Goal: Task Accomplishment & Management: Complete application form

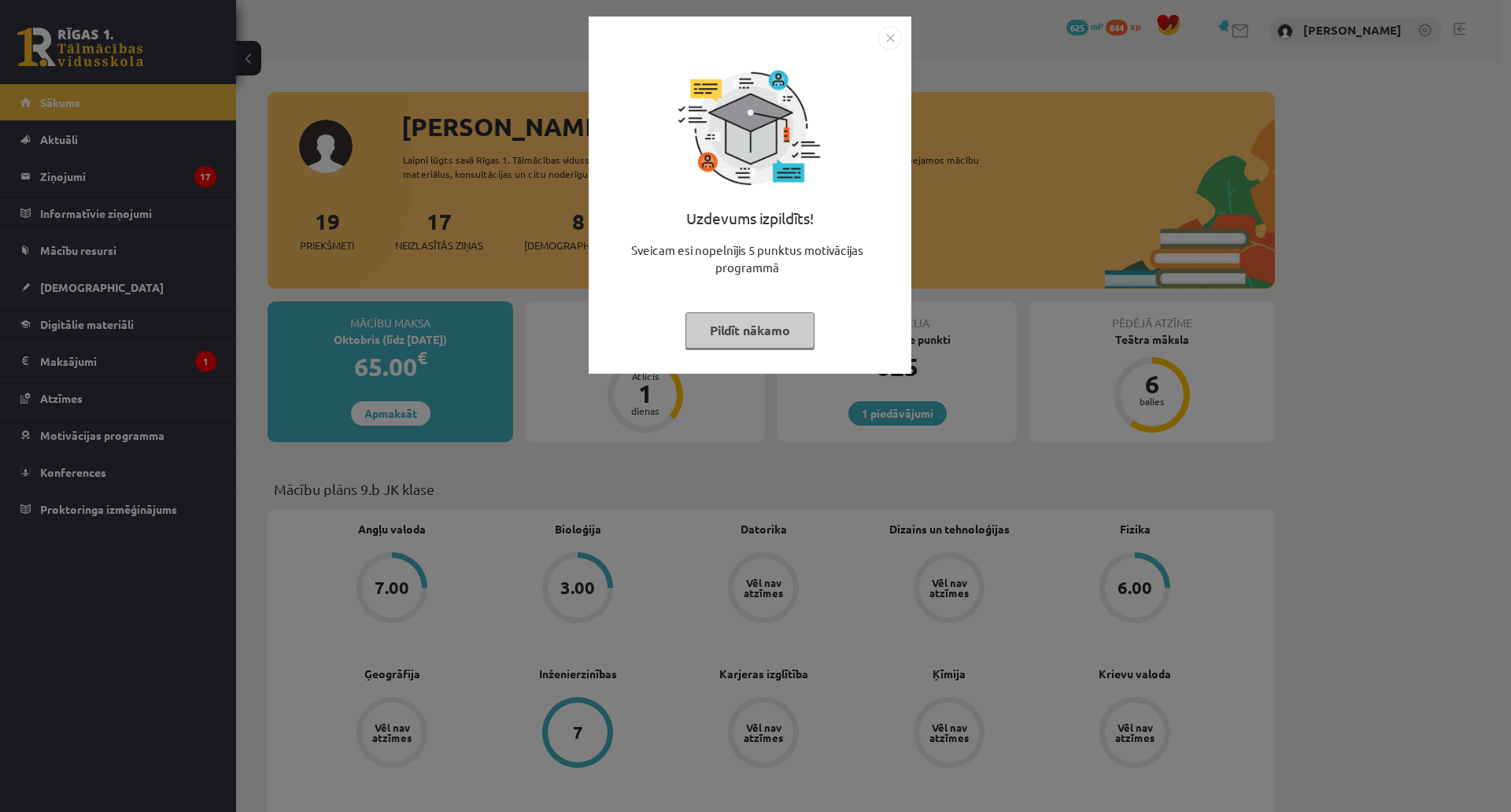
click at [762, 341] on button "Pildīt nākamo" at bounding box center [750, 330] width 129 height 36
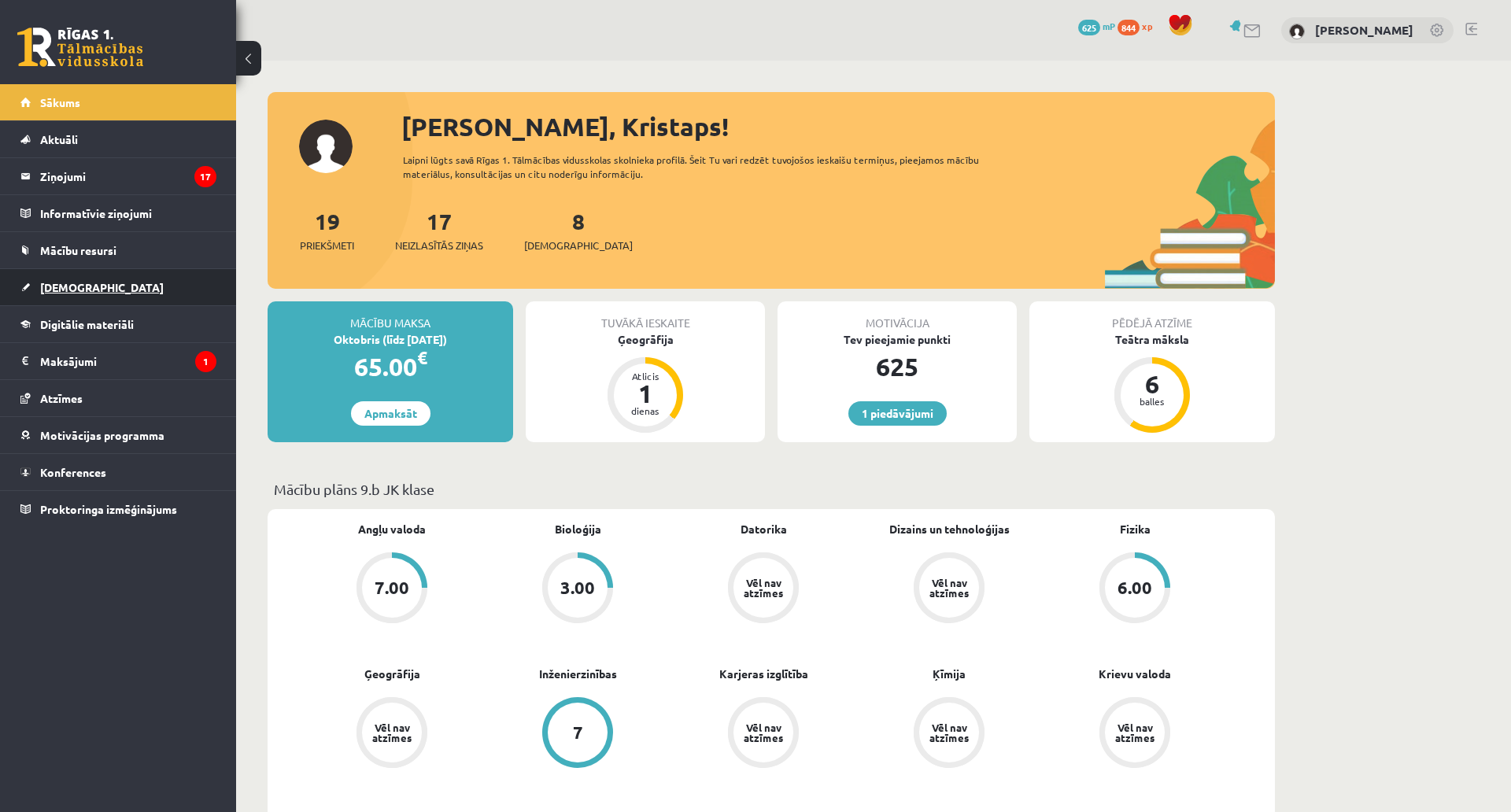
click at [93, 281] on link "[DEMOGRAPHIC_DATA]" at bounding box center [119, 286] width 196 height 36
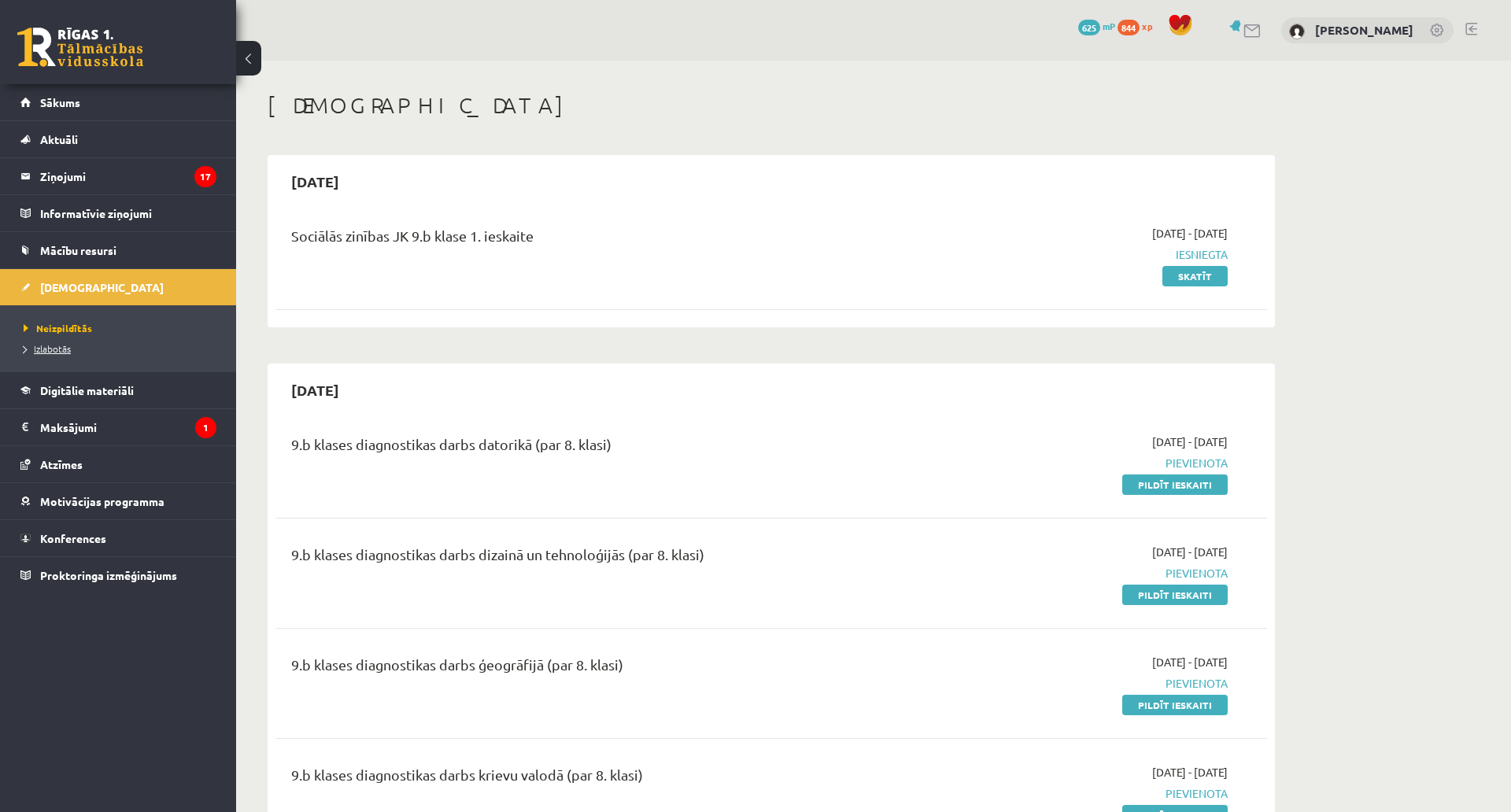
click at [41, 345] on span "Izlabotās" at bounding box center [47, 349] width 47 height 13
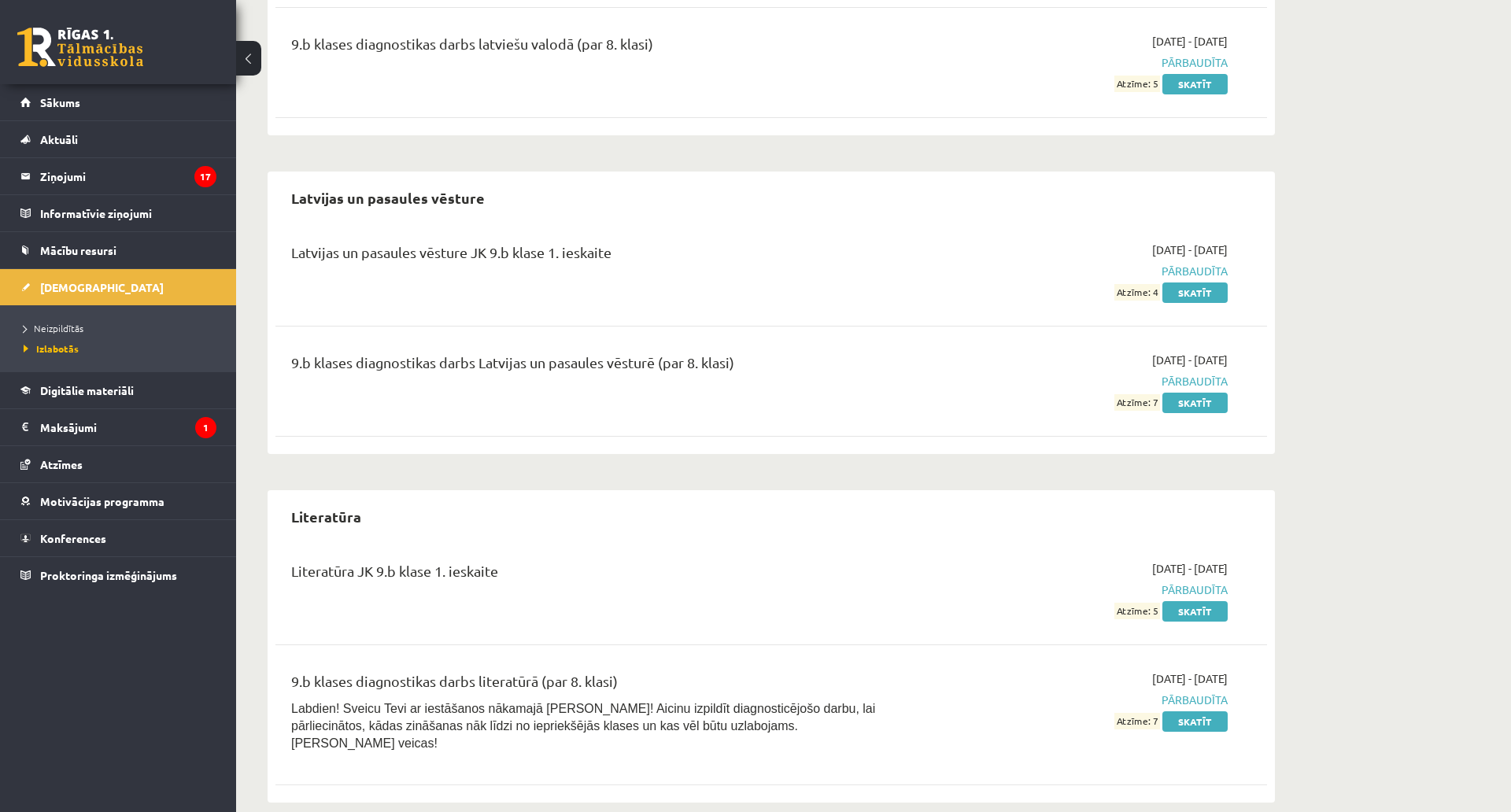
scroll to position [1495, 0]
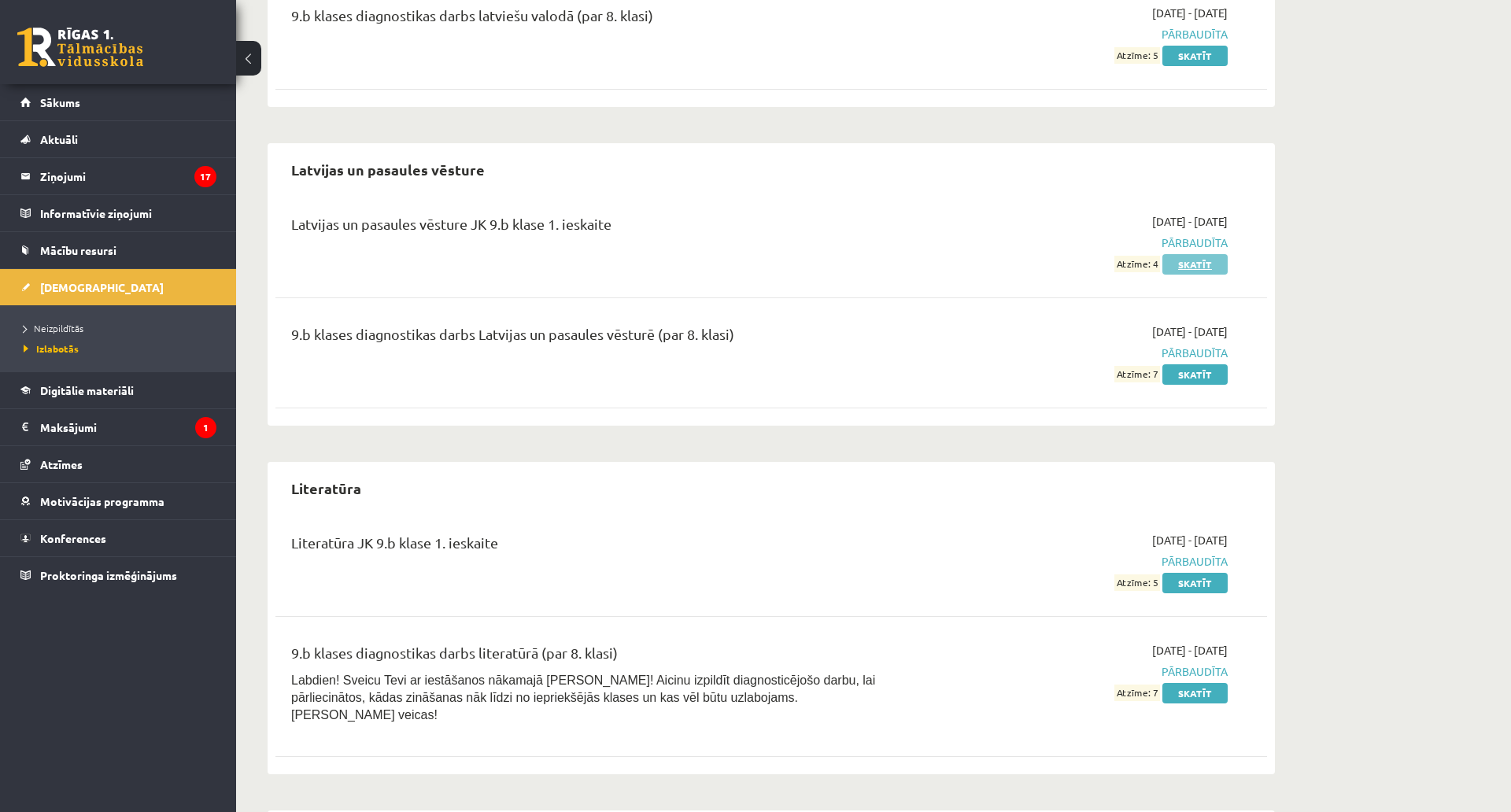
click at [1174, 261] on link "Skatīt" at bounding box center [1195, 265] width 65 height 21
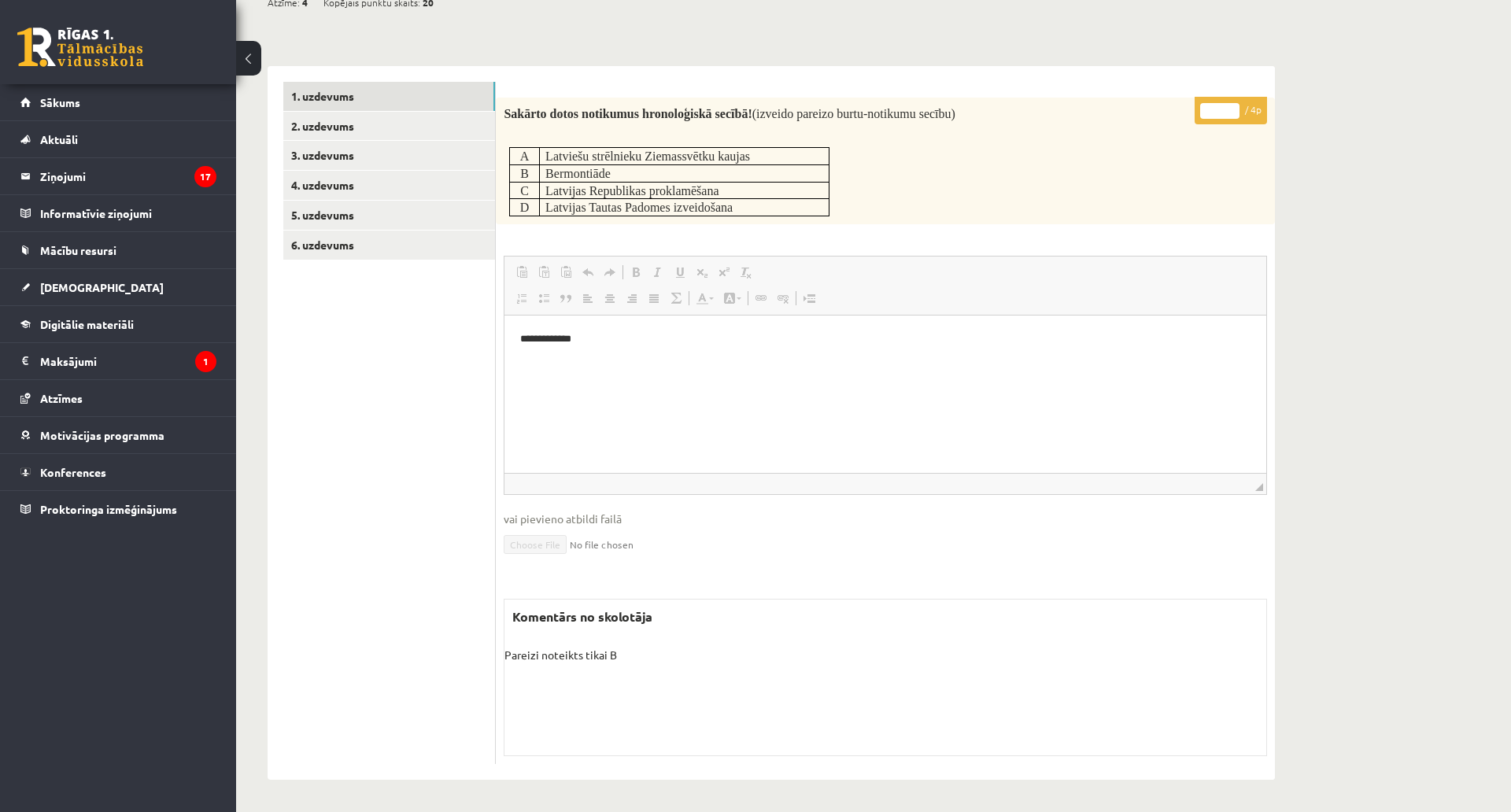
scroll to position [187, 0]
click at [398, 112] on link "2. uzdevums" at bounding box center [389, 126] width 211 height 29
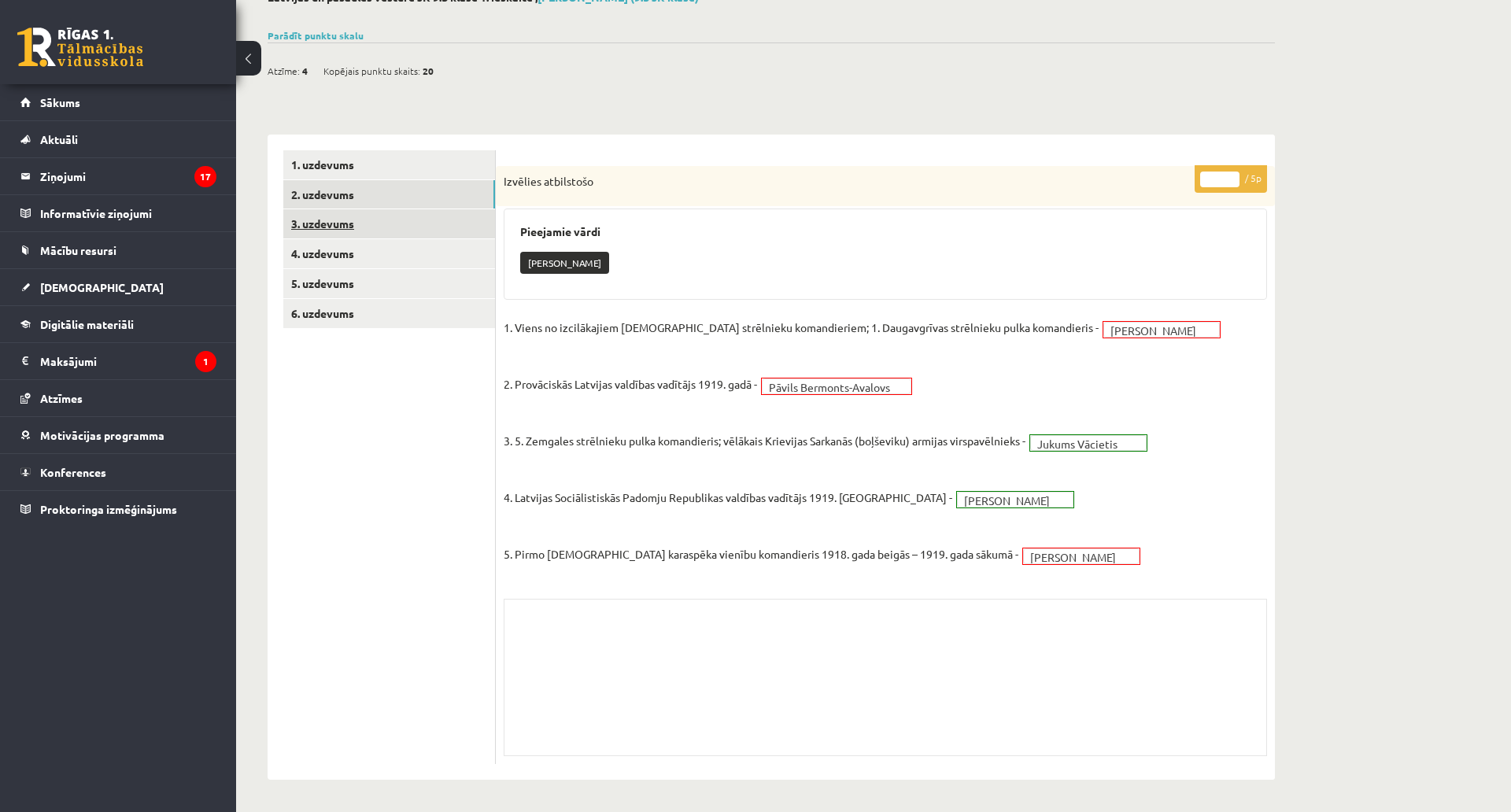
scroll to position [197, 0]
click at [383, 209] on link "3. uzdevums" at bounding box center [389, 223] width 211 height 29
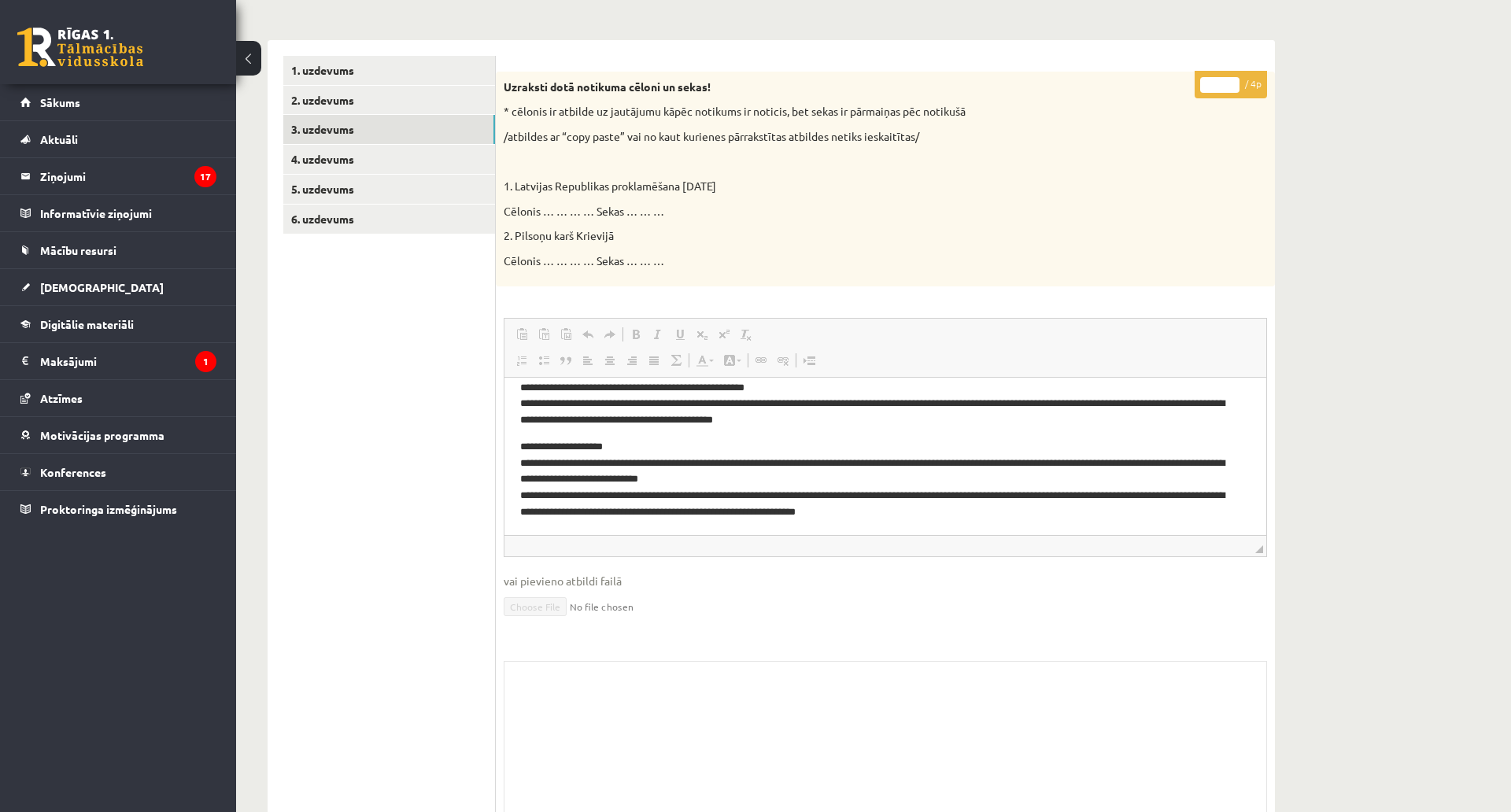
scroll to position [48, 0]
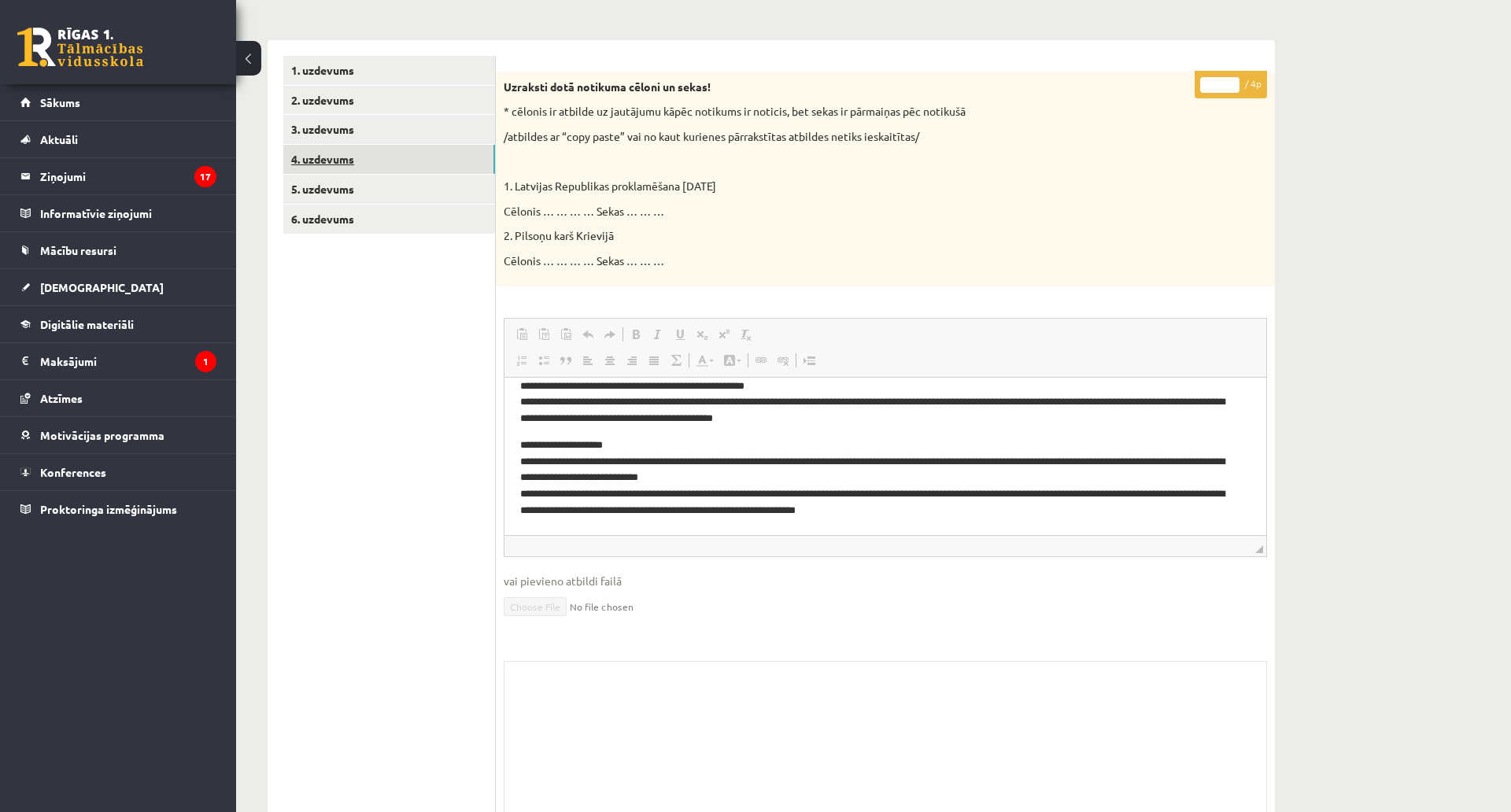
click at [404, 165] on link "4. uzdevums" at bounding box center [389, 160] width 211 height 29
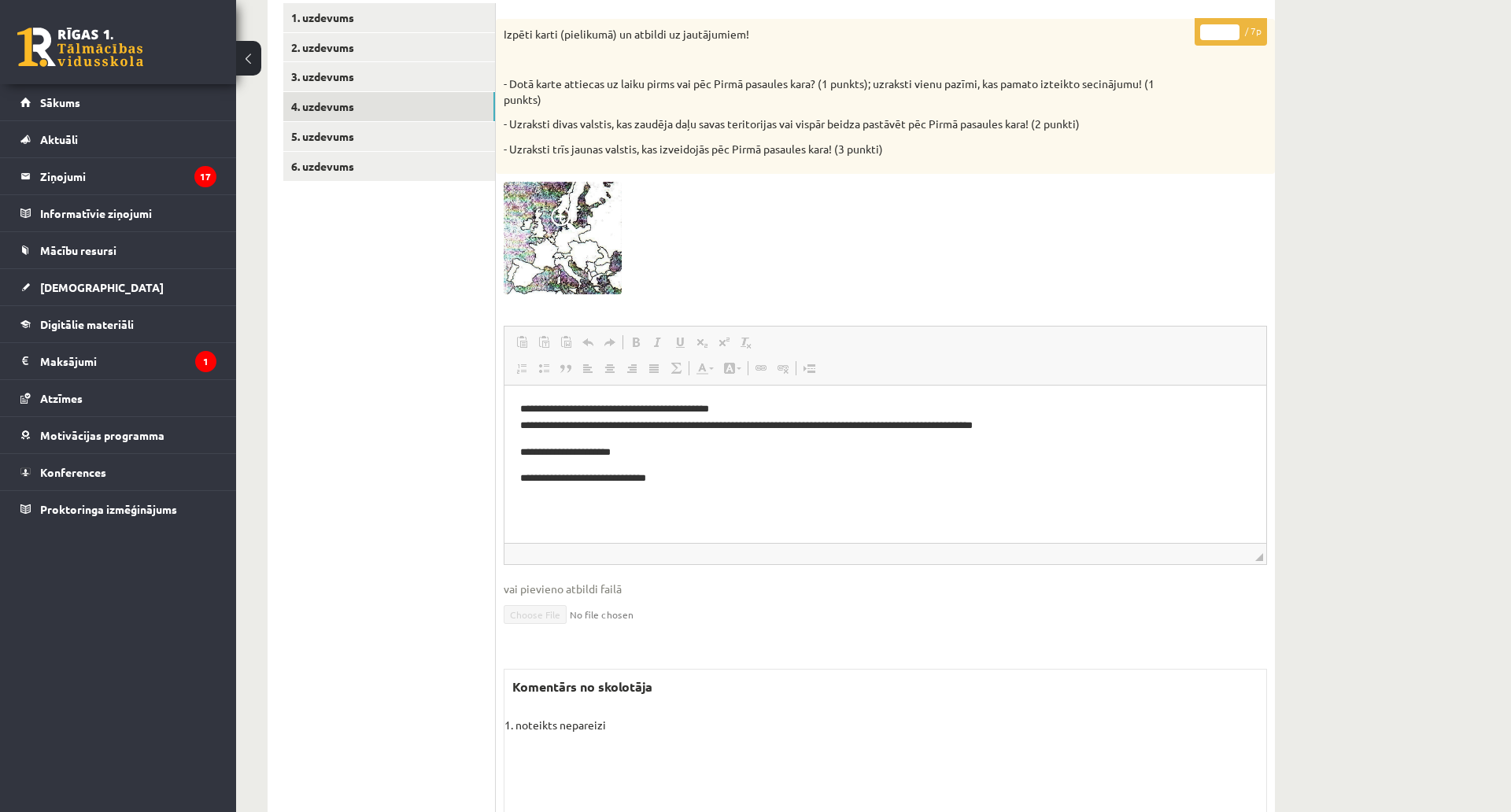
scroll to position [240, 0]
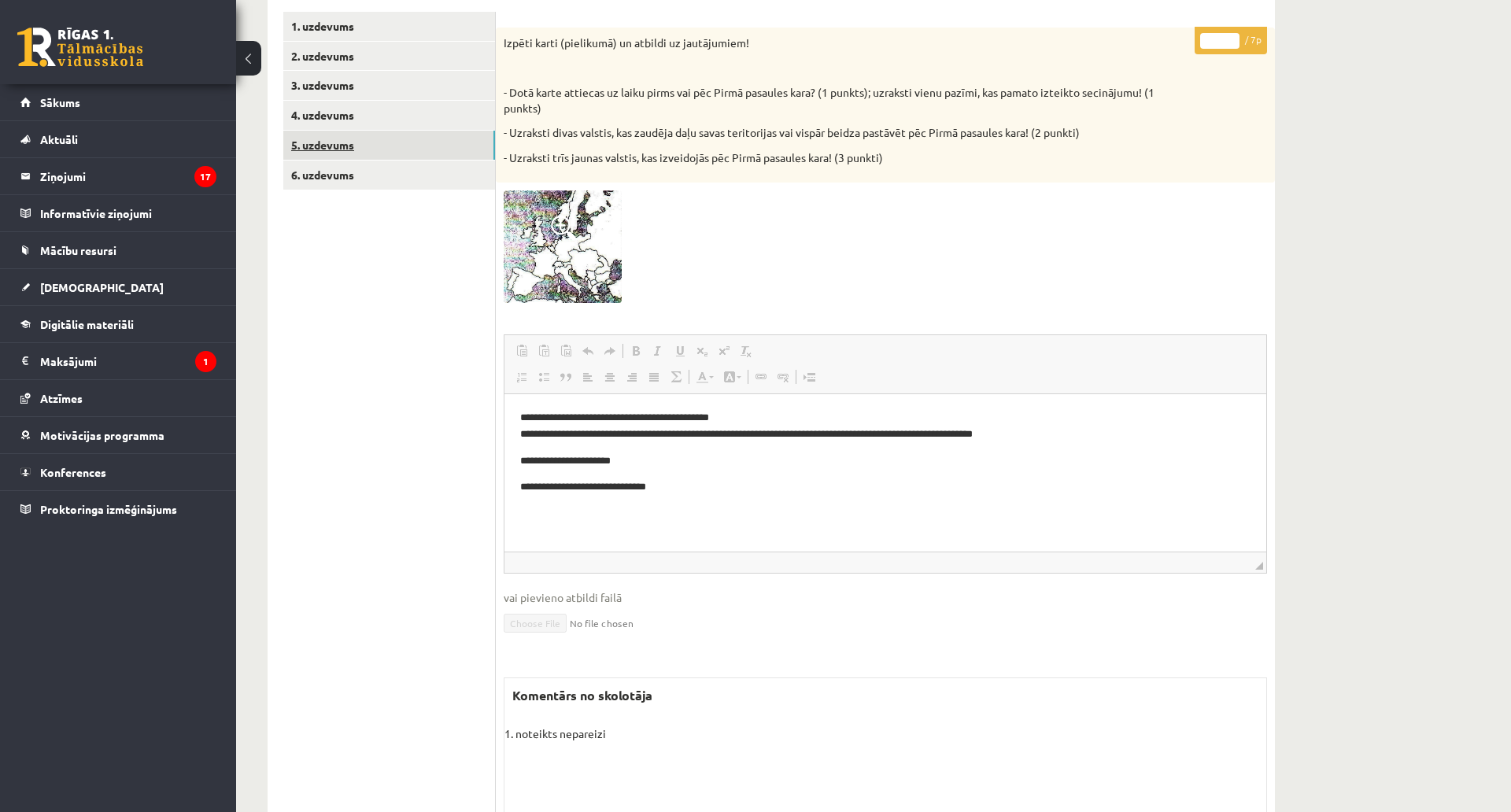
click at [404, 154] on link "5. uzdevums" at bounding box center [389, 145] width 211 height 29
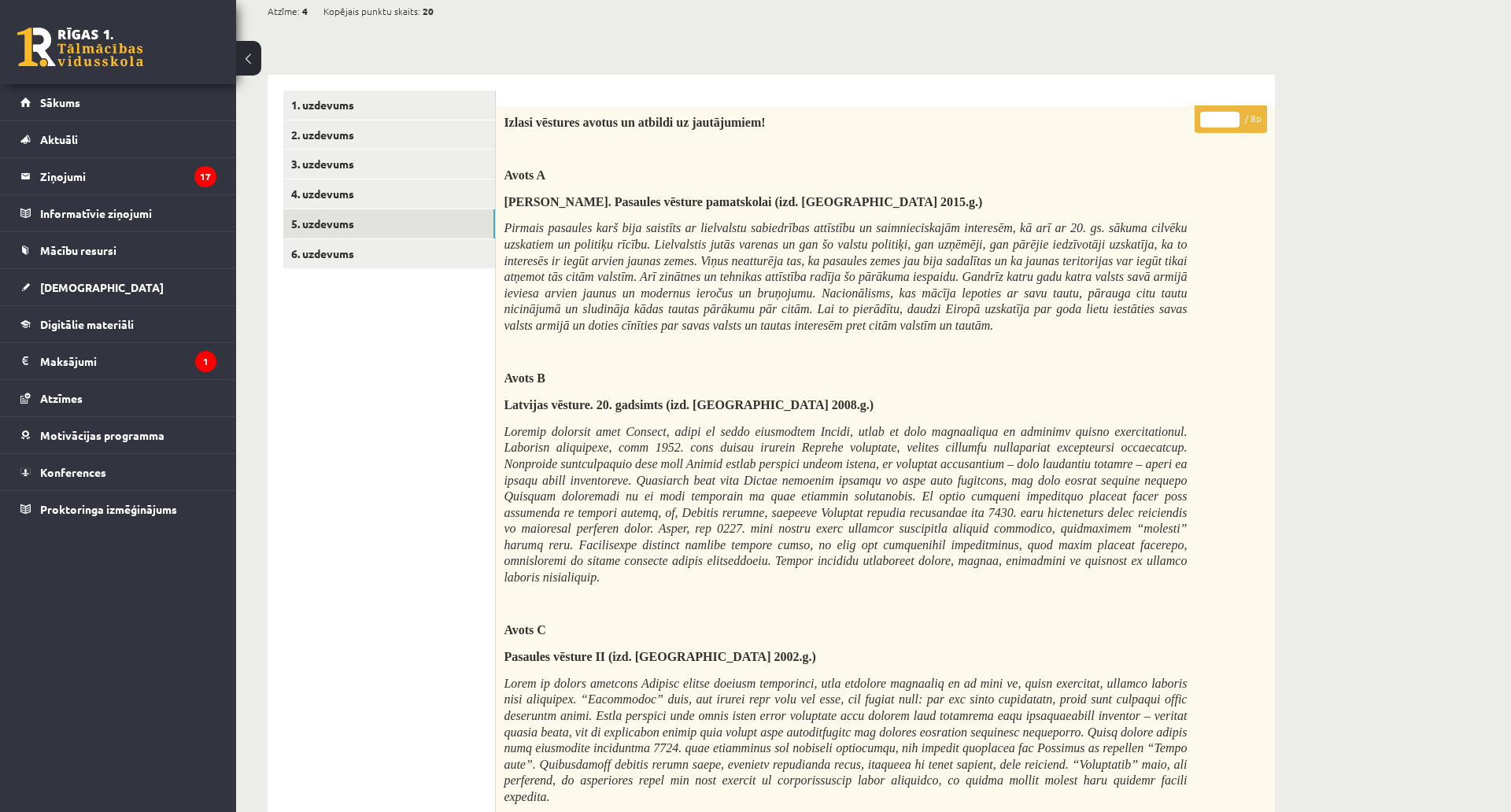
scroll to position [156, 0]
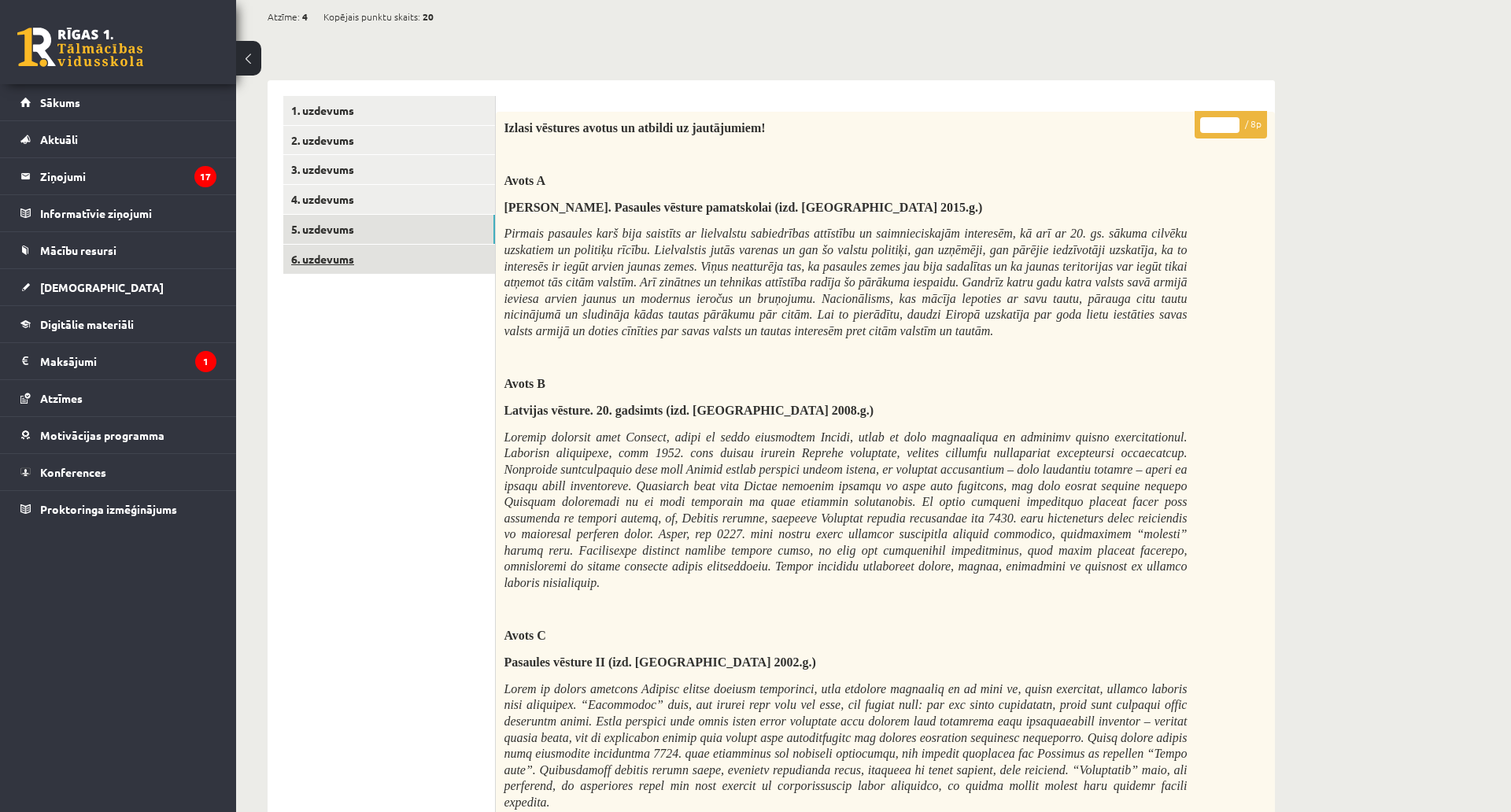
click at [379, 255] on link "6. uzdevums" at bounding box center [389, 259] width 211 height 29
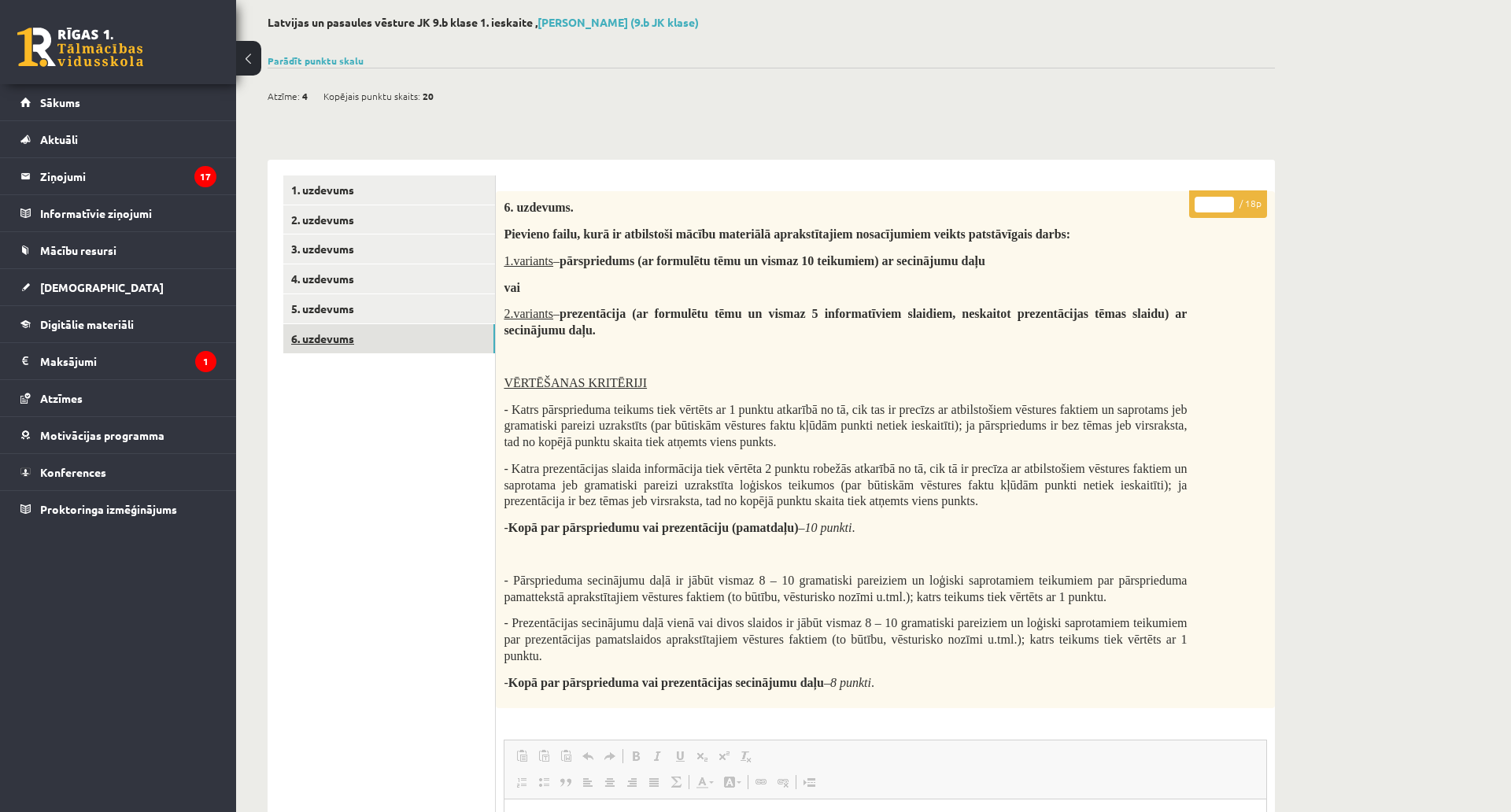
scroll to position [0, 0]
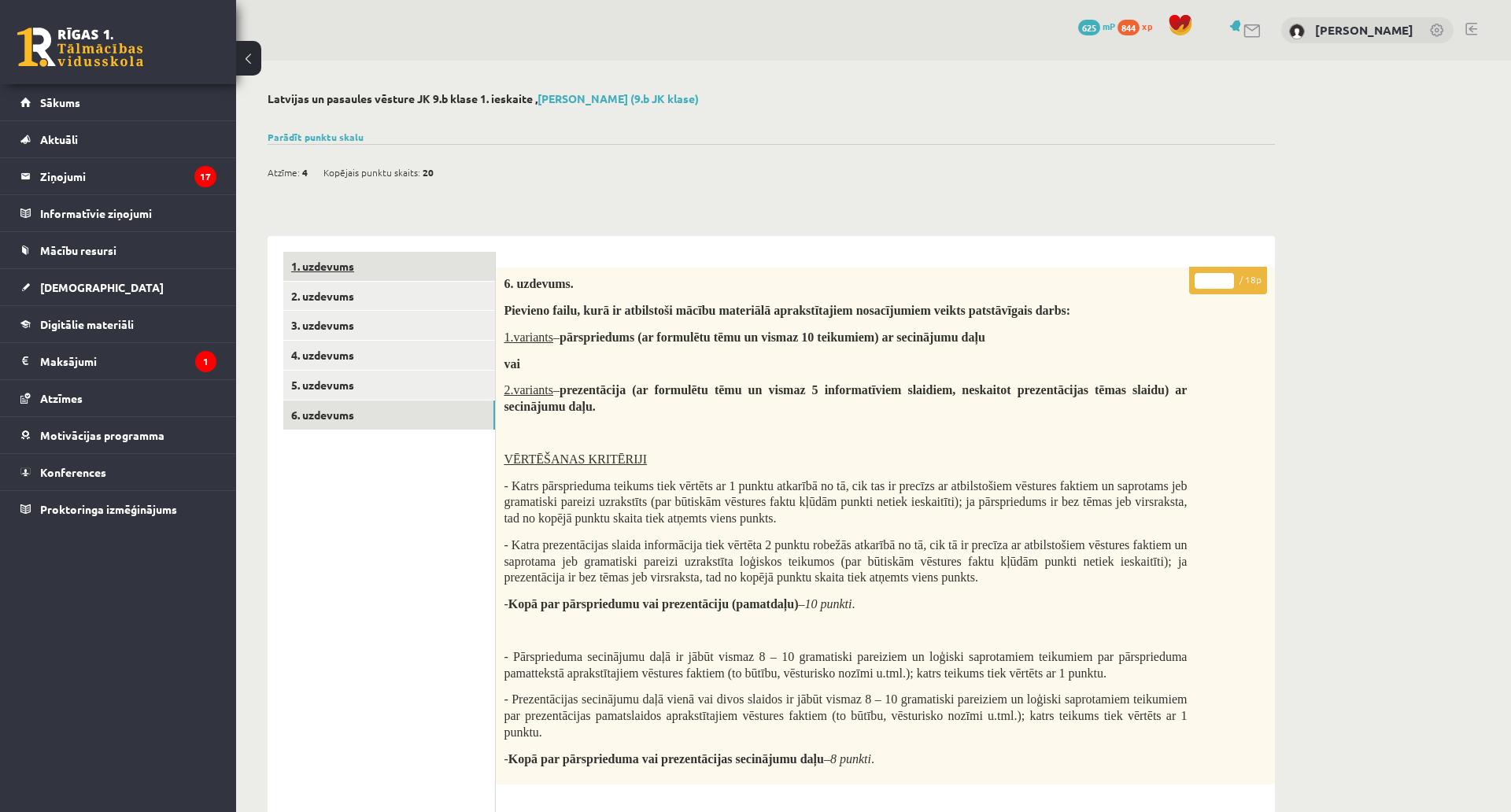
click at [383, 258] on link "1. uzdevums" at bounding box center [389, 266] width 211 height 29
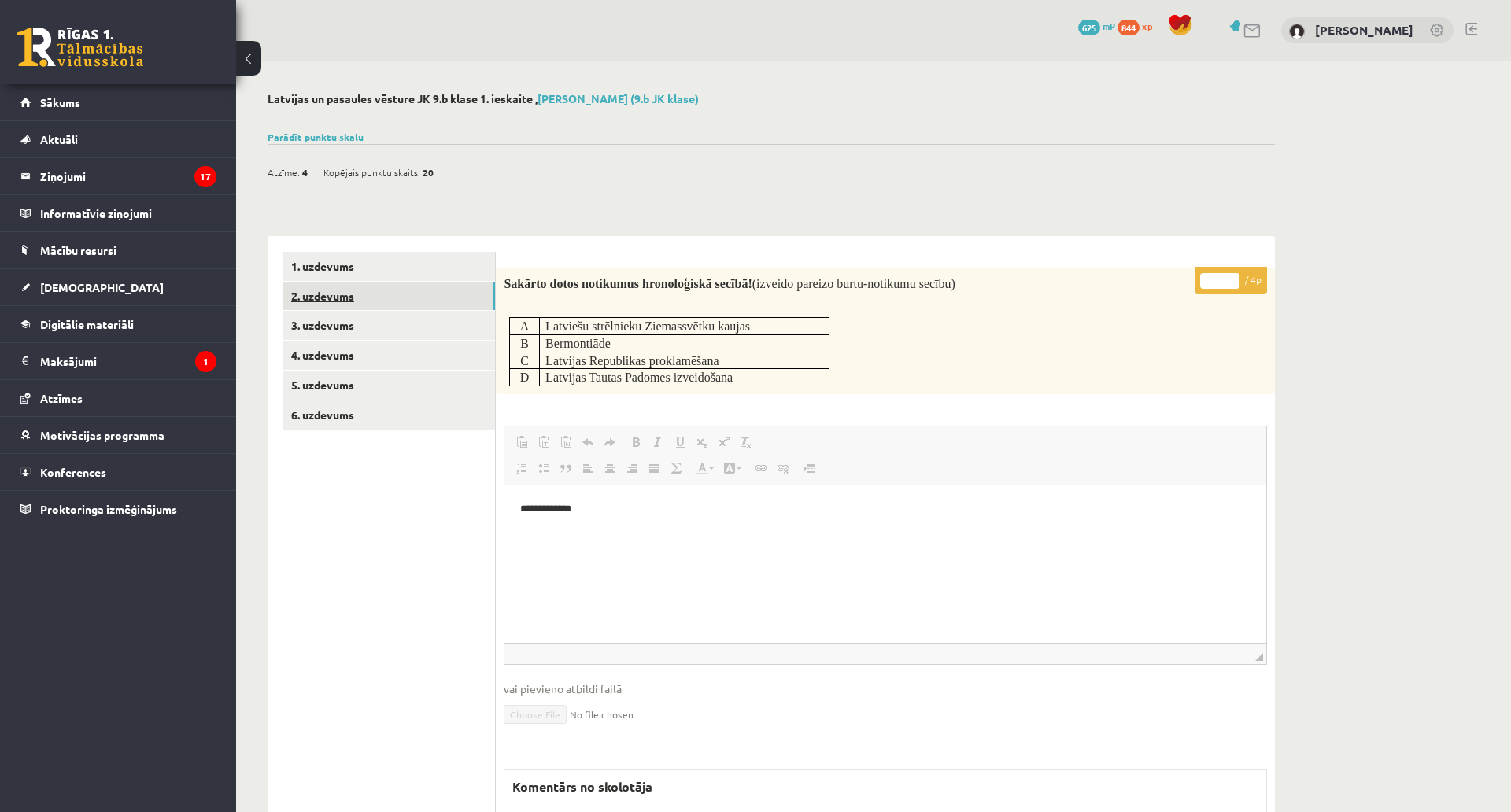
click at [392, 290] on link "2. uzdevums" at bounding box center [389, 296] width 211 height 29
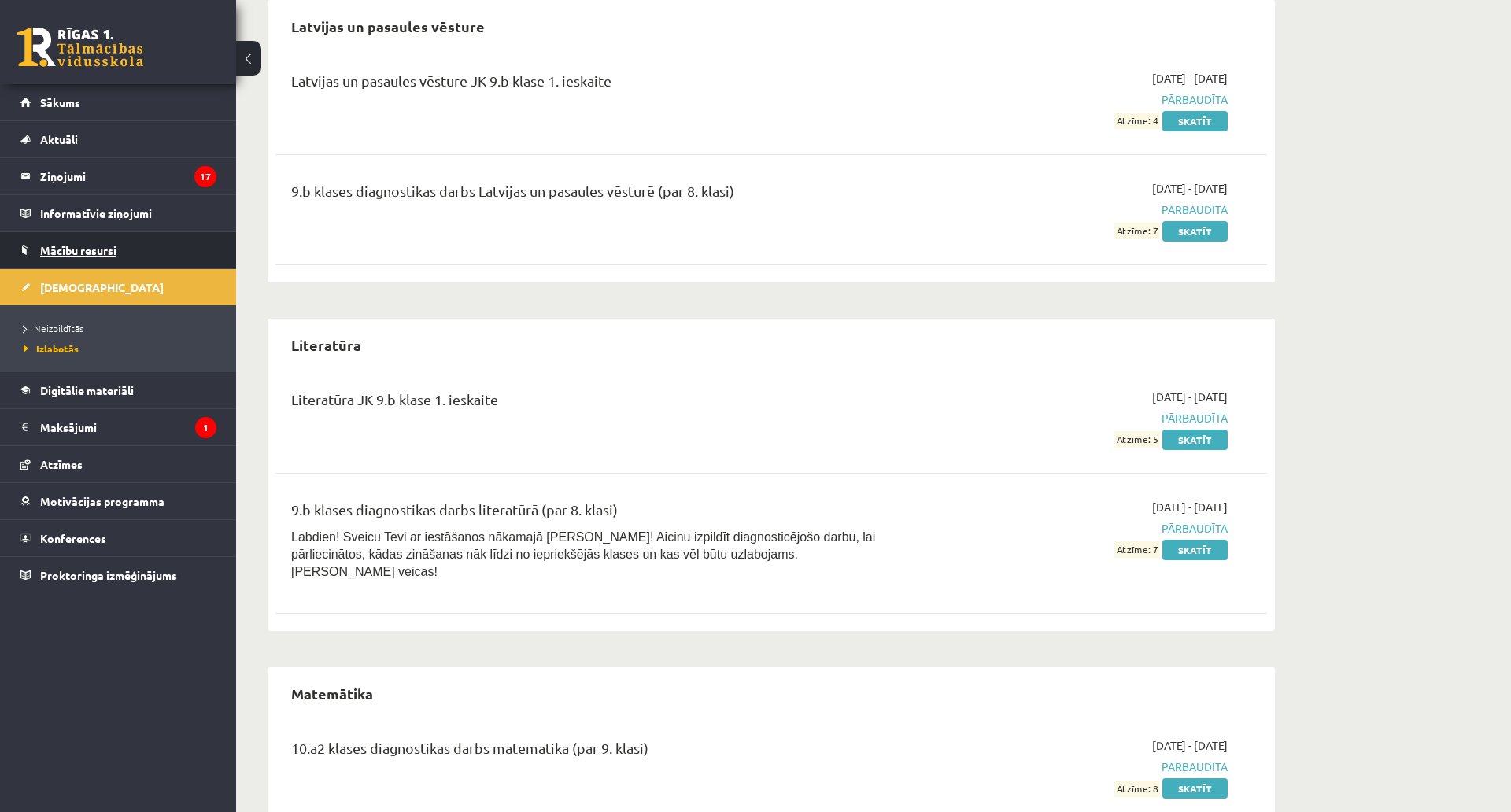
scroll to position [1731, 0]
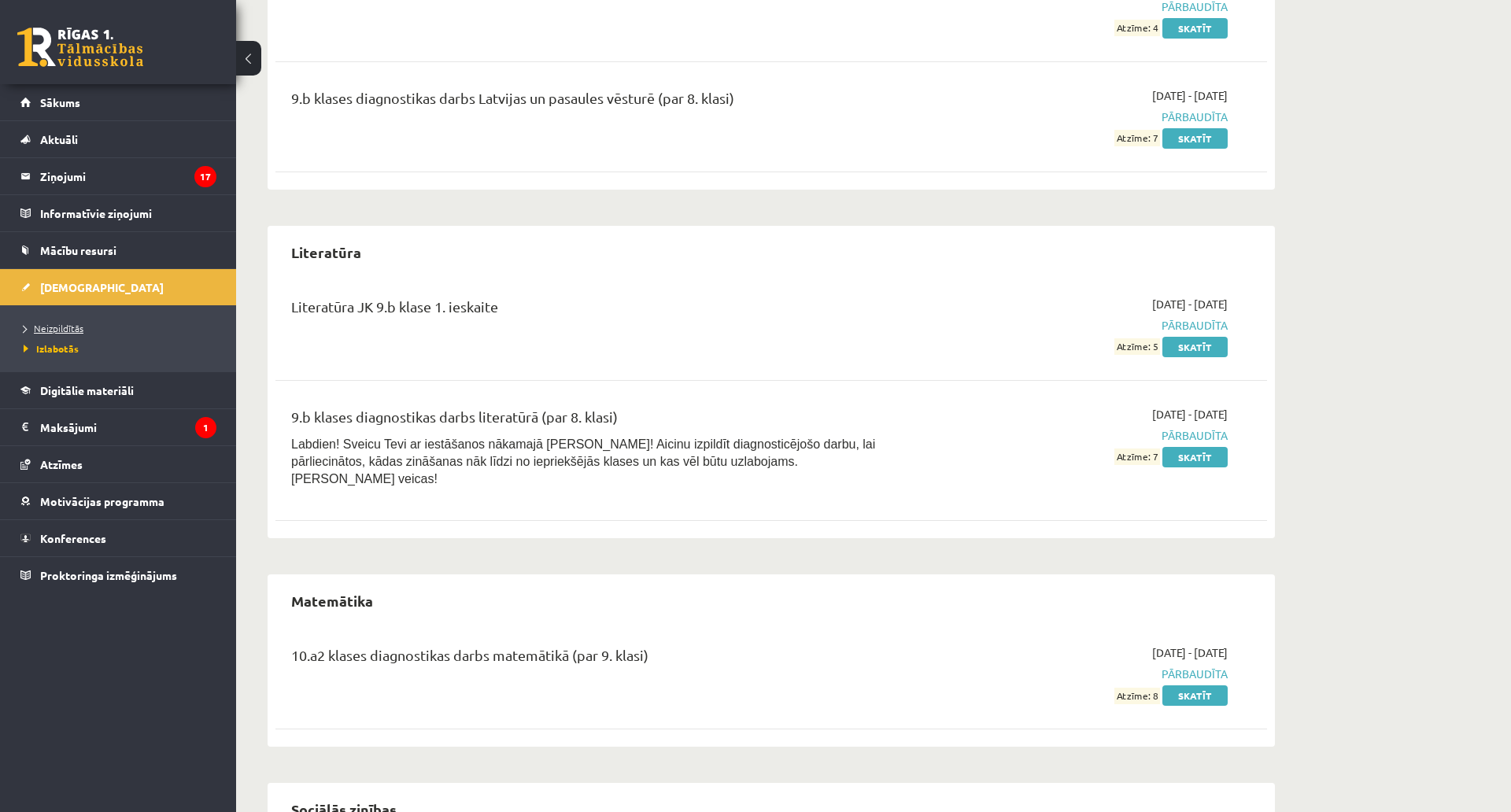
click at [103, 327] on link "Neizpildītās" at bounding box center [122, 328] width 197 height 14
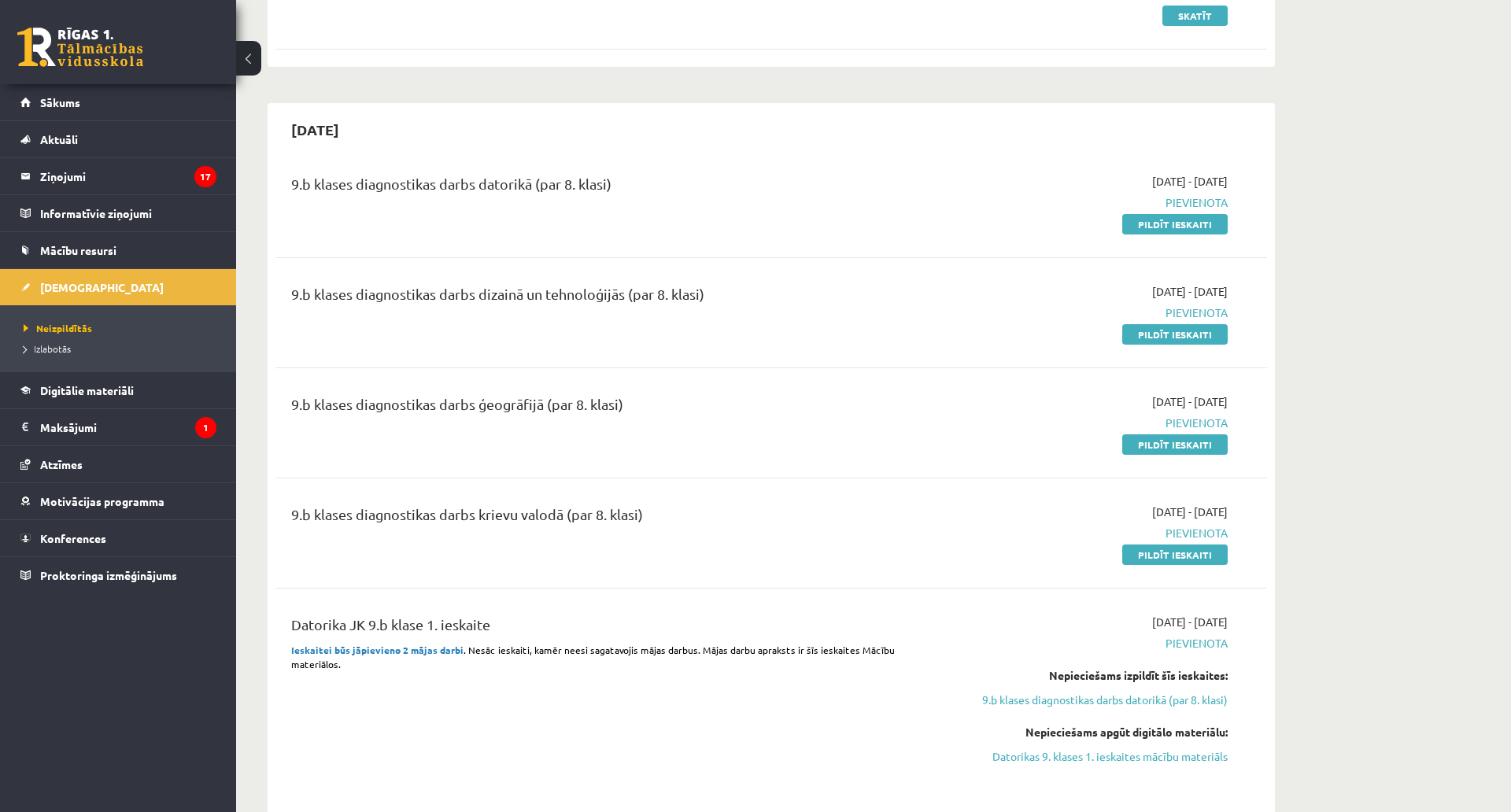
scroll to position [157, 0]
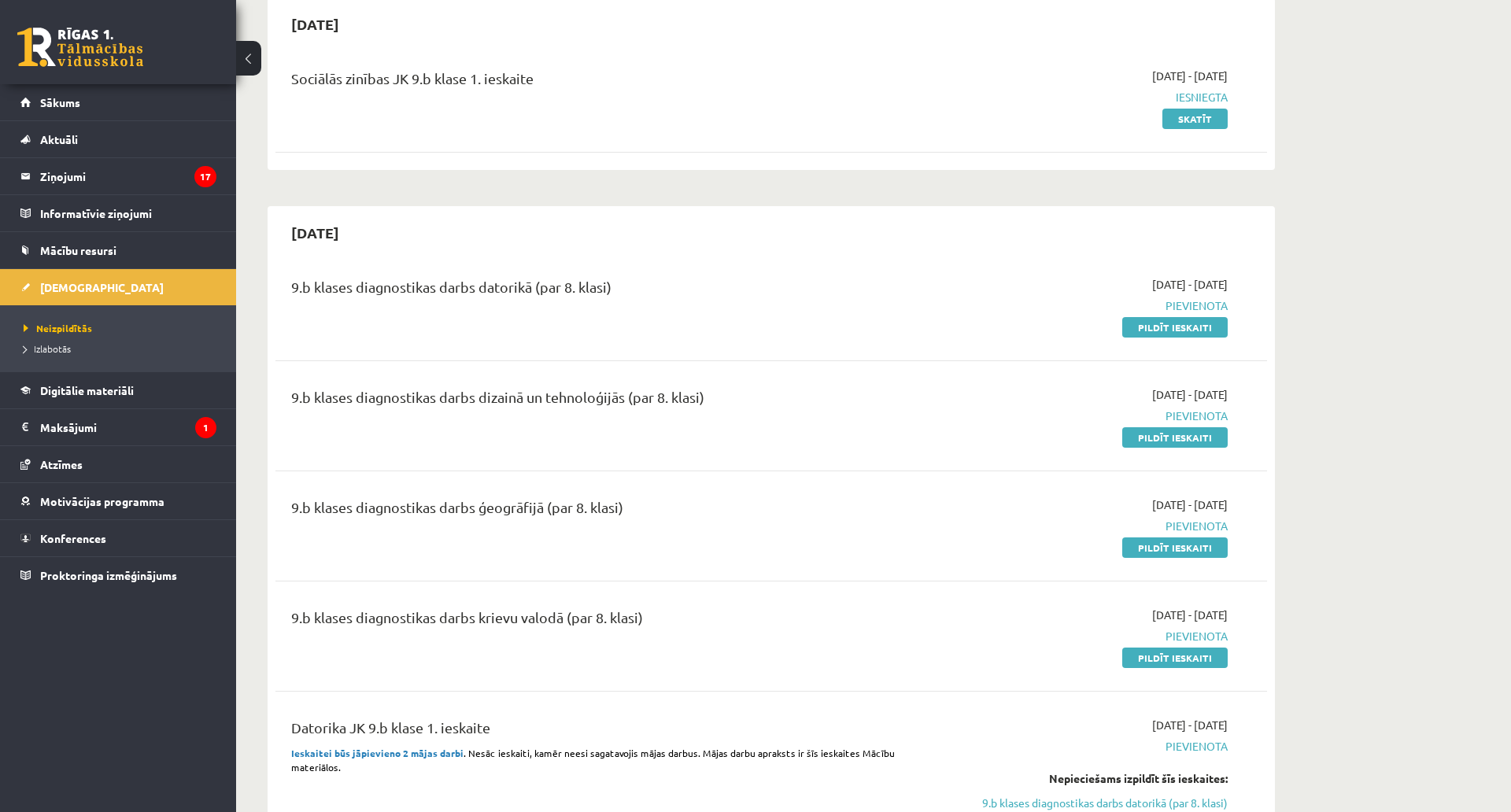
click at [1122, 327] on div "2025-10-01 - 2025-10-15 Pievienota Pildīt ieskaiti" at bounding box center [1079, 305] width 320 height 59
click at [1132, 325] on link "Pildīt ieskaiti" at bounding box center [1175, 328] width 105 height 21
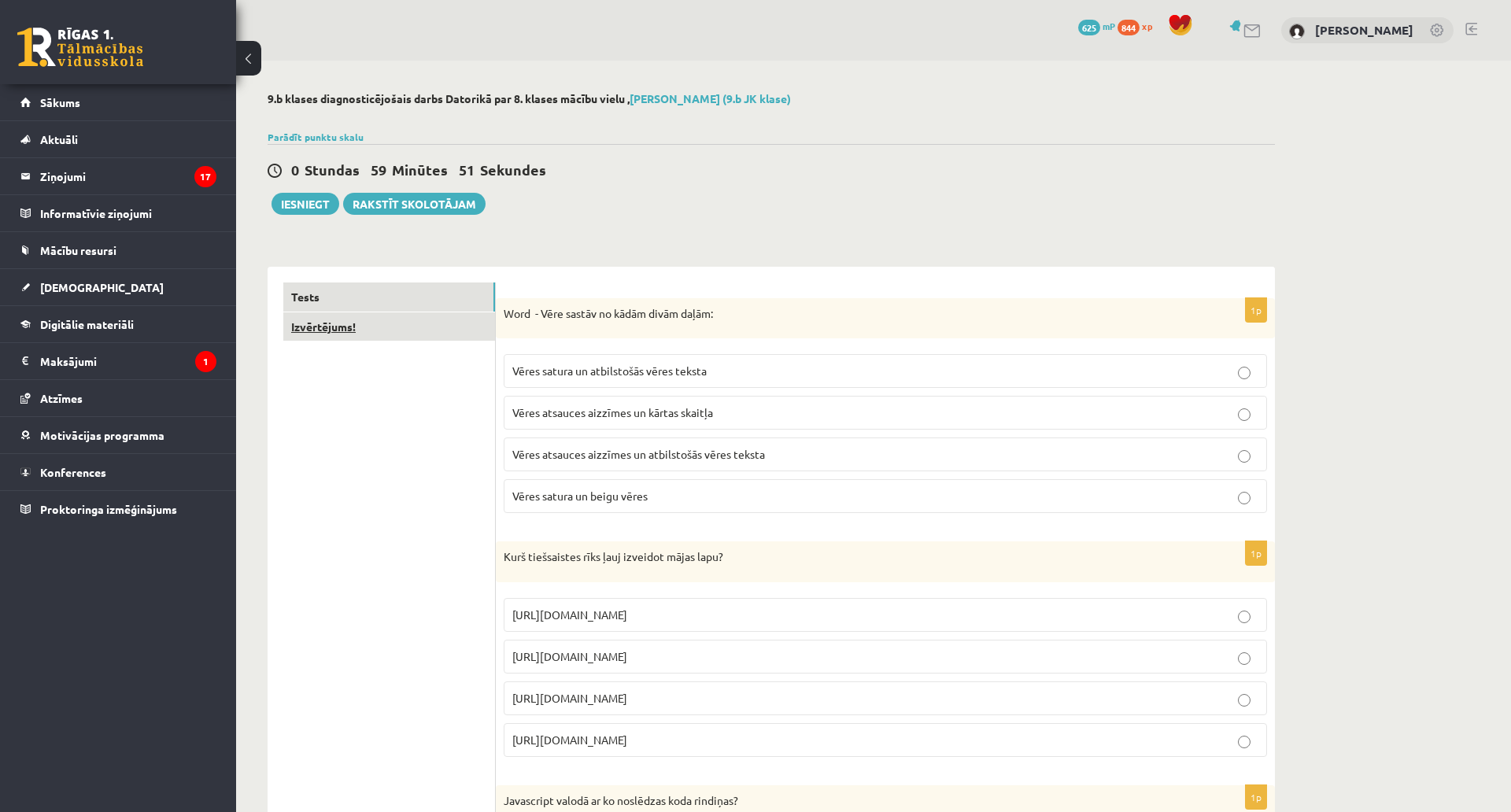
click at [402, 333] on link "Izvērtējums!" at bounding box center [389, 327] width 211 height 29
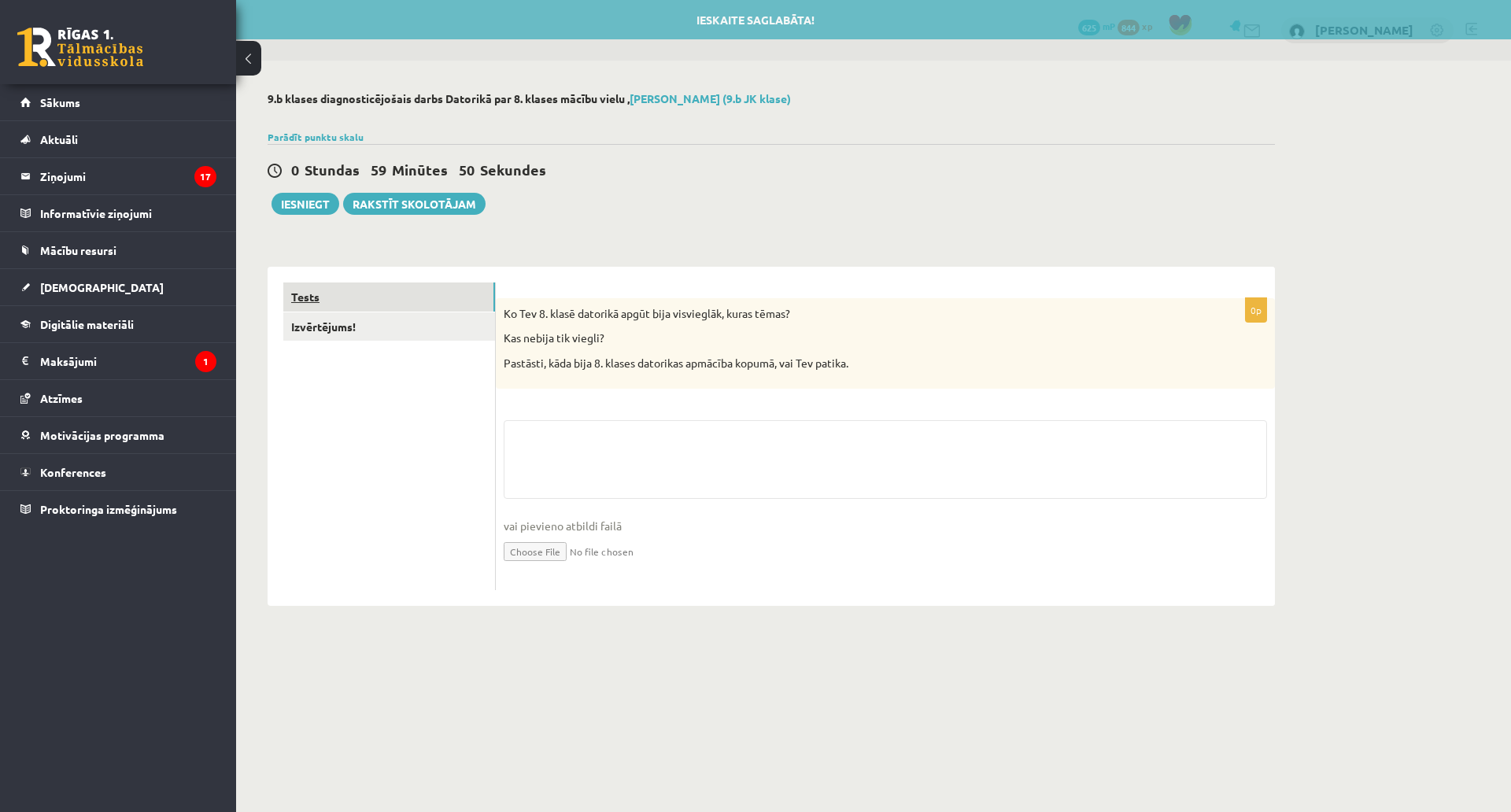
click at [415, 304] on link "Tests" at bounding box center [389, 297] width 211 height 29
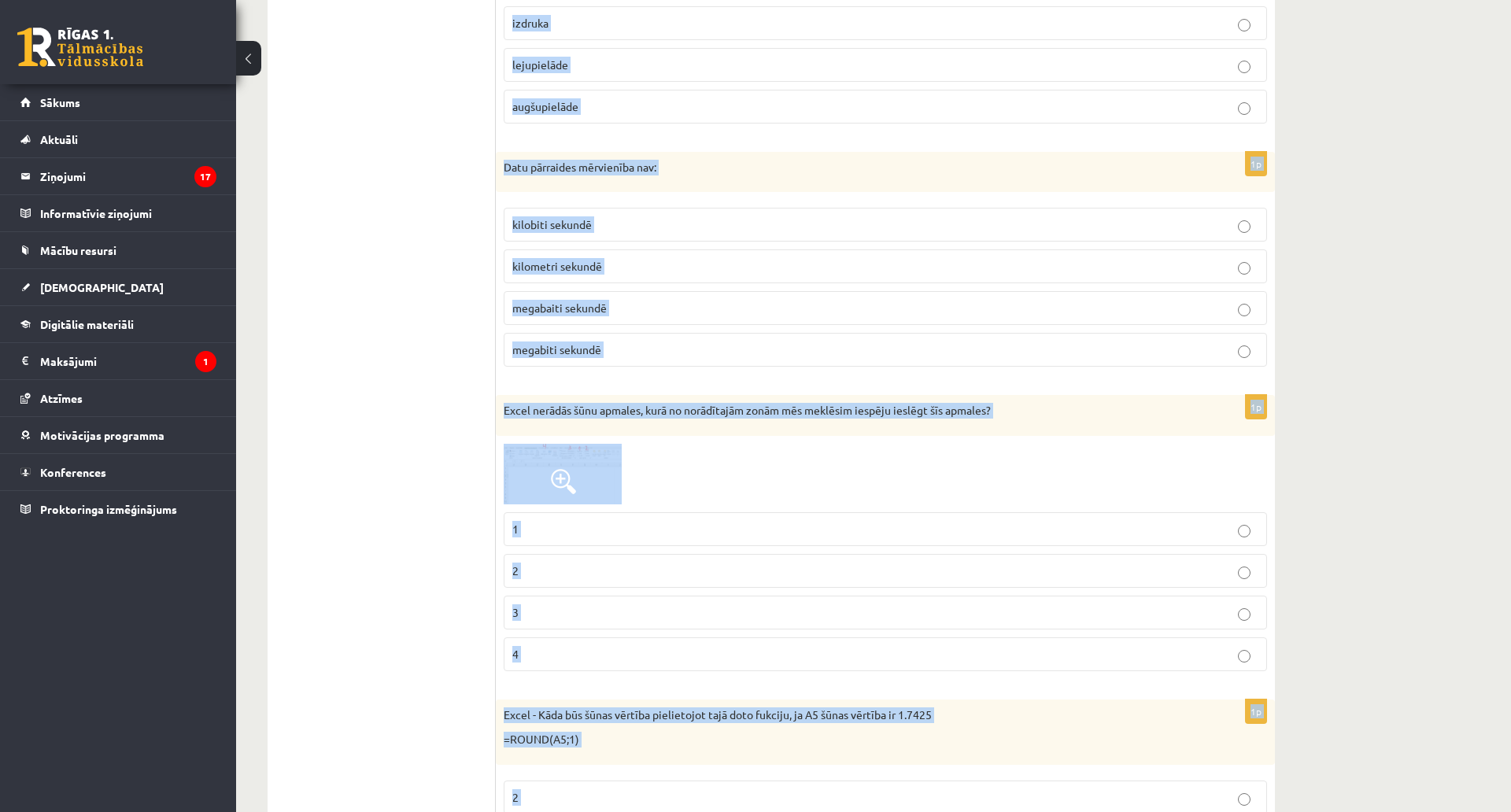
scroll to position [7121, 0]
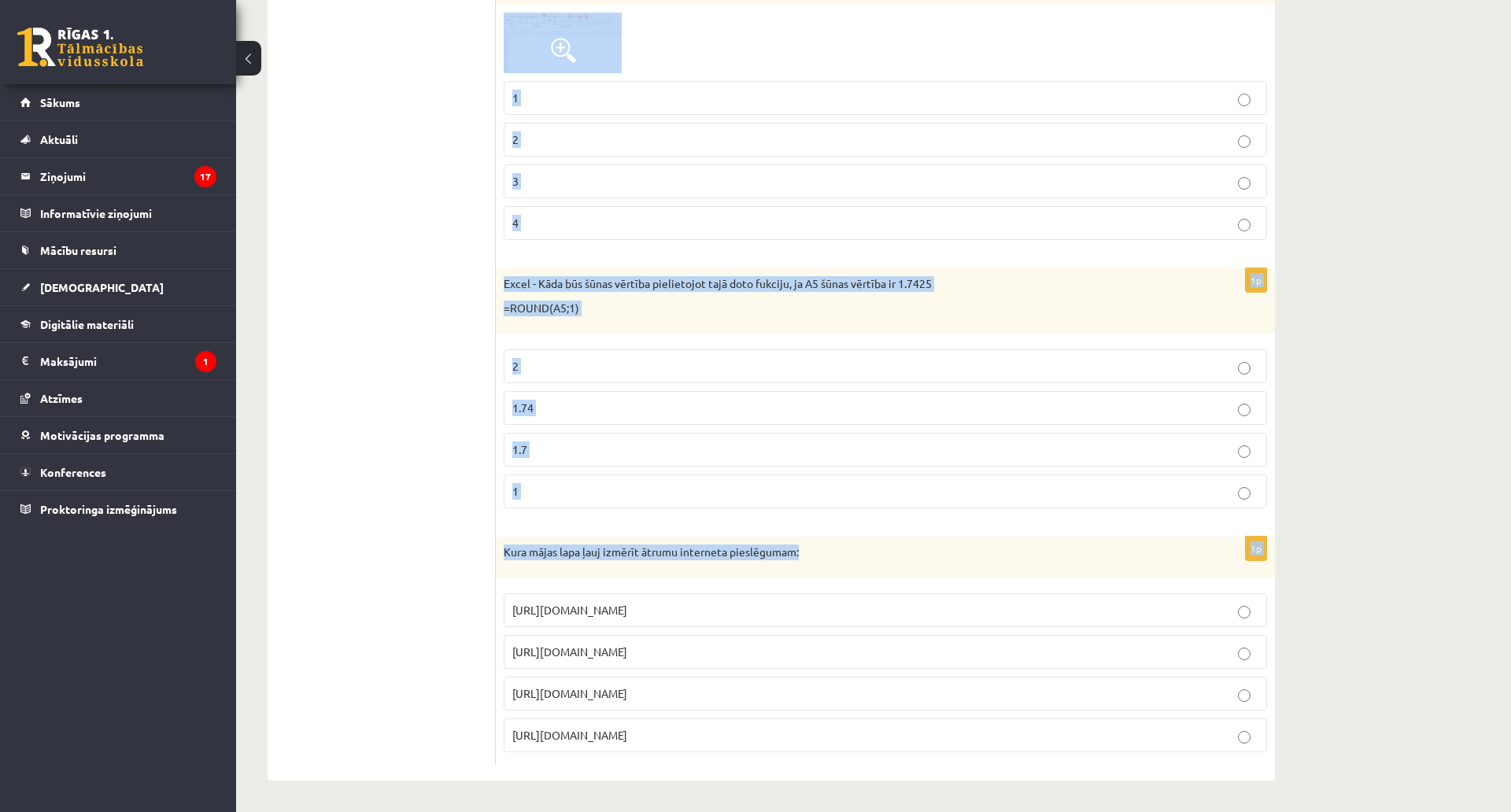
drag, startPoint x: 498, startPoint y: 305, endPoint x: 690, endPoint y: 637, distance: 383.5
copy form "Word - Vēre sastāv no kādām divām daļām: Vēres satura un atbilstošās vēres teks…"
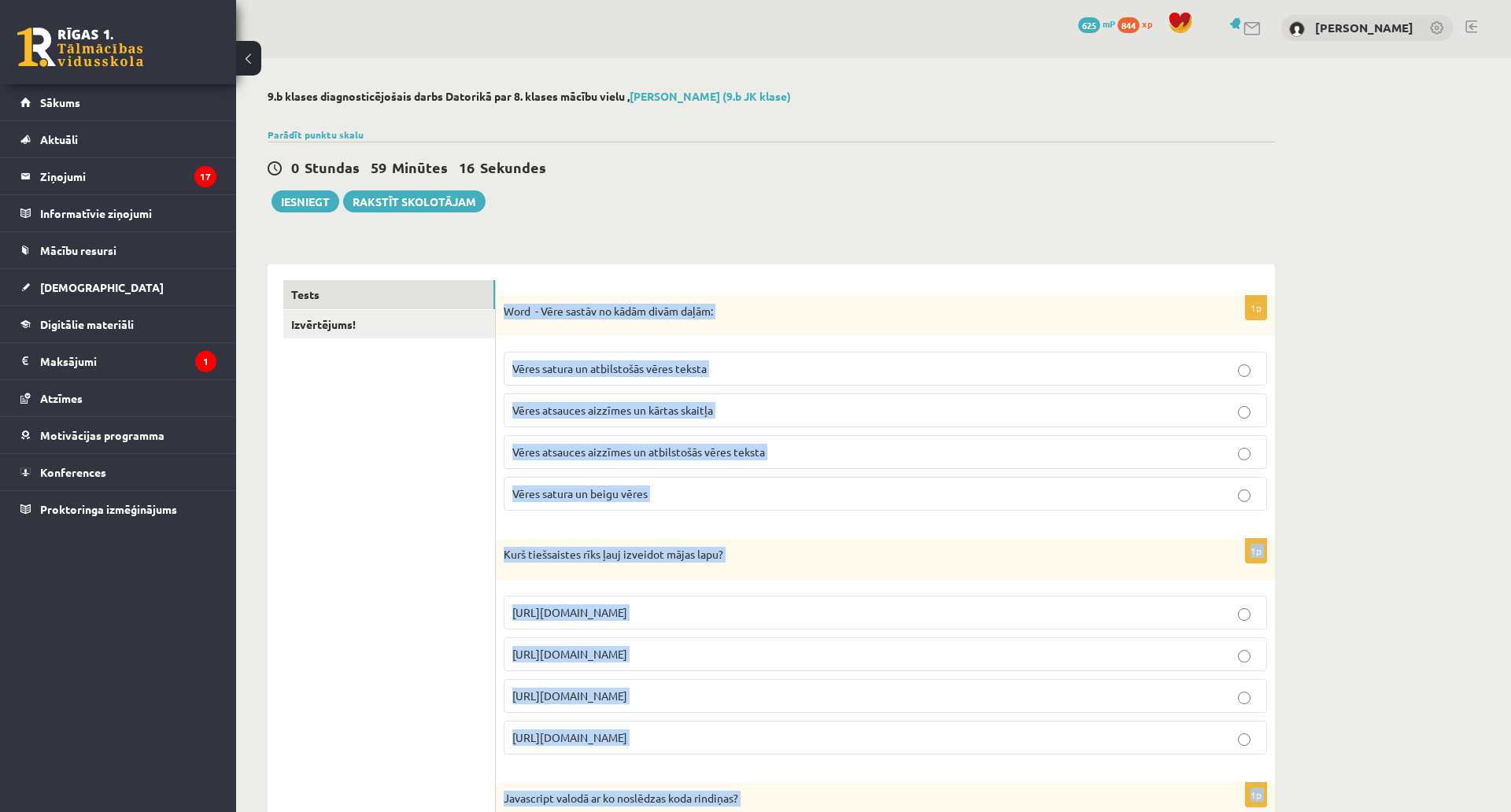
scroll to position [0, 0]
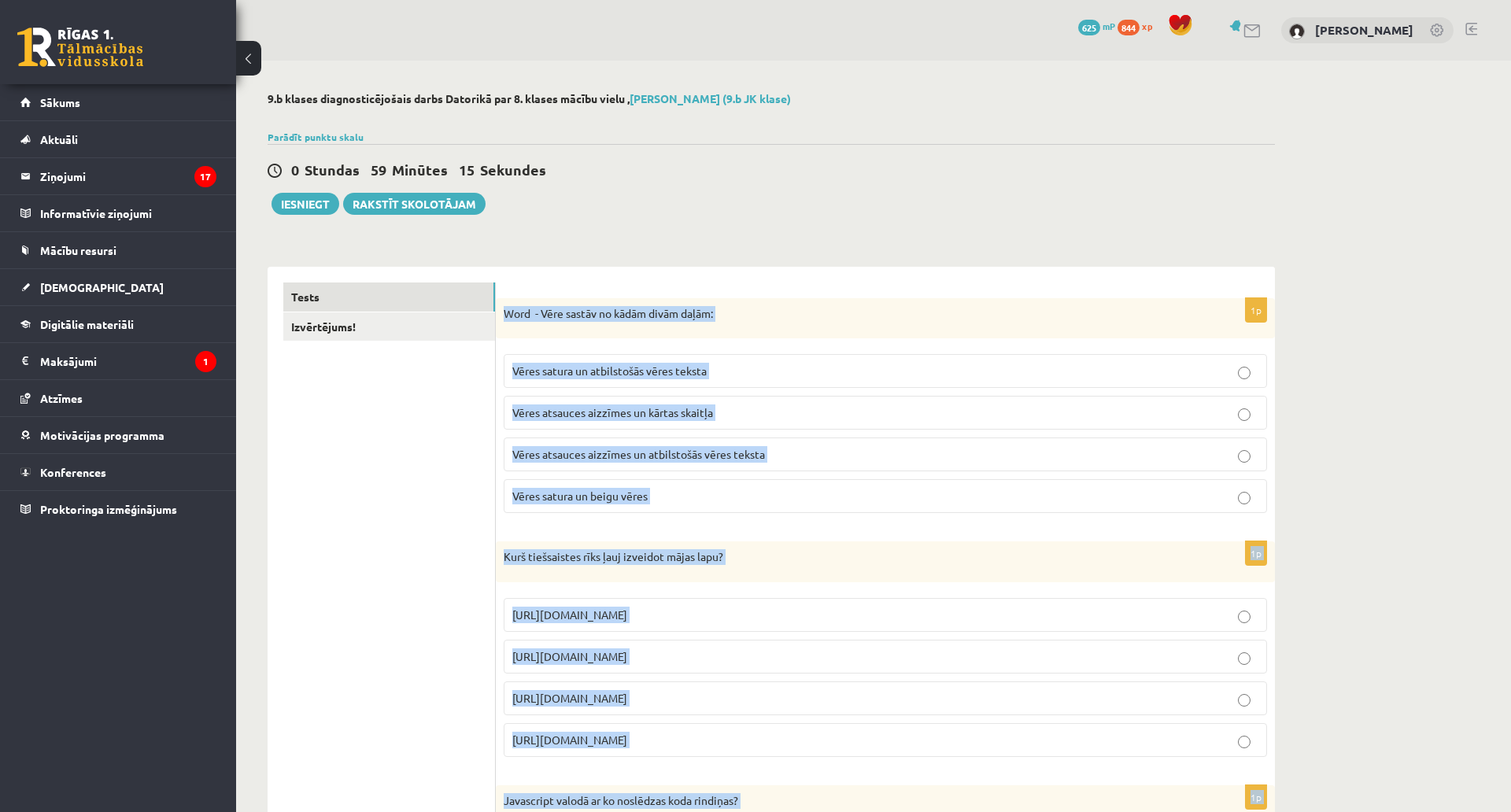
click at [695, 319] on p "Word - Vēre sastāv no kādām divām daļām:" at bounding box center [846, 314] width 684 height 16
click at [683, 309] on p "Word - Vēre sastāv no kādām divām daļām:" at bounding box center [846, 314] width 684 height 16
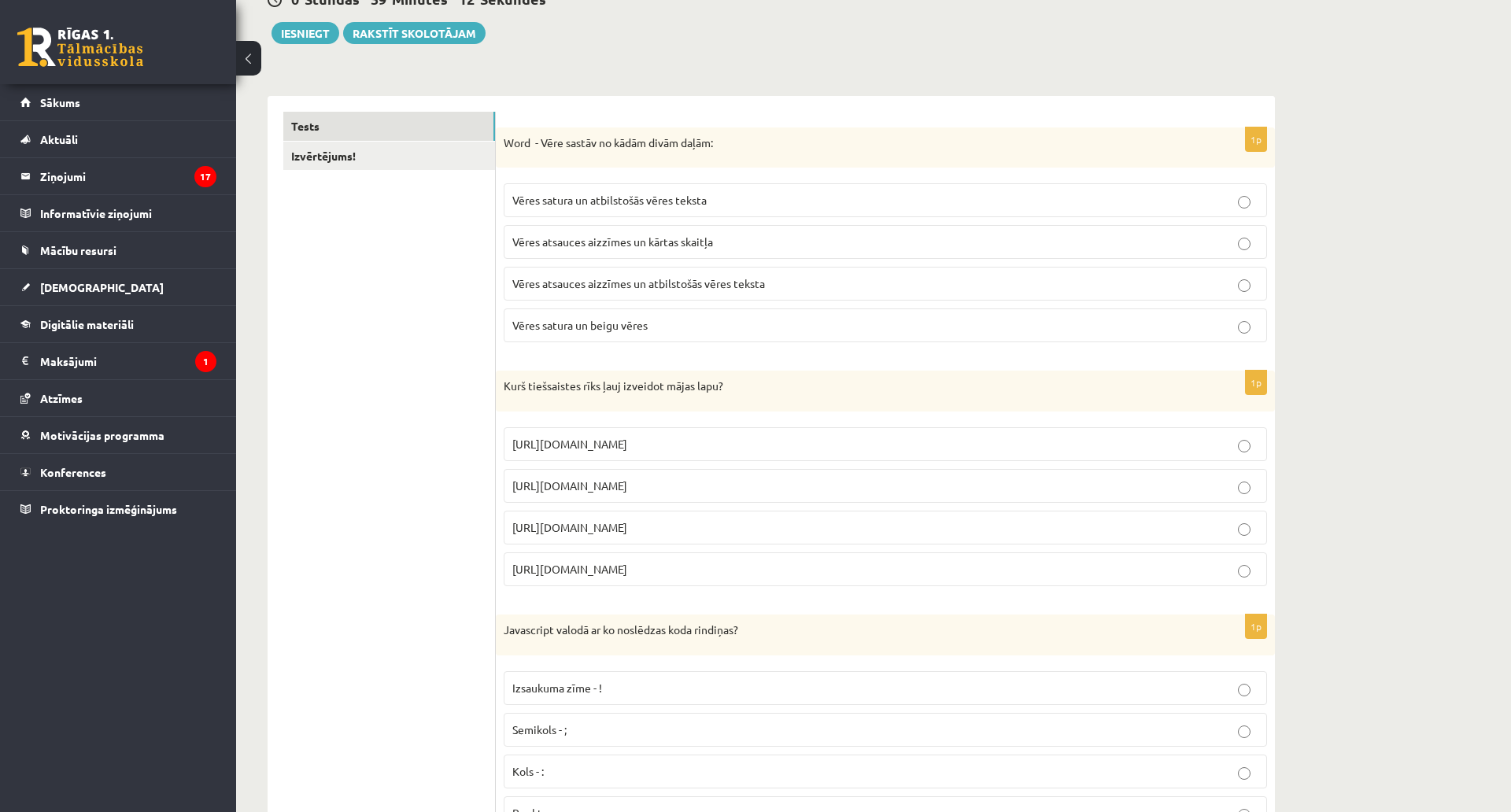
scroll to position [236, 0]
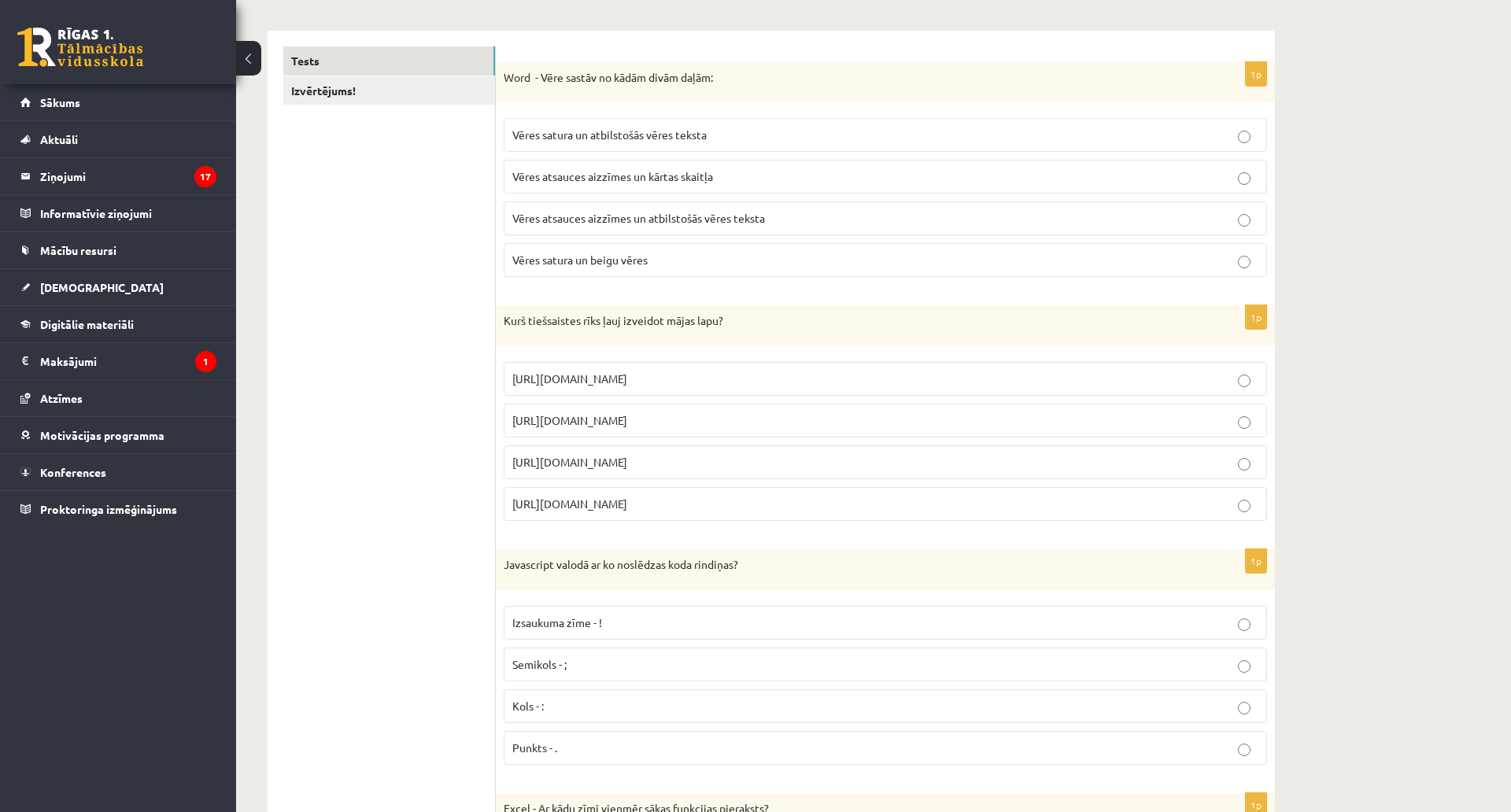
click at [738, 223] on span "Vēres atsauces aizzīmes un atbilstošās vēres teksta" at bounding box center [638, 218] width 253 height 14
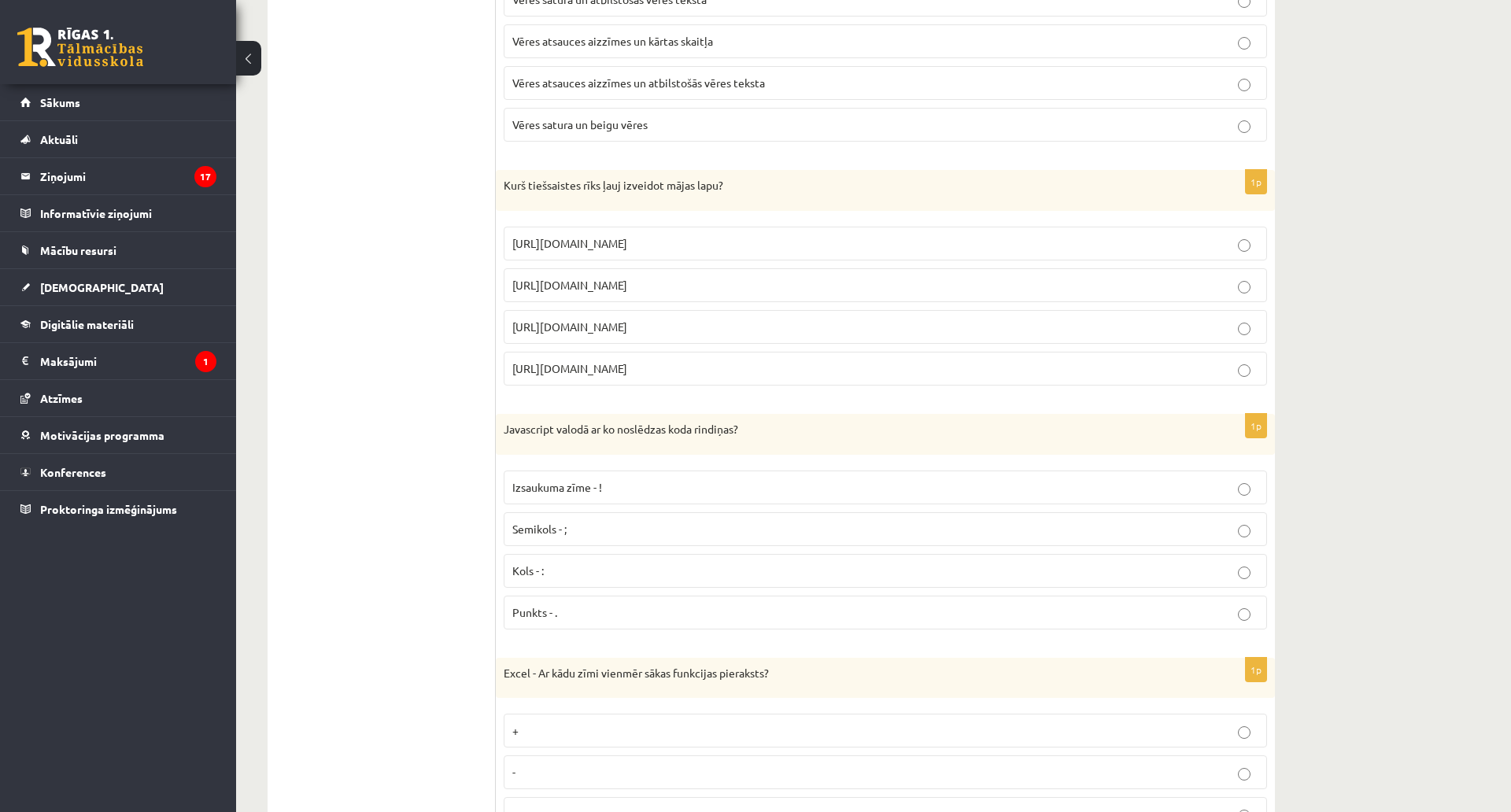
scroll to position [393, 0]
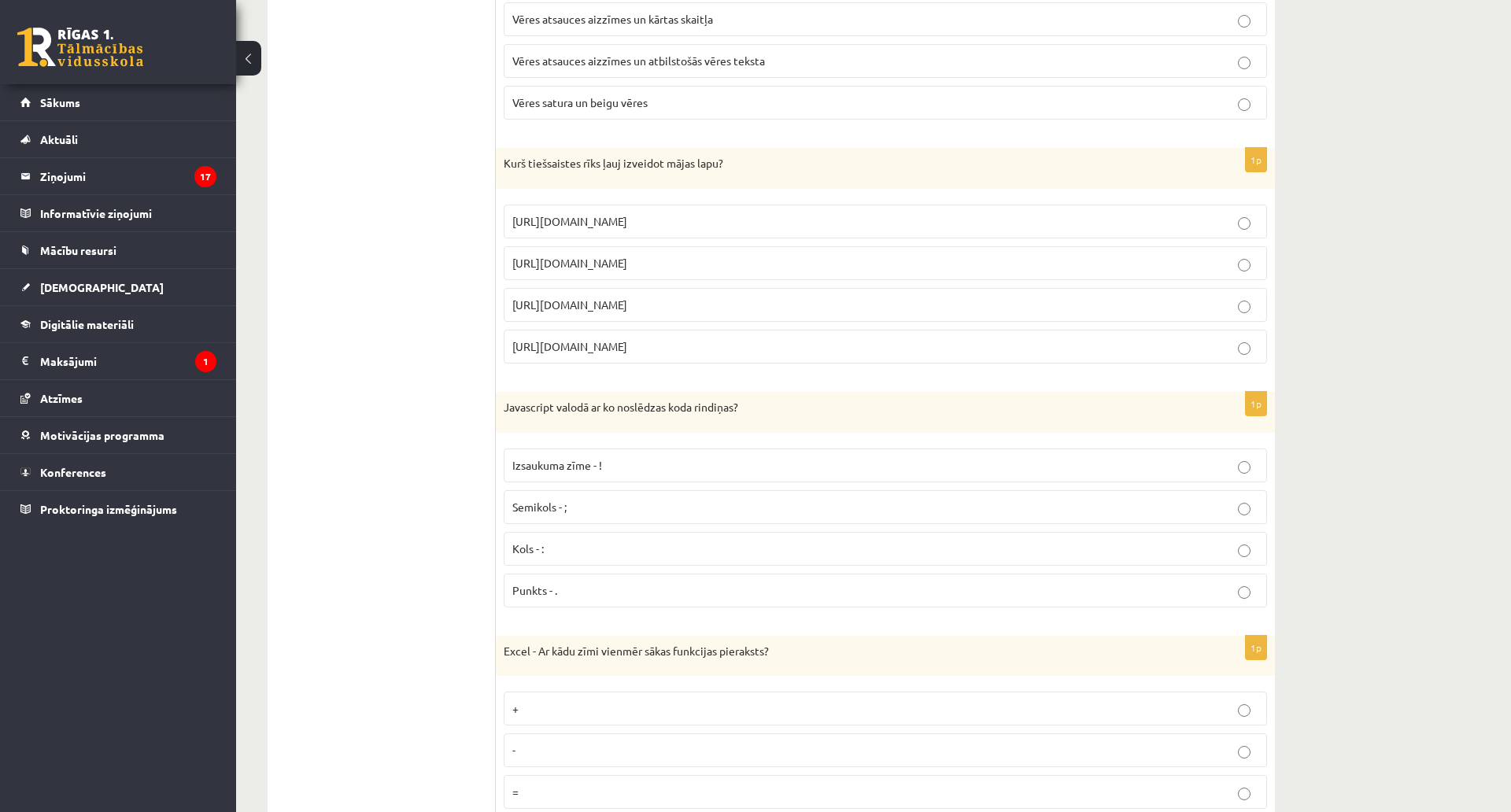
click at [522, 310] on span "https://www.mozello.lv" at bounding box center [570, 305] width 115 height 14
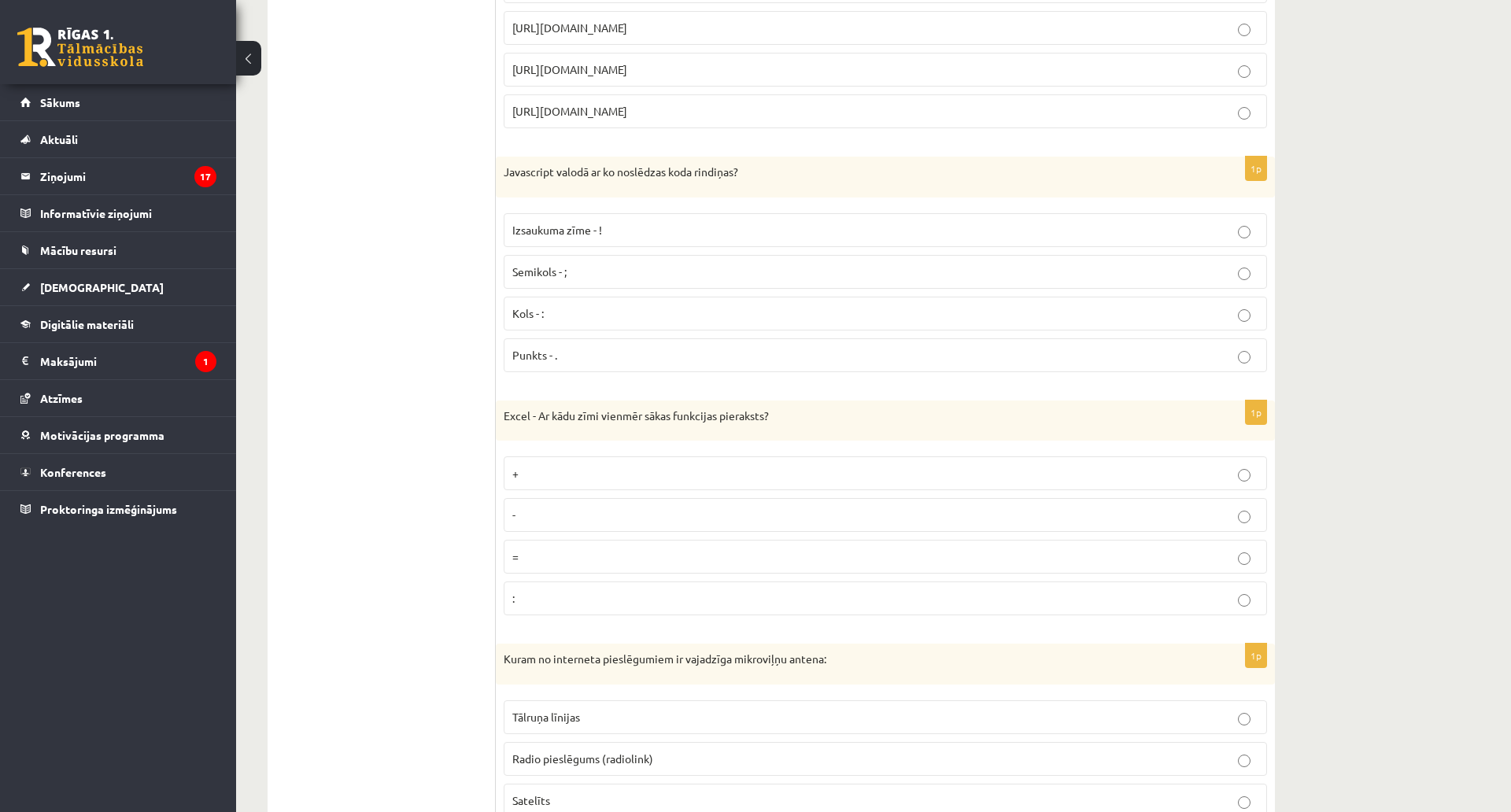
scroll to position [629, 0]
click at [541, 267] on span "Semikols - ;" at bounding box center [539, 270] width 54 height 14
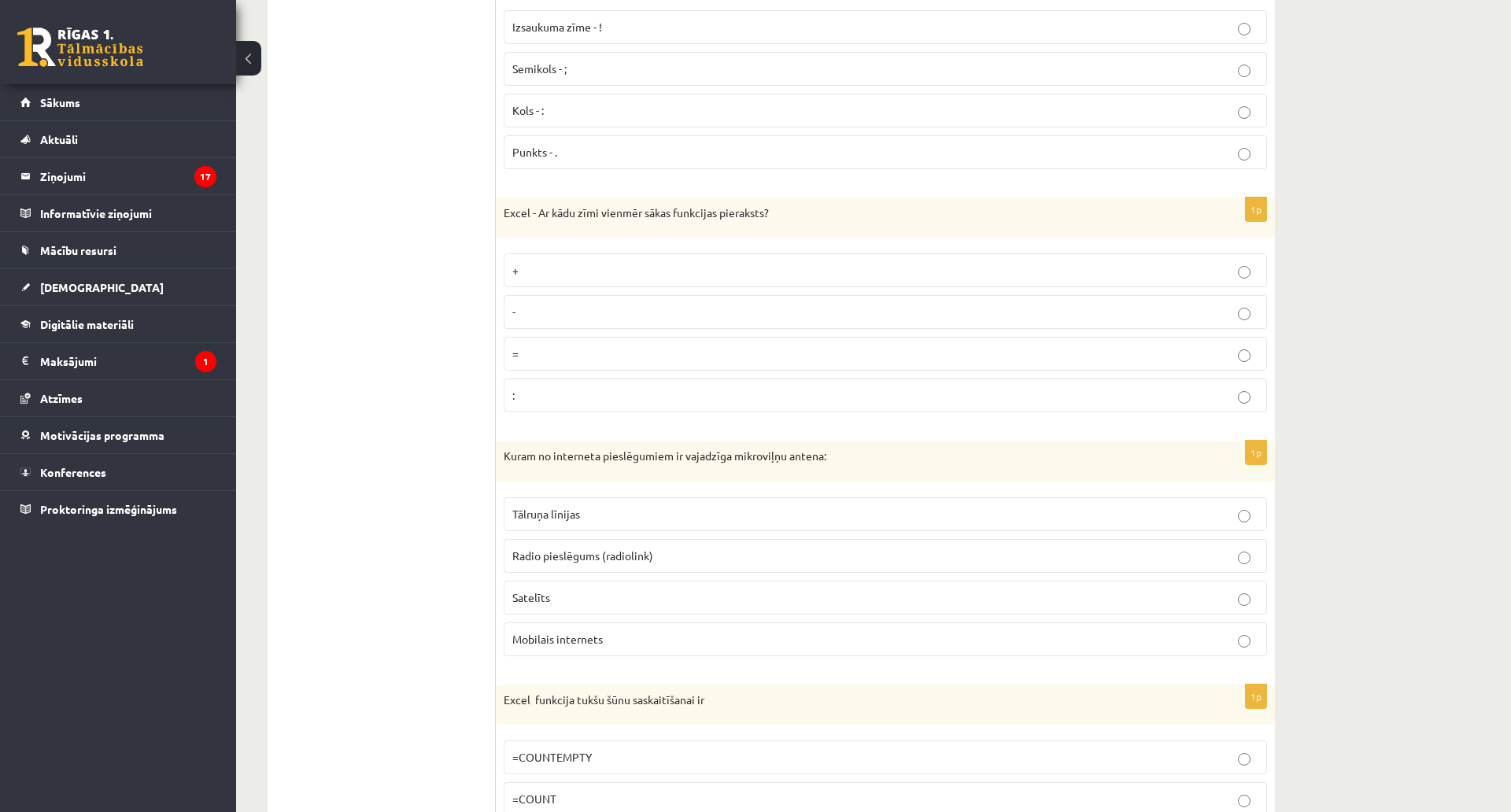
scroll to position [944, 0]
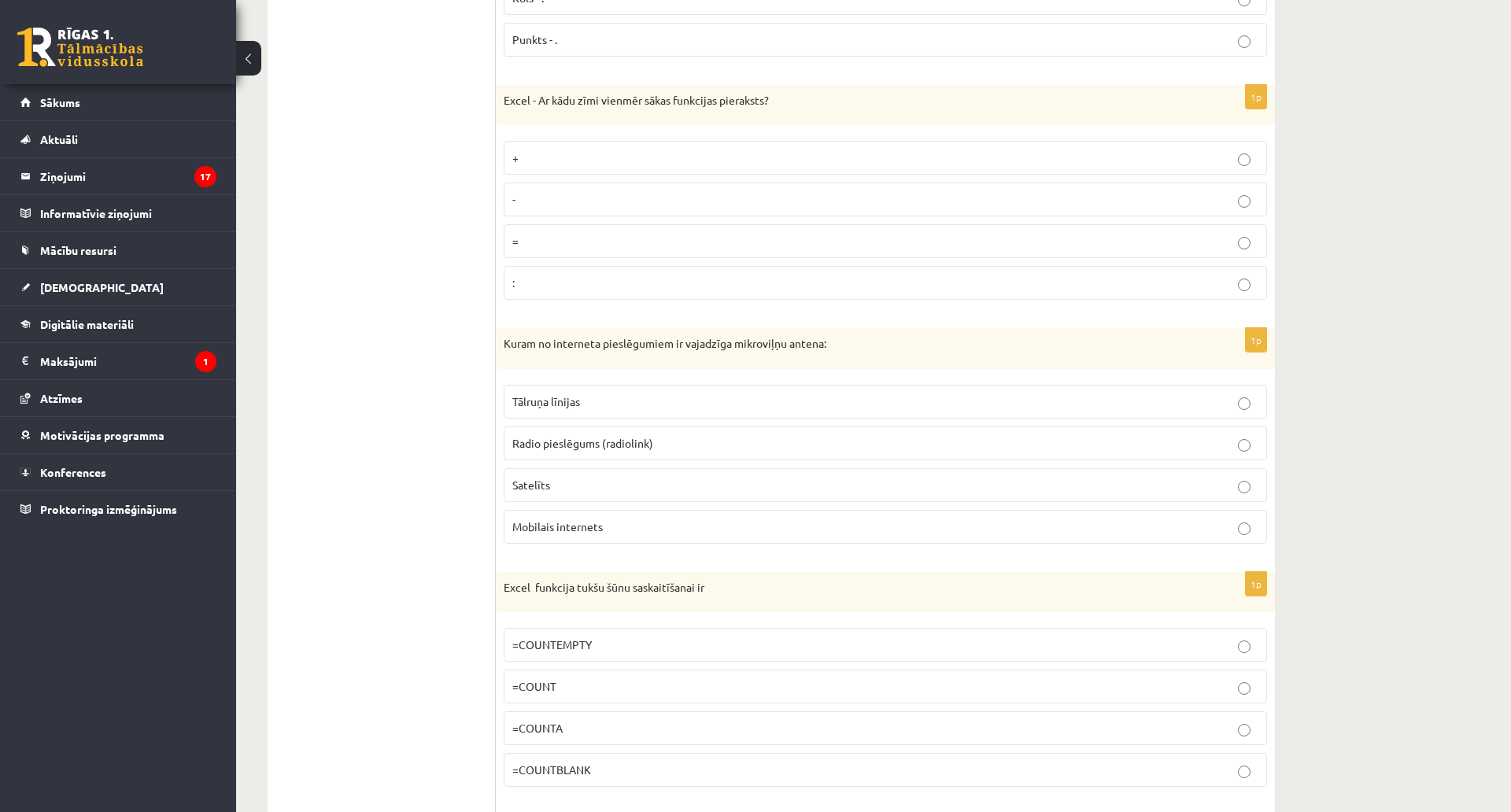
click at [535, 252] on label "=" at bounding box center [885, 241] width 763 height 34
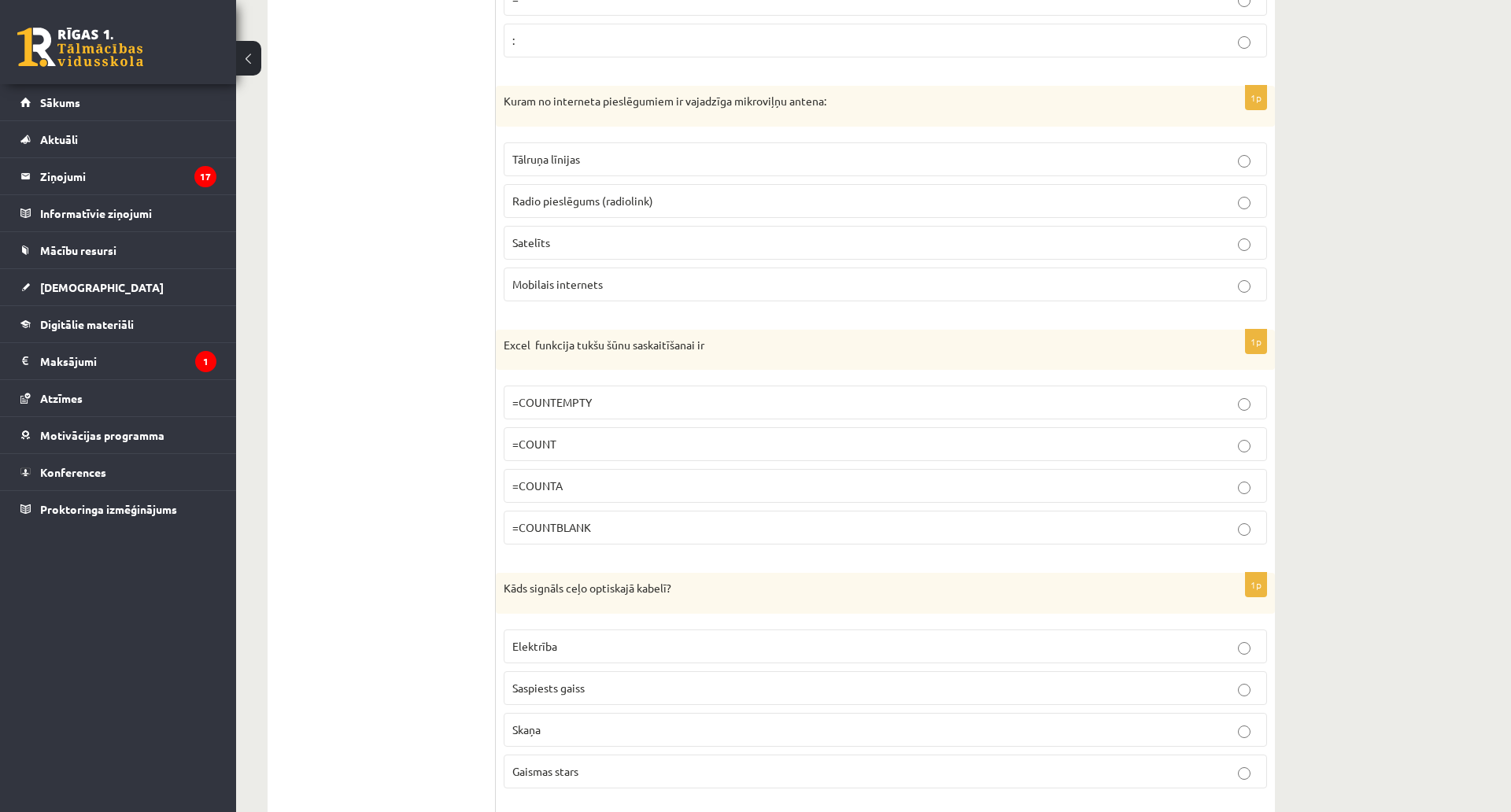
scroll to position [1259, 0]
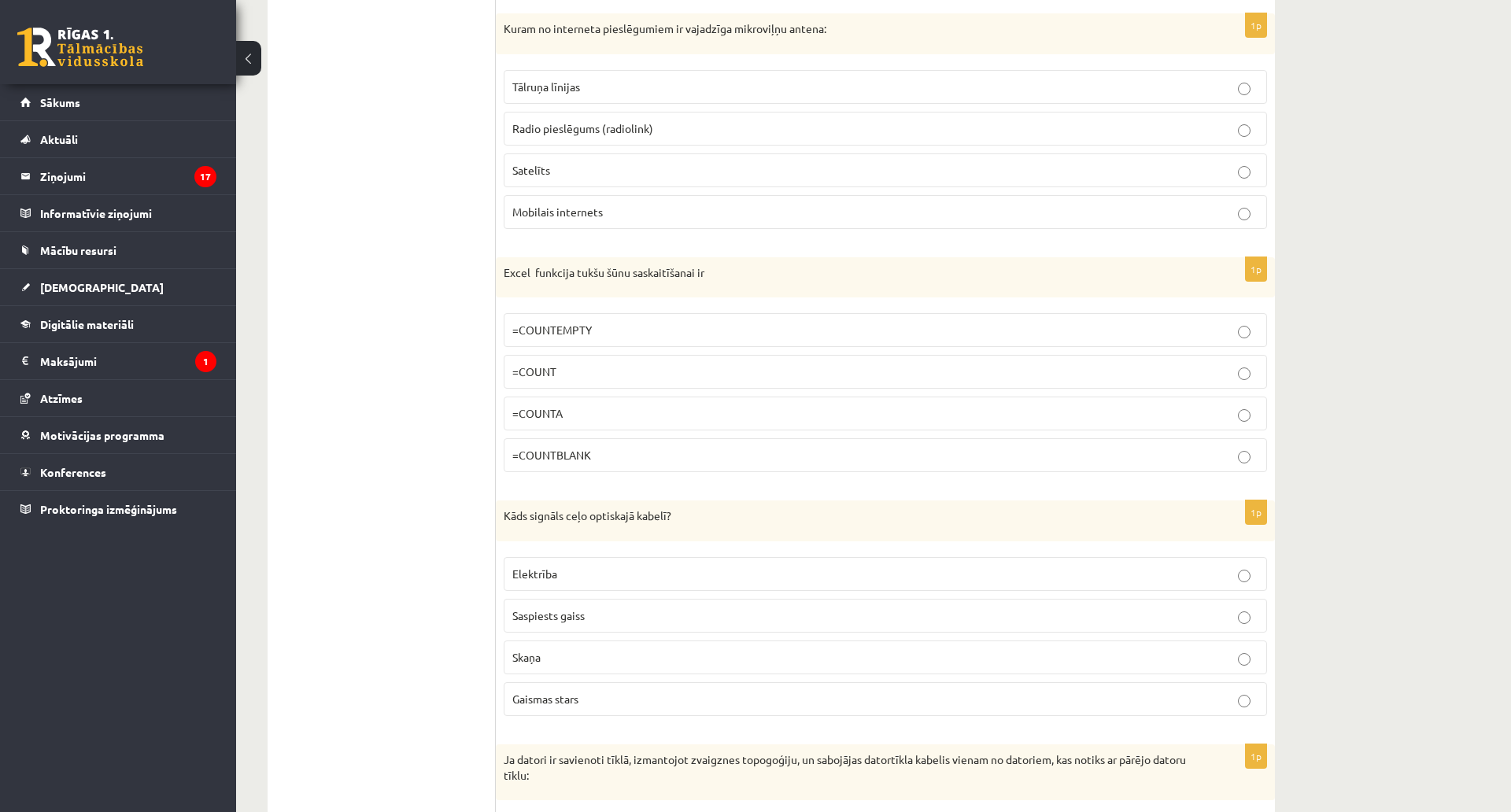
click at [524, 142] on label "Radio pieslēgums (radiolink)" at bounding box center [885, 128] width 763 height 34
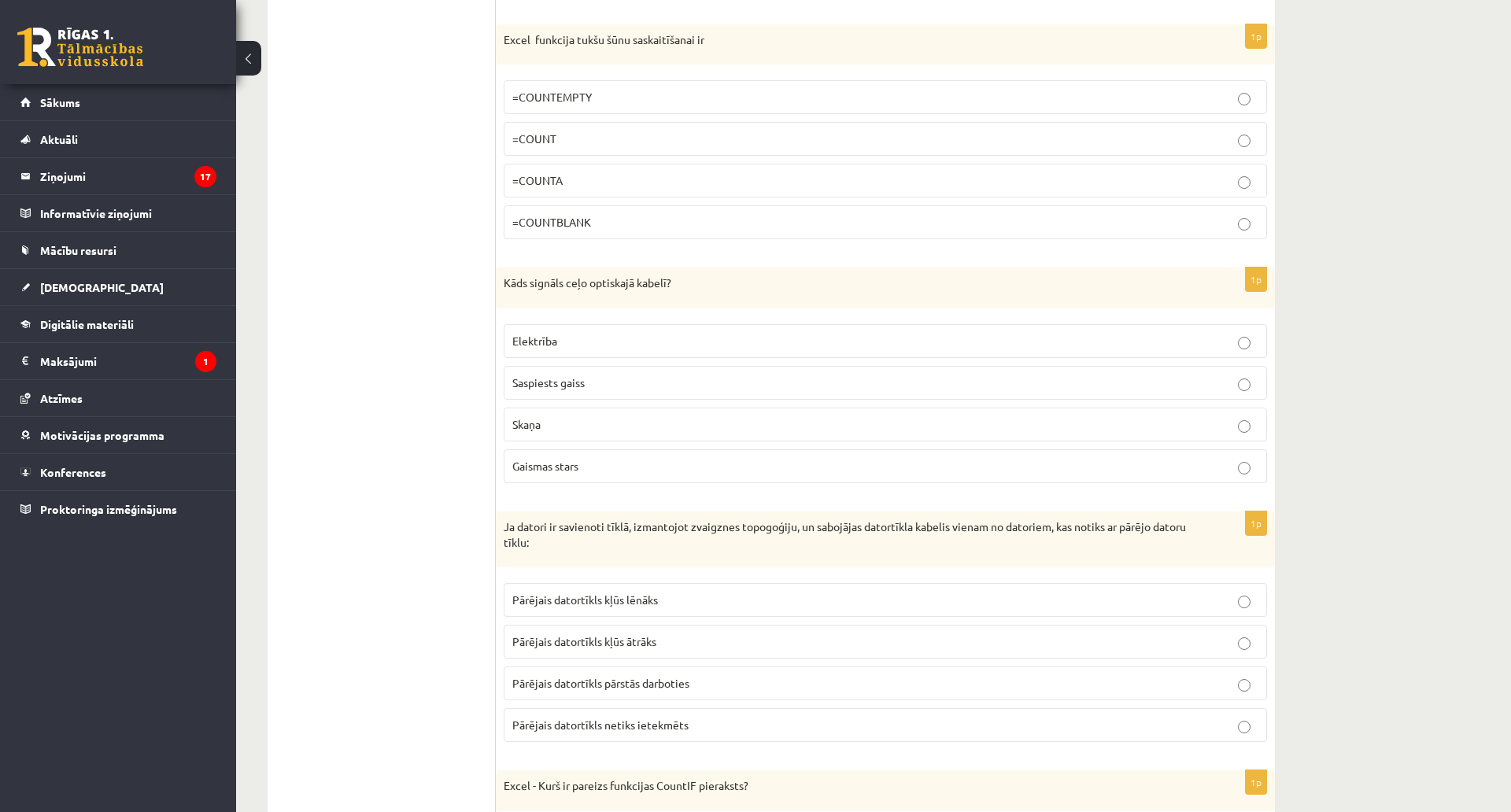
scroll to position [1495, 0]
click at [535, 229] on label "=COUNTBLANK" at bounding box center [885, 219] width 763 height 34
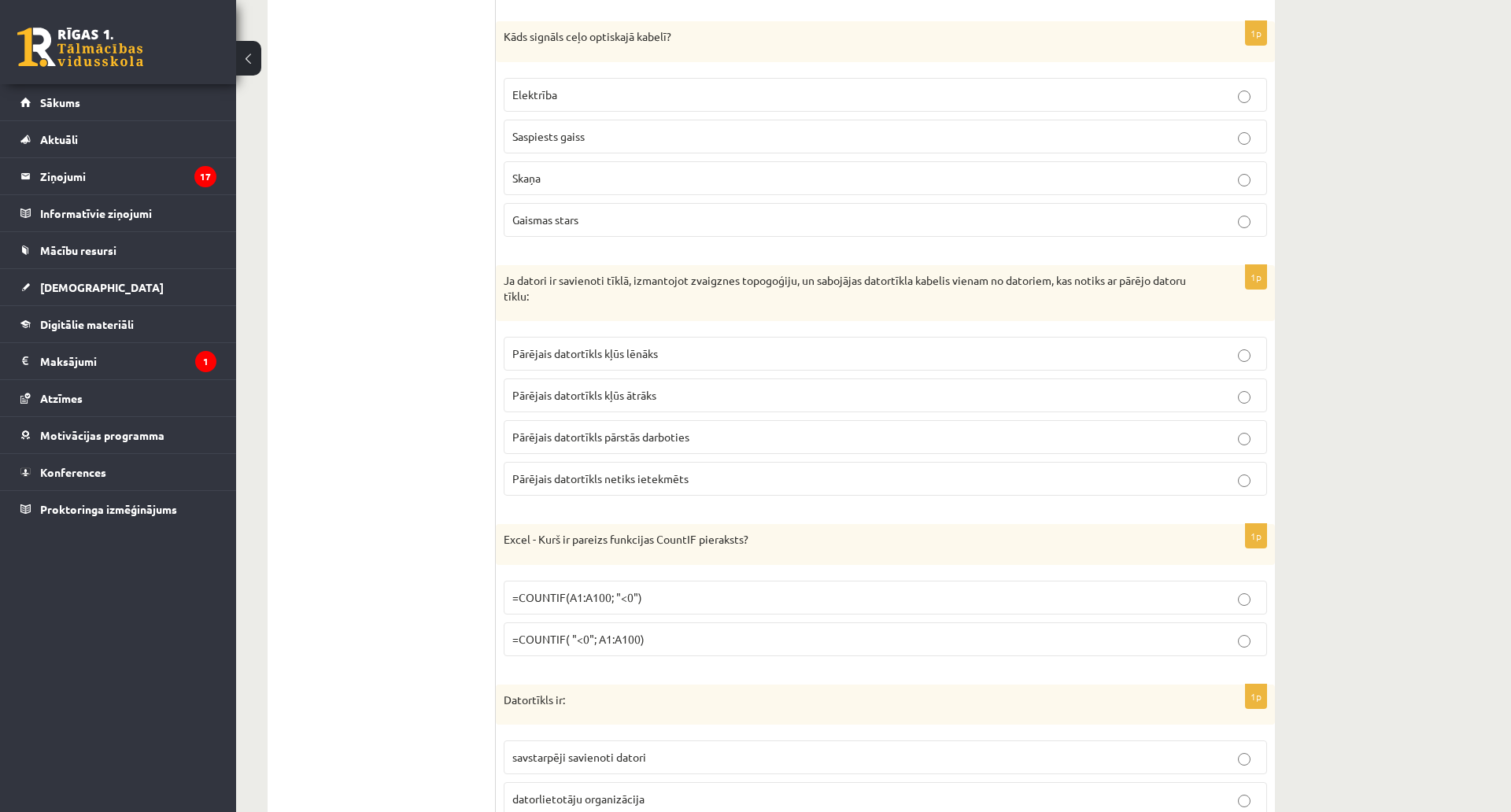
scroll to position [1731, 0]
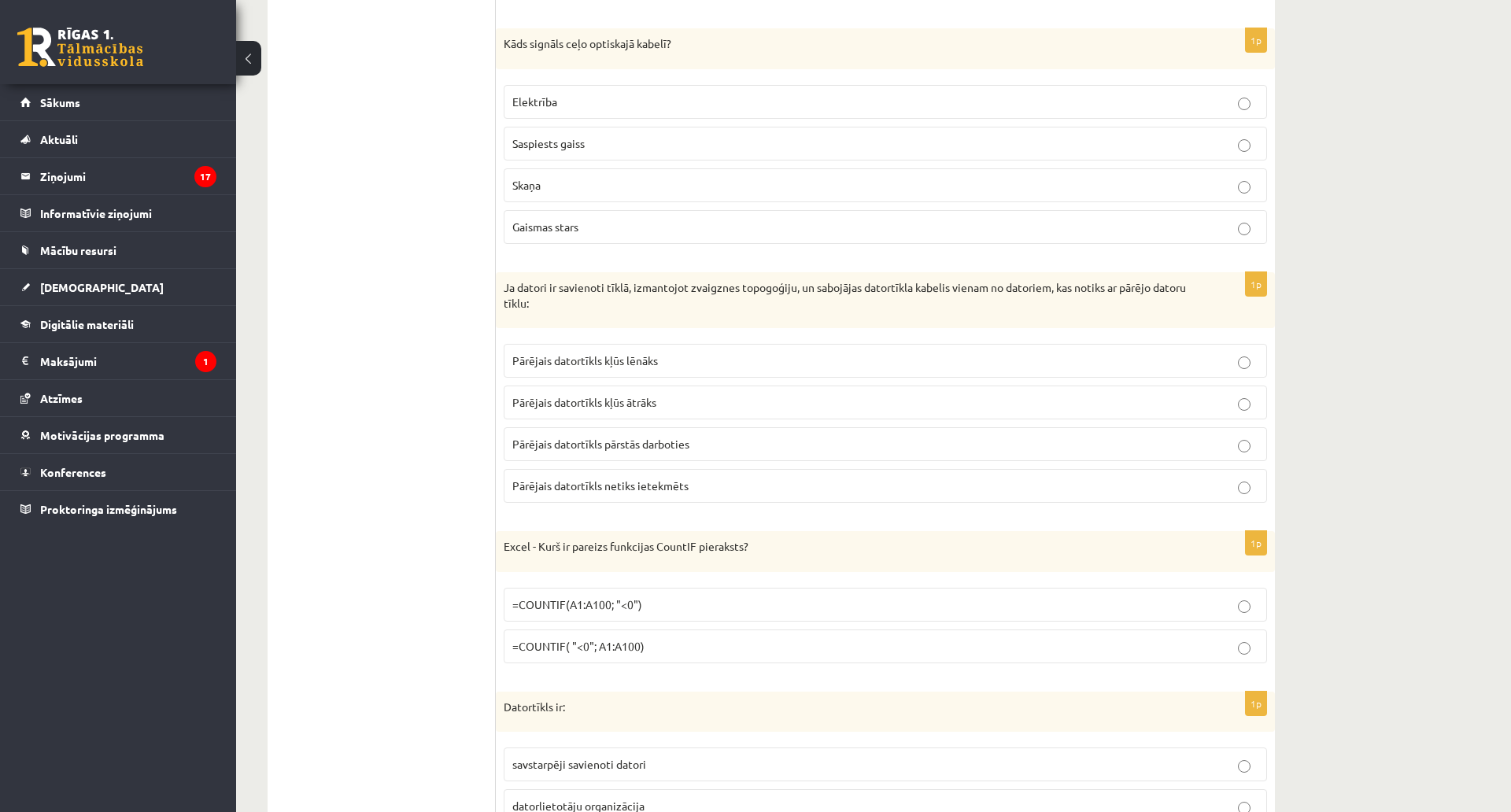
click at [544, 223] on span "Gaismas stars" at bounding box center [545, 227] width 66 height 14
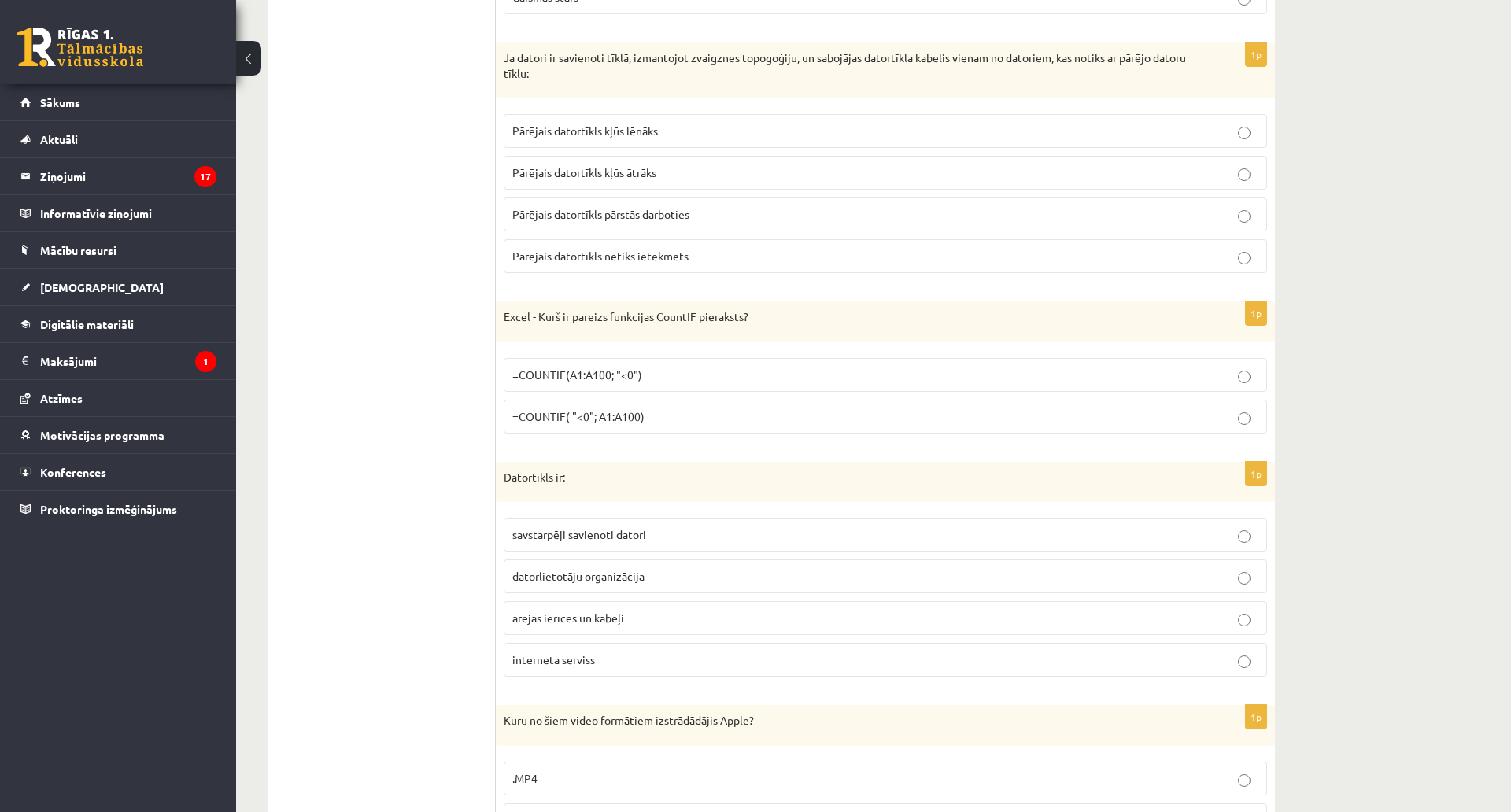
scroll to position [1967, 0]
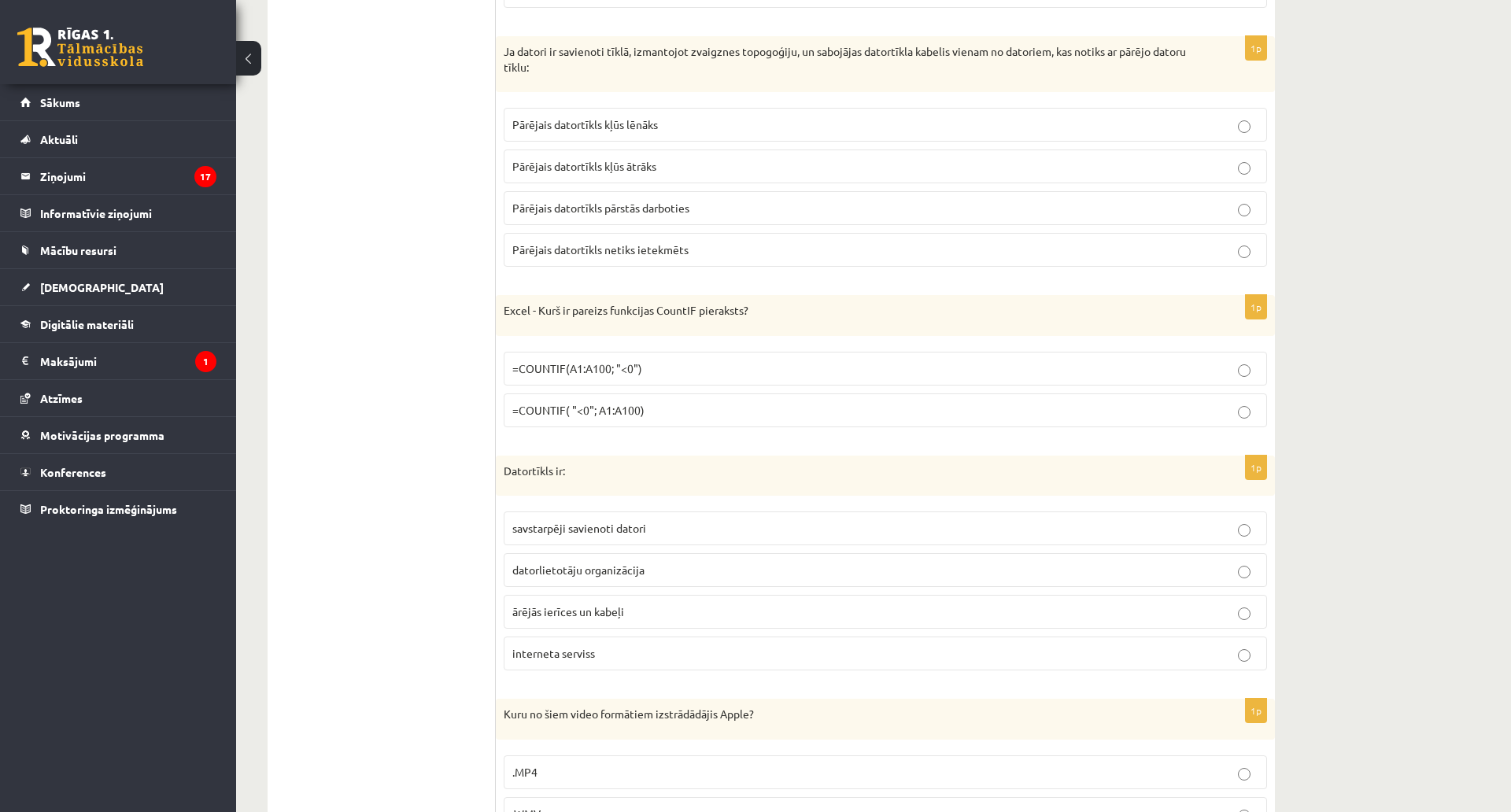
click at [570, 258] on p "Pārējais datortīkls netiks ietekmēts" at bounding box center [885, 250] width 746 height 17
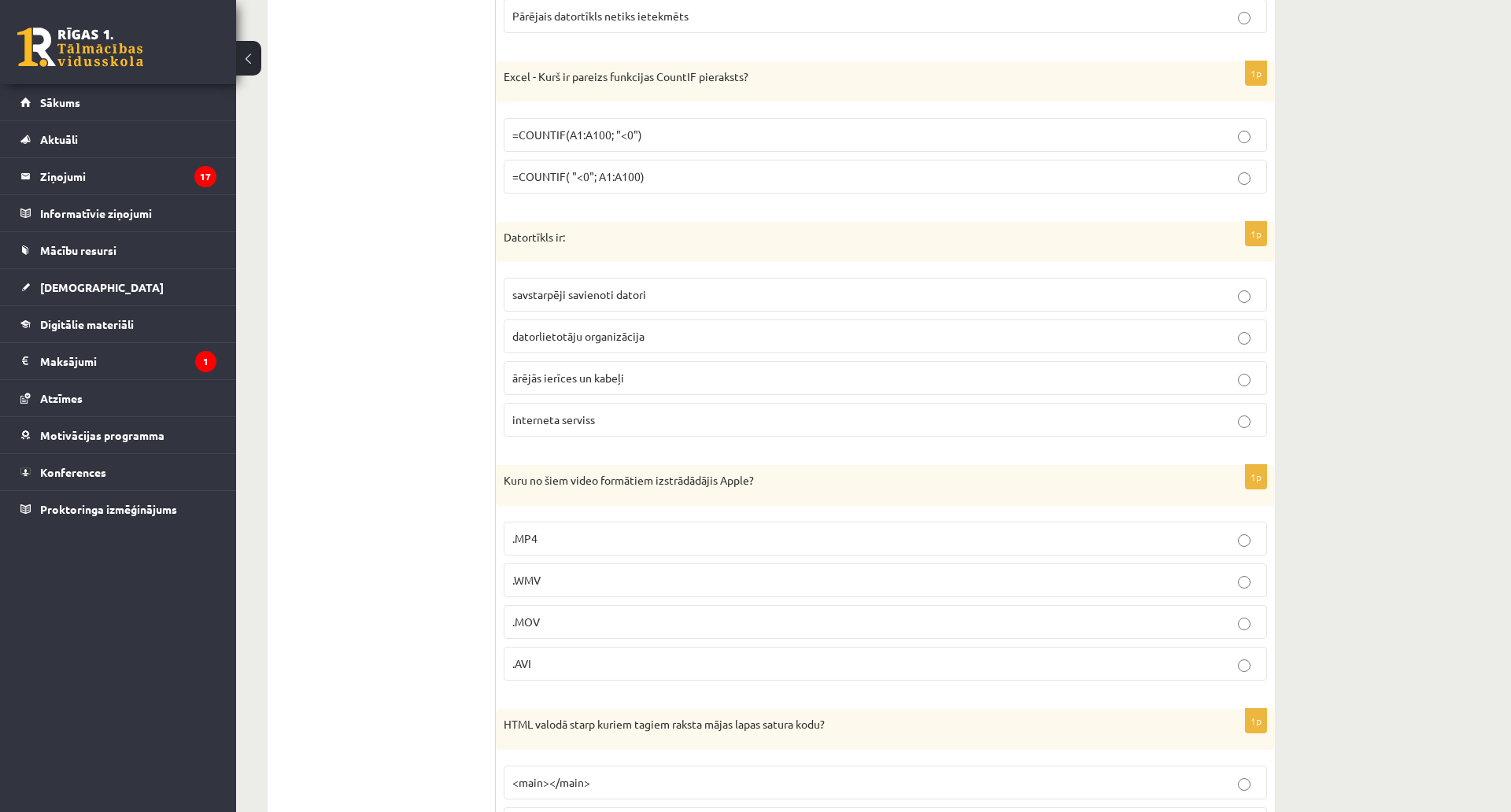
scroll to position [2203, 0]
click at [586, 121] on label "=COUNTIF(A1:A100; "<0")" at bounding box center [885, 132] width 763 height 34
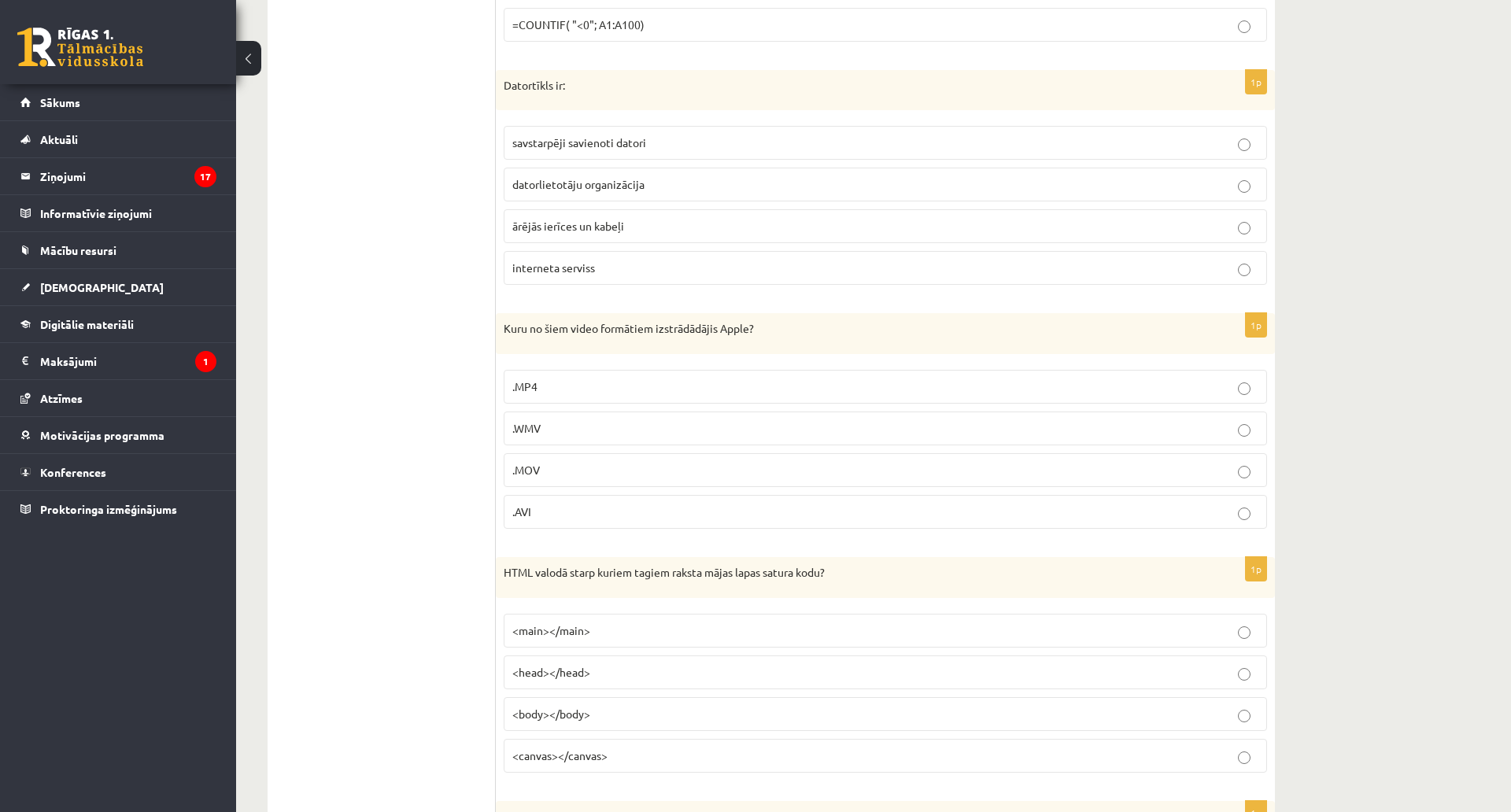
scroll to position [2360, 0]
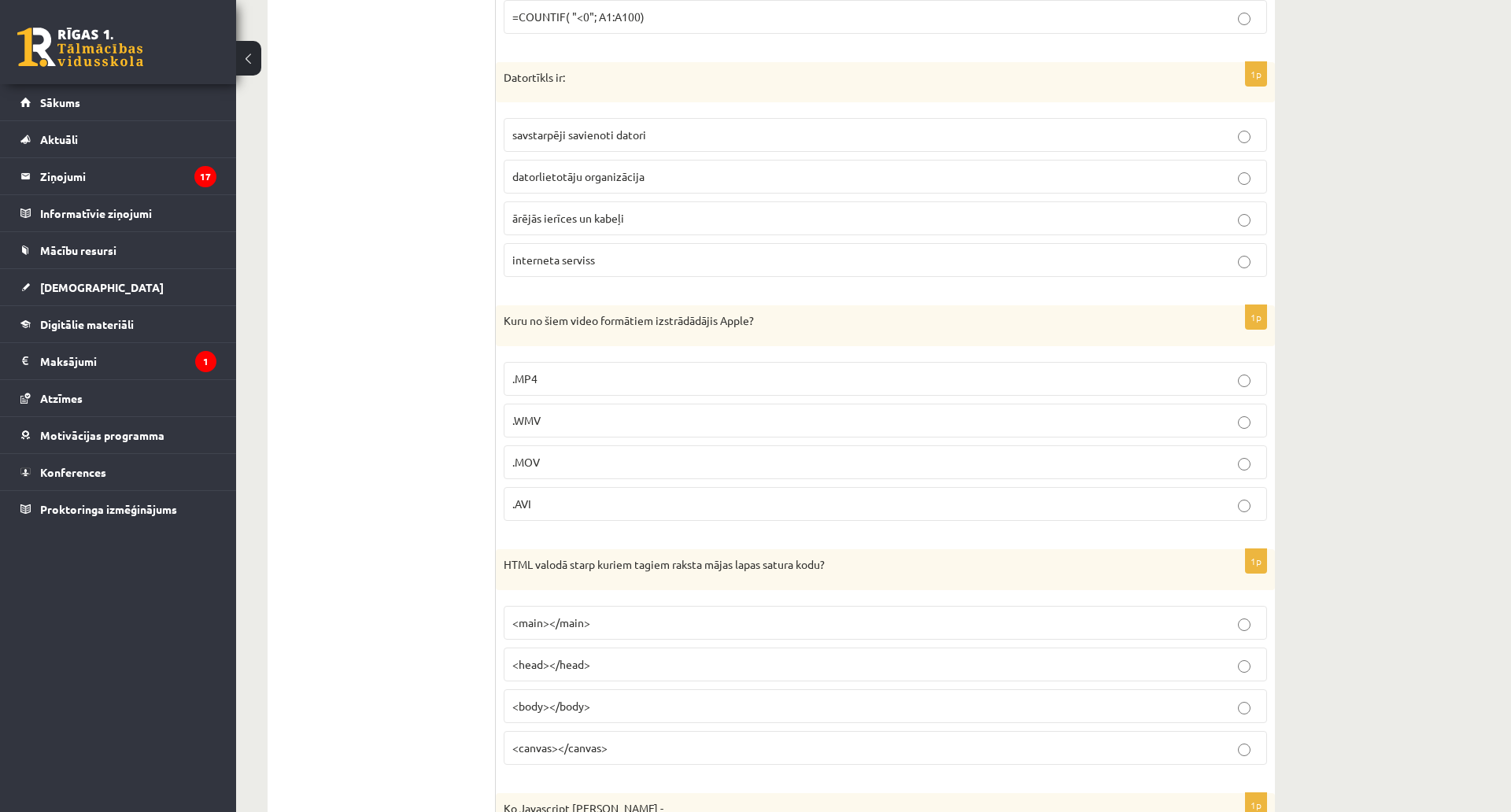
click at [696, 134] on p "savstarpēji savienoti datori" at bounding box center [885, 135] width 746 height 17
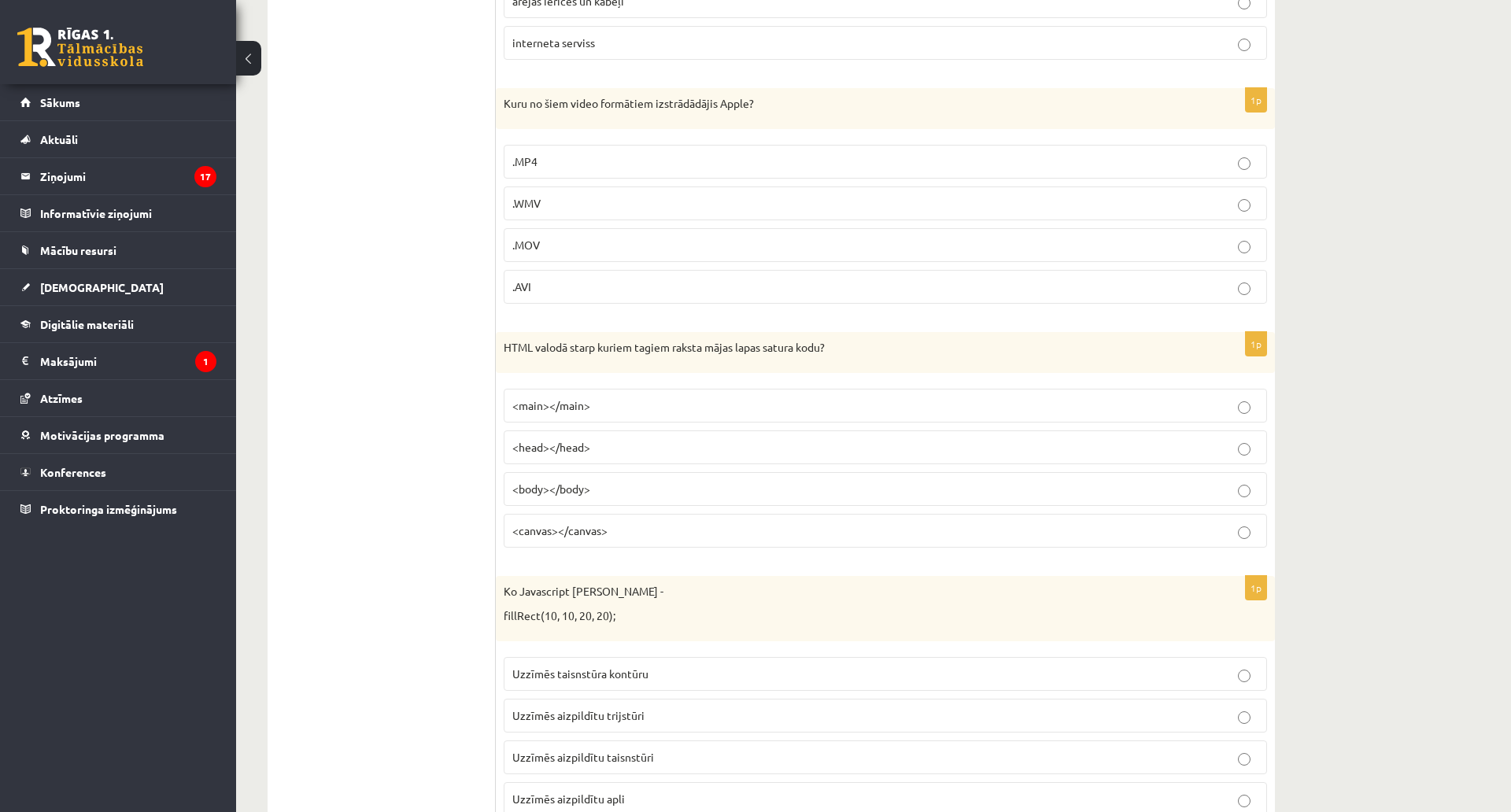
scroll to position [2596, 0]
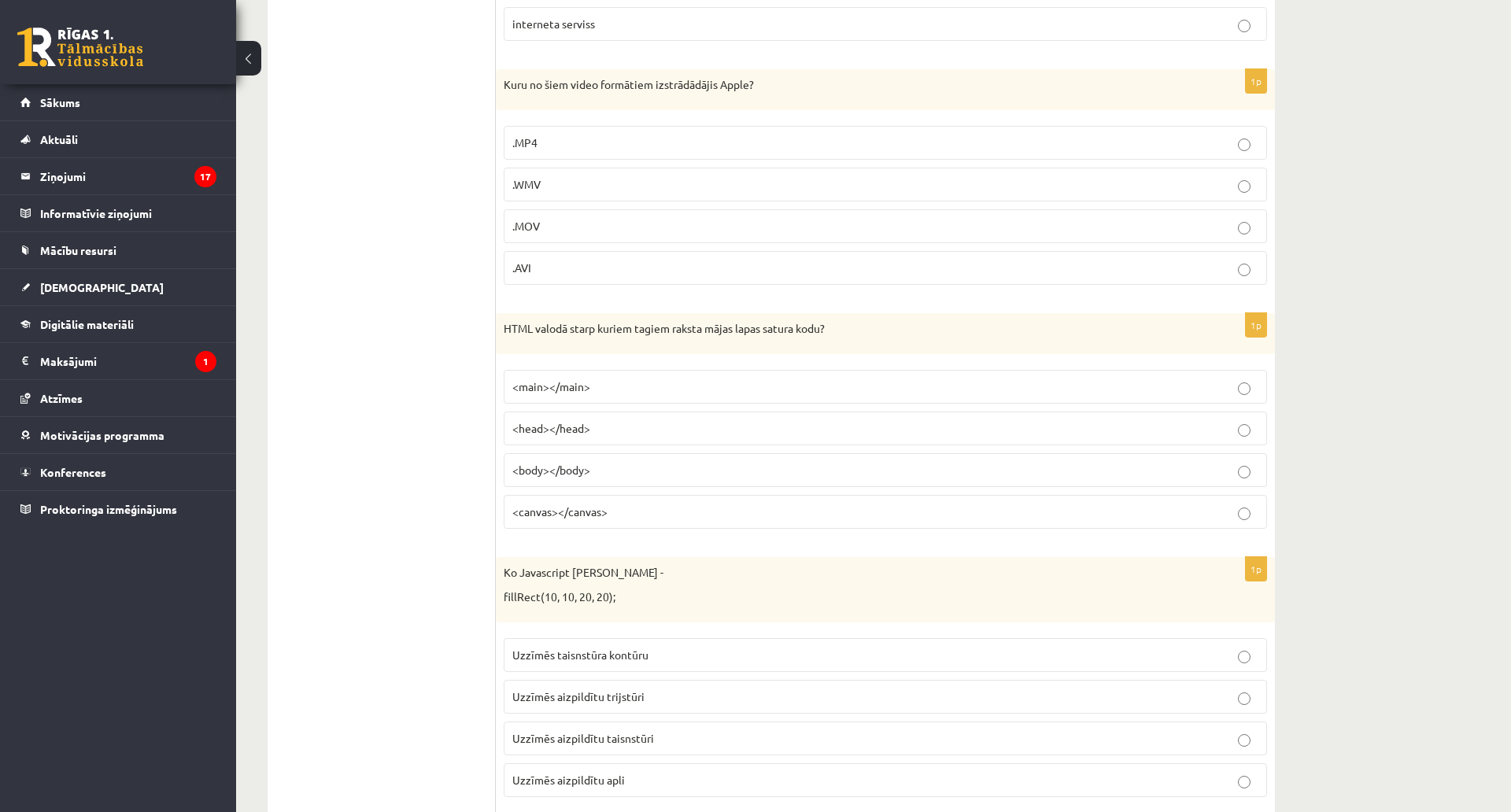
click at [560, 217] on label ".MOV" at bounding box center [885, 226] width 763 height 34
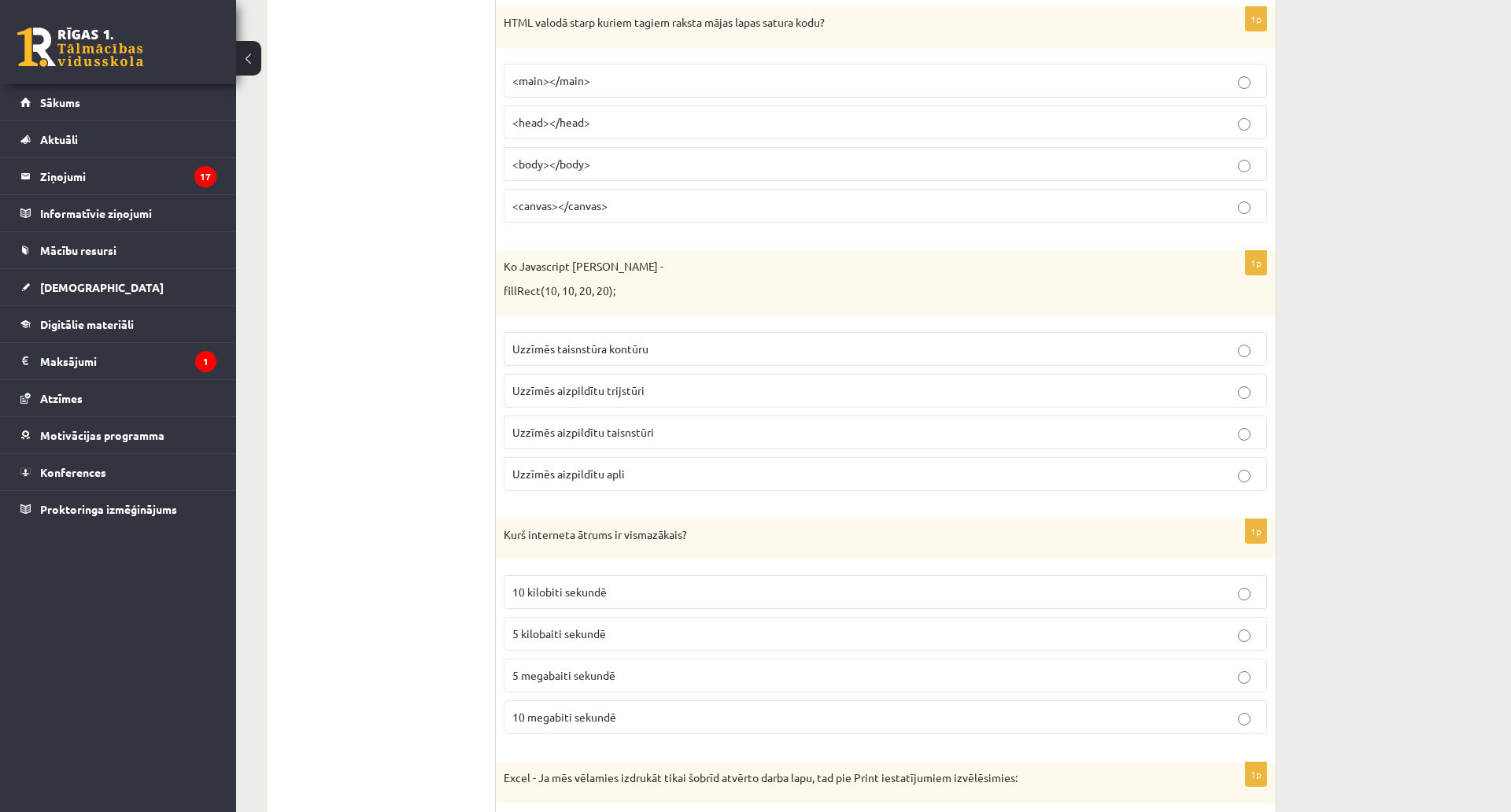
scroll to position [2911, 0]
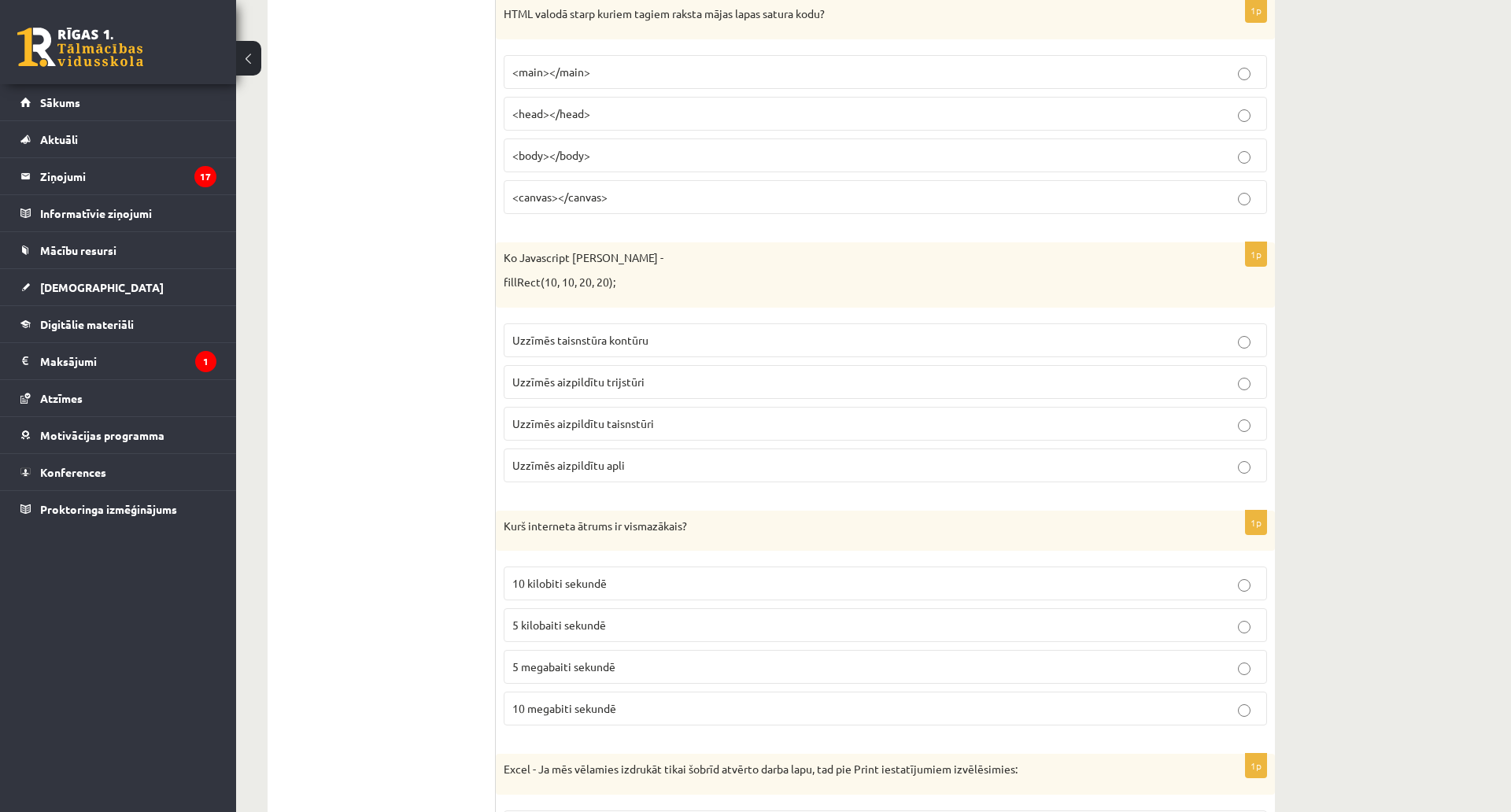
click at [569, 160] on span "<body></body>" at bounding box center [551, 155] width 78 height 14
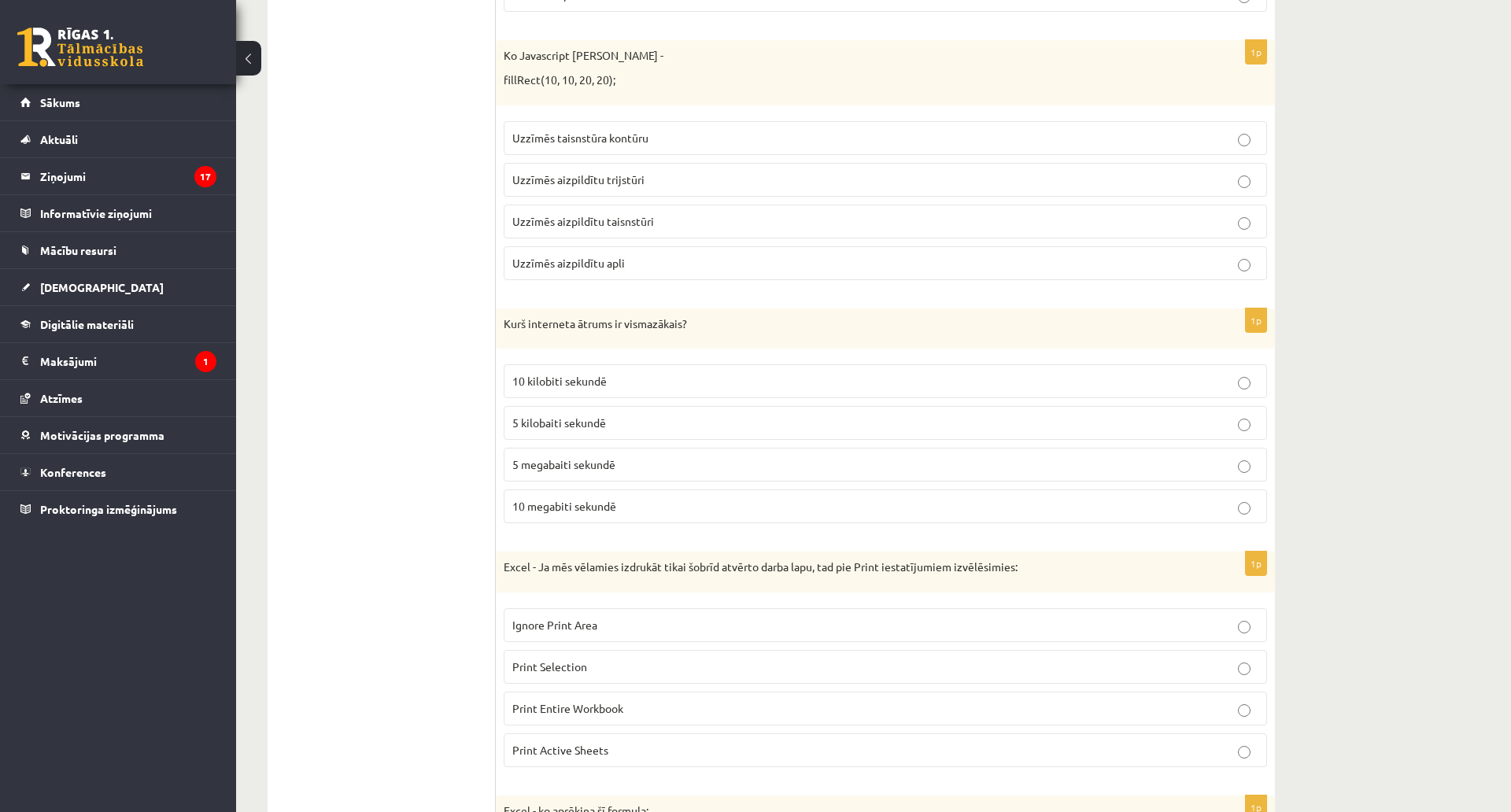
scroll to position [3147, 0]
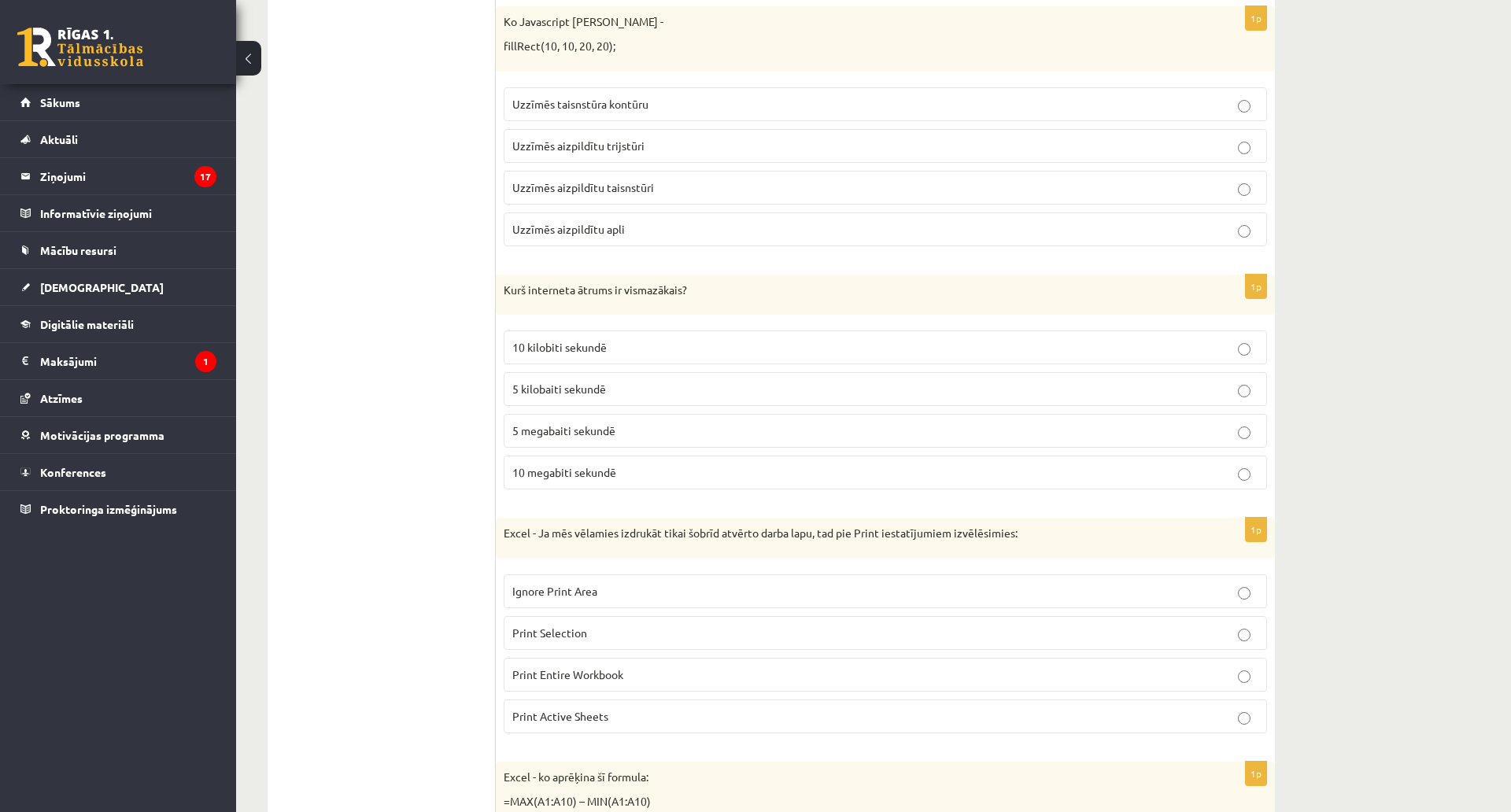
click at [613, 195] on p "Uzzīmēs aizpildītu taisnstūri" at bounding box center [885, 187] width 746 height 17
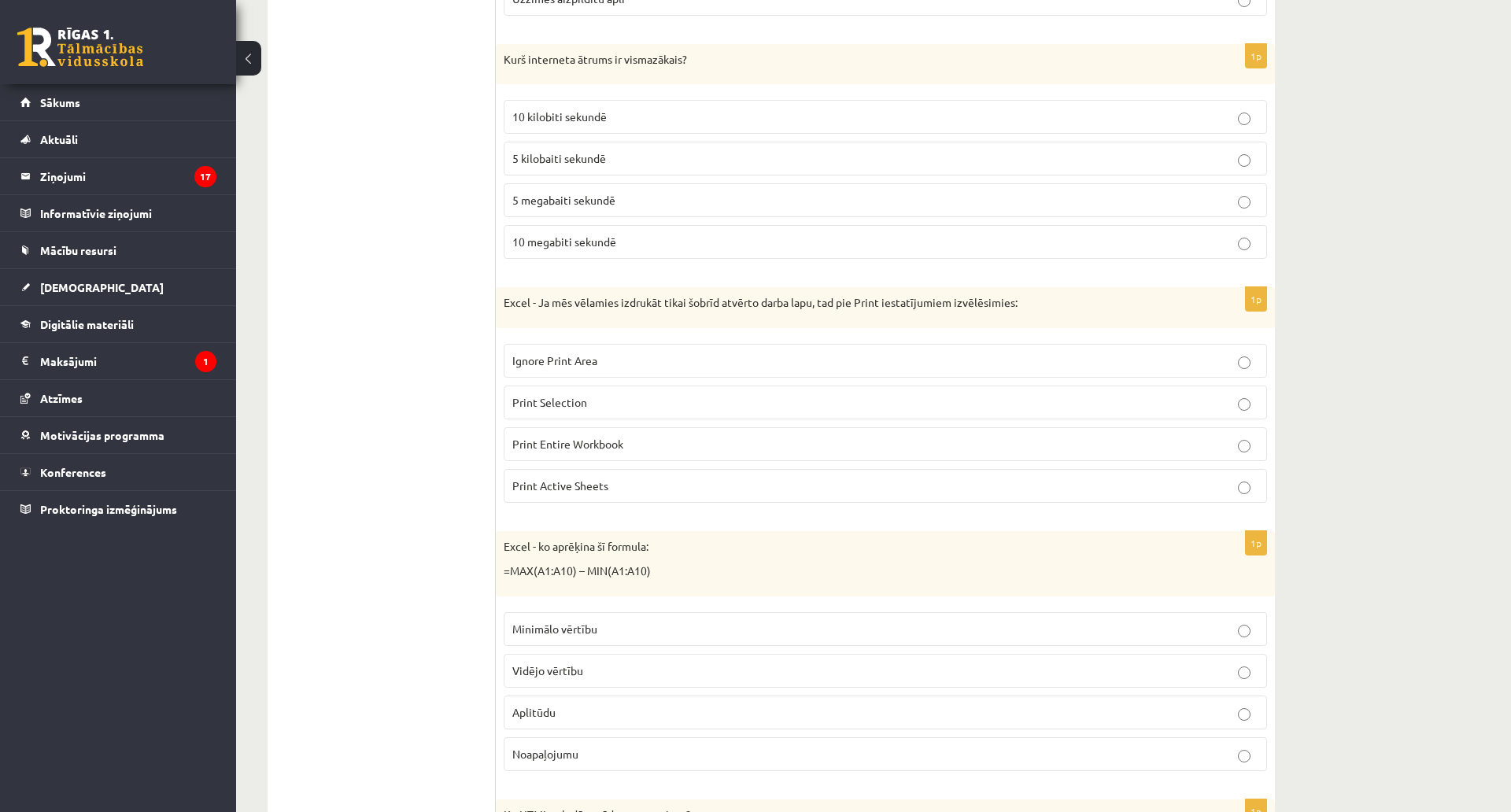
scroll to position [3384, 0]
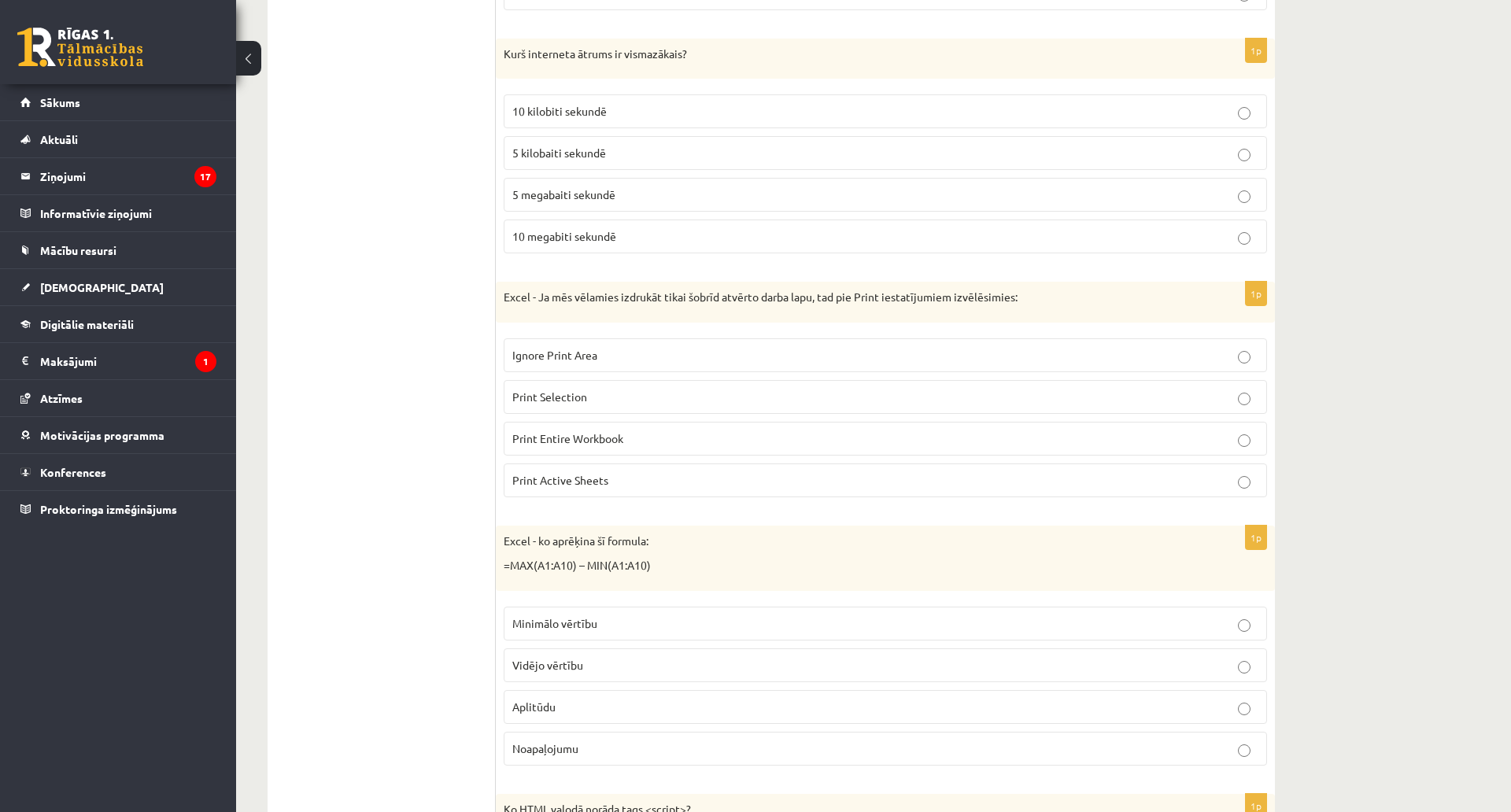
click at [515, 145] on label "5 kilobaiti sekundē" at bounding box center [885, 153] width 763 height 34
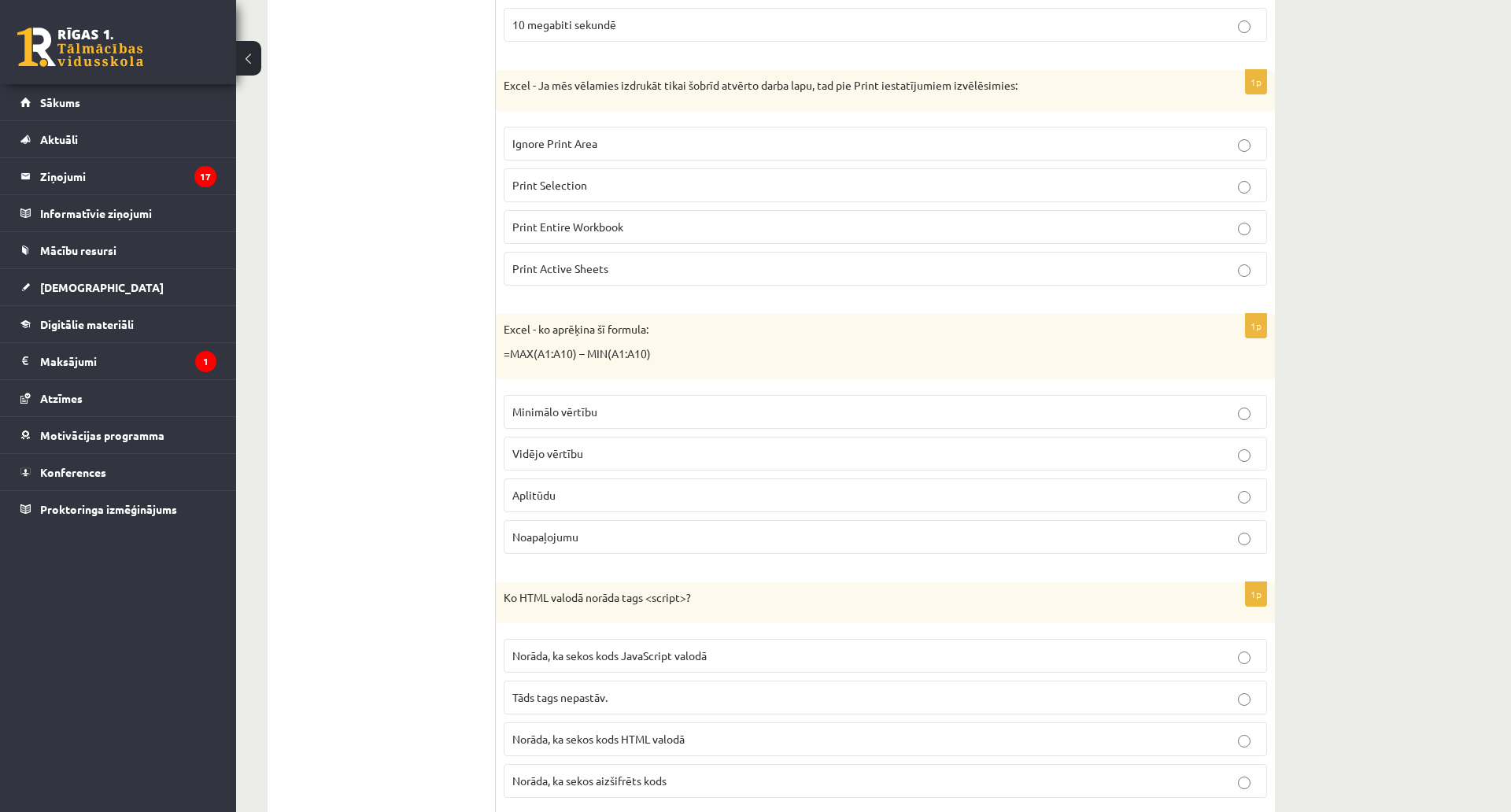
scroll to position [3620, 0]
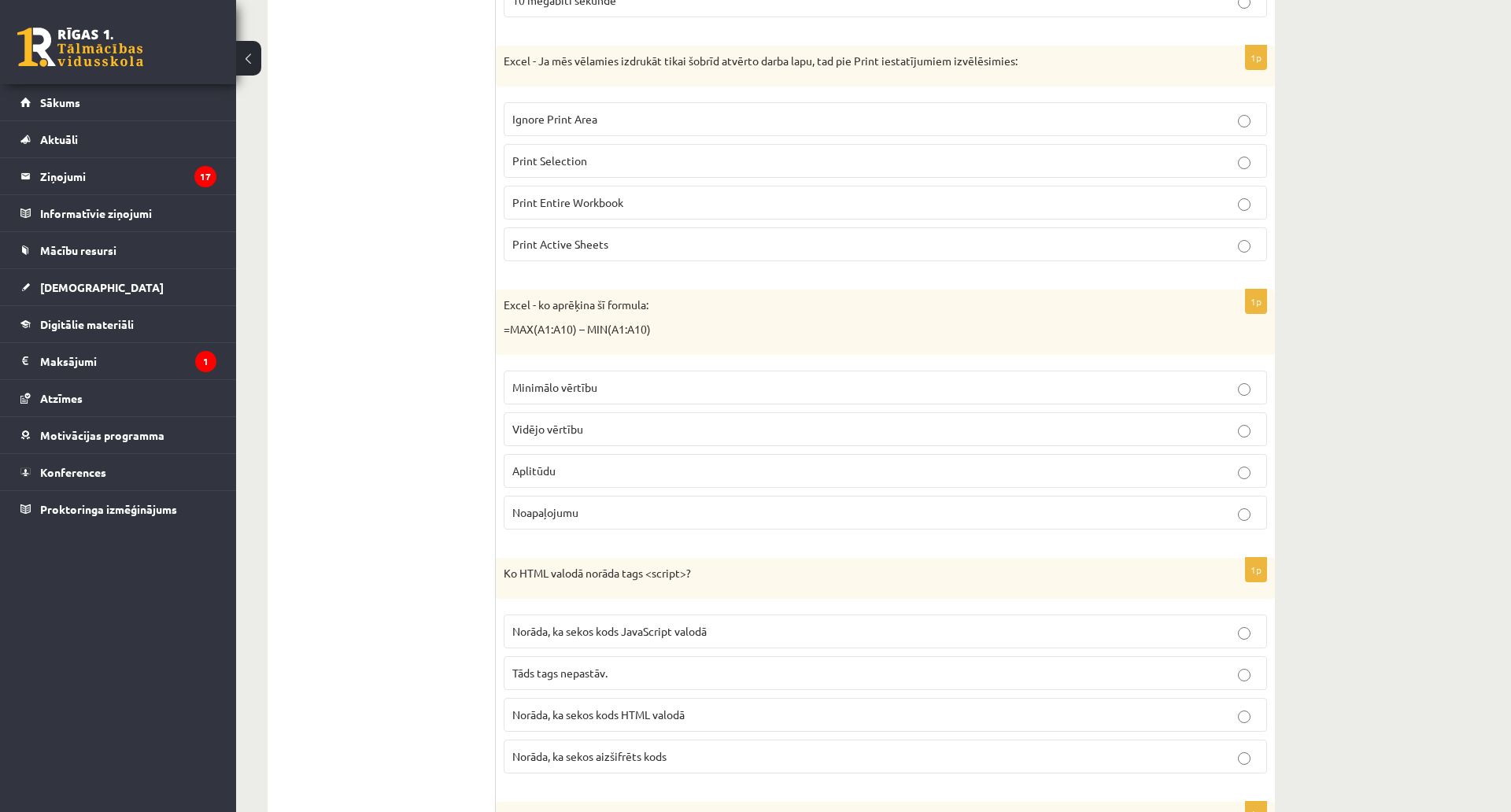
click at [590, 209] on p "Print Entire Workbook" at bounding box center [885, 203] width 746 height 17
click at [605, 252] on p "Print Active Sheets" at bounding box center [885, 244] width 746 height 17
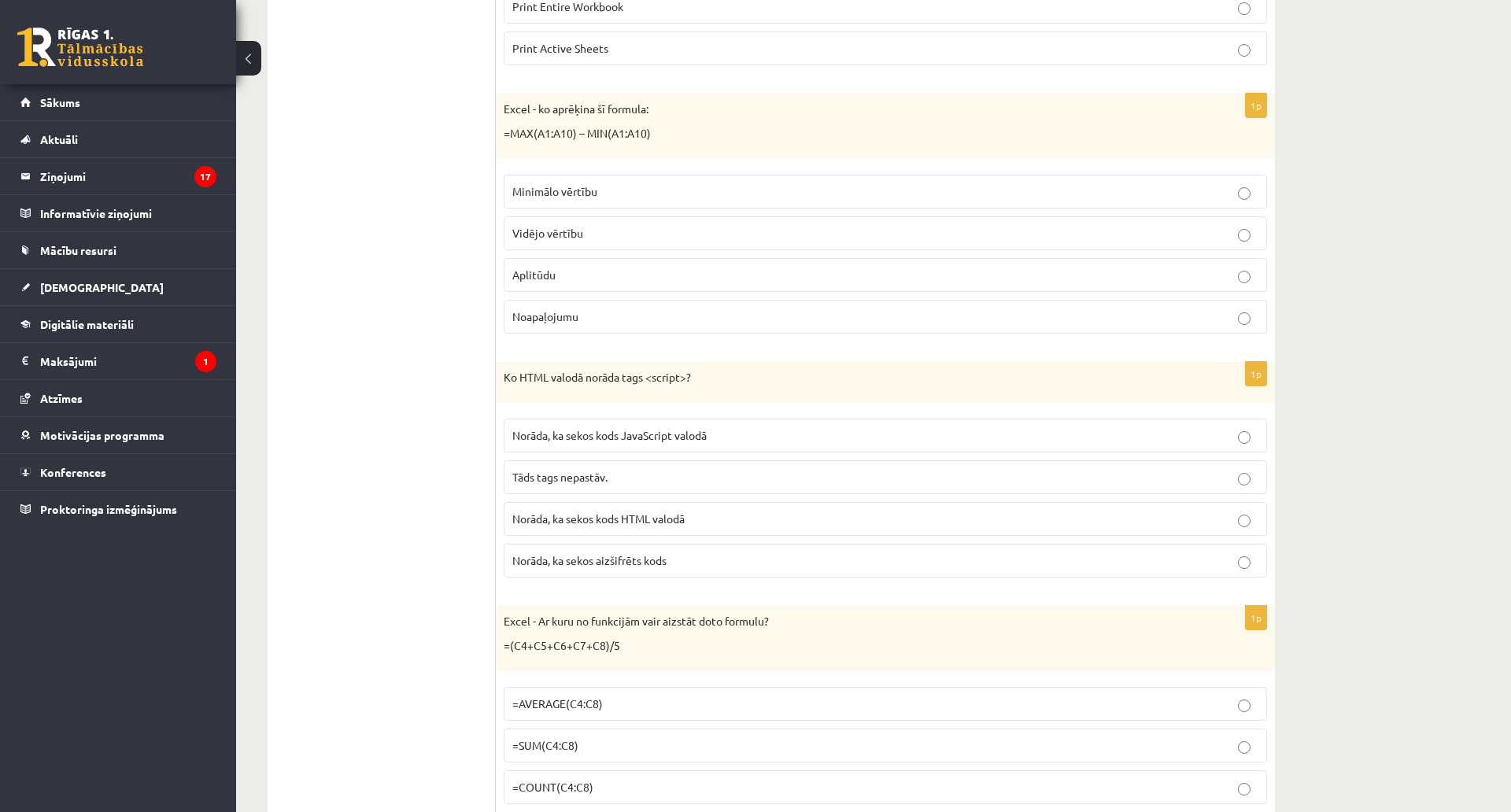
scroll to position [3856, 0]
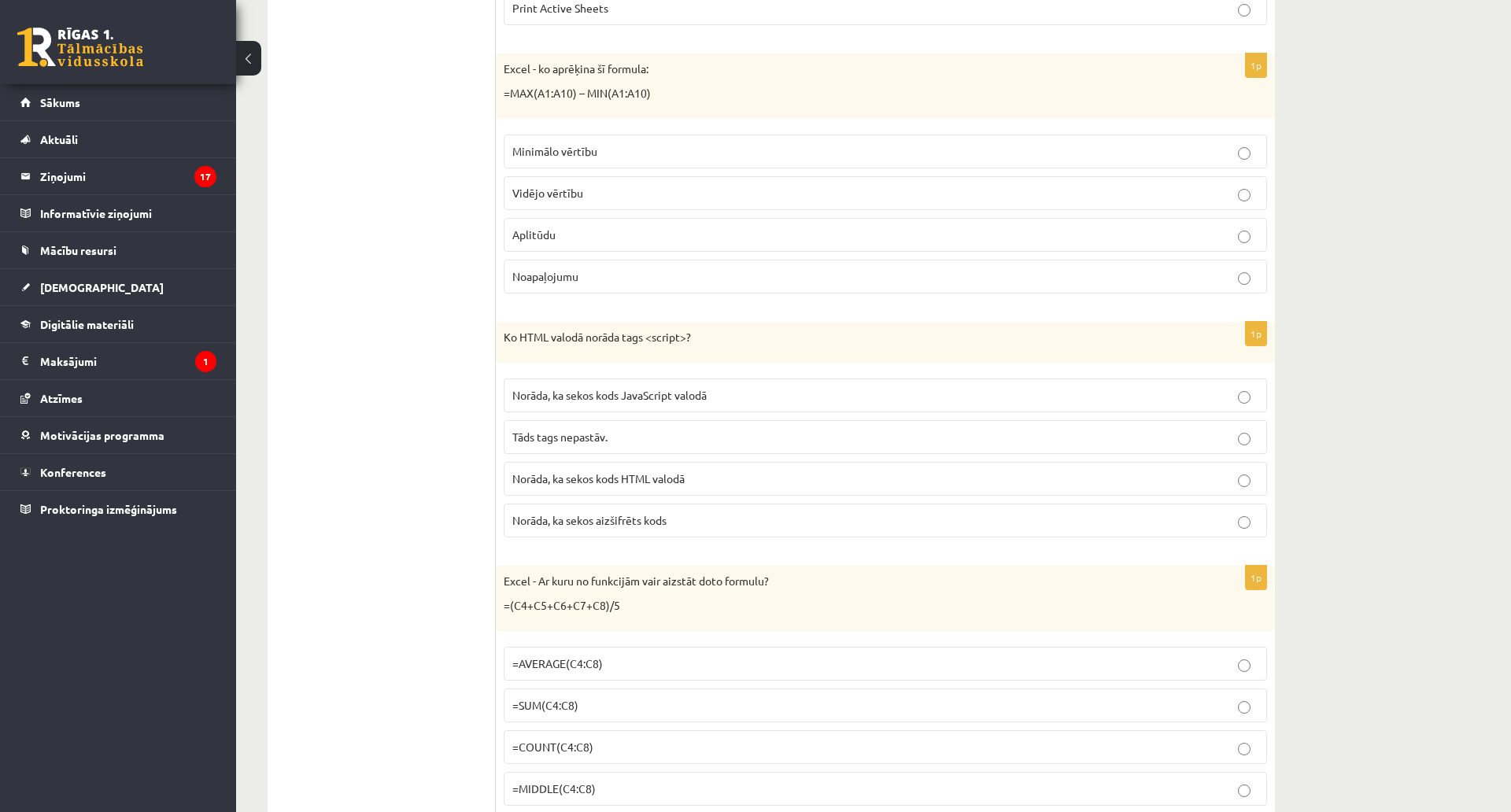
click at [550, 233] on span "Aplitūdu" at bounding box center [534, 235] width 43 height 14
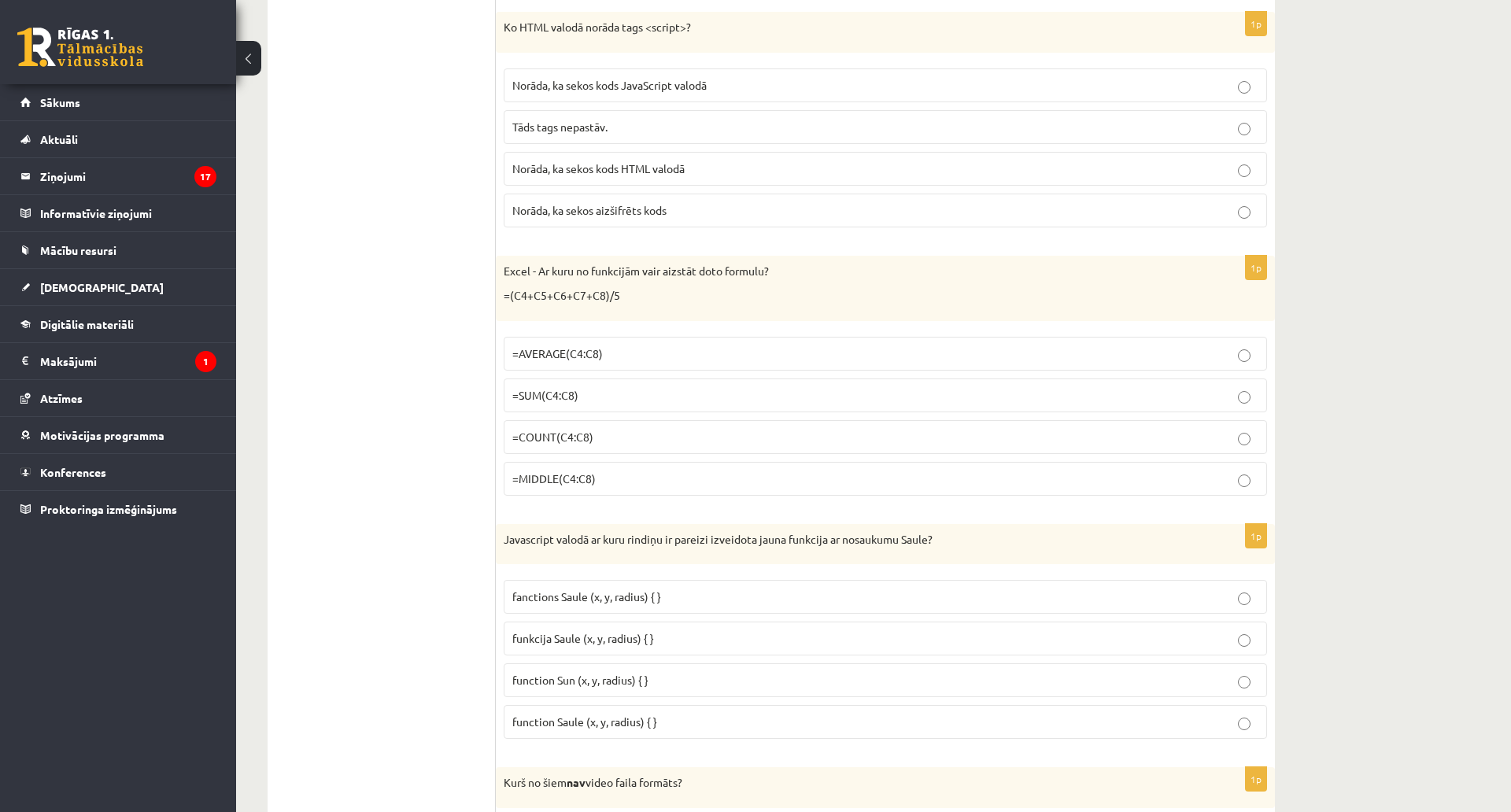
scroll to position [4170, 0]
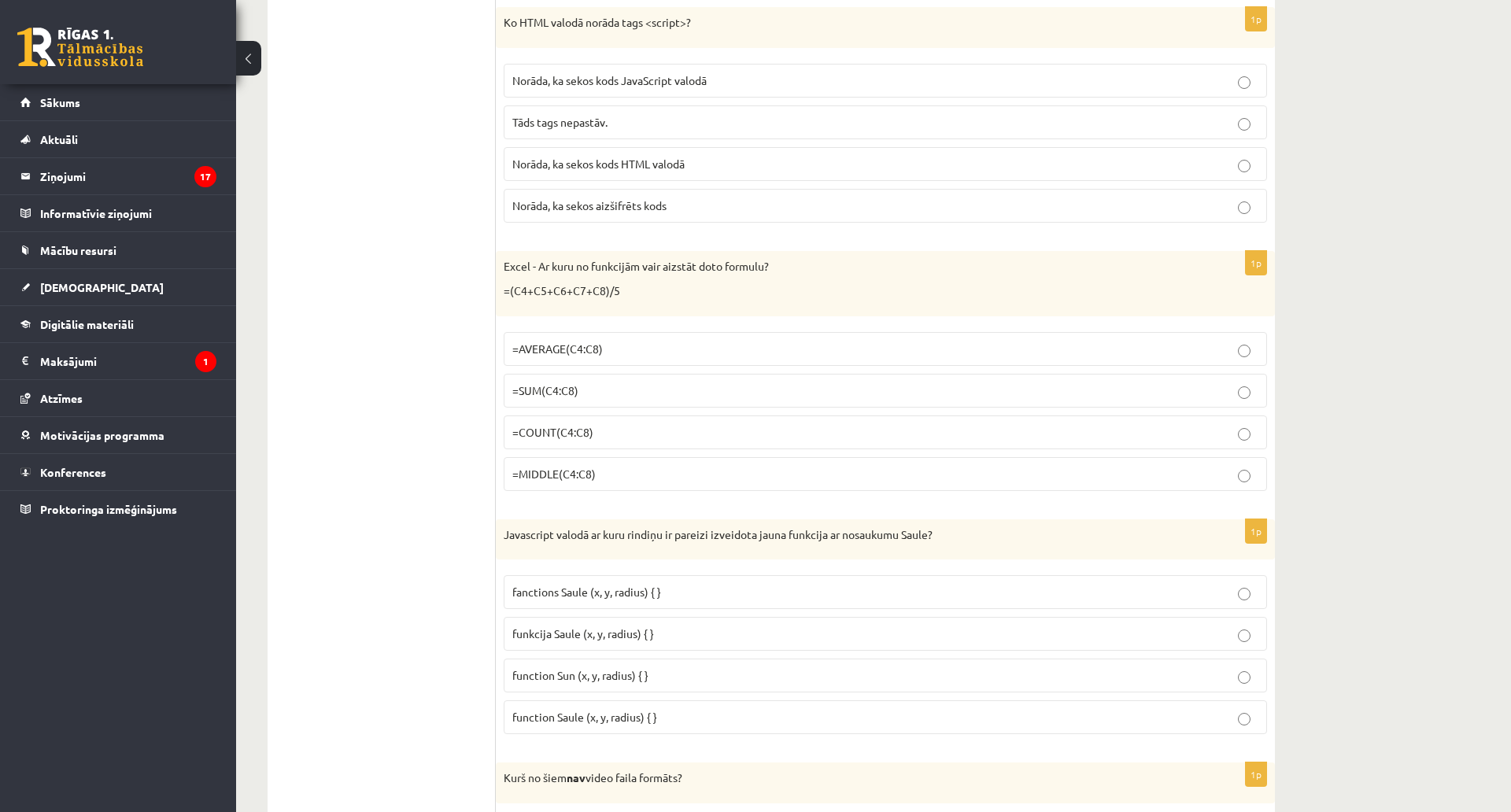
click at [655, 77] on span "Norāda, ka sekos kods JavaScript valodā" at bounding box center [610, 81] width 195 height 14
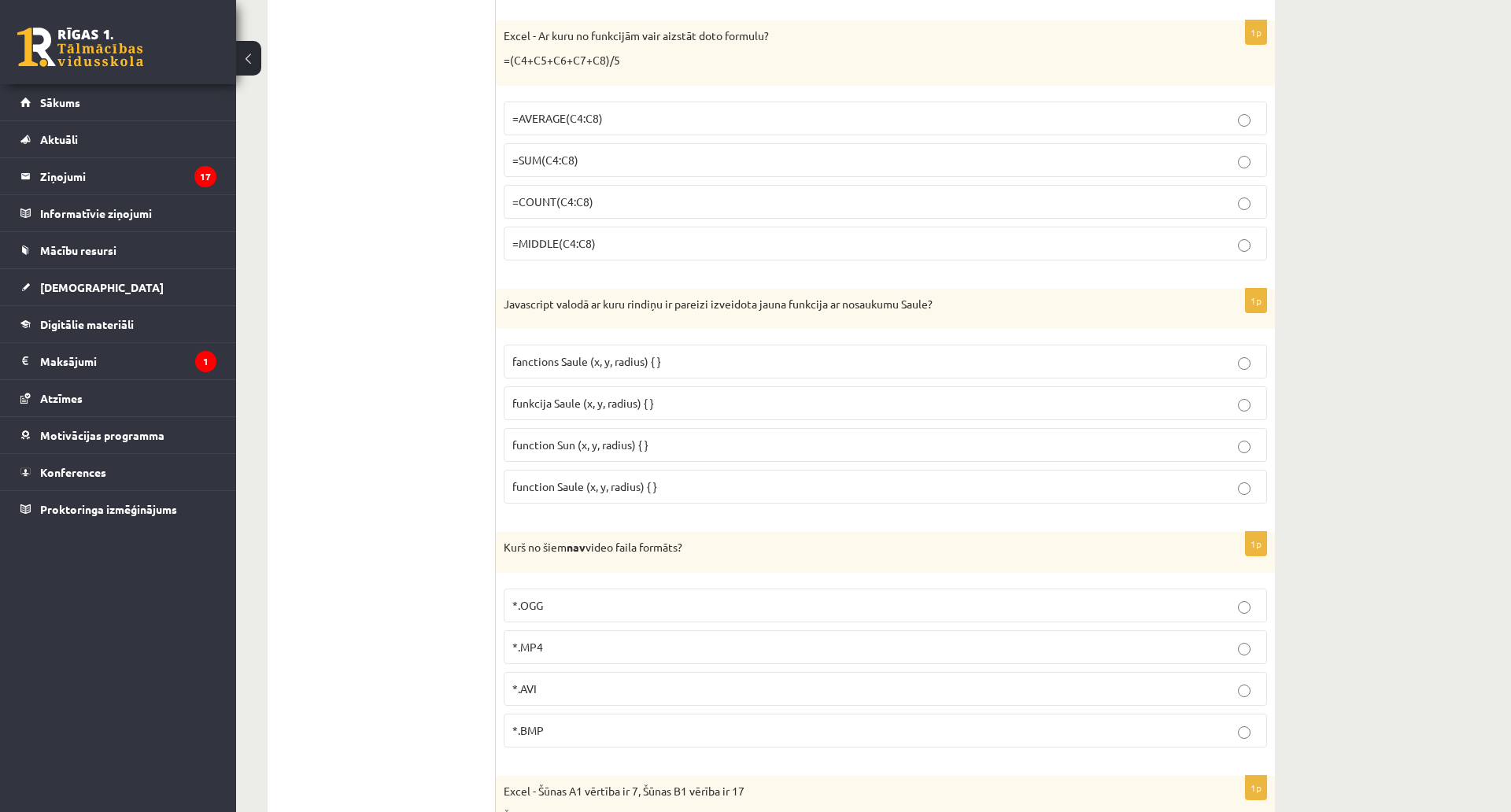
scroll to position [4406, 0]
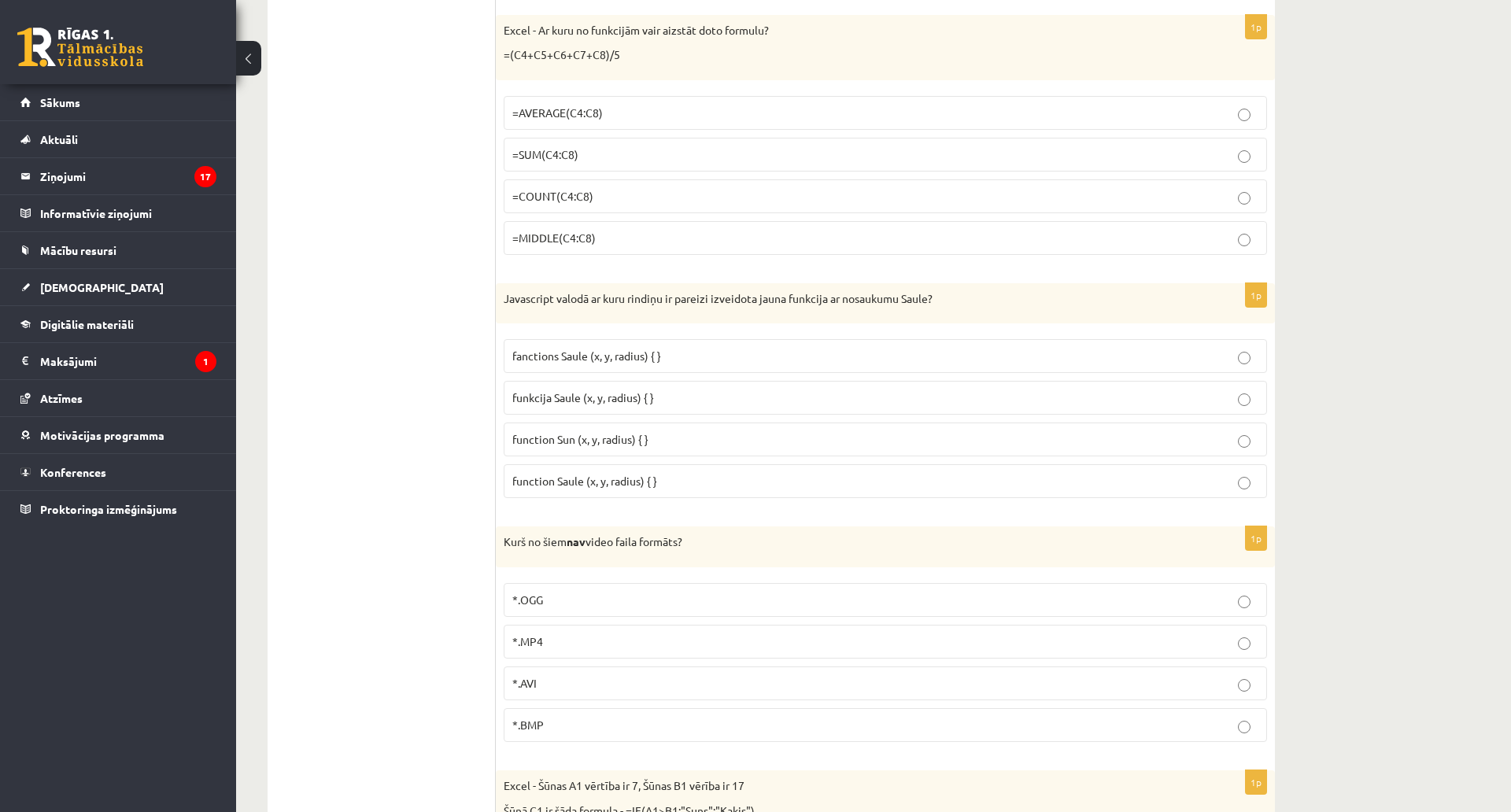
click at [600, 112] on span "=AVERAGE(C4:C8)" at bounding box center [557, 112] width 90 height 14
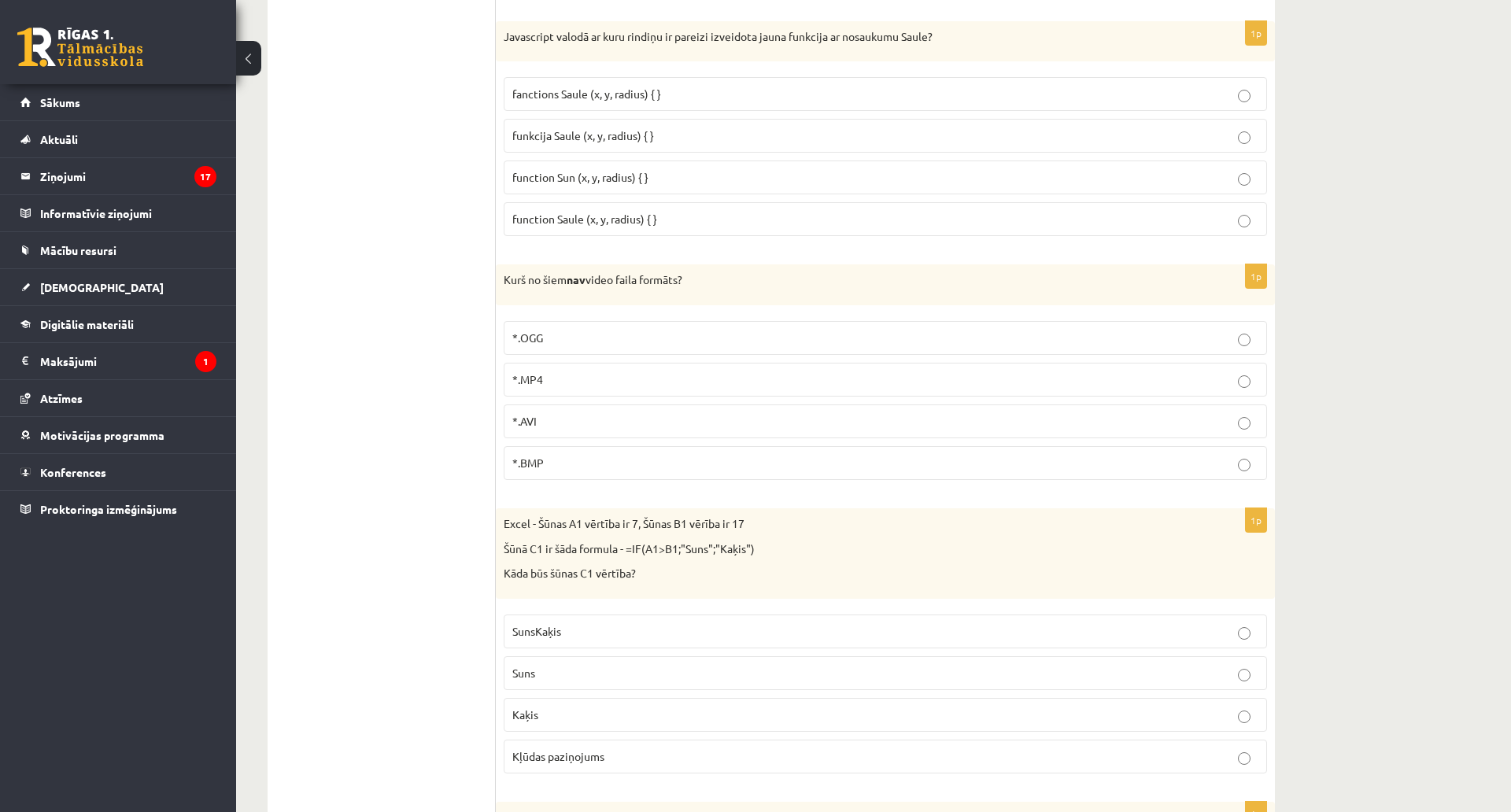
scroll to position [4721, 0]
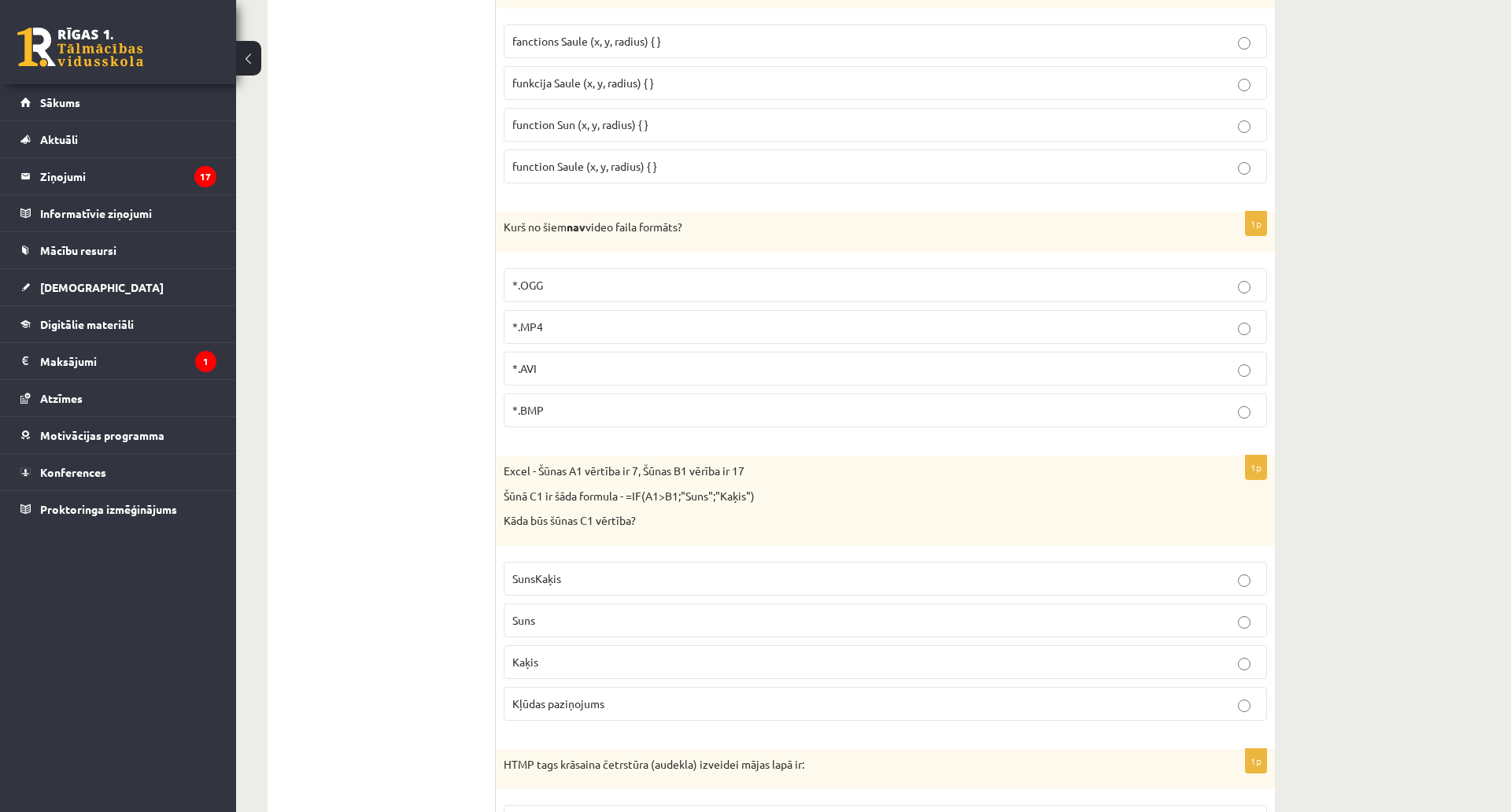
click at [601, 161] on span "function Saule (x, y, radius) { }" at bounding box center [585, 166] width 145 height 14
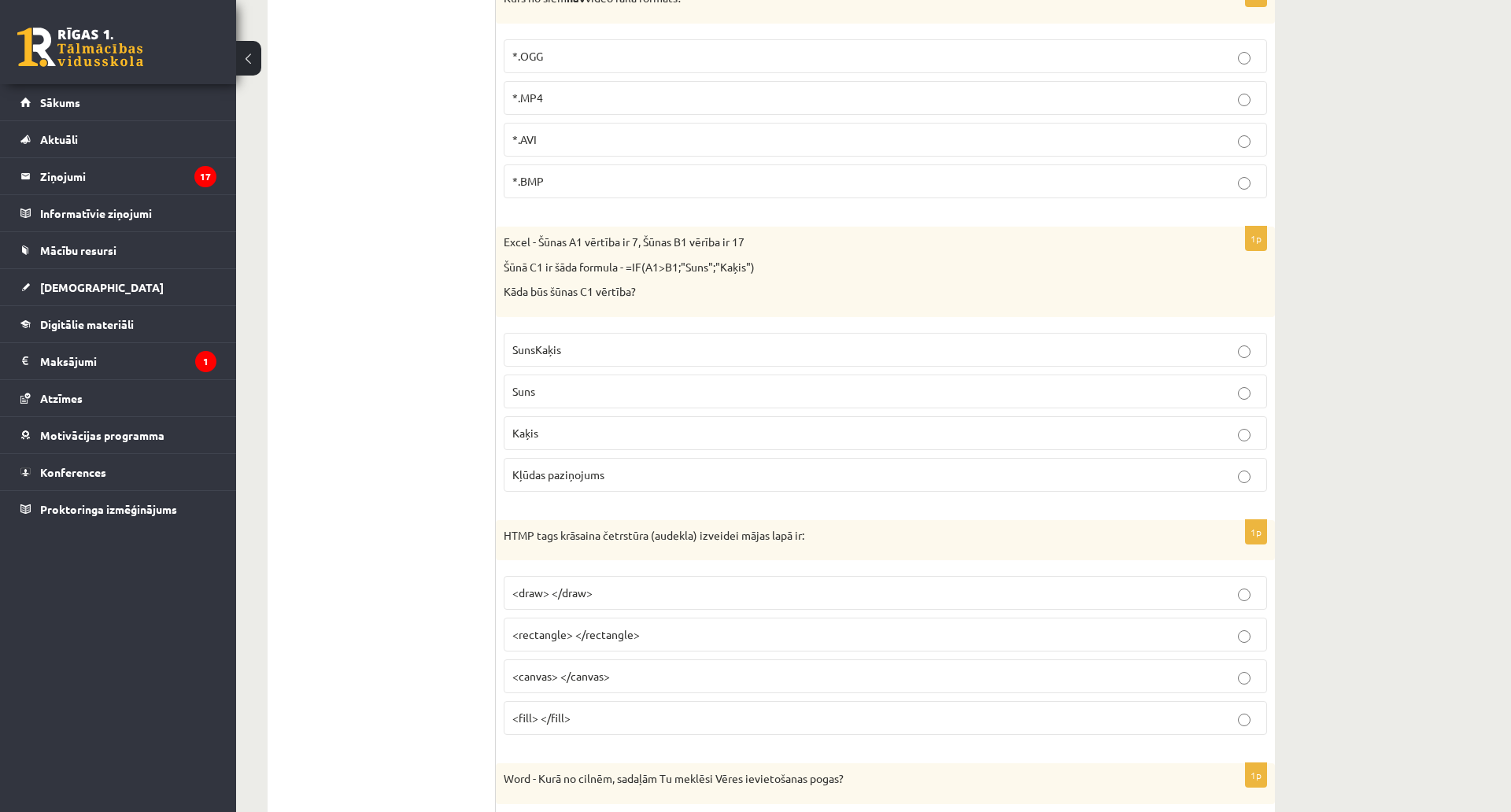
scroll to position [4957, 0]
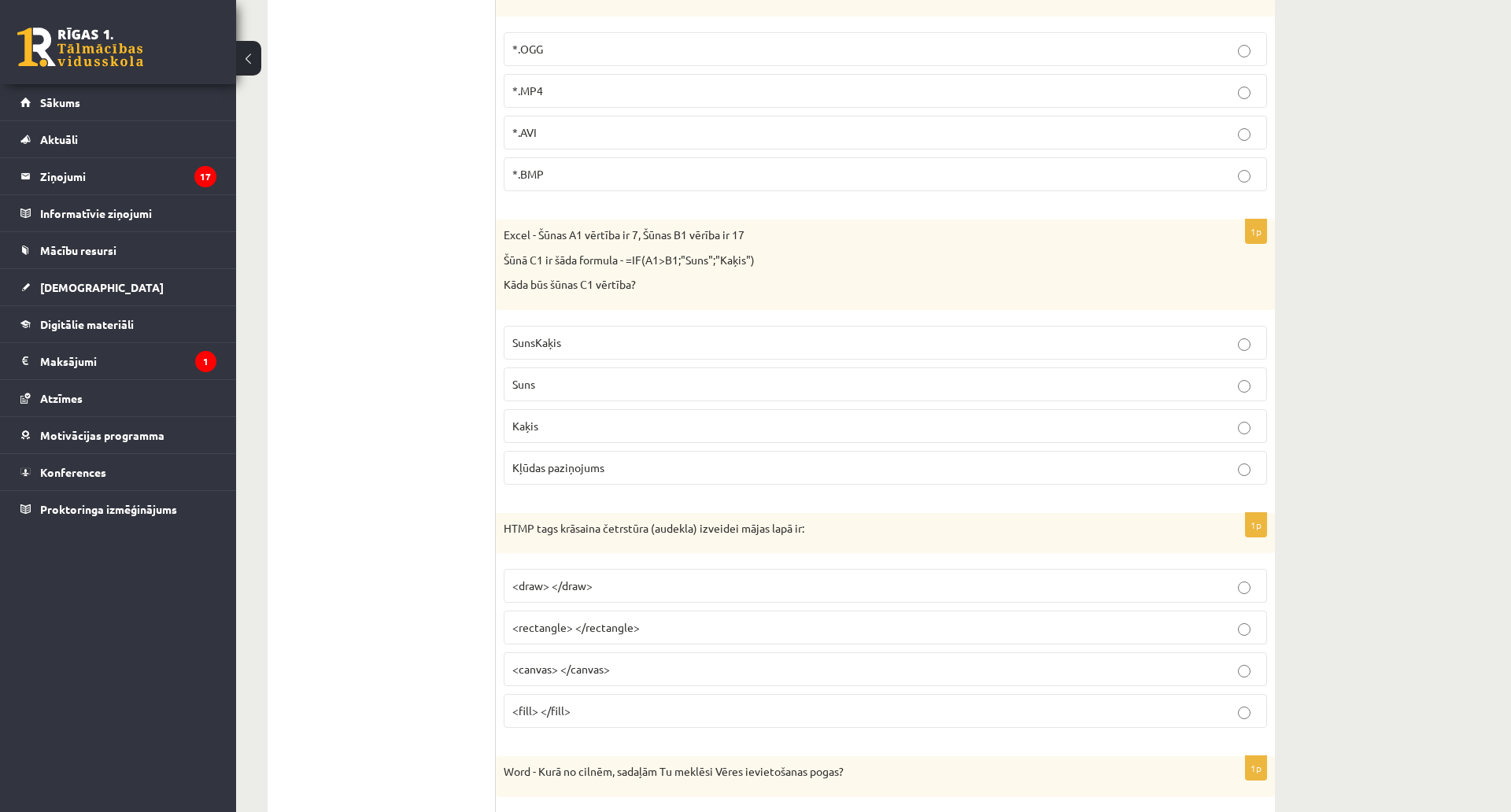
click at [537, 182] on p "*.BMP" at bounding box center [885, 174] width 746 height 17
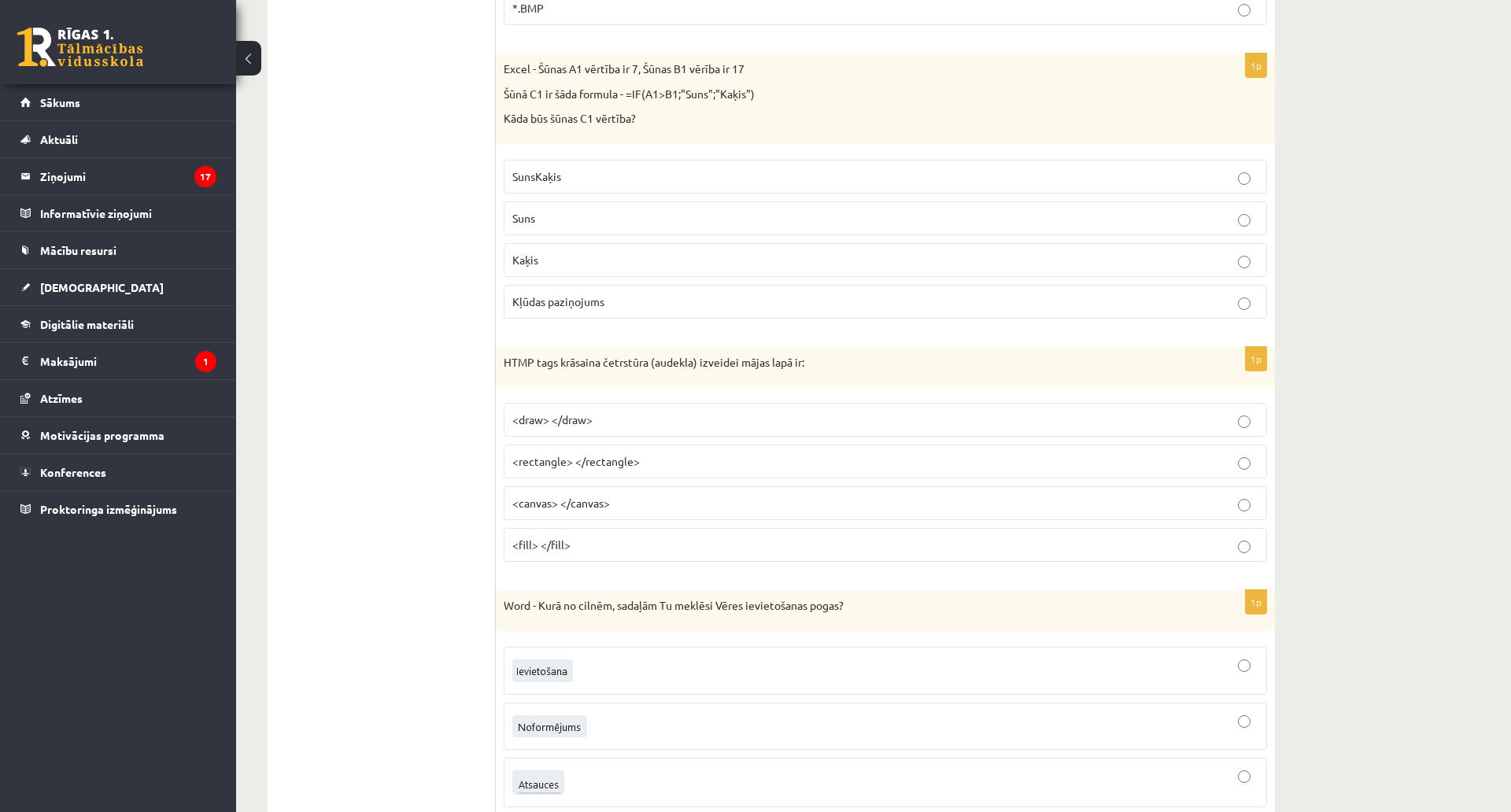
scroll to position [5114, 0]
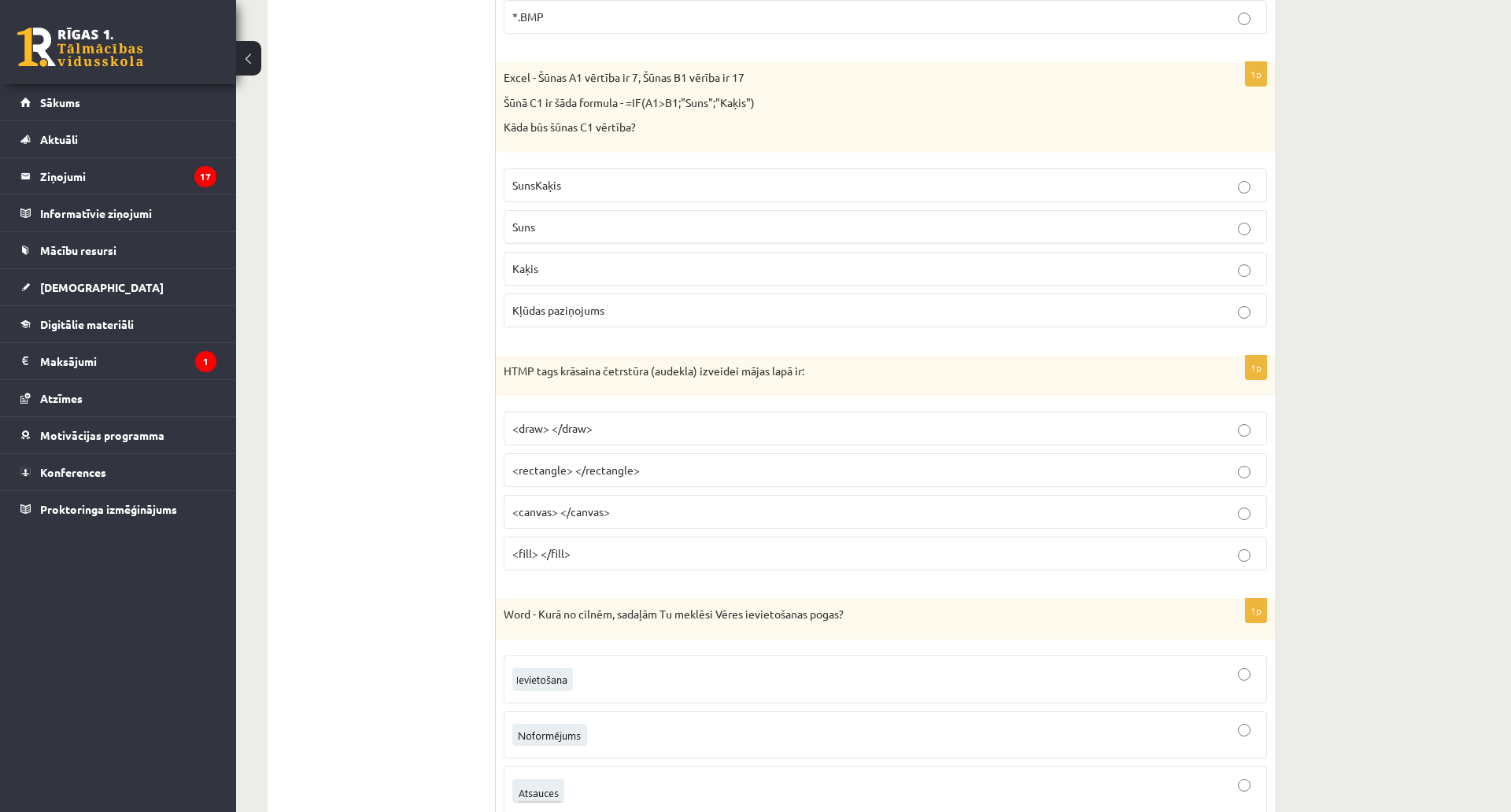
click at [535, 267] on span "Kaķis" at bounding box center [525, 268] width 26 height 14
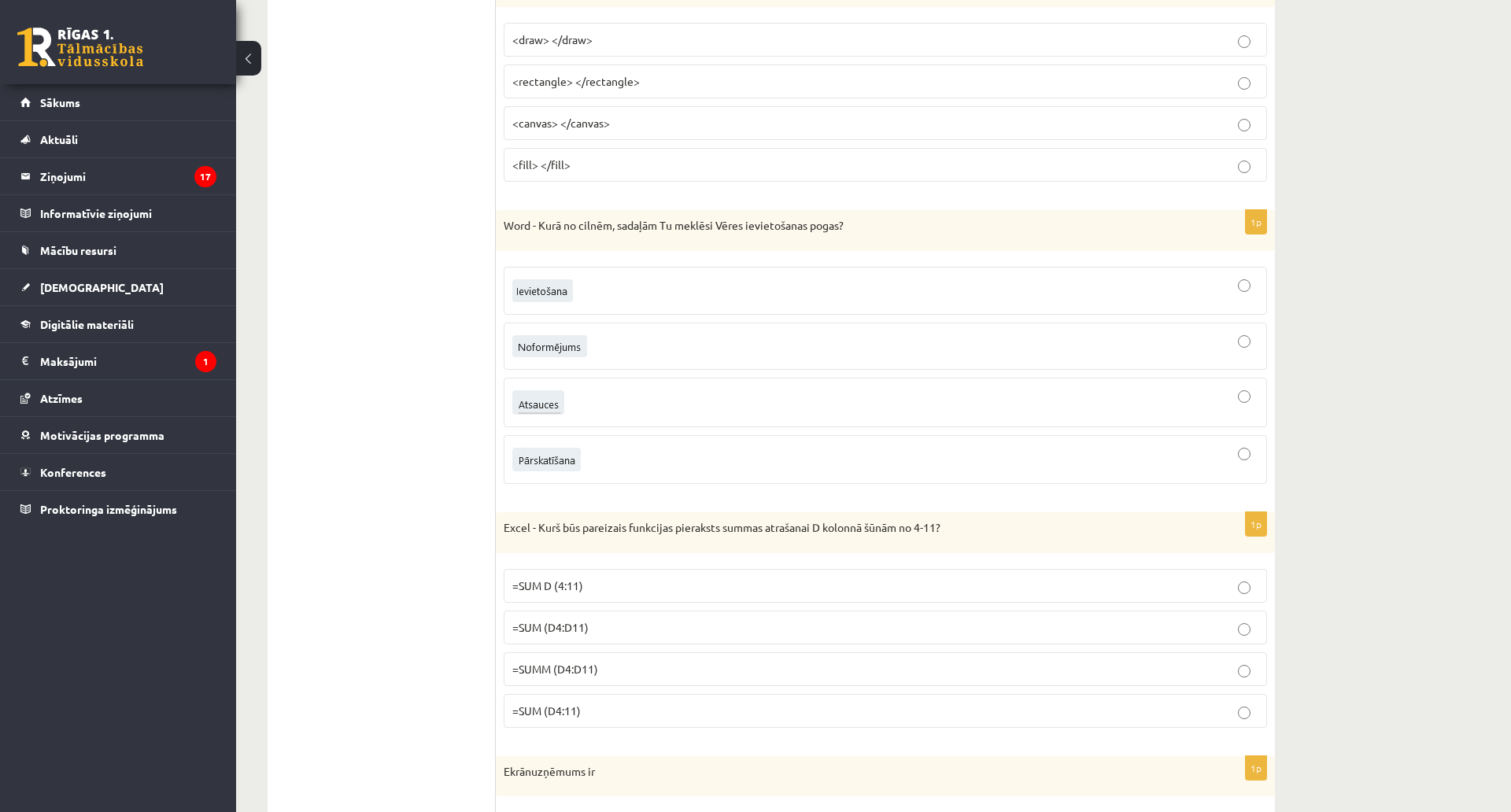
scroll to position [5508, 0]
click at [598, 111] on p "<canvas> </canvas>" at bounding box center [885, 118] width 746 height 17
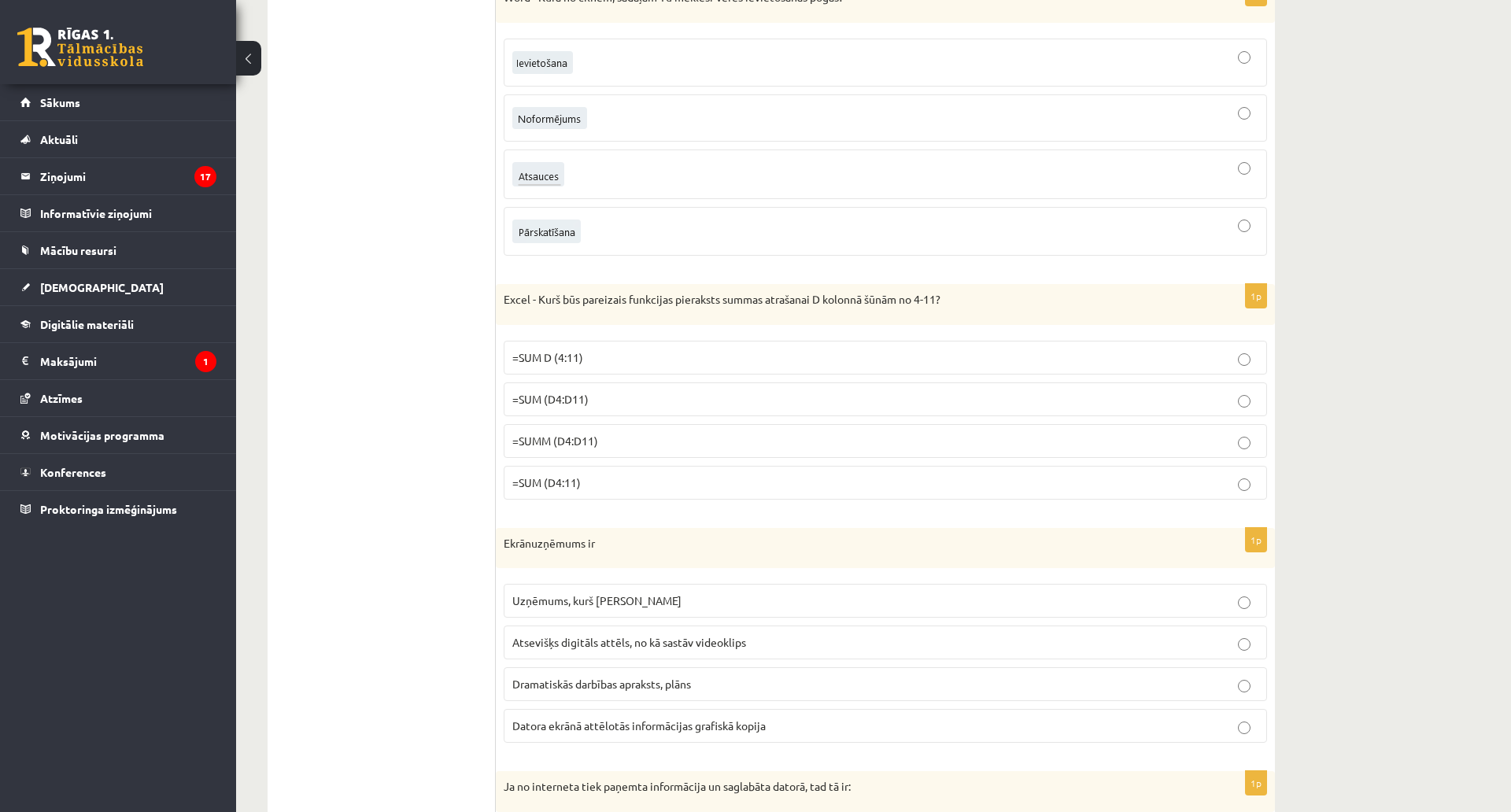
scroll to position [5744, 0]
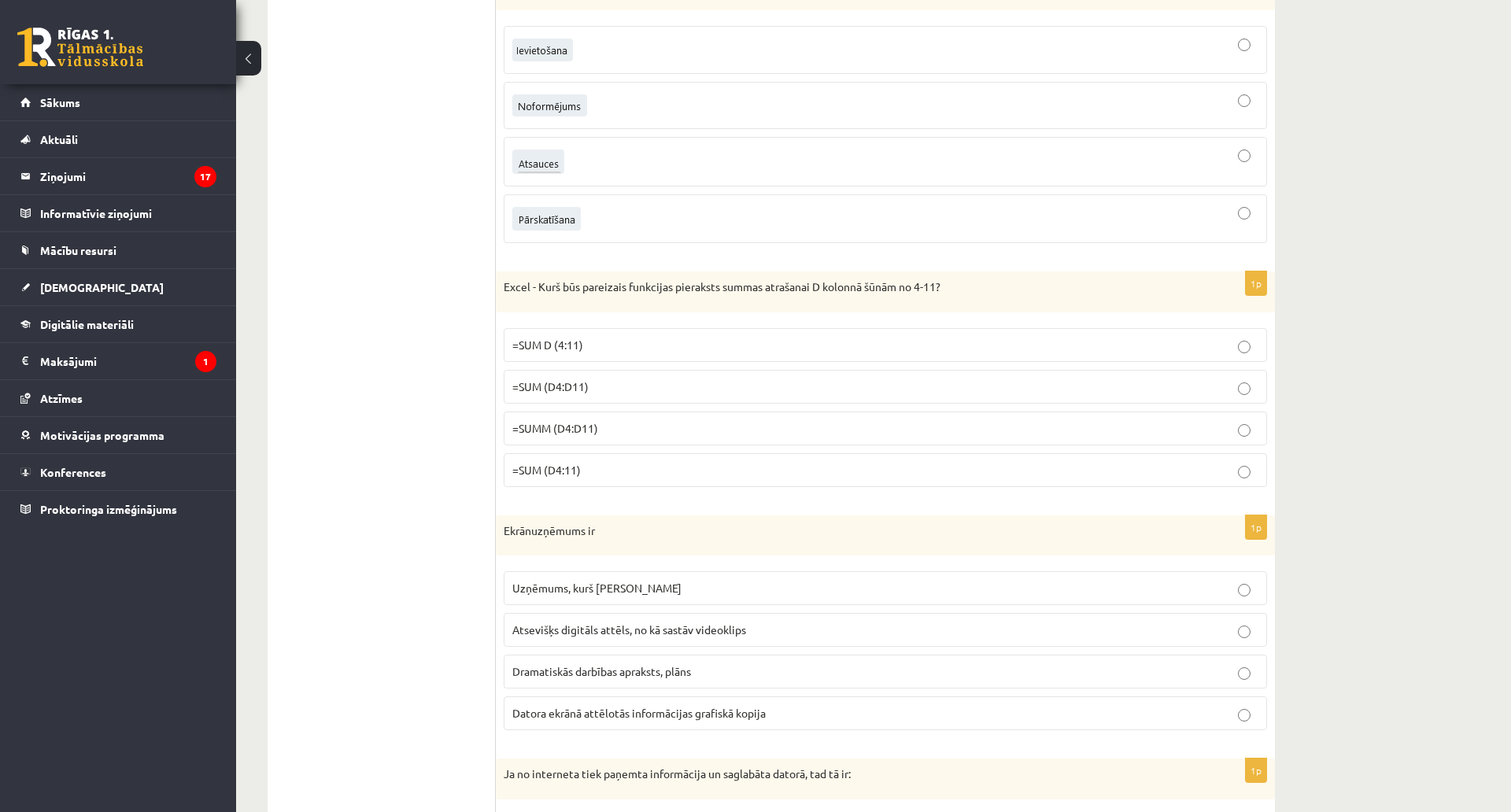
click at [631, 156] on div at bounding box center [885, 161] width 746 height 32
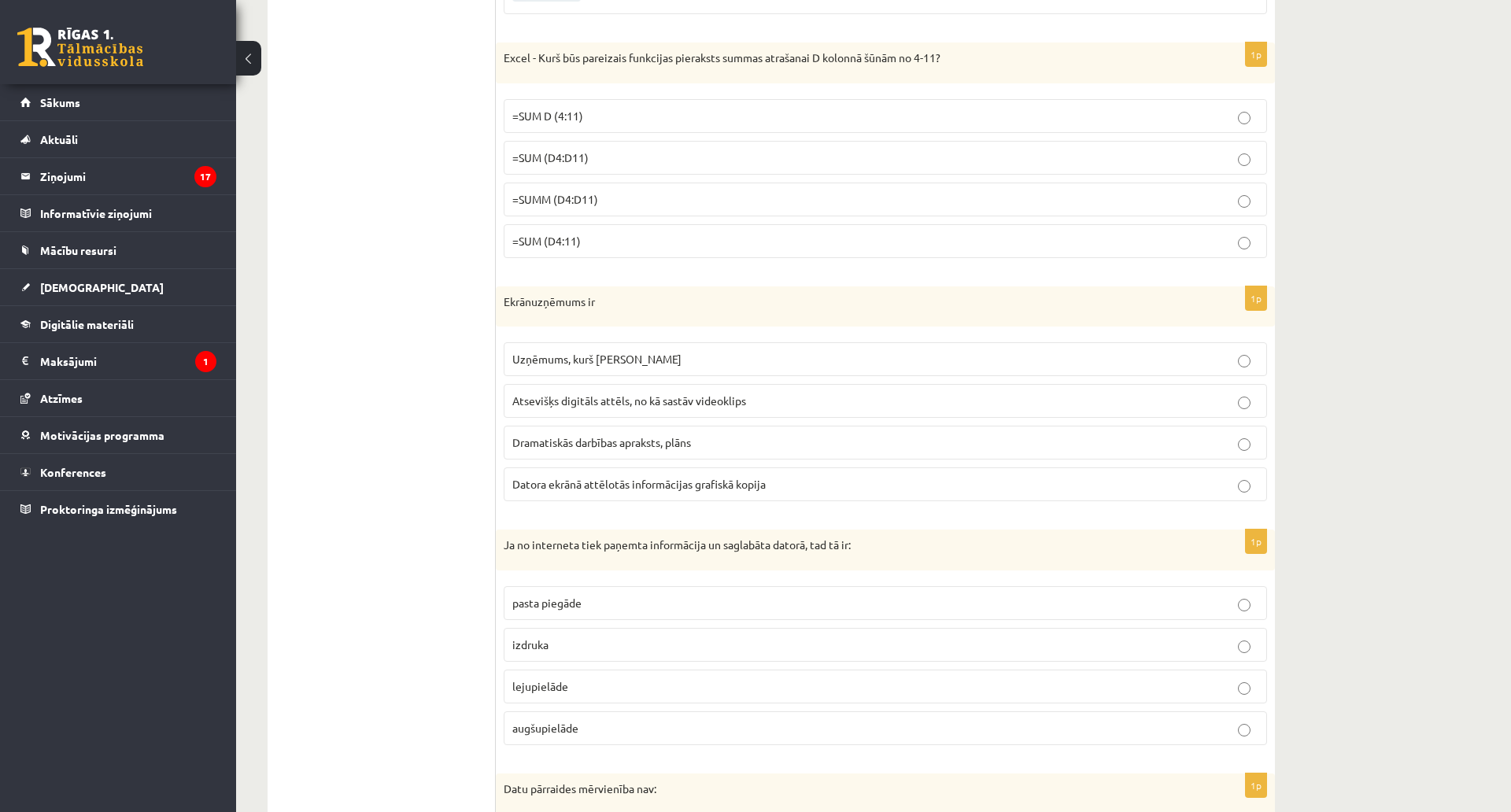
scroll to position [5980, 0]
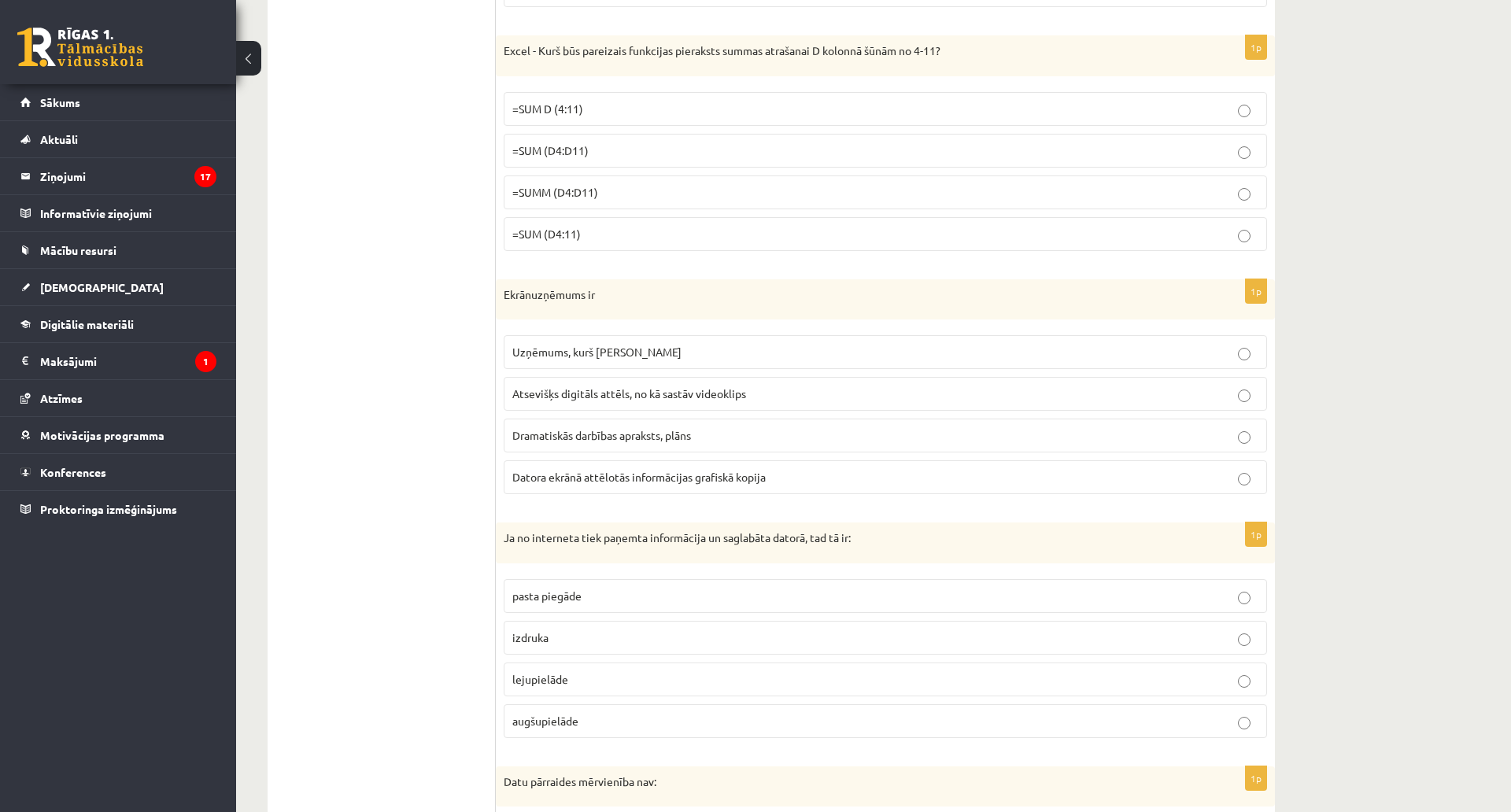
click at [593, 202] on label "=SUMM (D4:D11)" at bounding box center [885, 192] width 763 height 34
click at [654, 234] on p "=SUM (D4:11)" at bounding box center [885, 234] width 746 height 17
click at [653, 155] on p "=SUM (D4:D11)" at bounding box center [885, 151] width 746 height 17
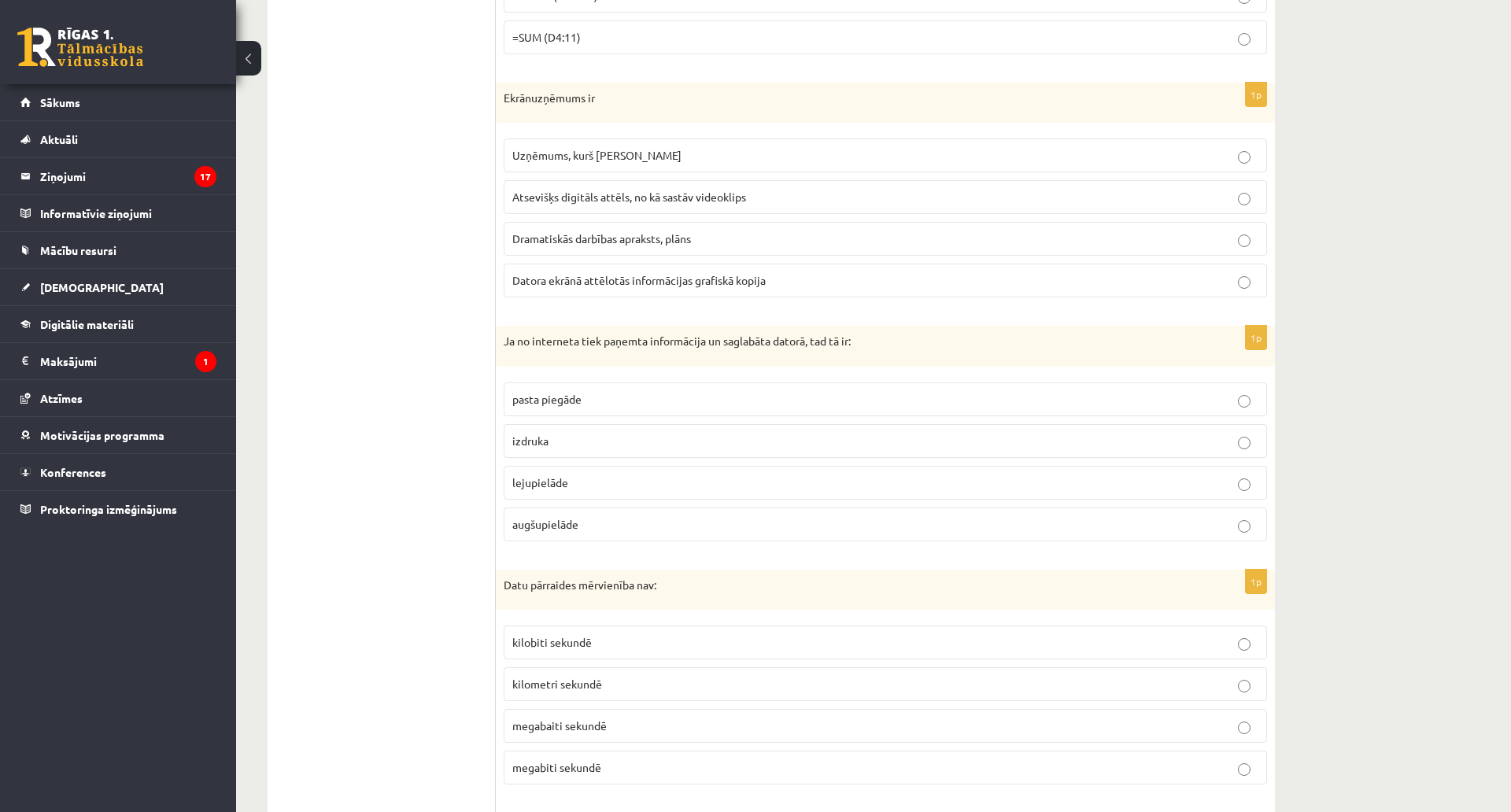
scroll to position [6216, 0]
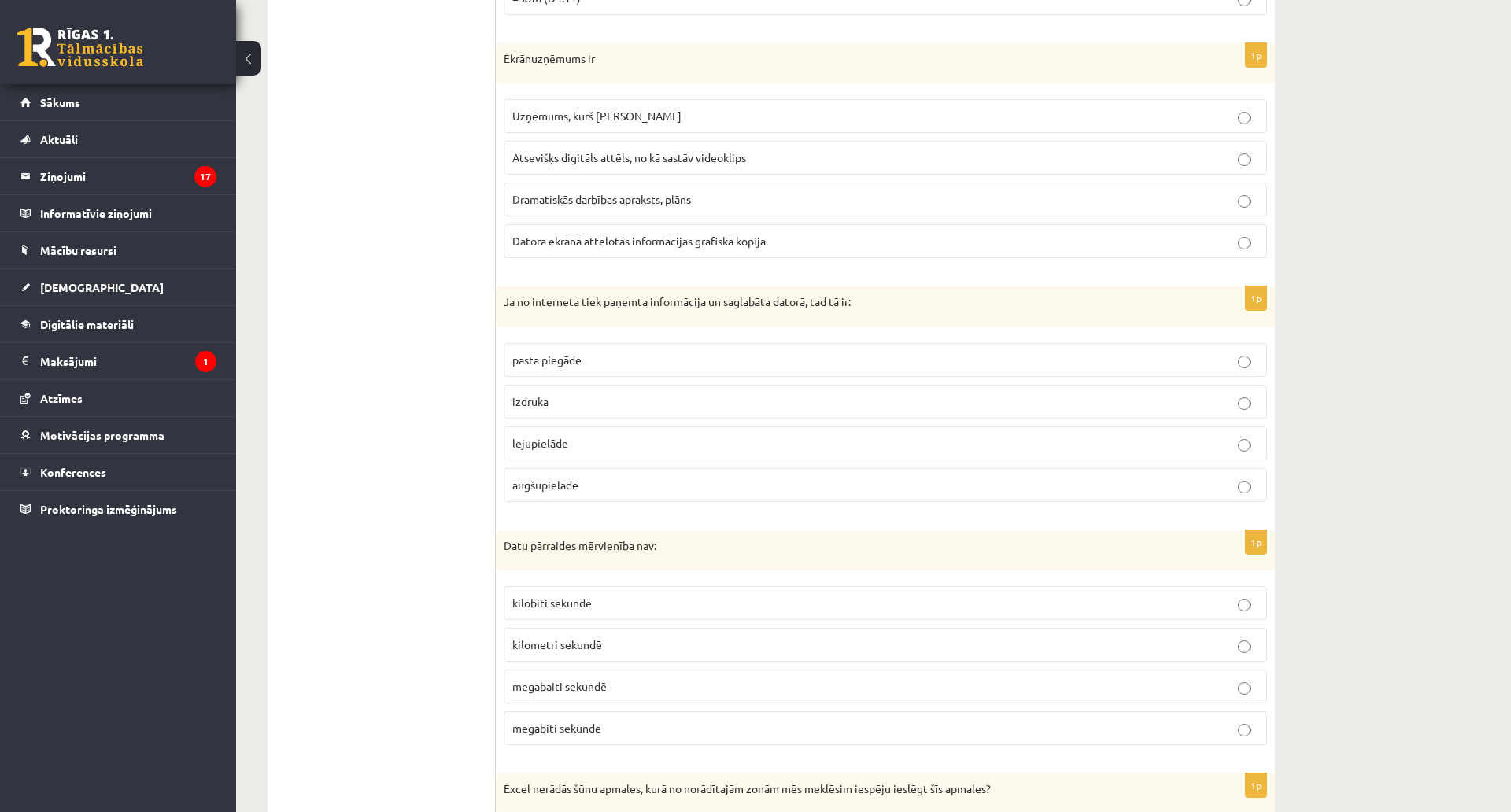
click at [574, 237] on span "Datora ekrānā attēlotās informācijas grafiskā kopija" at bounding box center [639, 241] width 254 height 14
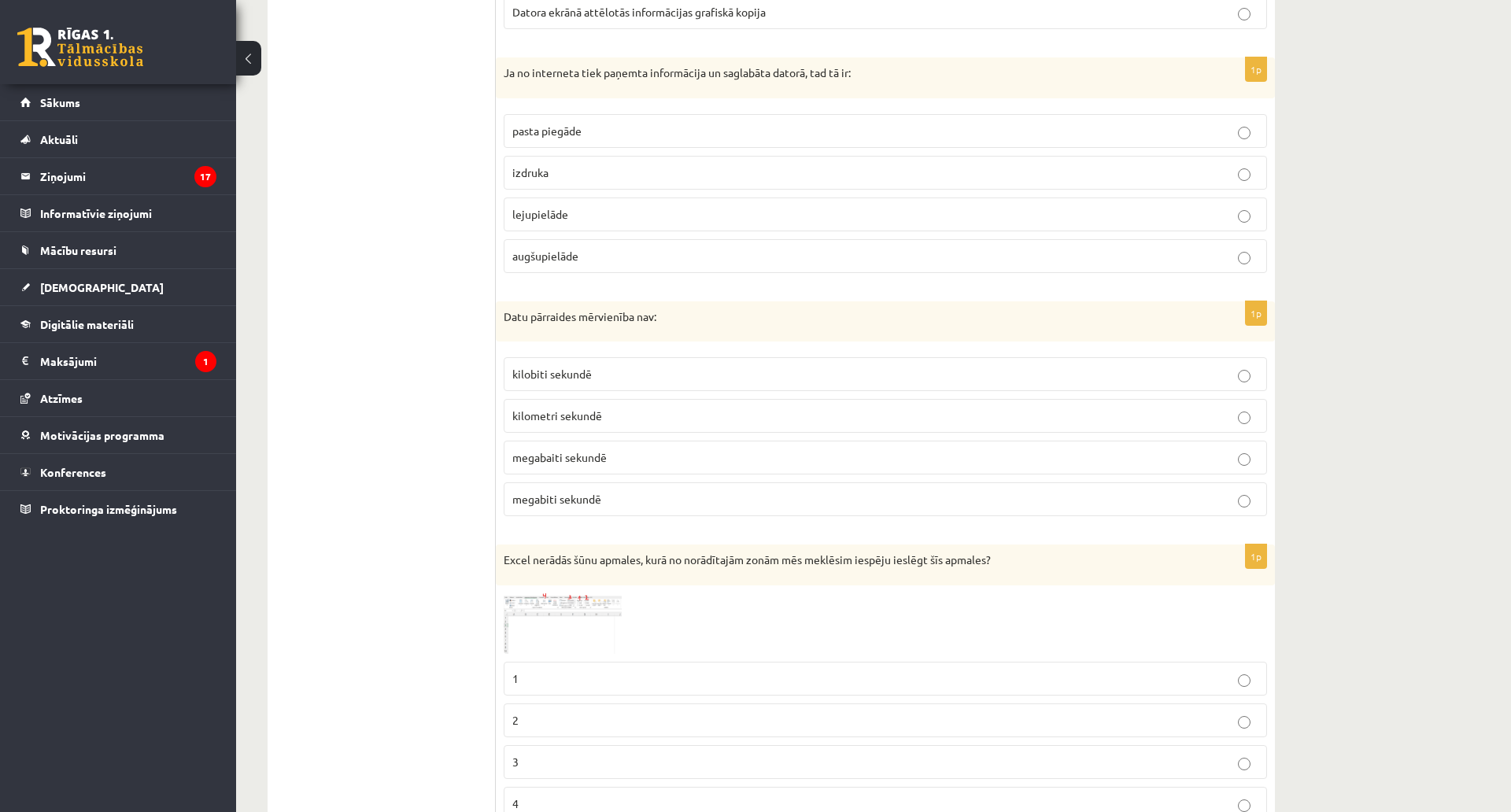
scroll to position [6452, 0]
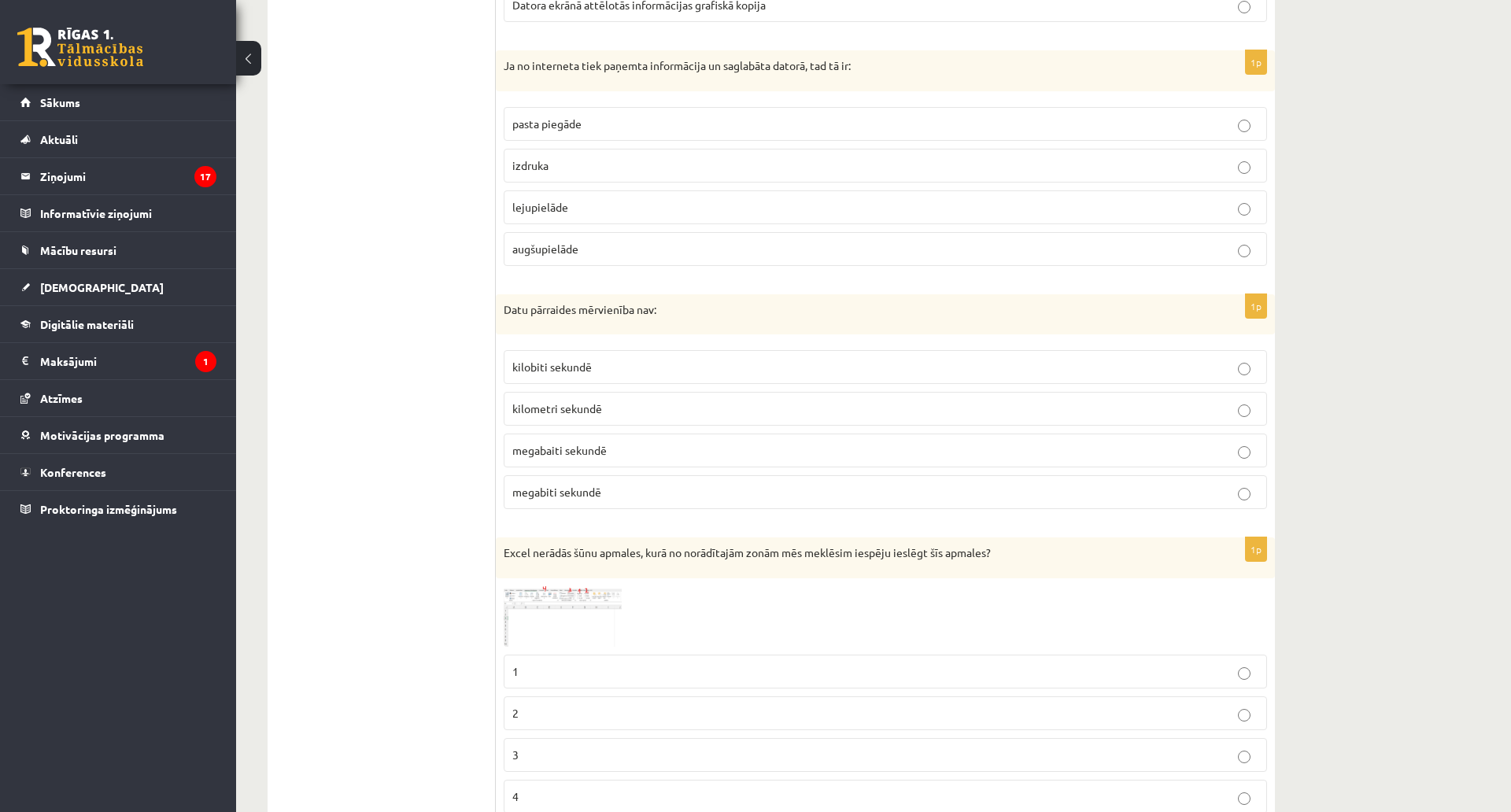
click at [561, 222] on label "lejupielāde" at bounding box center [885, 207] width 763 height 34
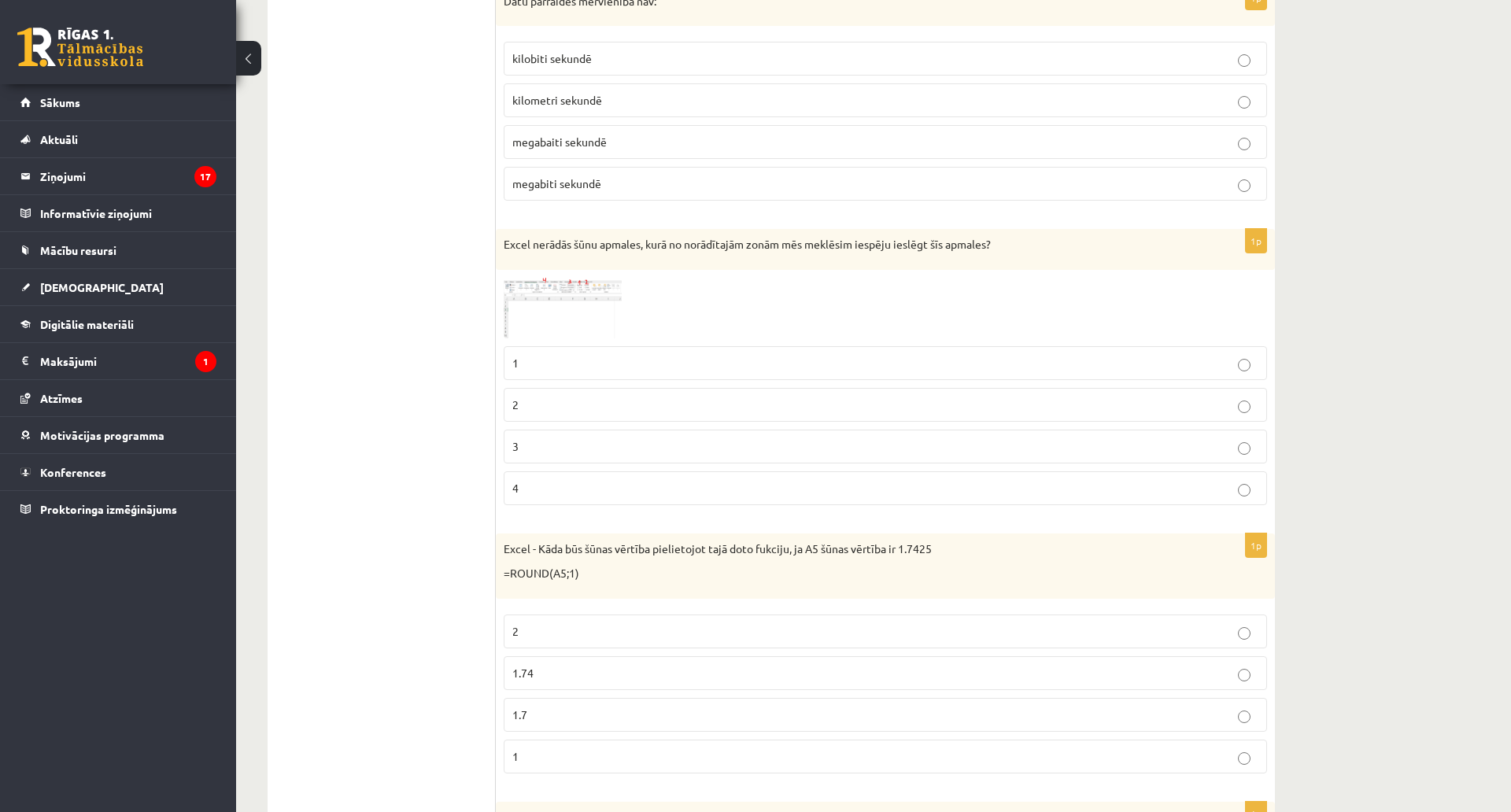
scroll to position [6766, 0]
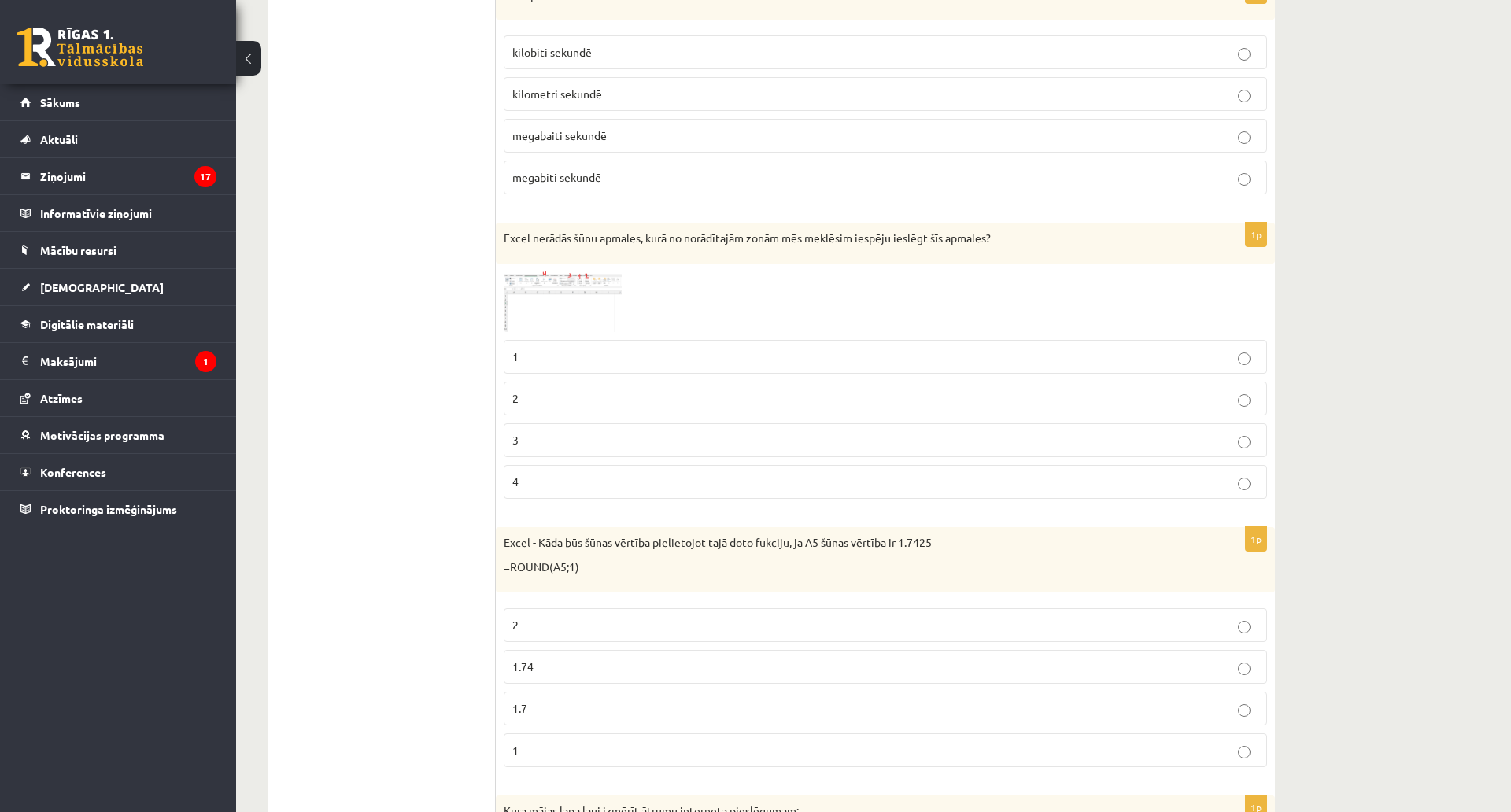
click at [572, 97] on span "kilometri sekundē" at bounding box center [557, 94] width 89 height 14
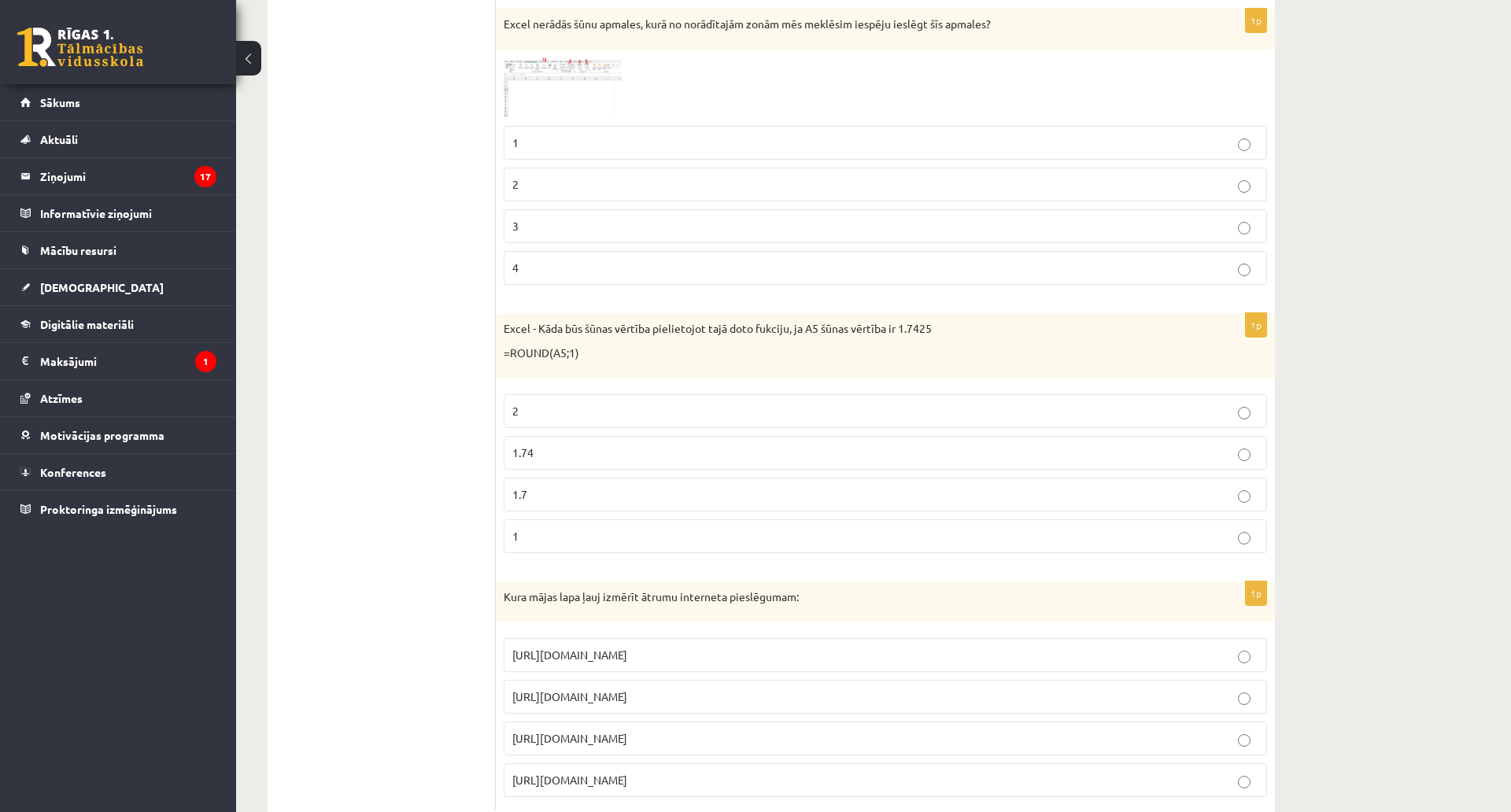
scroll to position [7003, 0]
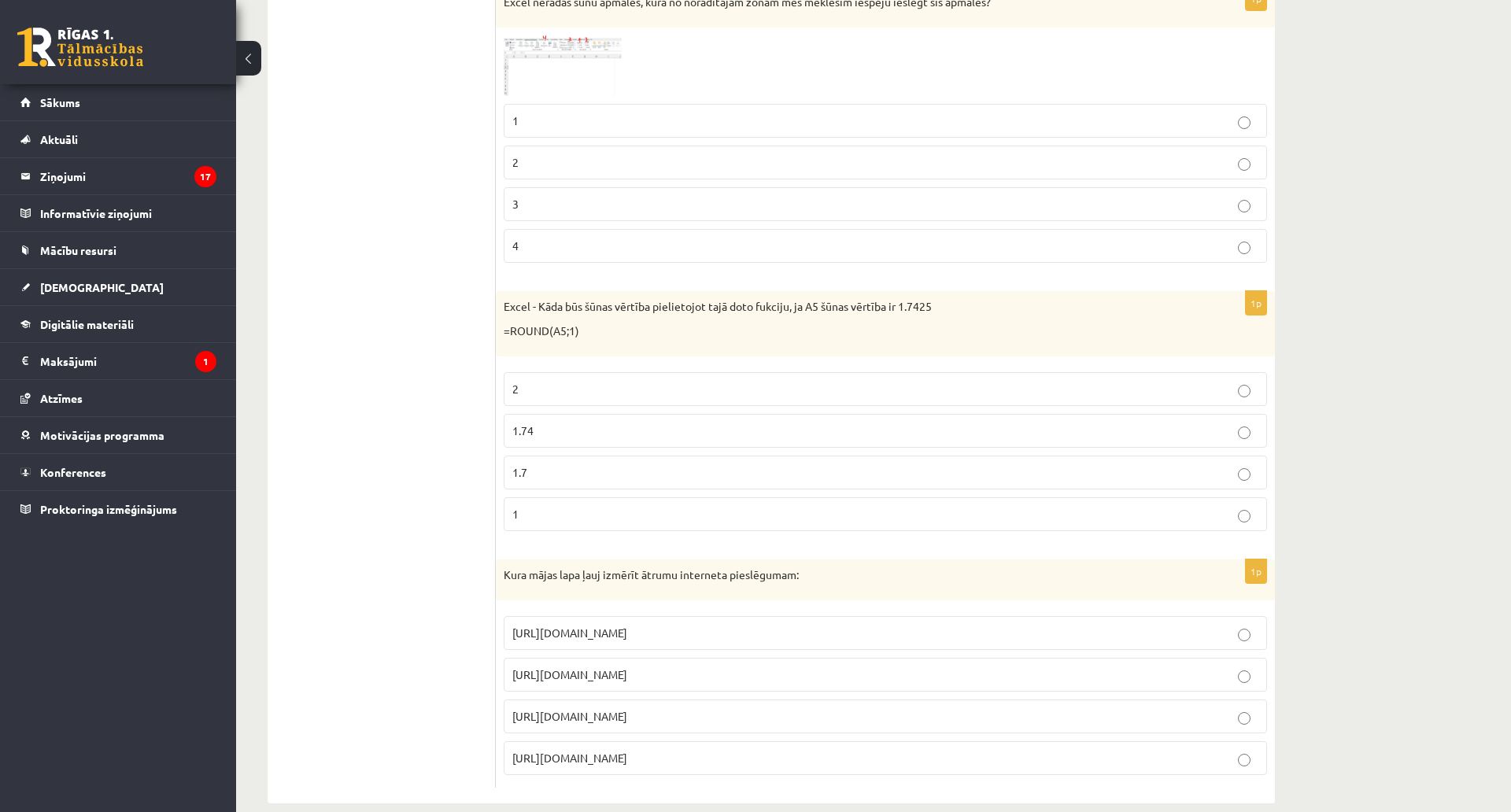
click at [582, 156] on p "2" at bounding box center [885, 162] width 746 height 17
click at [544, 484] on label "1.7" at bounding box center [885, 472] width 763 height 34
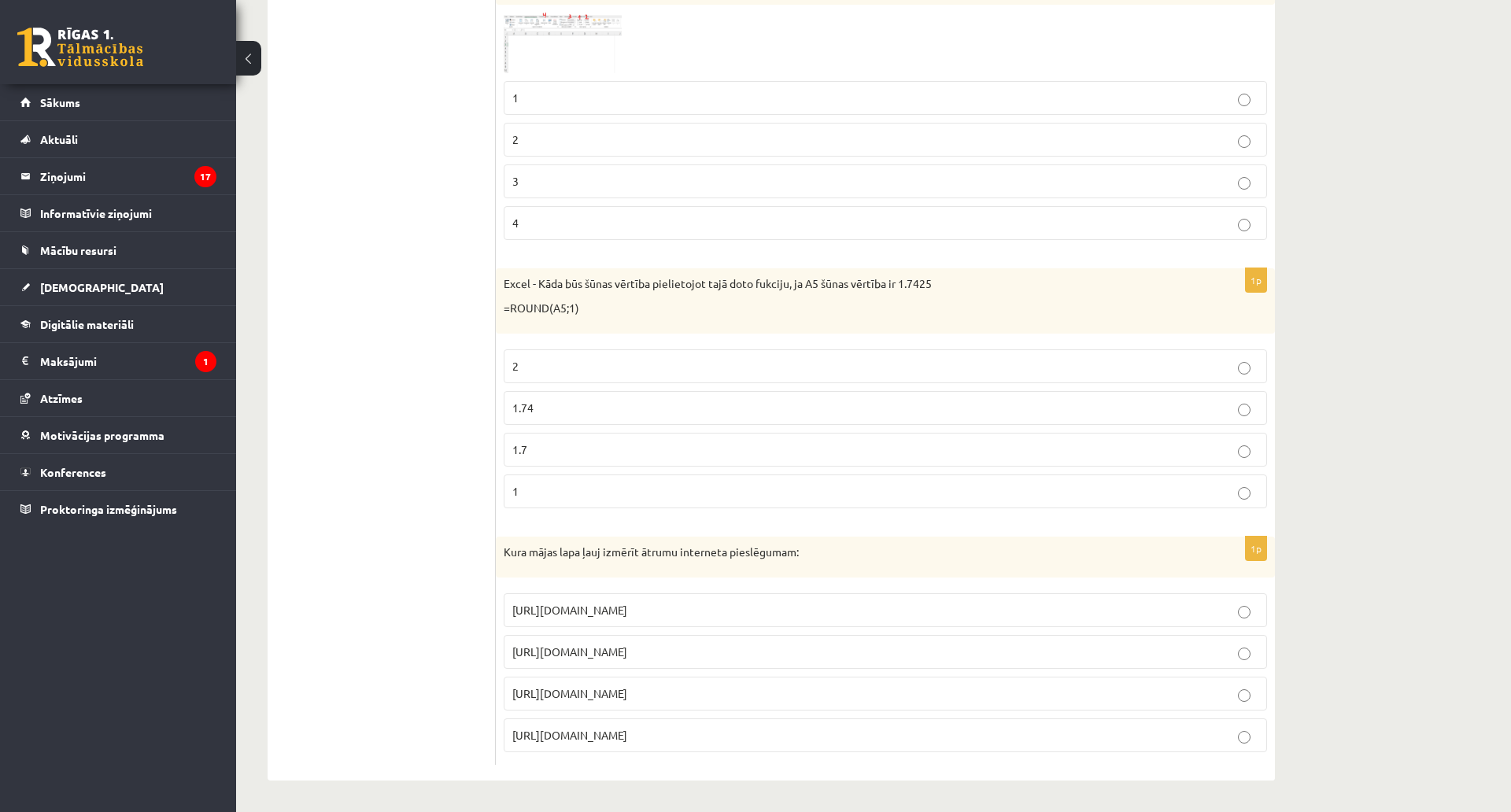
scroll to position [7121, 0]
click at [520, 644] on span "https://www.speedtest.net" at bounding box center [570, 652] width 115 height 14
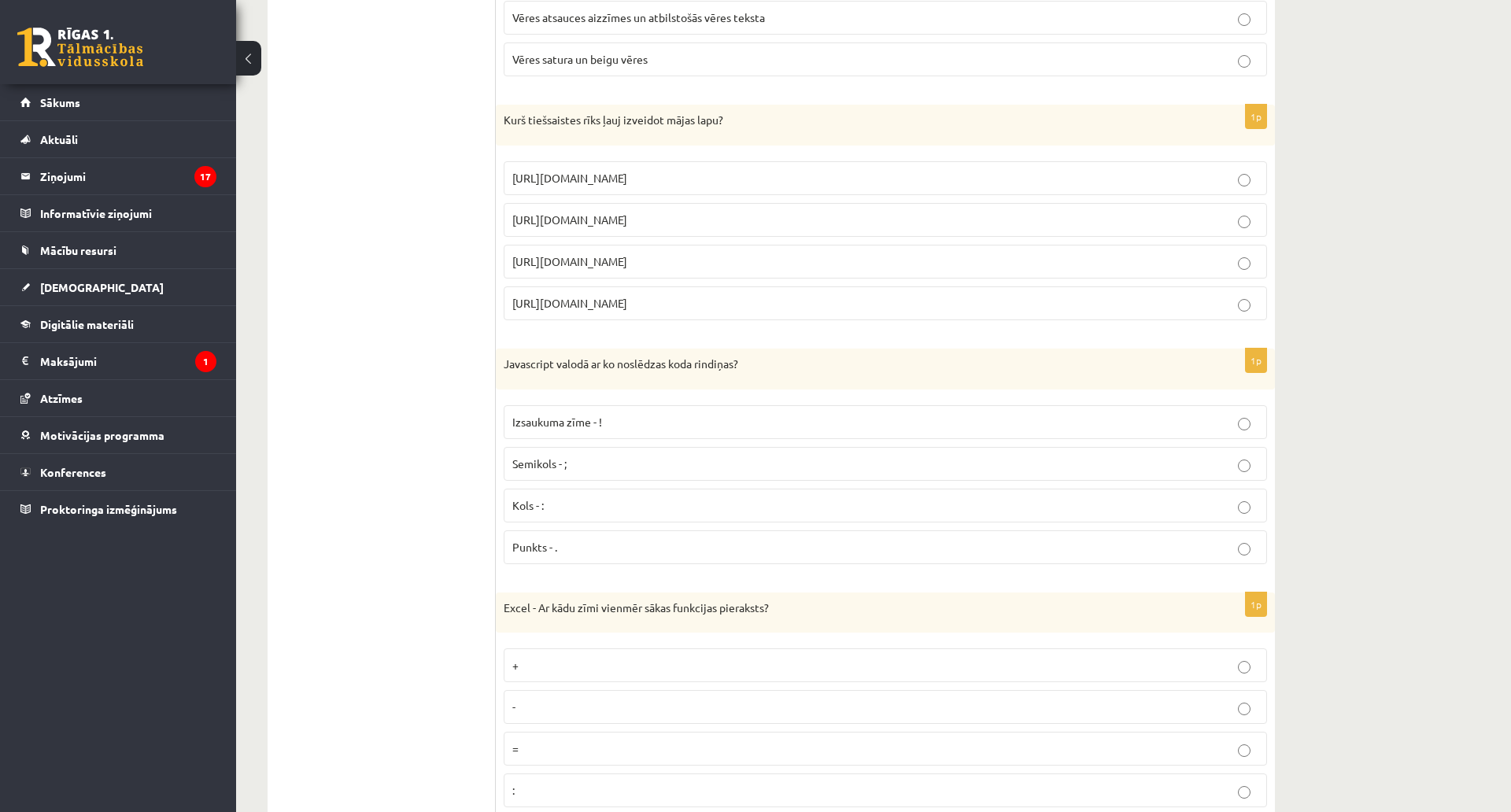
scroll to position [0, 0]
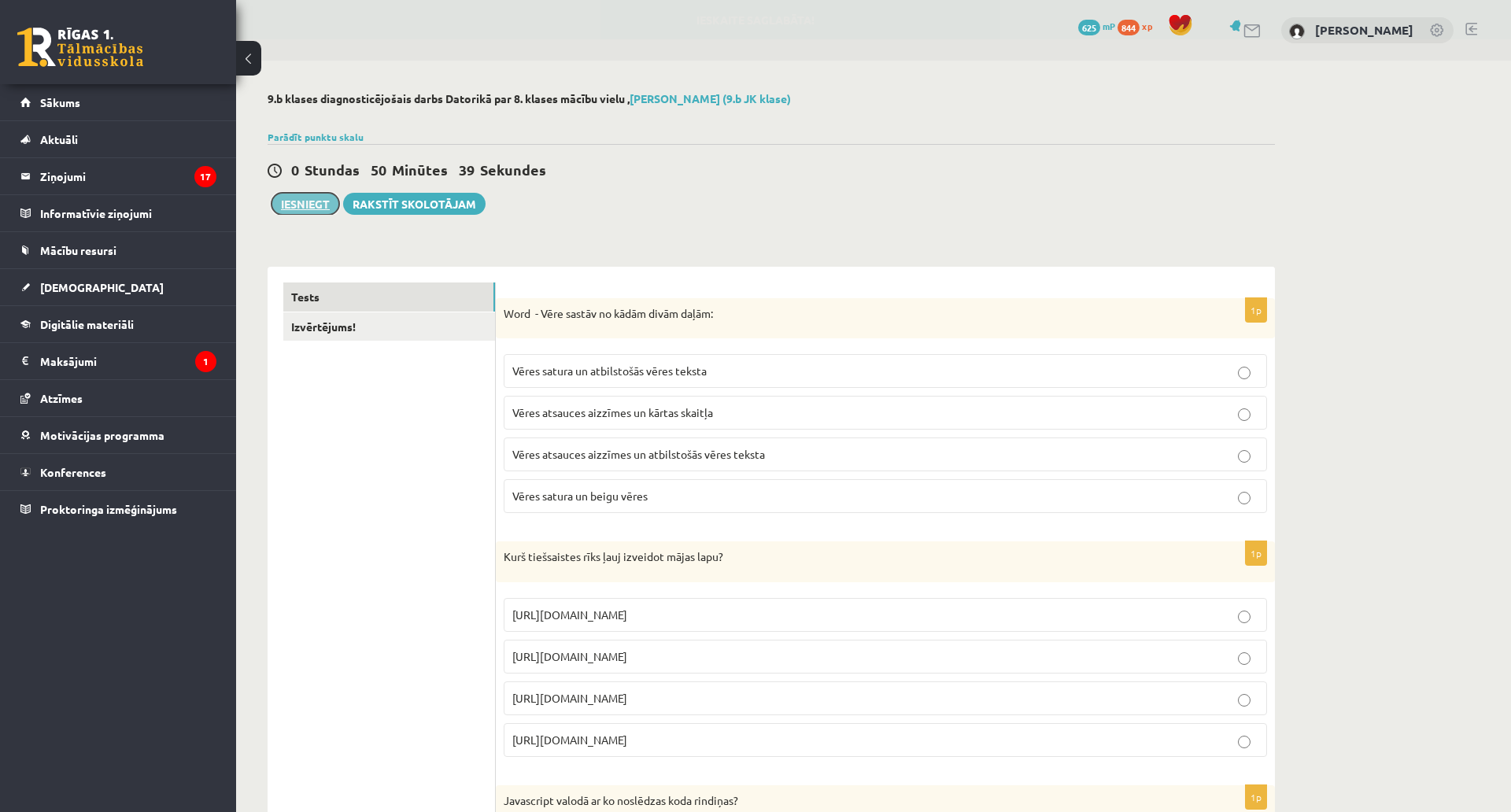
click at [307, 213] on button "Iesniegt" at bounding box center [305, 204] width 68 height 22
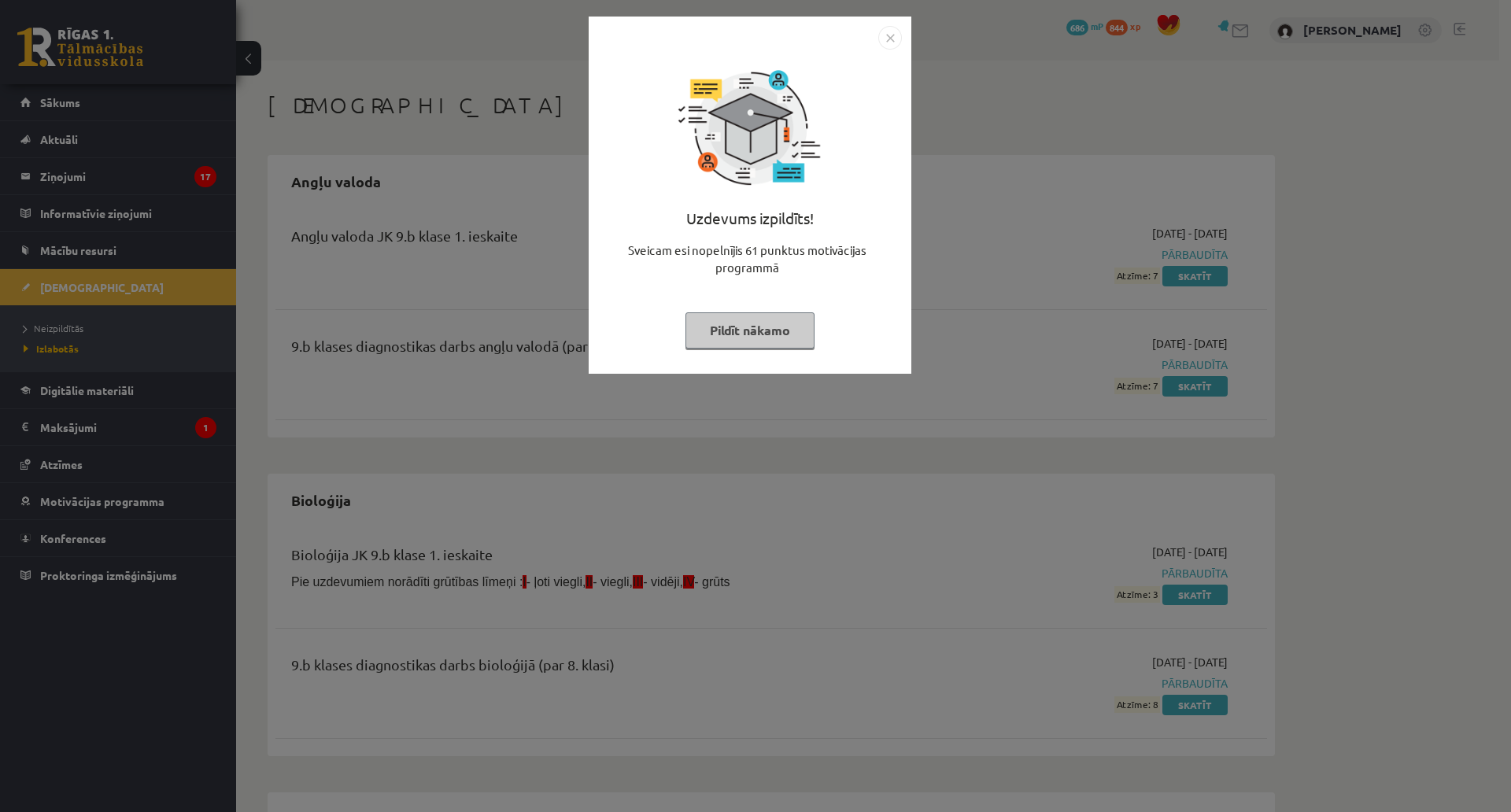
click at [740, 333] on button "Pildīt nākamo" at bounding box center [750, 330] width 129 height 36
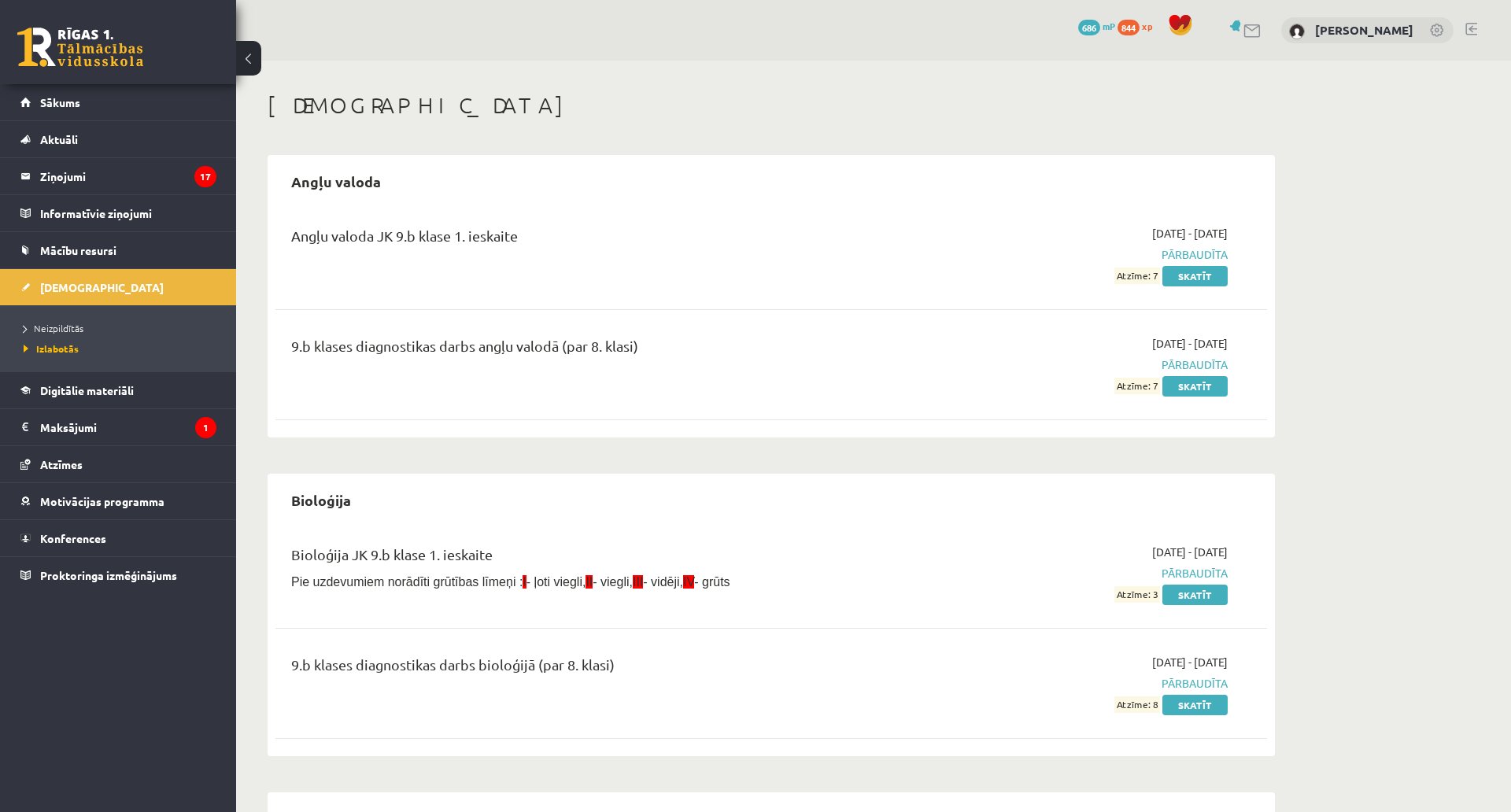
click at [81, 320] on li "Neizpildītās" at bounding box center [122, 329] width 197 height 21
click at [57, 345] on span "Izlabotās" at bounding box center [47, 349] width 47 height 13
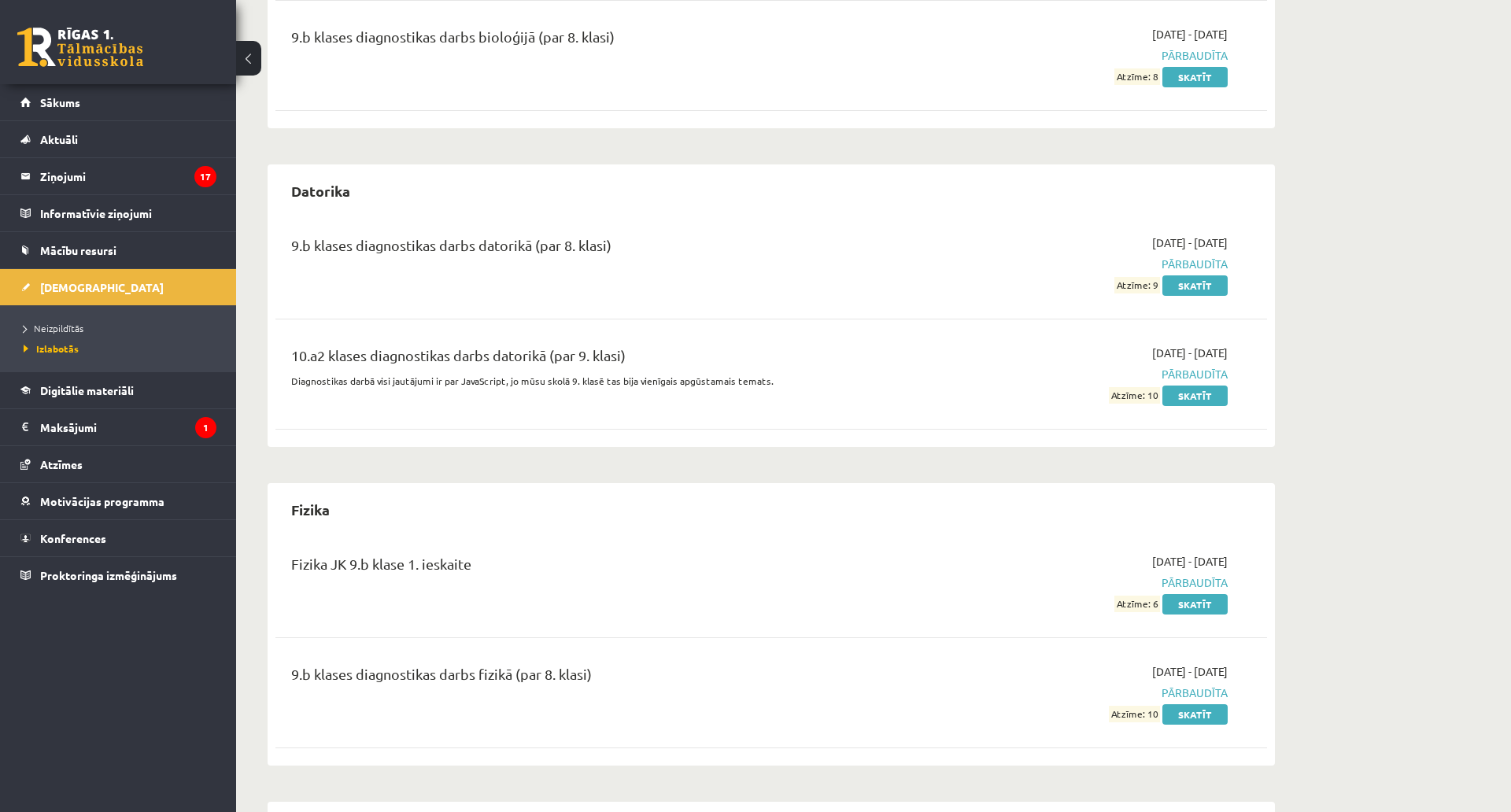
scroll to position [629, 0]
click at [39, 321] on link "Neizpildītās" at bounding box center [122, 328] width 197 height 14
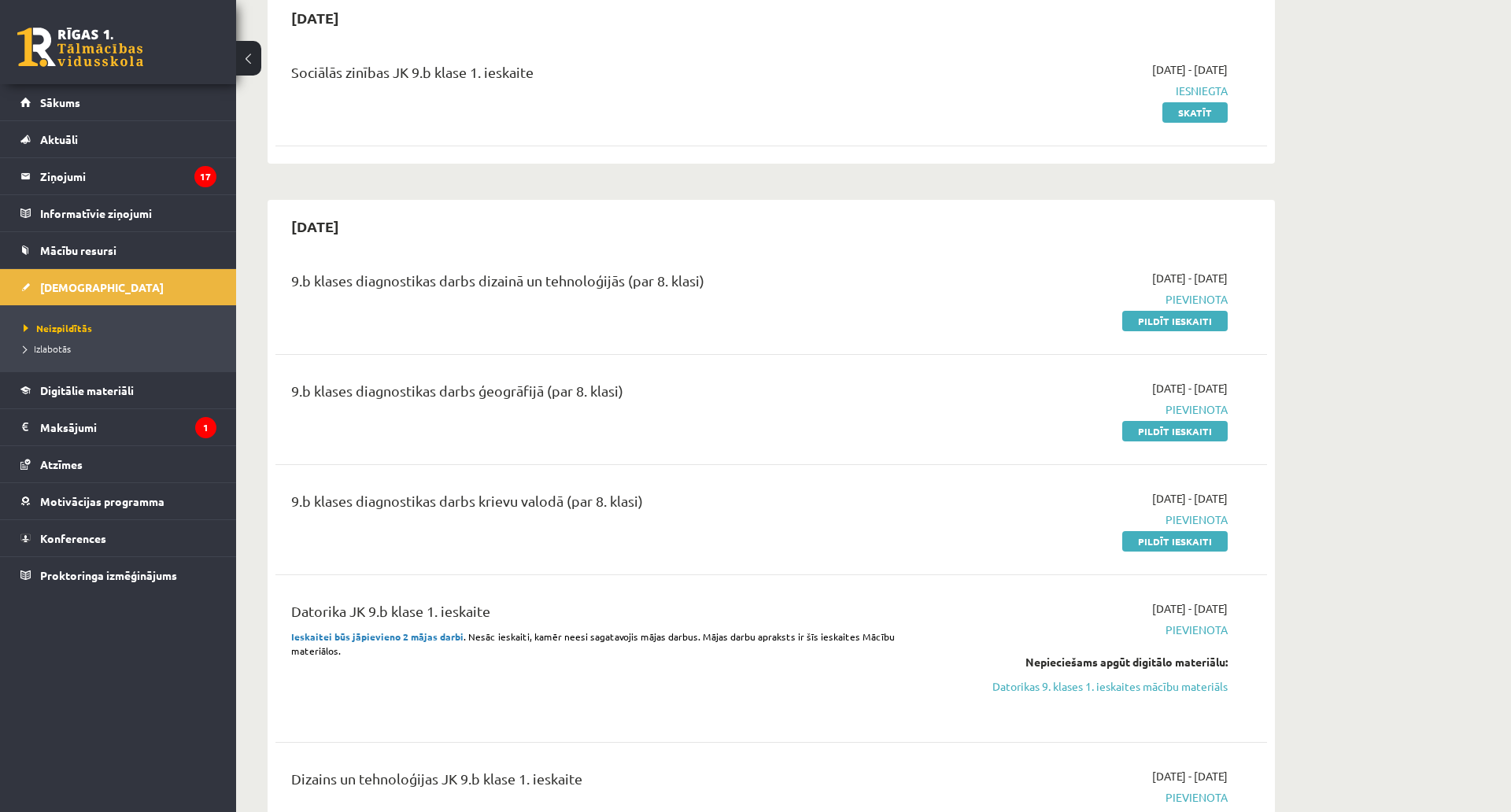
scroll to position [157, 0]
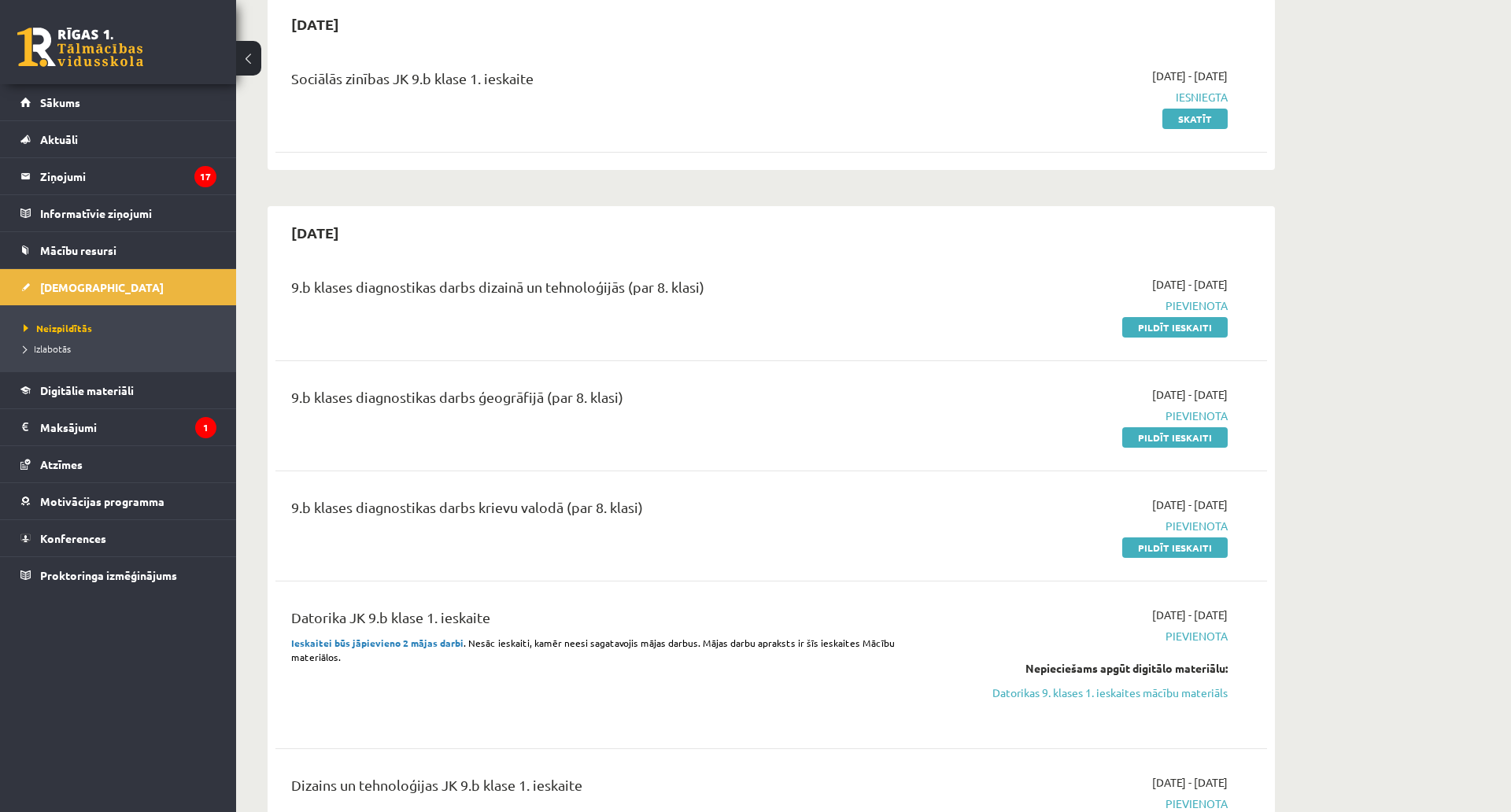
drag, startPoint x: 1178, startPoint y: 323, endPoint x: 818, endPoint y: 46, distance: 454.2
click at [1178, 323] on link "Pildīt ieskaiti" at bounding box center [1175, 328] width 105 height 21
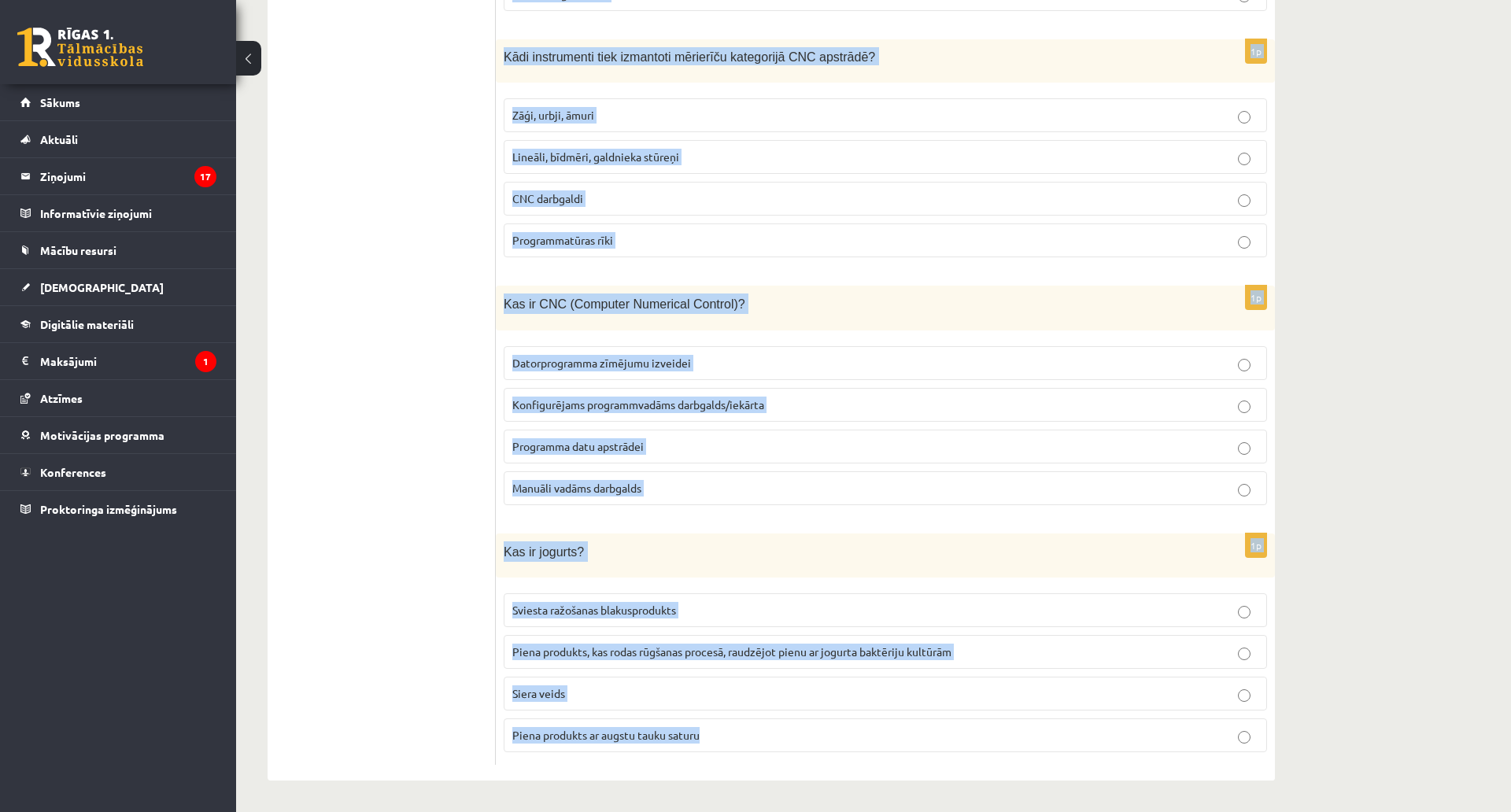
scroll to position [7013, 0]
drag, startPoint x: 499, startPoint y: 317, endPoint x: 719, endPoint y: 643, distance: 393.3
copy form "Lor ip dolorsita? Consecte adipi elitseddoe Temporincididu Utlabo etd magnaaliq…"
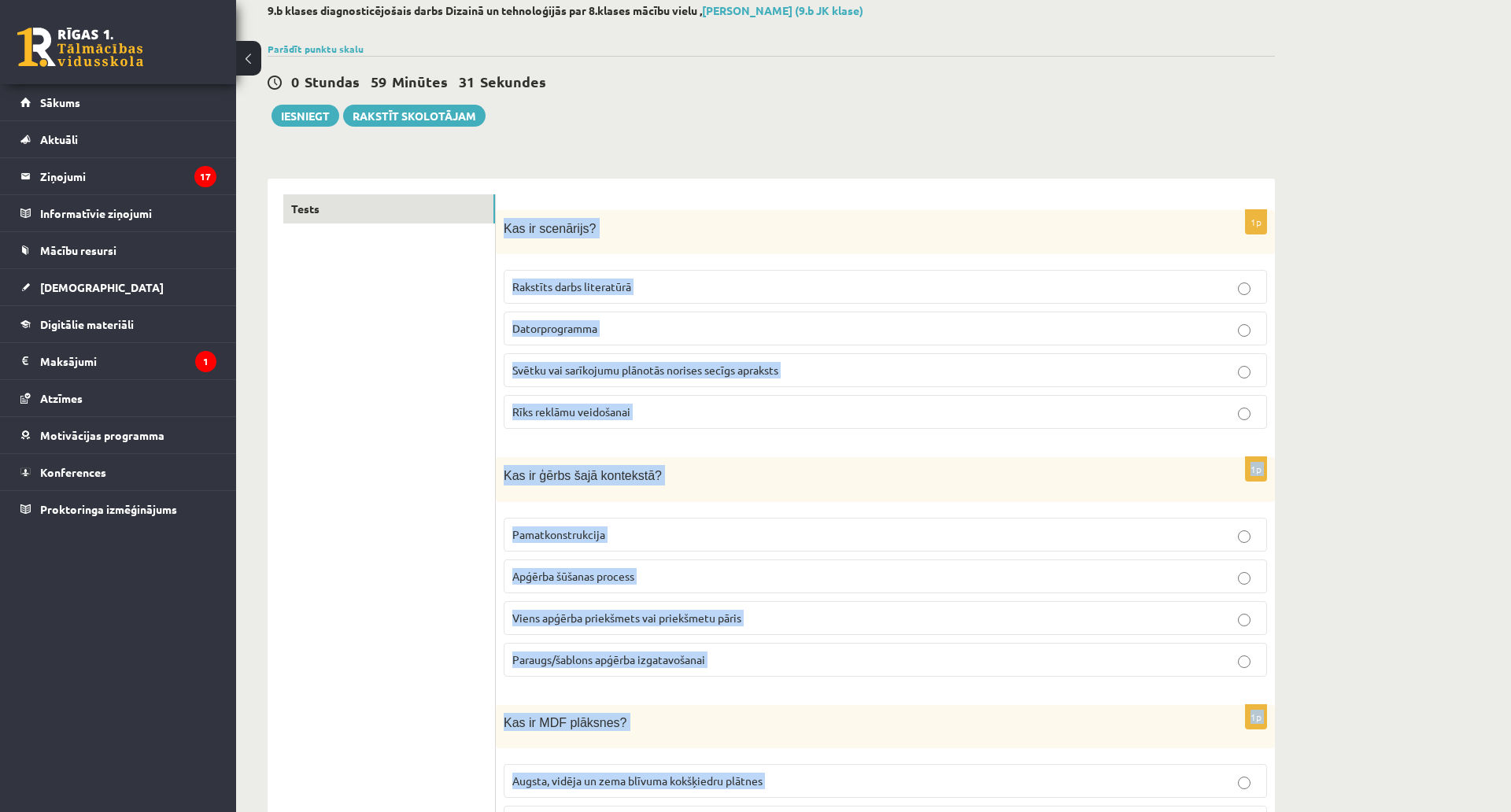
scroll to position [115, 0]
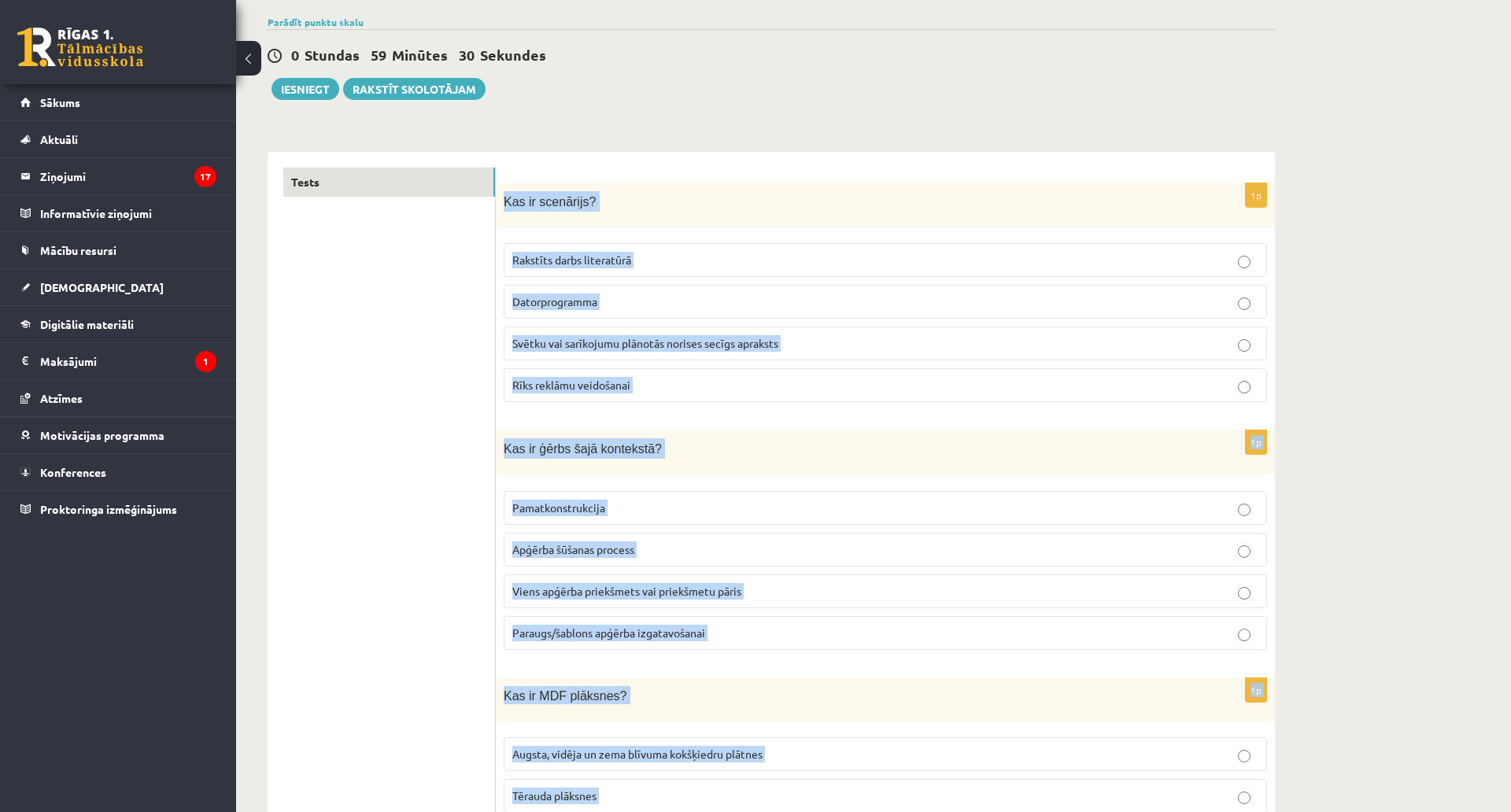
click at [914, 197] on p "Kas ir scenārijs?" at bounding box center [846, 202] width 684 height 21
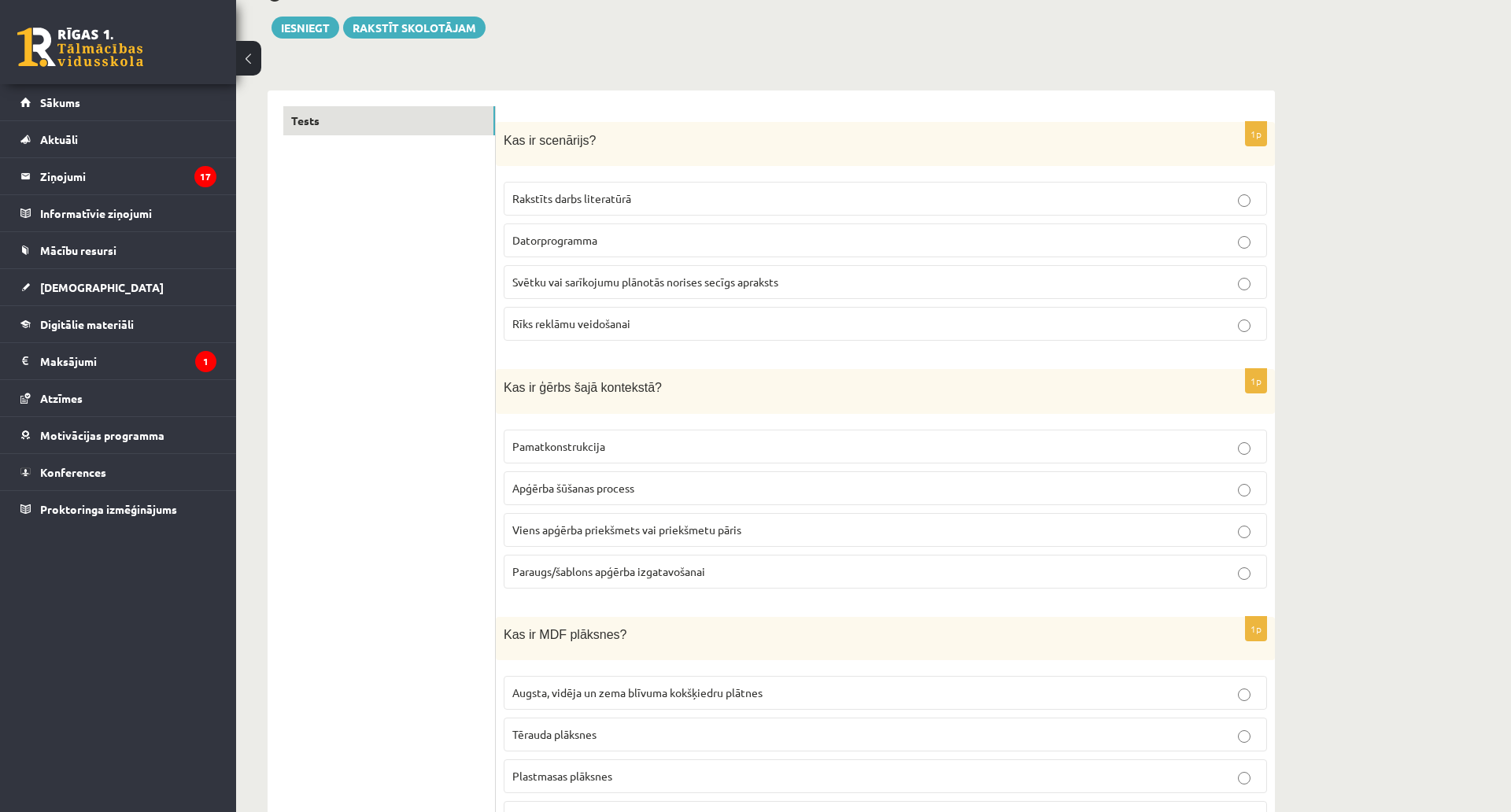
scroll to position [194, 0]
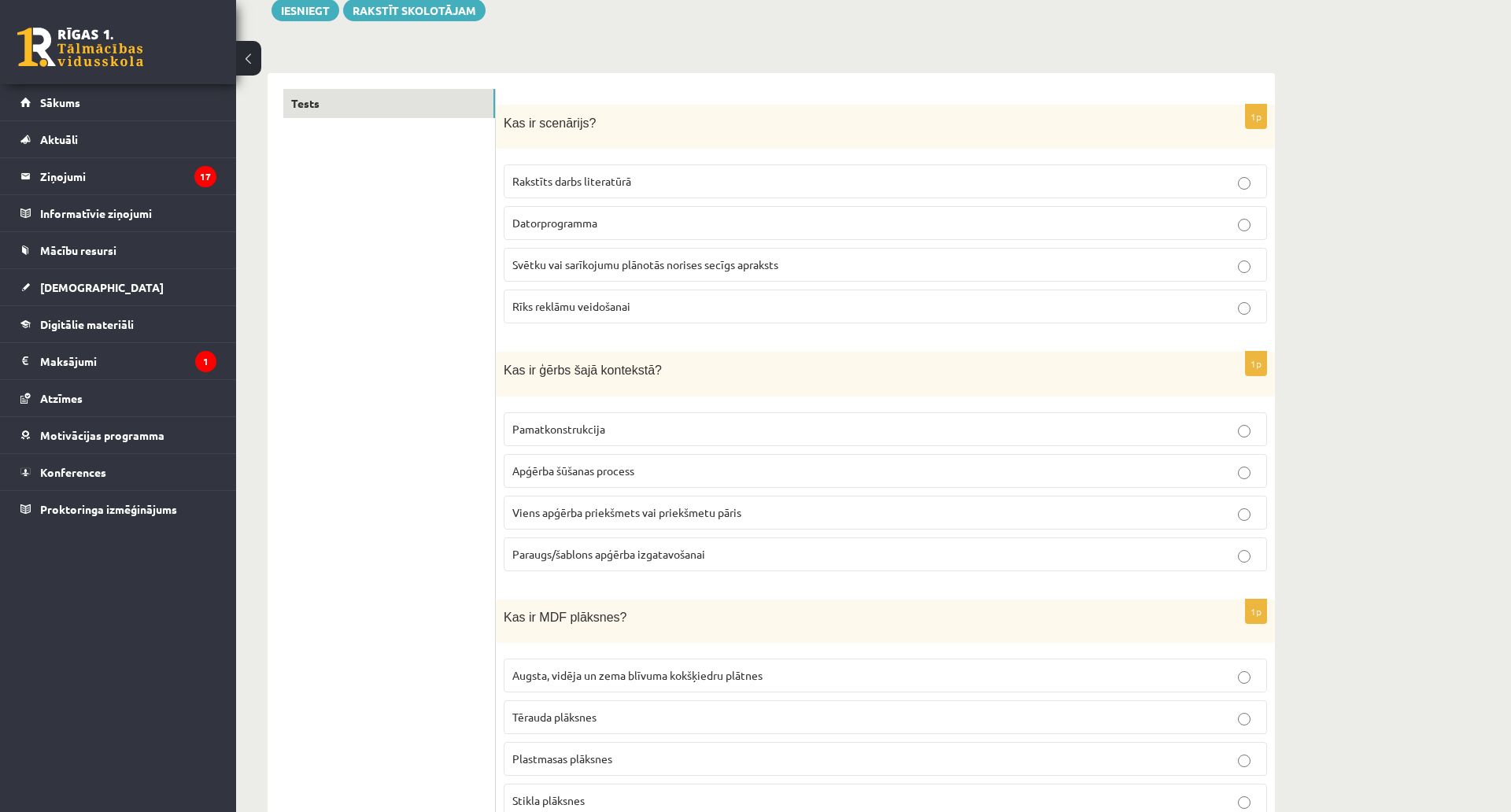
click at [739, 266] on span "Svētku vai sarīkojumu plānotās norises secīgs apraksts" at bounding box center [645, 265] width 266 height 14
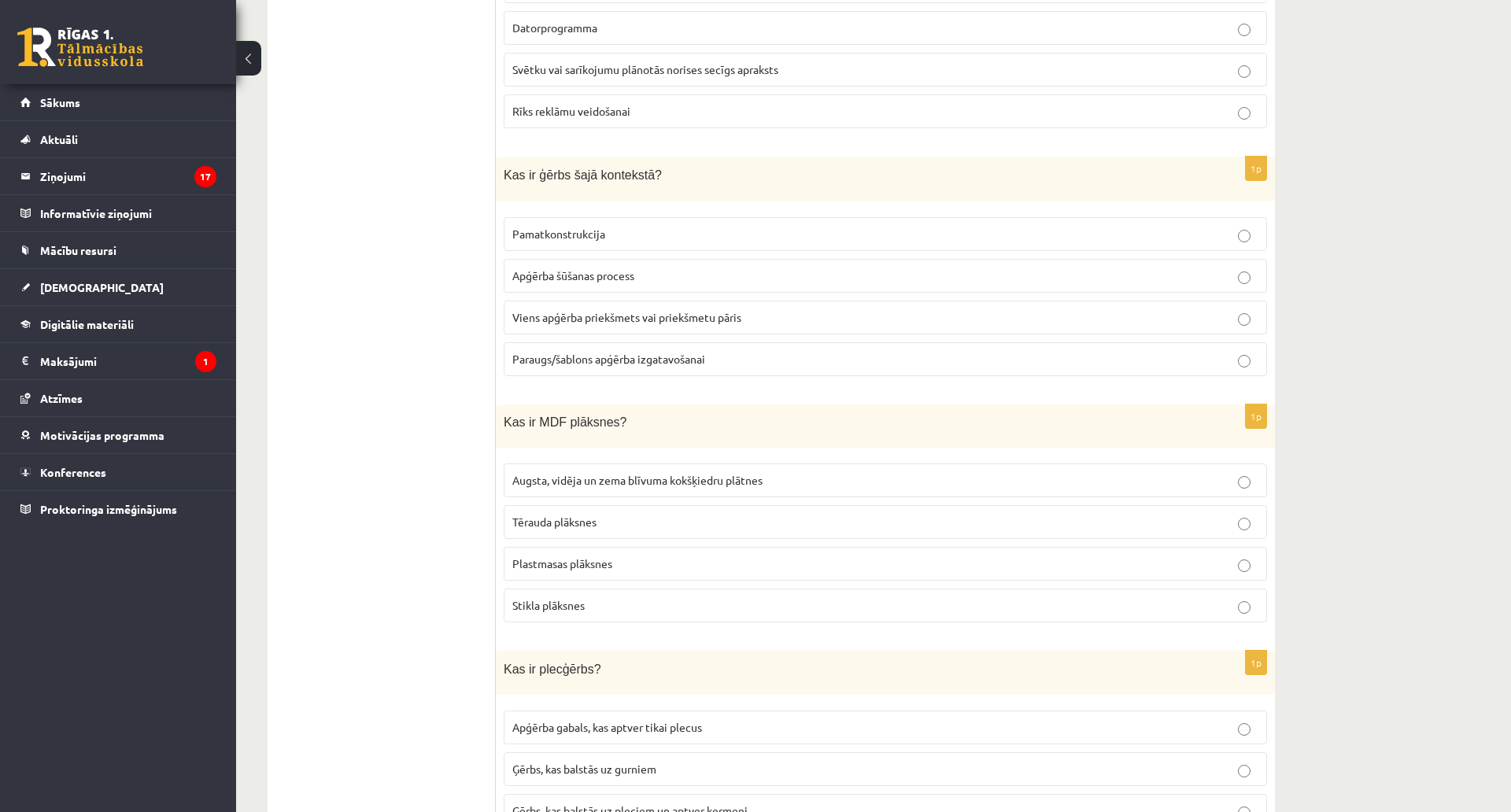
scroll to position [508, 0]
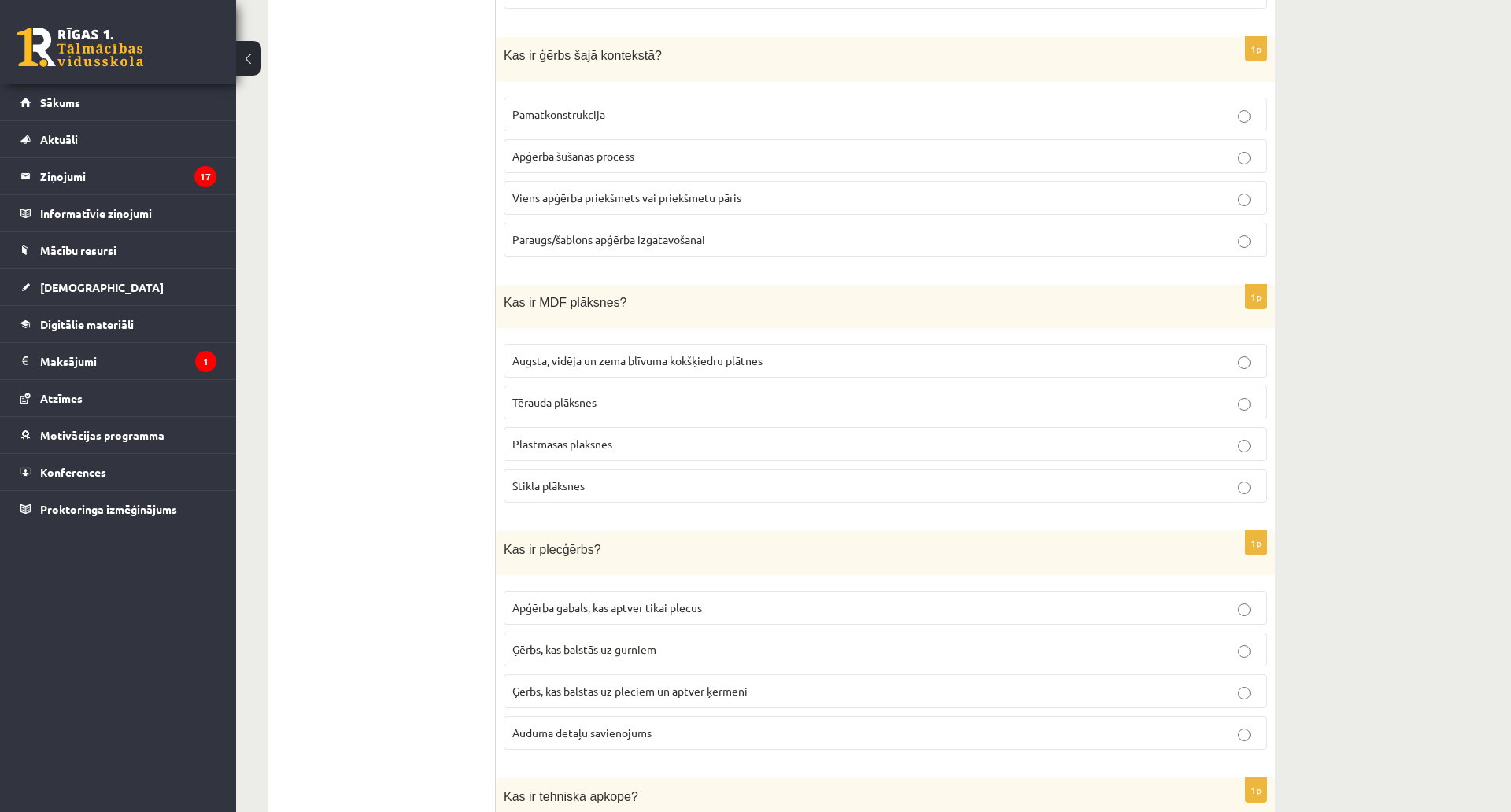
click at [634, 195] on span "Viens apģērba priekšmets vai priekšmetu pāris" at bounding box center [626, 198] width 229 height 14
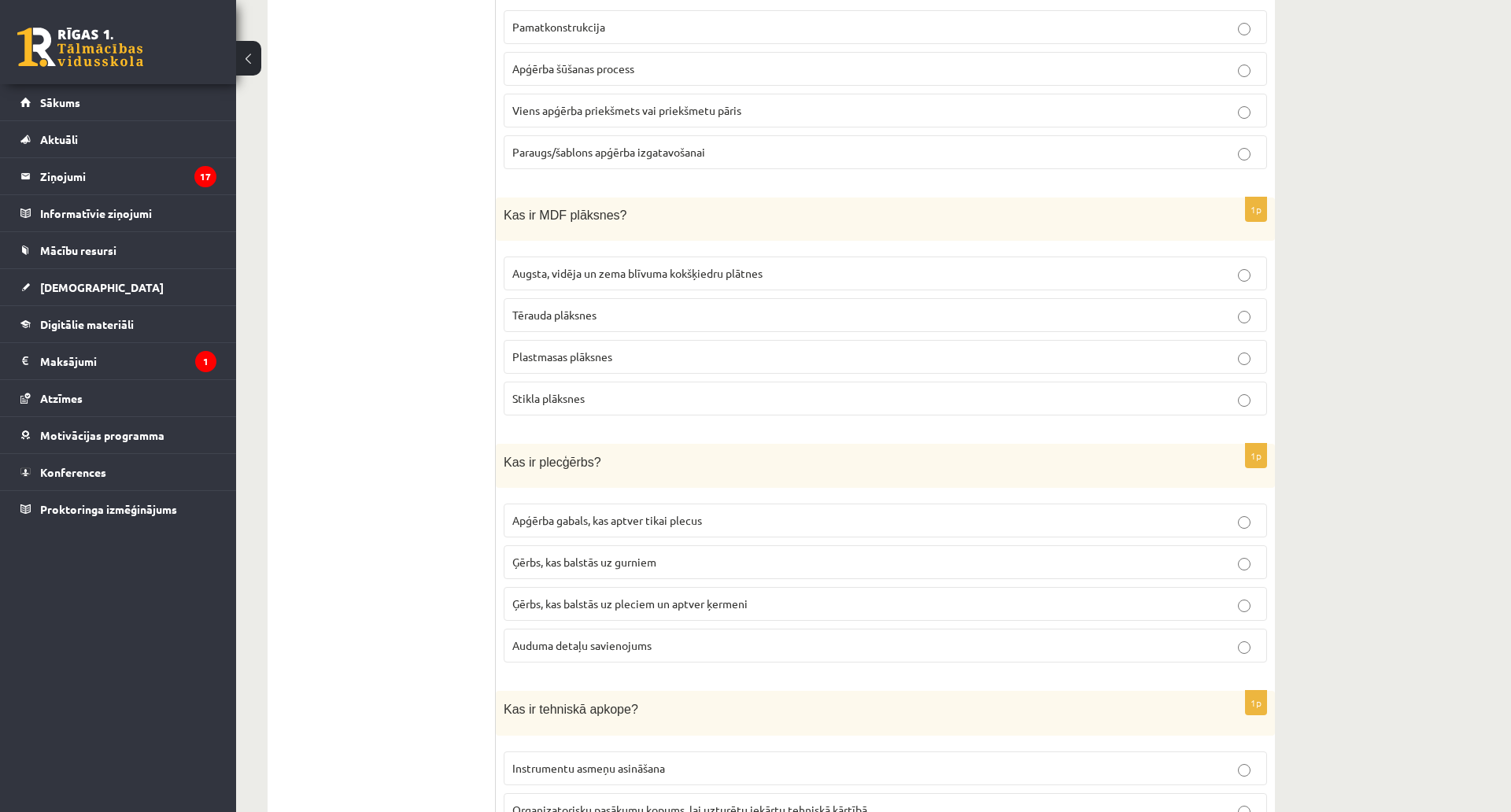
scroll to position [666, 0]
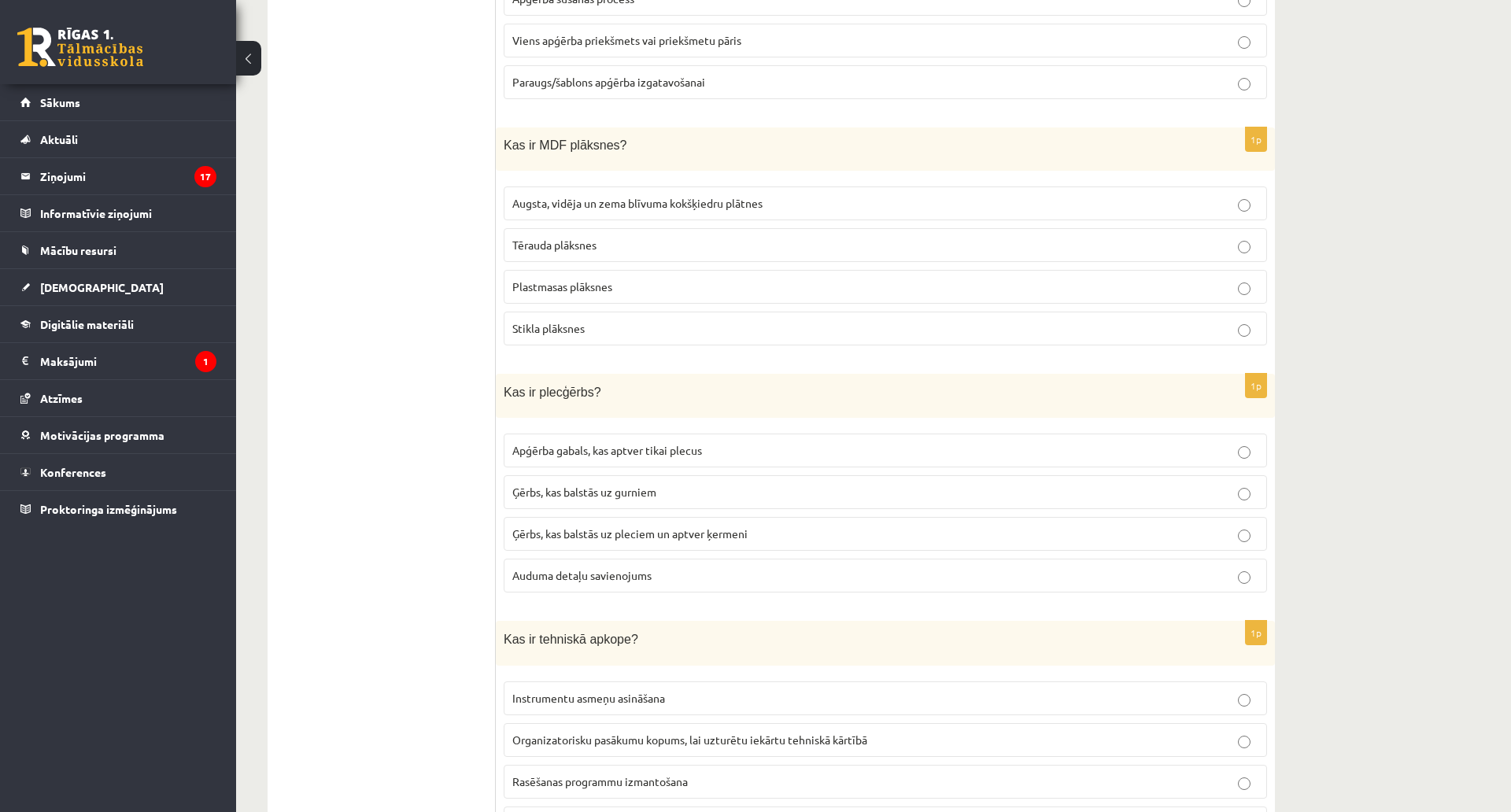
click at [571, 191] on label "Augsta, vidēja un zema blīvuma kokšķiedru plātnes" at bounding box center [885, 203] width 763 height 34
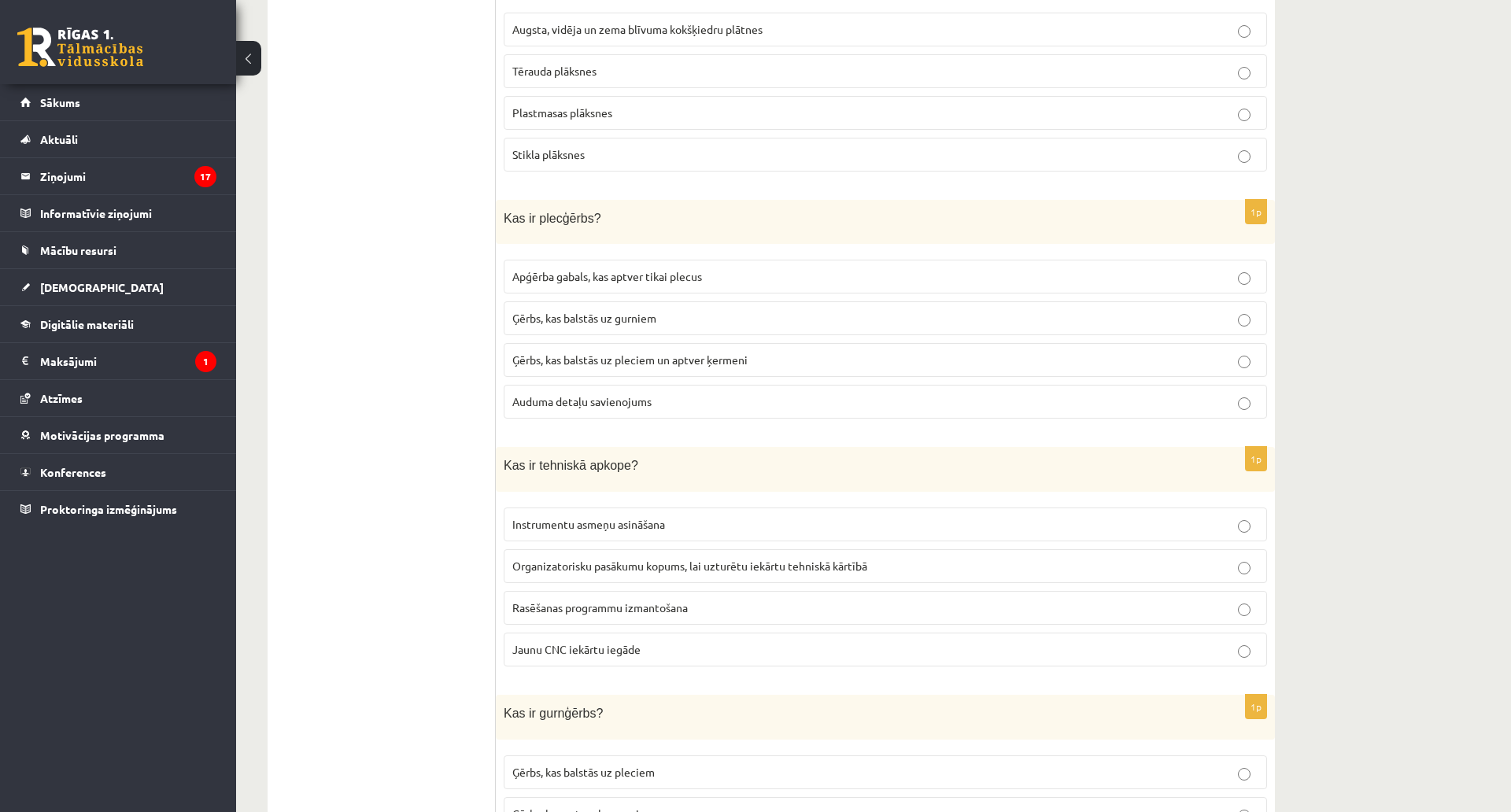
scroll to position [980, 0]
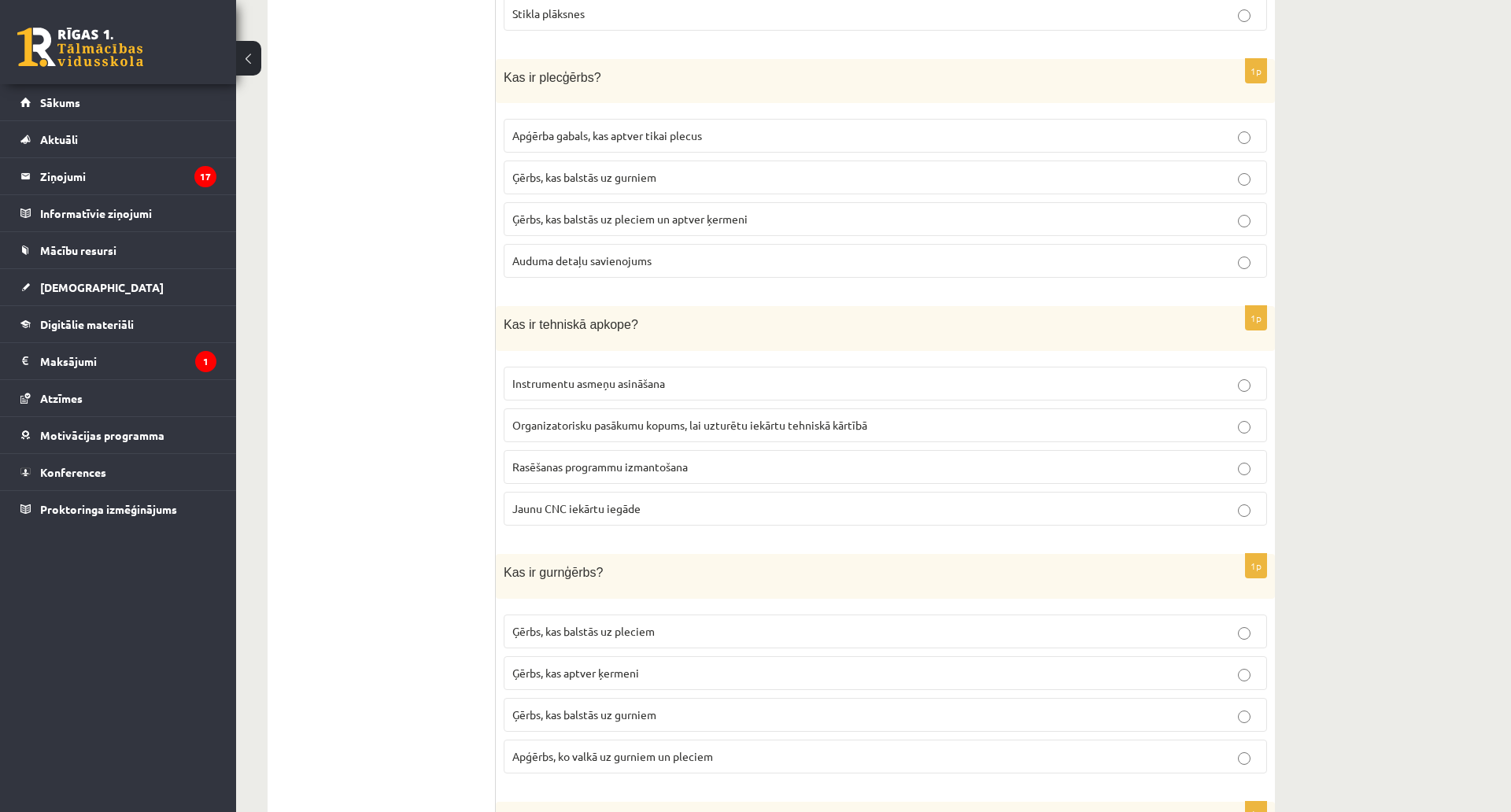
click at [732, 215] on span "Ģērbs, kas balstās uz pleciem un aptver ķermeni" at bounding box center [629, 219] width 235 height 14
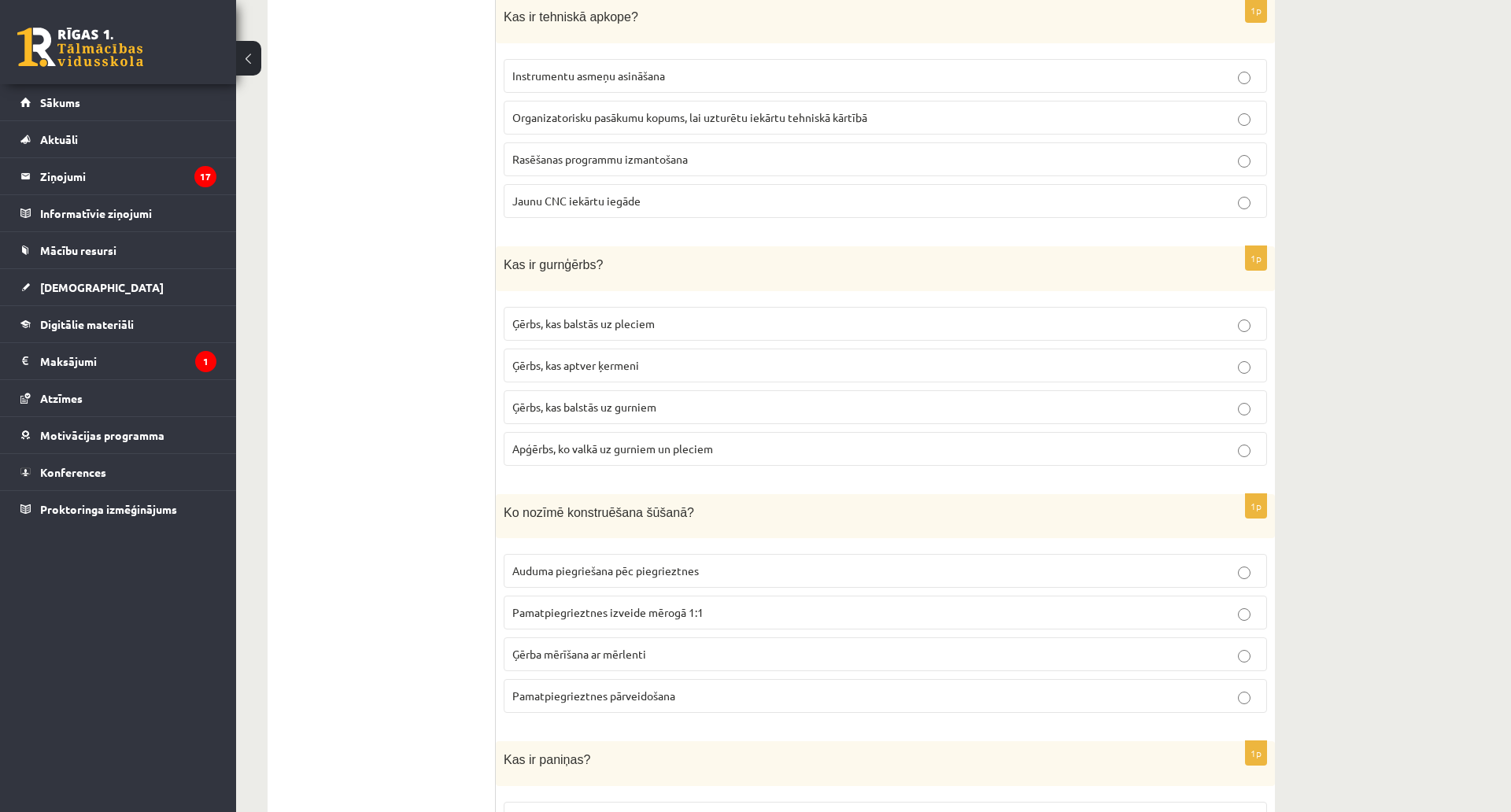
scroll to position [1295, 0]
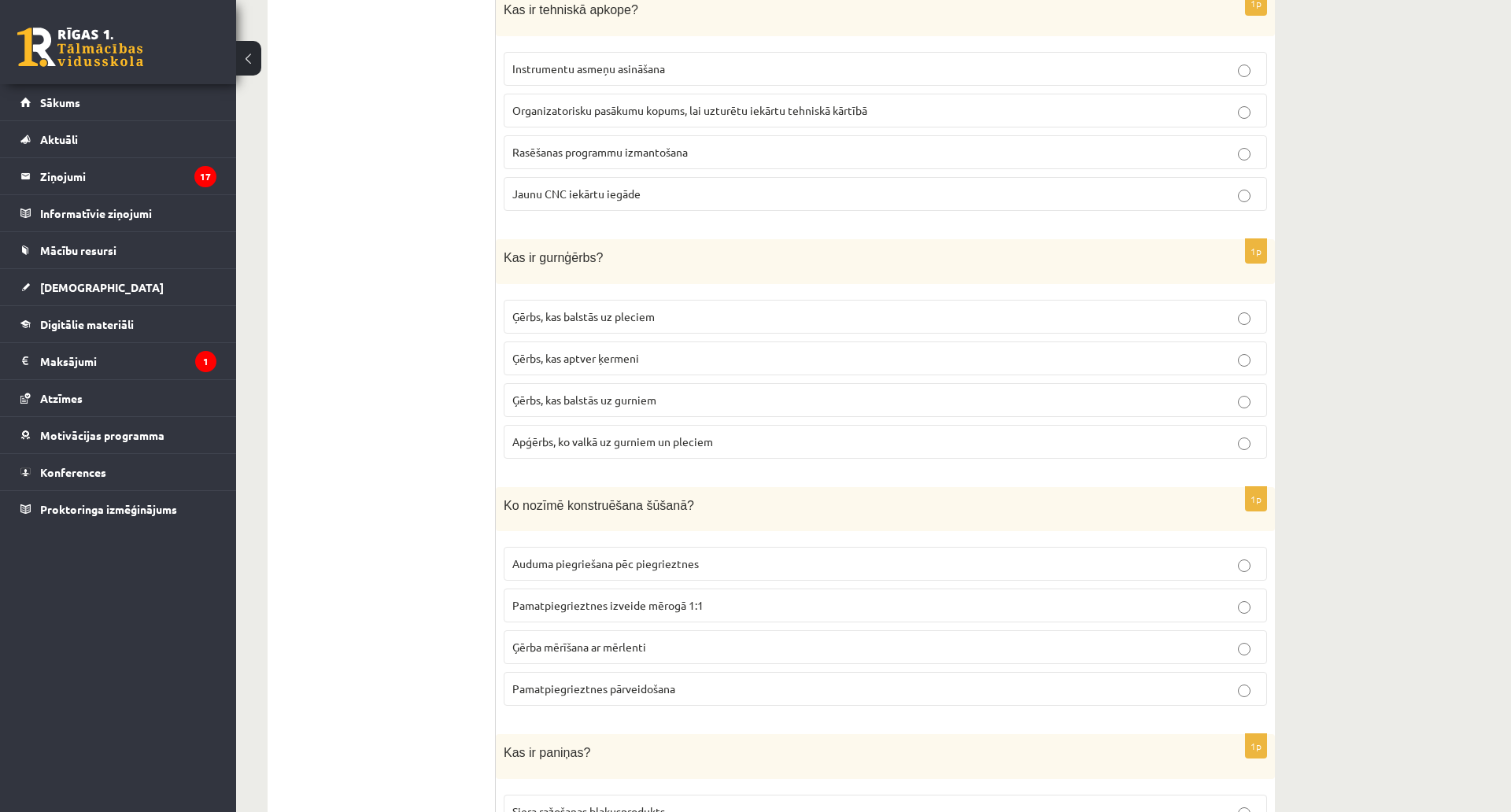
click at [846, 113] on span "Organizatorisku pasākumu kopums, lai uzturētu iekārtu tehniskā kārtībā" at bounding box center [689, 110] width 355 height 14
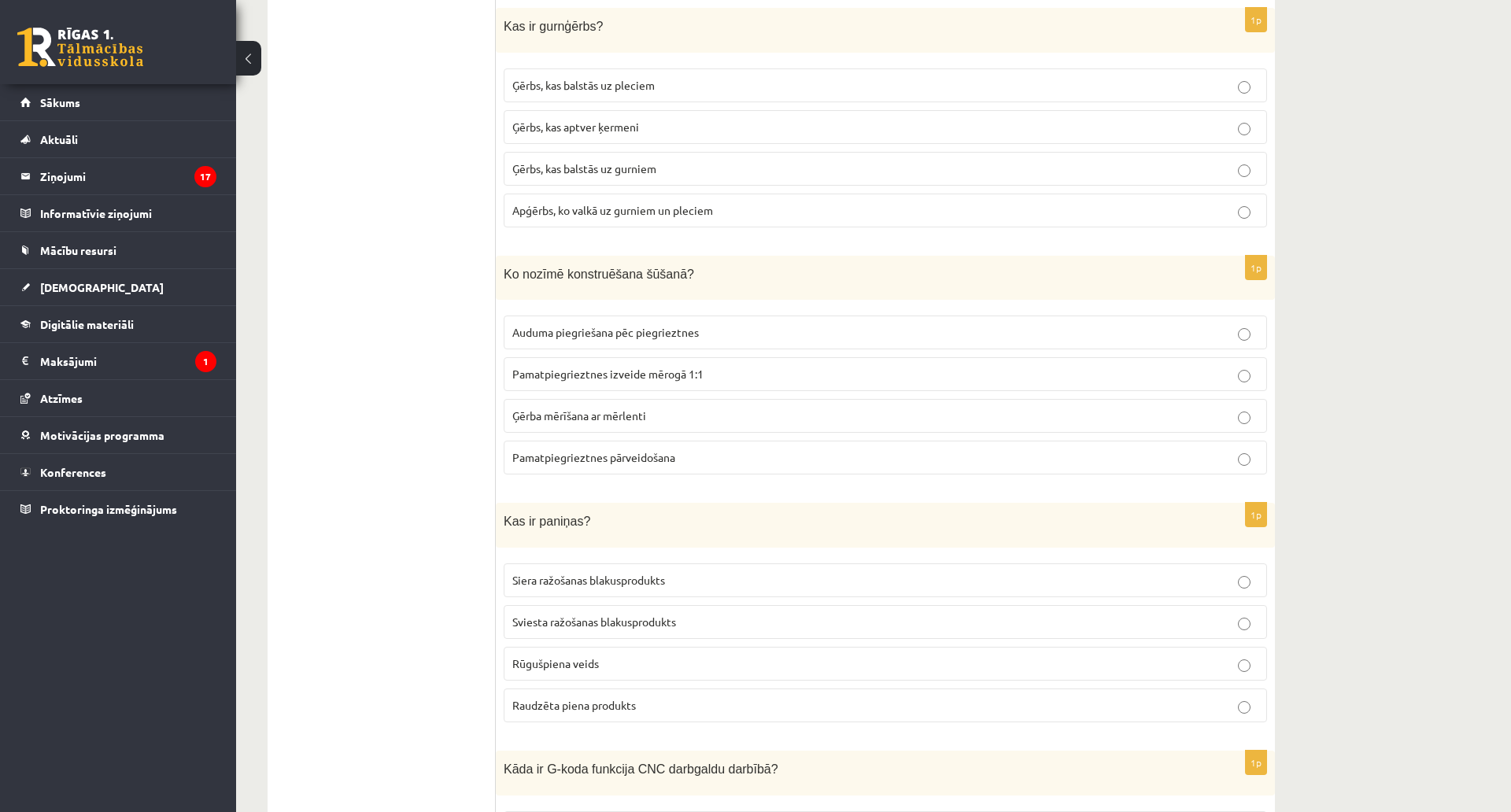
scroll to position [1531, 0]
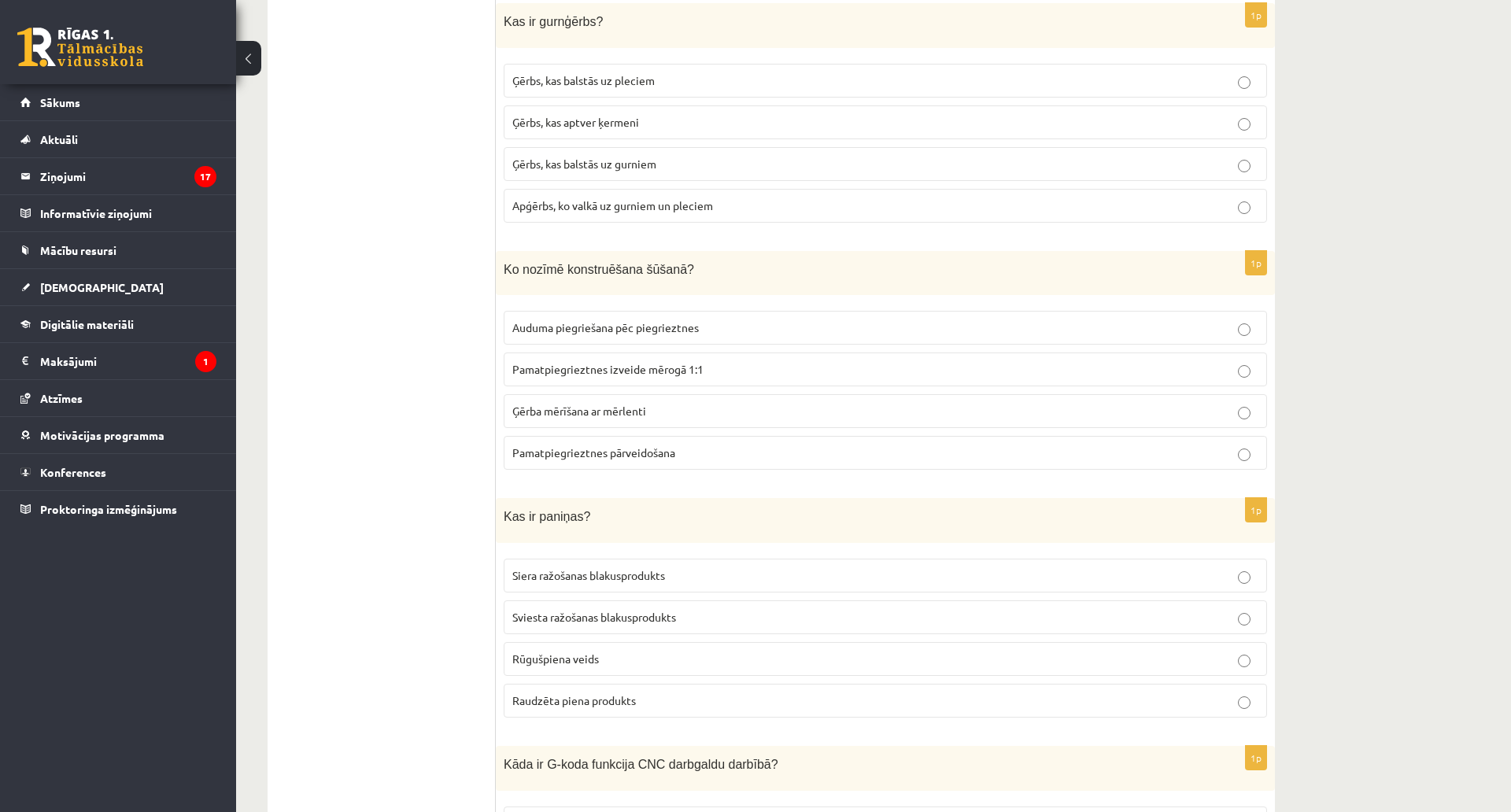
click at [566, 160] on span "Ģērbs, kas balstās uz gurniem" at bounding box center [584, 164] width 144 height 14
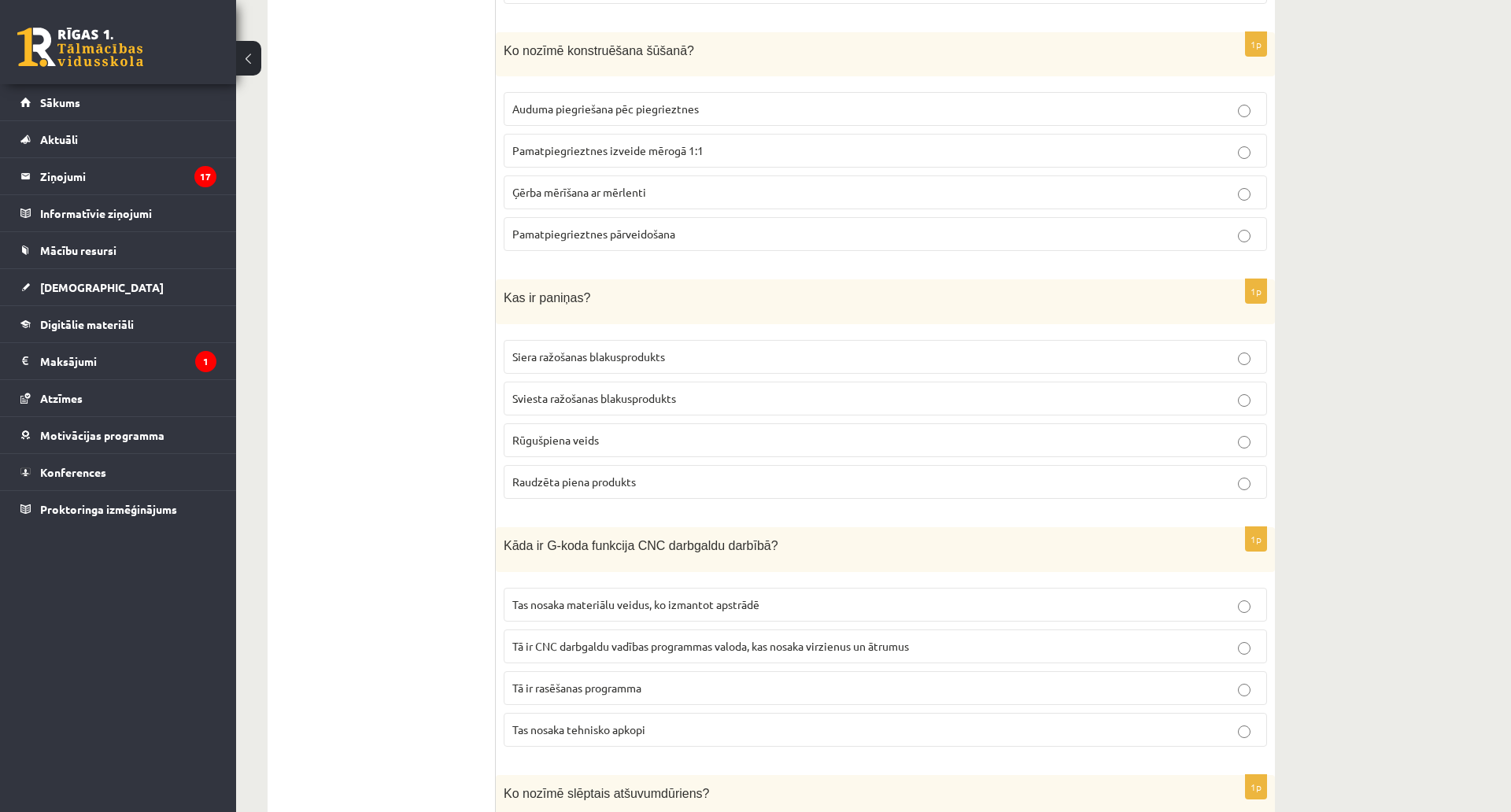
scroll to position [1768, 0]
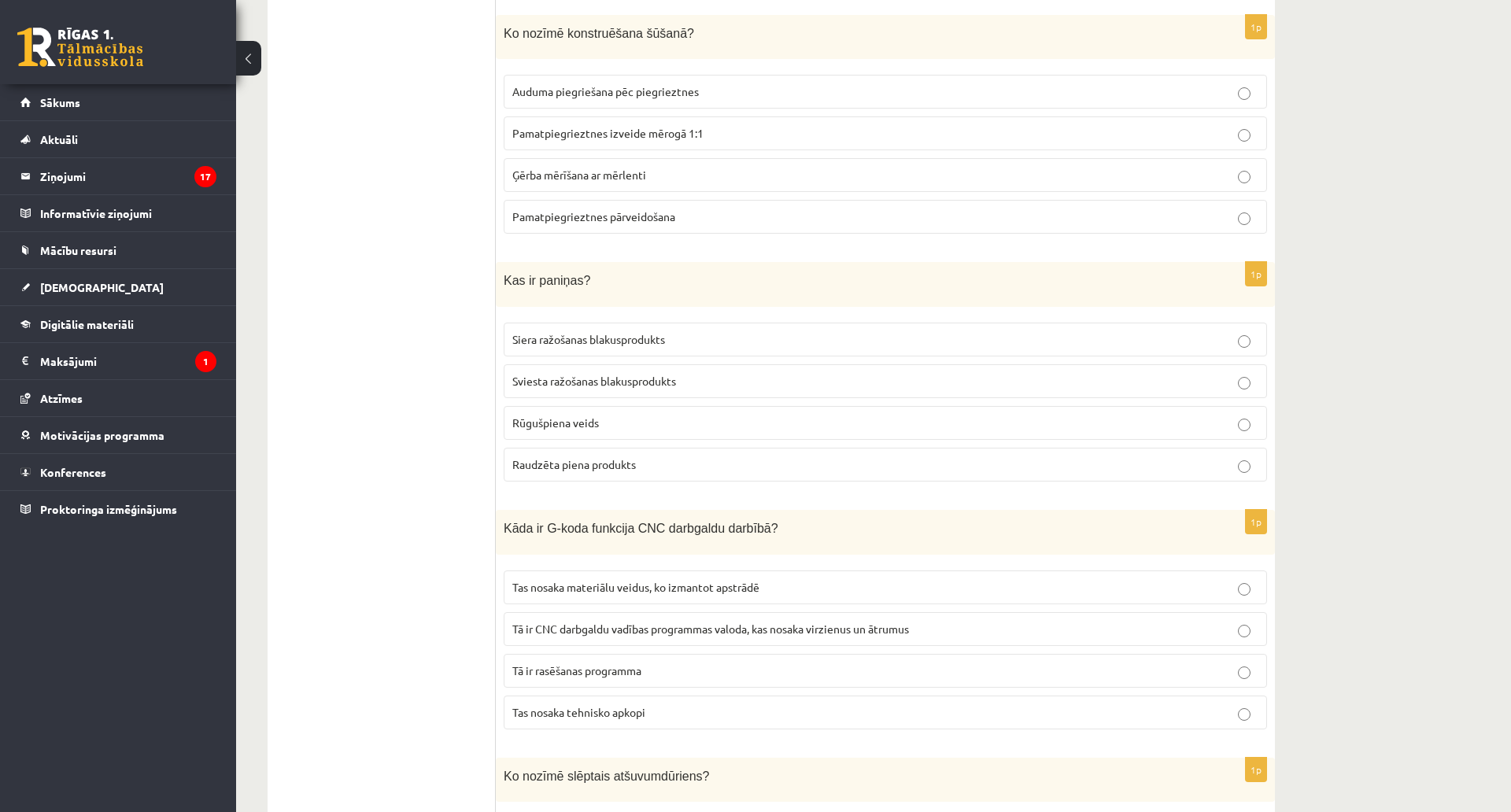
click at [697, 129] on span "Pamatpiegrieztnes izveide mērogā 1:1" at bounding box center [608, 133] width 191 height 14
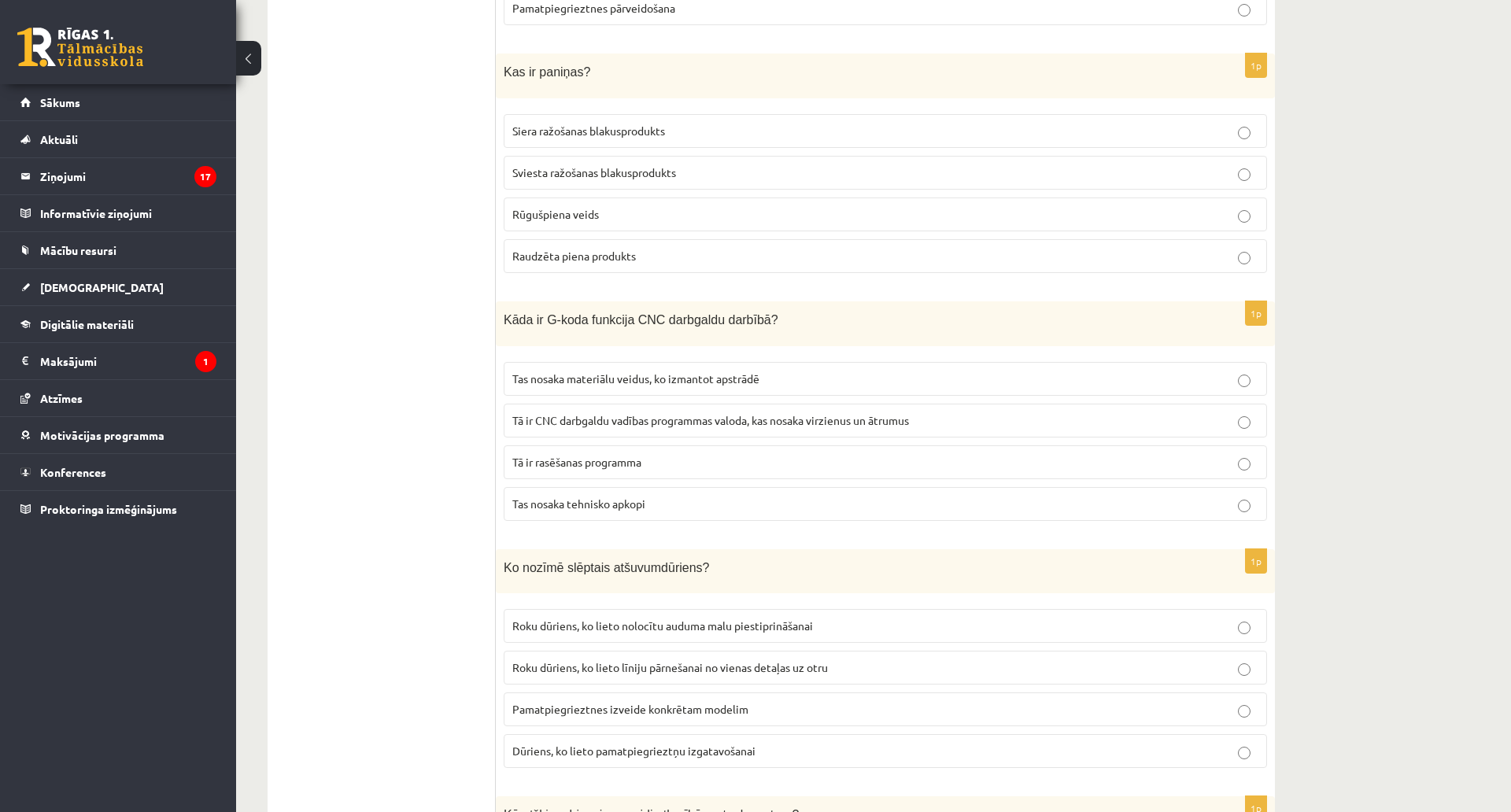
scroll to position [2003, 0]
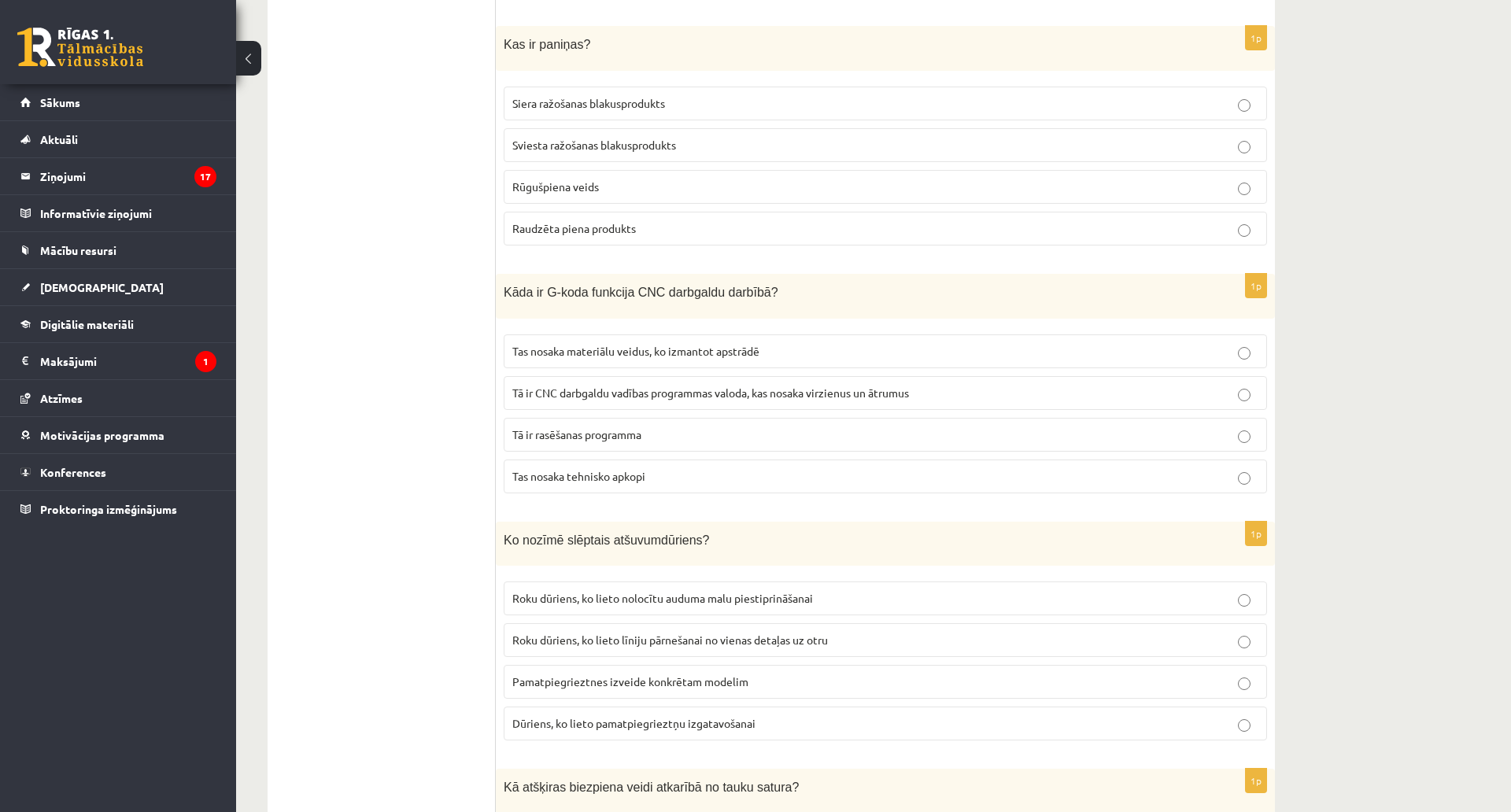
click at [610, 144] on span "Sviesta ražošanas blakusprodukts" at bounding box center [594, 145] width 164 height 14
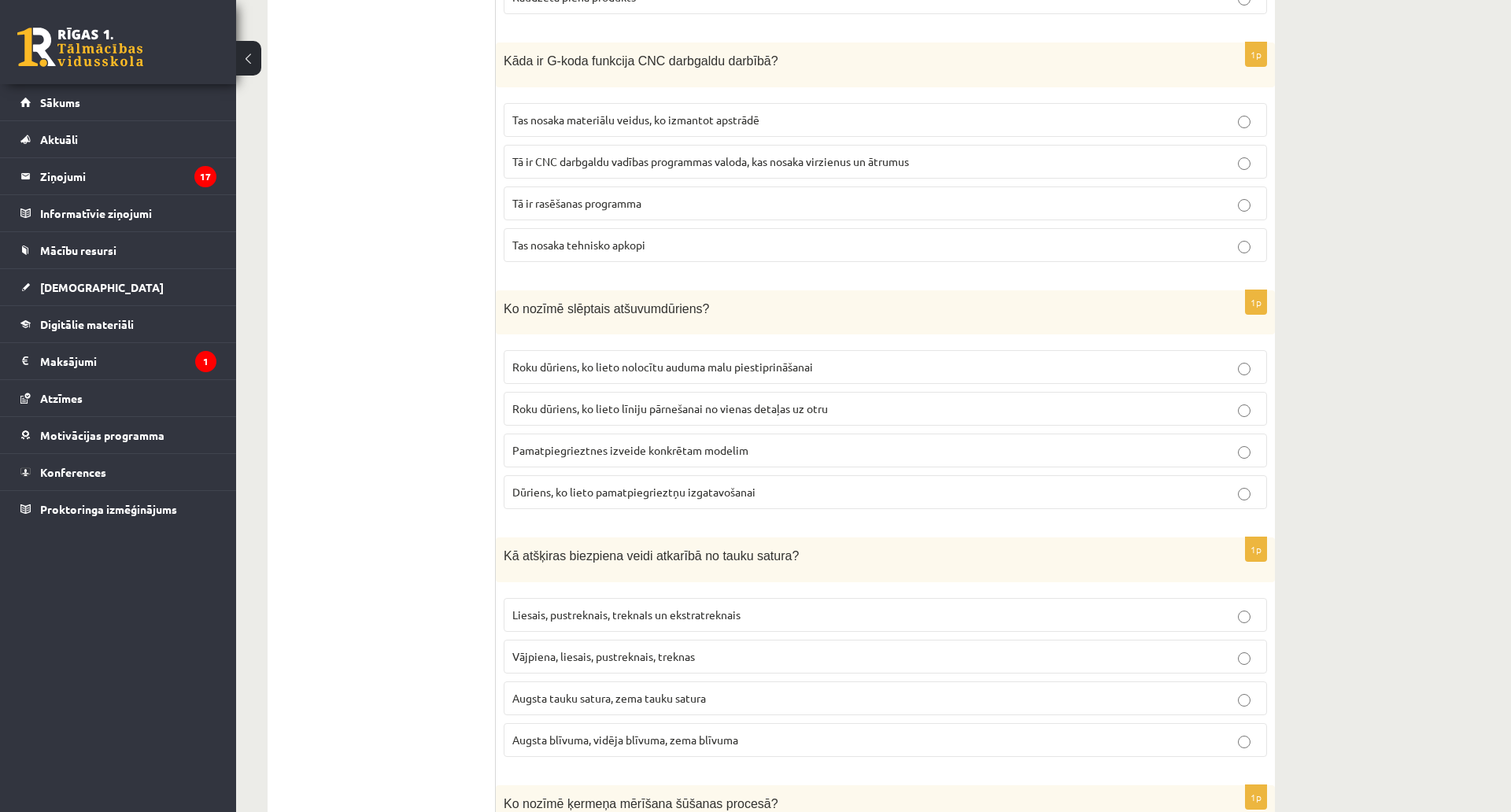
scroll to position [2239, 0]
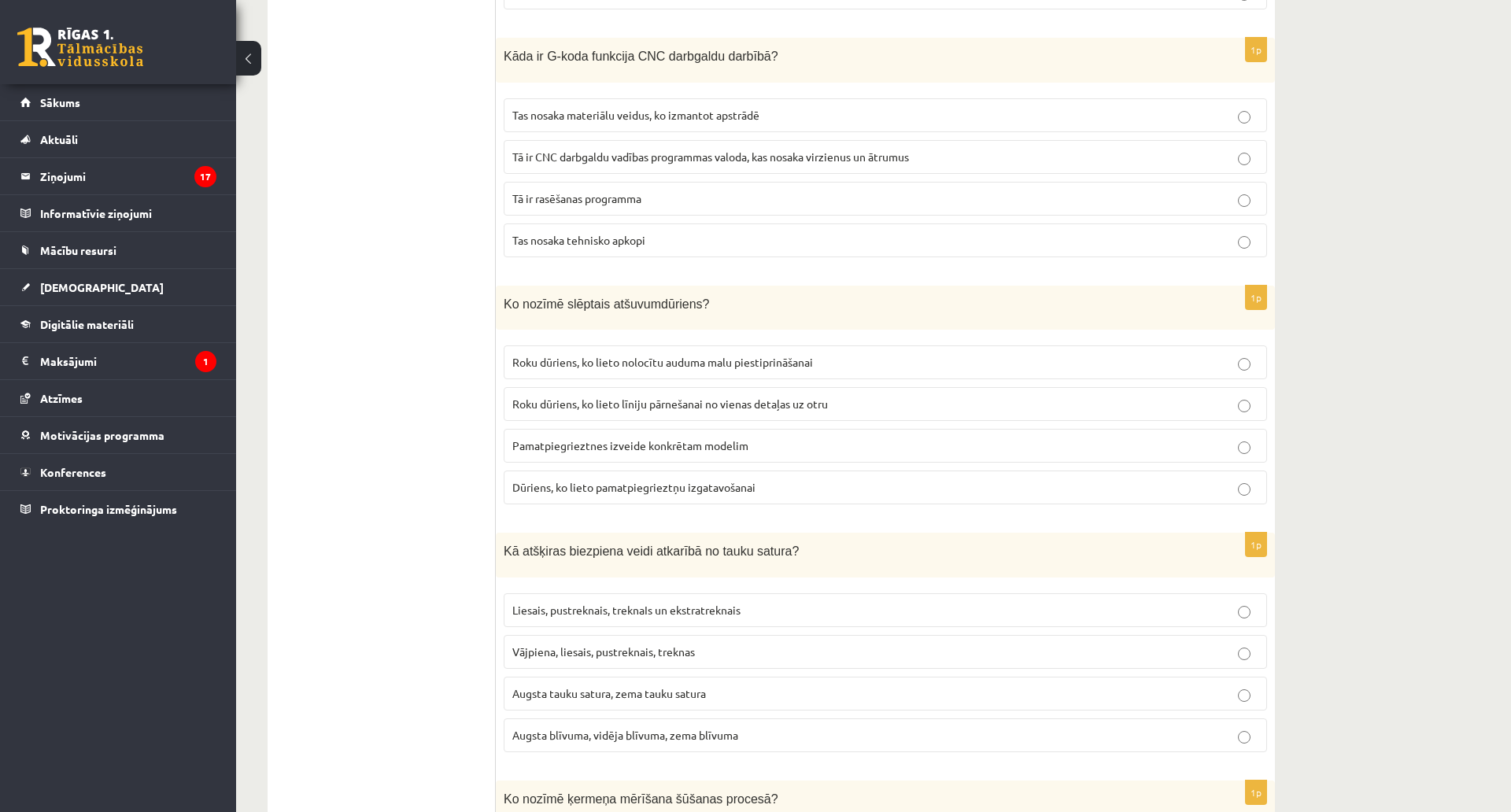
click at [780, 160] on label "Tā ir CNC darbgaldu vadības programmas valoda, kas nosaka virzienus un ātrumus" at bounding box center [885, 157] width 763 height 34
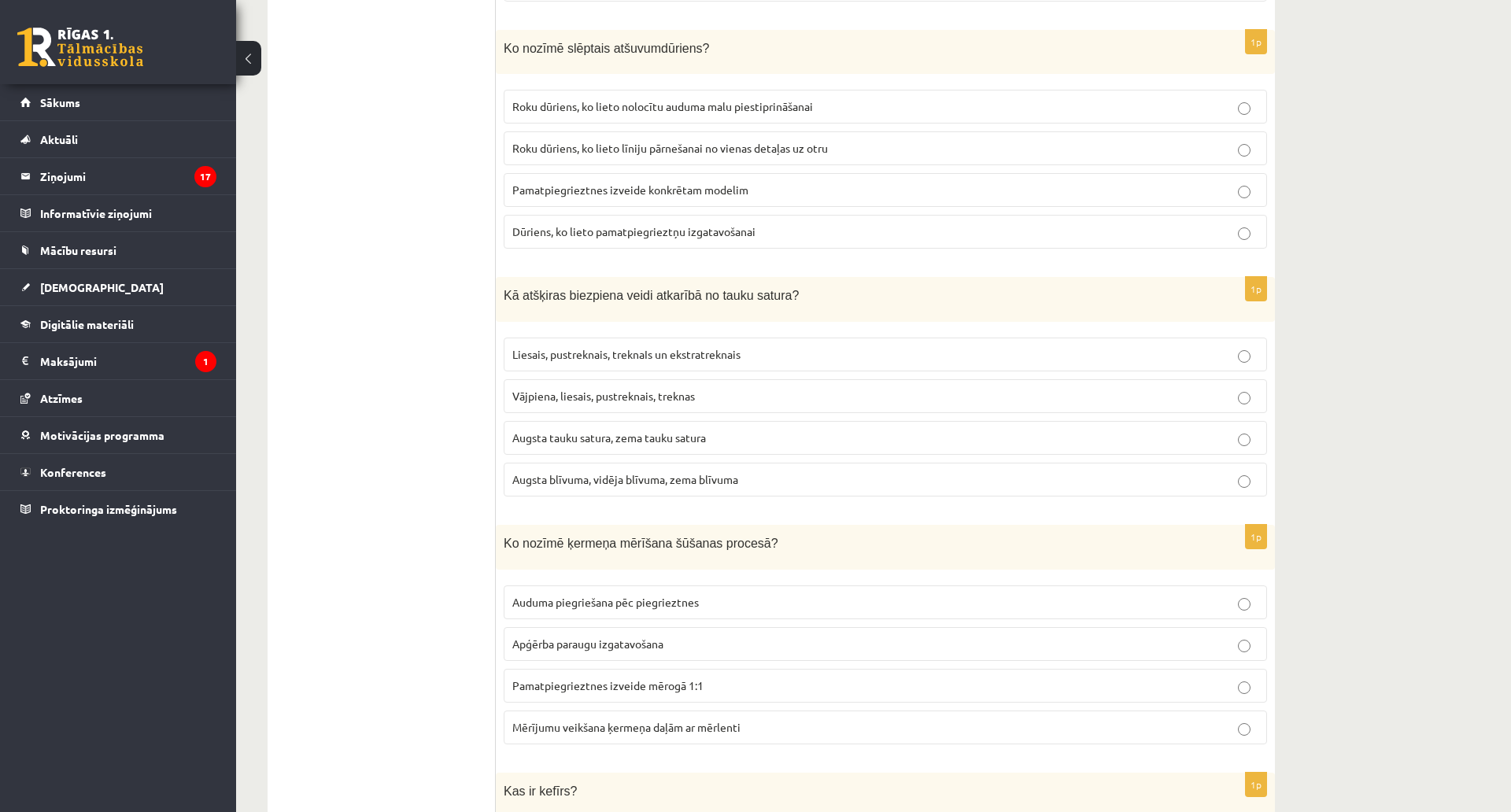
scroll to position [2554, 0]
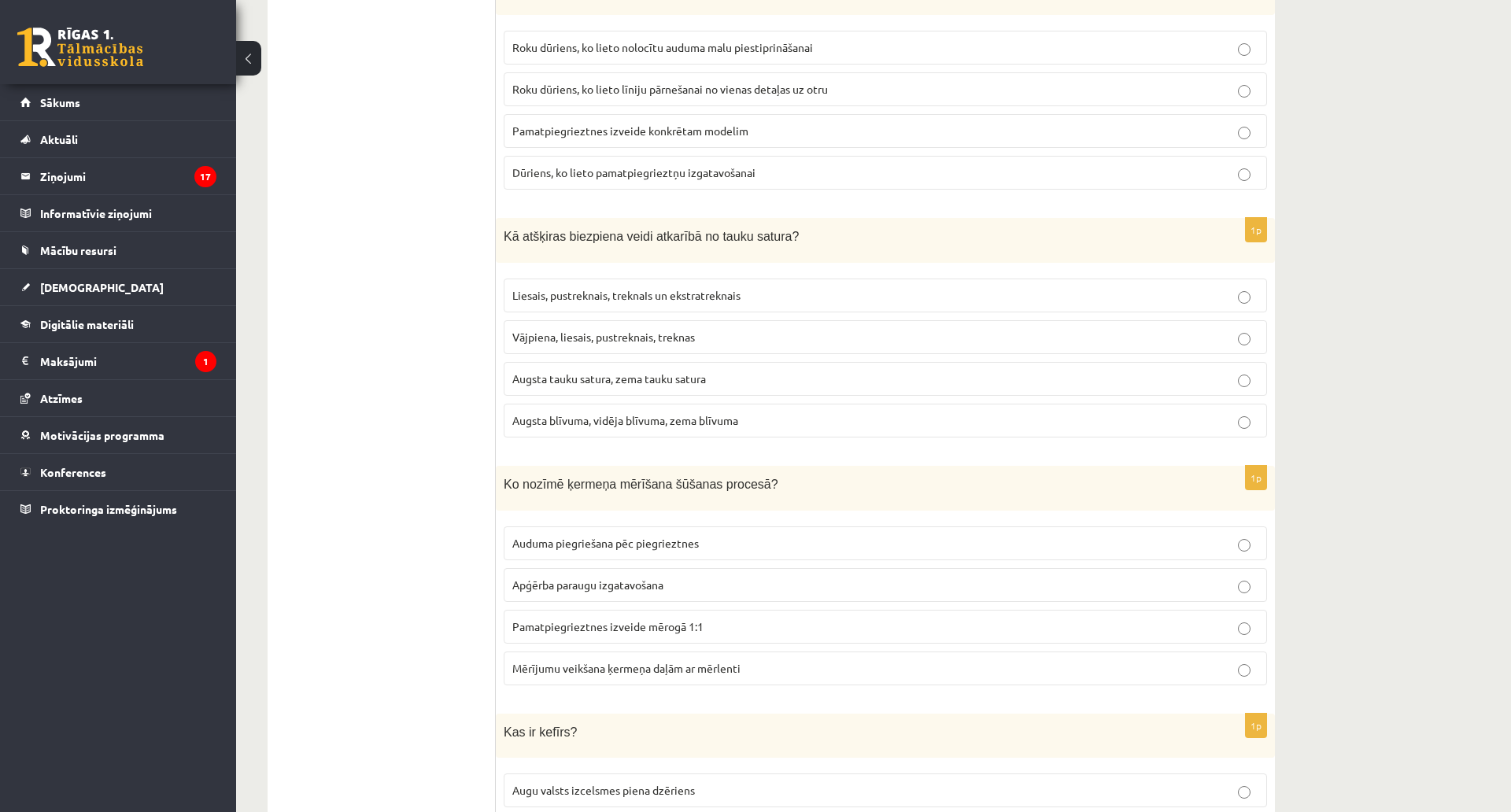
click at [830, 41] on p "Roku dūriens, ko lieto nolocītu auduma malu piestiprināšanai" at bounding box center [885, 47] width 746 height 17
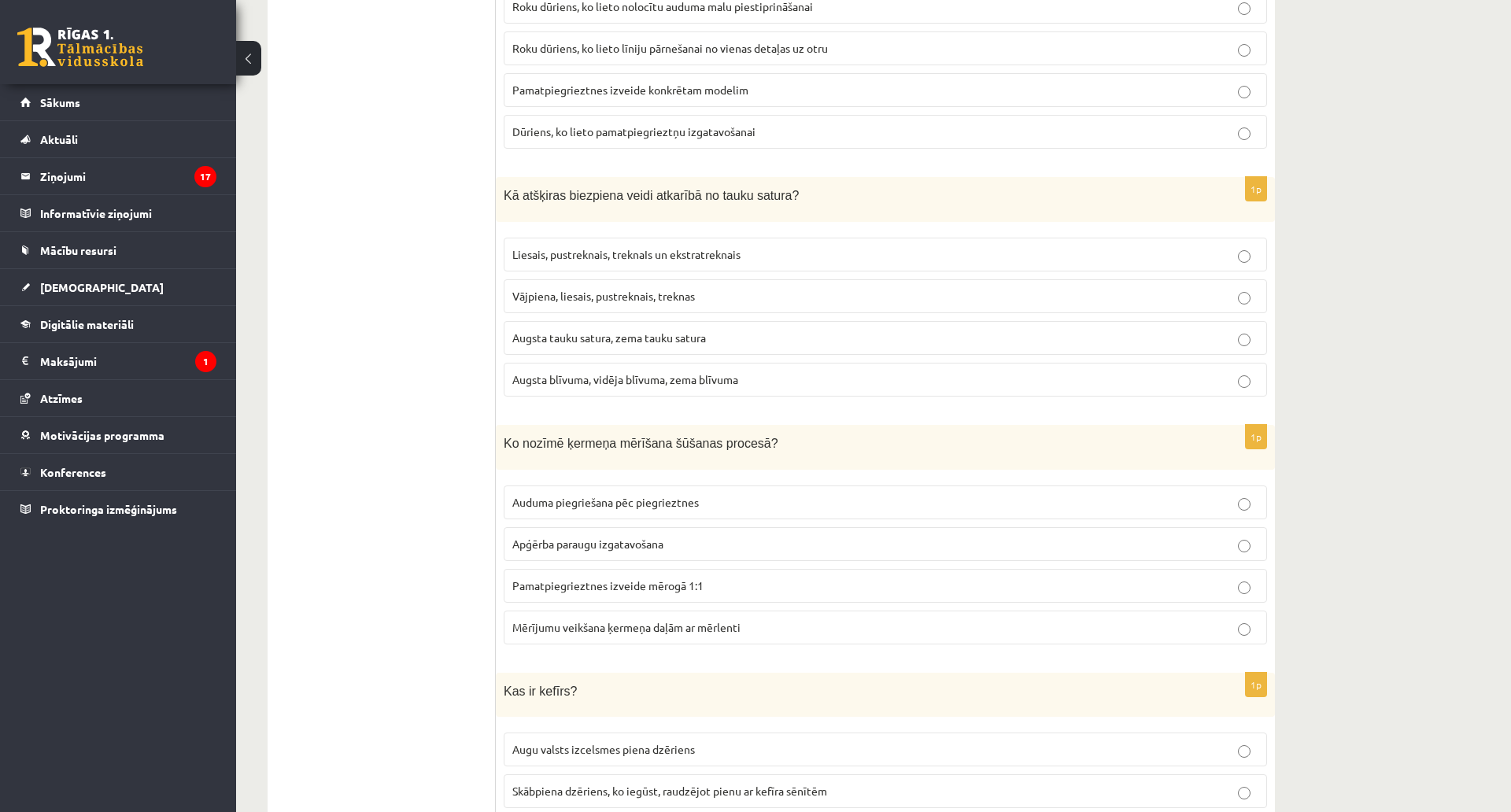
scroll to position [2711, 0]
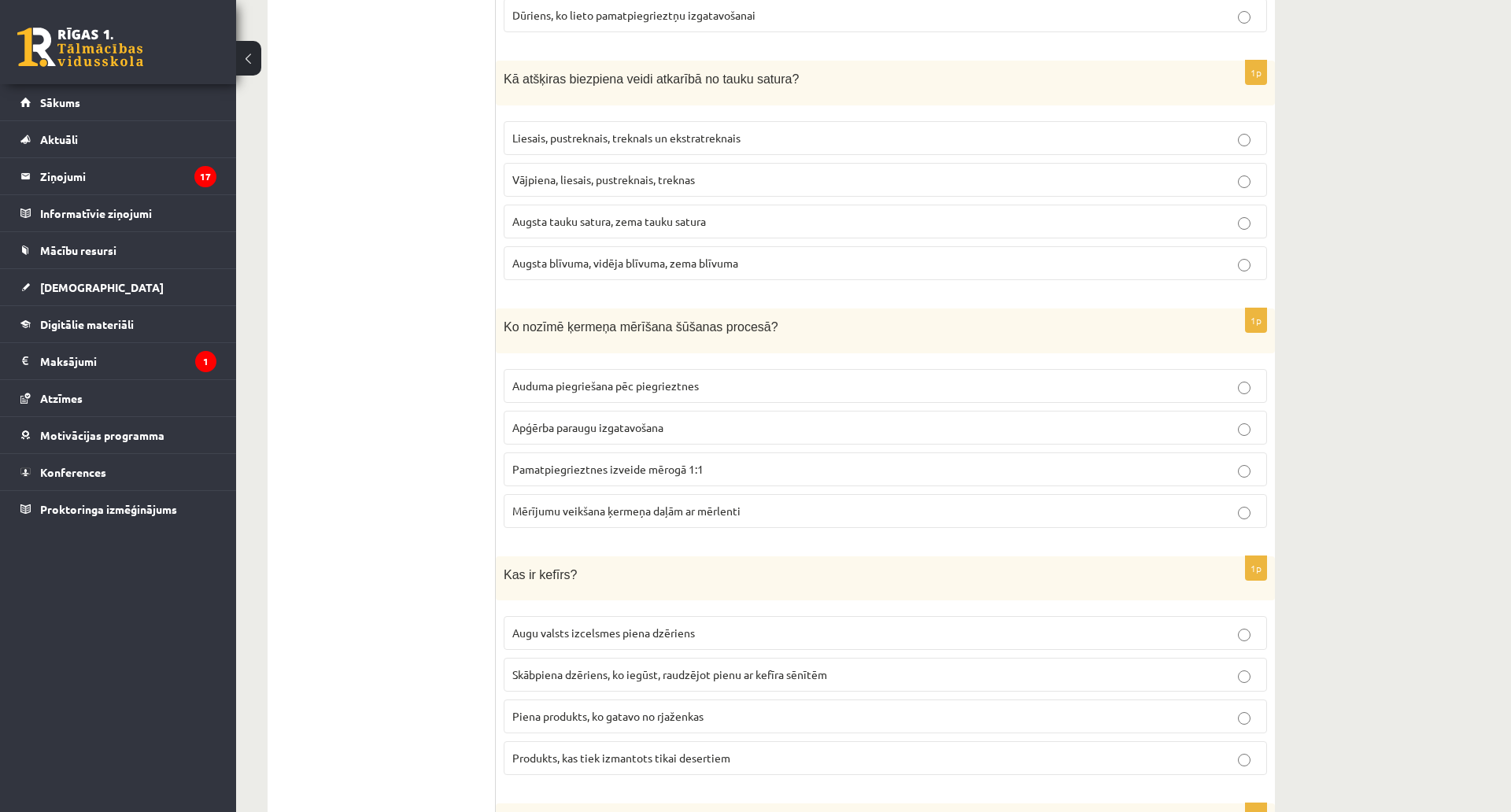
click at [736, 132] on span "Liesais, pustreknais, treknaIs un ekstratreknais" at bounding box center [626, 138] width 228 height 14
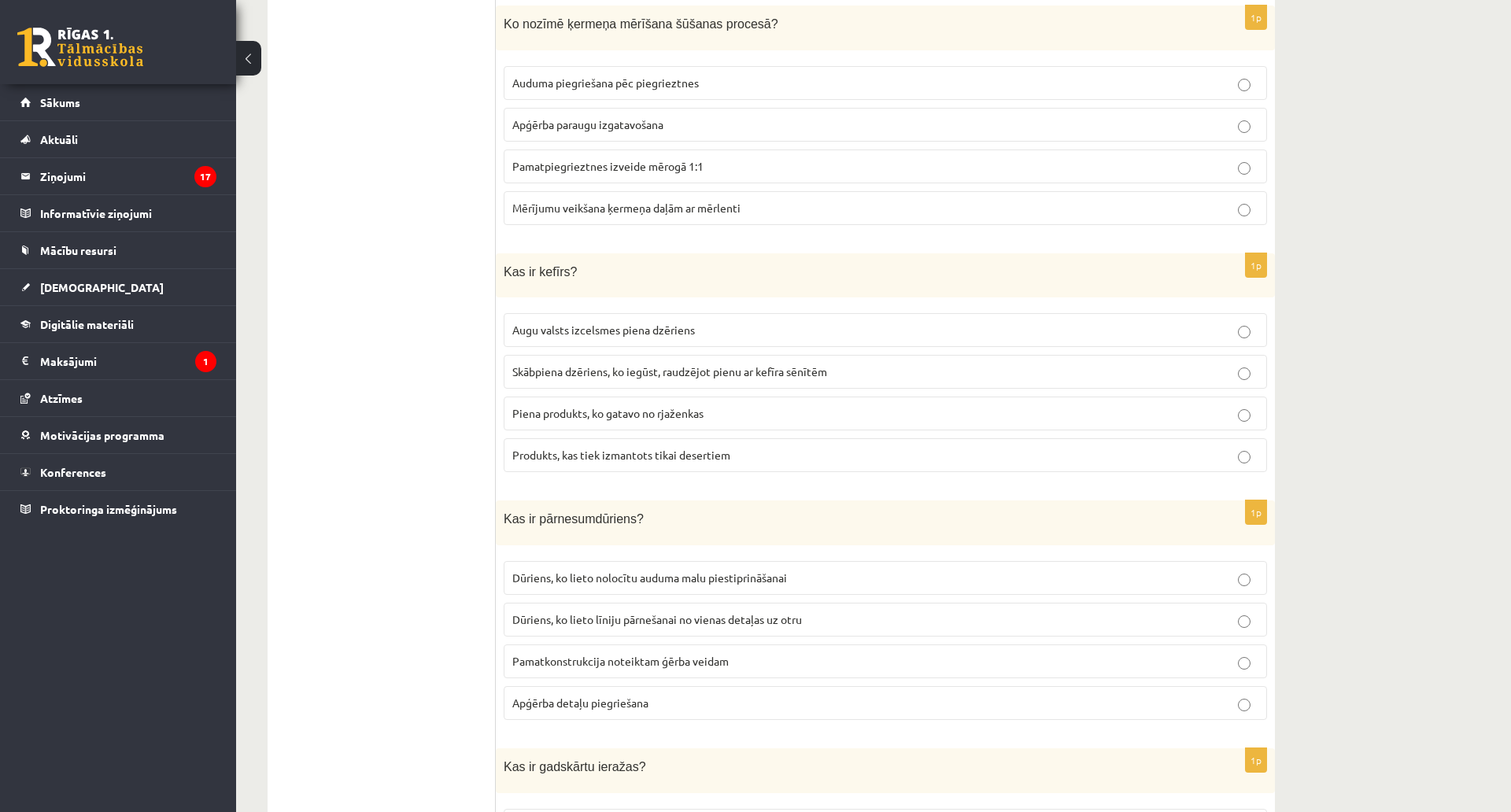
scroll to position [3026, 0]
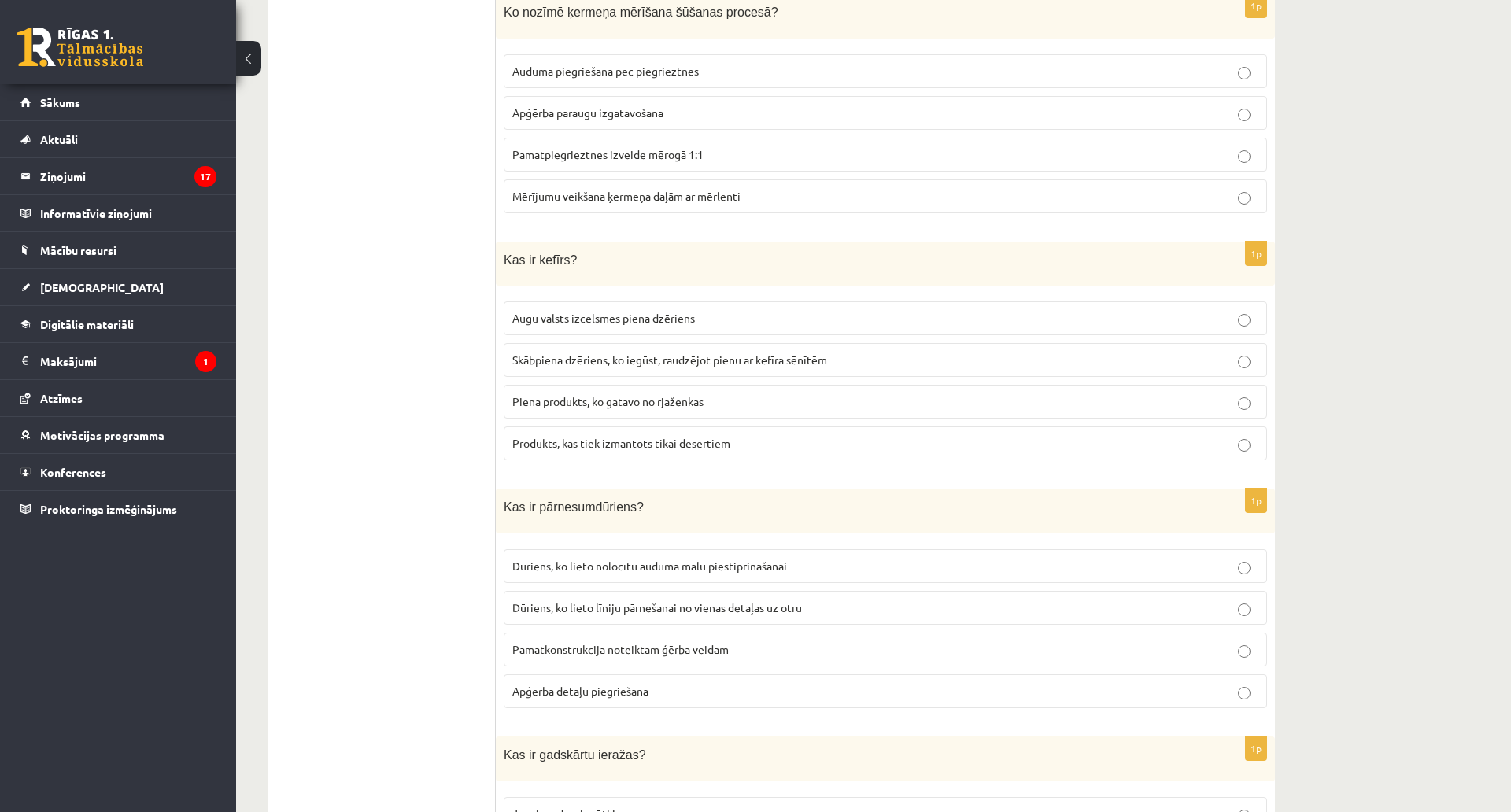
click at [613, 190] on span "Mērījumu veikšana ķermeņa daļām ar mērlenti" at bounding box center [626, 196] width 228 height 14
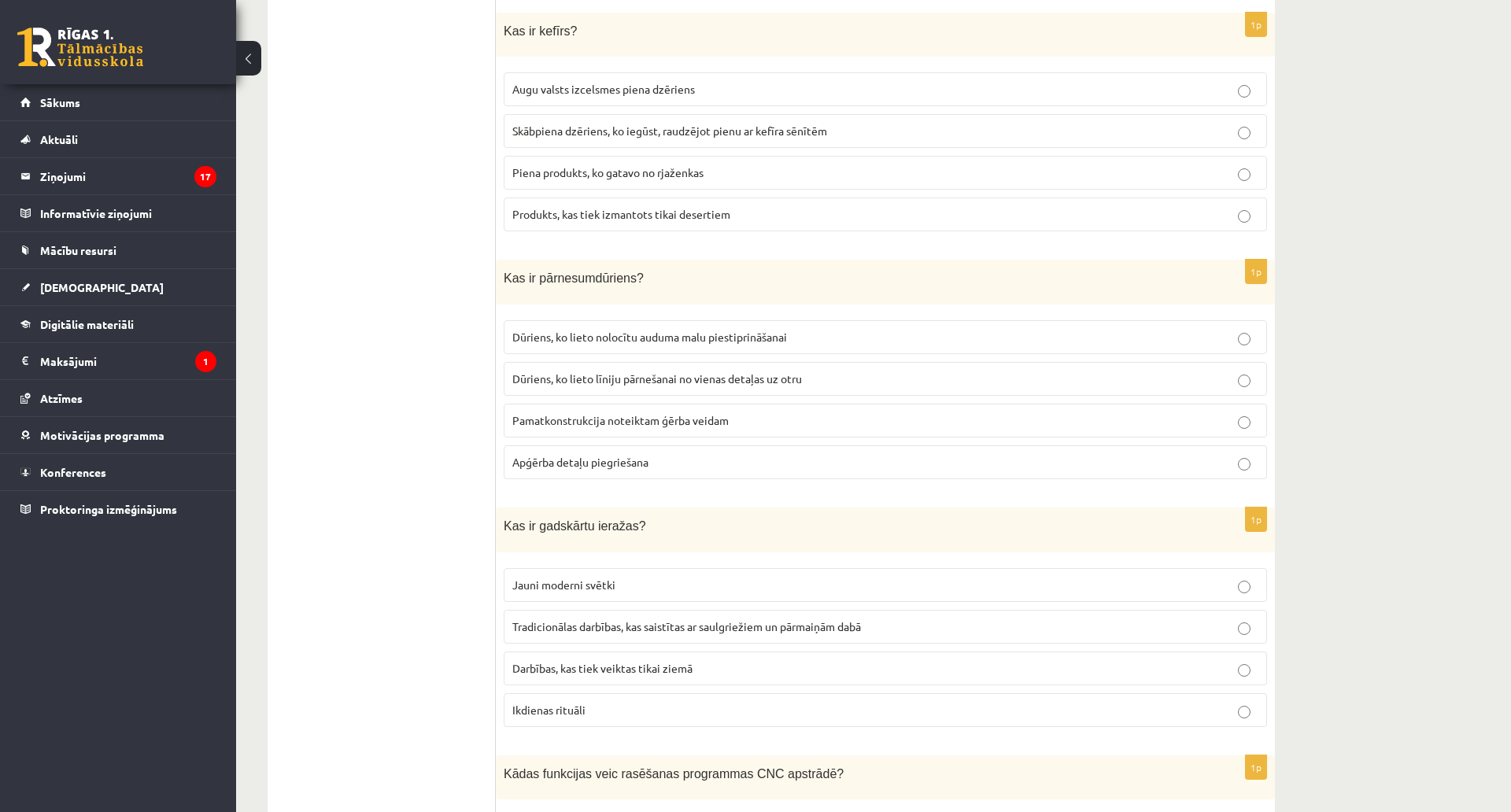
scroll to position [3262, 0]
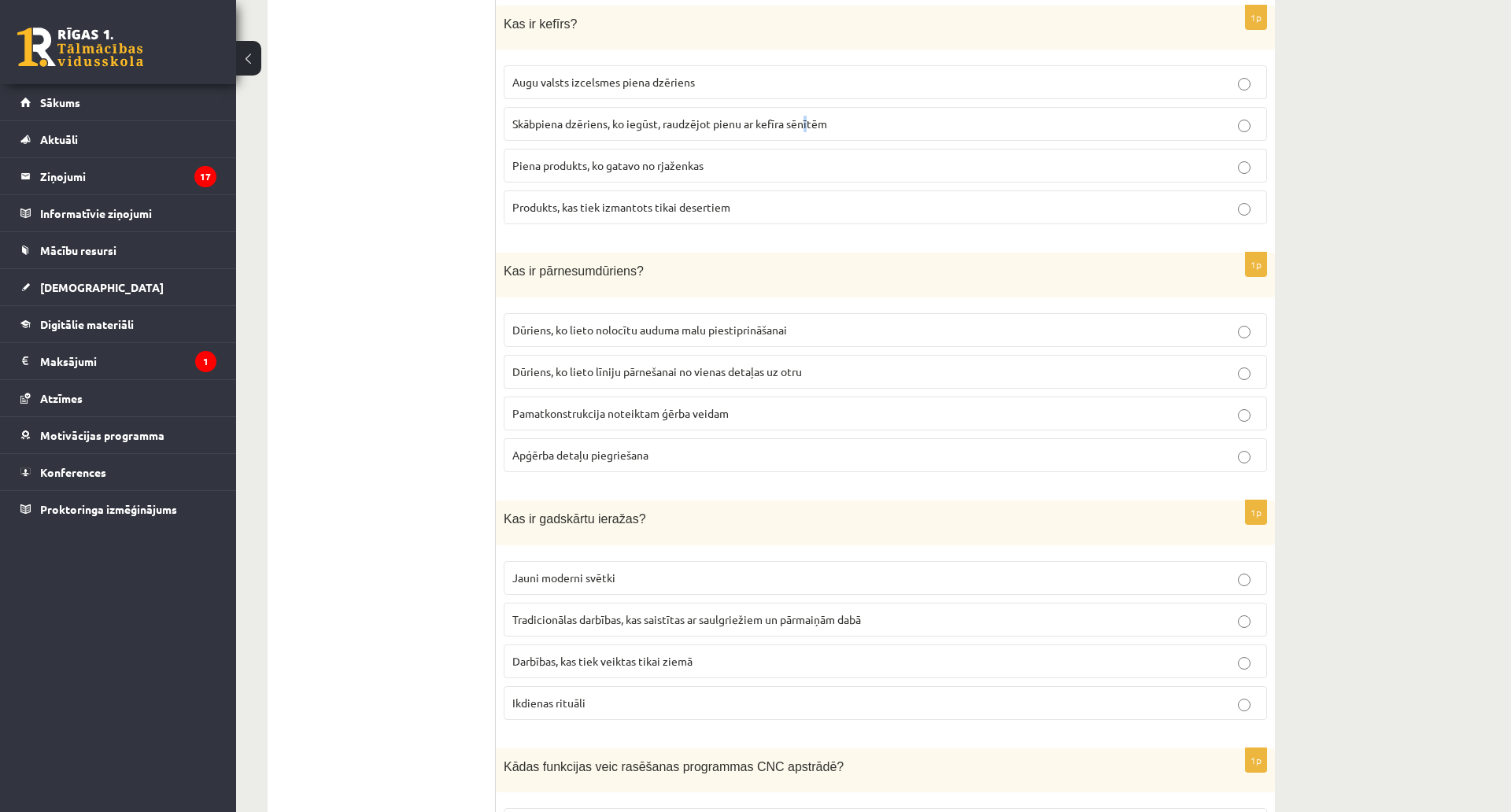
click at [807, 120] on span "Skābpiena dzēriens, ko iegūst, raudzējot pienu ar kefīra sēnītēm" at bounding box center [669, 124] width 315 height 14
click at [774, 116] on span "Skābpiena dzēriens, ko iegūst, raudzējot pienu ar kefīra sēnītēm" at bounding box center [669, 124] width 315 height 14
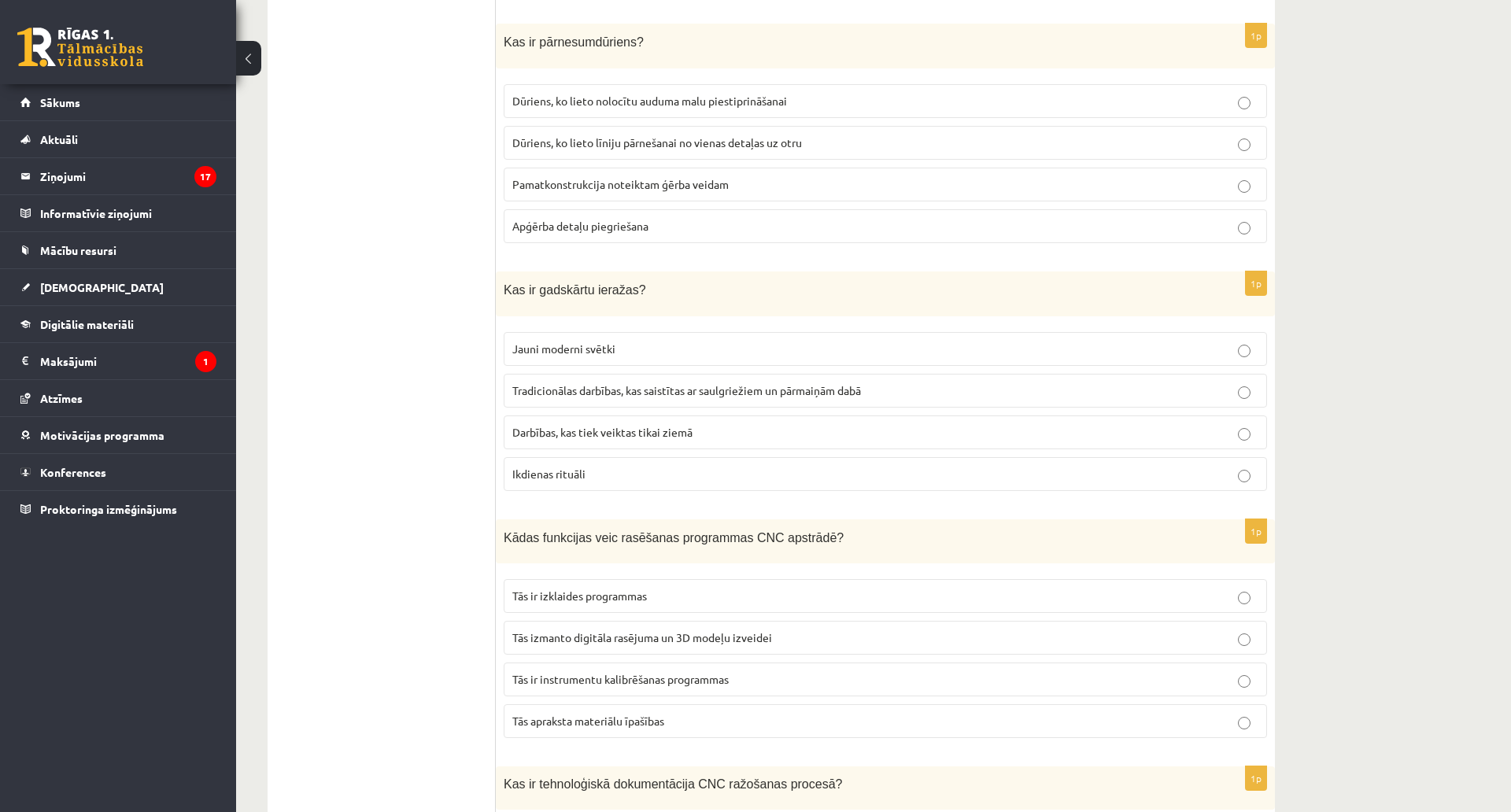
scroll to position [3498, 0]
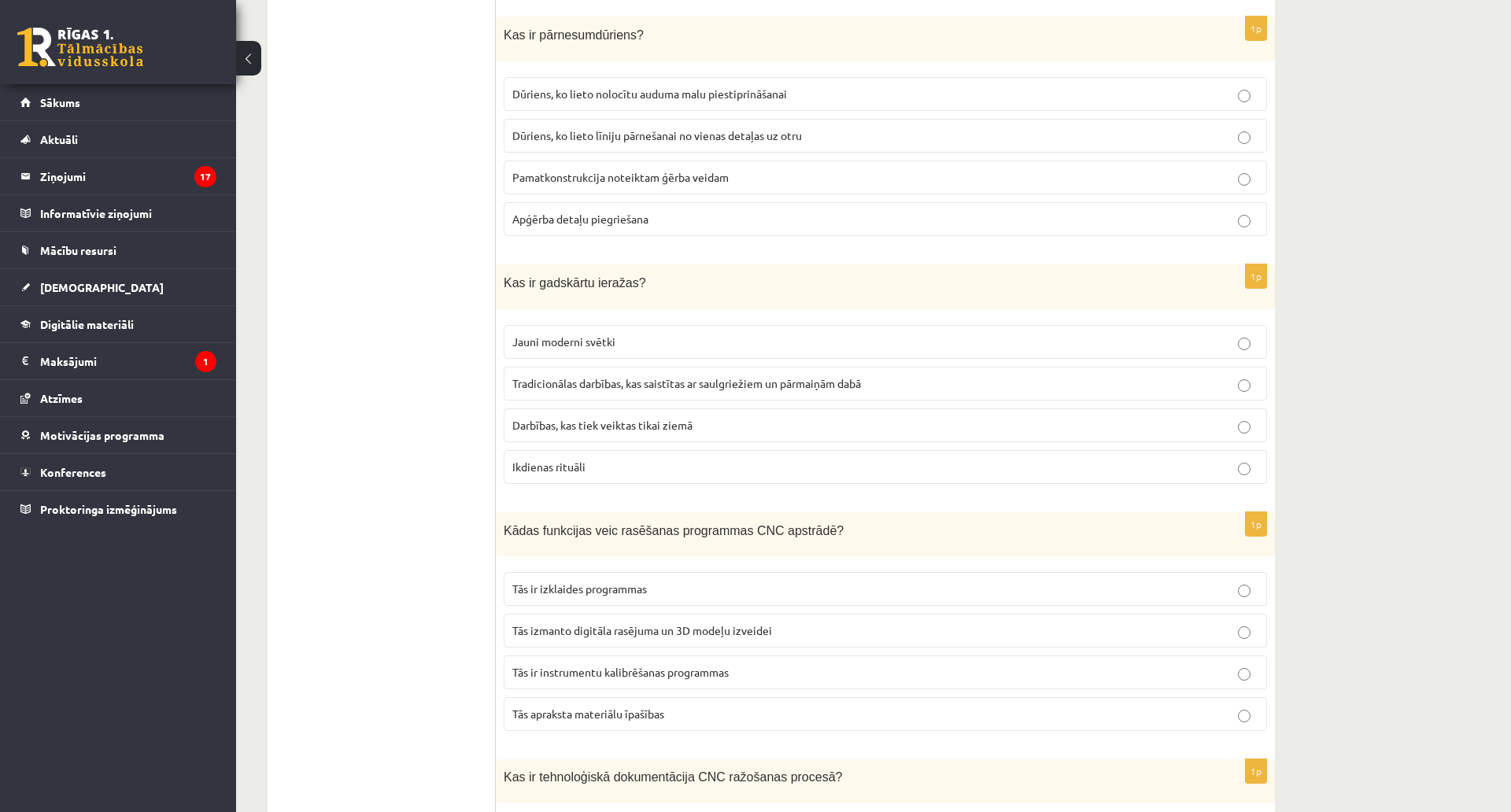
click at [749, 131] on span "Dūriens, ko lieto līniju pārnešanai no vienas detaļas uz otru" at bounding box center [657, 136] width 290 height 14
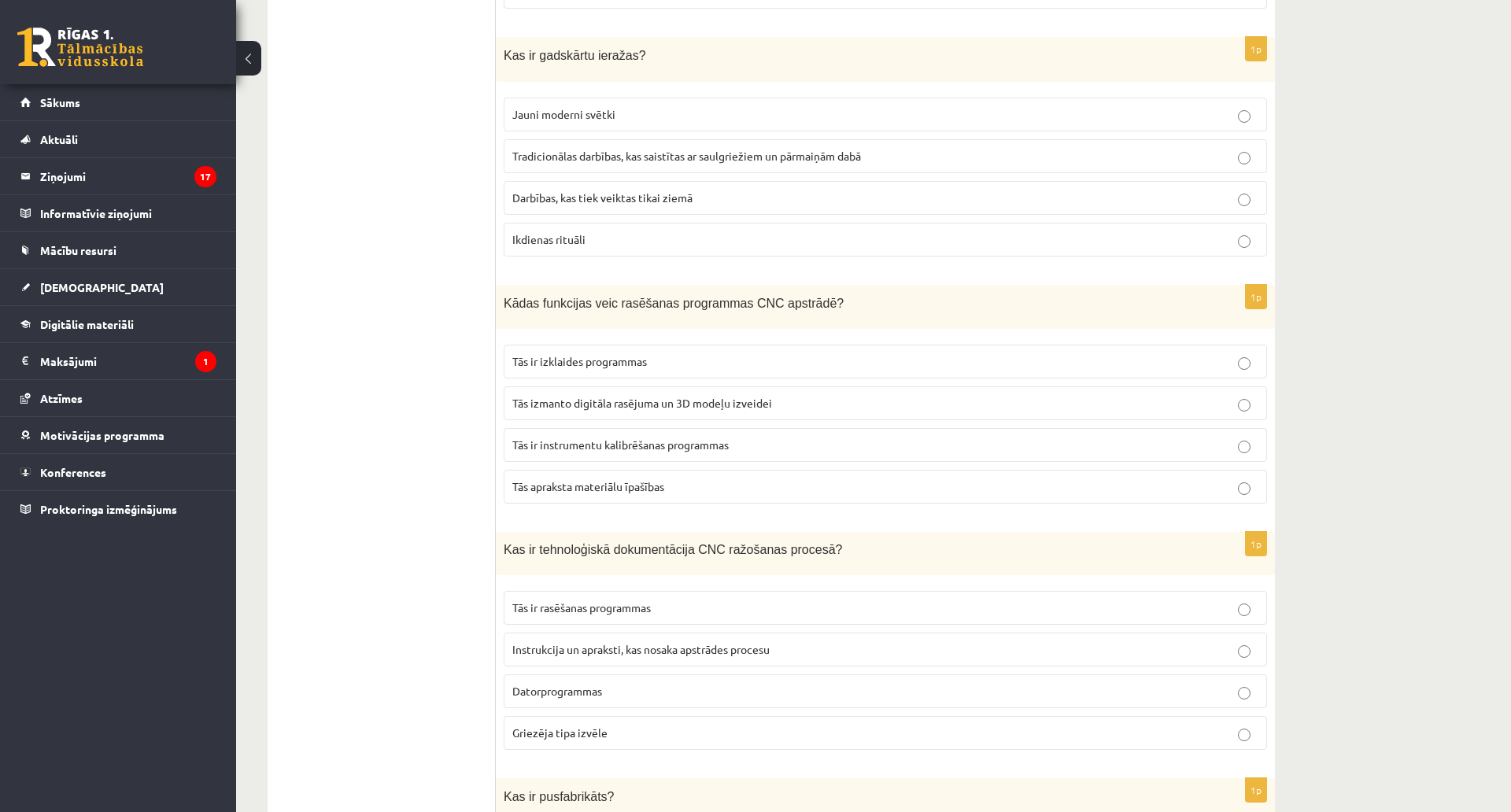
scroll to position [3735, 0]
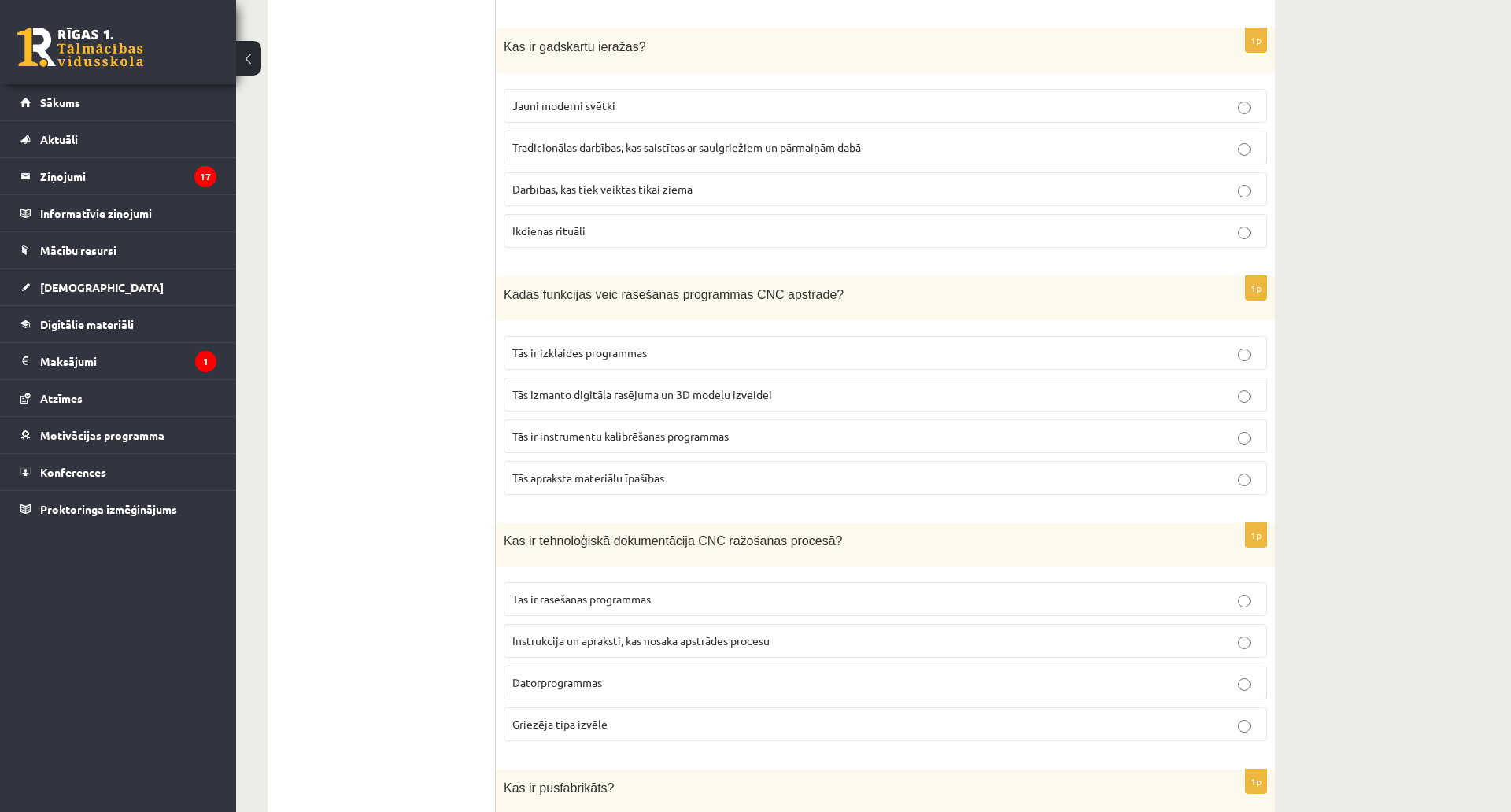
click at [730, 140] on span "Tradicionālas darbības, kas saistītas ar saulgriežiem un pārmaiņām dabā" at bounding box center [686, 148] width 349 height 14
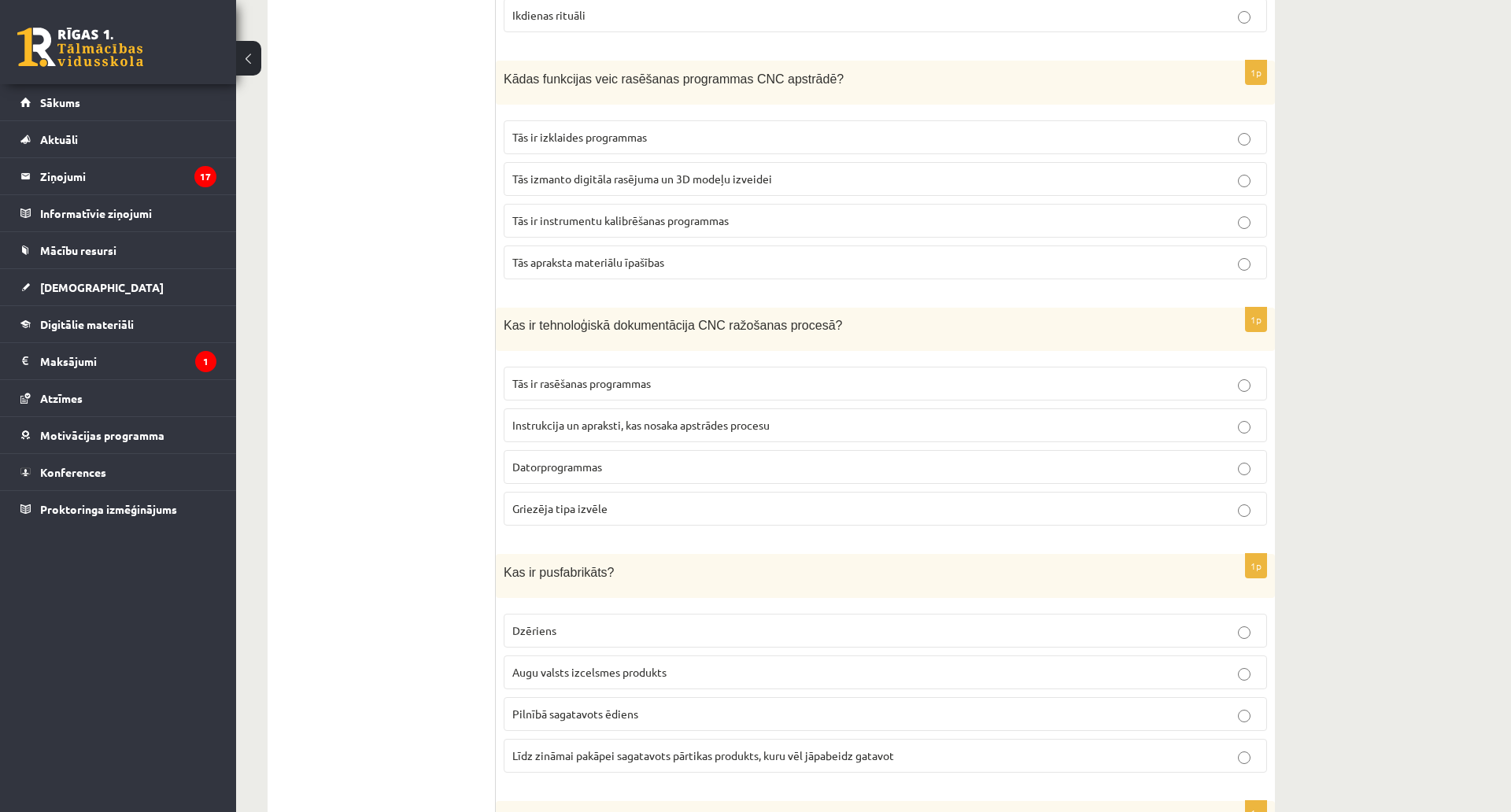
scroll to position [3971, 0]
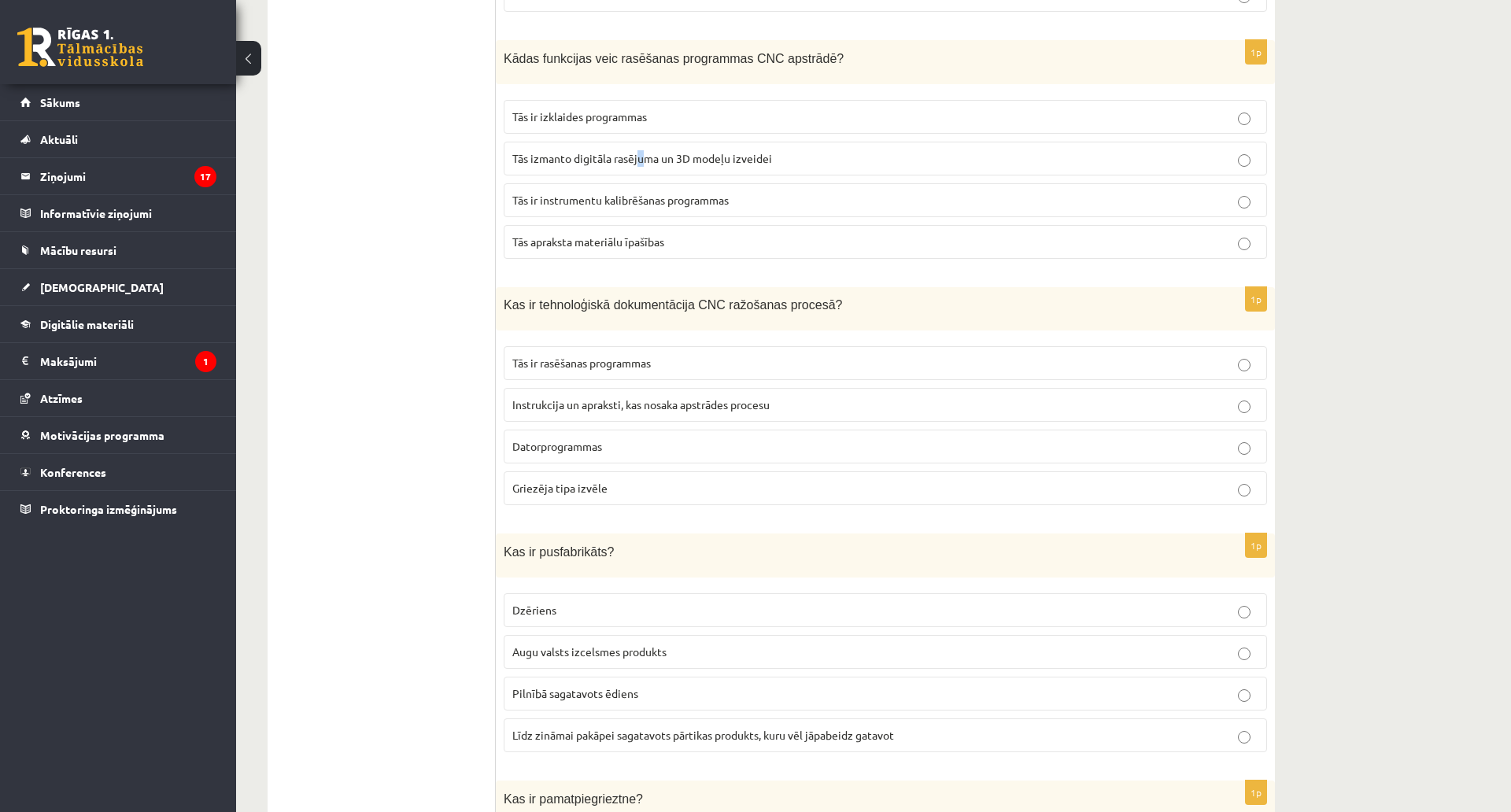
click at [641, 142] on label "Tās izmanto digitāla rasējuma un 3D modeļu izveidei" at bounding box center [885, 159] width 763 height 34
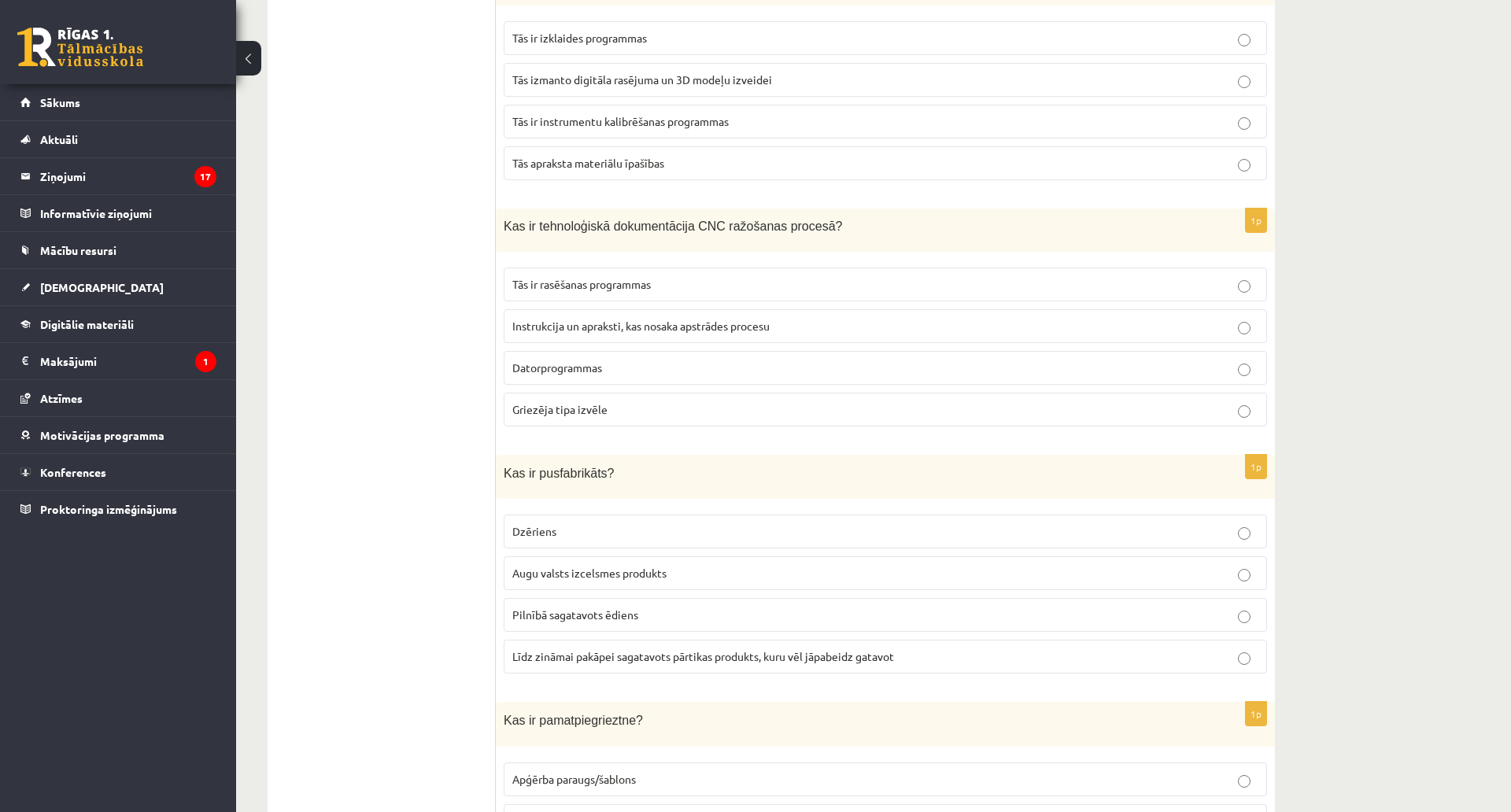
click at [705, 77] on p "Tās izmanto digitāla rasējuma un 3D modeļu izveidei" at bounding box center [885, 80] width 746 height 17
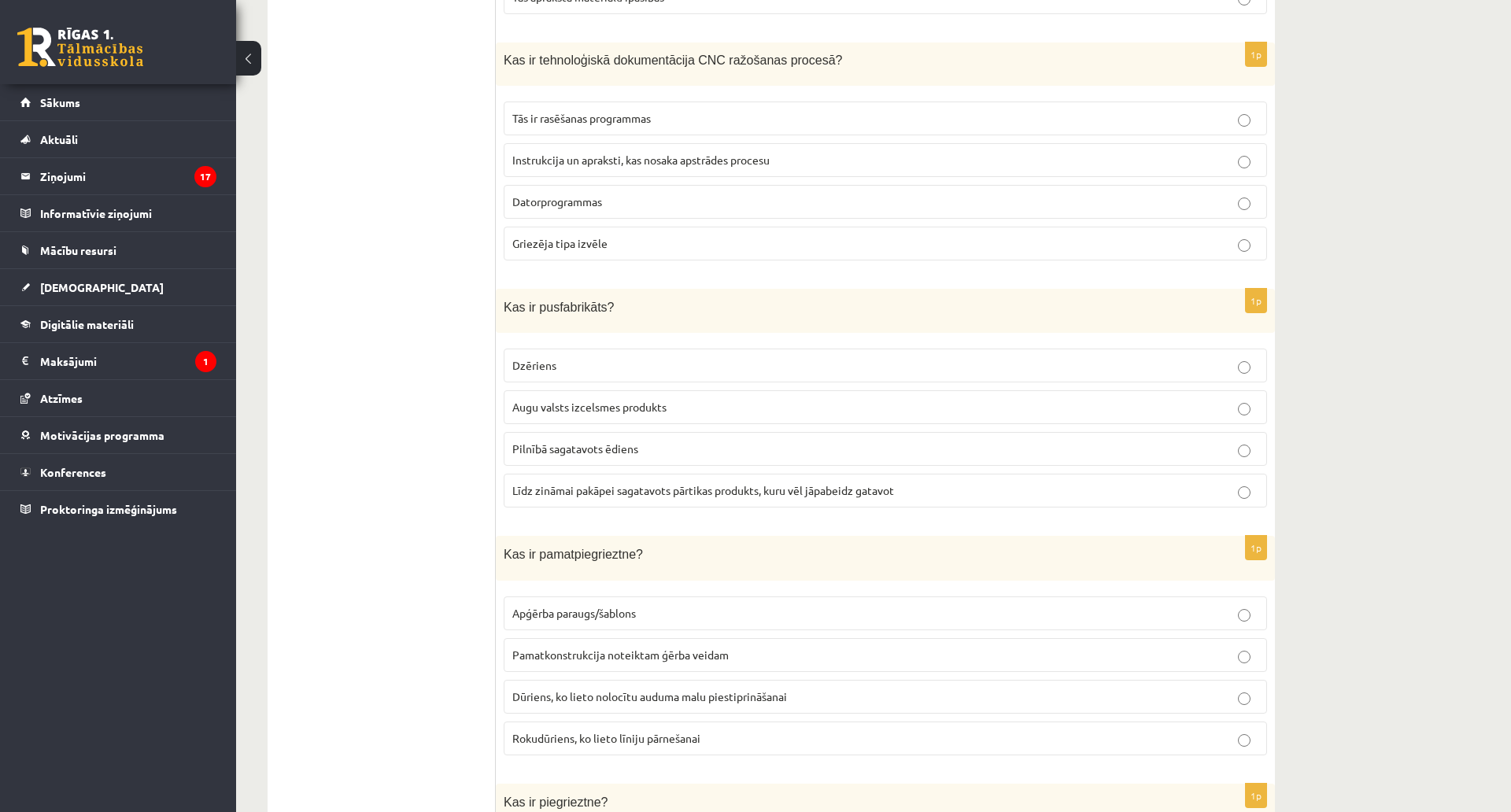
scroll to position [4207, 0]
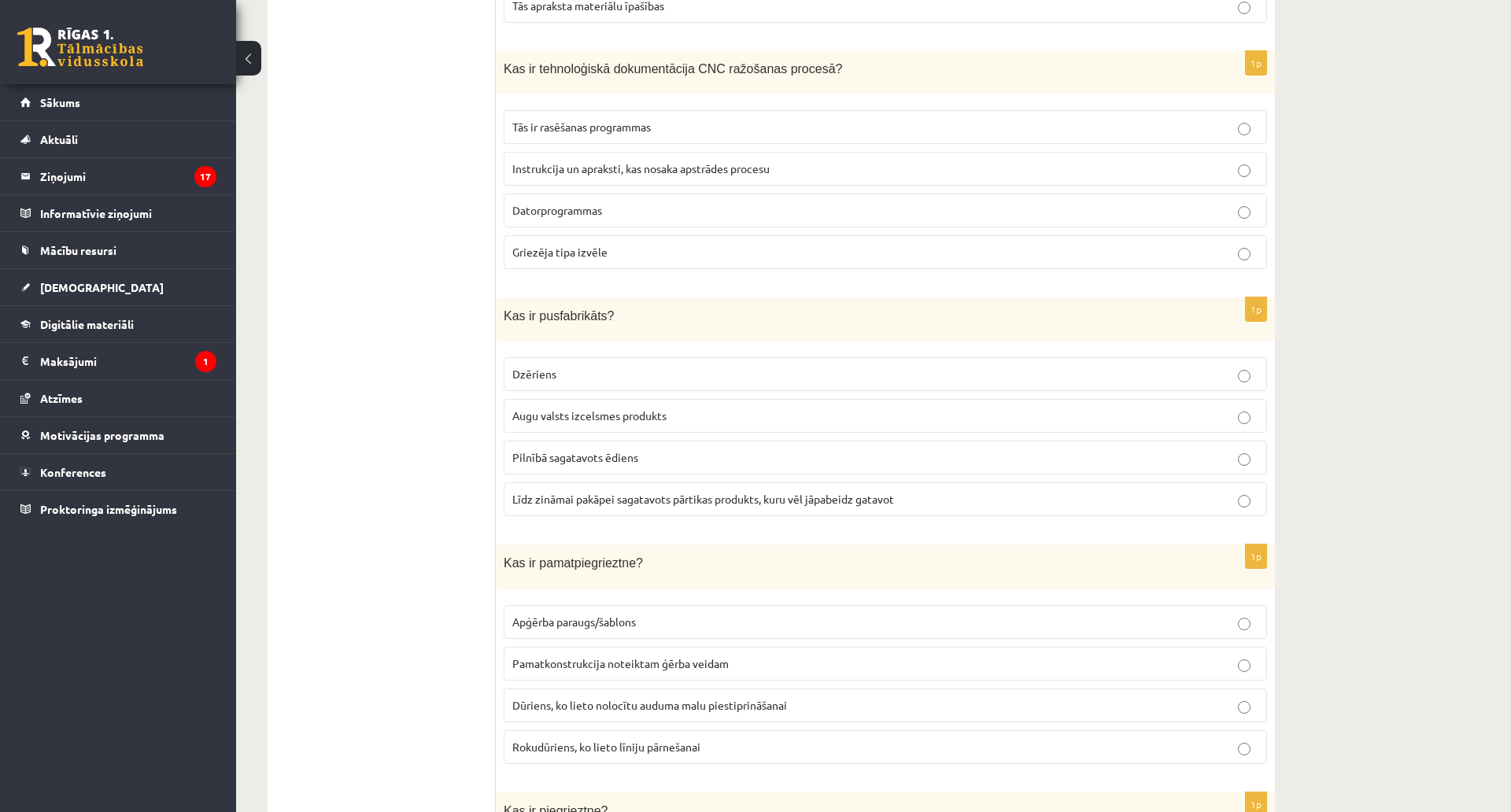
click at [740, 163] on span "Instrukcija un apraksti, kas nosaka apstrādes procesu" at bounding box center [641, 168] width 258 height 14
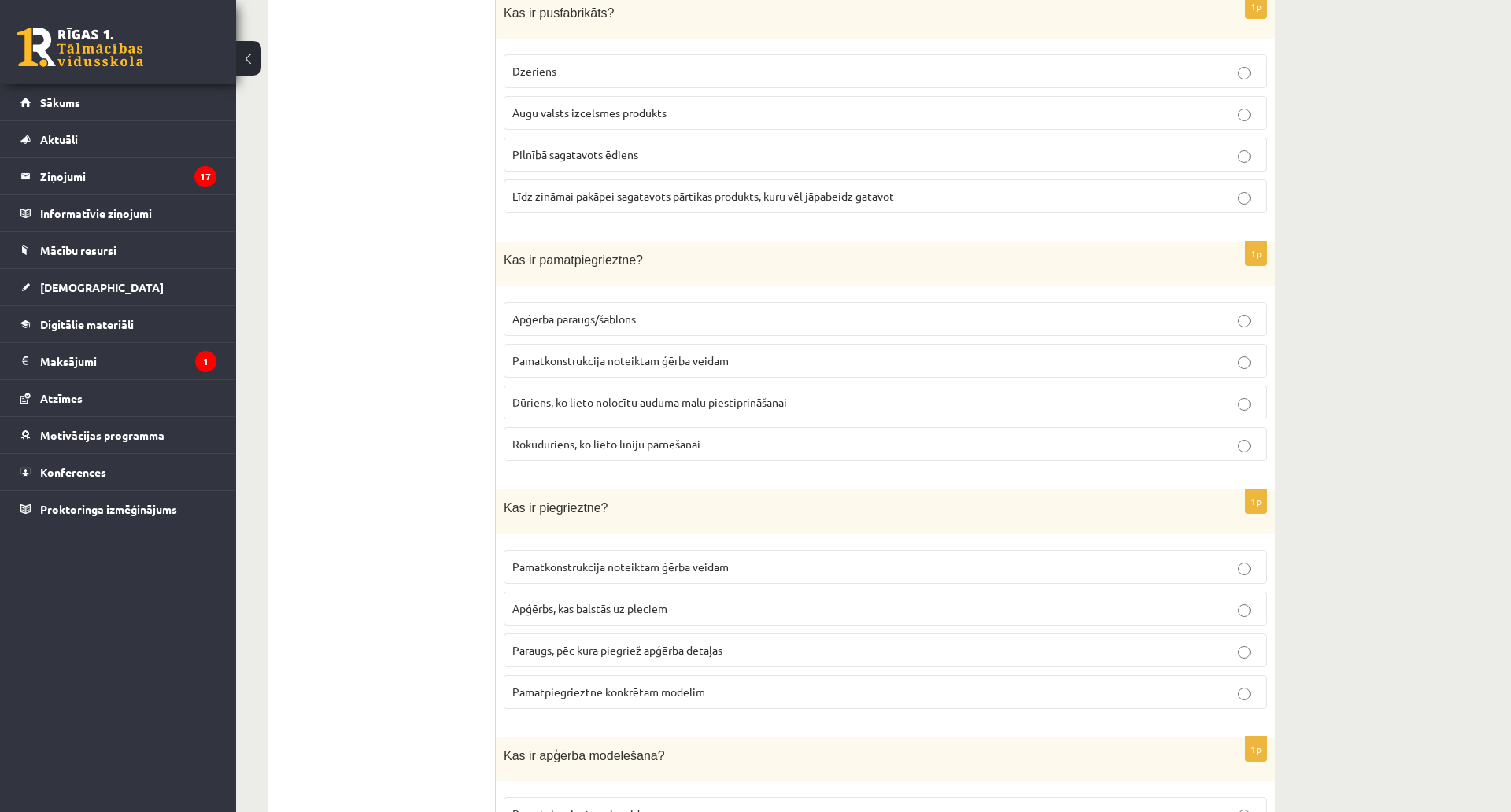
scroll to position [4521, 0]
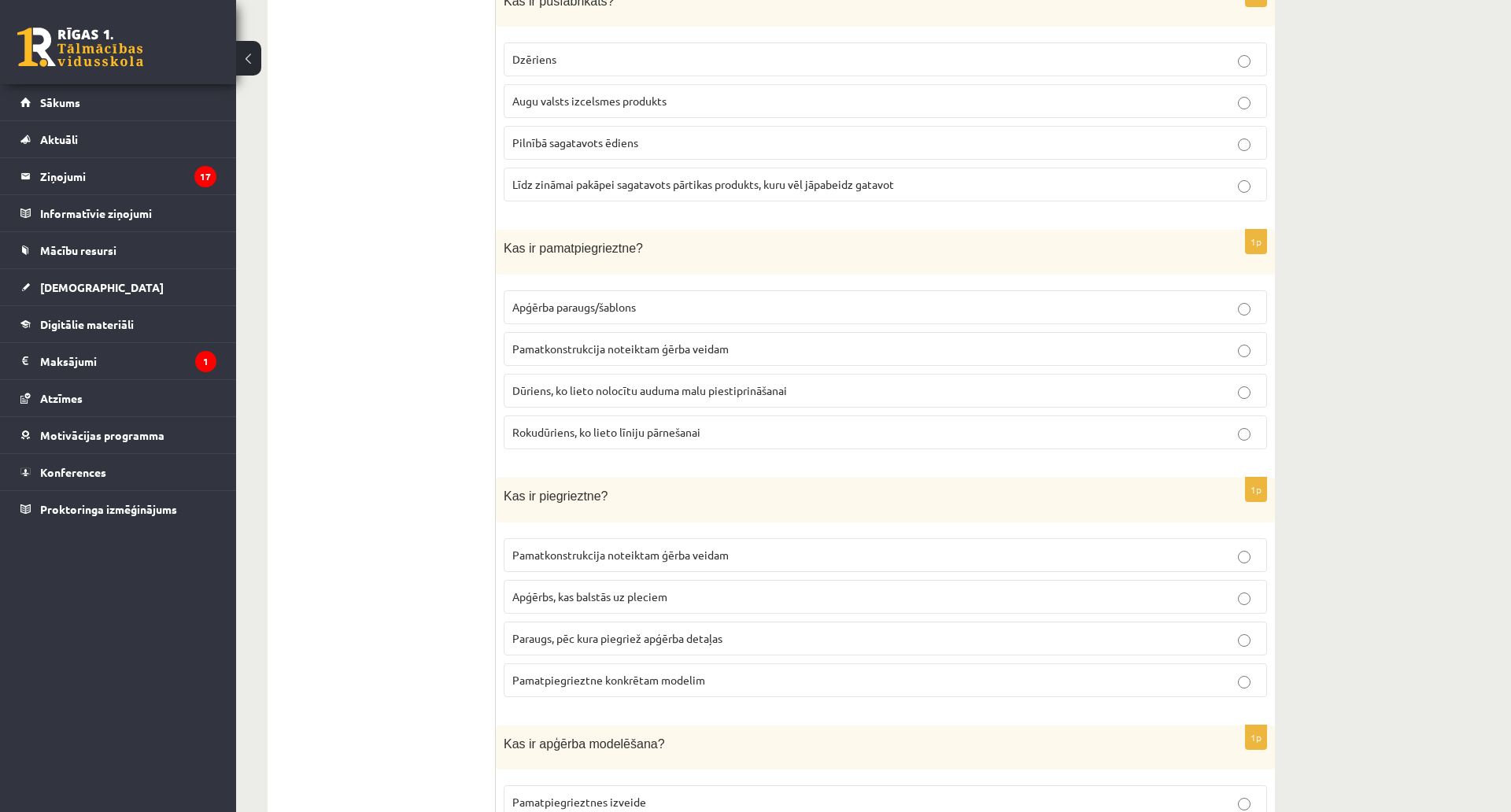
click at [771, 176] on p "Līdz zināmai pakāpei sagatavots pārtikas produkts, kuru vēl jāpabeidz gatavot" at bounding box center [885, 184] width 746 height 17
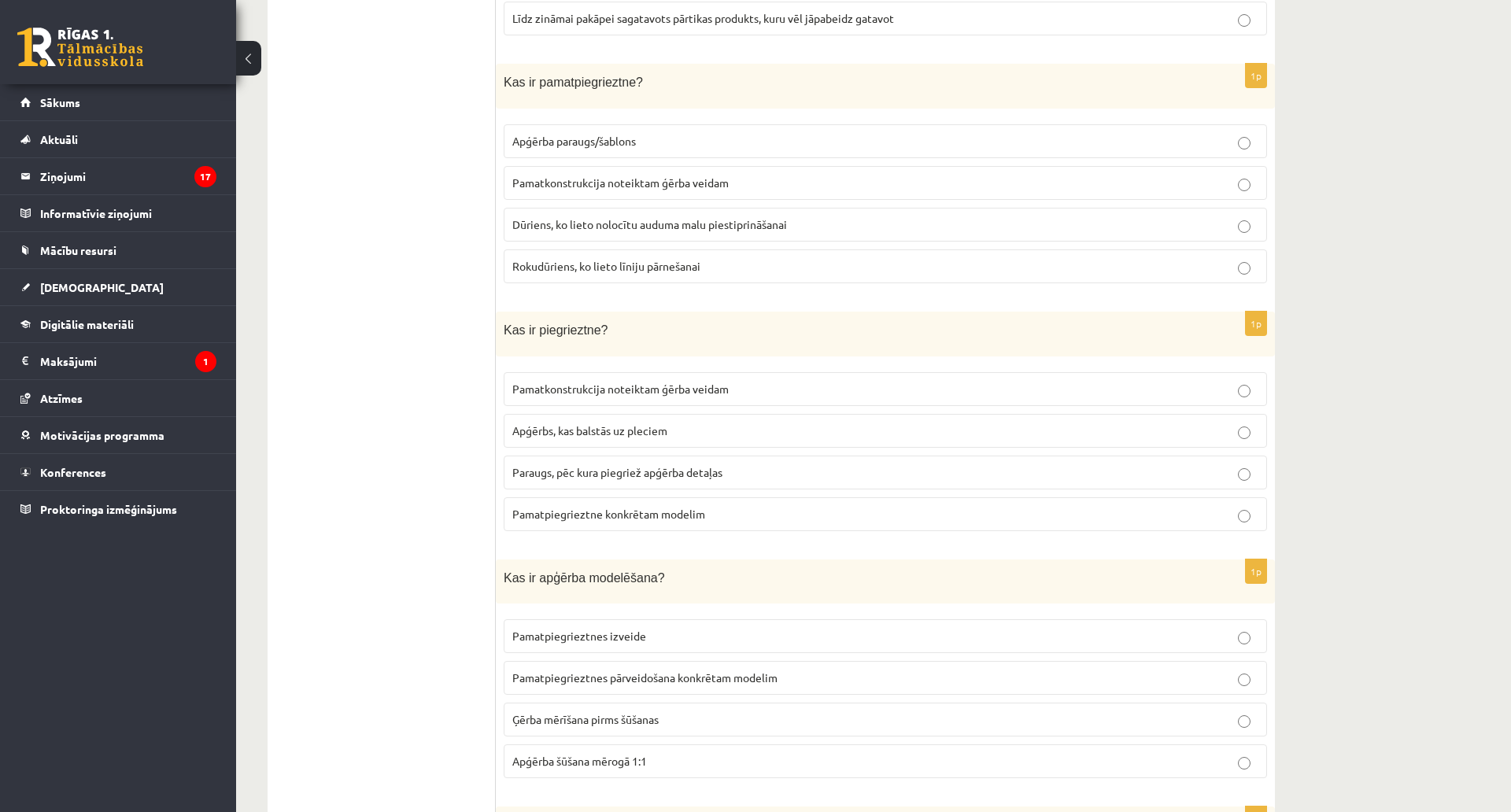
scroll to position [4678, 0]
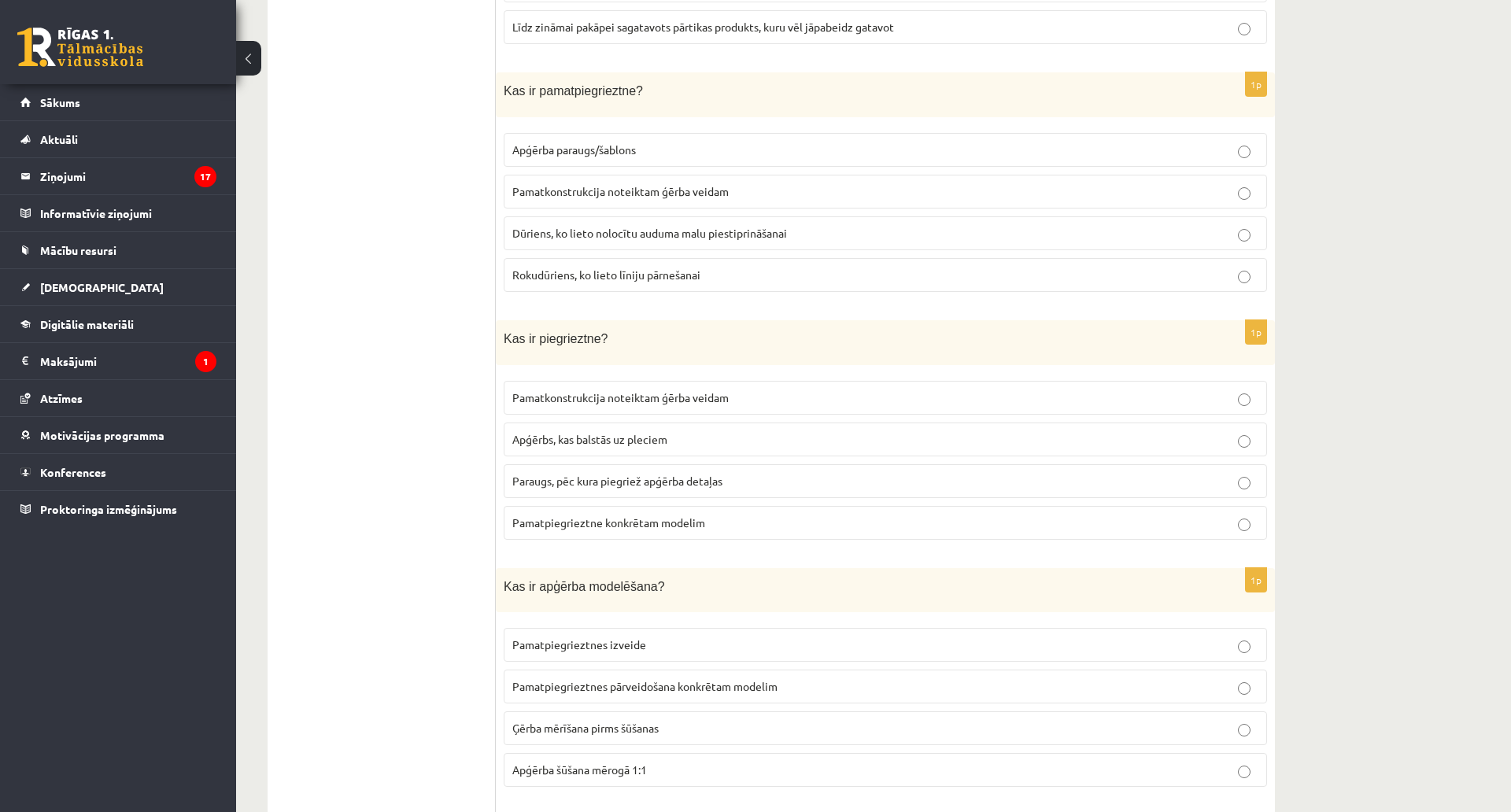
click at [729, 183] on p "Pamatkonstrukcija noteiktam ģērba veidam" at bounding box center [885, 191] width 746 height 17
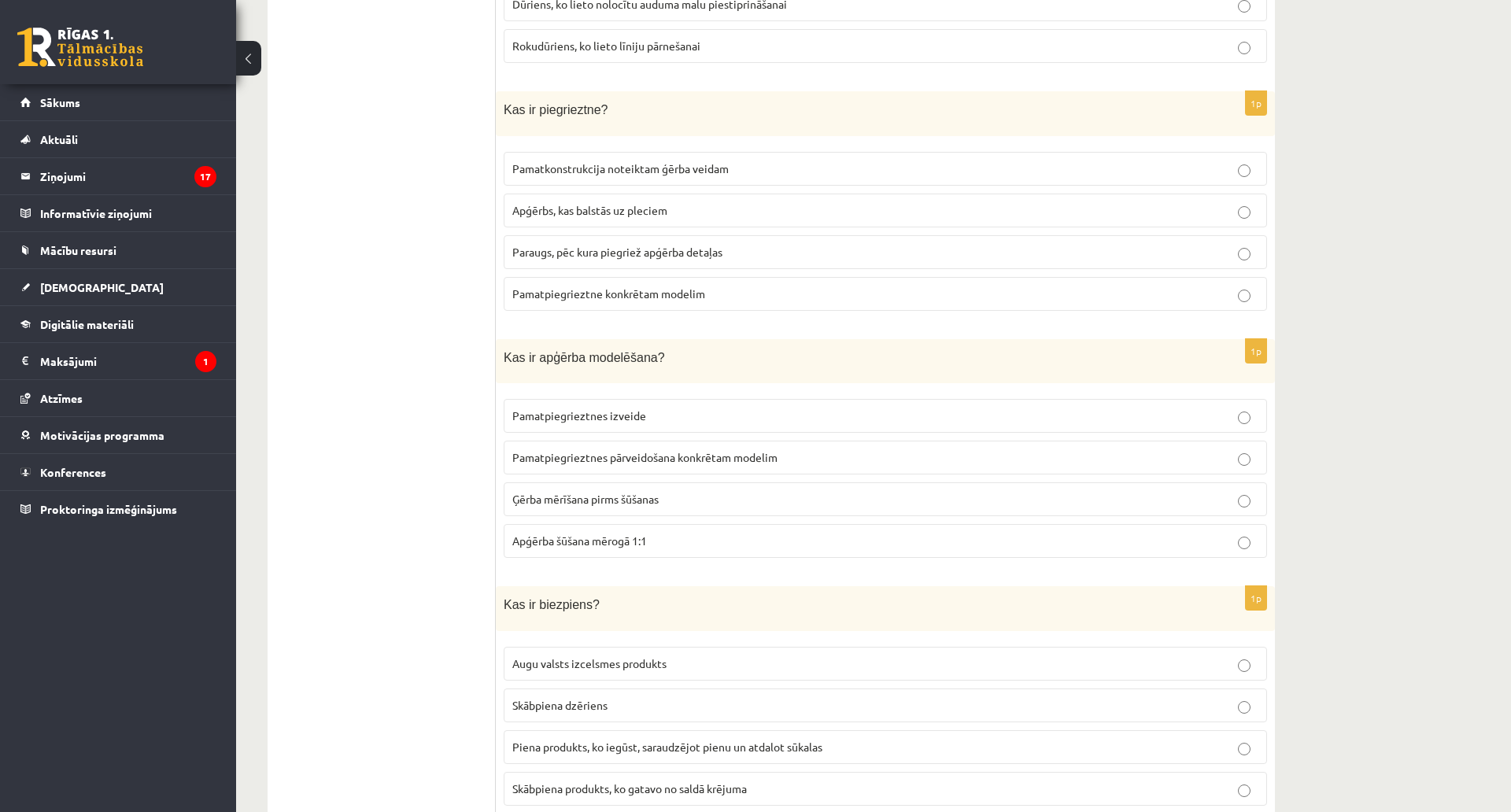
scroll to position [4914, 0]
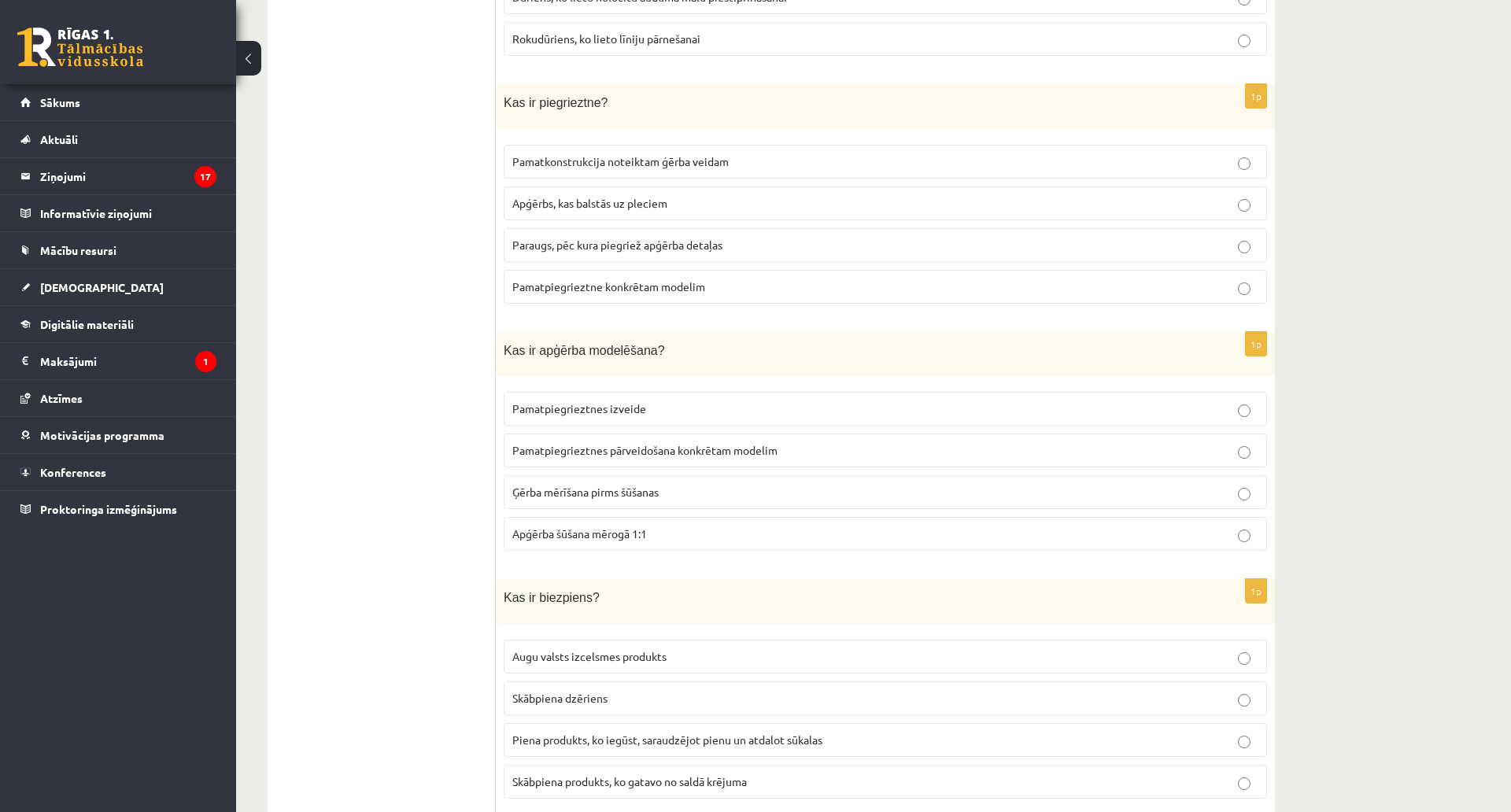
click at [681, 238] on span "Paraugs, pēc kura piegriež apģērba detaļas" at bounding box center [617, 245] width 210 height 14
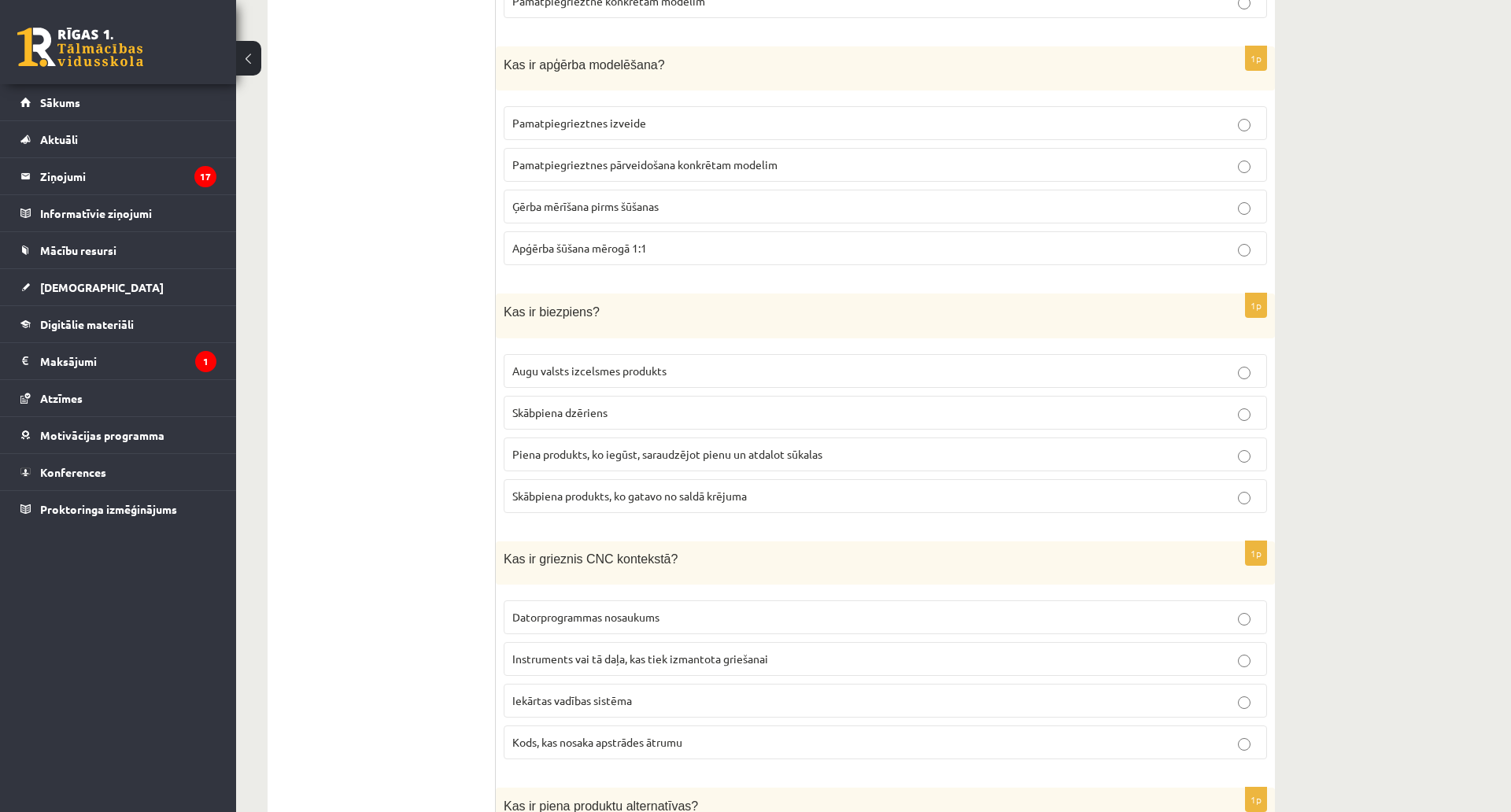
scroll to position [5229, 0]
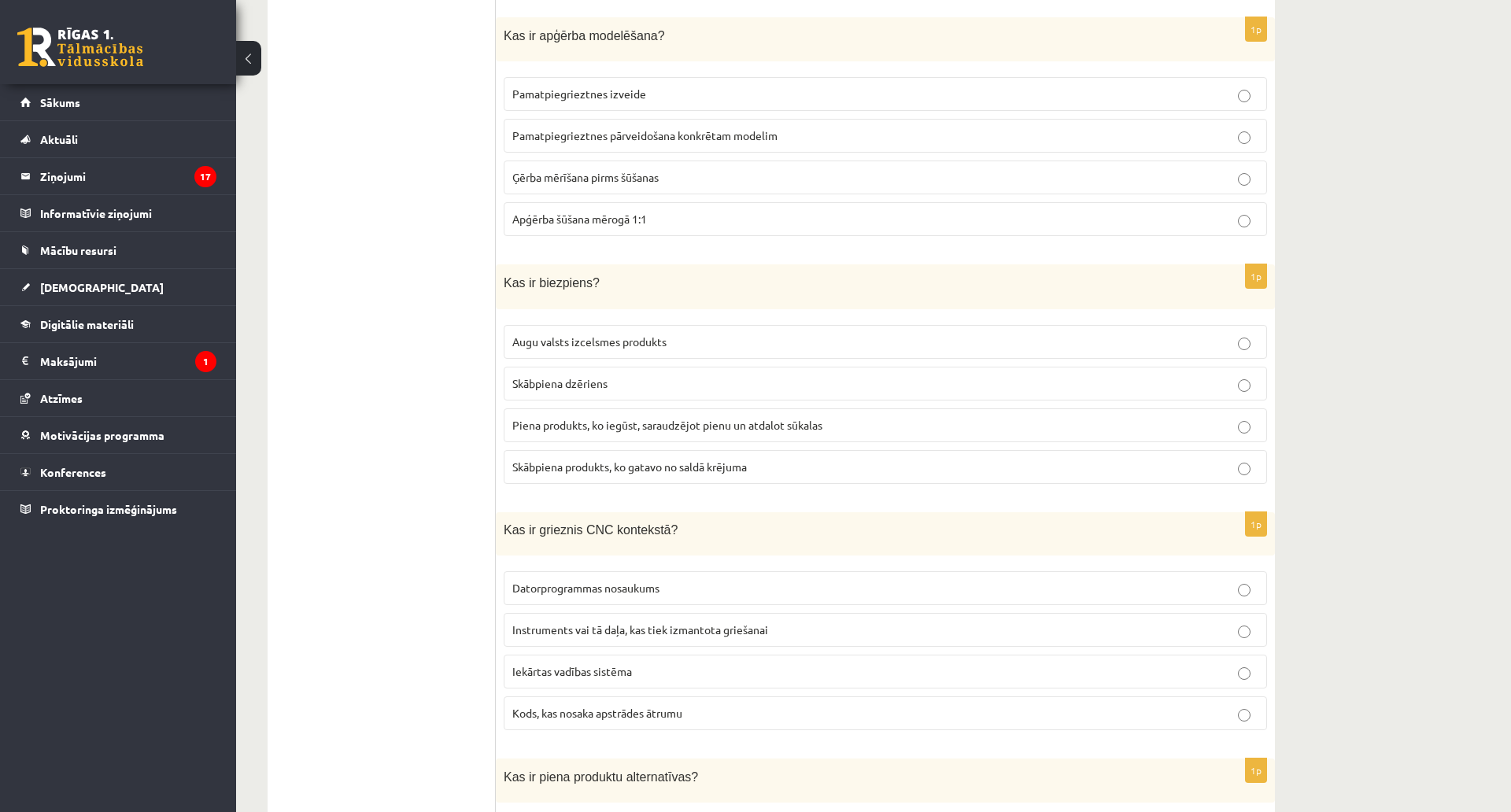
click at [690, 128] on span "Pamatpiegrieztnes pārveidošana konkrētam modelim" at bounding box center [645, 136] width 265 height 14
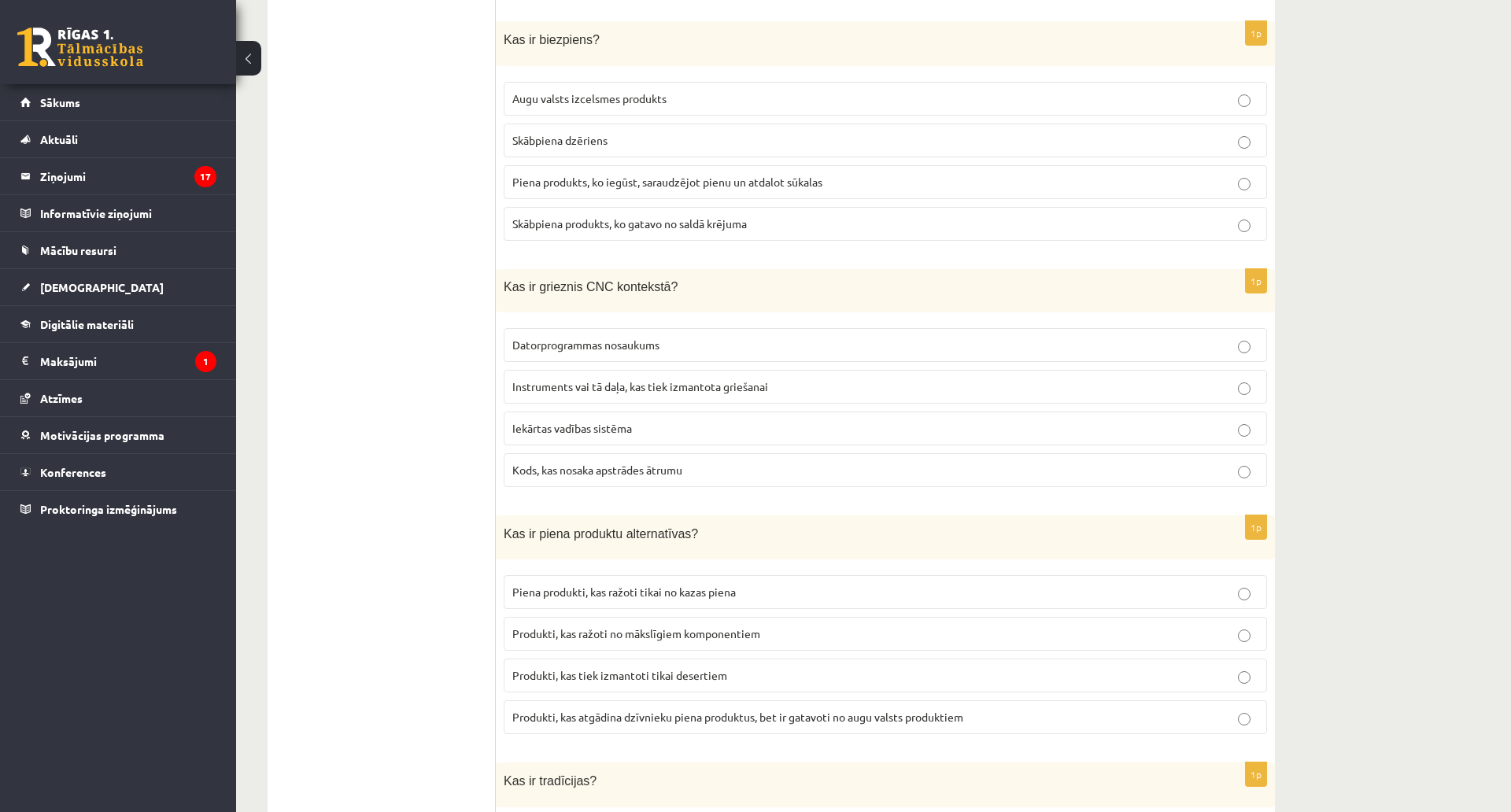
scroll to position [5465, 0]
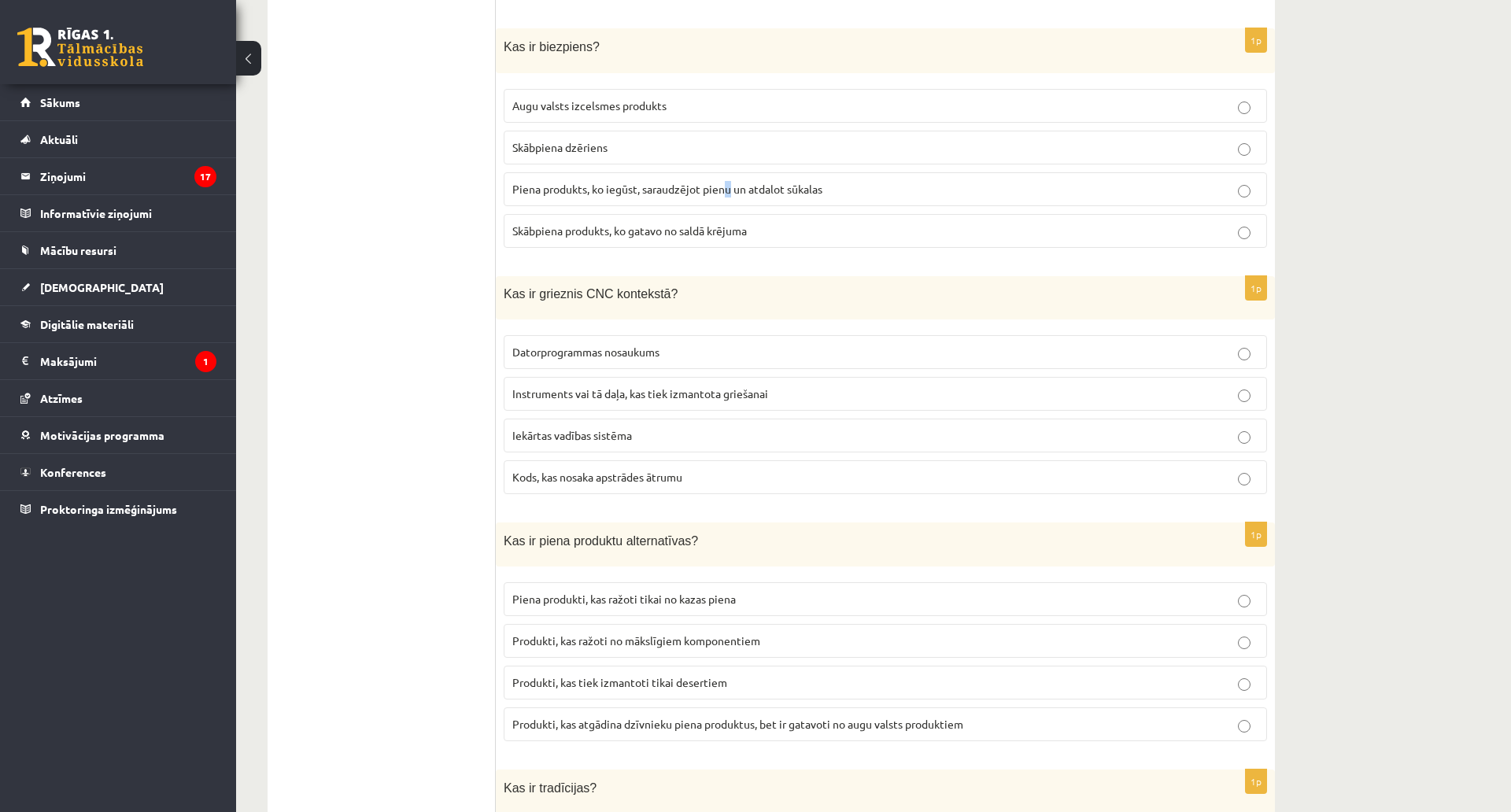
click at [729, 182] on span "Piena produkts, ko iegūst, saraudzējot pienu un atdalot sūkalas" at bounding box center [667, 189] width 310 height 14
click at [699, 183] on p "Piena produkts, ko iegūst, saraudzējot pienu un atdalot sūkalas" at bounding box center [885, 189] width 746 height 17
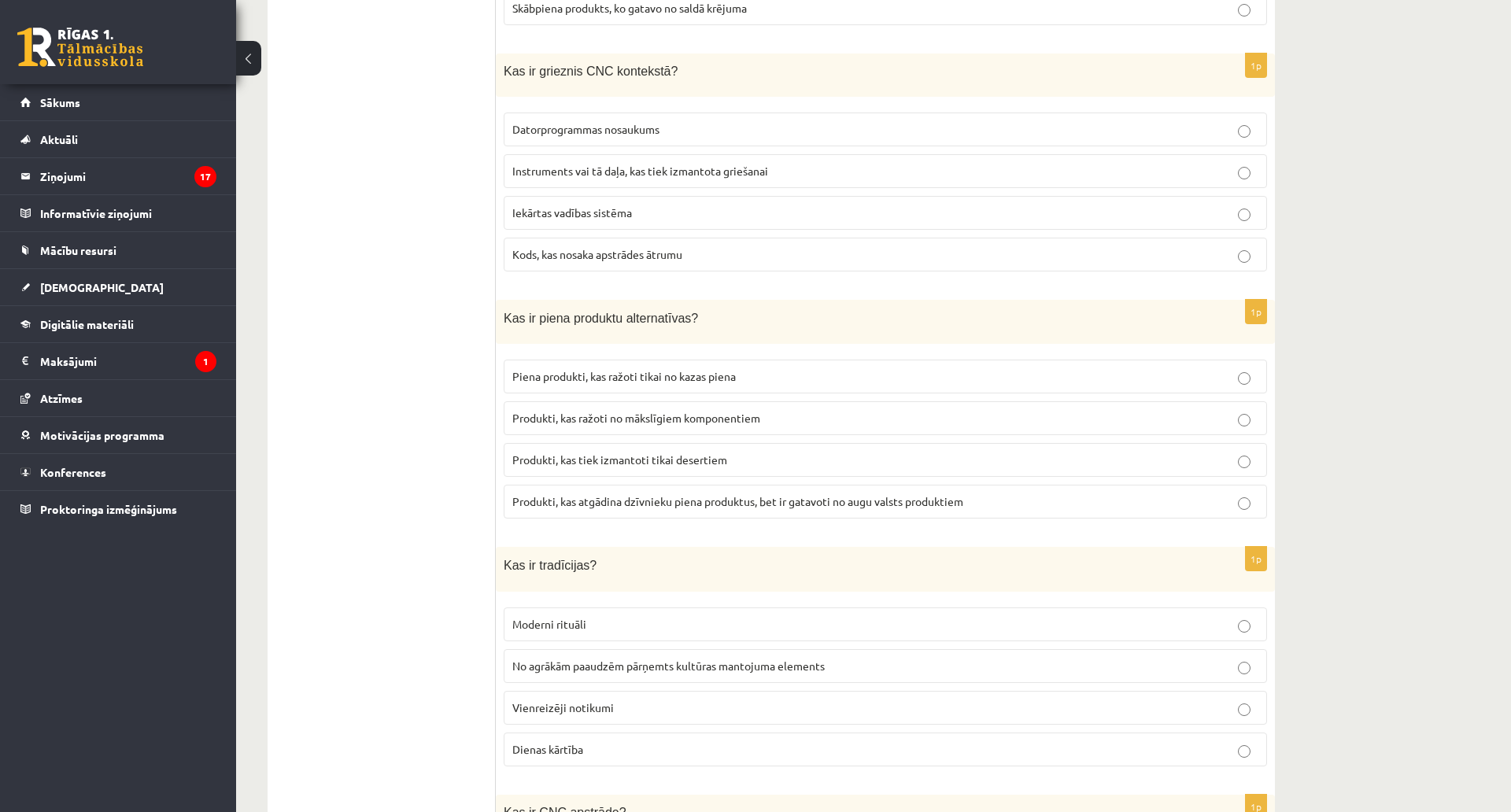
scroll to position [5702, 0]
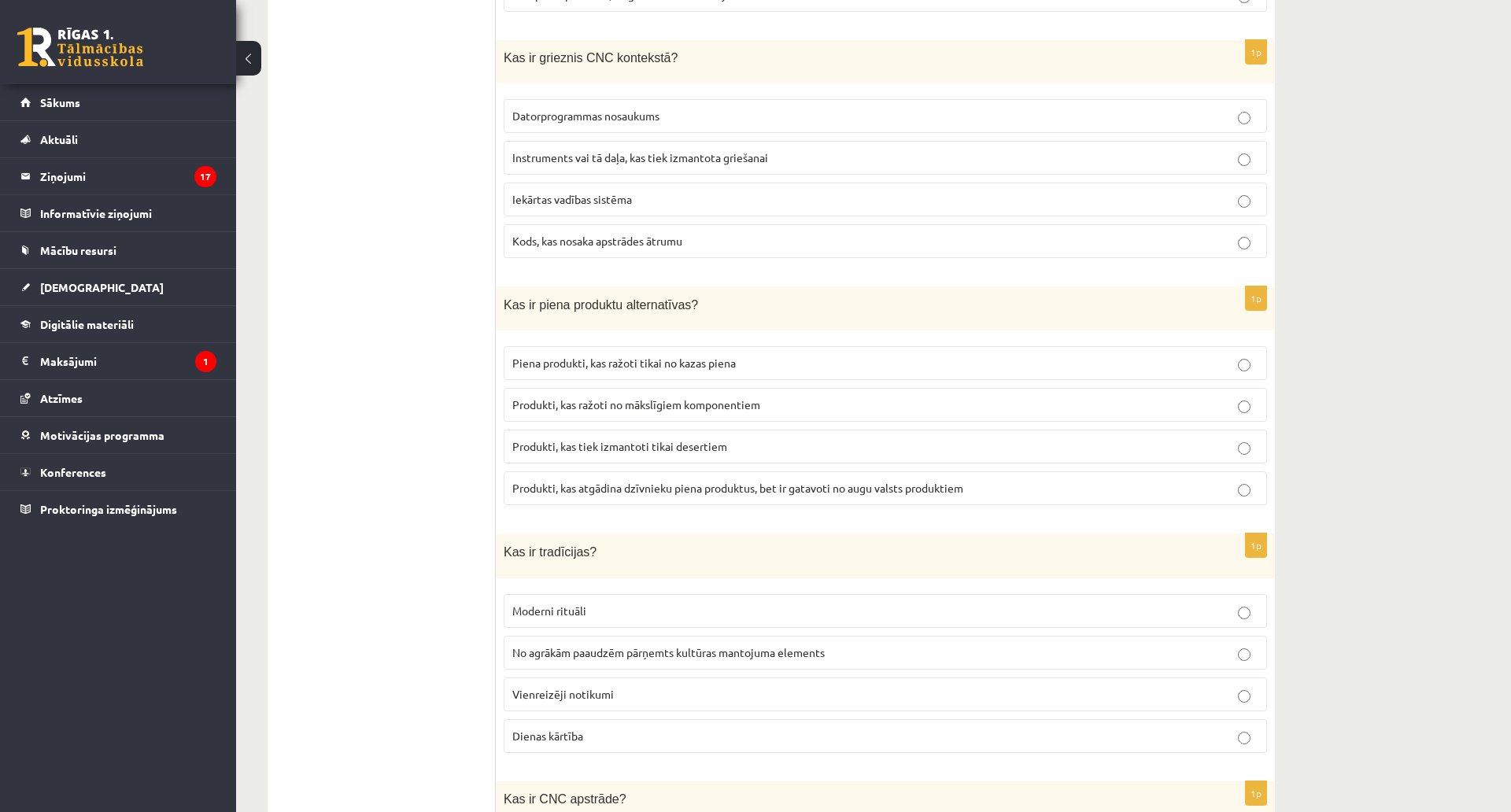
click at [600, 150] on span "Instruments vai tā daļa, kas tiek izmantota griešanai" at bounding box center [640, 157] width 256 height 14
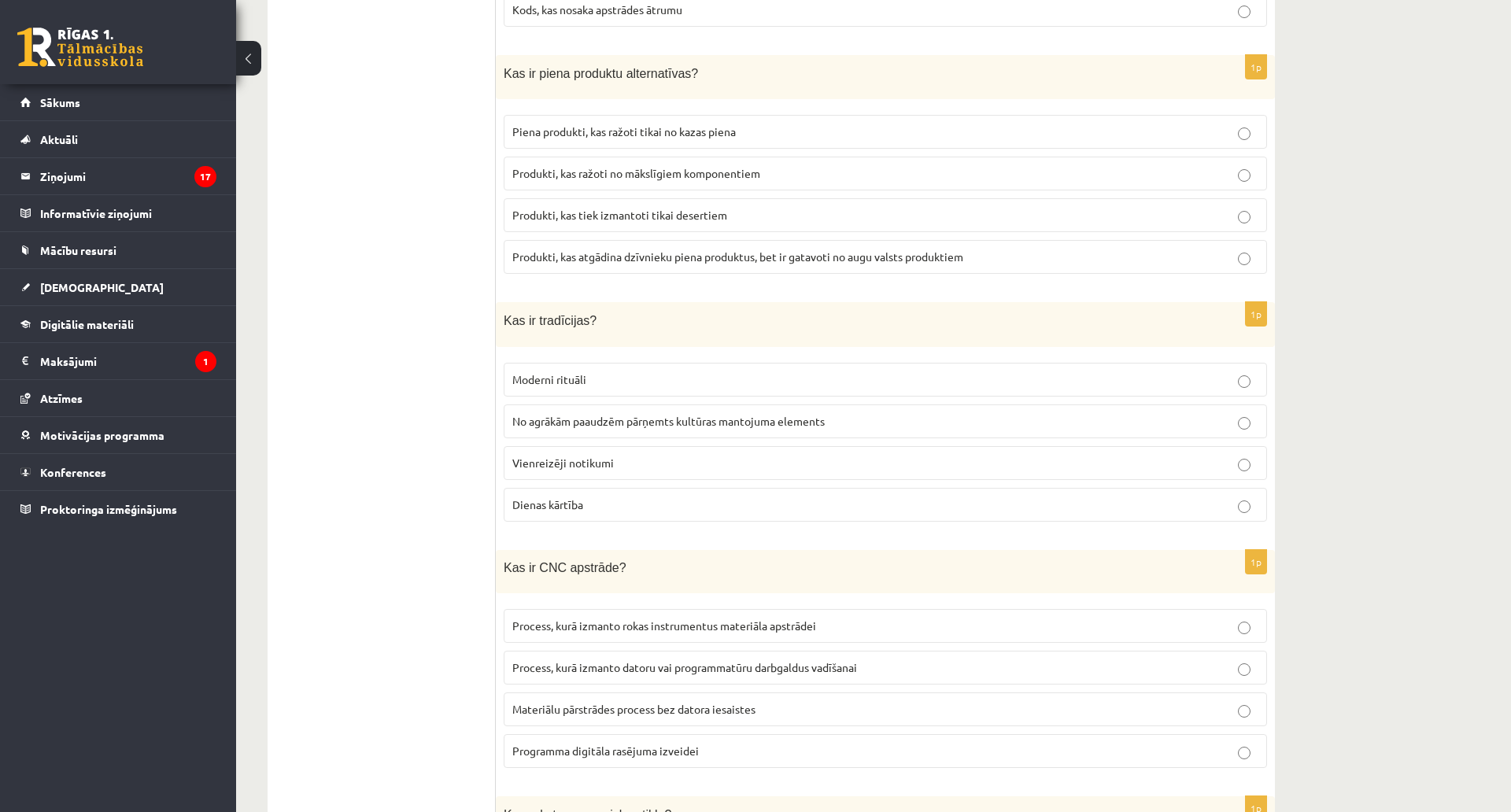
scroll to position [5938, 0]
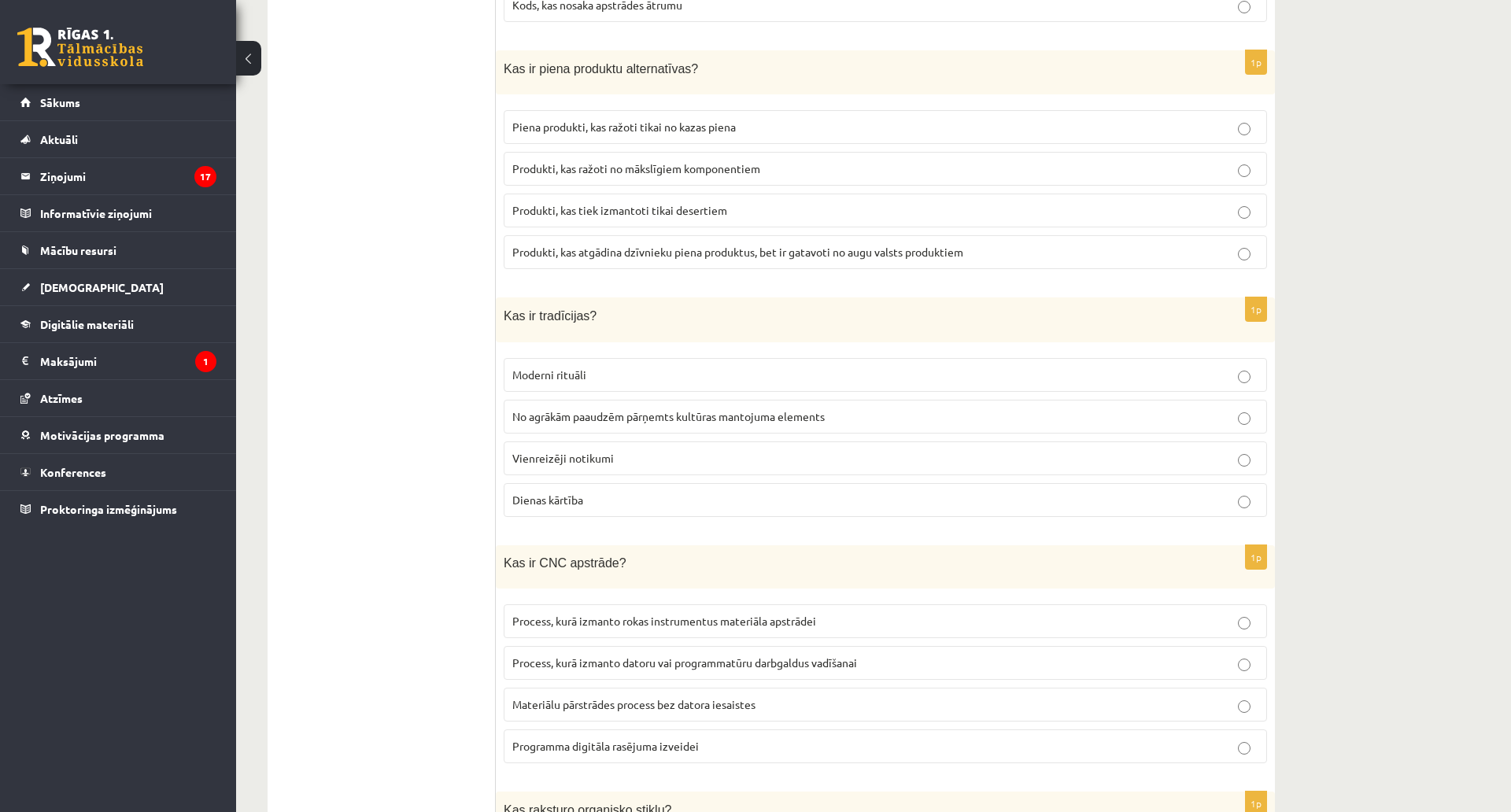
click at [867, 245] on p "Produkti, kas atgādina dzīvnieku piena produktus, bet ir gatavoti no augu valst…" at bounding box center [885, 252] width 746 height 17
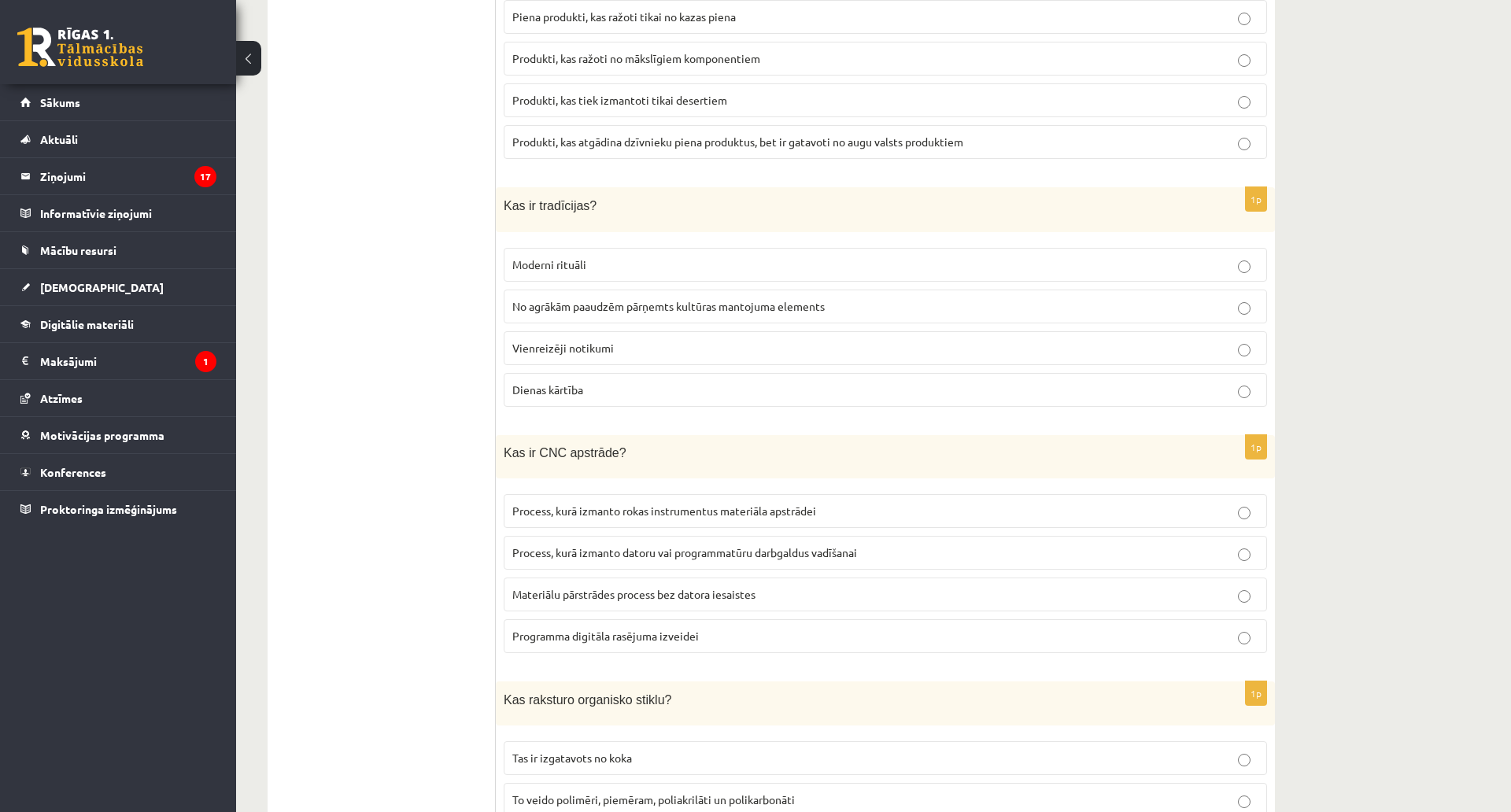
scroll to position [6095, 0]
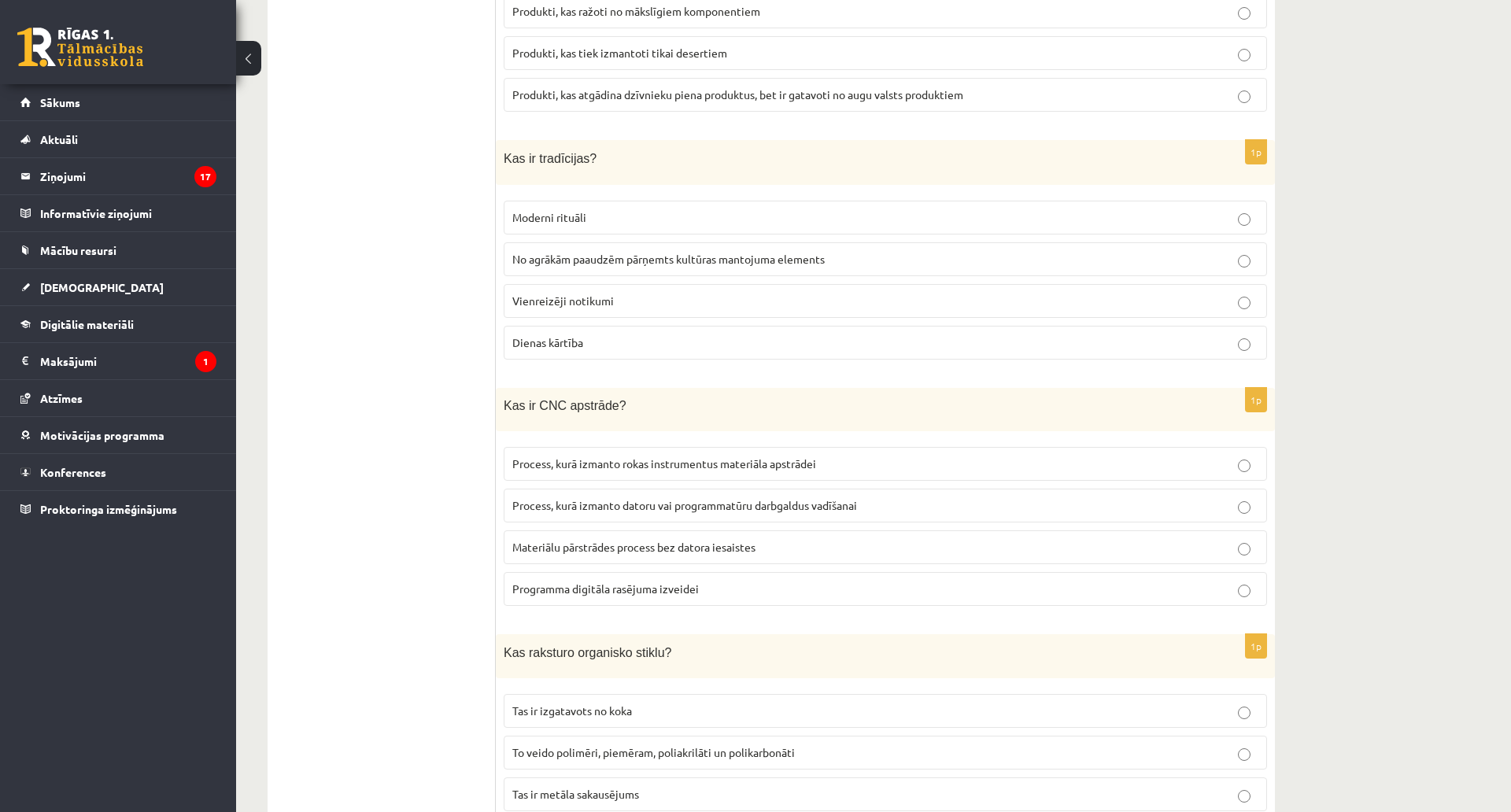
click at [711, 252] on span "No agrākām paaudzēm pārņemts kultūras mantojuma elements" at bounding box center [669, 259] width 313 height 14
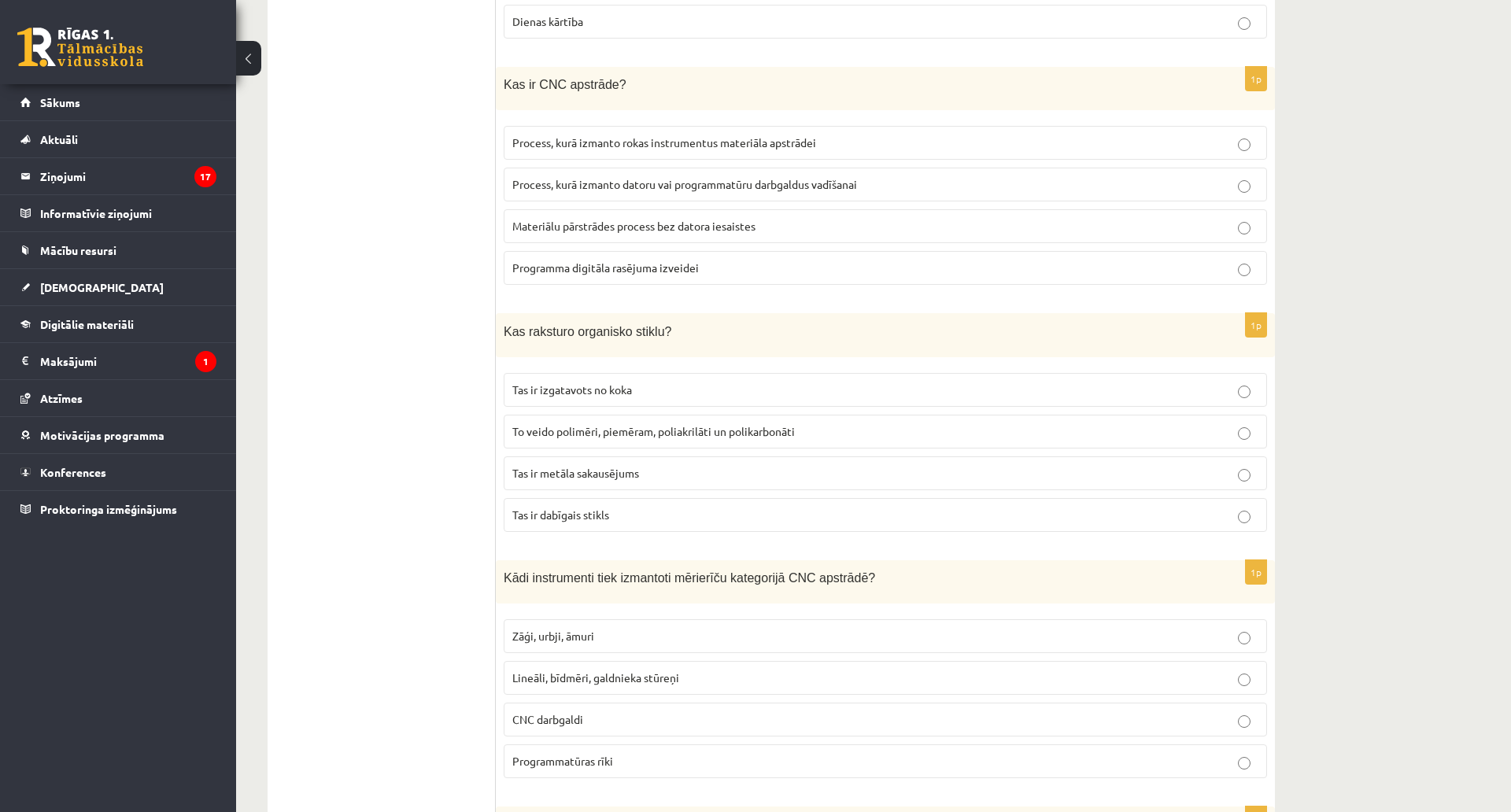
scroll to position [6410, 0]
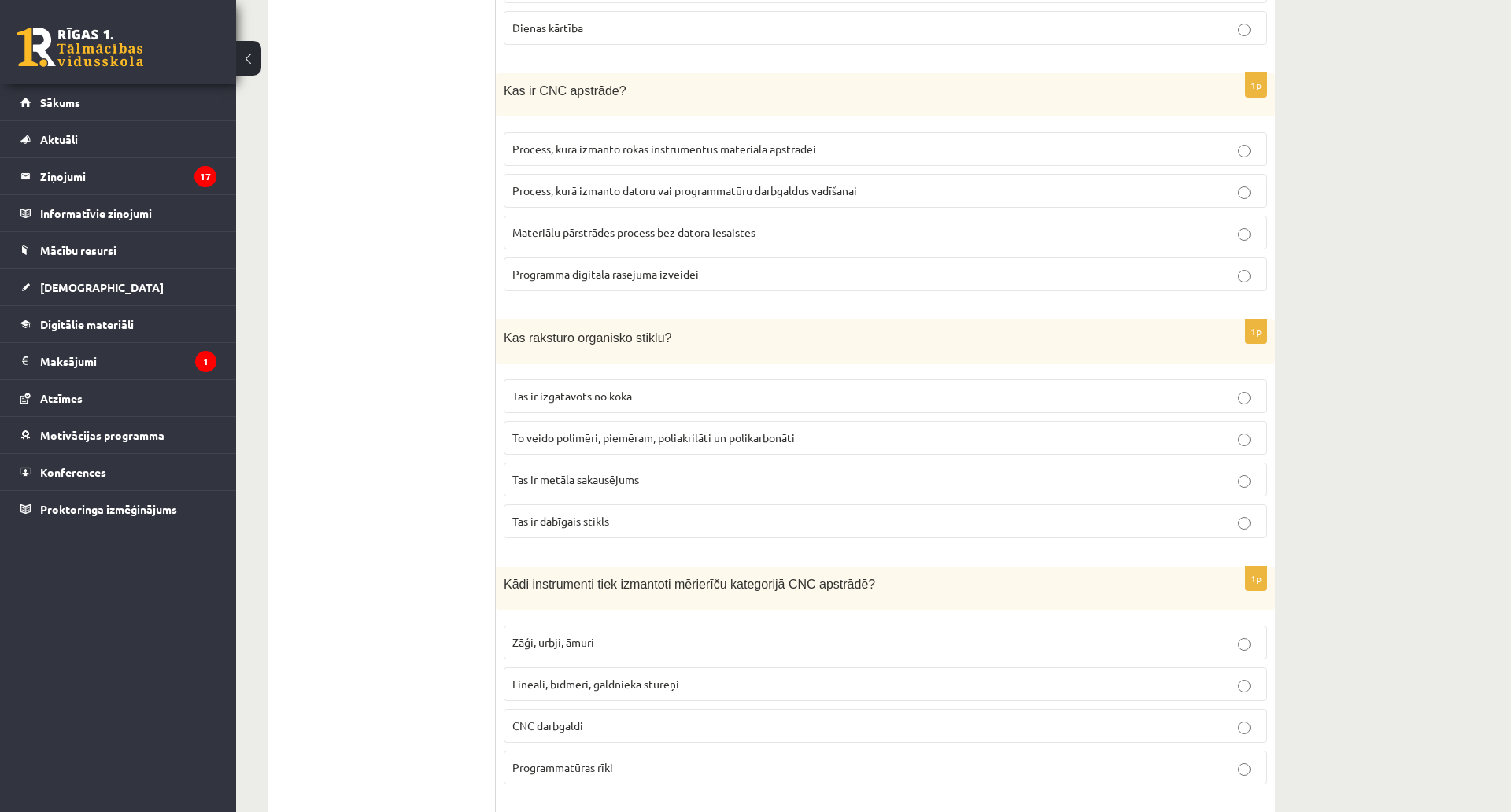
click at [829, 183] on span "Process, kurā izmanto datoru vai programmatūru darbgaldus vadīšanai" at bounding box center [684, 191] width 345 height 14
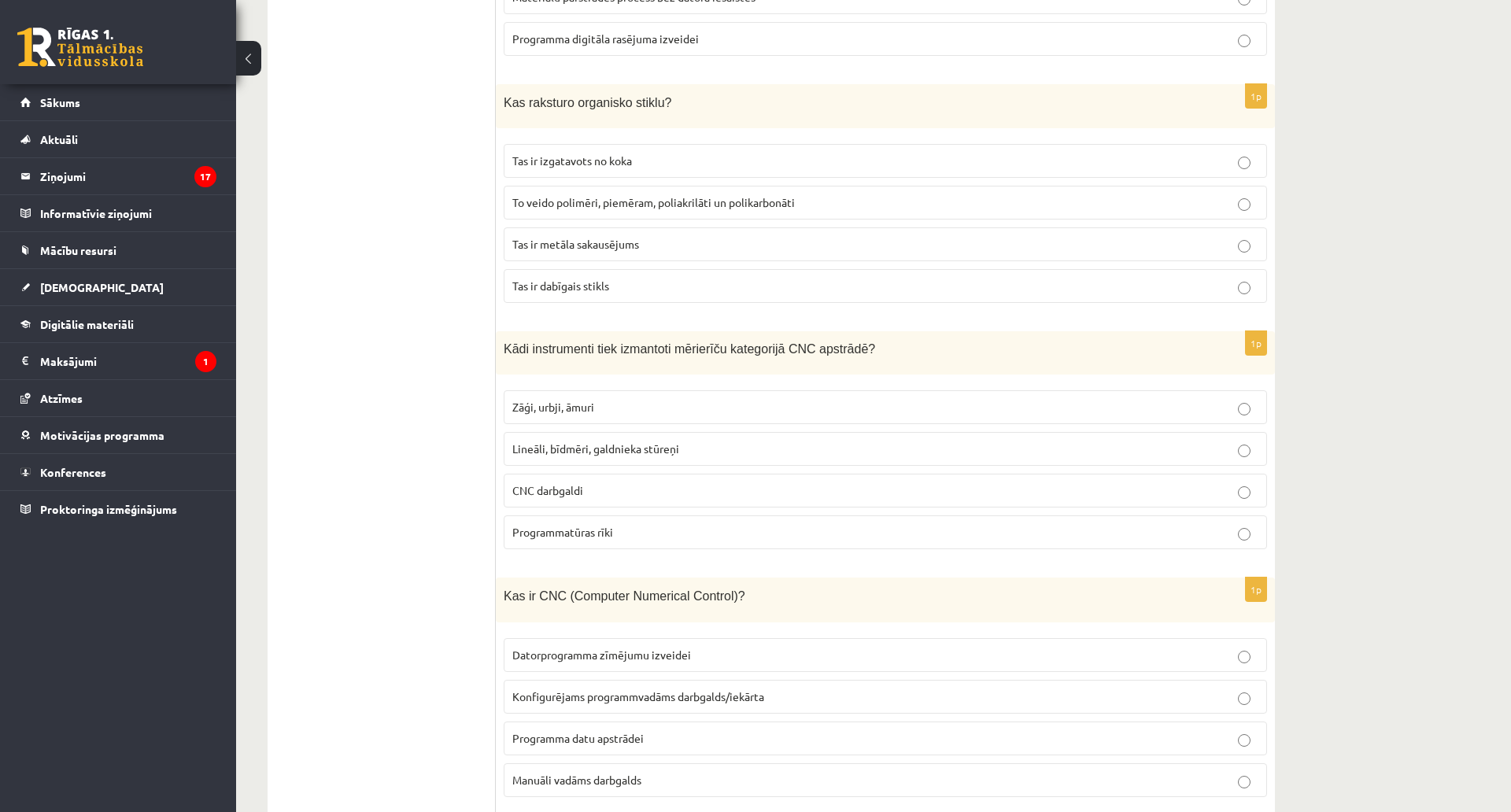
scroll to position [6645, 0]
click at [668, 201] on label "To veido polimēri, piemēram, poliakrilāti un polikarbonāti" at bounding box center [885, 202] width 763 height 34
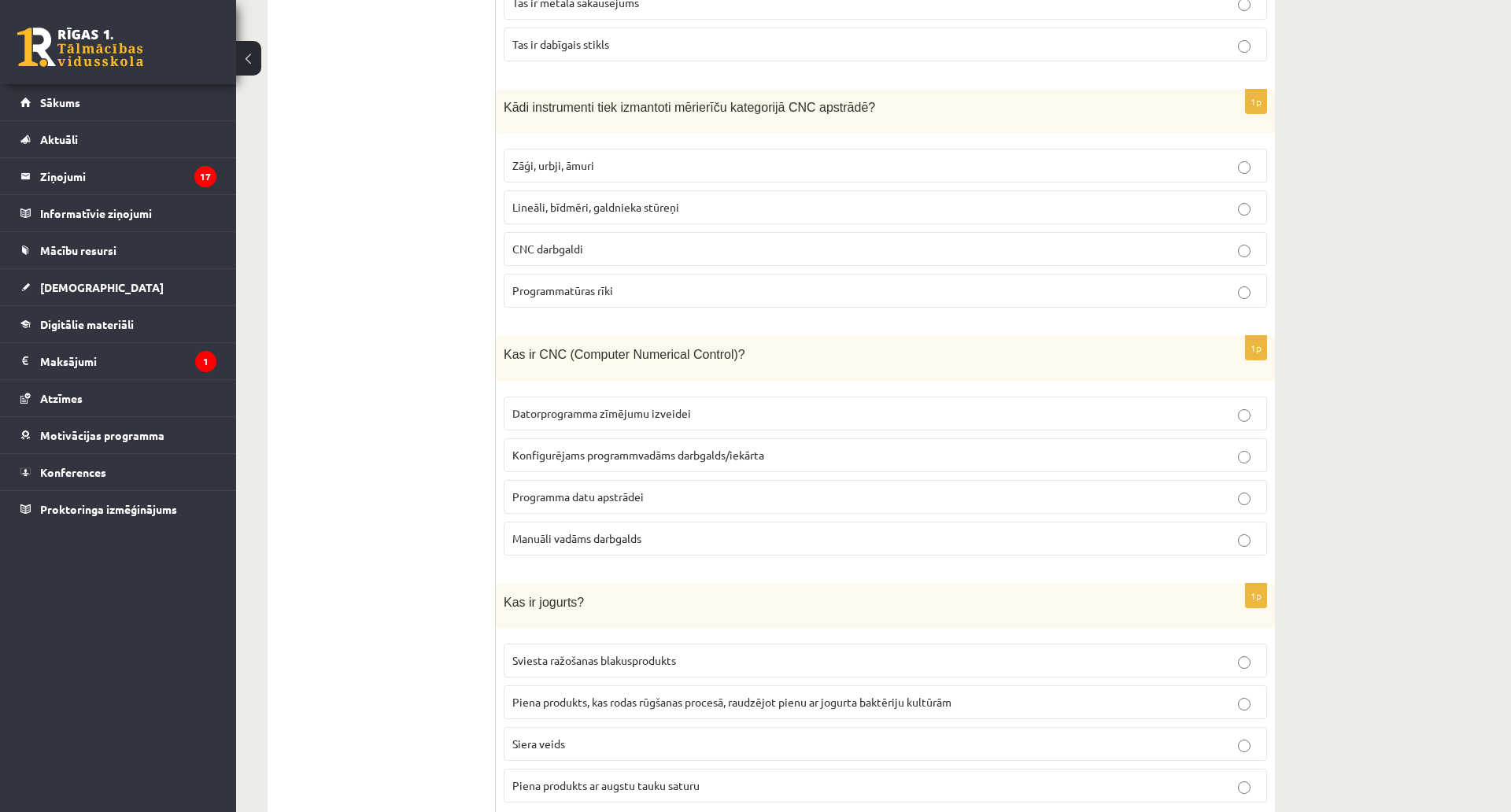
scroll to position [6881, 0]
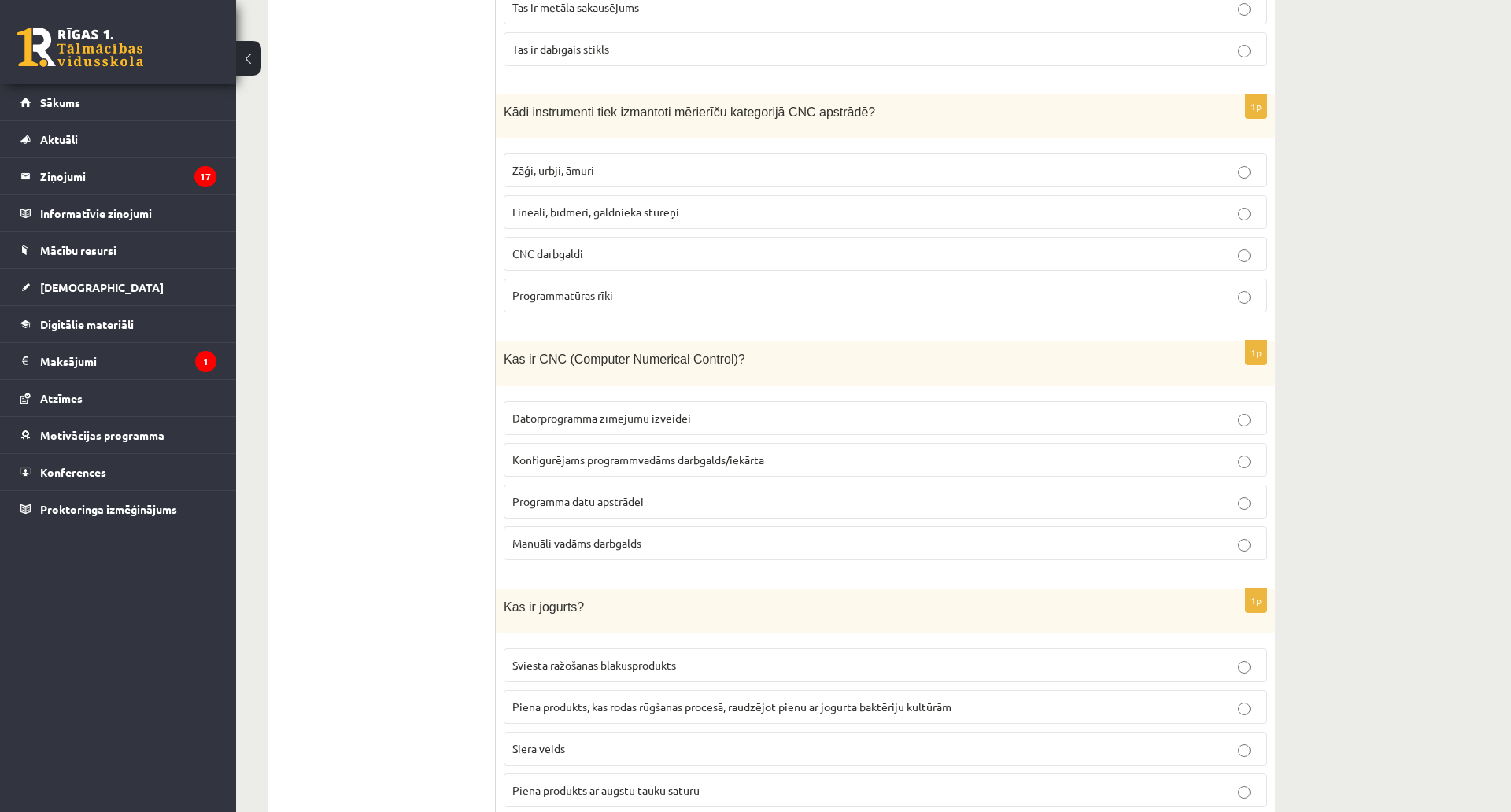
click at [566, 204] on span "Lineāli, bīdmēri, galdnieka stūreņi" at bounding box center [595, 211] width 167 height 14
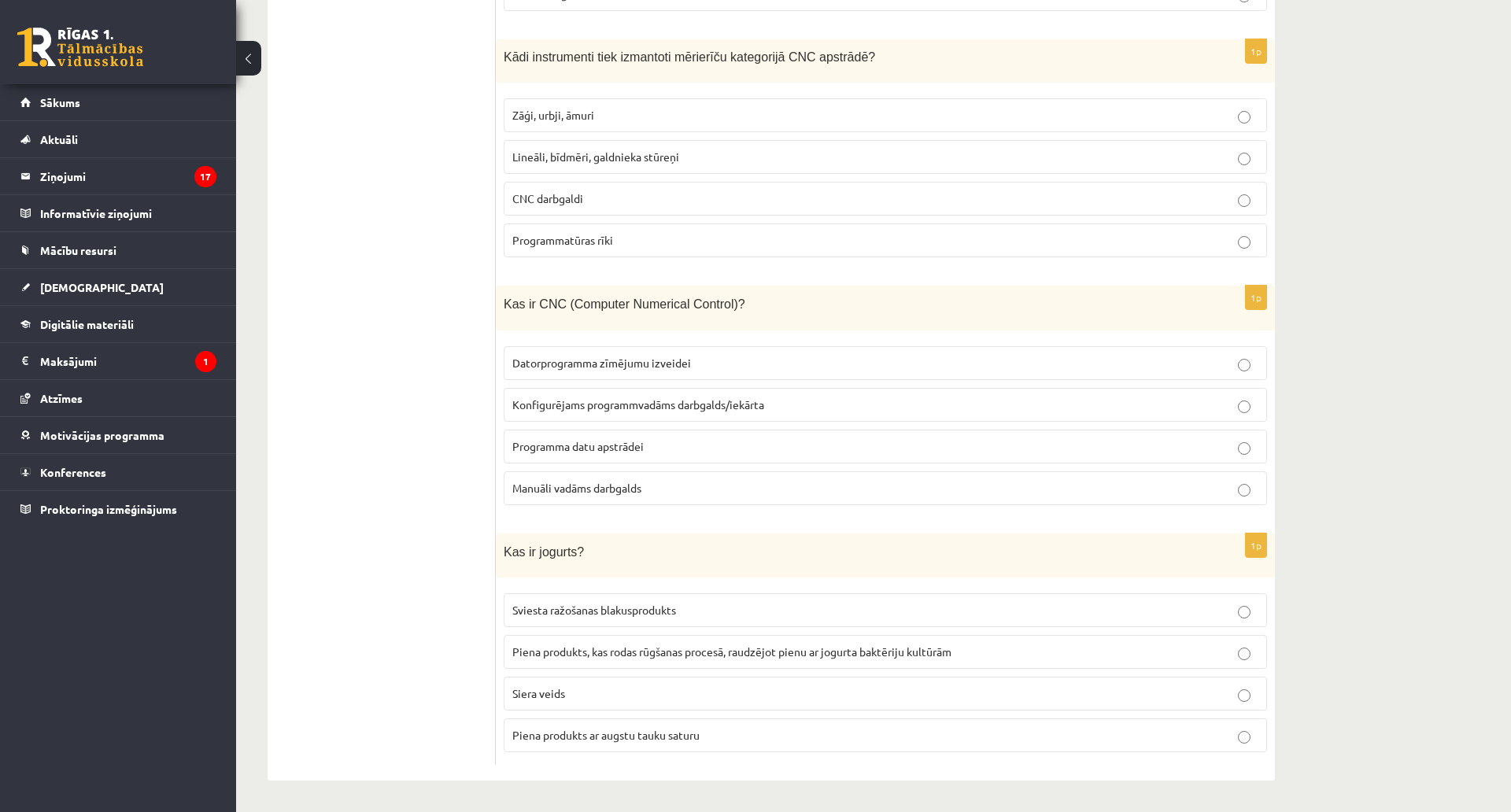
scroll to position [7013, 0]
click at [681, 397] on span "Konfigurējams programmvadāms darbgalds/iekārta" at bounding box center [638, 404] width 252 height 14
click at [777, 644] on span "Piena produkts, kas rodas rūgšanas procesā, raudzējot pienu ar jogurta baktērij…" at bounding box center [732, 652] width 439 height 14
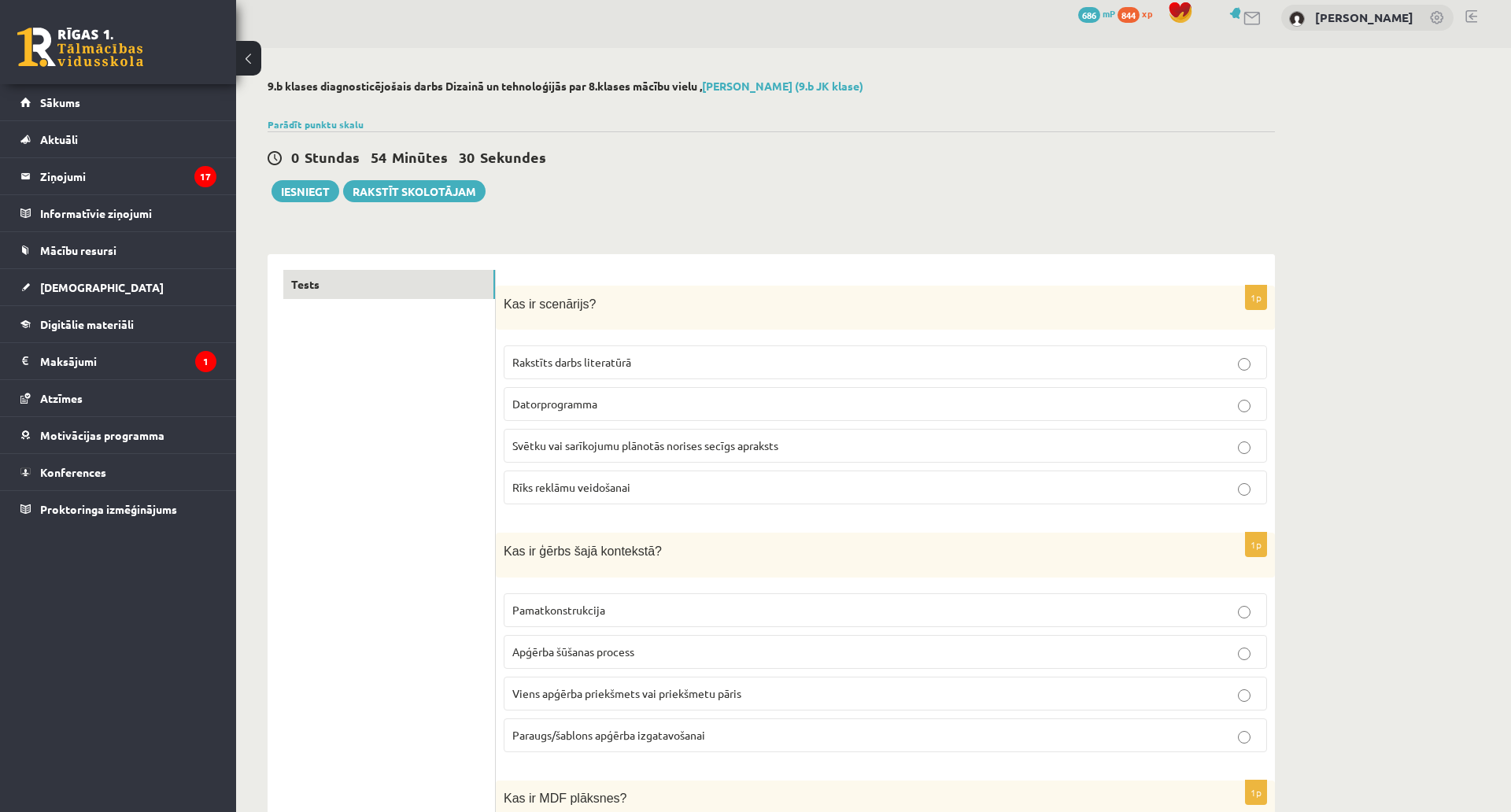
scroll to position [0, 0]
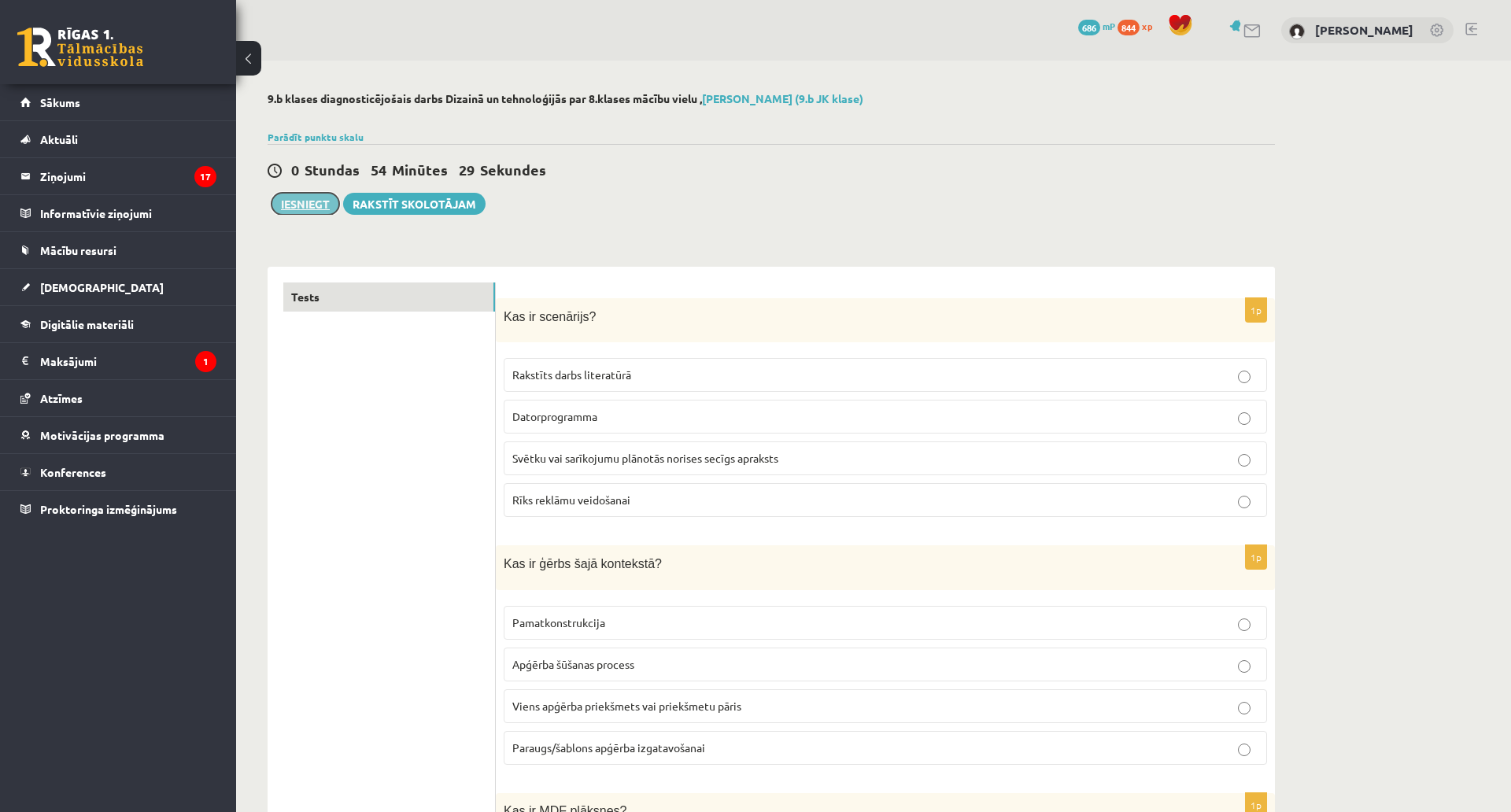
click at [299, 213] on button "Iesniegt" at bounding box center [305, 204] width 68 height 22
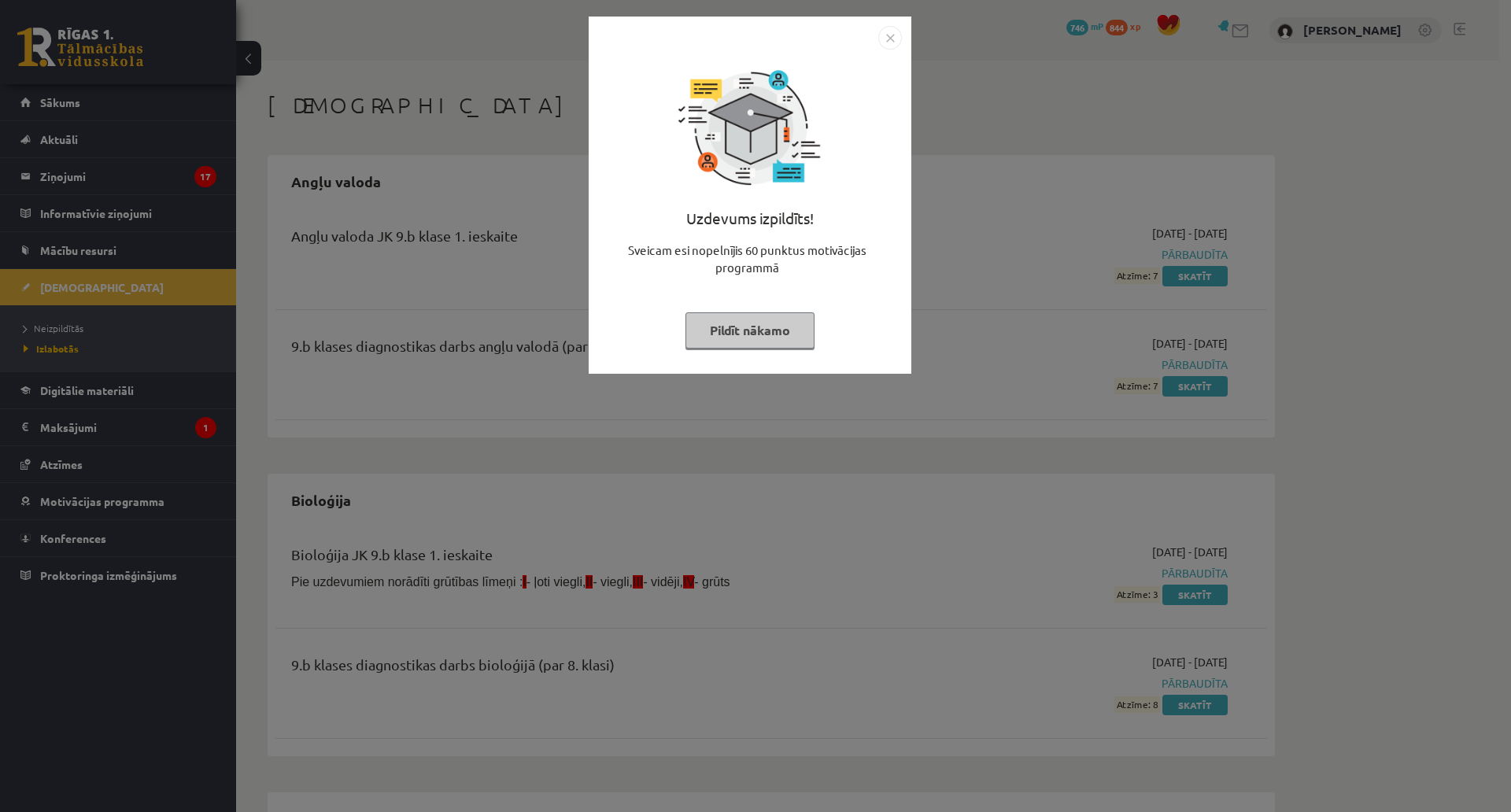
click at [720, 330] on button "Pildīt nākamo" at bounding box center [750, 330] width 129 height 36
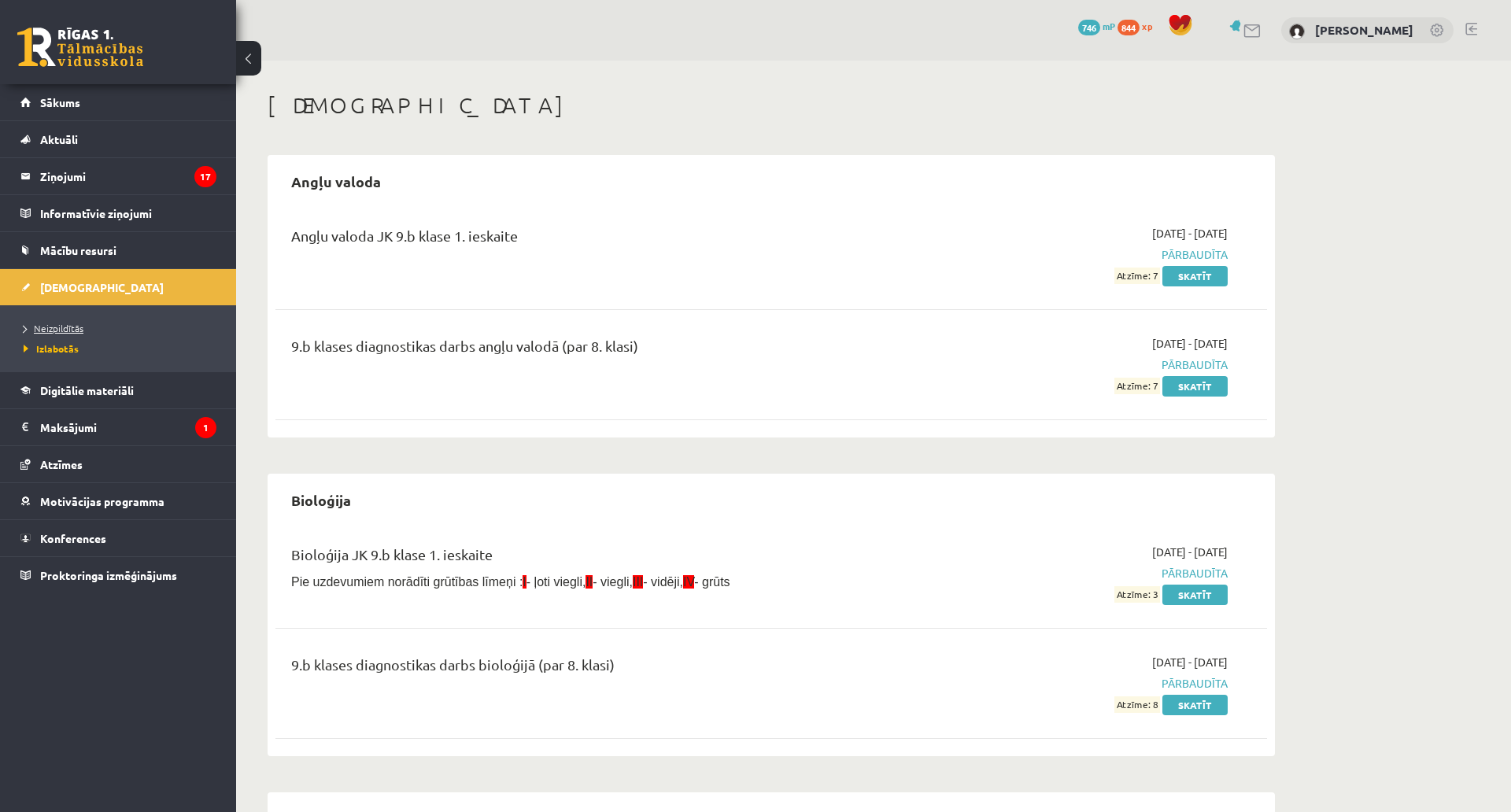
click at [67, 327] on span "Neizpildītās" at bounding box center [53, 328] width 60 height 13
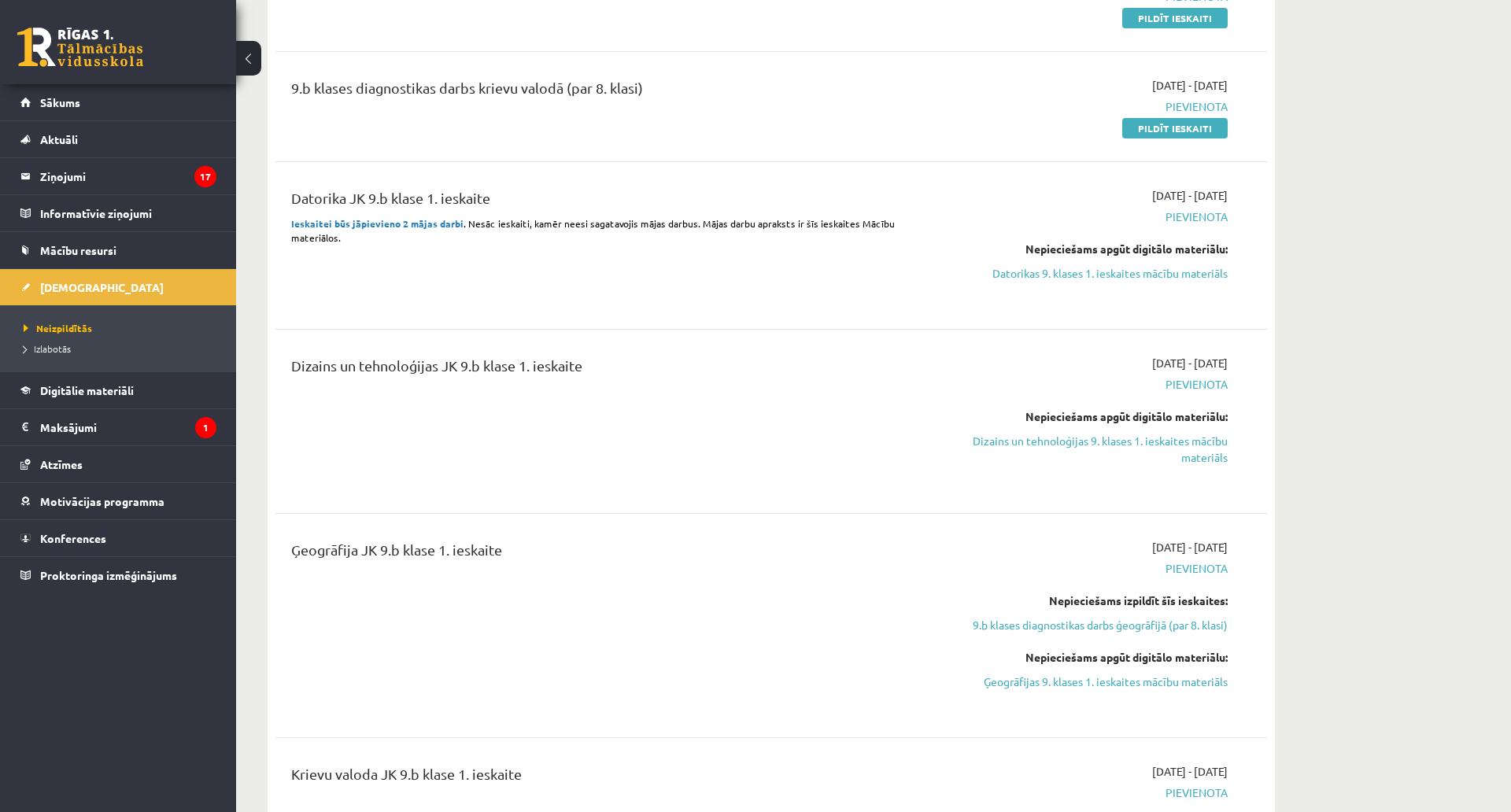
scroll to position [472, 0]
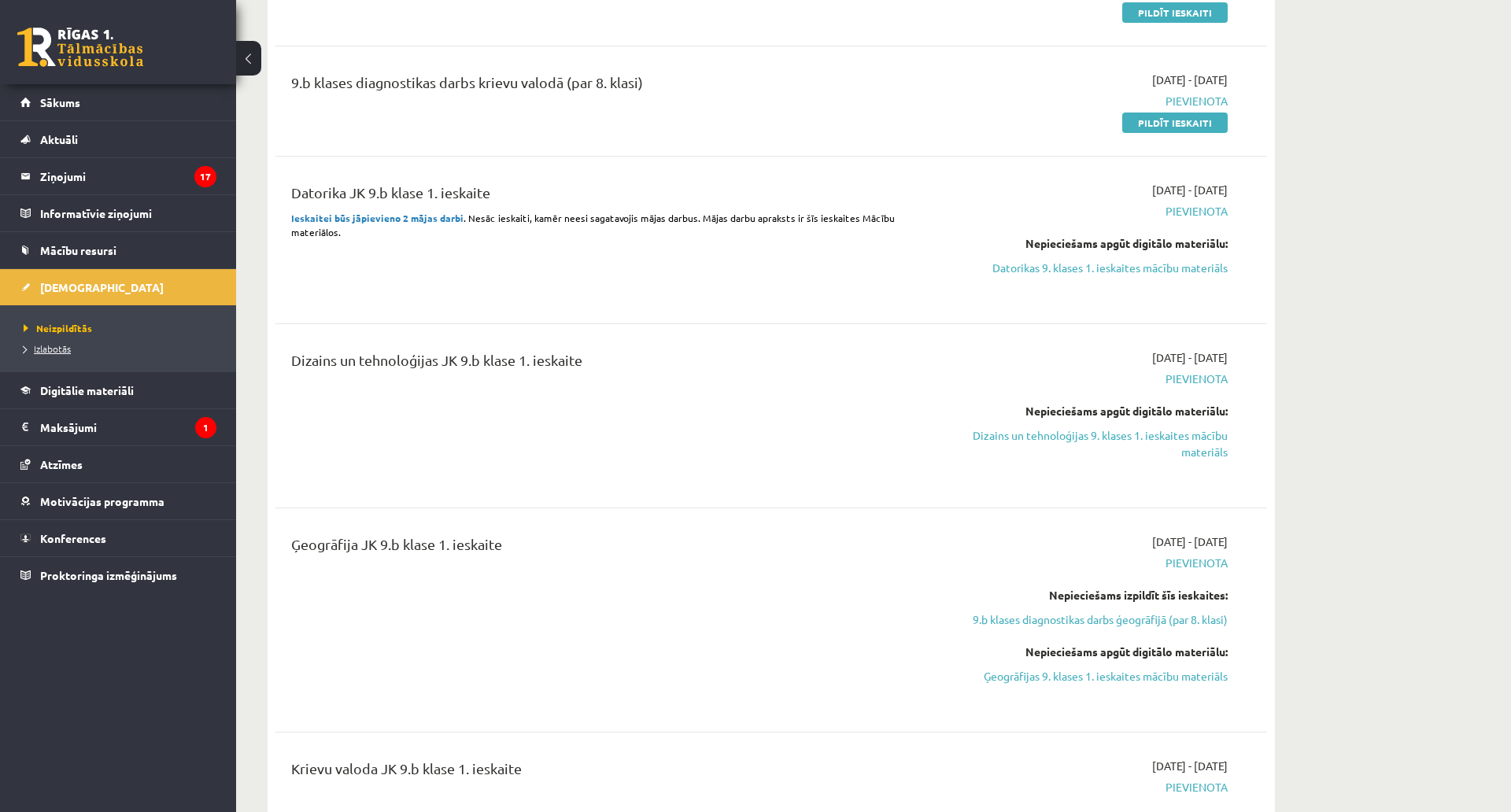
click at [56, 345] on span "Izlabotās" at bounding box center [47, 349] width 47 height 13
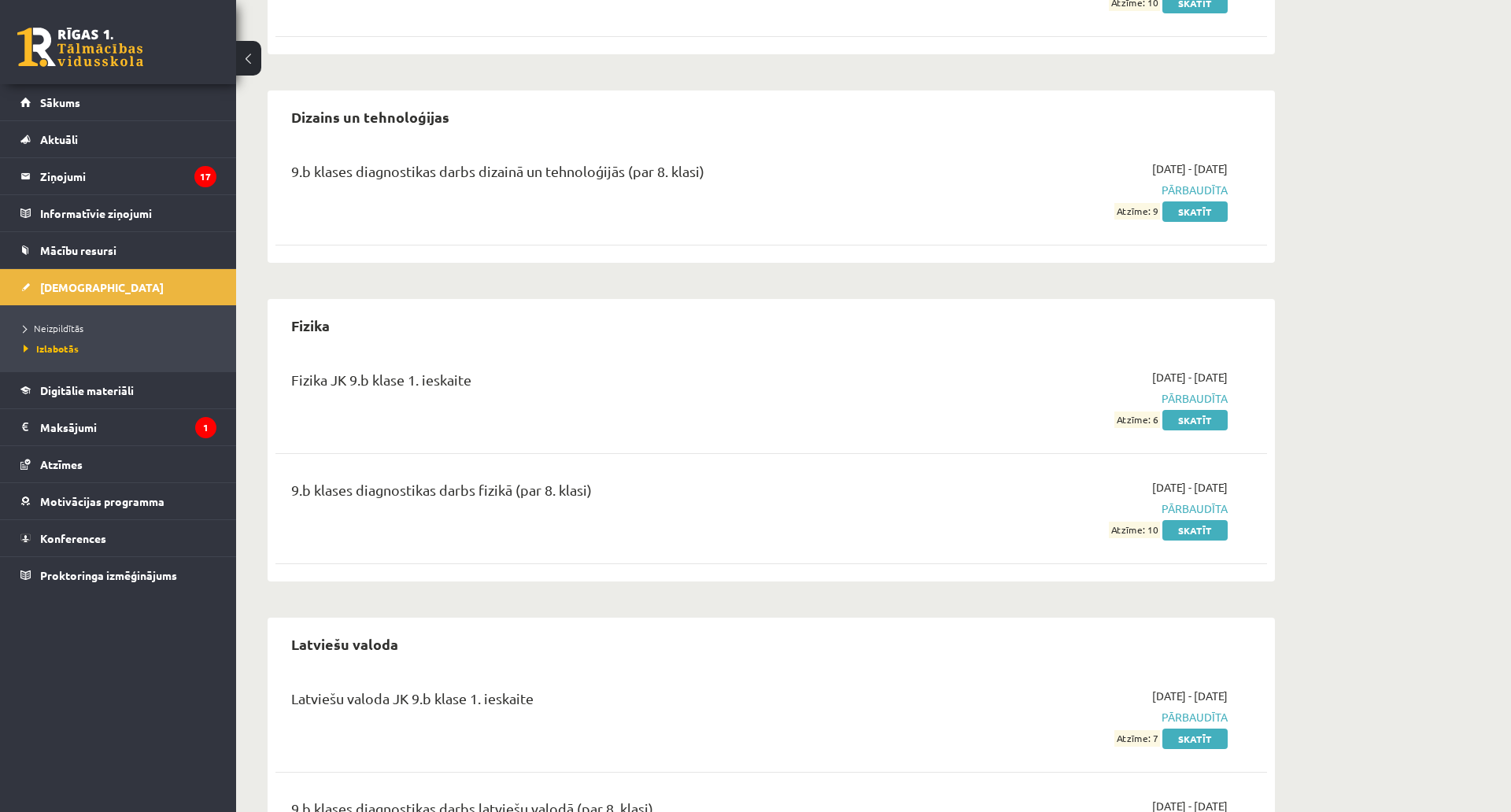
scroll to position [1023, 0]
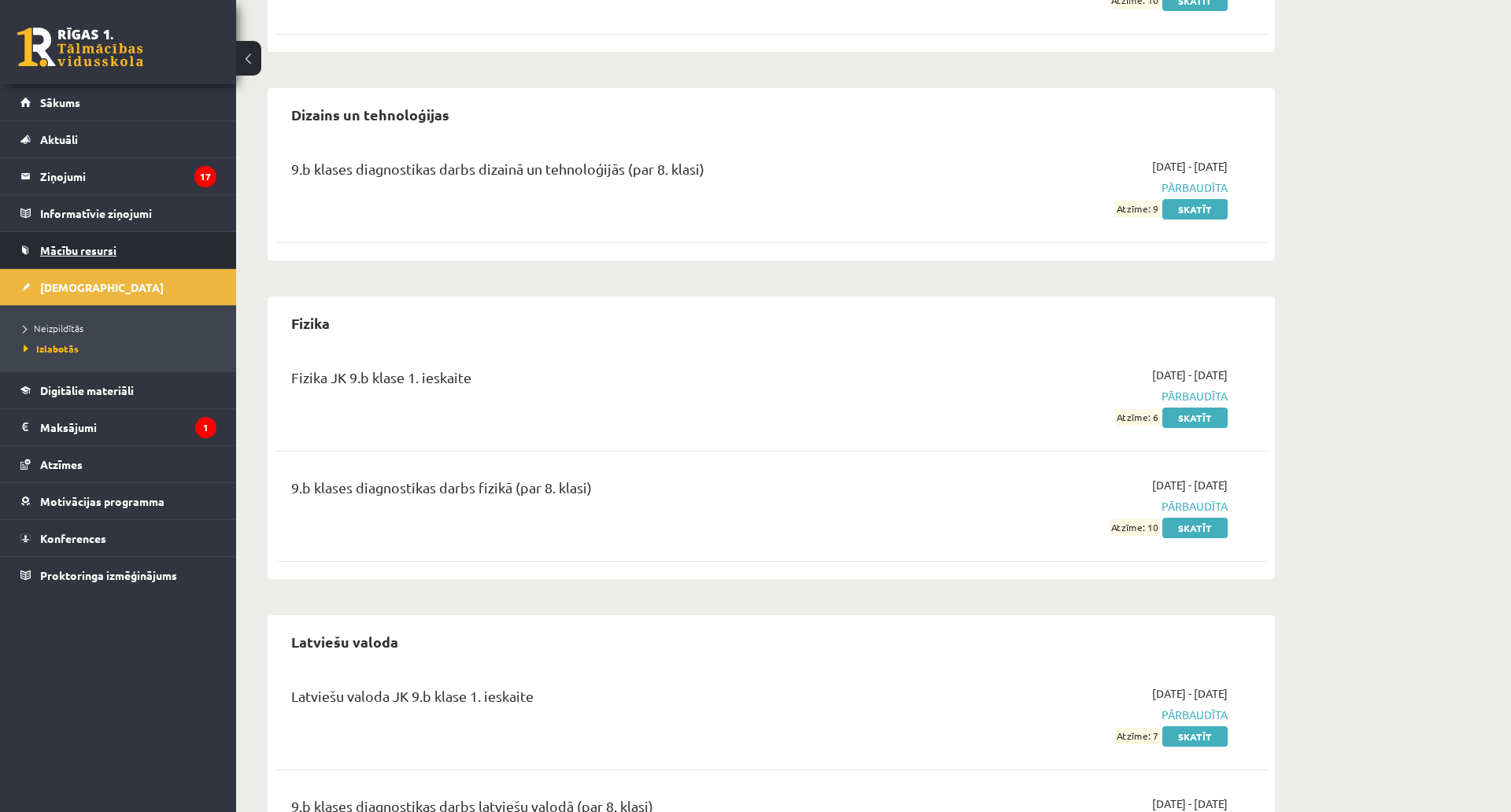
click at [70, 254] on span "Mācību resursi" at bounding box center [78, 250] width 77 height 14
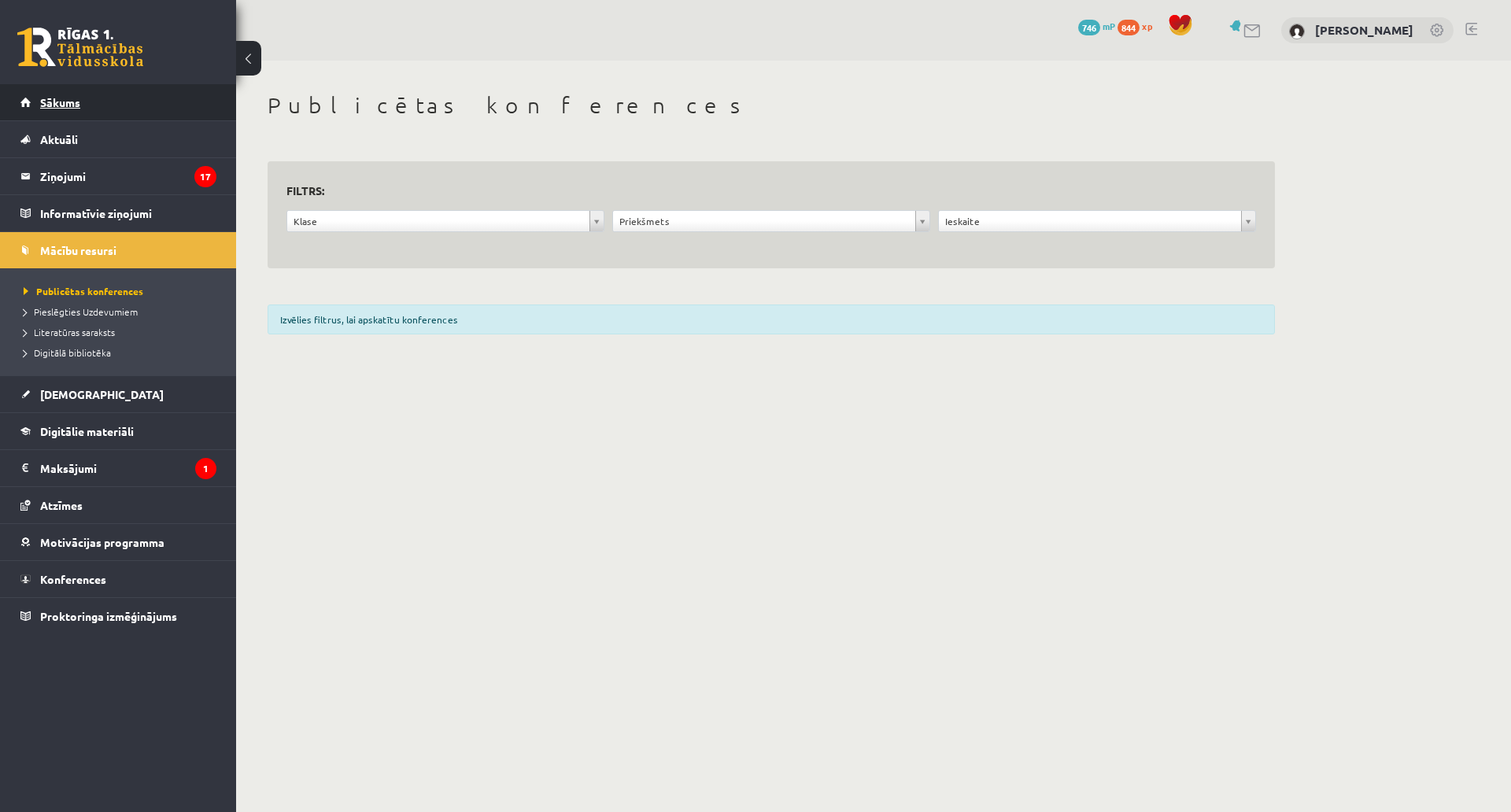
click at [132, 106] on link "Sākums" at bounding box center [119, 102] width 196 height 36
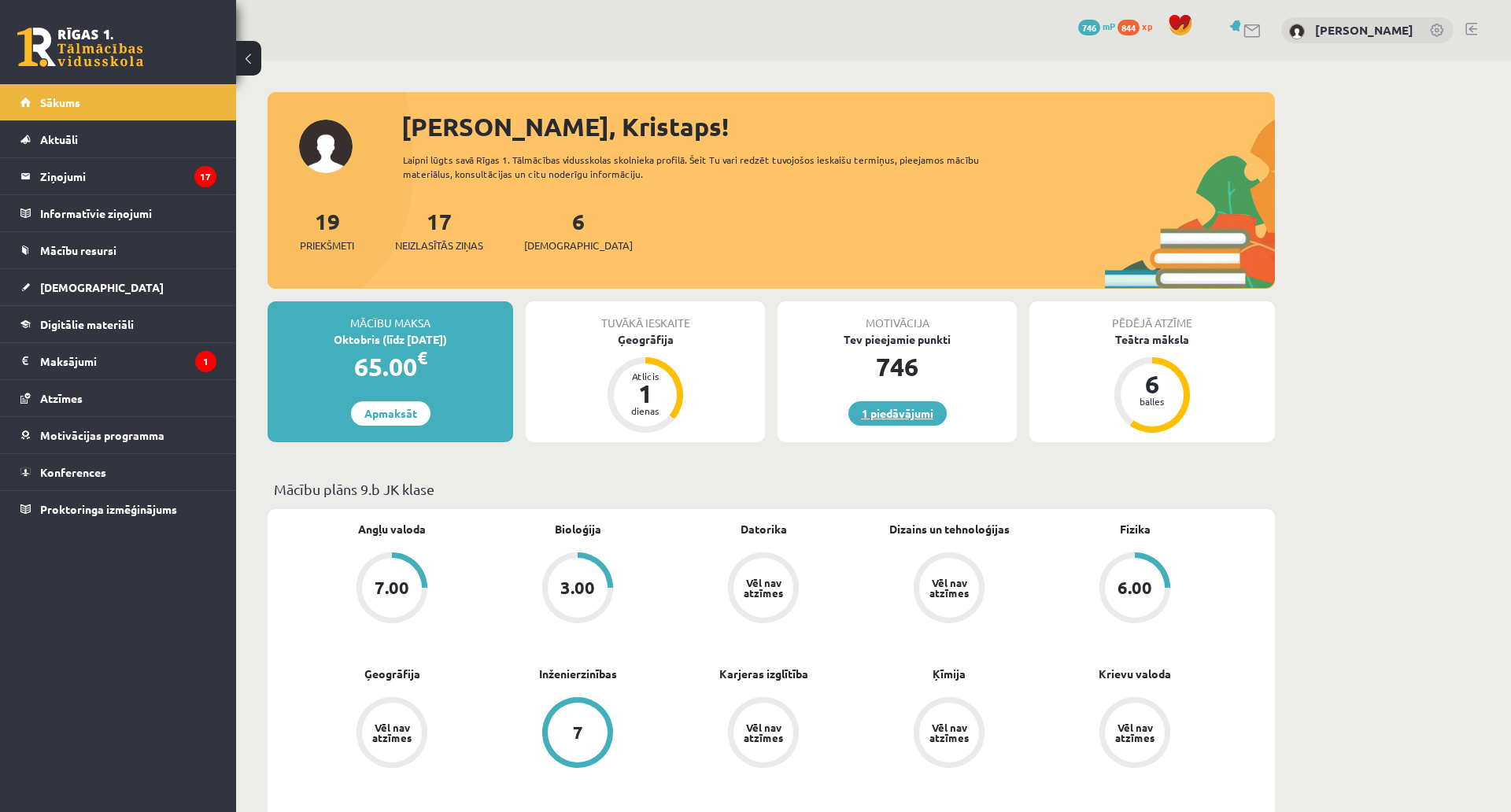
click at [918, 418] on link "1 piedāvājumi" at bounding box center [897, 413] width 98 height 25
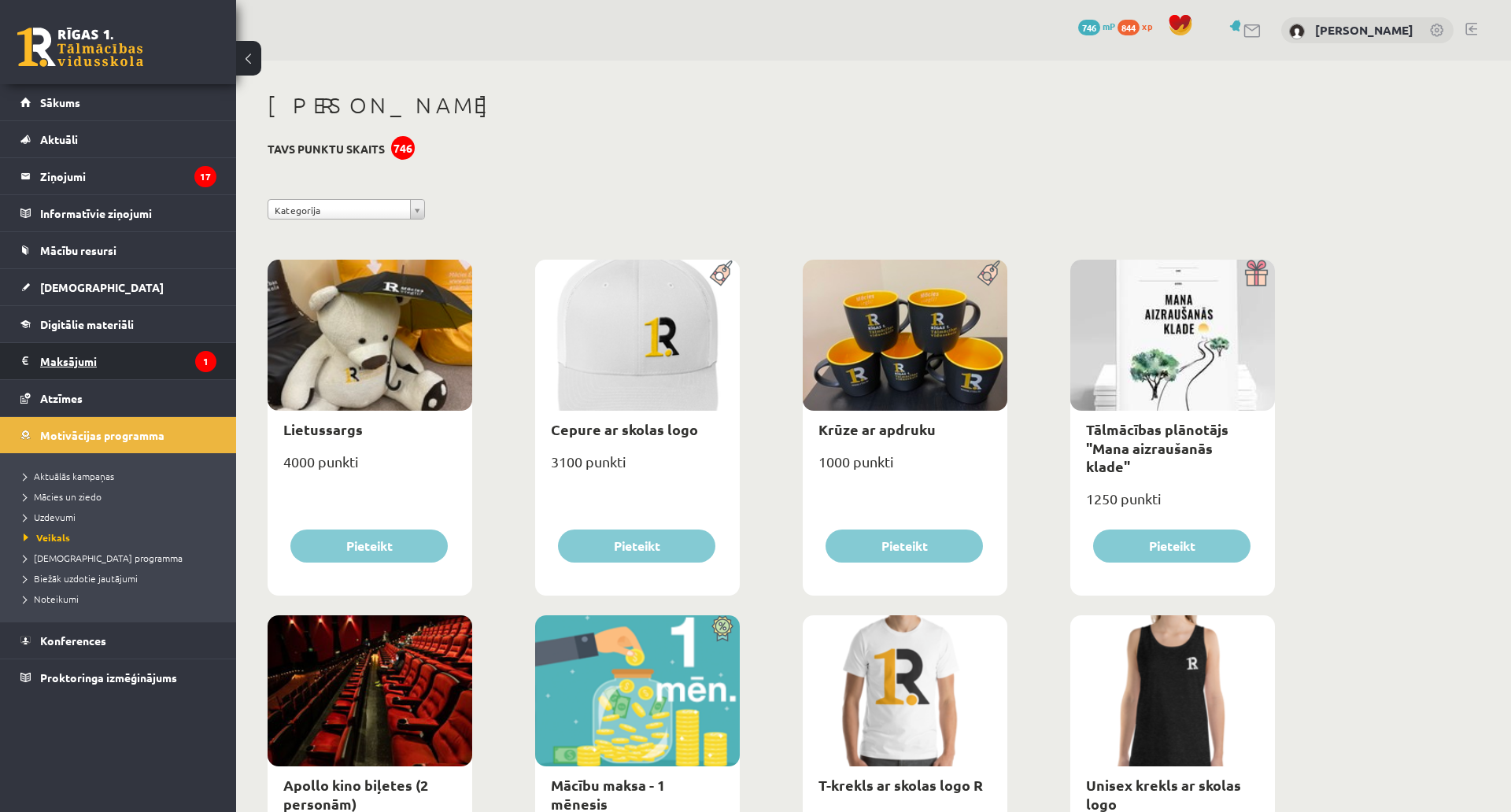
click at [93, 356] on legend "Maksājumi 1" at bounding box center [128, 361] width 176 height 36
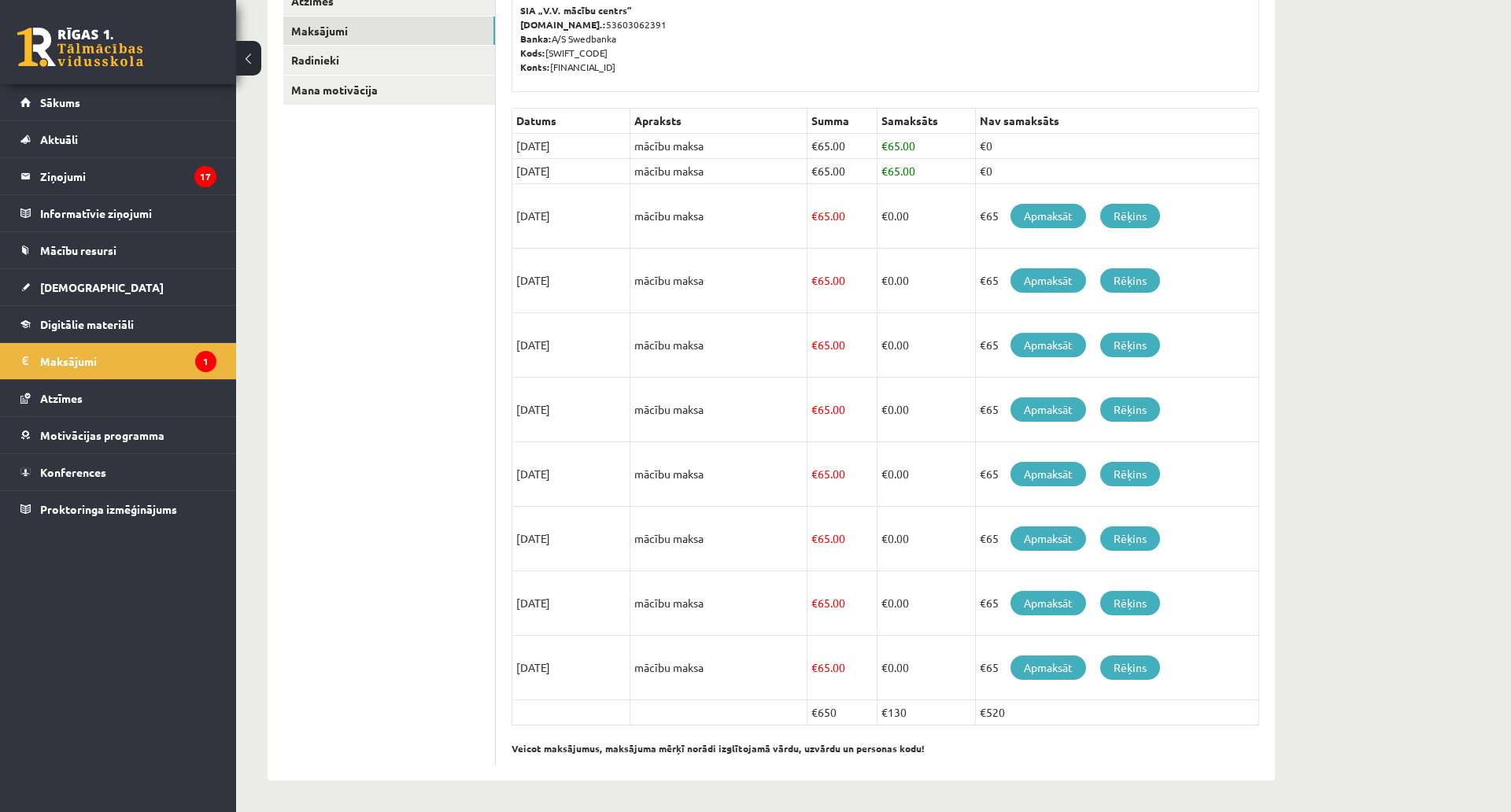
scroll to position [360, 0]
click at [95, 285] on link "[DEMOGRAPHIC_DATA]" at bounding box center [119, 286] width 196 height 36
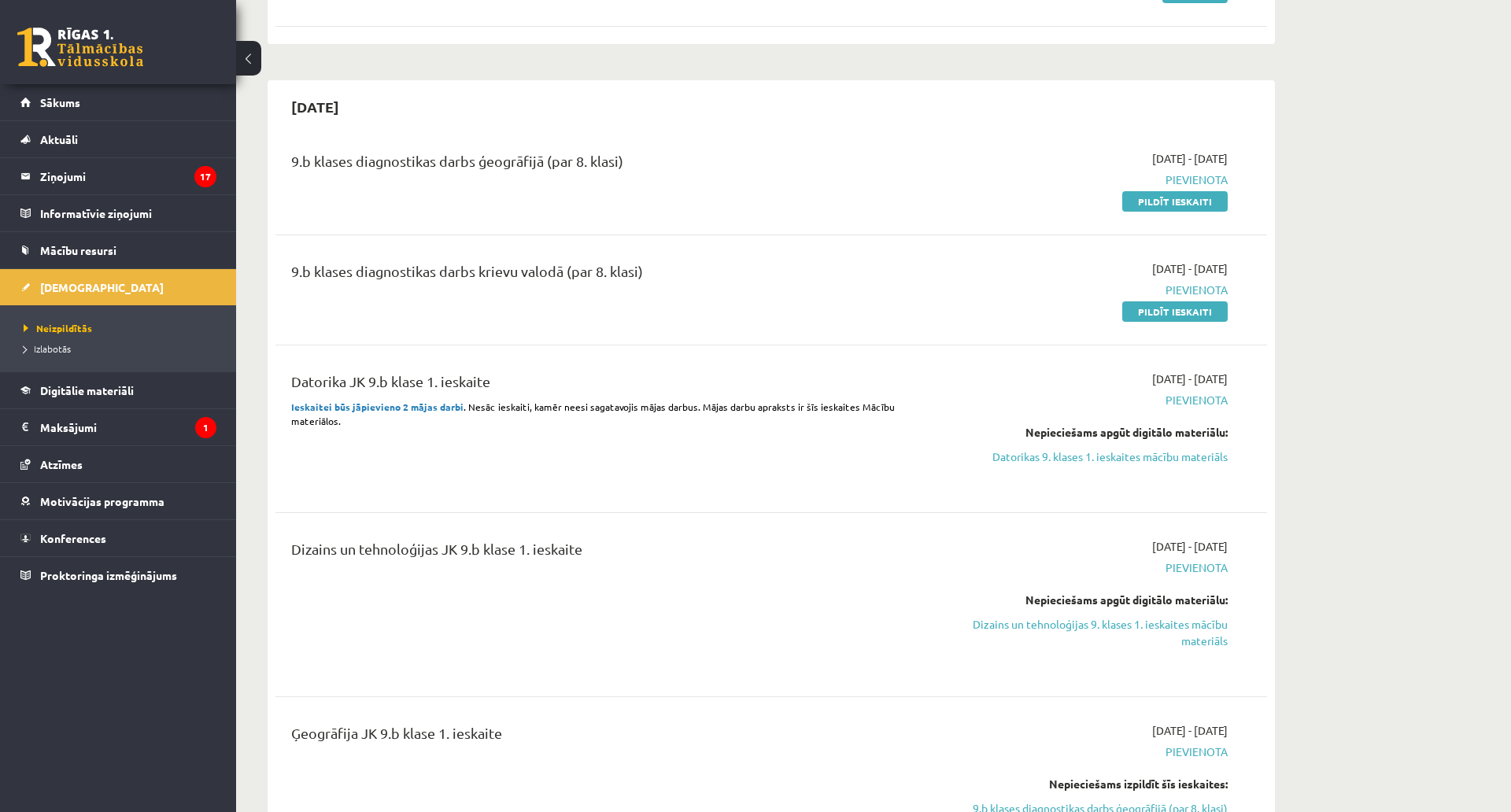
scroll to position [203, 0]
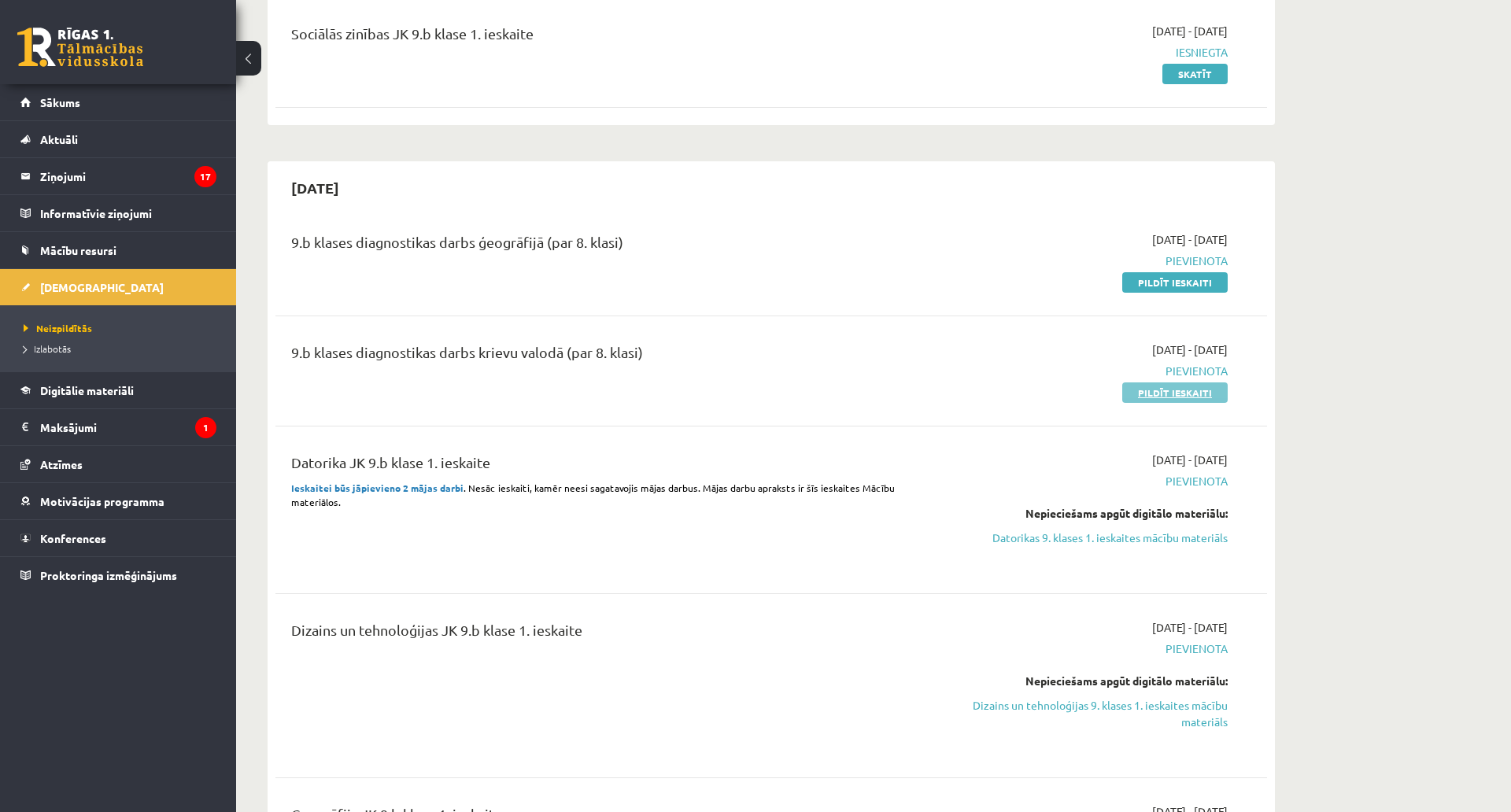
click at [1149, 388] on link "Pildīt ieskaiti" at bounding box center [1175, 392] width 105 height 21
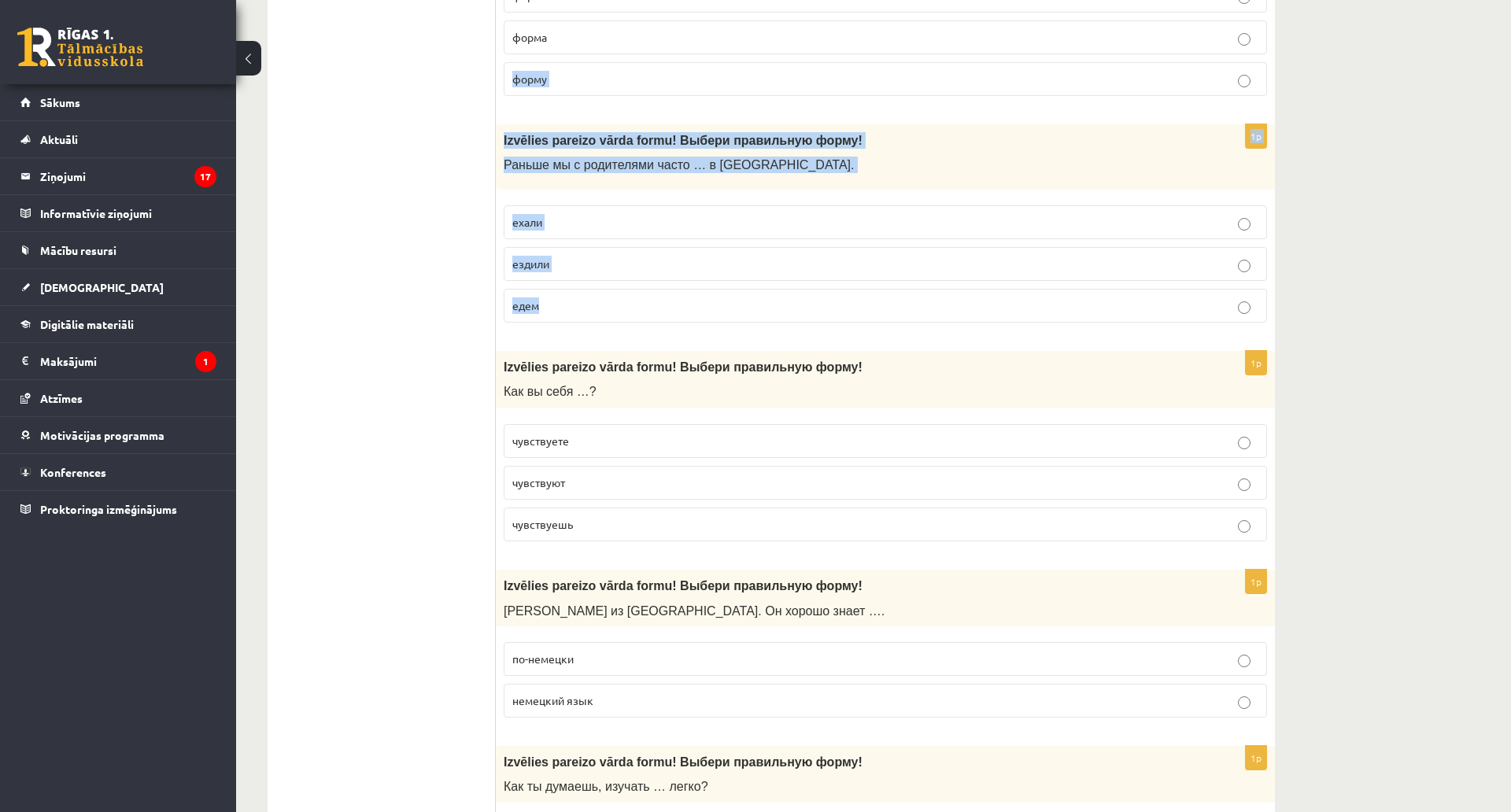
scroll to position [3856, 0]
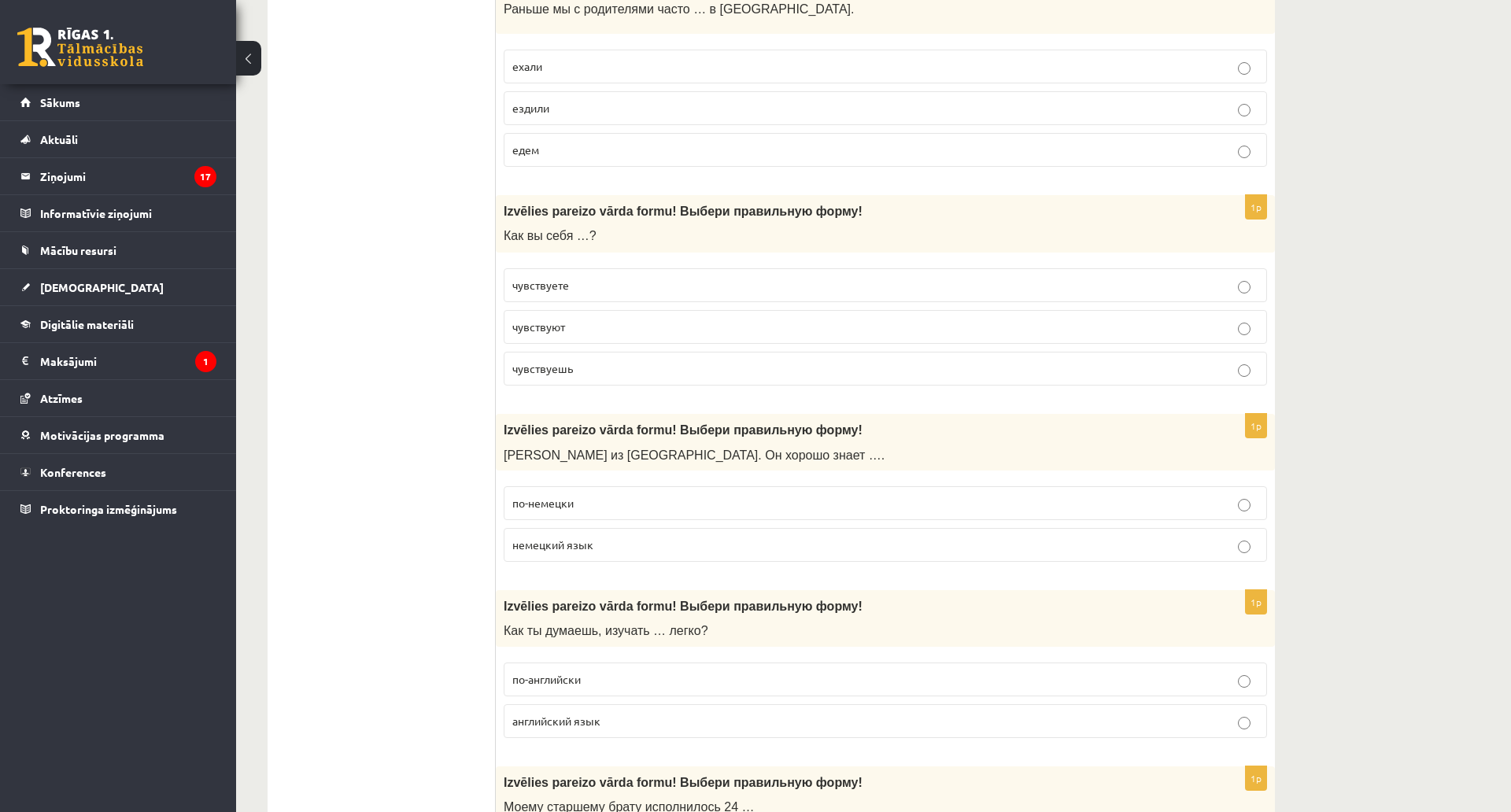
drag, startPoint x: 1058, startPoint y: 624, endPoint x: 1424, endPoint y: 223, distance: 542.9
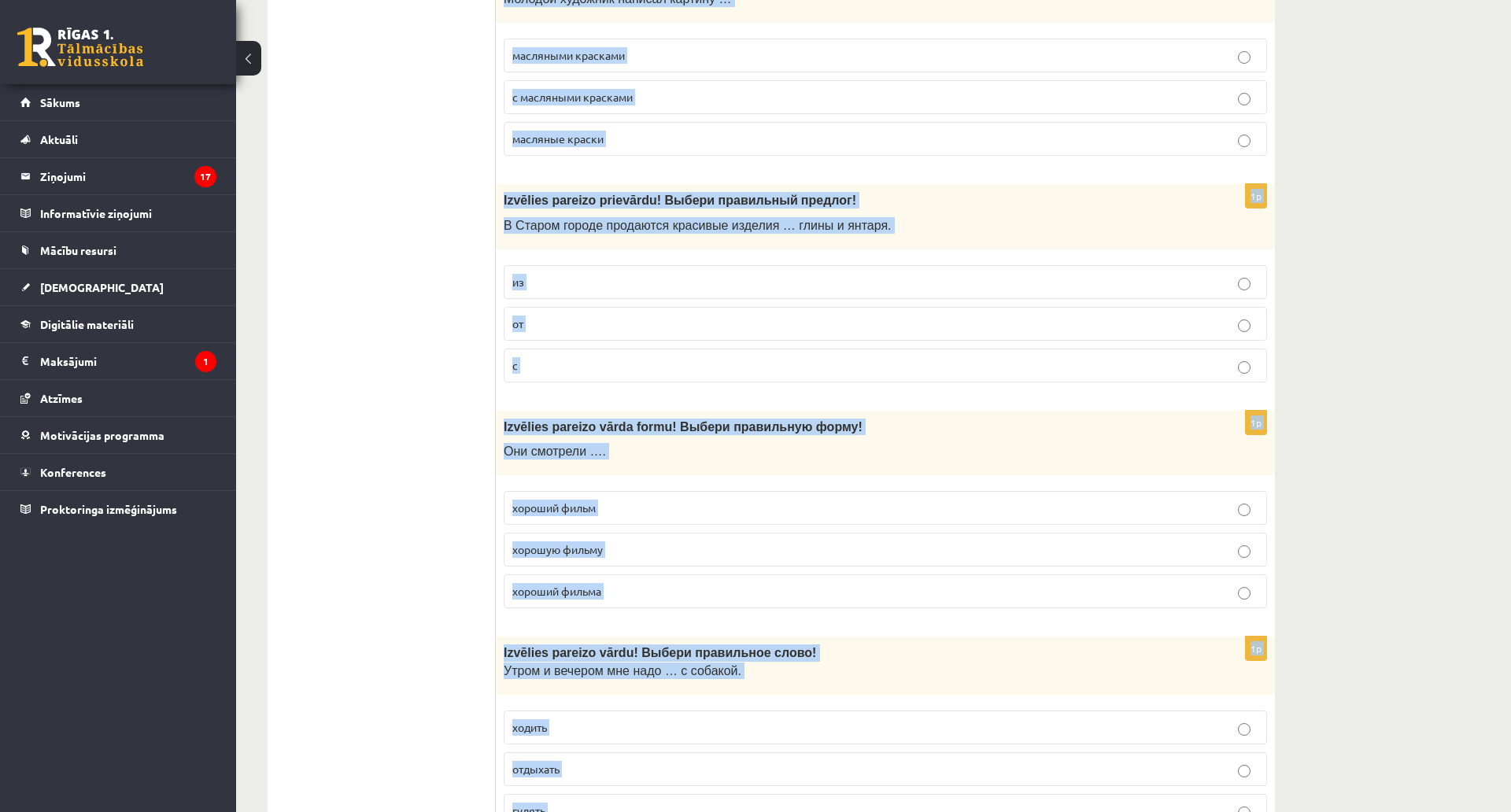
scroll to position [0, 0]
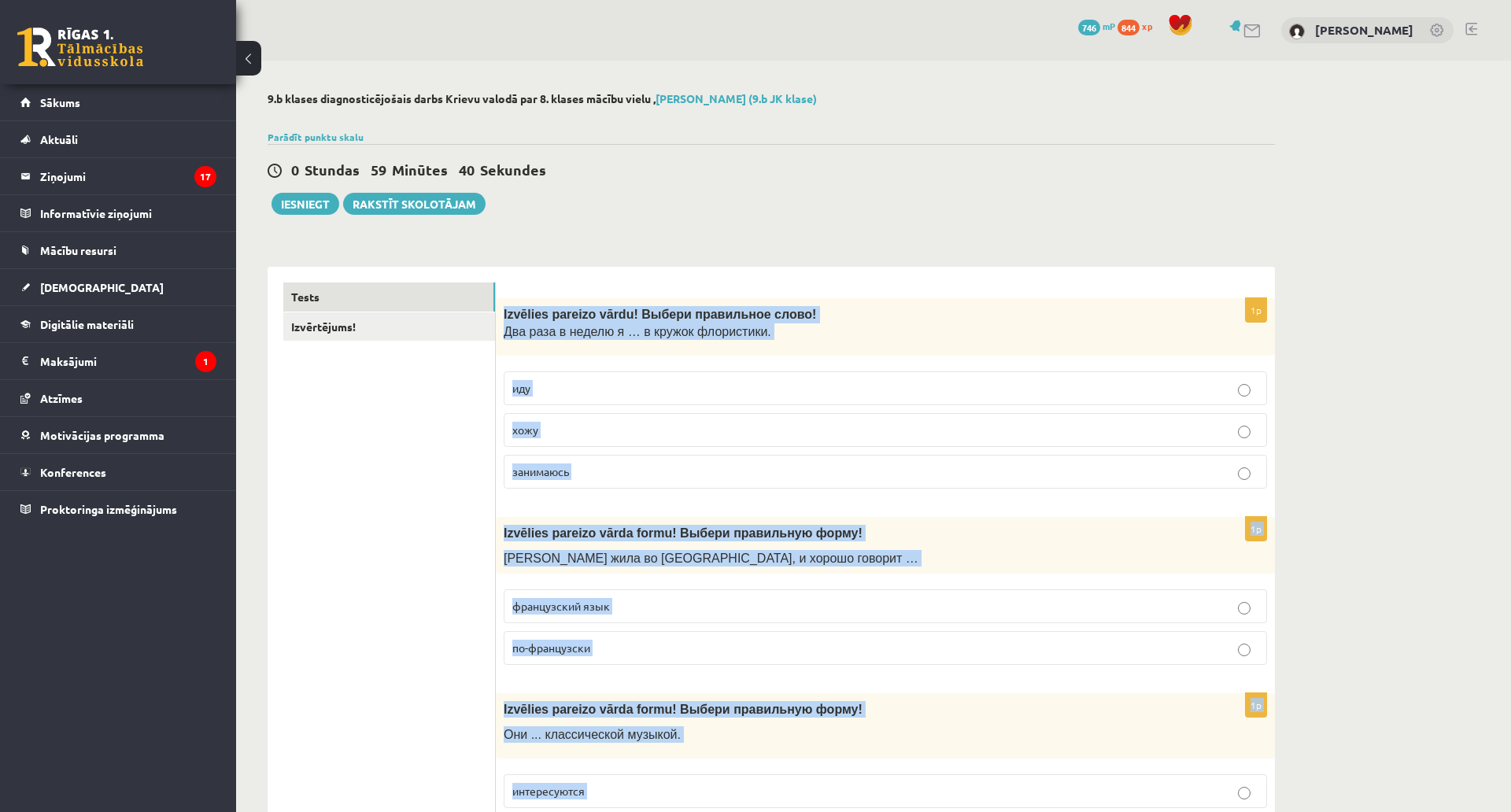
drag, startPoint x: 1272, startPoint y: 662, endPoint x: 503, endPoint y: 316, distance: 843.3
copy form "Izvēlies pareizo vārdu! Выбери правильн ое слово! Два раза в неделю я … в кружо…"
click at [544, 437] on p "хожу" at bounding box center [885, 430] width 746 height 17
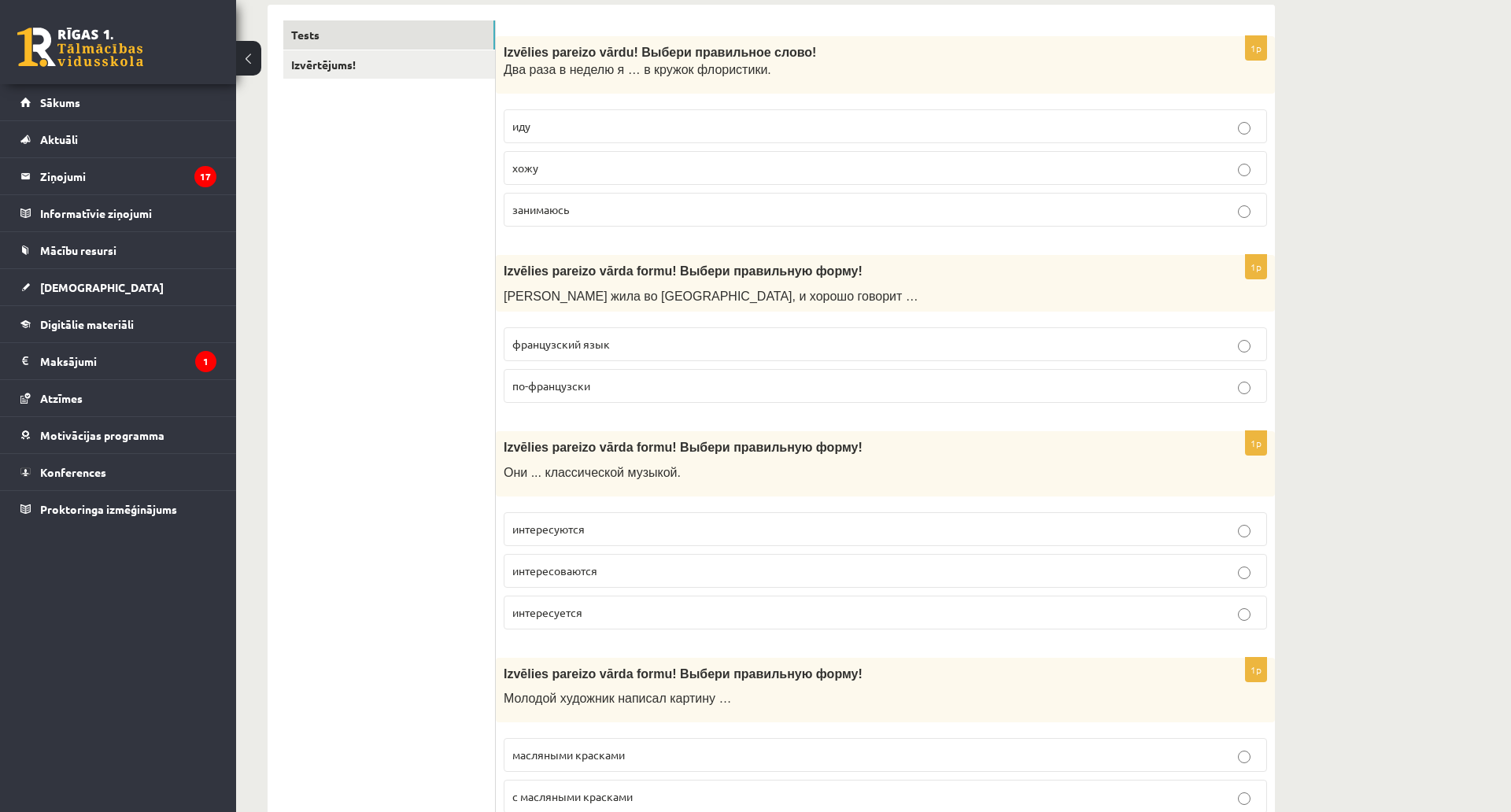
scroll to position [315, 0]
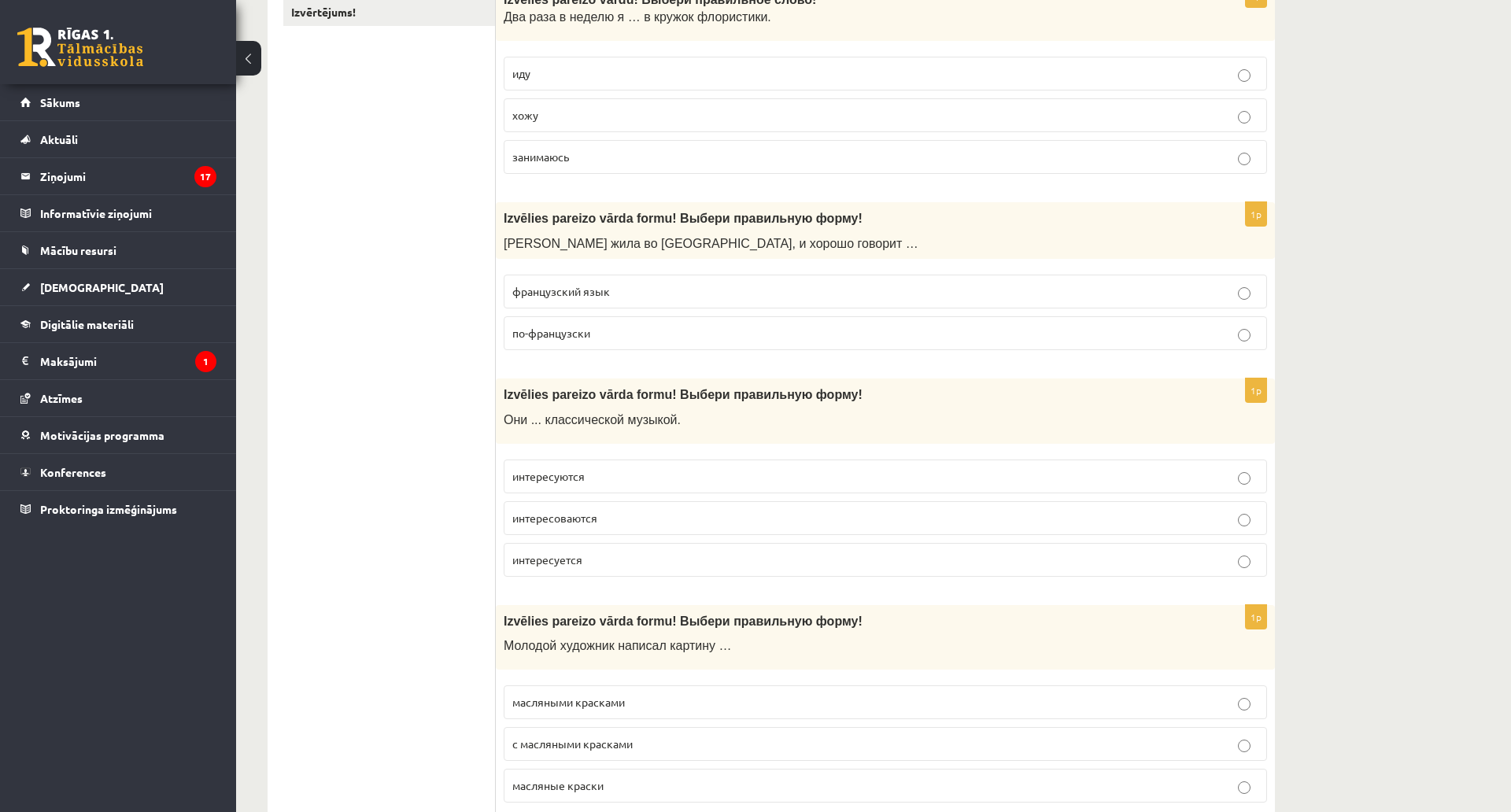
click at [566, 338] on span "по-французски" at bounding box center [551, 333] width 78 height 14
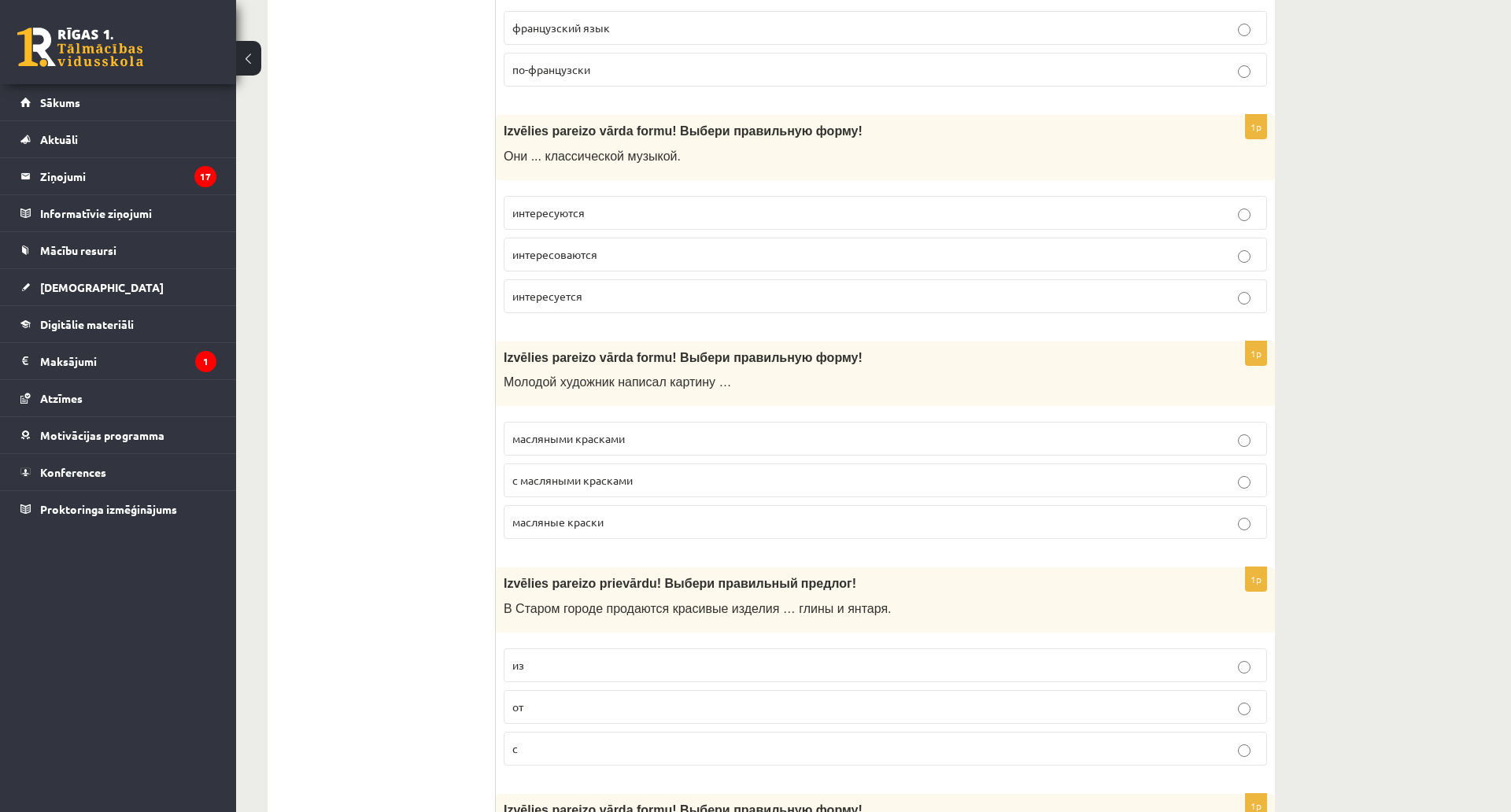
scroll to position [629, 0]
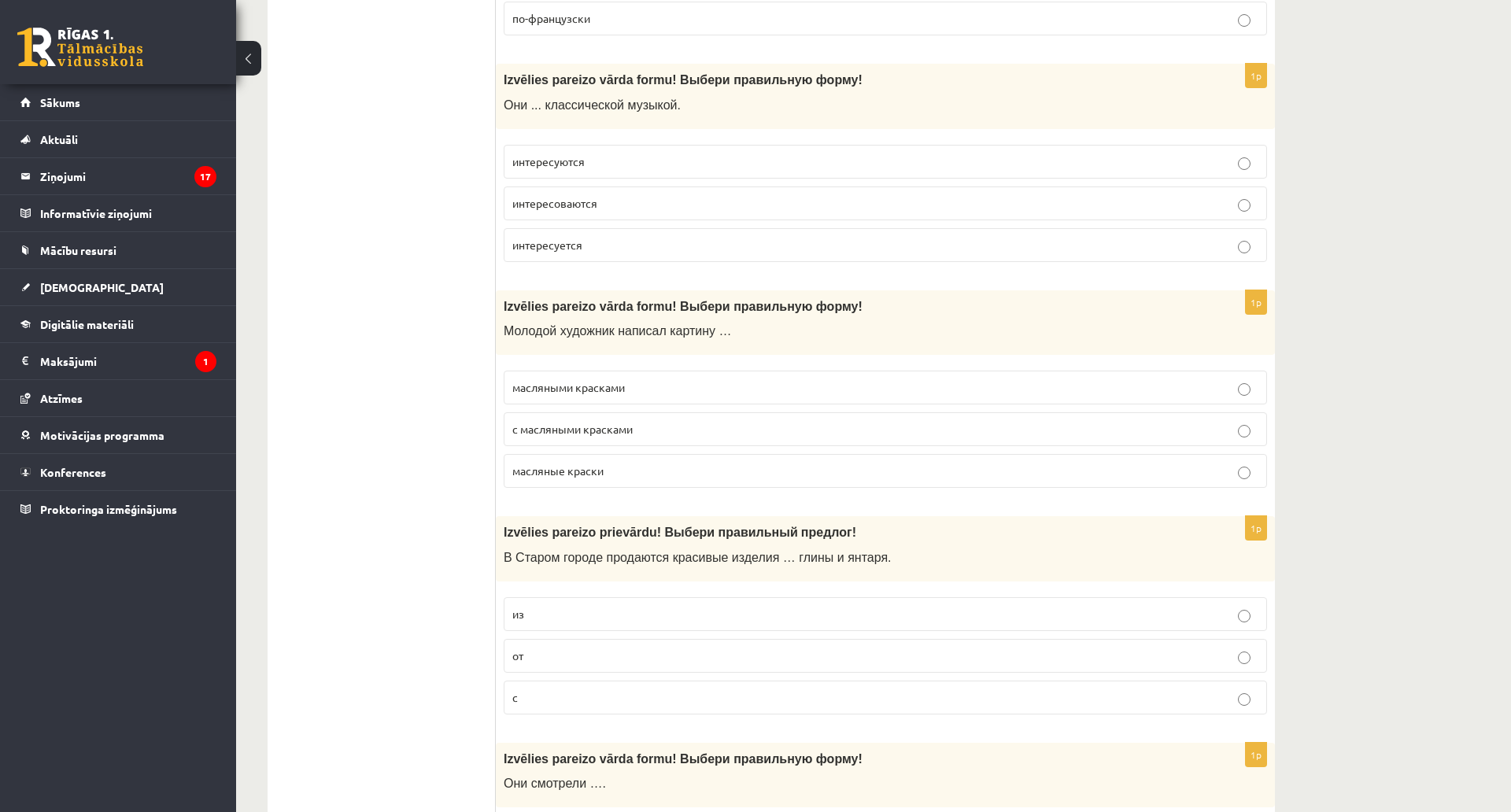
click at [611, 163] on p "интересуются" at bounding box center [885, 161] width 746 height 17
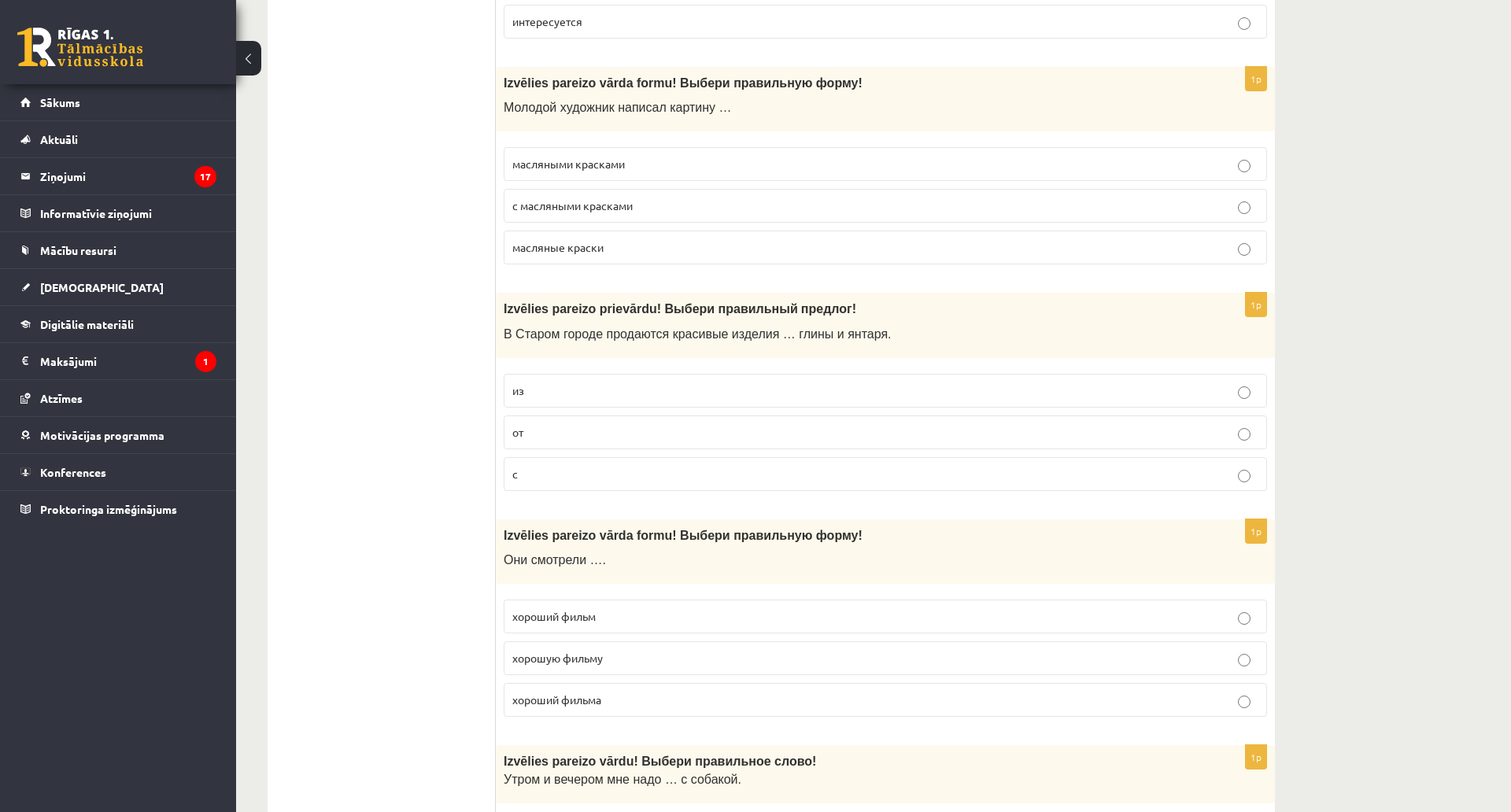
scroll to position [865, 0]
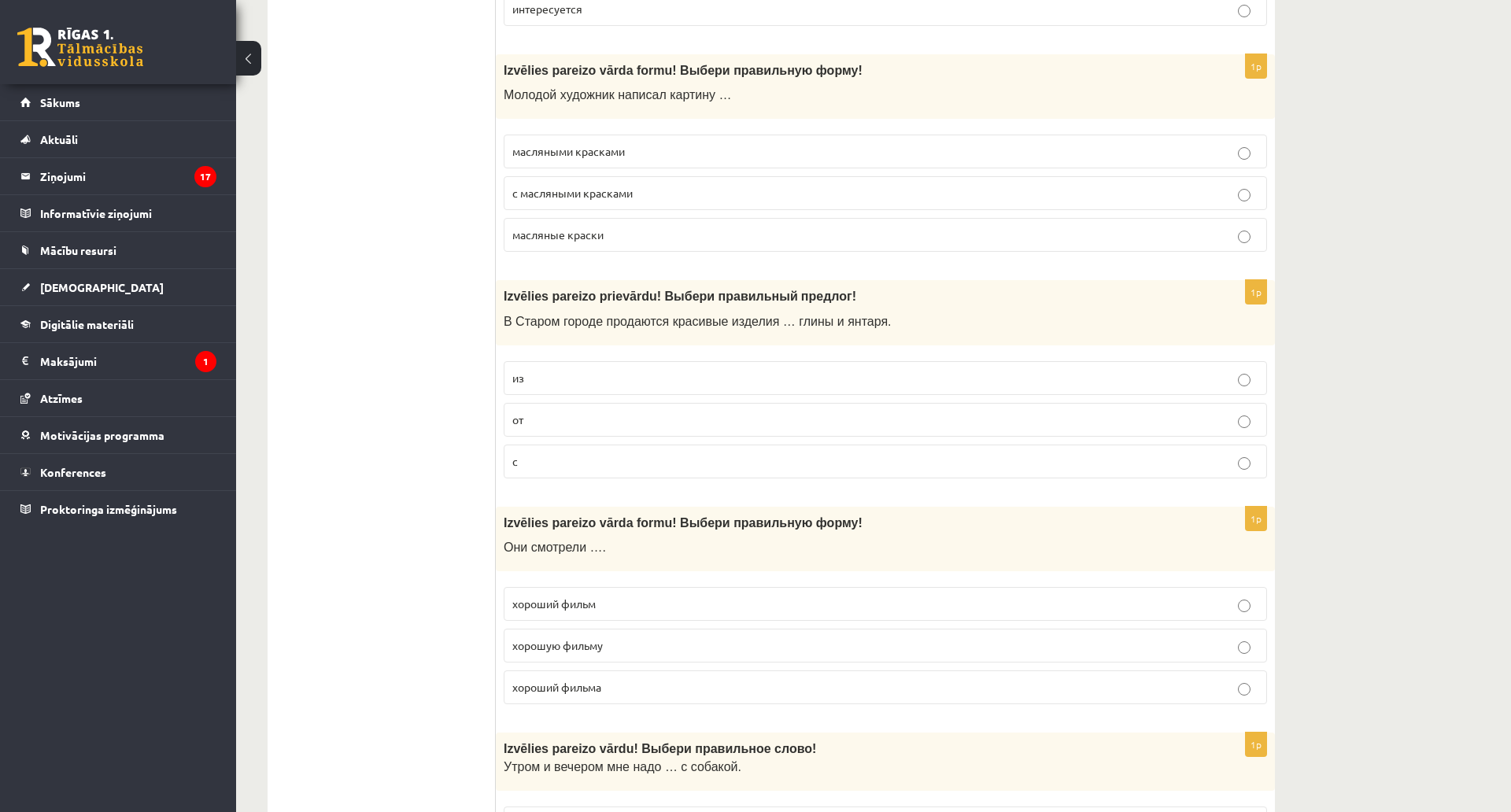
click at [542, 160] on p "масляными красками" at bounding box center [885, 152] width 746 height 17
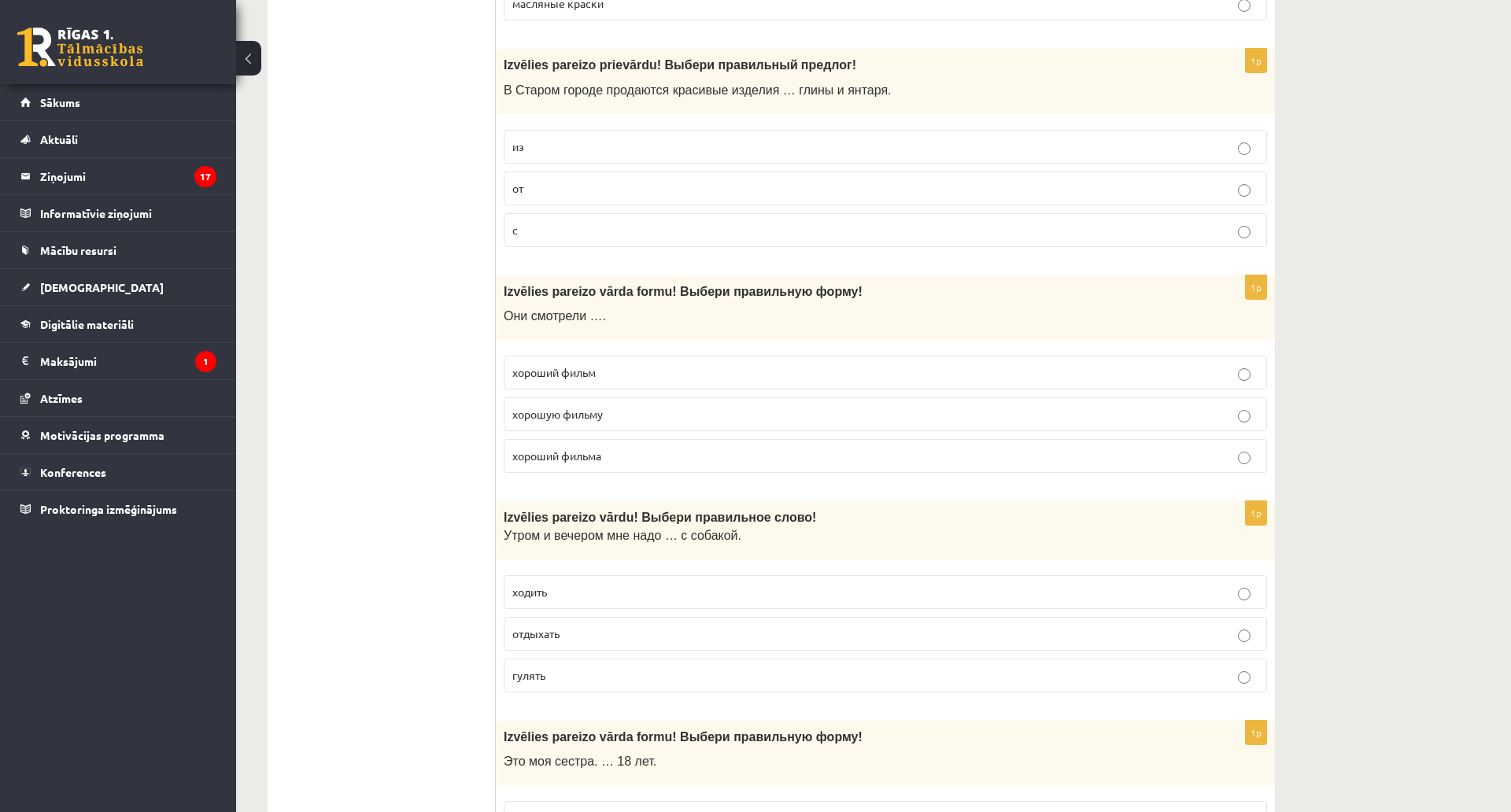
scroll to position [1102, 0]
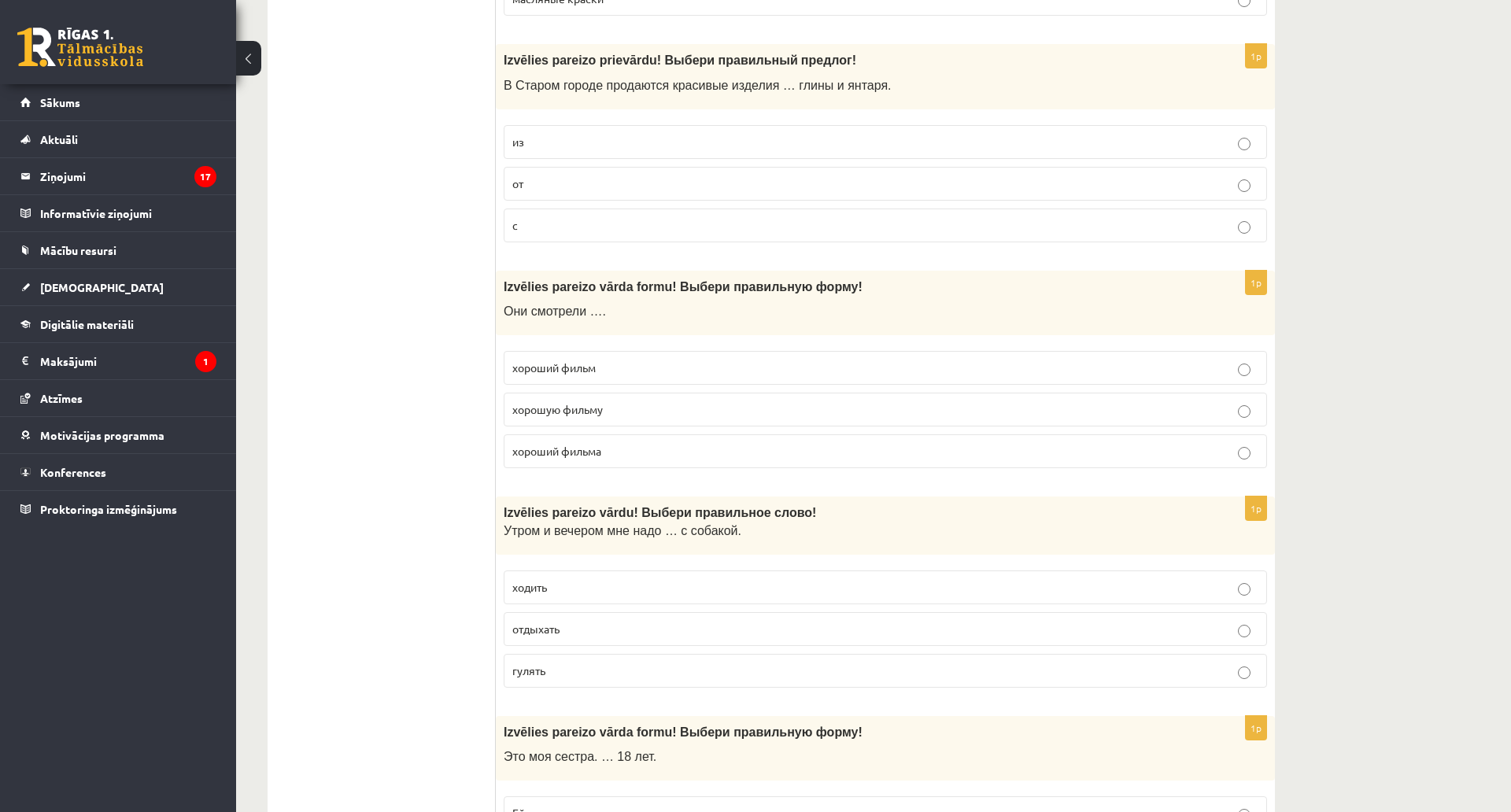
click at [546, 146] on p "из" at bounding box center [885, 142] width 746 height 17
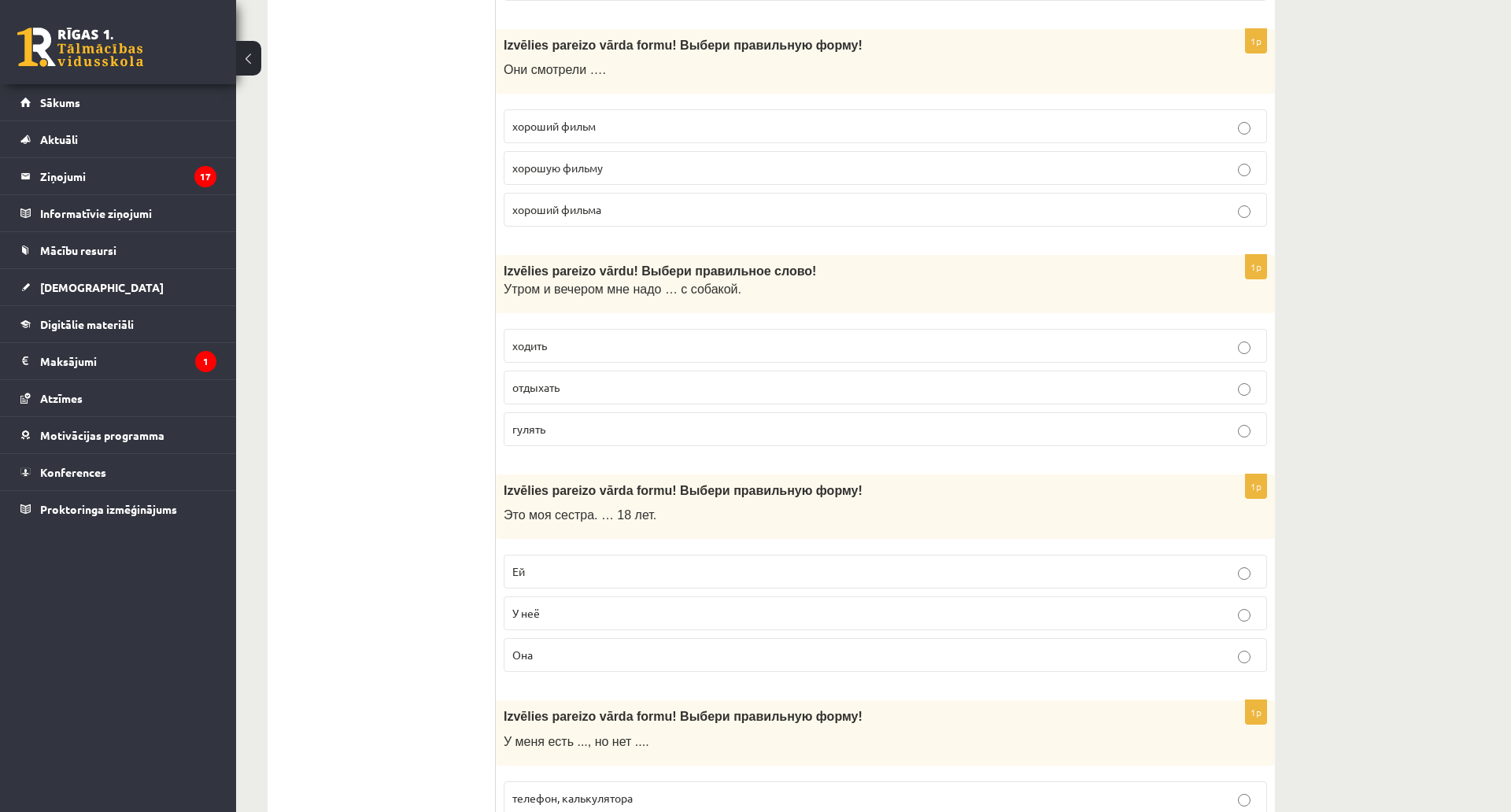
scroll to position [1338, 0]
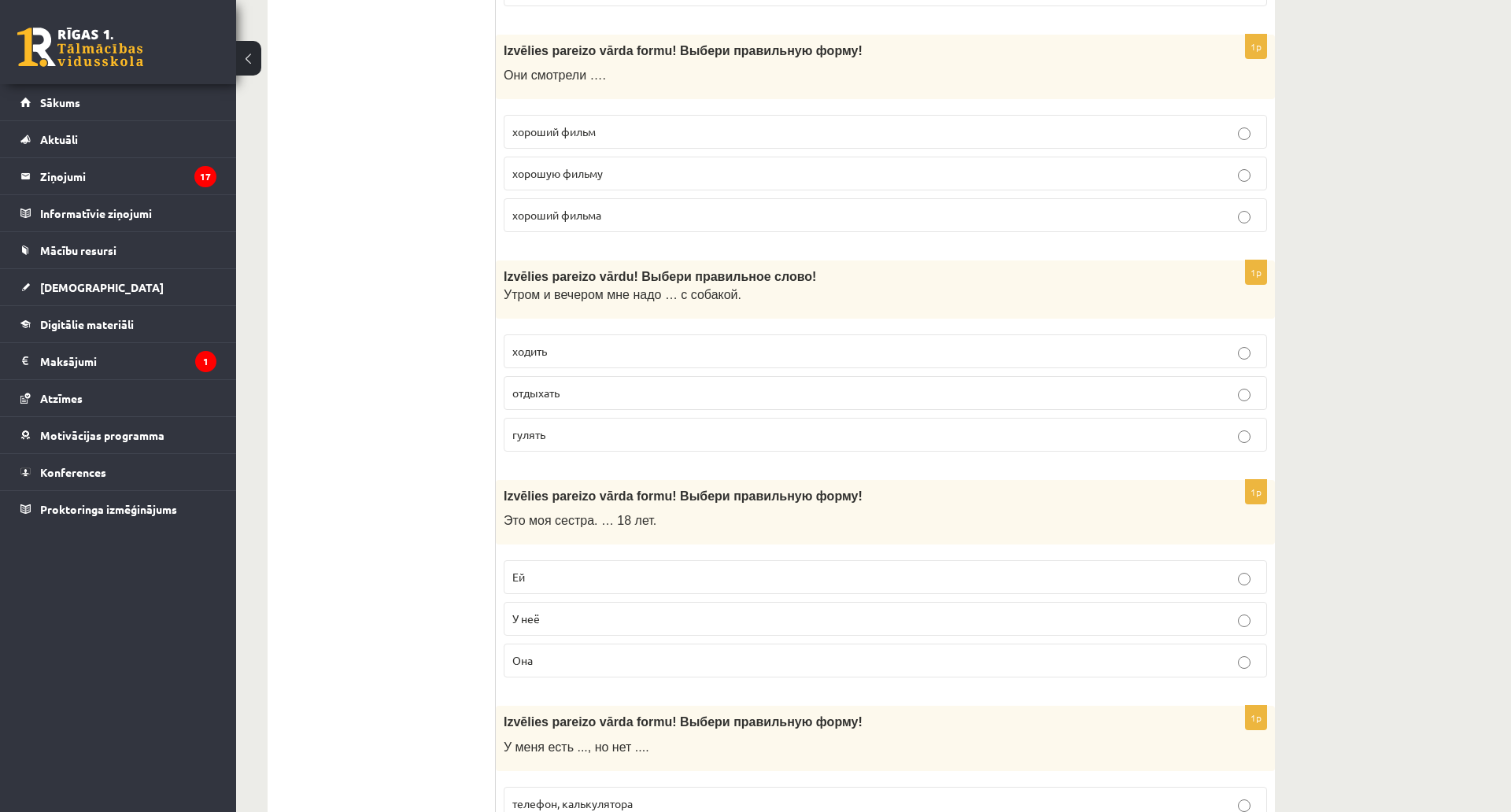
click at [543, 136] on span "хороший фильм" at bounding box center [554, 132] width 84 height 14
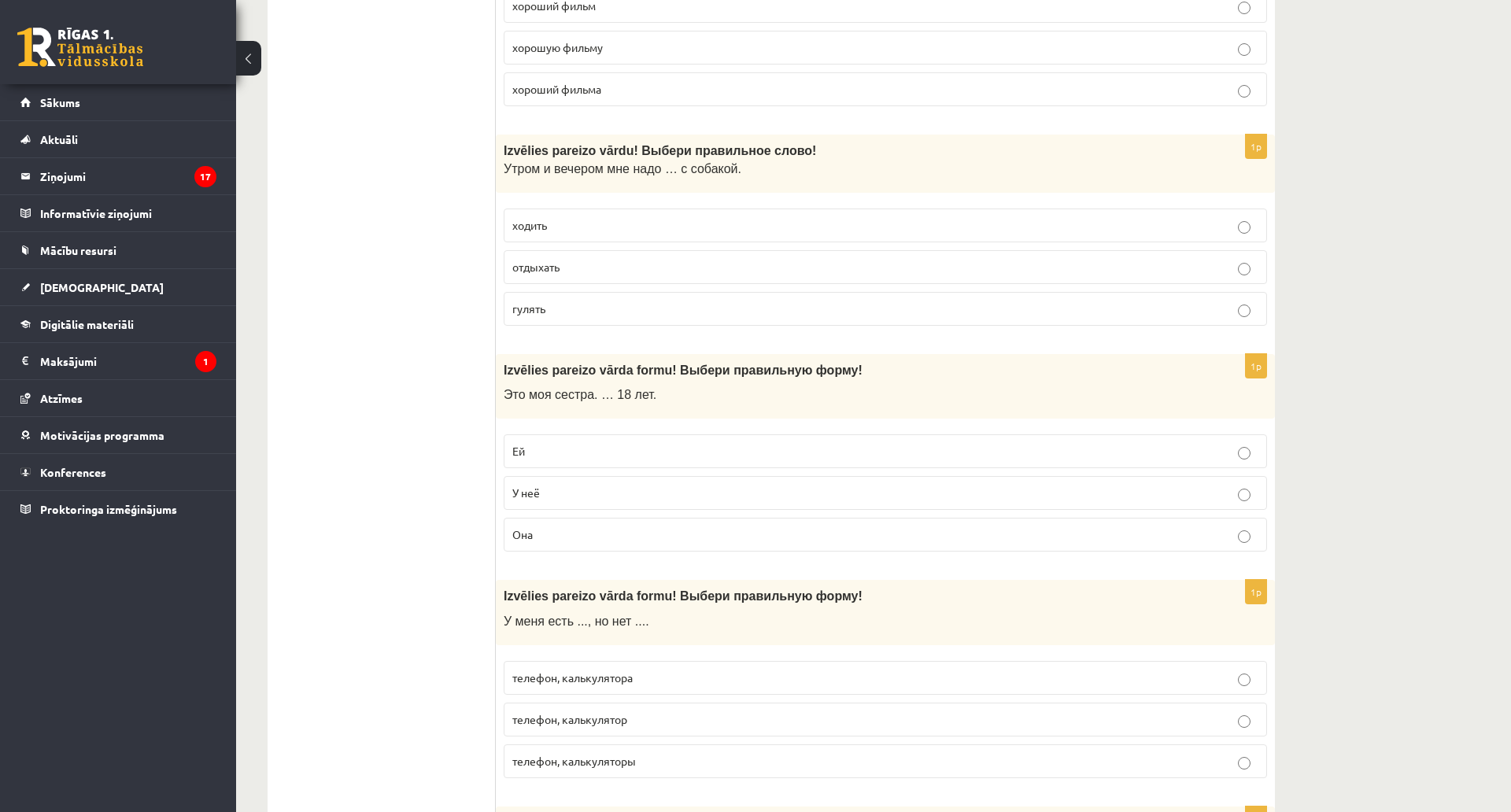
scroll to position [1574, 0]
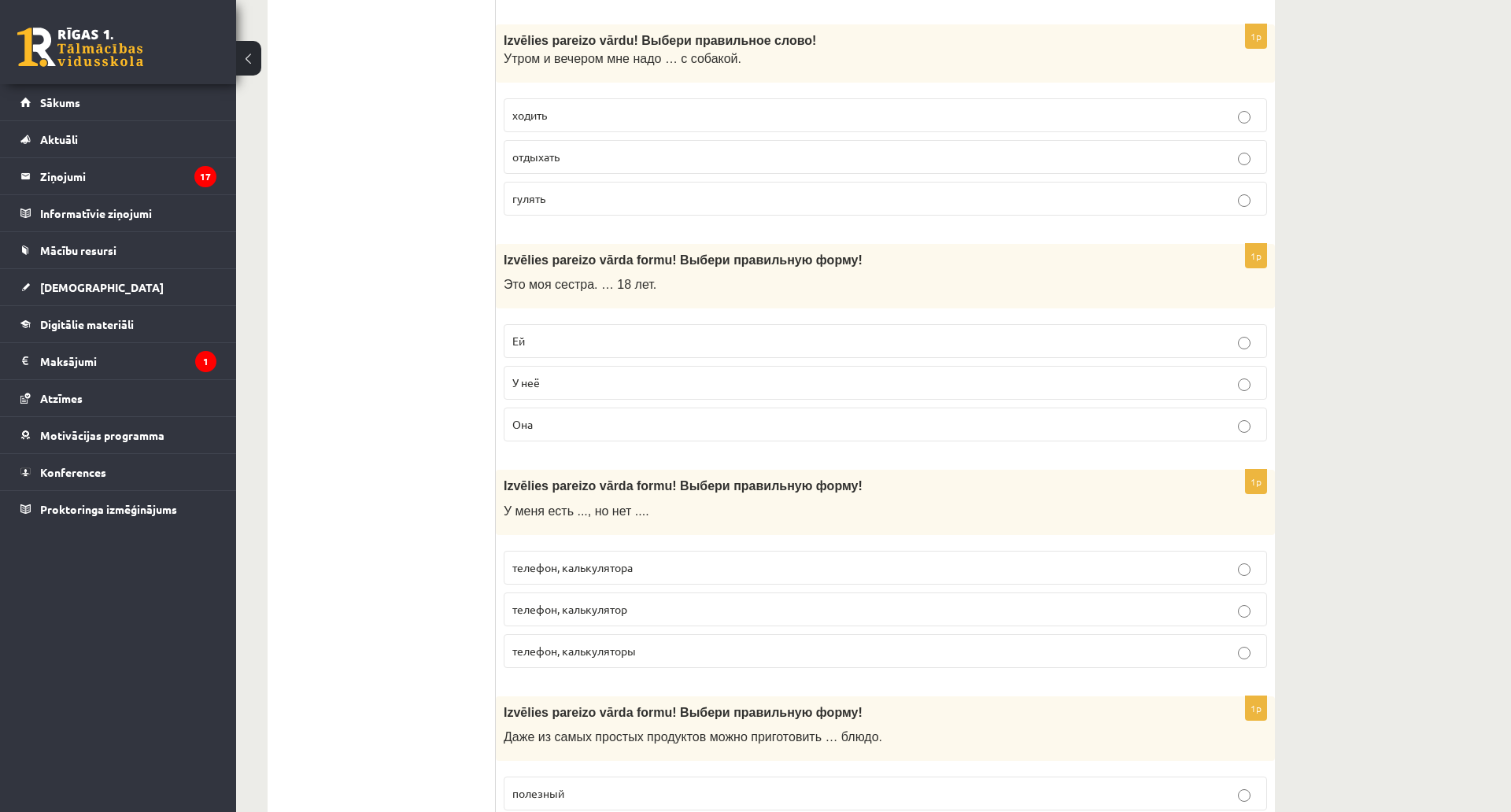
click at [535, 196] on span "гулять" at bounding box center [528, 199] width 33 height 14
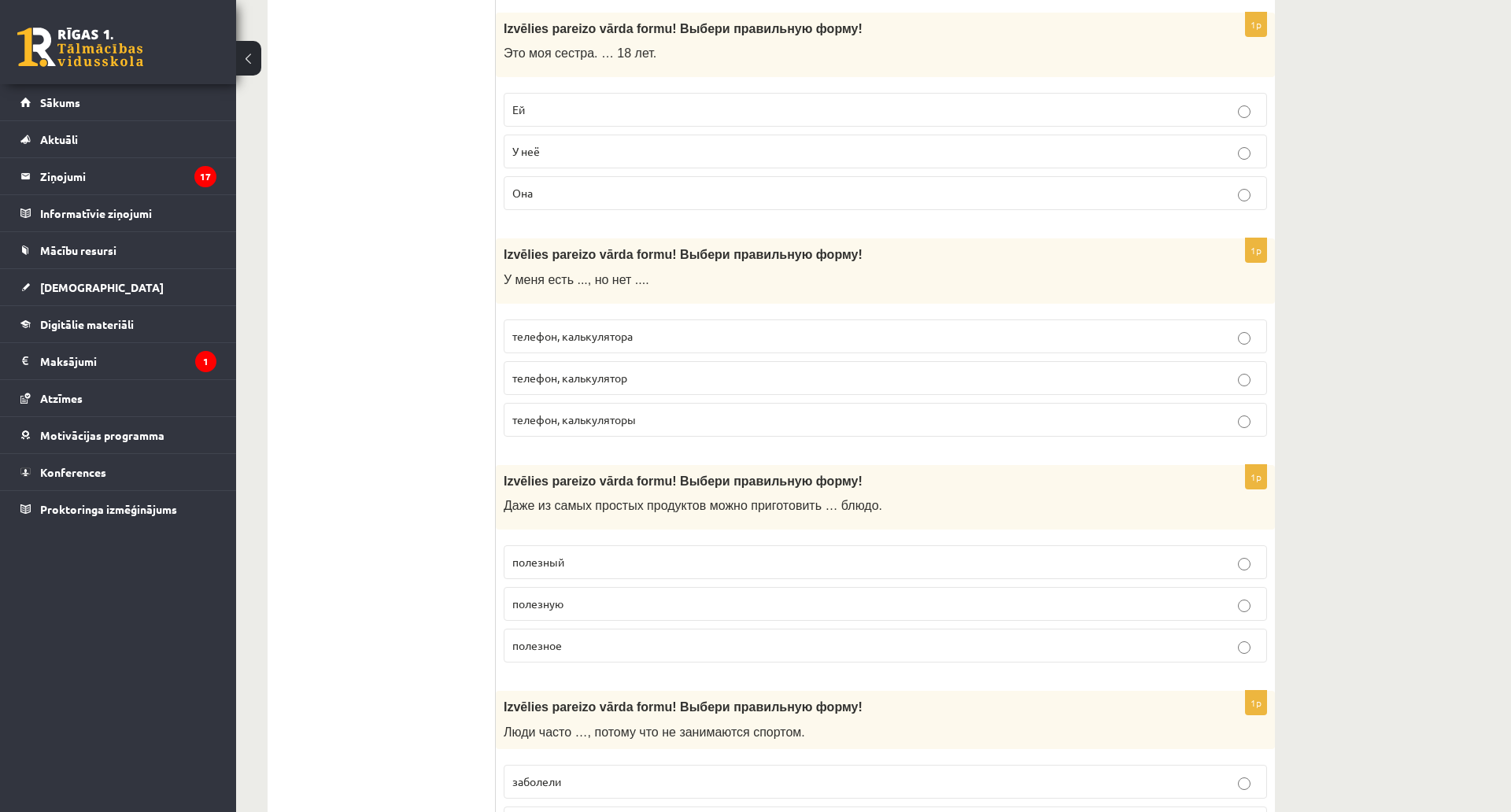
scroll to position [1810, 0]
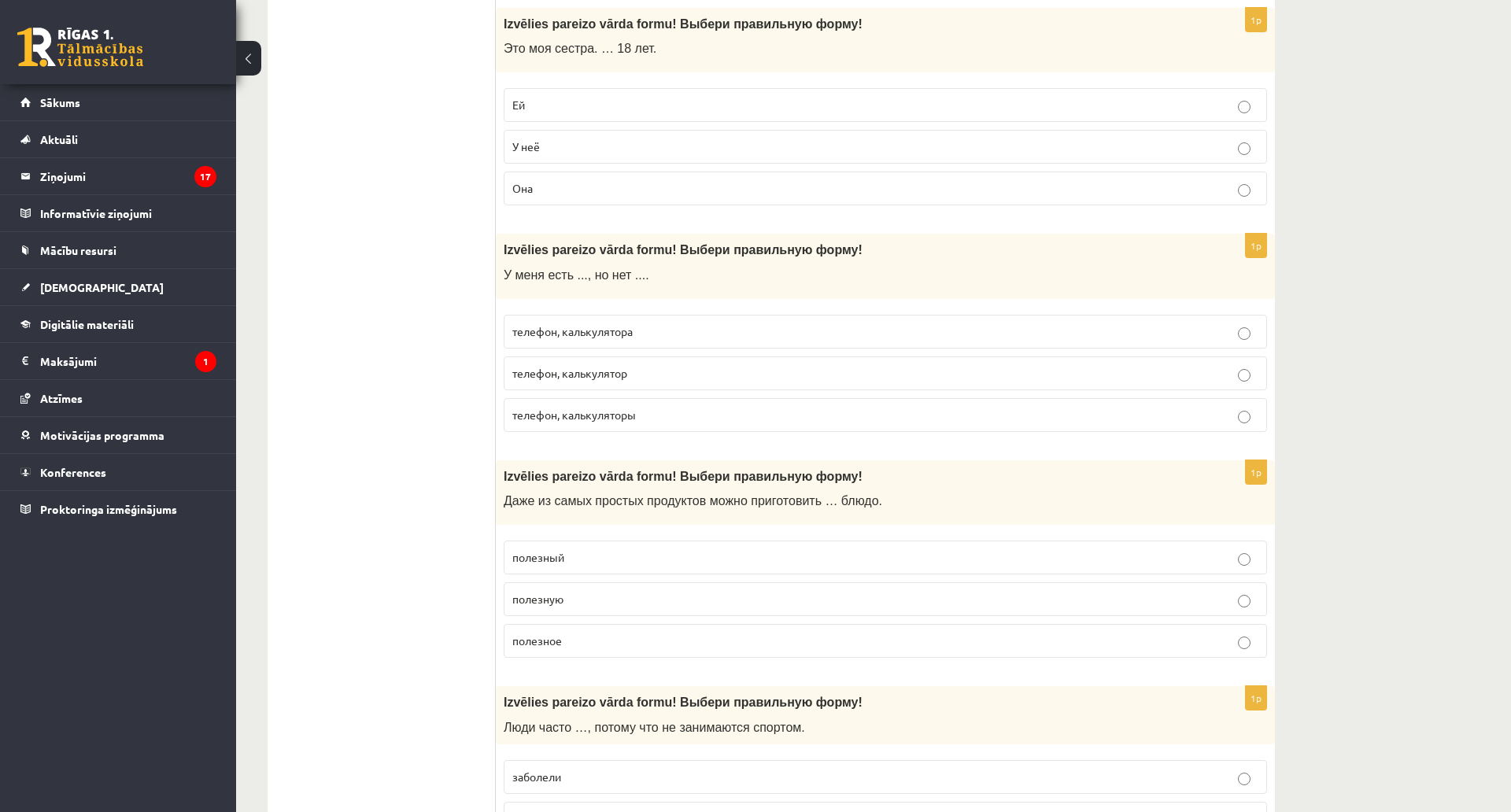
click at [581, 104] on p "Ей" at bounding box center [885, 104] width 746 height 17
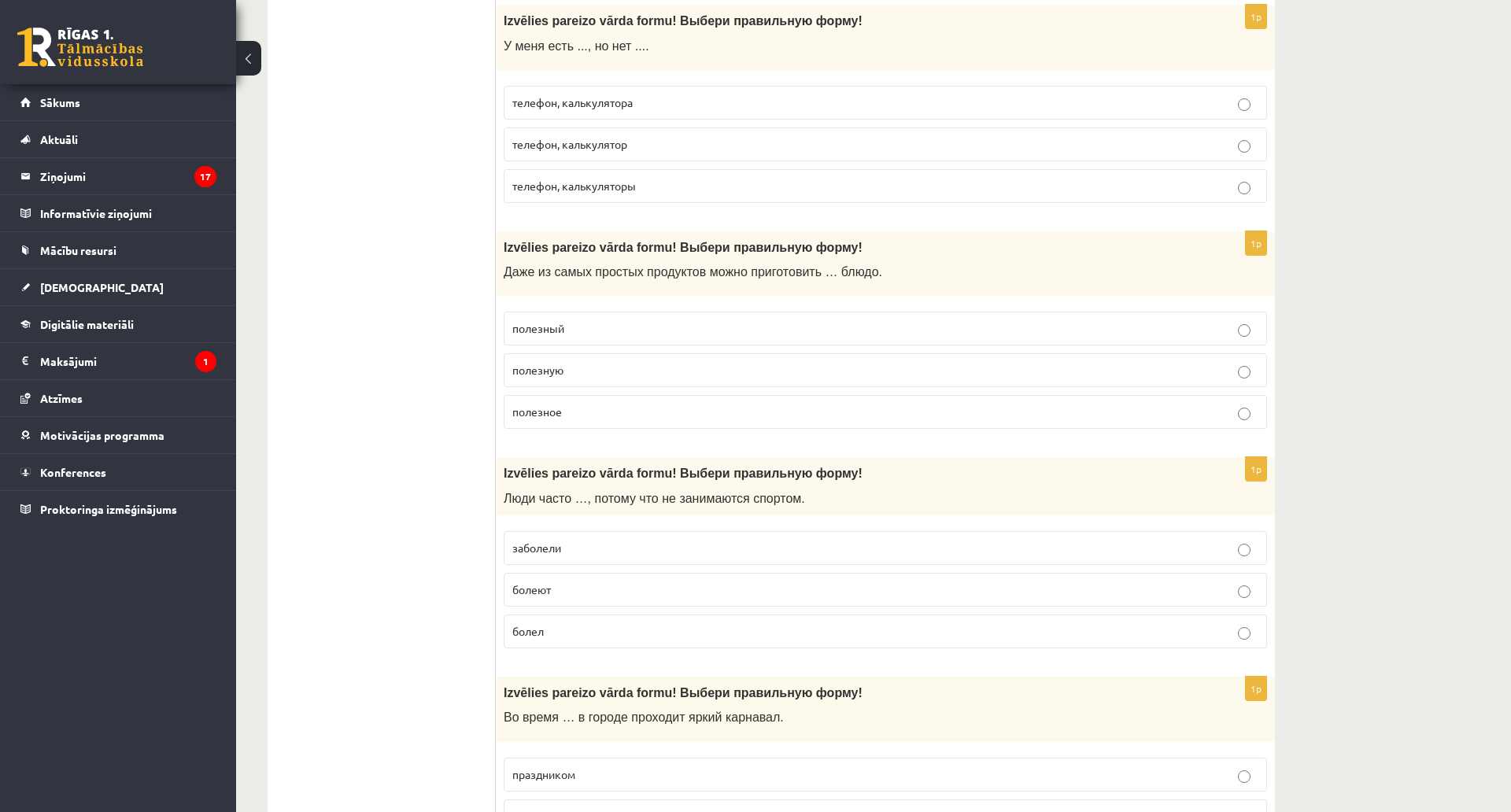
scroll to position [2046, 0]
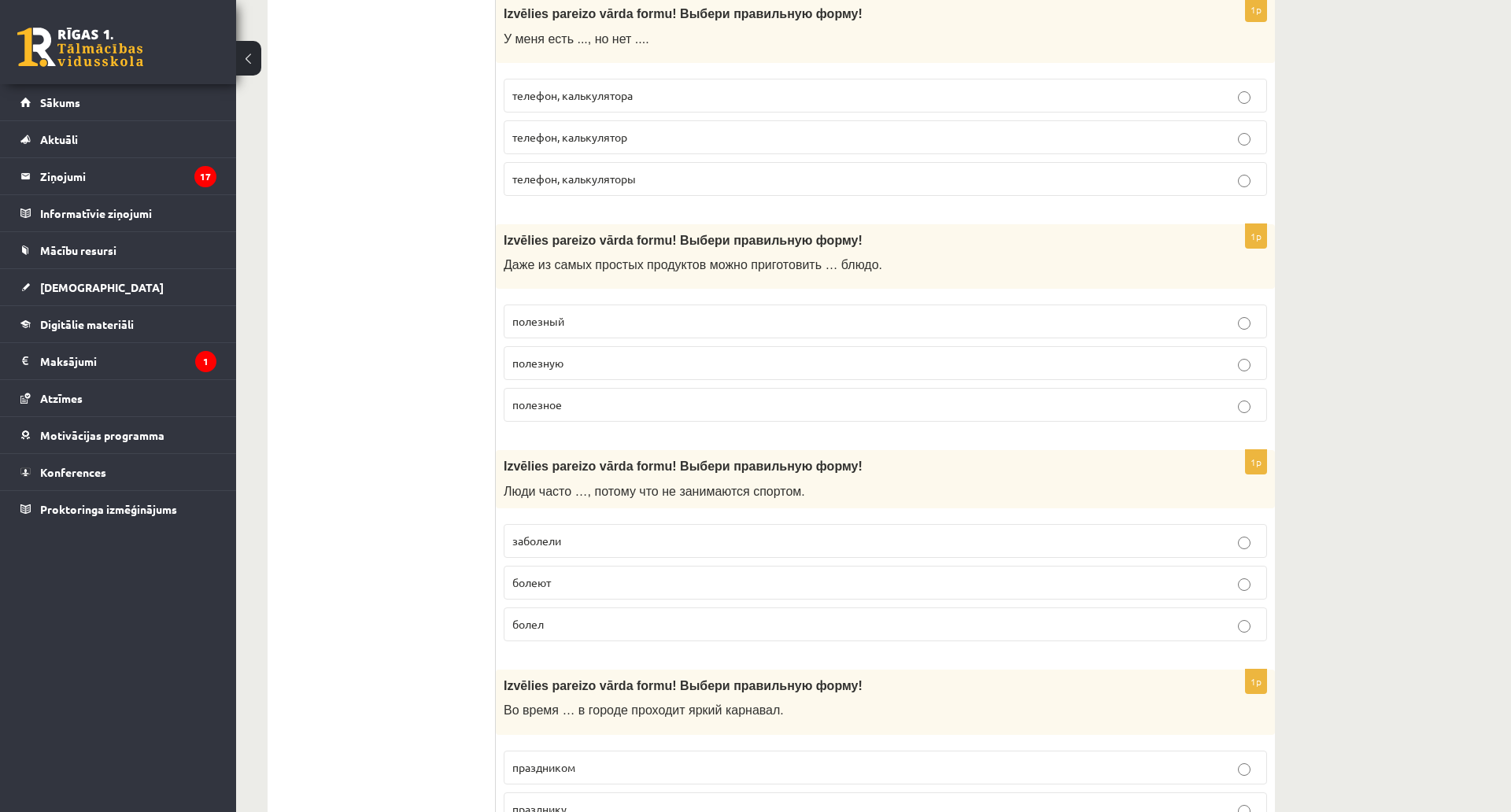
click at [562, 97] on span "телефон, калькулятора" at bounding box center [572, 95] width 120 height 14
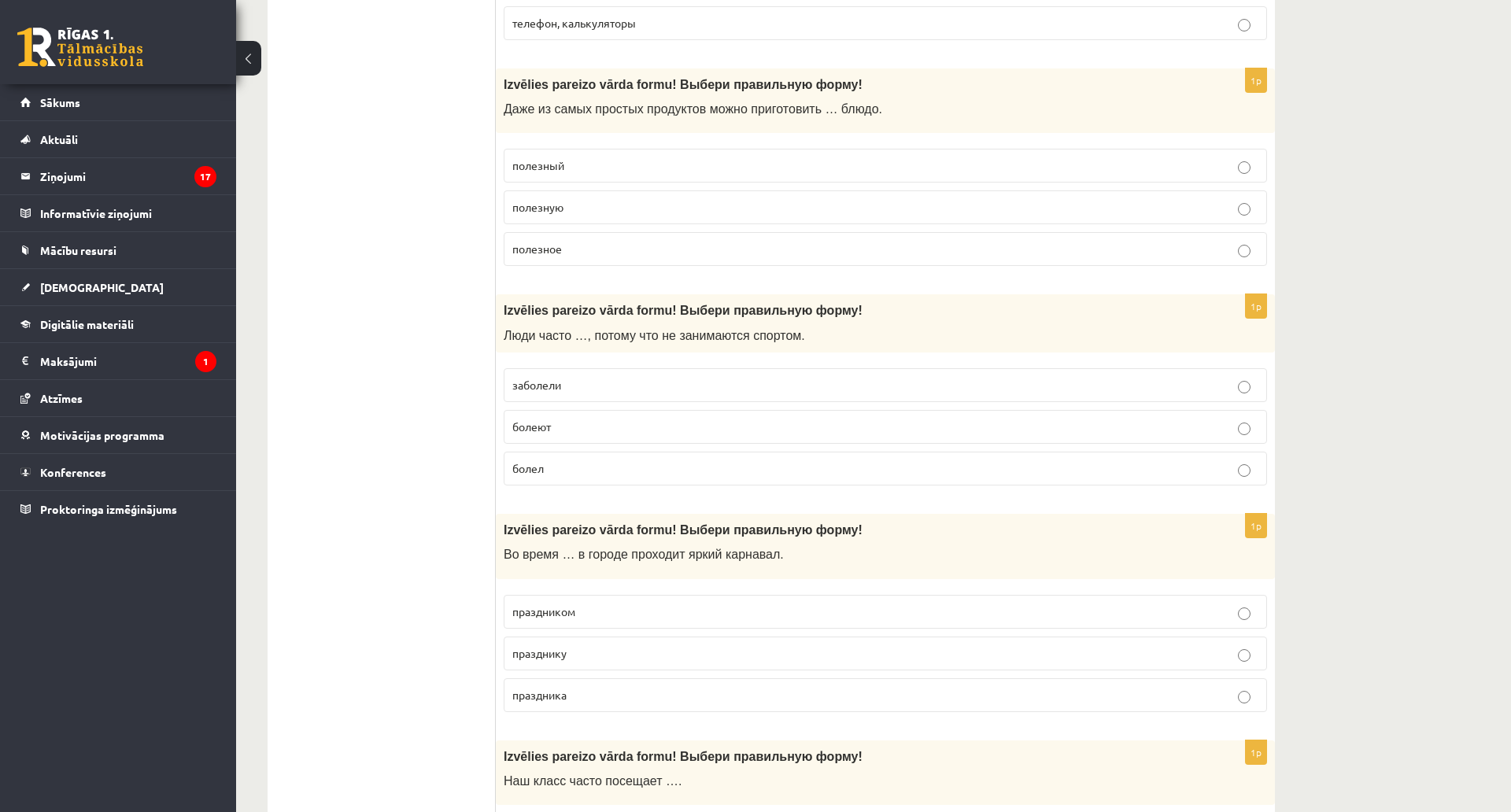
scroll to position [2203, 0]
click at [573, 252] on p "полезное" at bounding box center [885, 247] width 746 height 17
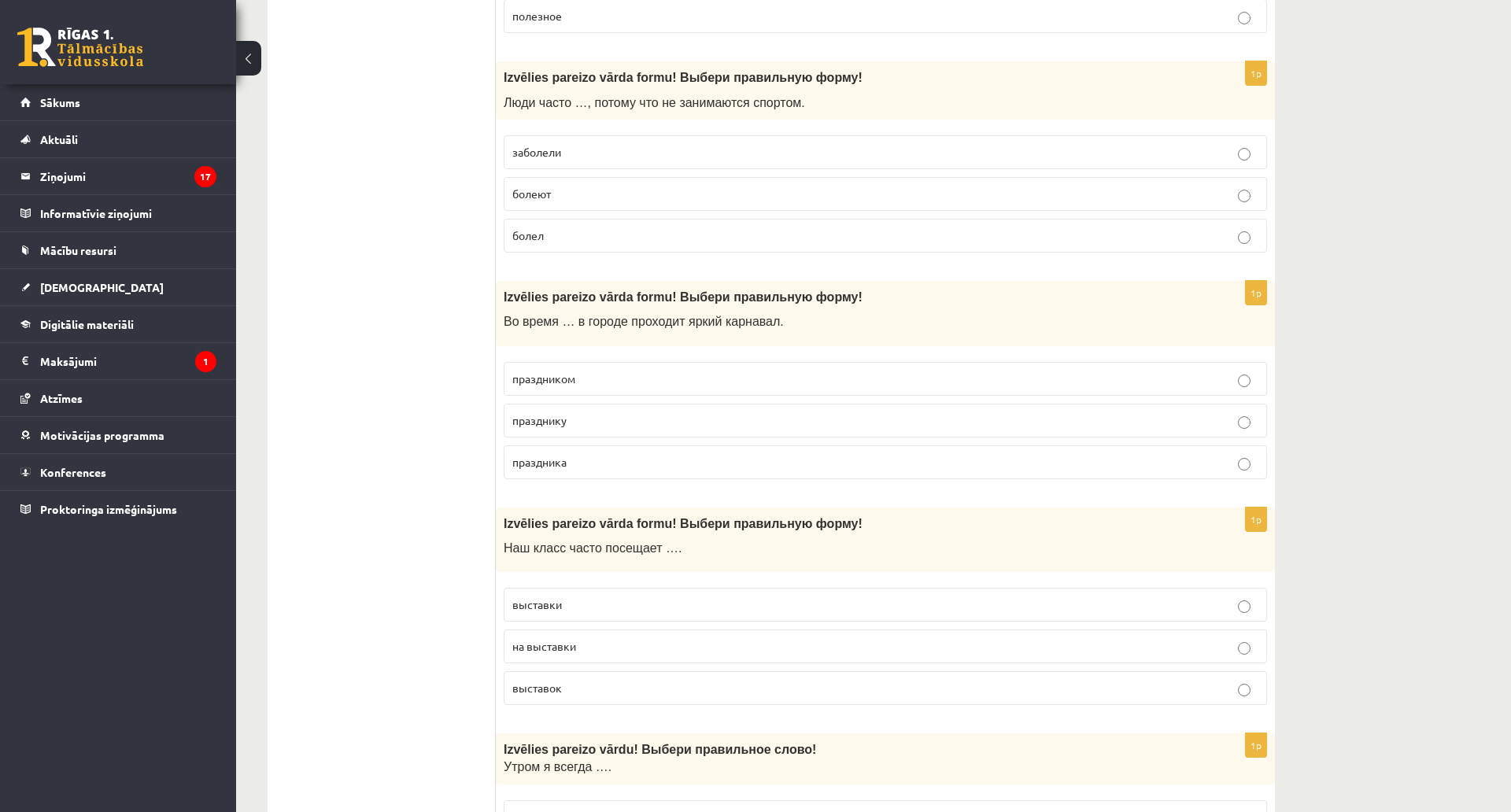
scroll to position [2439, 0]
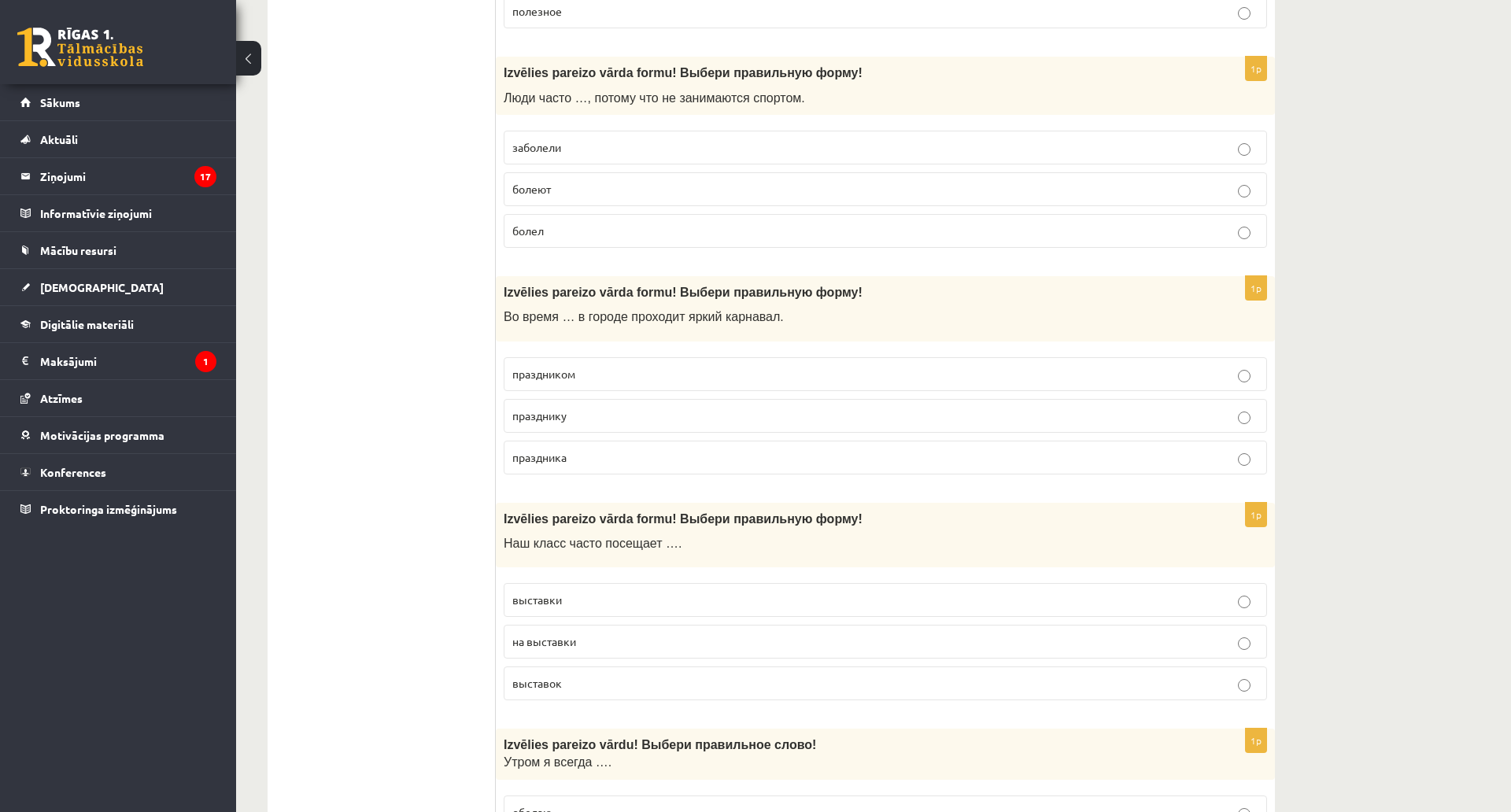
click at [543, 188] on span "болеют" at bounding box center [531, 189] width 38 height 14
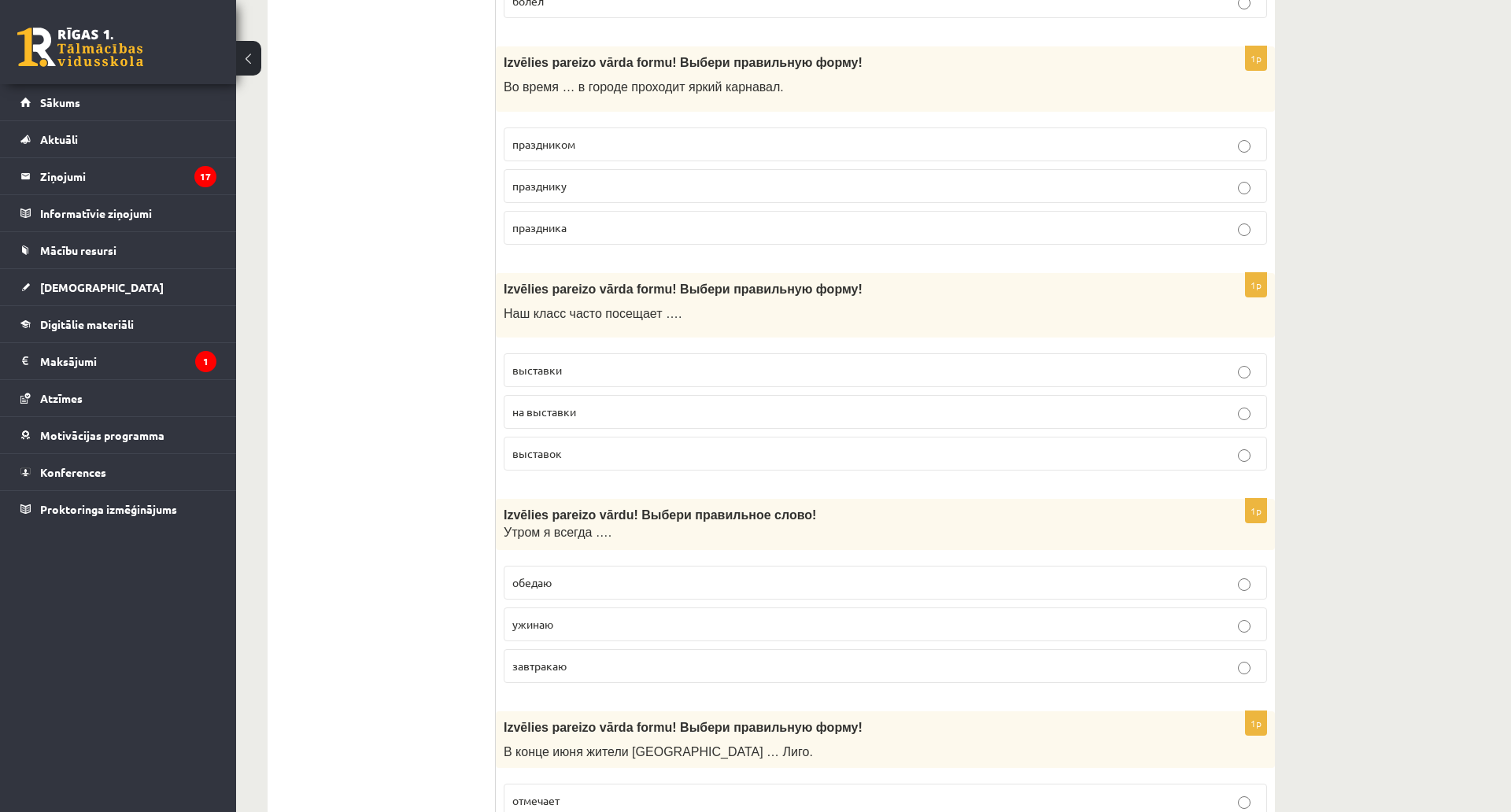
scroll to position [2675, 0]
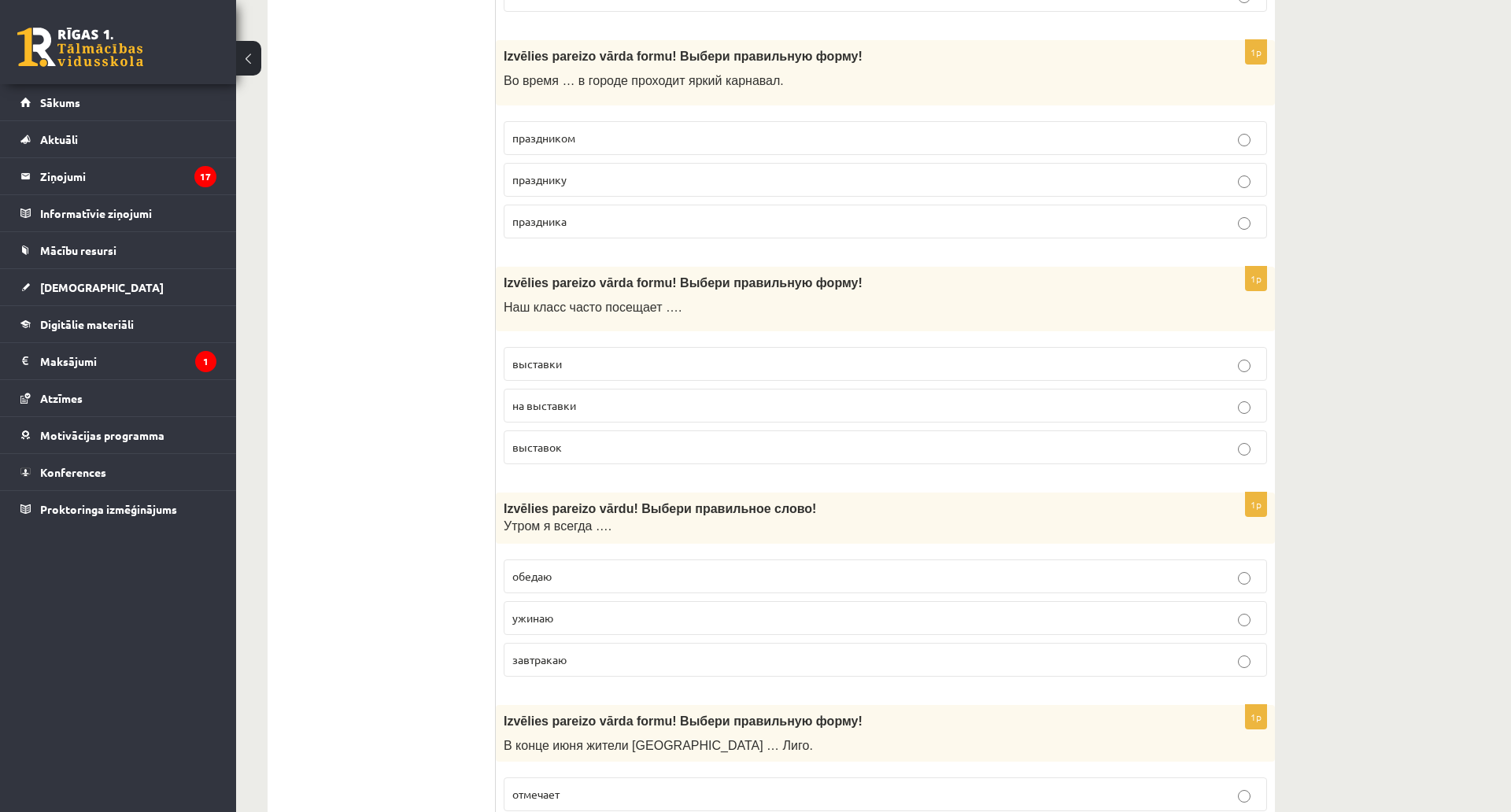
click at [562, 223] on span "праздника" at bounding box center [539, 221] width 54 height 14
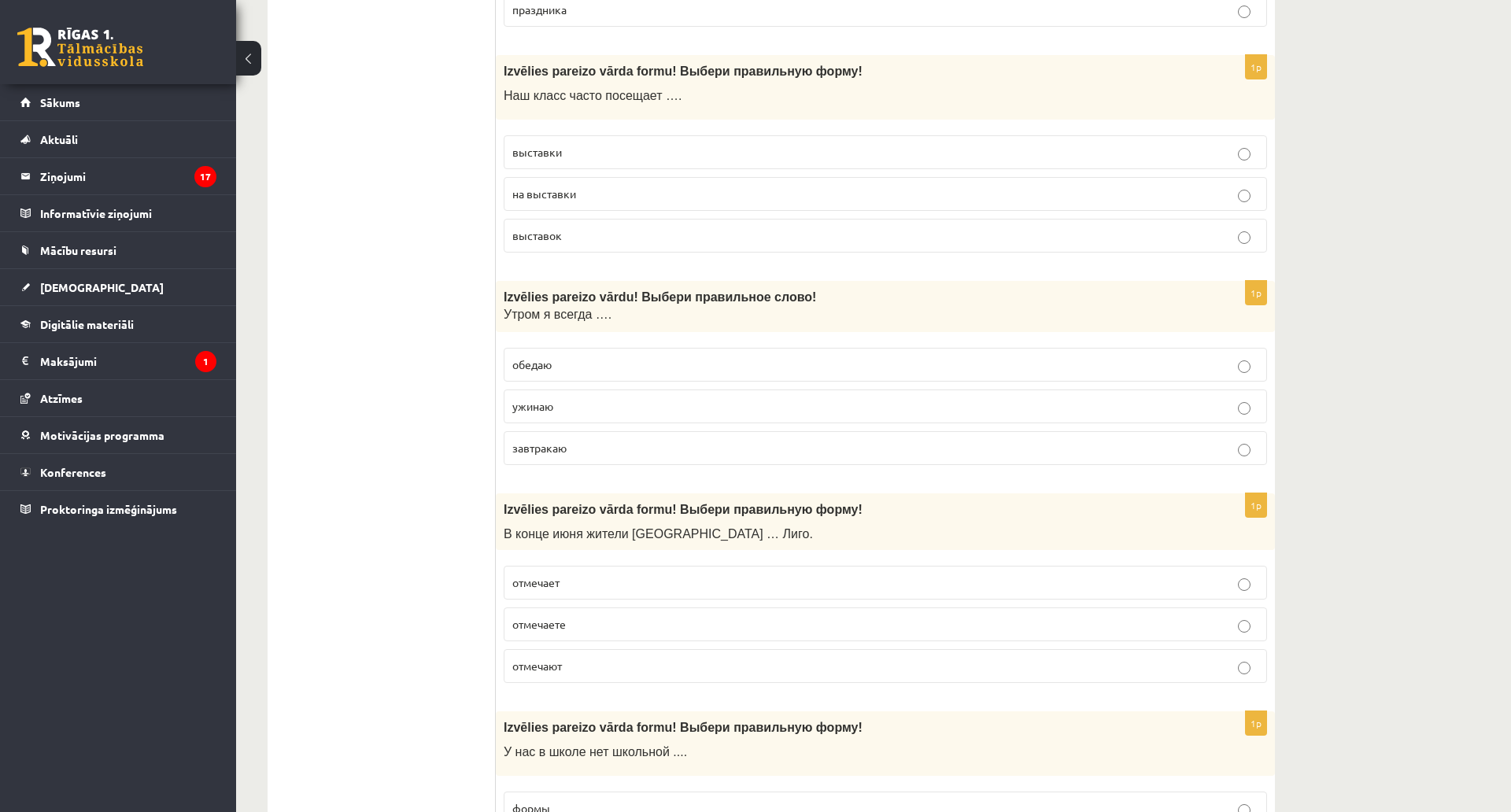
scroll to position [2911, 0]
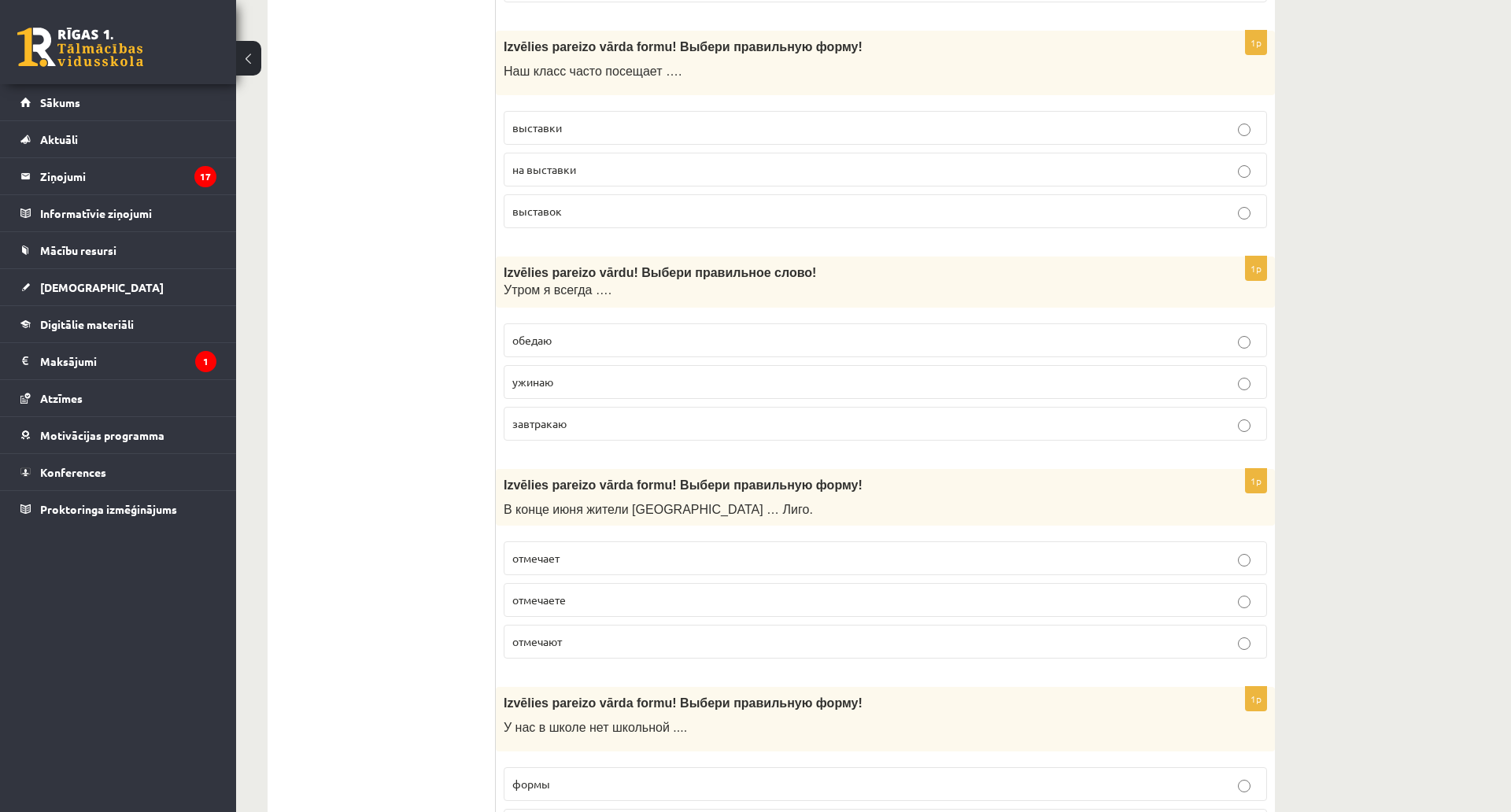
click at [574, 126] on p "выставки" at bounding box center [885, 128] width 746 height 17
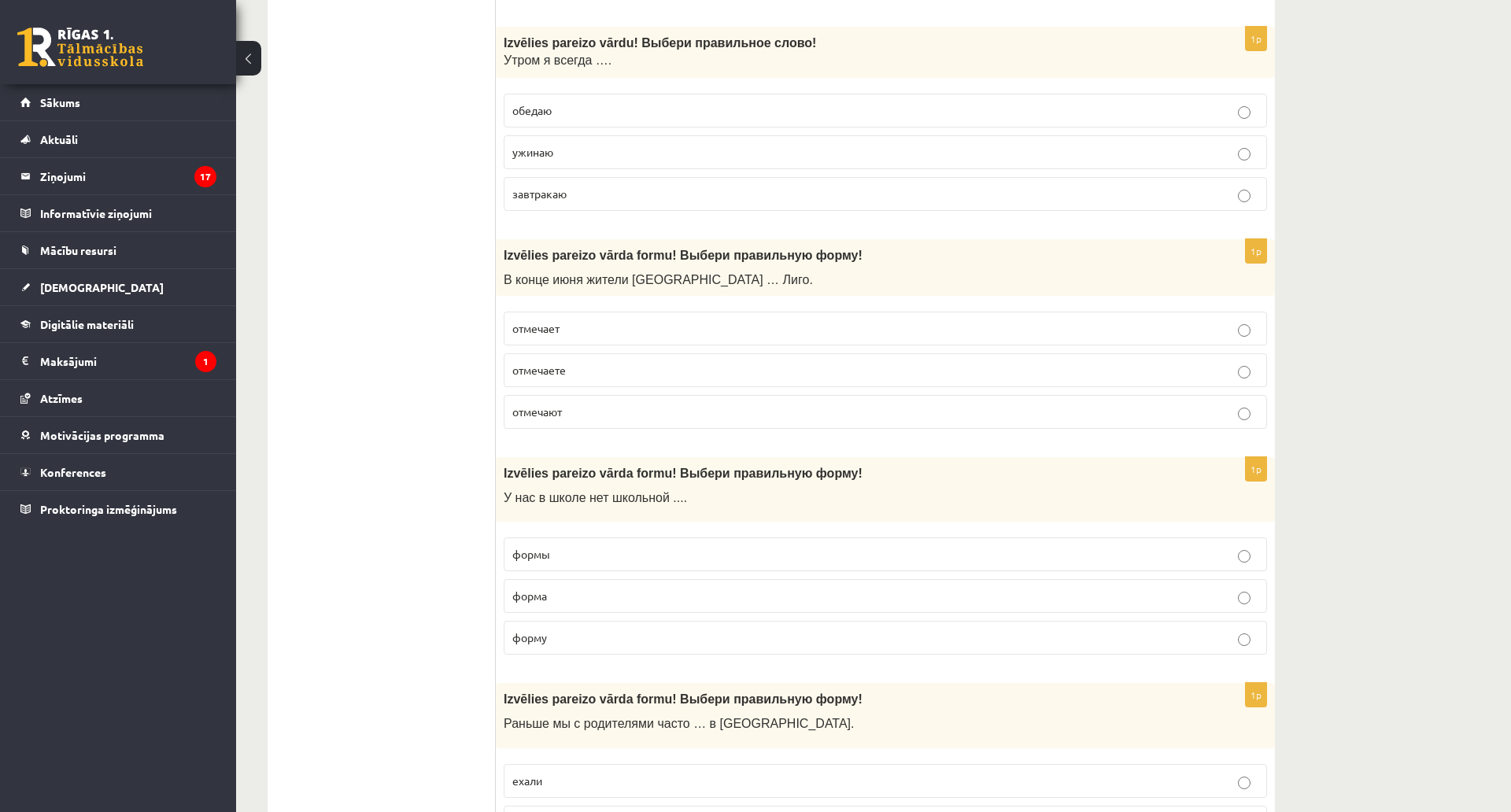
scroll to position [3147, 0]
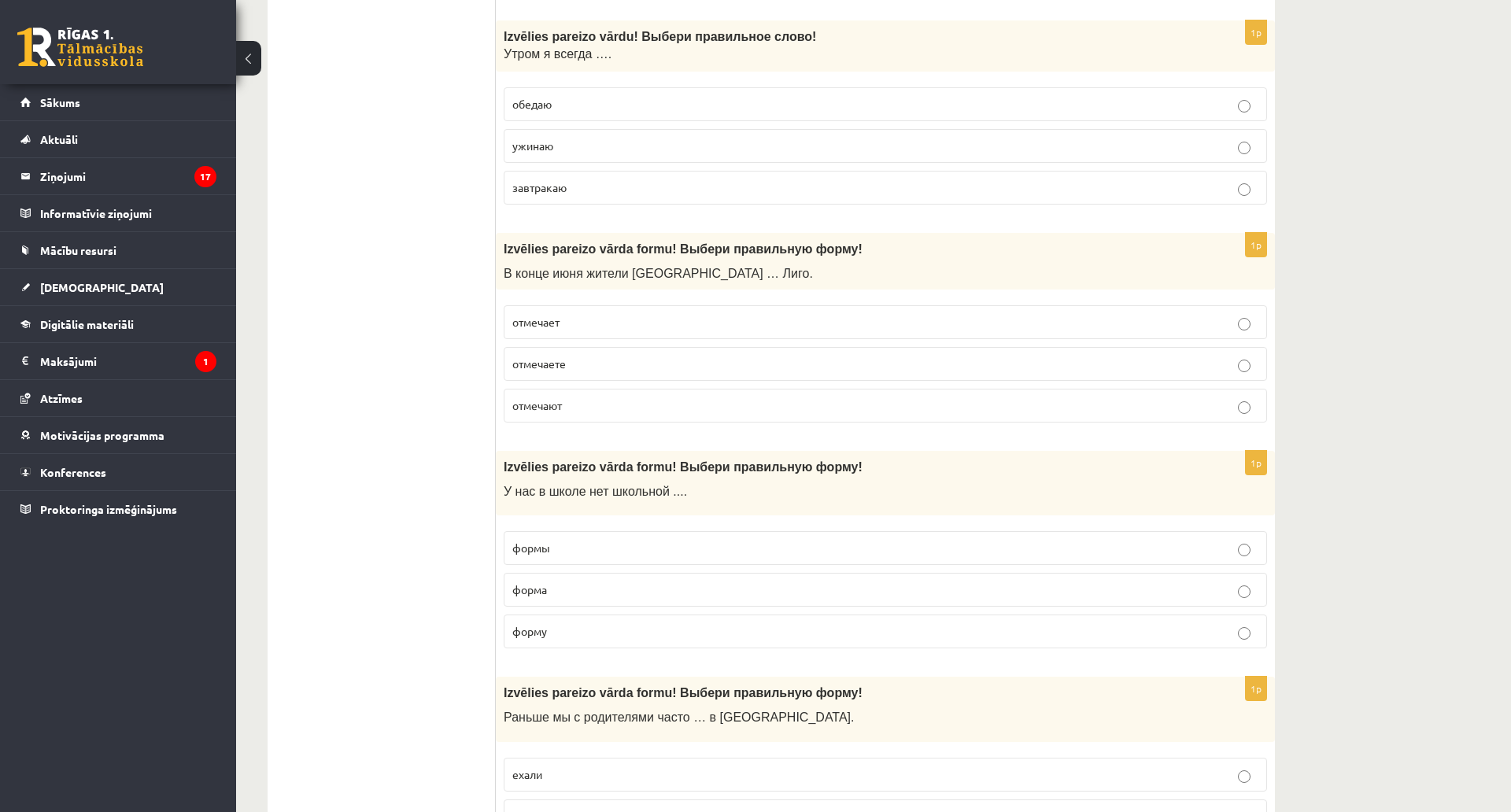
click at [549, 178] on label "завтракаю" at bounding box center [885, 187] width 763 height 34
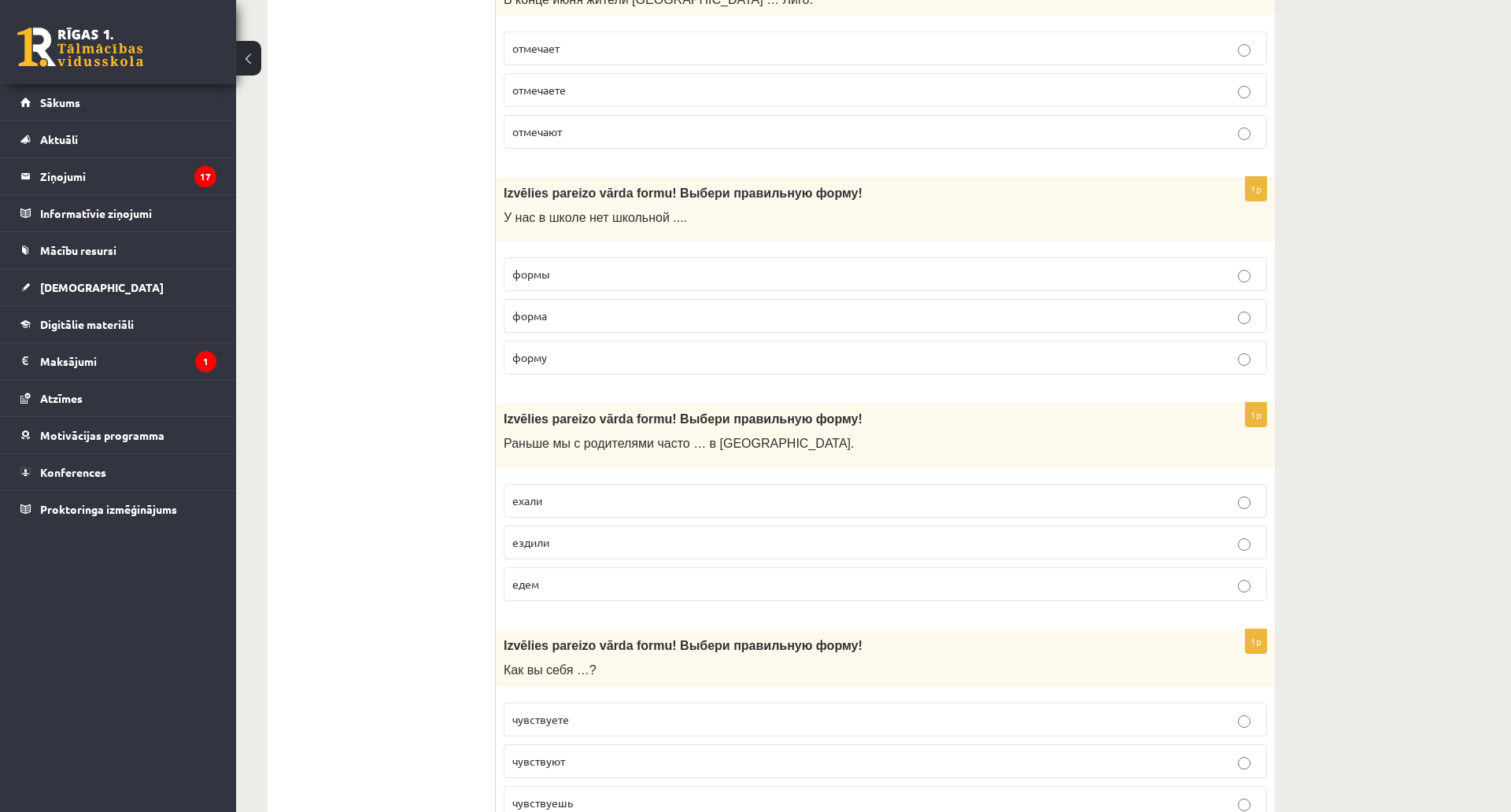
scroll to position [3462, 0]
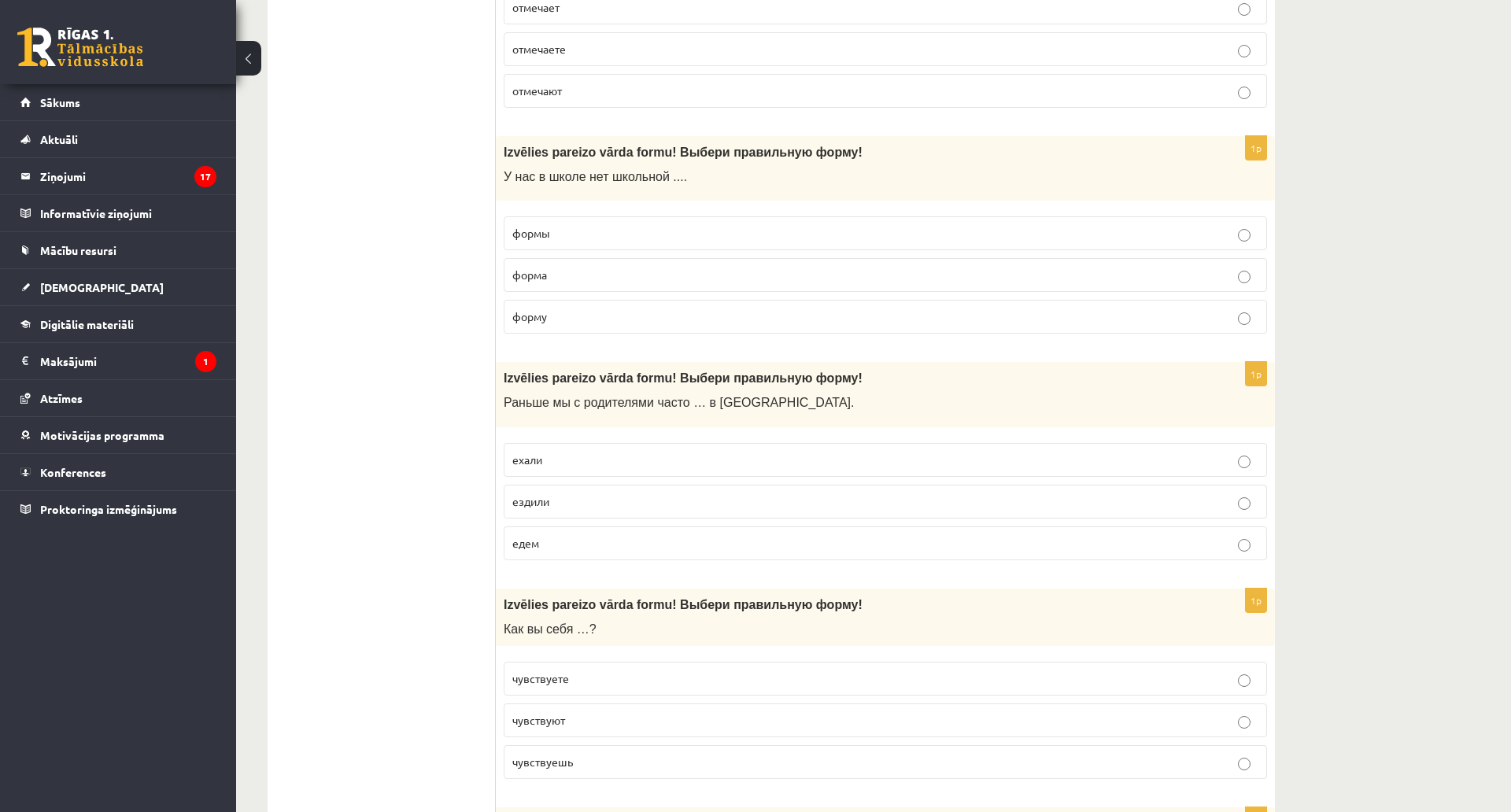
drag, startPoint x: 571, startPoint y: 87, endPoint x: 563, endPoint y: 93, distance: 10.0
click at [570, 88] on p "отмечают" at bounding box center [885, 91] width 746 height 17
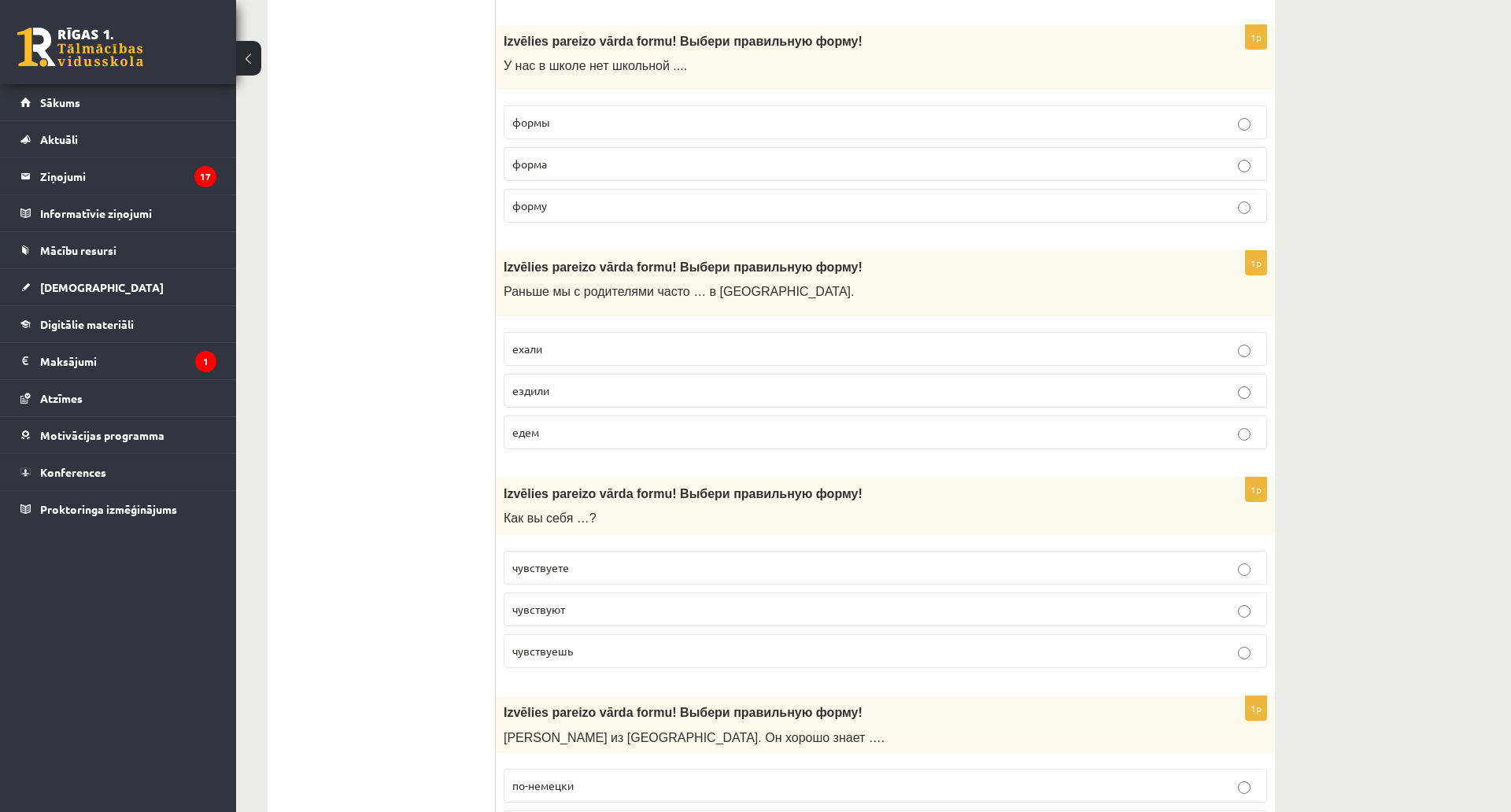
scroll to position [3620, 0]
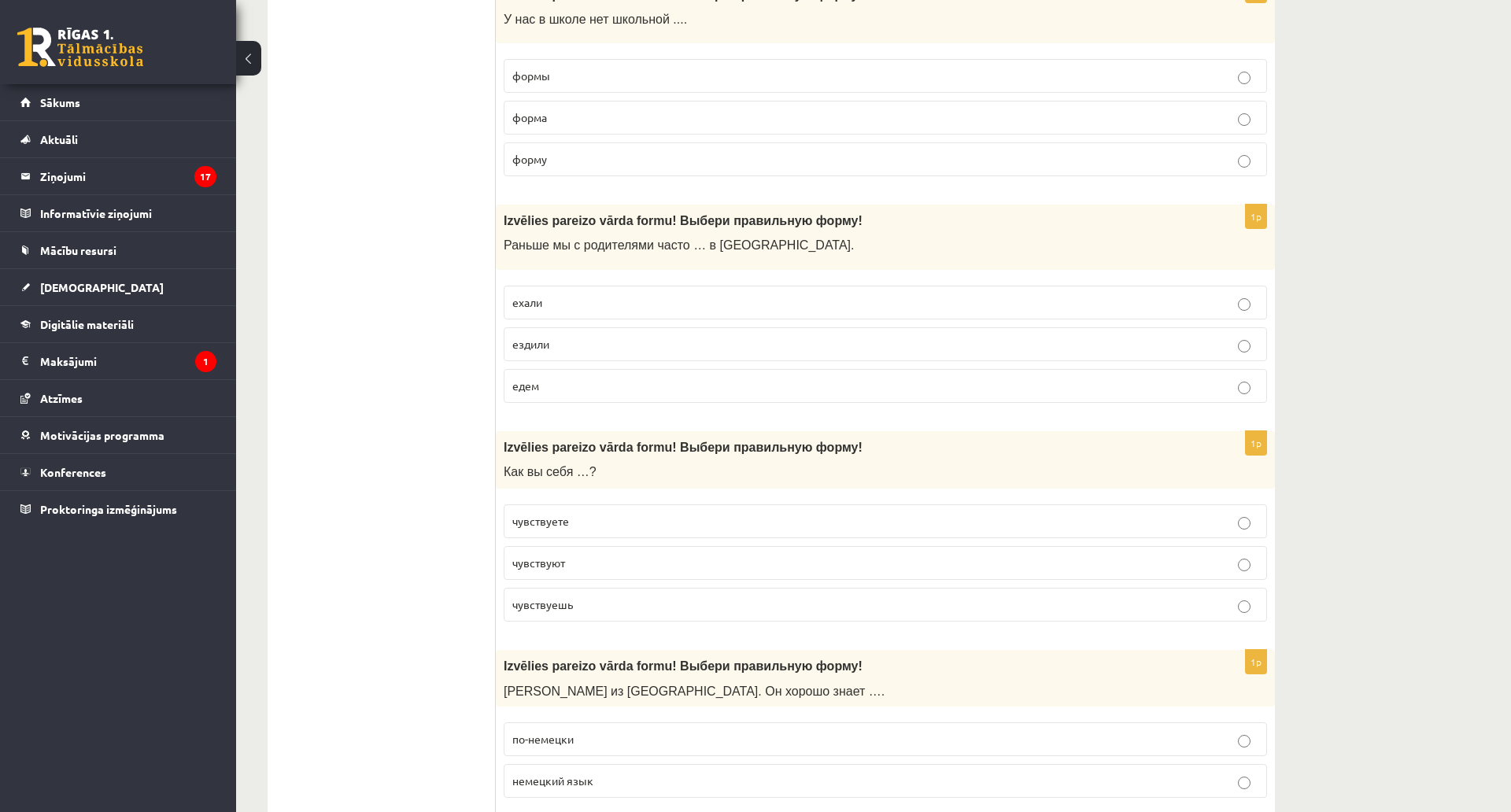
click at [576, 86] on label "формы" at bounding box center [885, 76] width 763 height 34
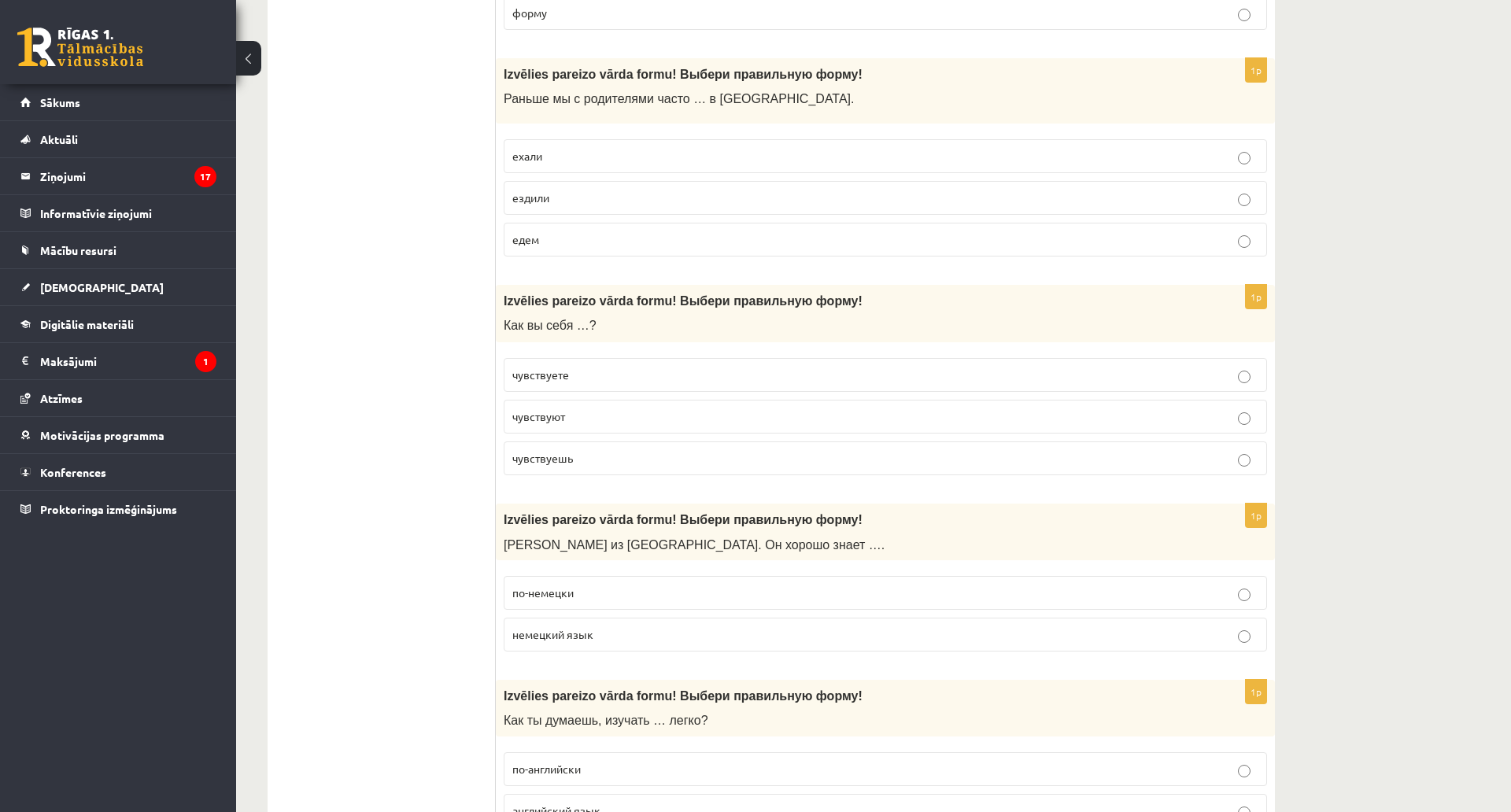
scroll to position [3777, 0]
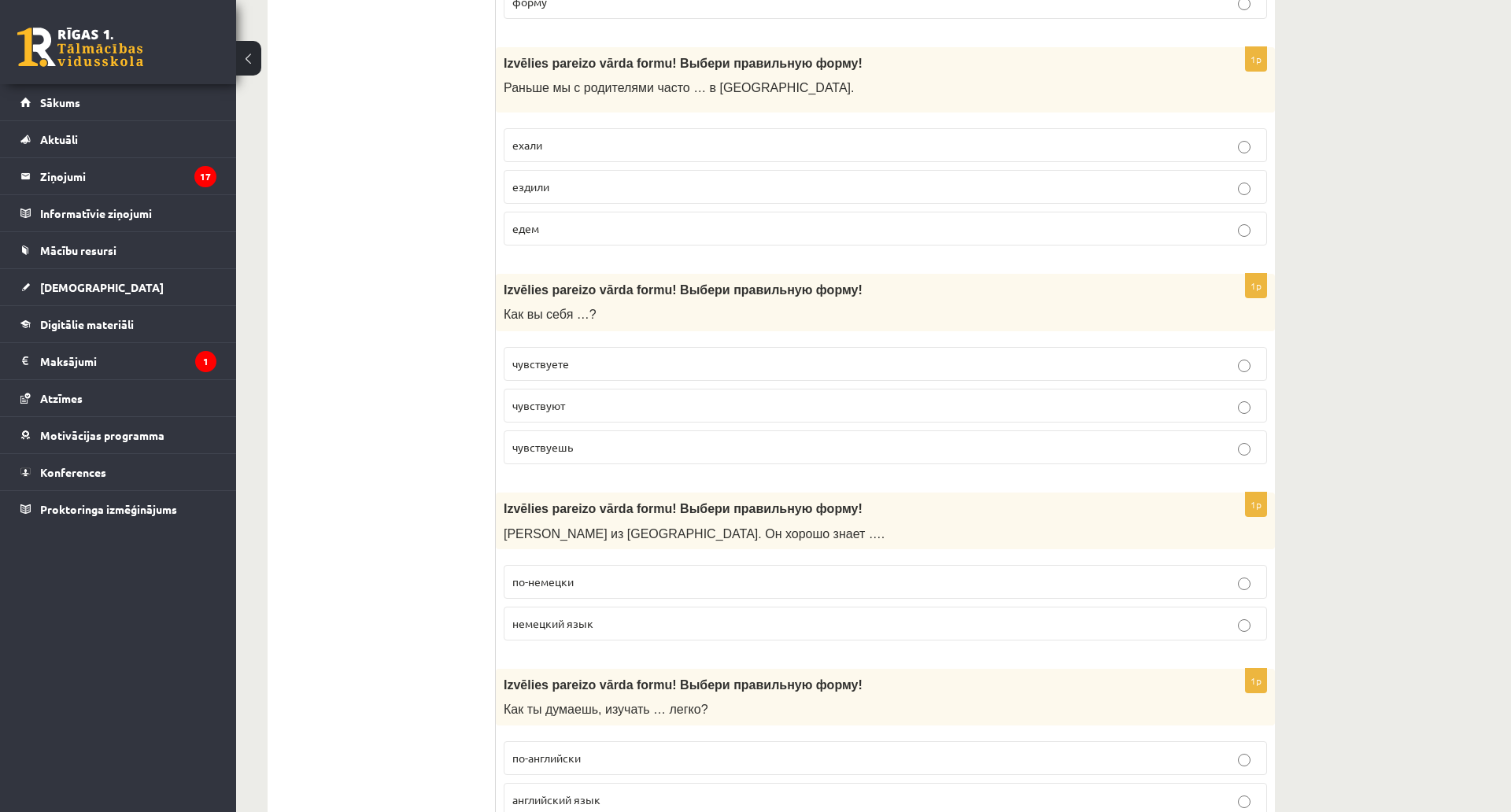
click at [533, 185] on span "ездили" at bounding box center [531, 187] width 37 height 14
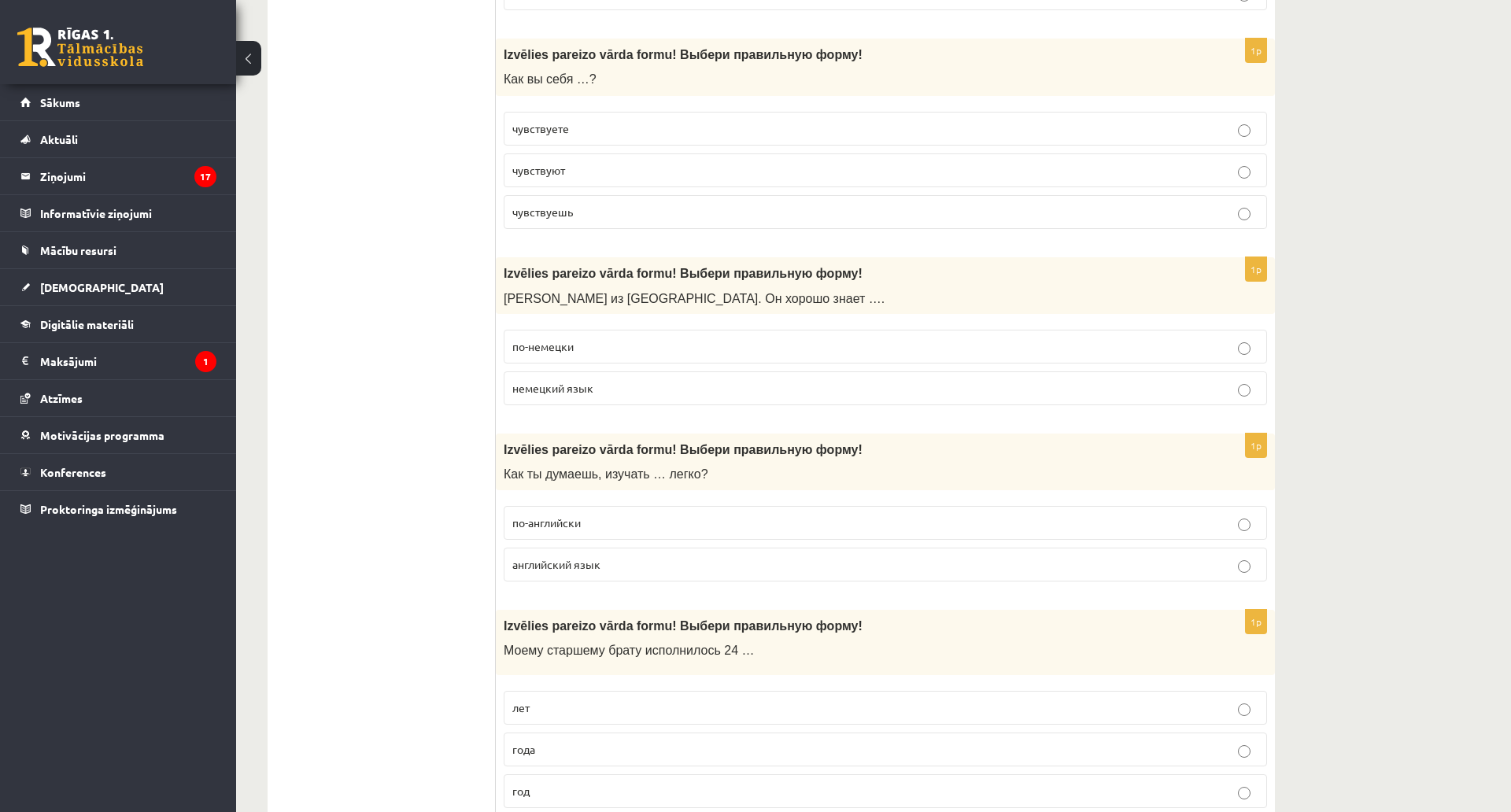
scroll to position [4013, 0]
click at [612, 125] on p "чувствуете" at bounding box center [885, 128] width 746 height 17
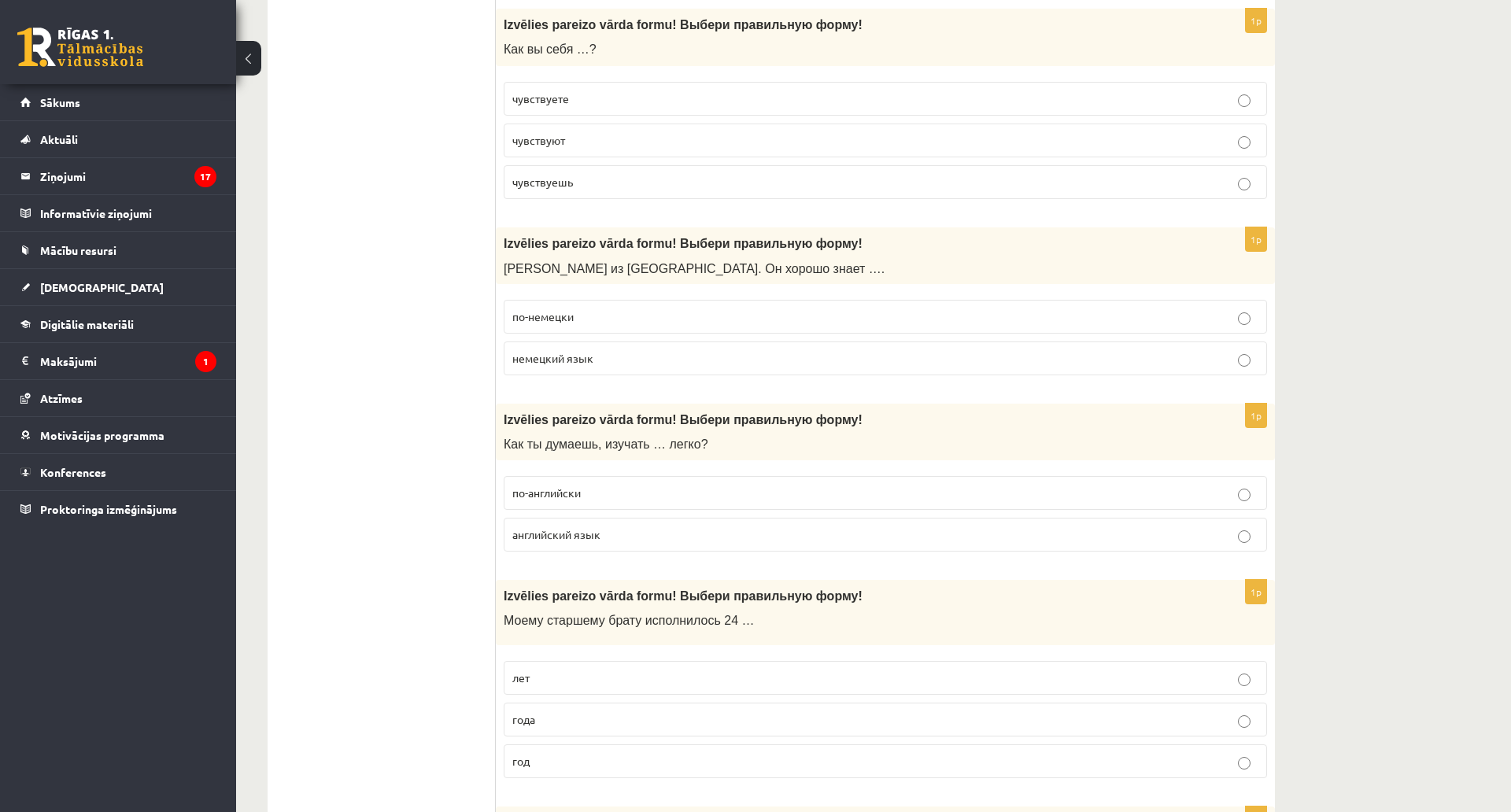
scroll to position [4170, 0]
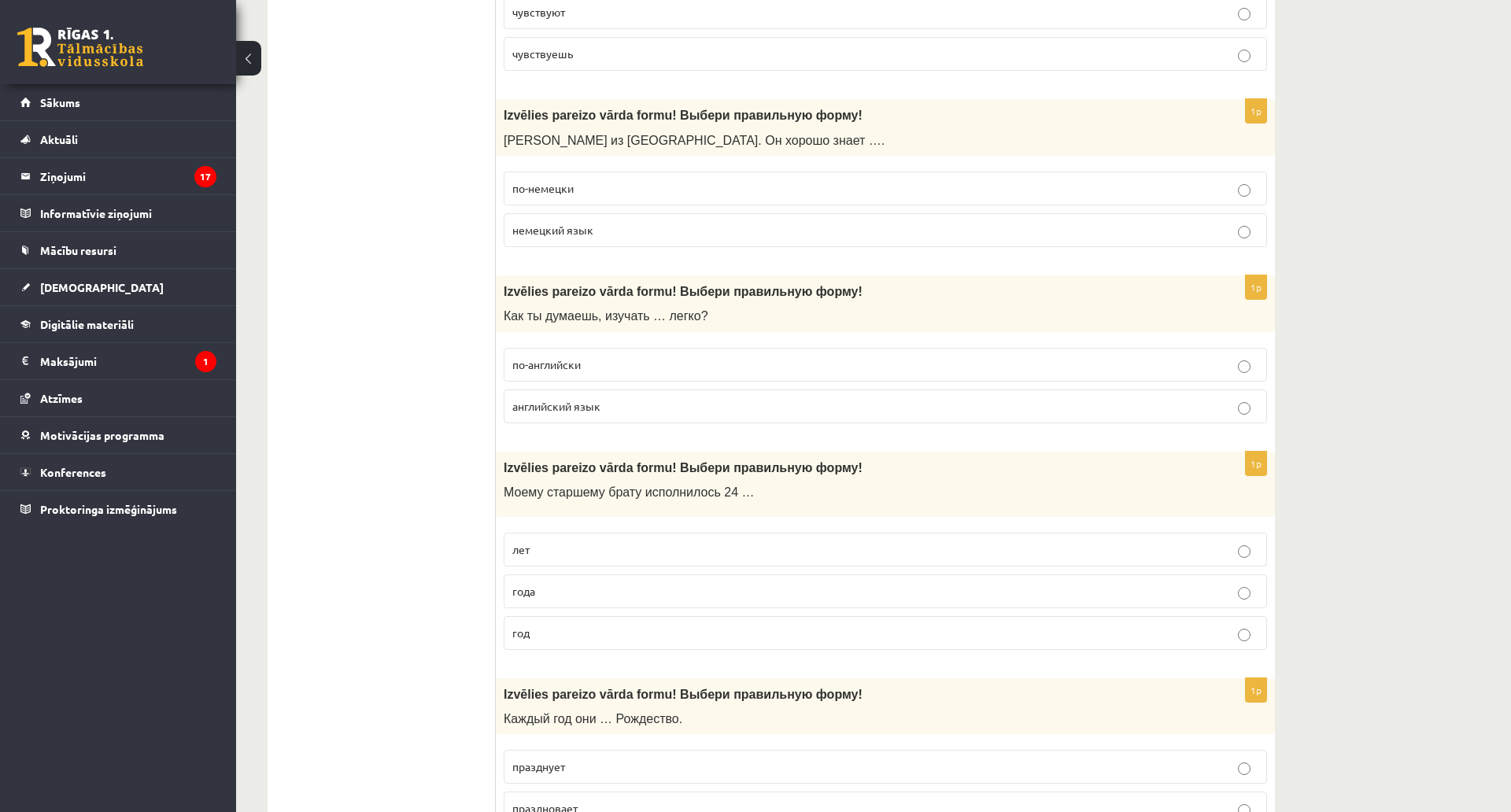
click at [535, 231] on span "немецкий язык" at bounding box center [553, 230] width 81 height 14
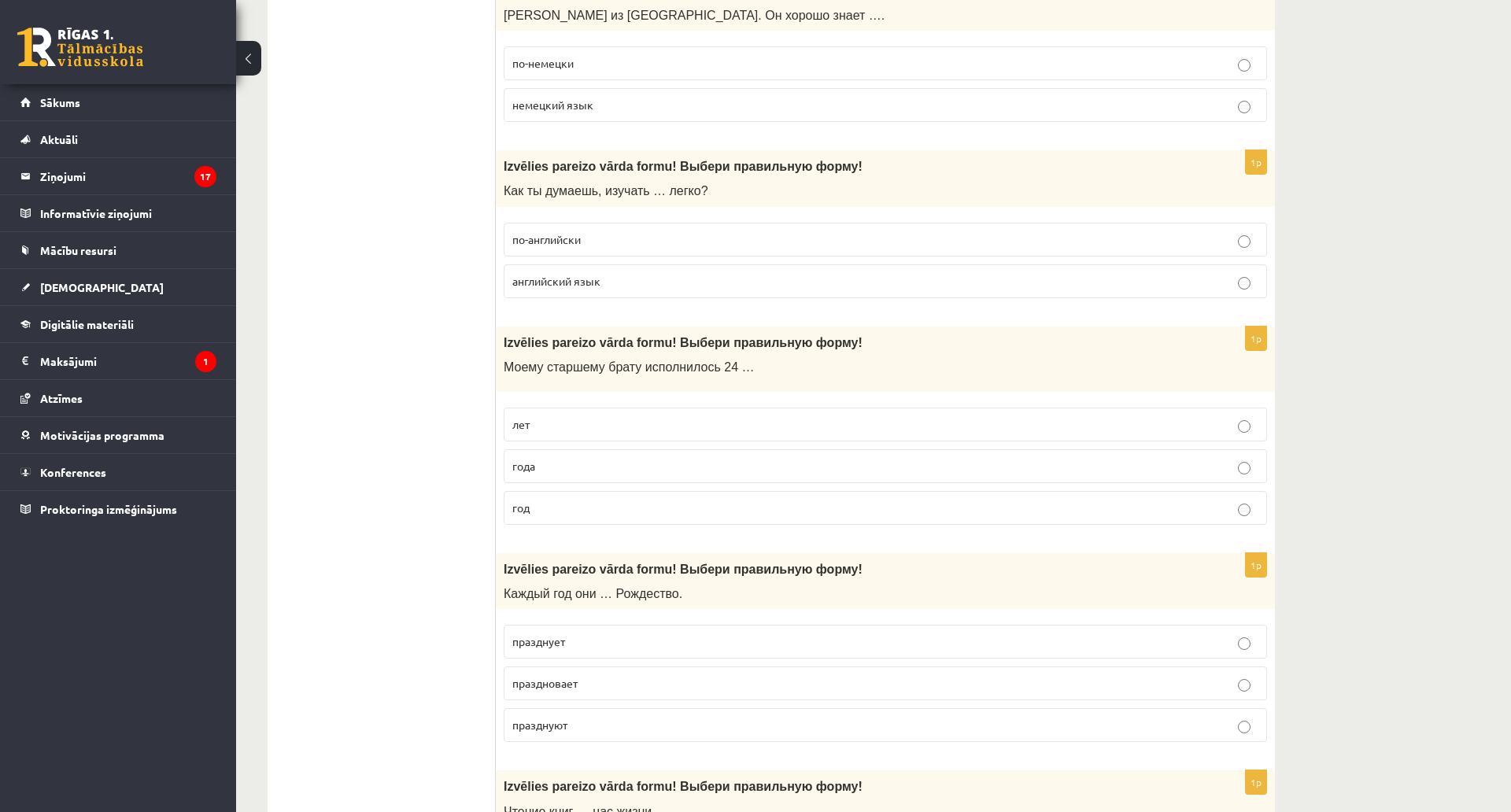
scroll to position [4406, 0]
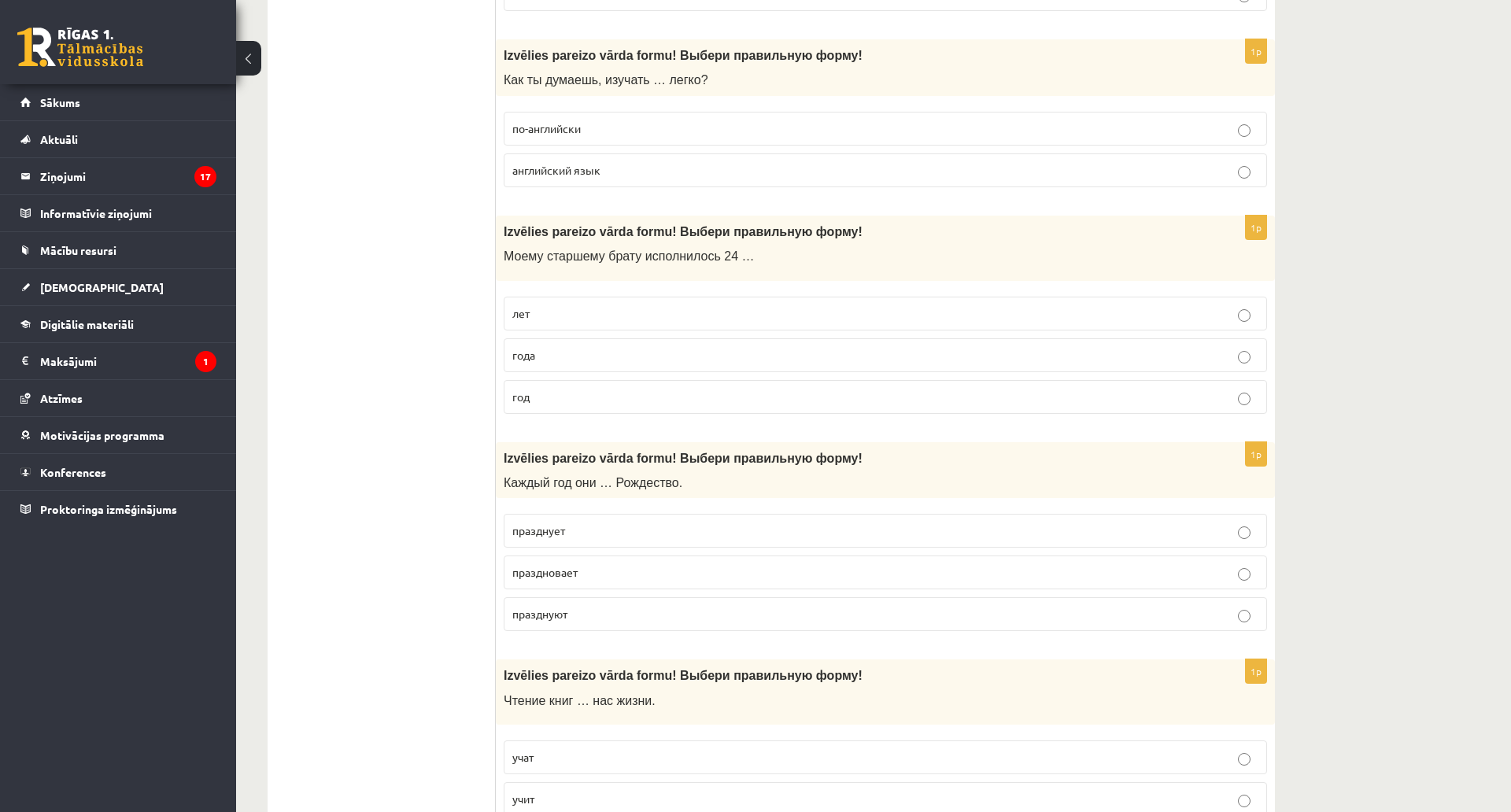
click at [518, 171] on span "английский язык" at bounding box center [556, 170] width 88 height 14
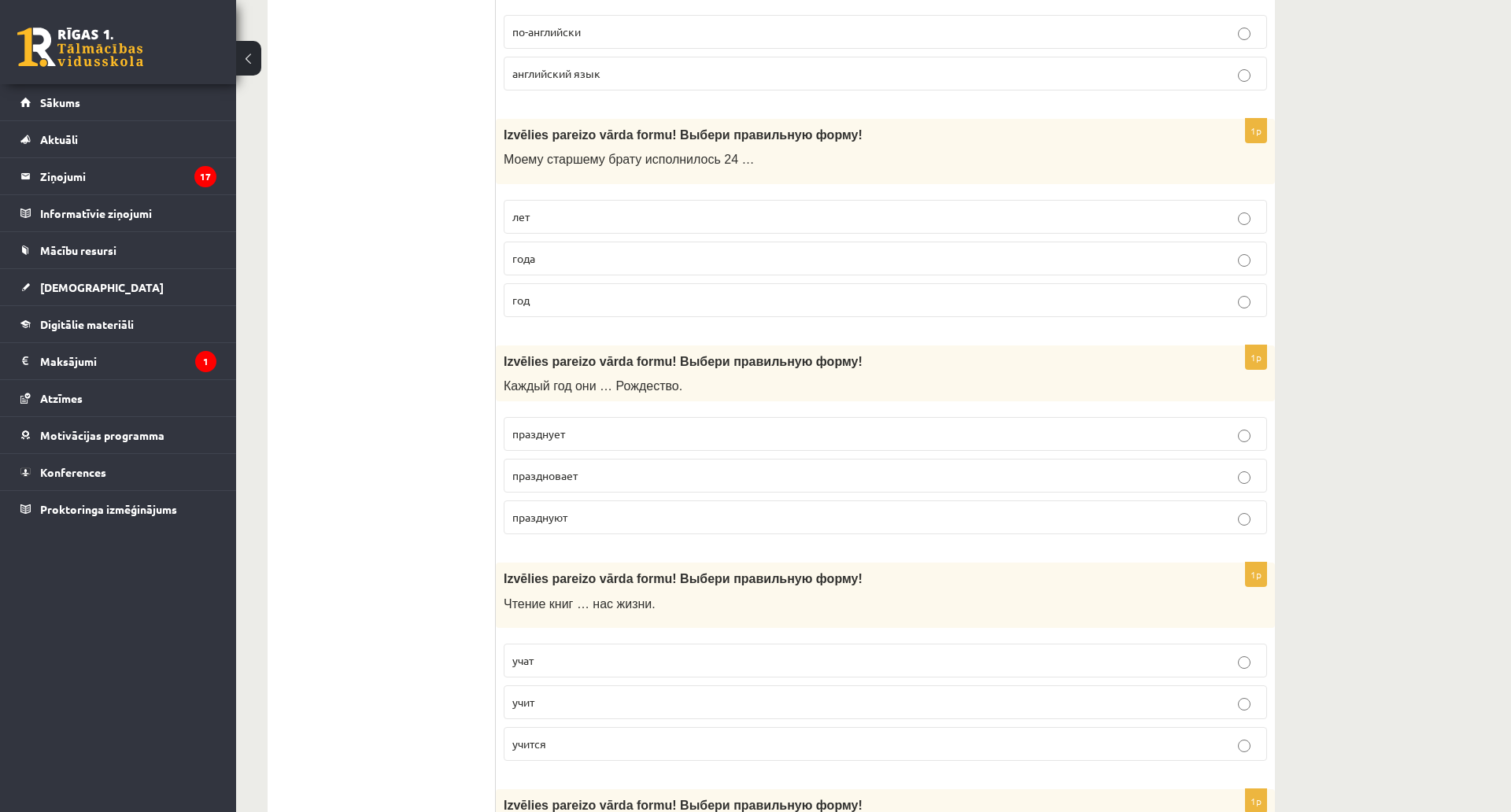
scroll to position [4563, 0]
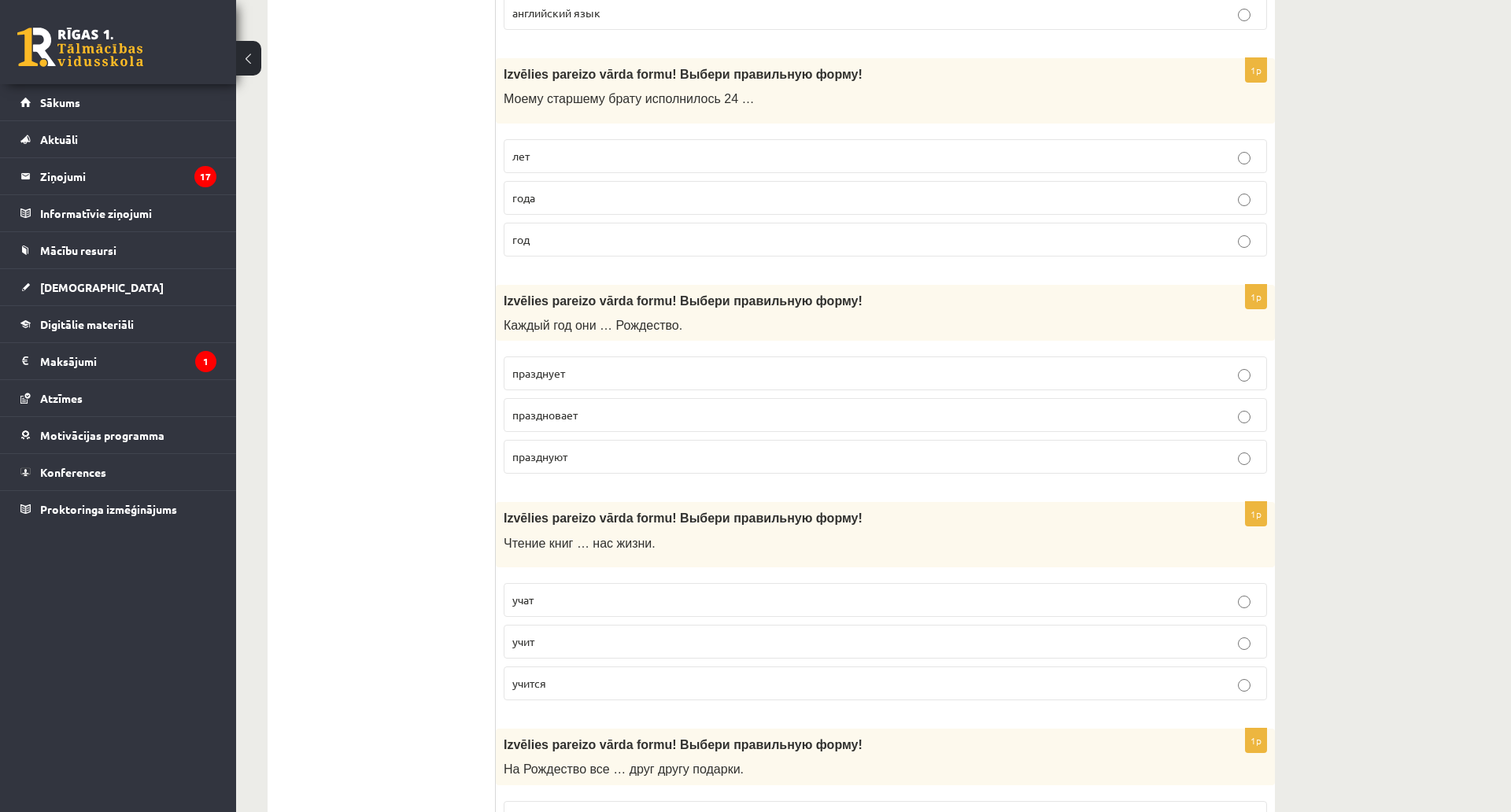
click at [588, 199] on p "года" at bounding box center [885, 198] width 746 height 17
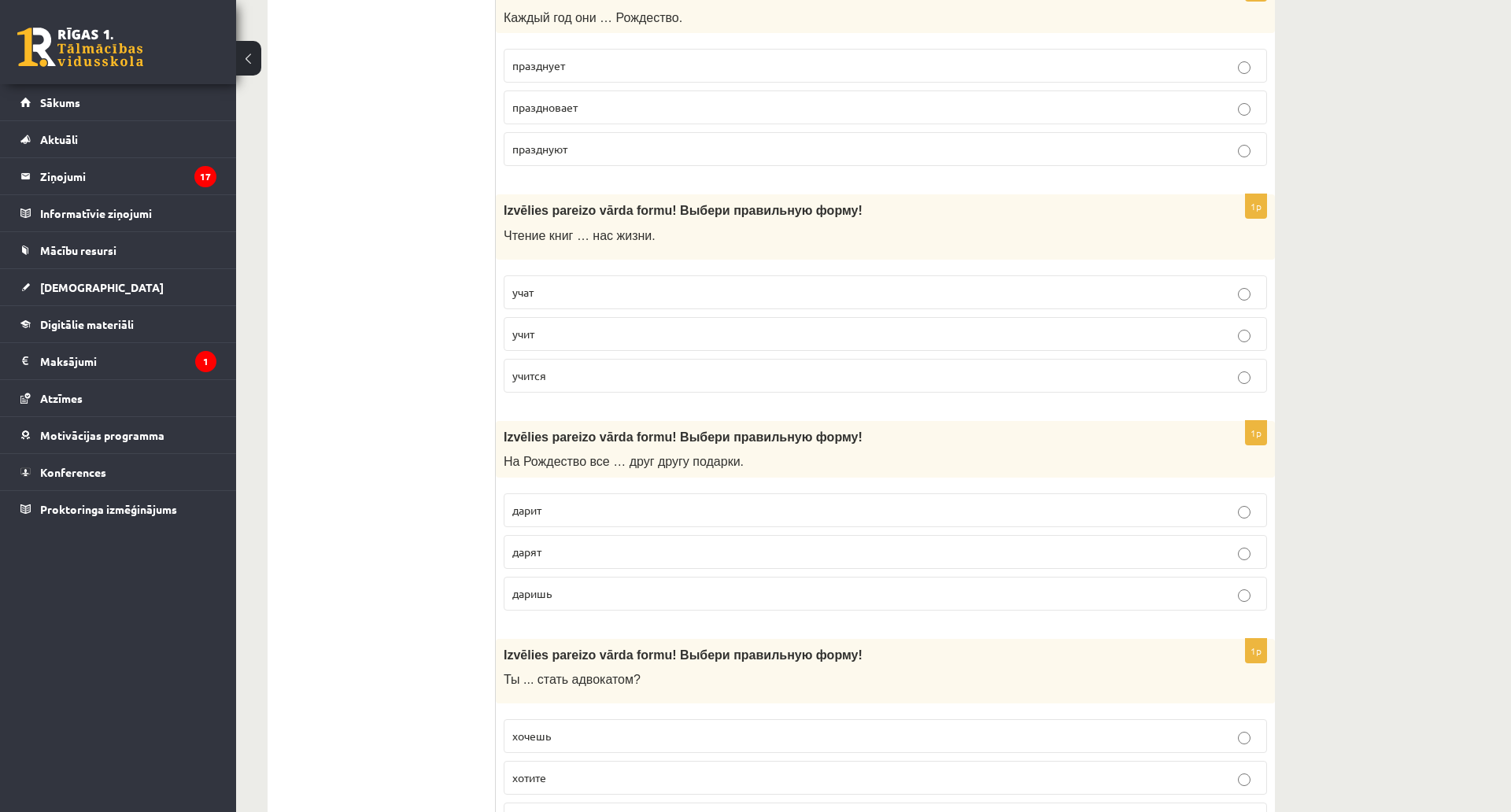
scroll to position [4878, 0]
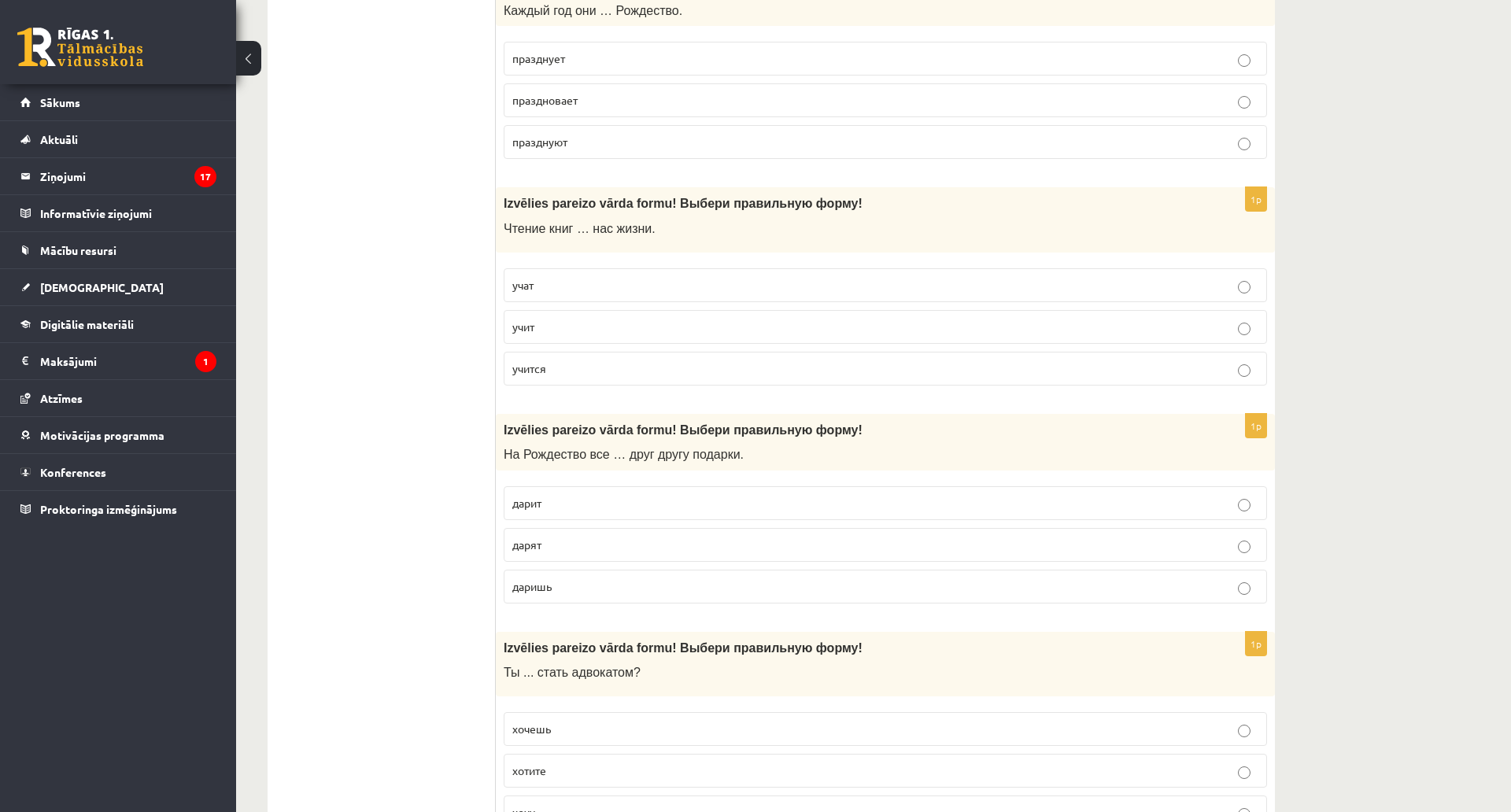
click at [581, 145] on p "празднуют" at bounding box center [885, 142] width 746 height 17
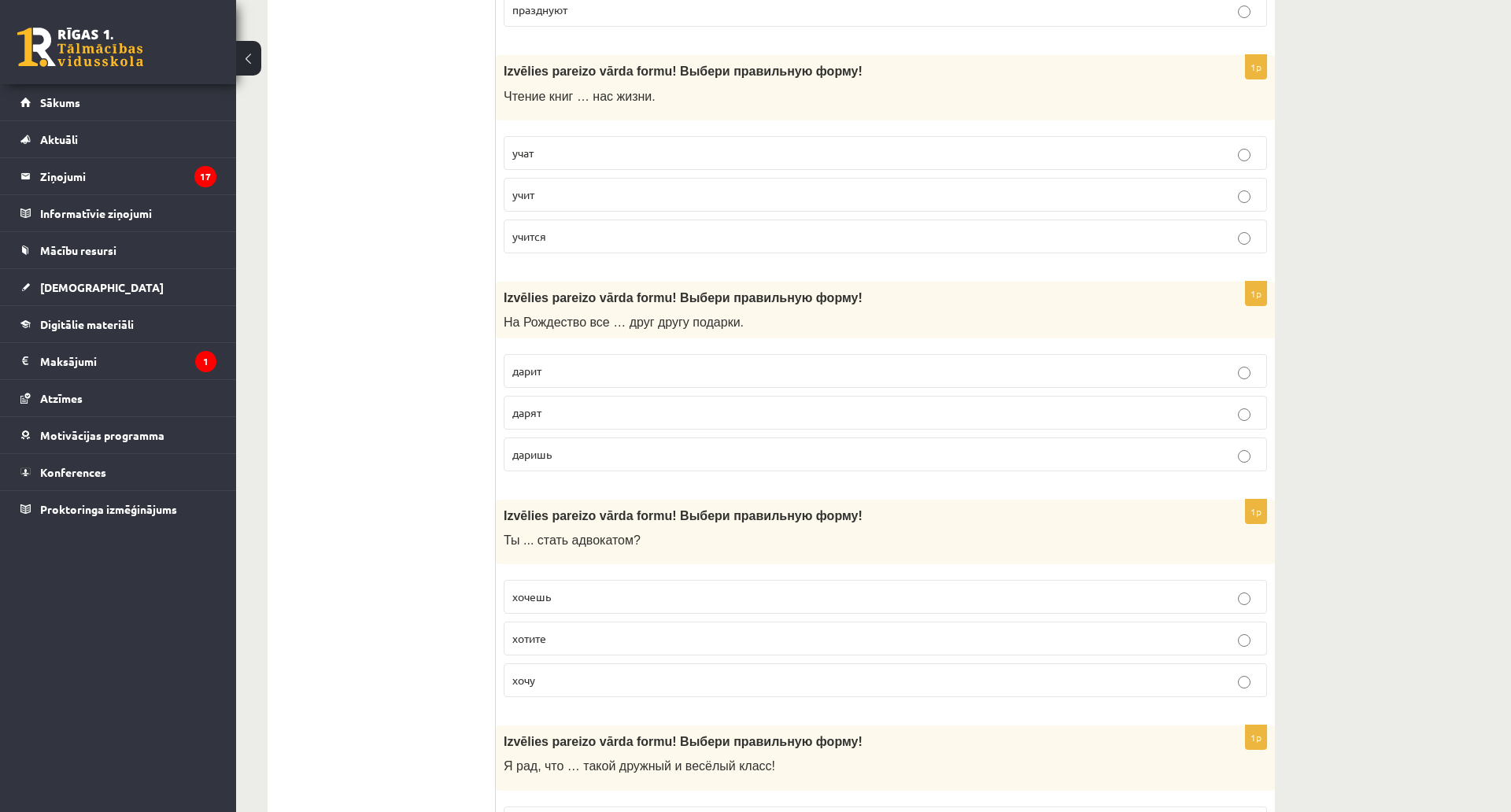
scroll to position [5036, 0]
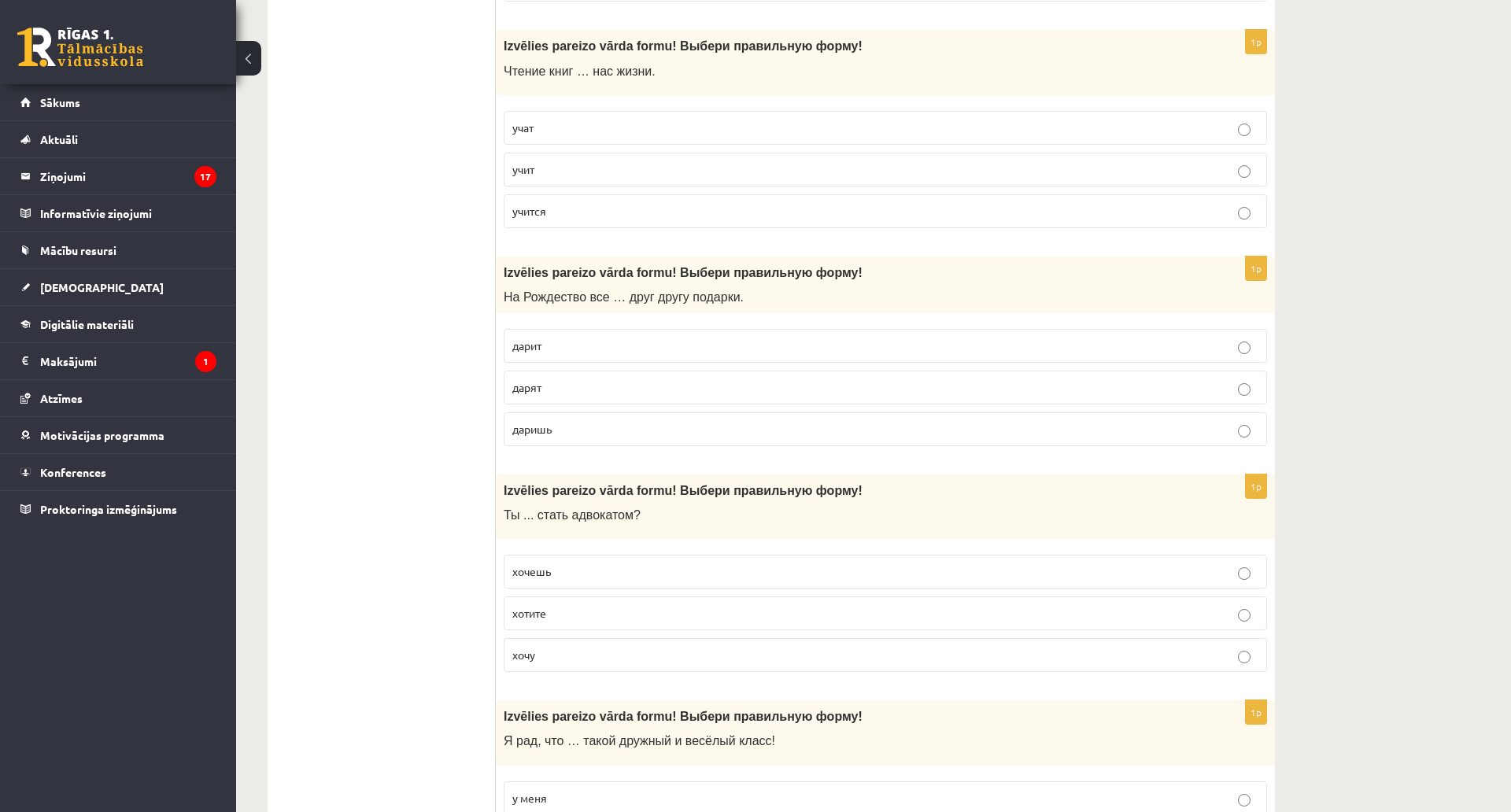
click at [523, 177] on p "учит" at bounding box center [885, 169] width 746 height 17
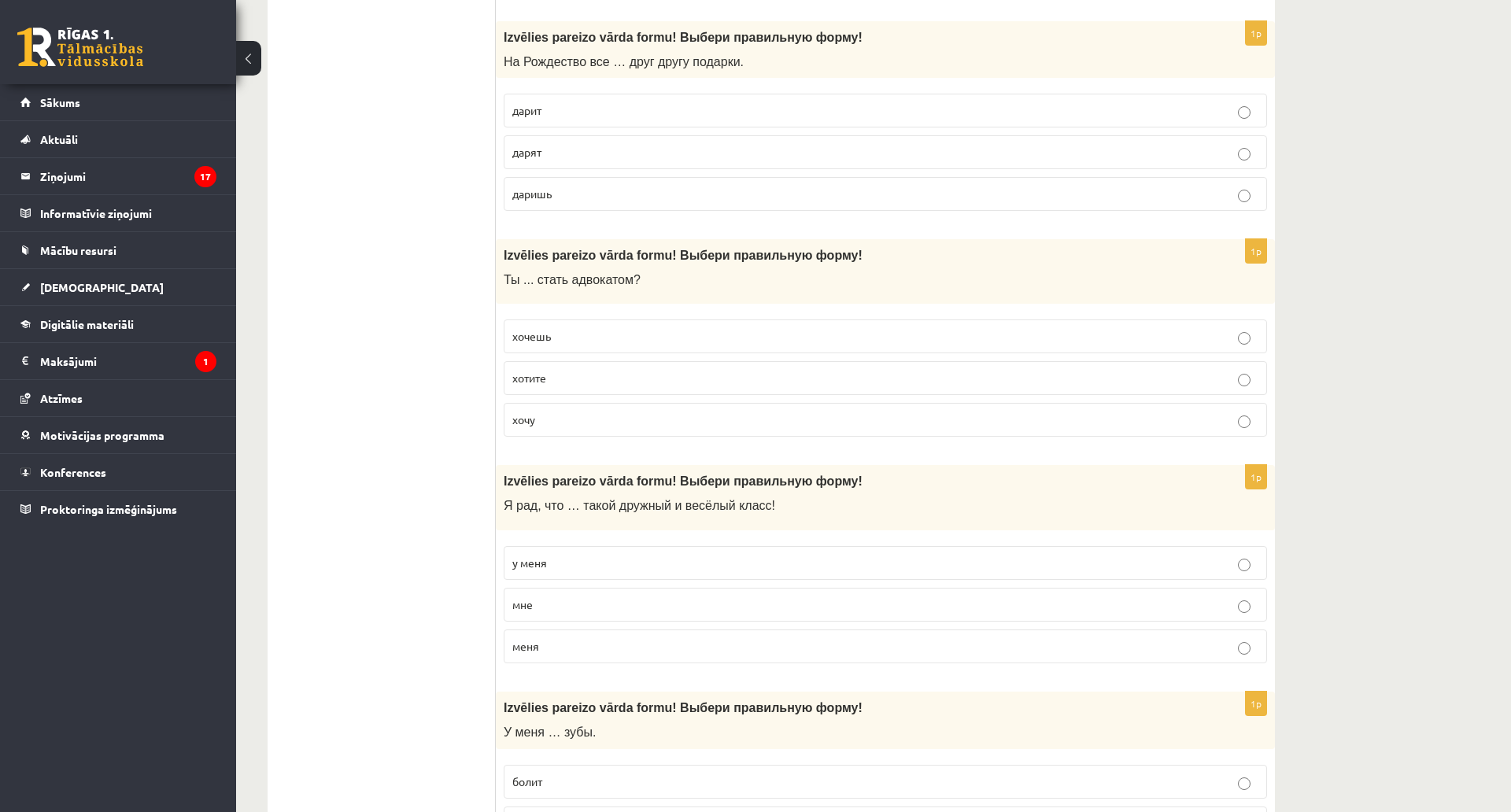
scroll to position [5272, 0]
drag, startPoint x: 578, startPoint y: 162, endPoint x: 578, endPoint y: 154, distance: 8.0
click at [578, 161] on label "дарят" at bounding box center [885, 152] width 763 height 34
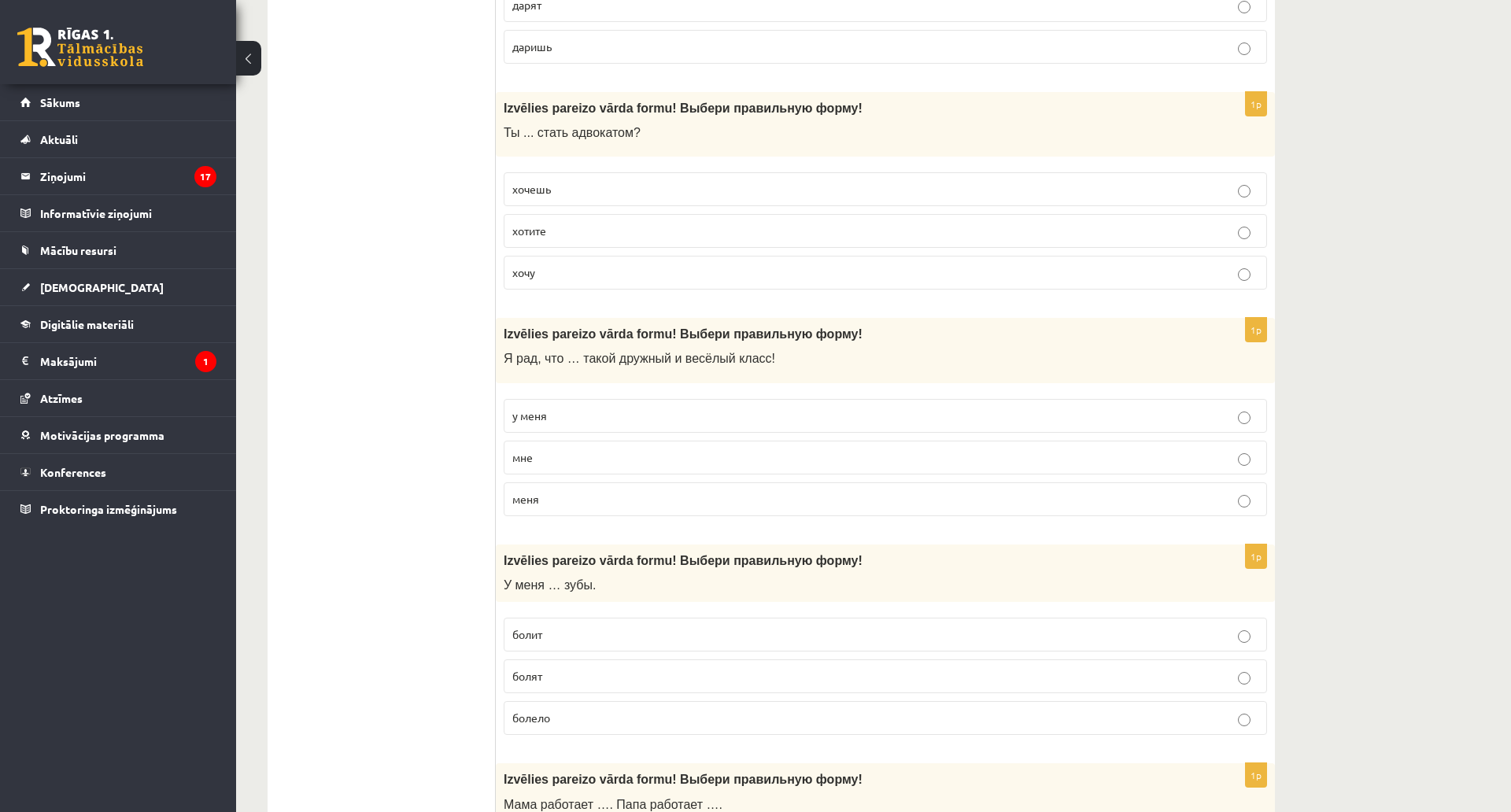
scroll to position [5429, 0]
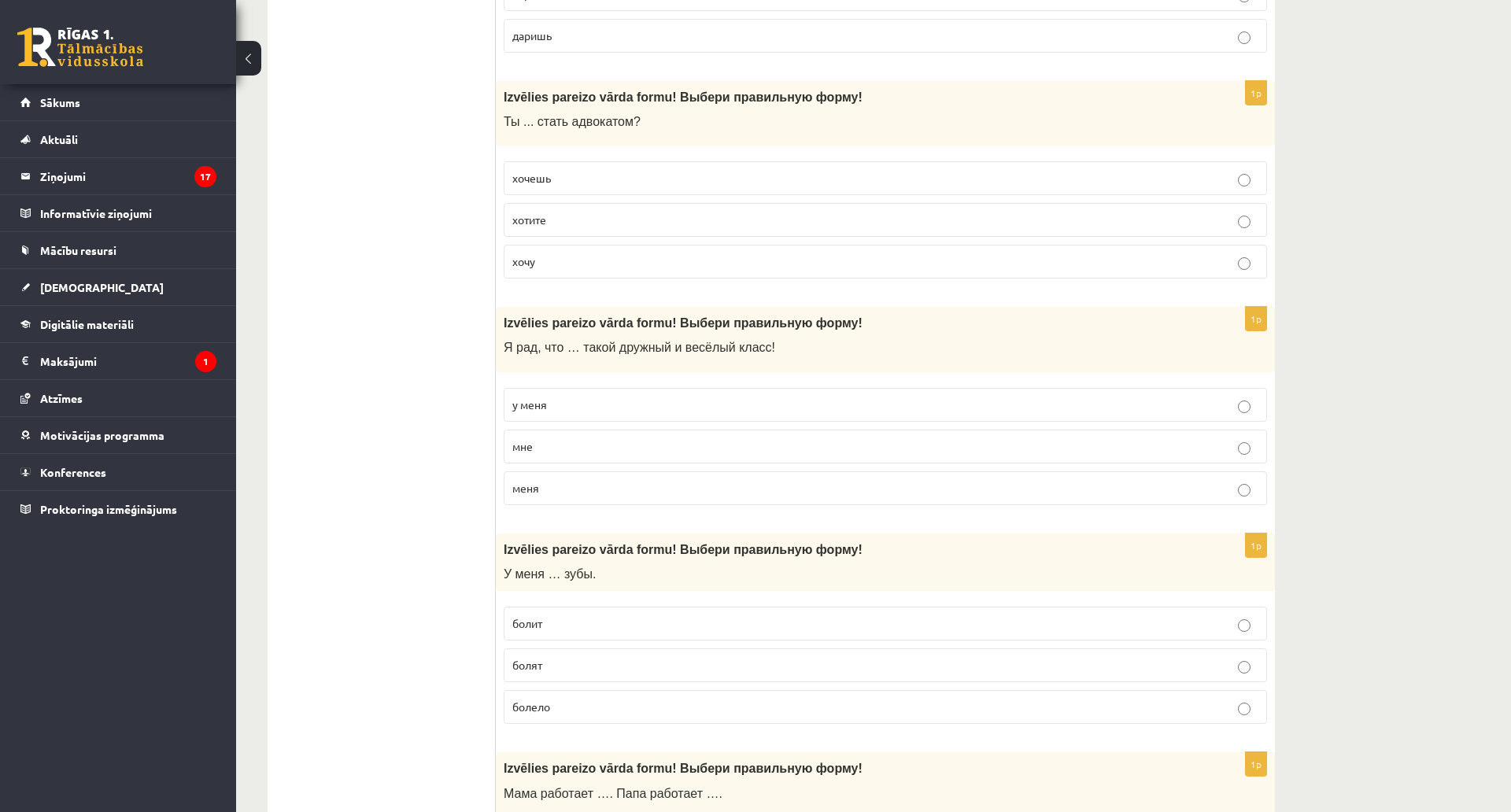
click at [571, 173] on p "хочешь" at bounding box center [885, 178] width 746 height 17
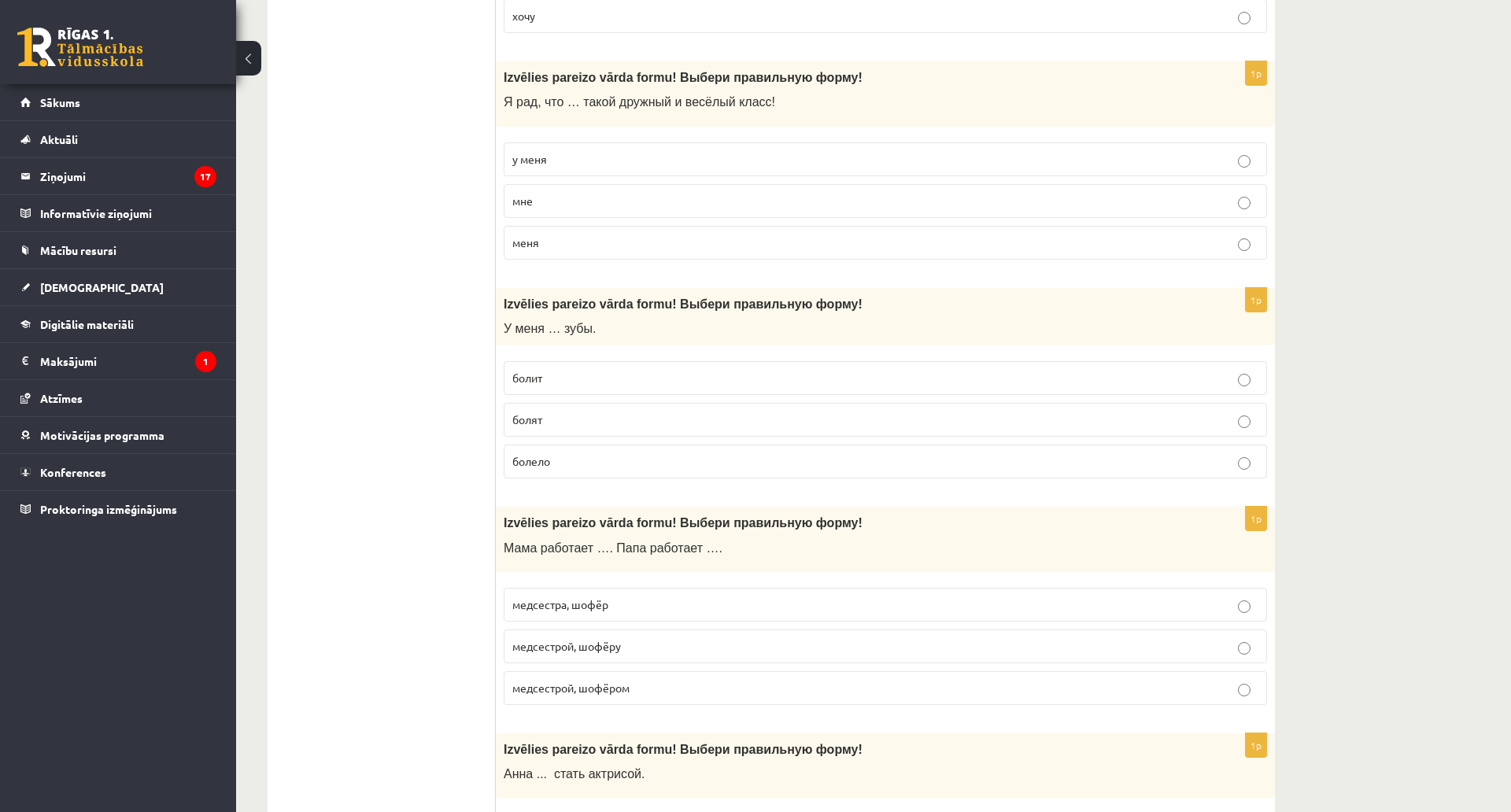
scroll to position [5744, 0]
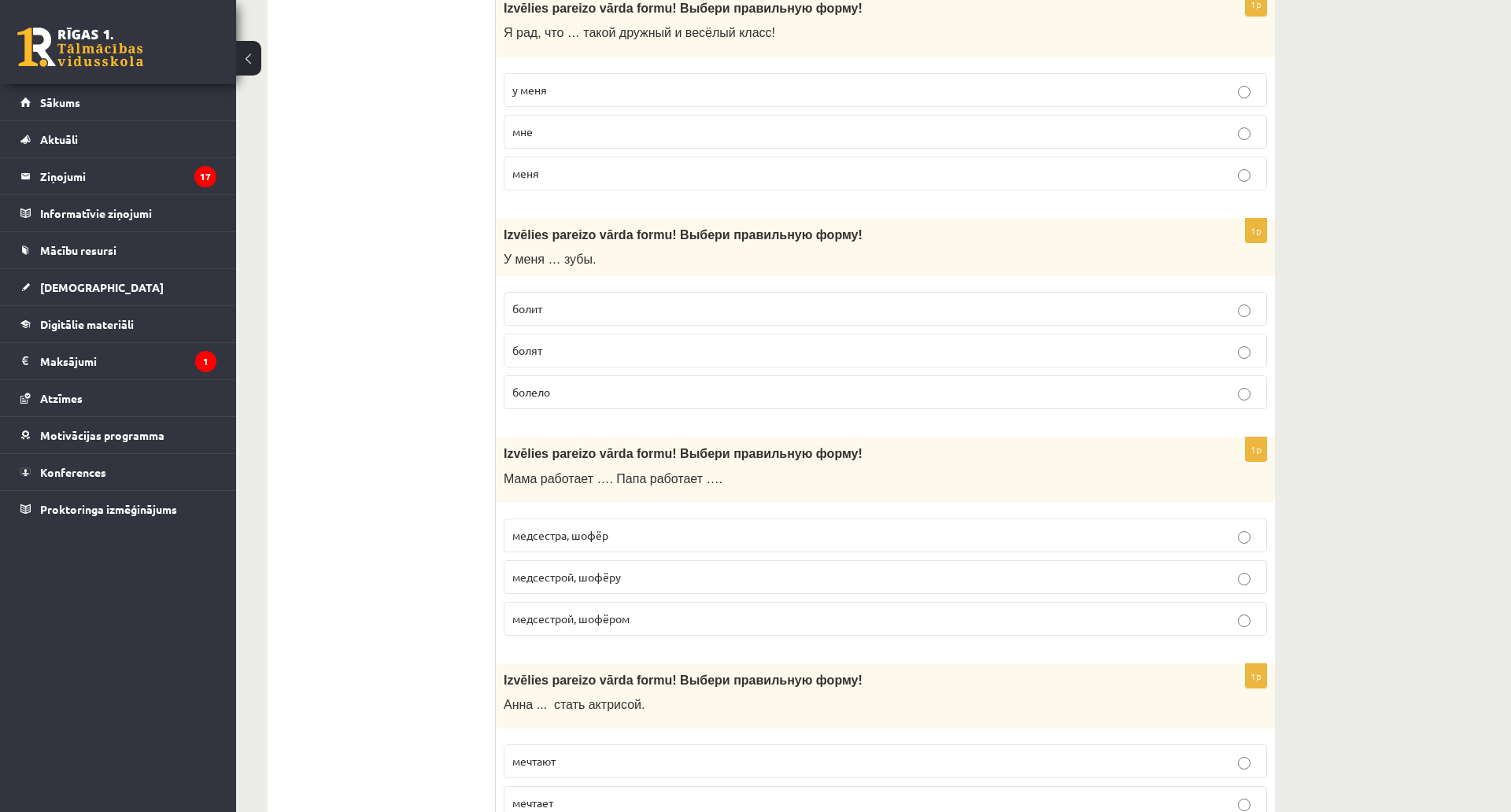
click at [569, 91] on p "у меня" at bounding box center [885, 90] width 746 height 17
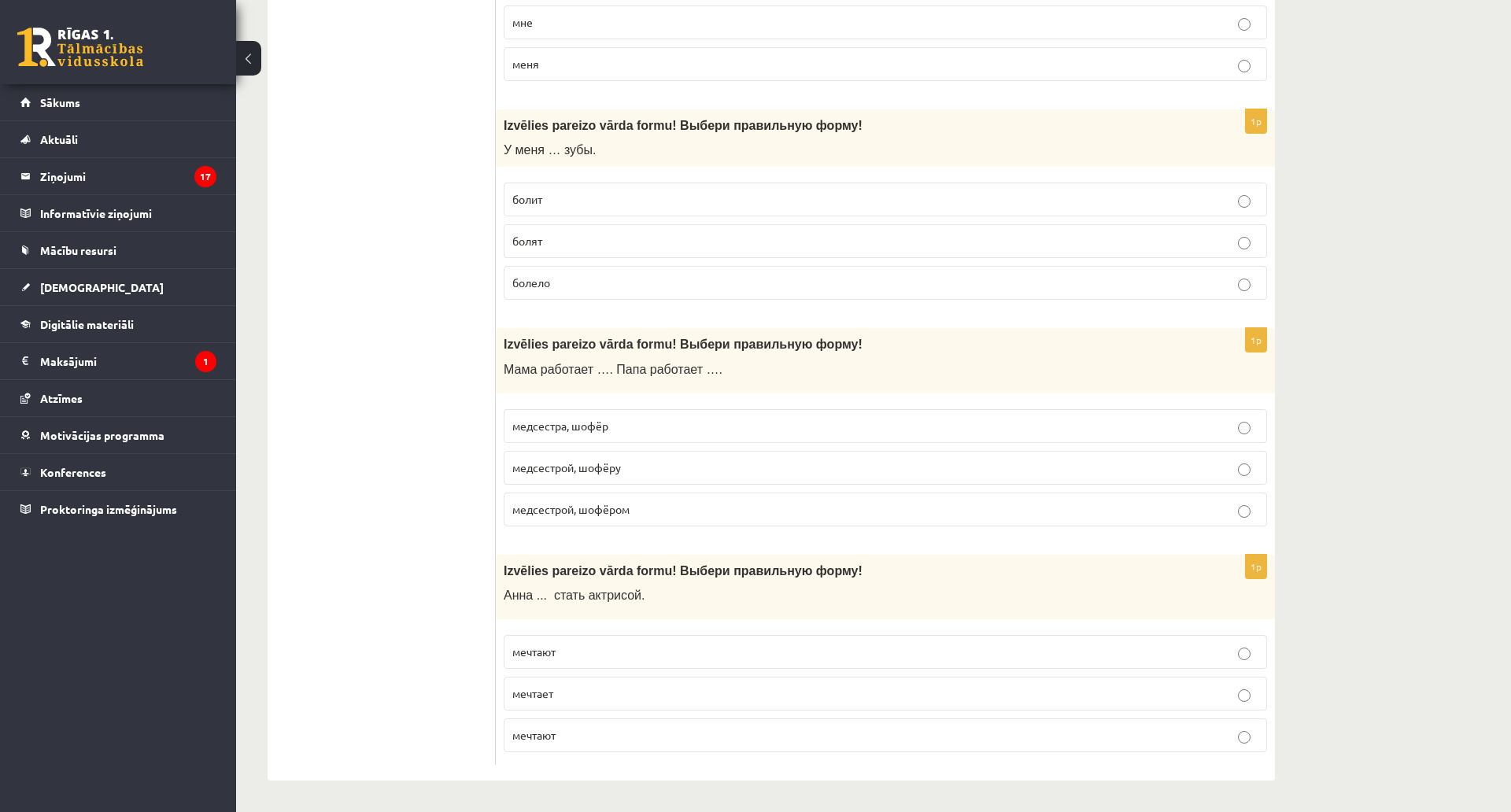
scroll to position [5901, 0]
click at [568, 233] on p "болят" at bounding box center [885, 241] width 746 height 17
click at [545, 686] on span "мечтает" at bounding box center [532, 693] width 41 height 14
click at [570, 502] on span "медсестрой, шофёром" at bounding box center [570, 509] width 117 height 14
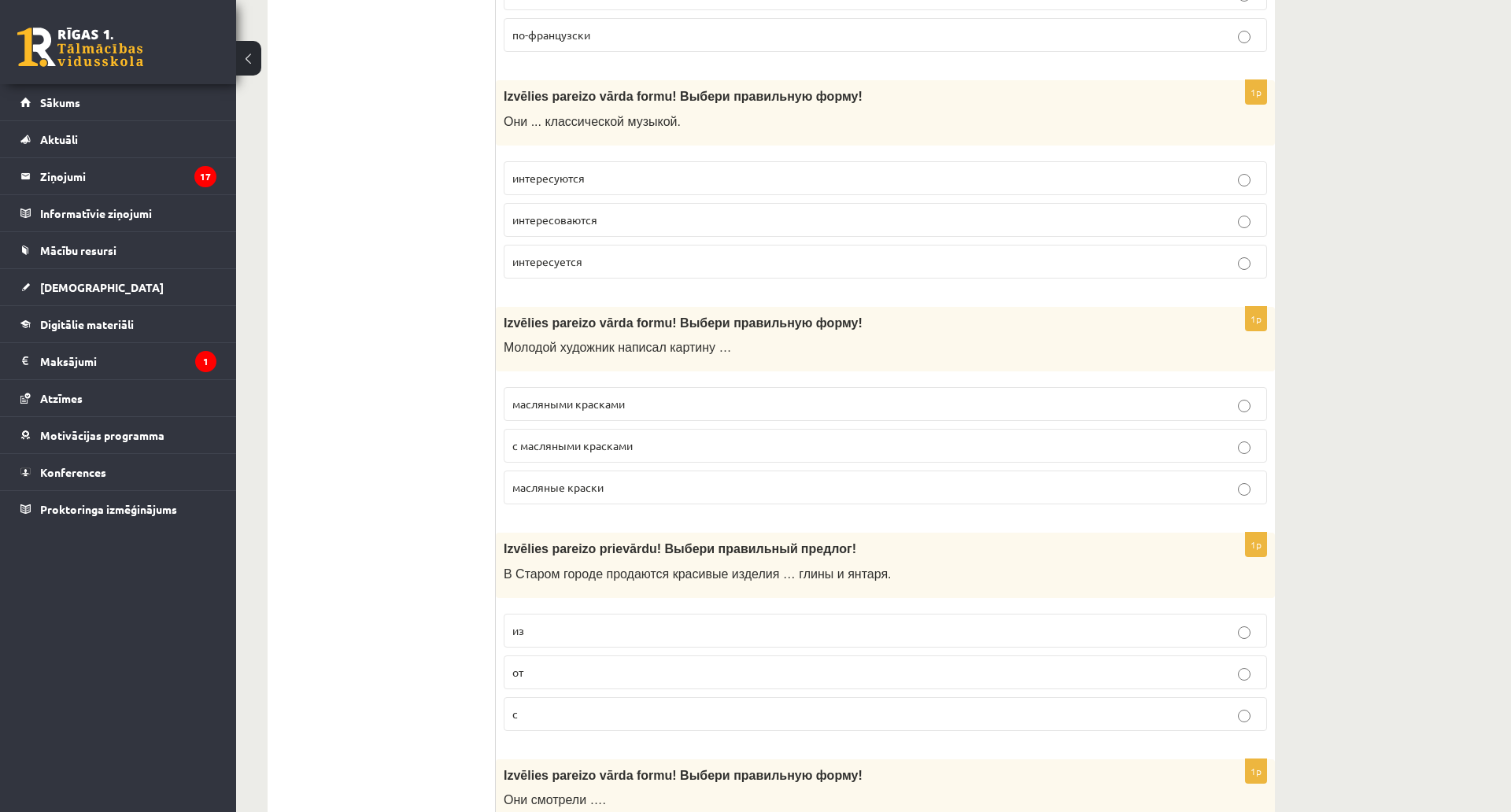
scroll to position [0, 0]
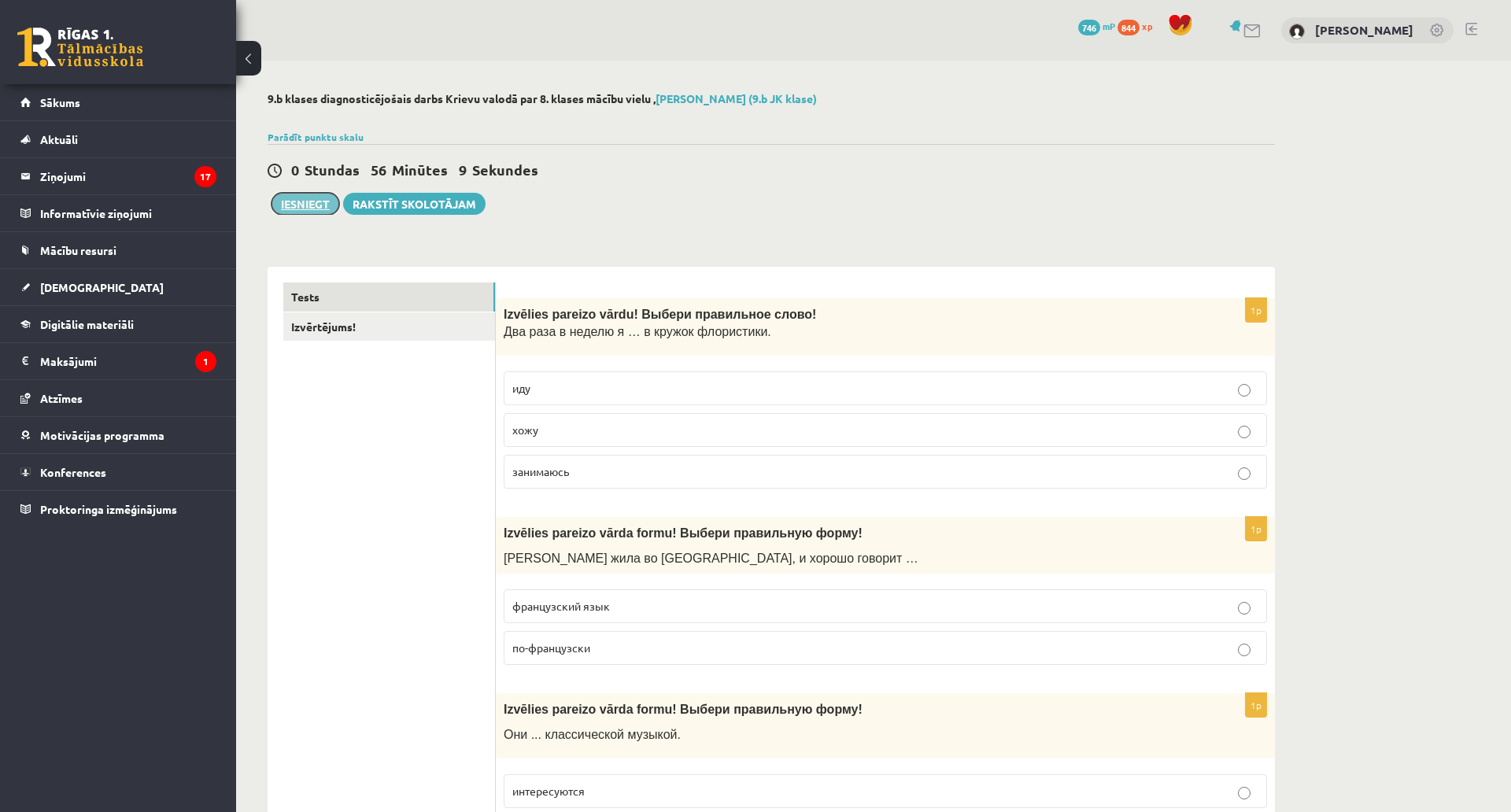
click at [309, 203] on button "Iesniegt" at bounding box center [305, 204] width 68 height 22
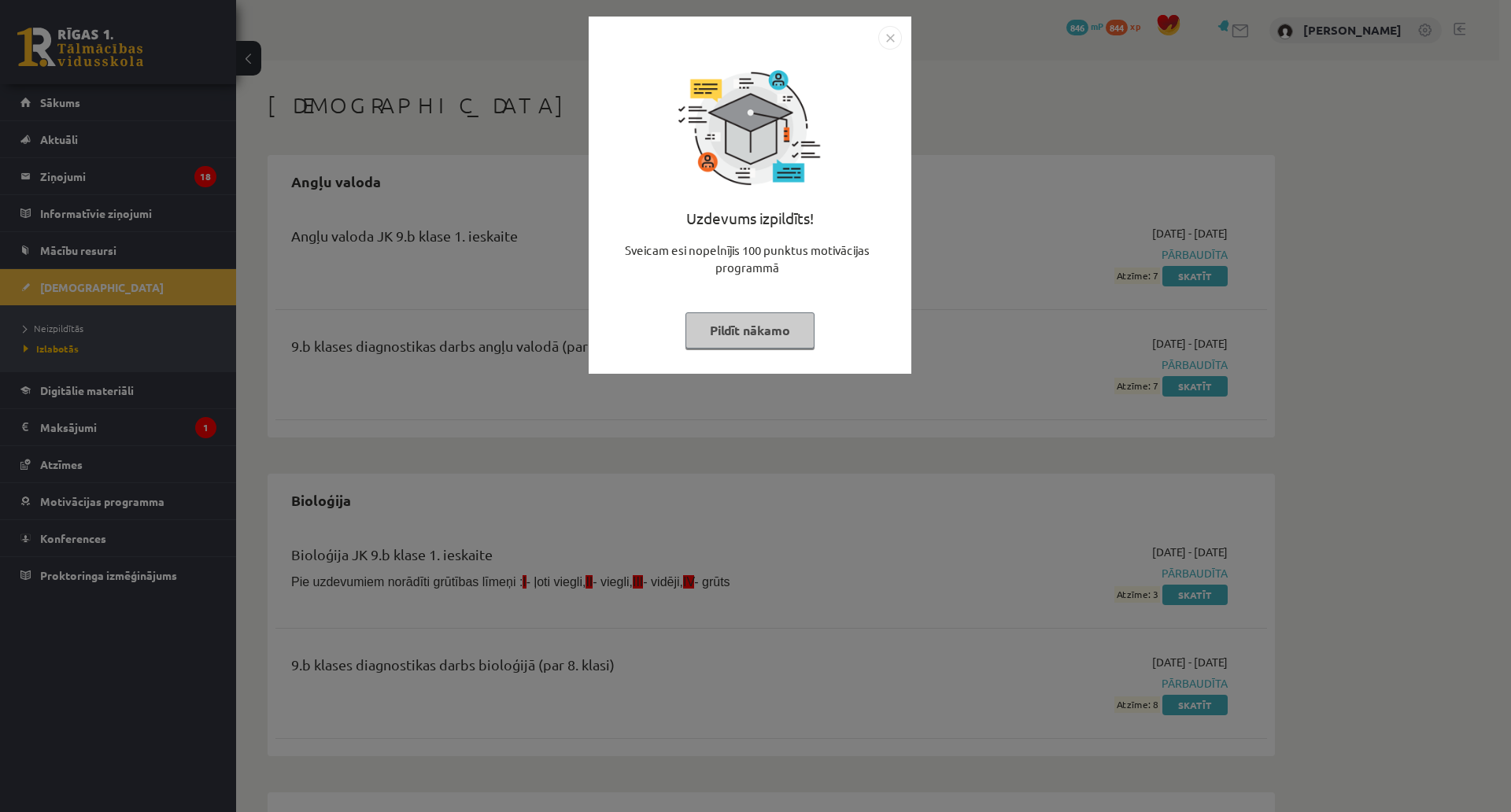
click at [744, 321] on button "Pildīt nākamo" at bounding box center [750, 330] width 129 height 36
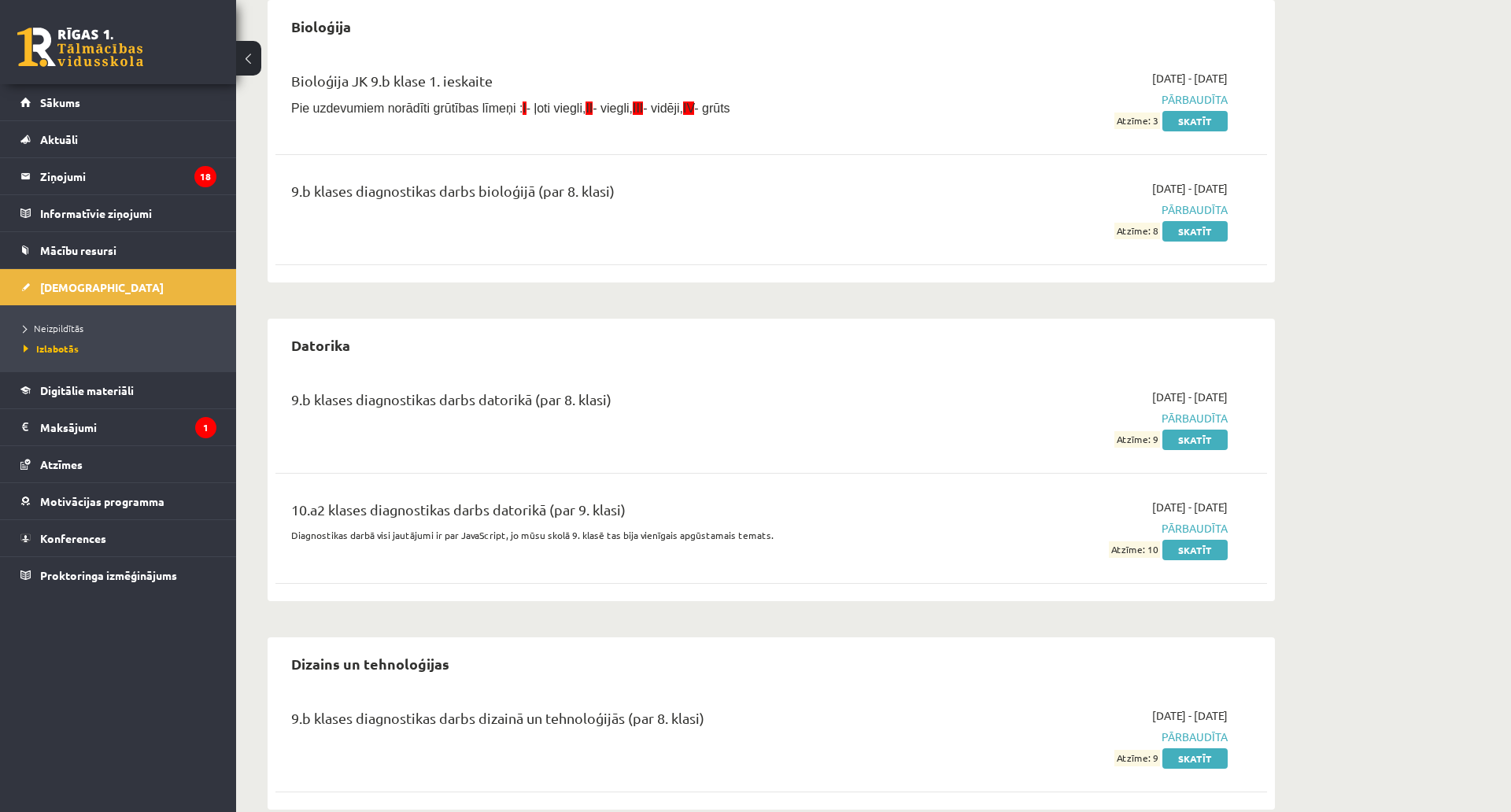
scroll to position [472, 0]
click at [53, 329] on span "Neizpildītās" at bounding box center [53, 328] width 60 height 13
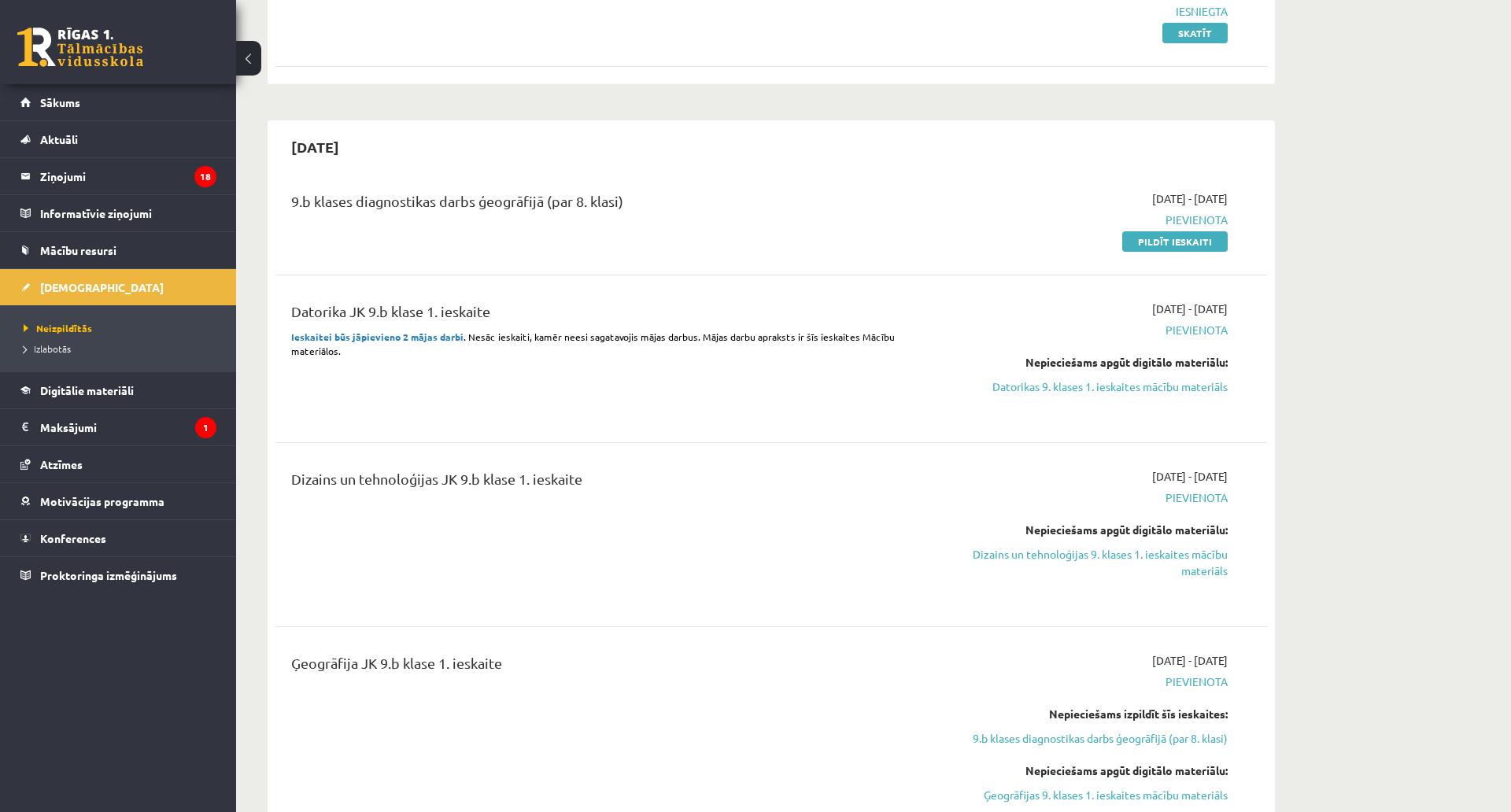
scroll to position [236, 0]
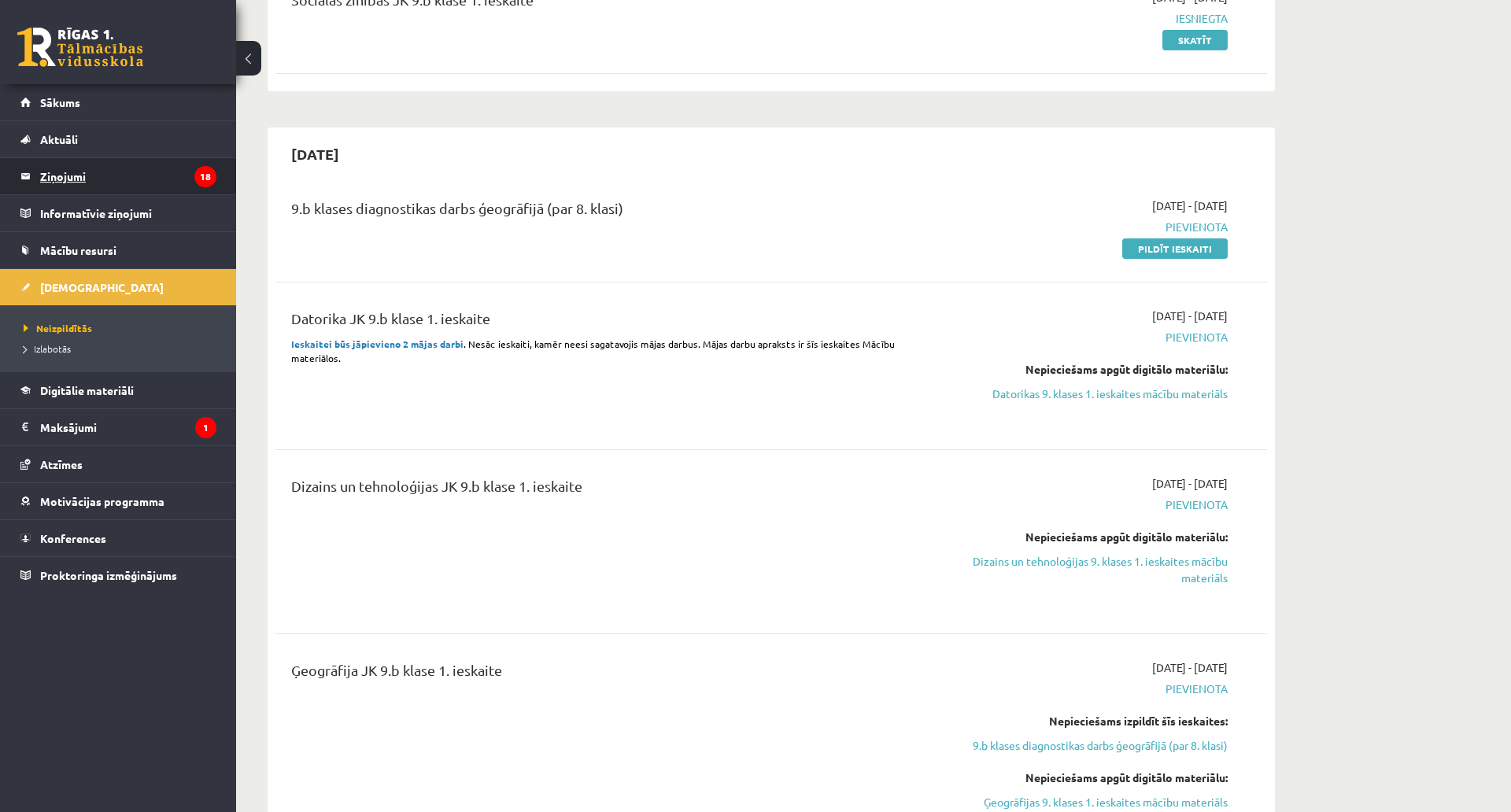
click at [58, 187] on legend "Ziņojumi 18" at bounding box center [128, 175] width 176 height 36
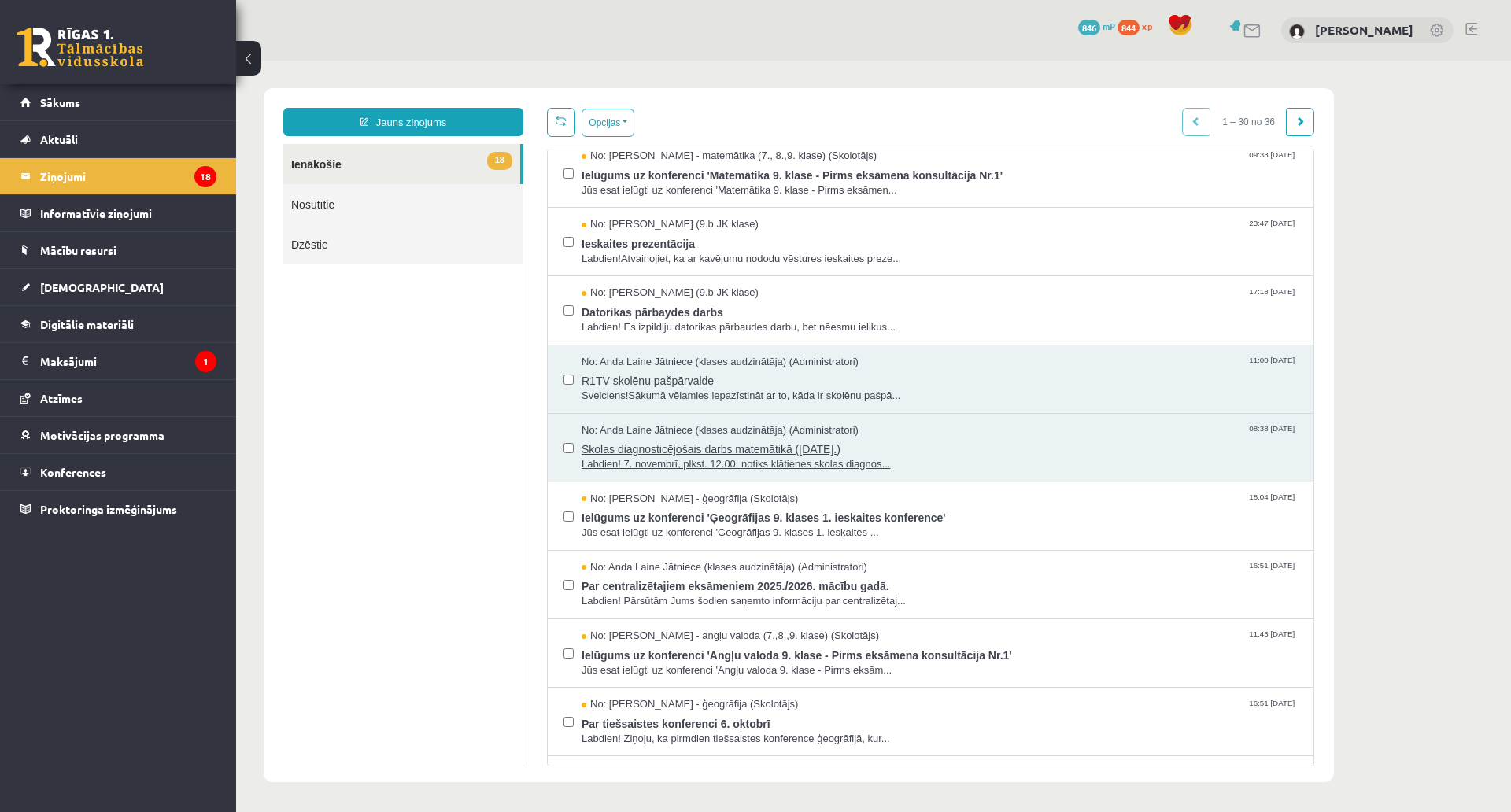
click at [841, 451] on span "Skolas diagnosticējošais darbs matemātikā ([DATE].)" at bounding box center [940, 447] width 716 height 20
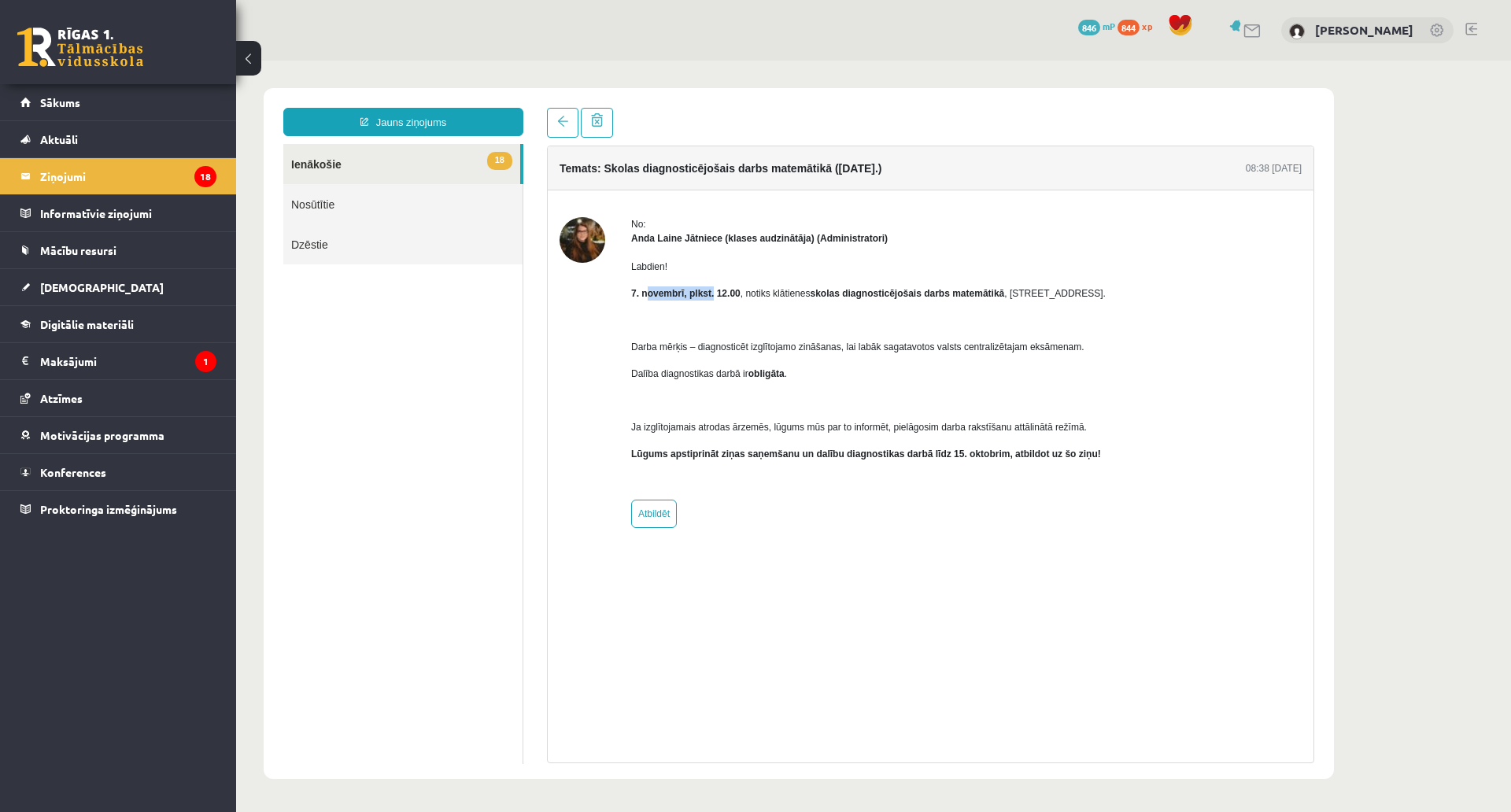
drag, startPoint x: 647, startPoint y: 297, endPoint x: 714, endPoint y: 294, distance: 67.1
click at [714, 294] on strong "7. novembrī, plkst. 12.00" at bounding box center [685, 294] width 109 height 11
click at [736, 290] on strong "7. novembrī, plkst. 12.00" at bounding box center [685, 294] width 109 height 11
click at [87, 299] on link "[DEMOGRAPHIC_DATA]" at bounding box center [119, 286] width 196 height 36
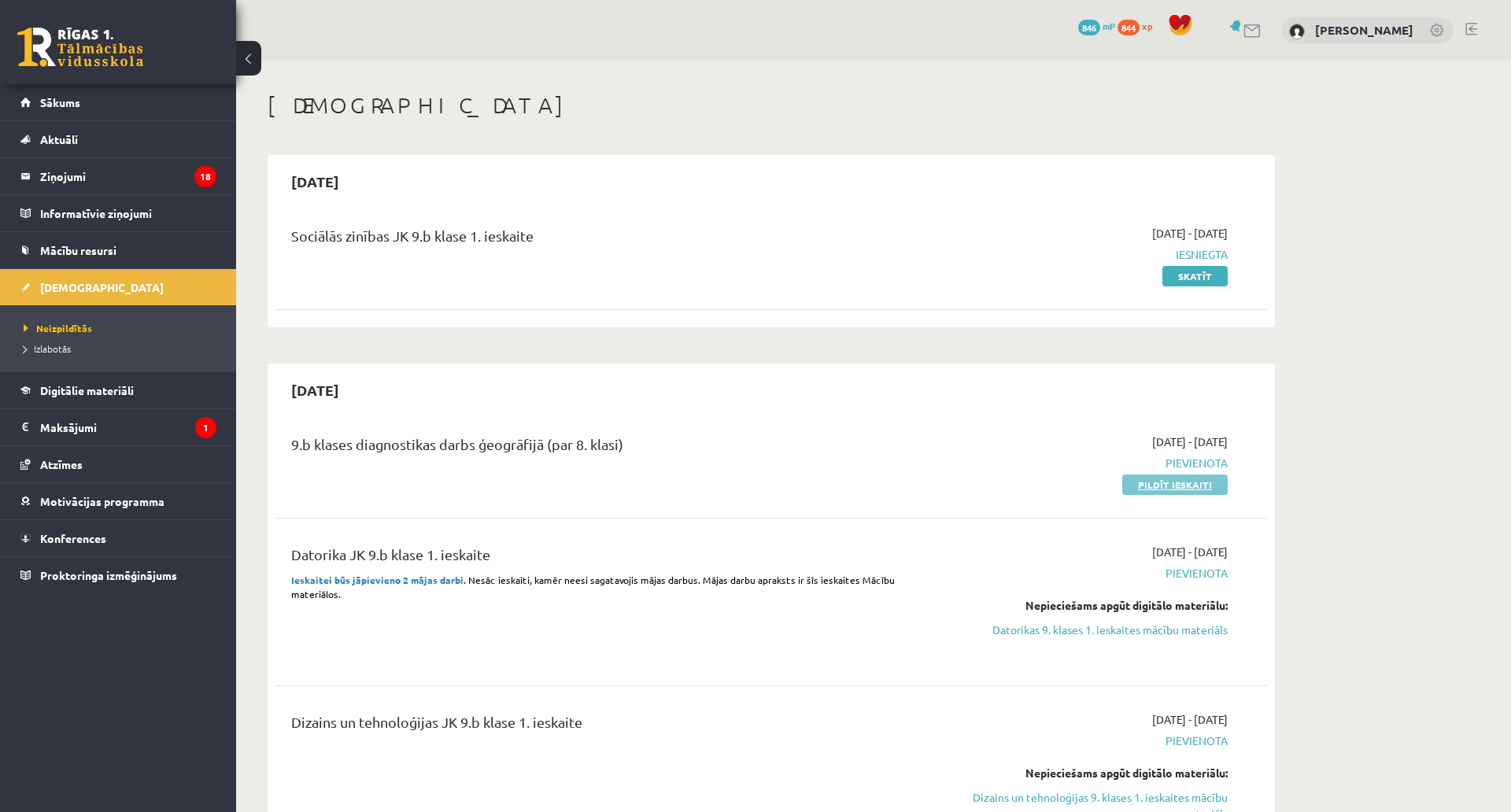
click at [1163, 483] on link "Pildīt ieskaiti" at bounding box center [1175, 485] width 105 height 21
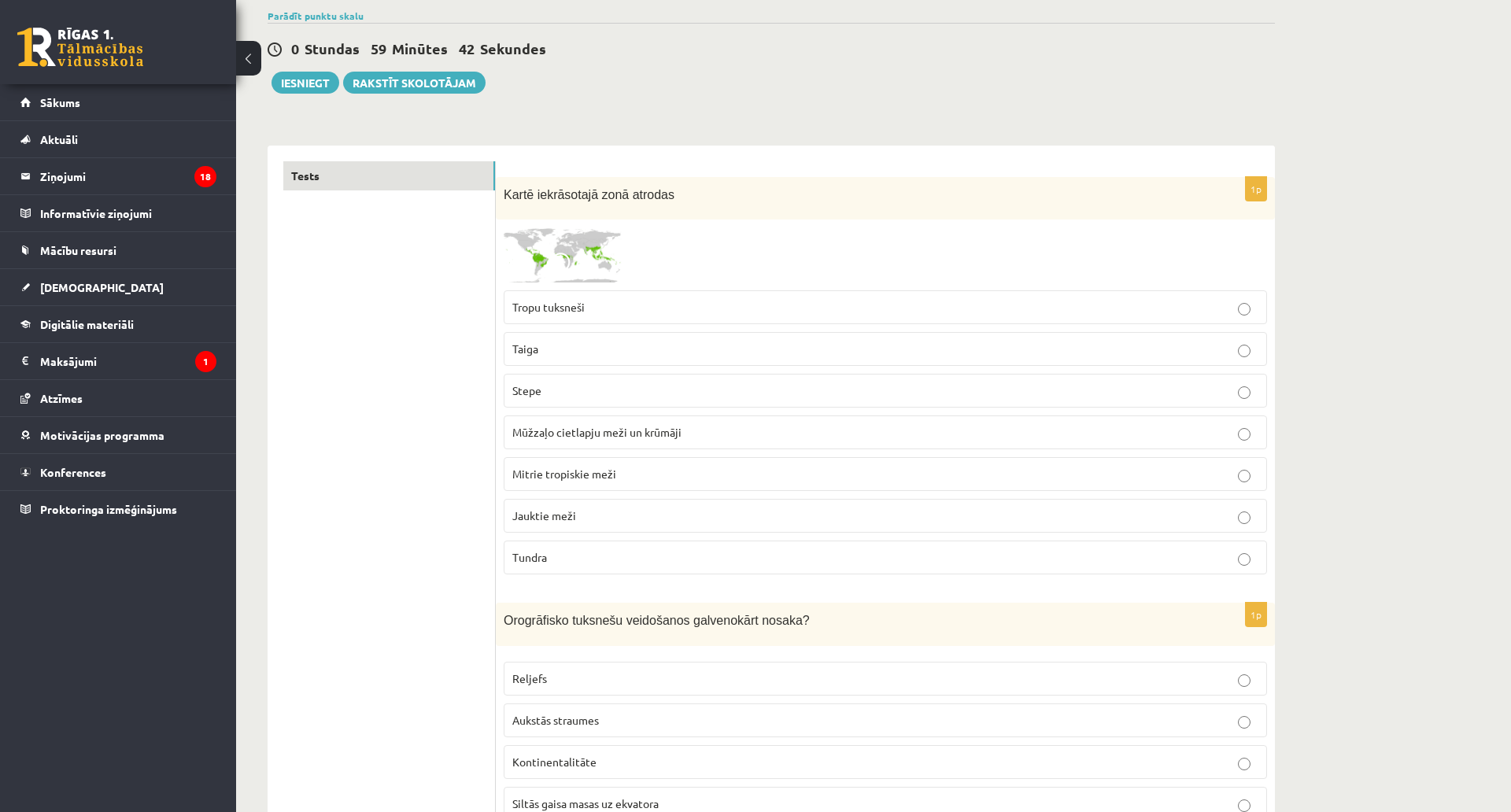
scroll to position [157, 0]
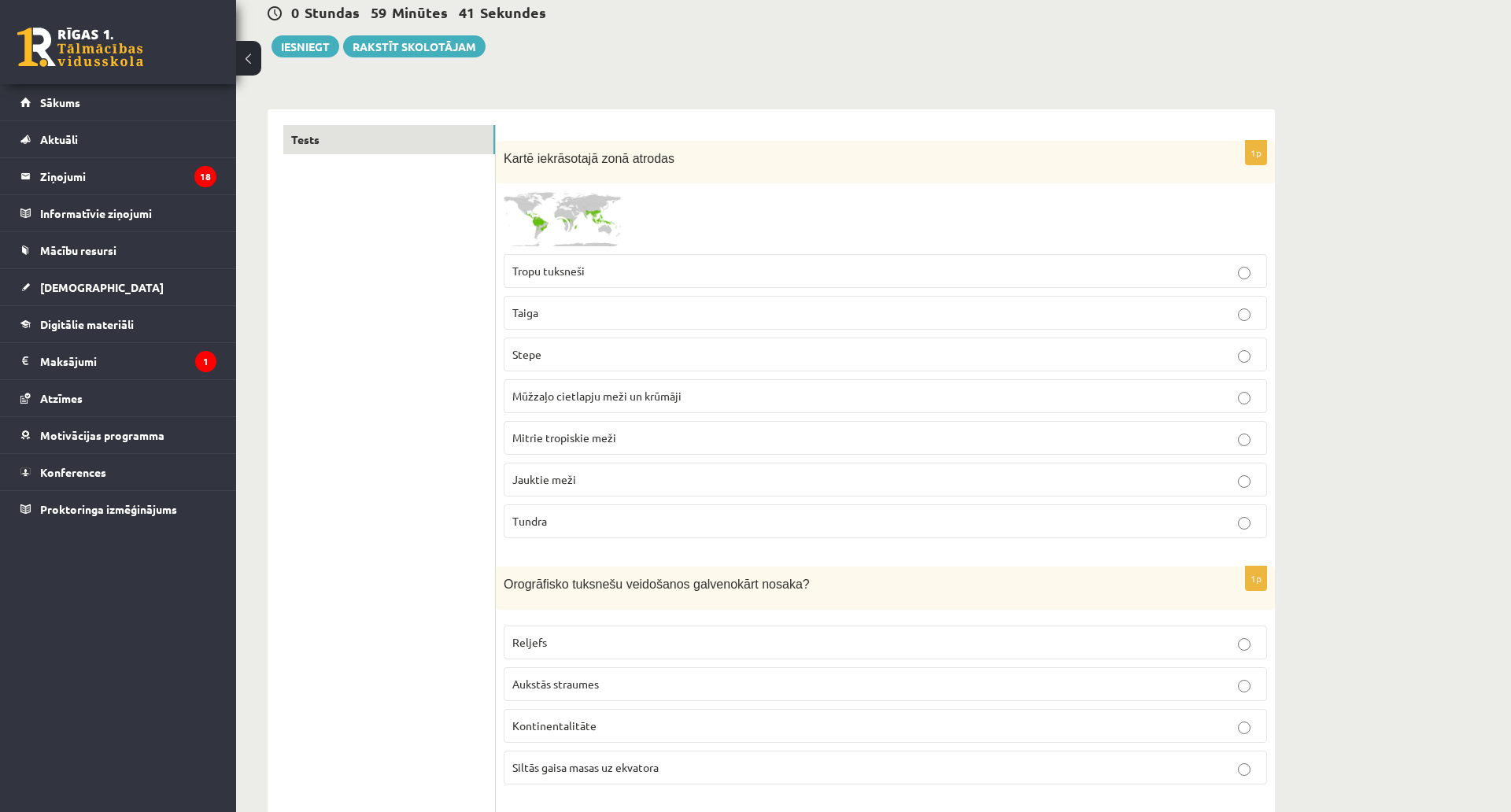
click at [562, 197] on img at bounding box center [562, 219] width 118 height 55
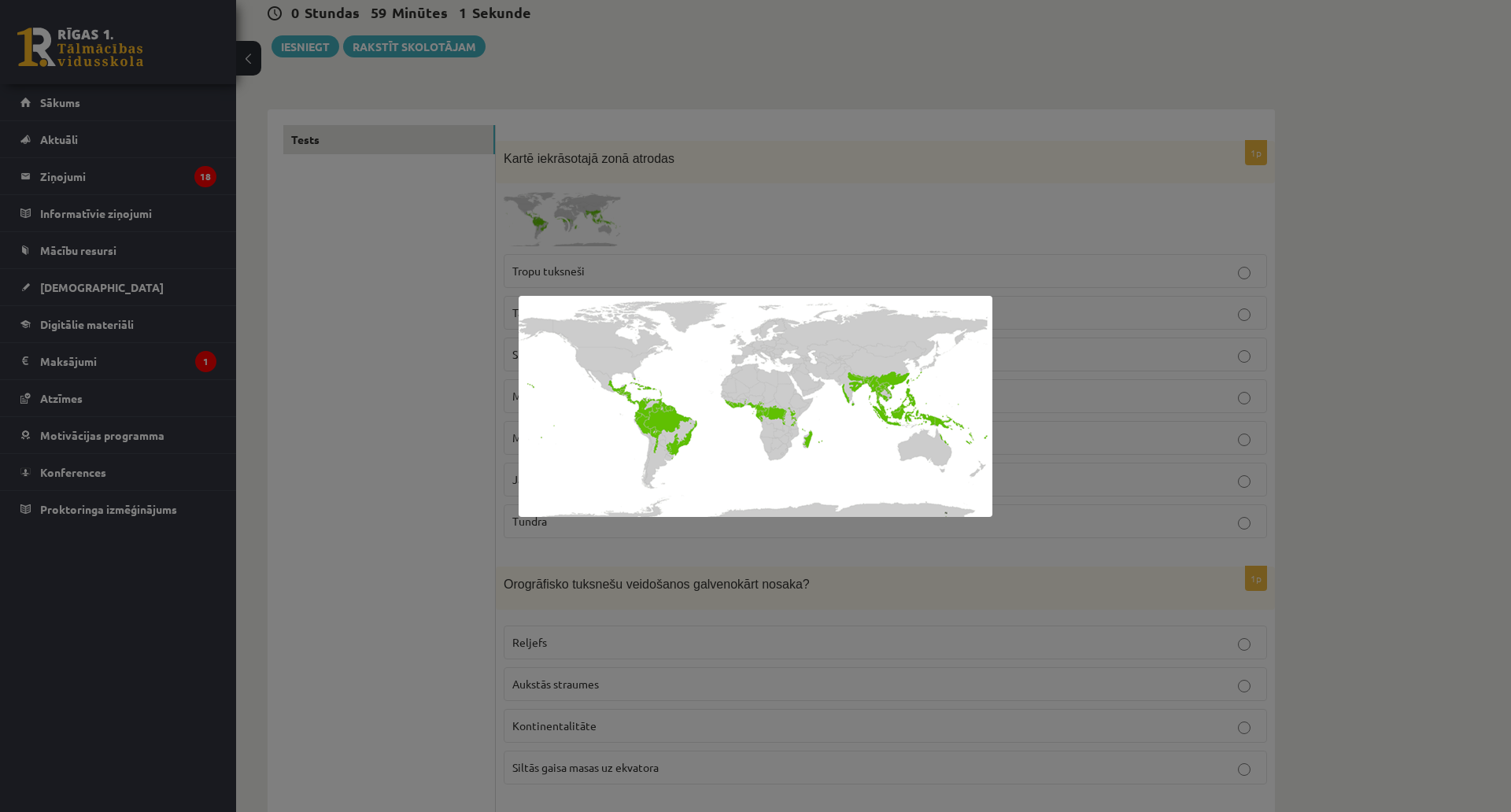
click at [1165, 349] on div at bounding box center [756, 406] width 1511 height 812
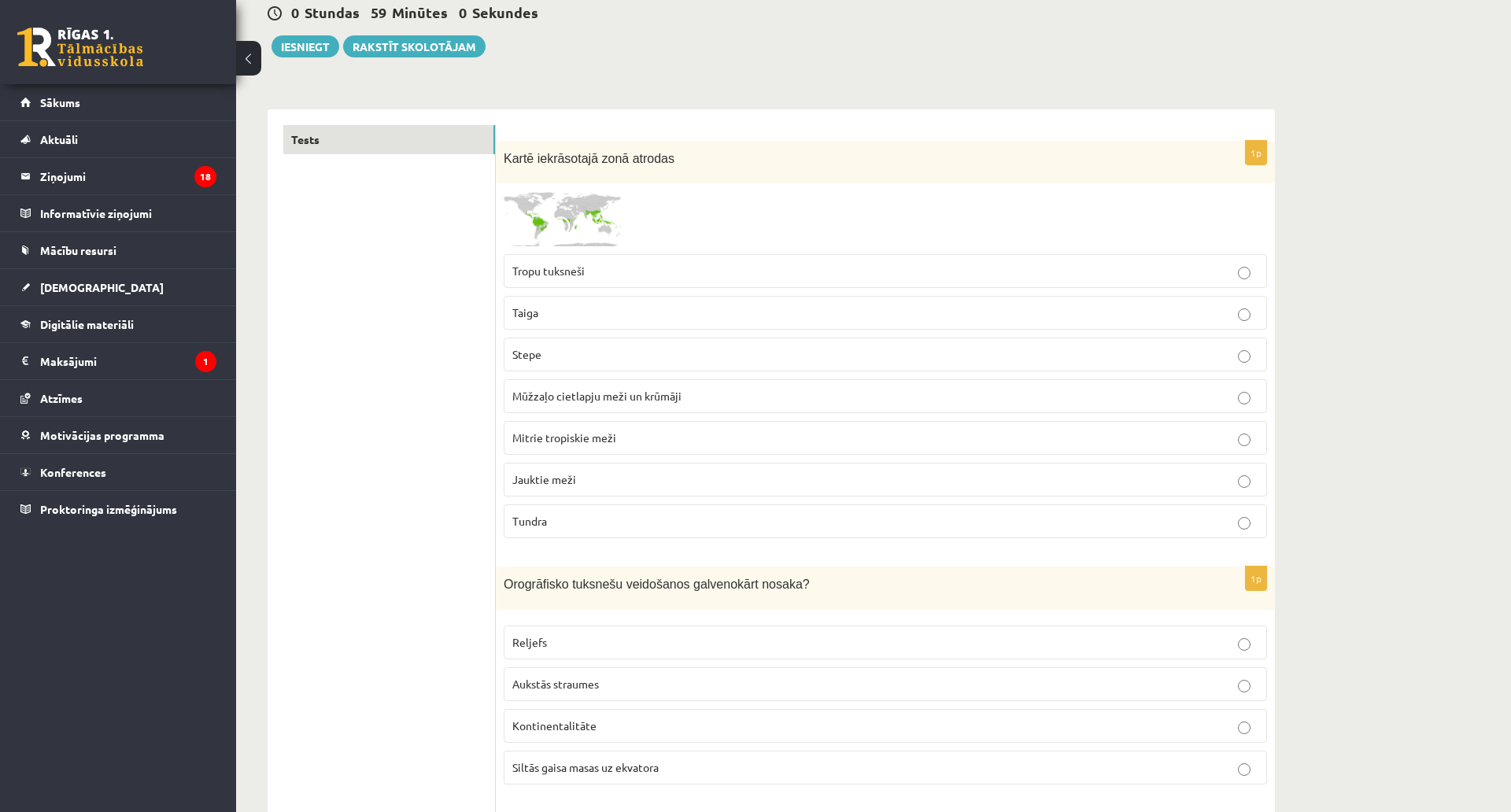
click at [595, 228] on img at bounding box center [562, 219] width 118 height 55
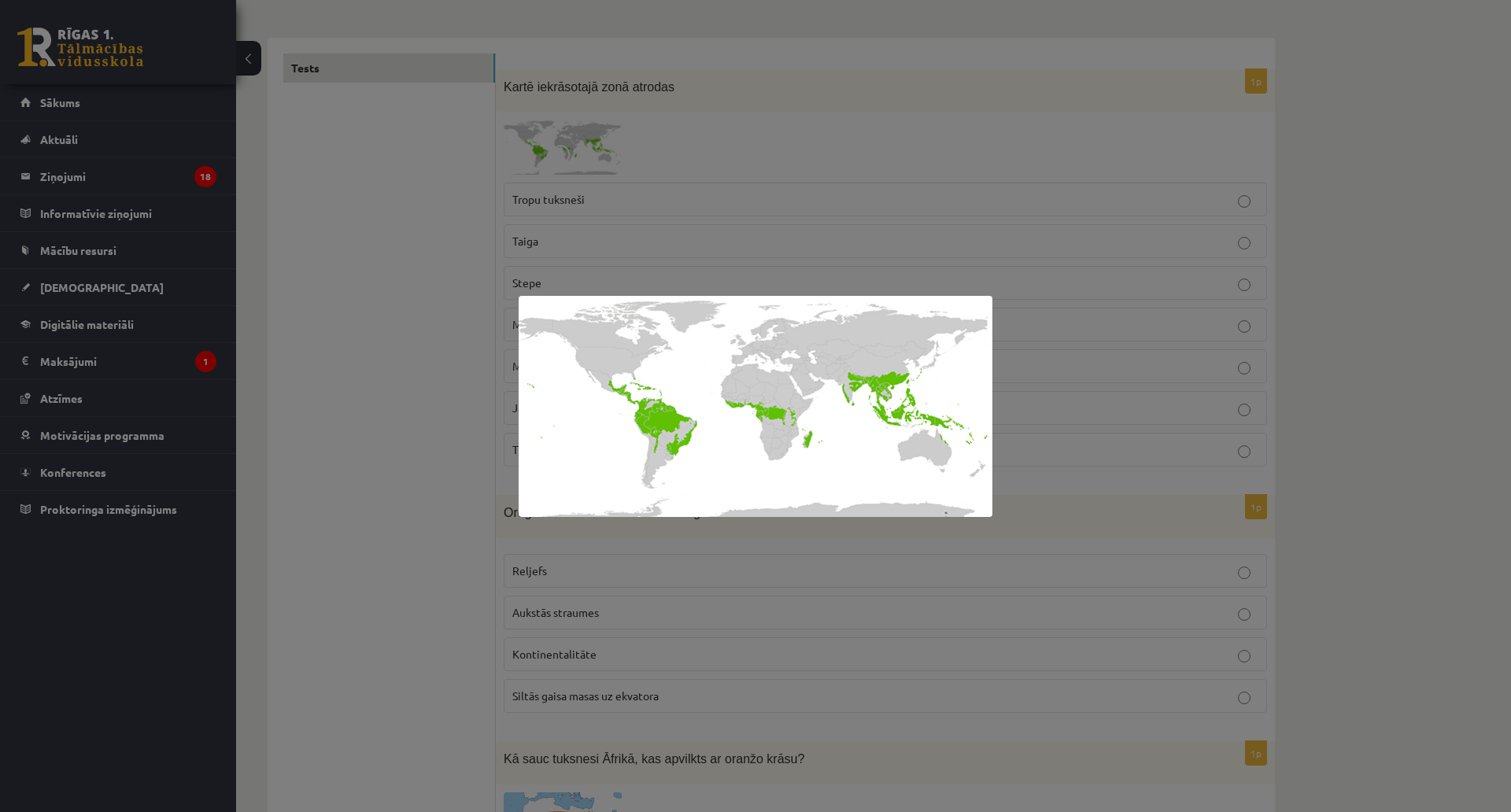
scroll to position [236, 0]
click at [961, 124] on div at bounding box center [756, 406] width 1511 height 812
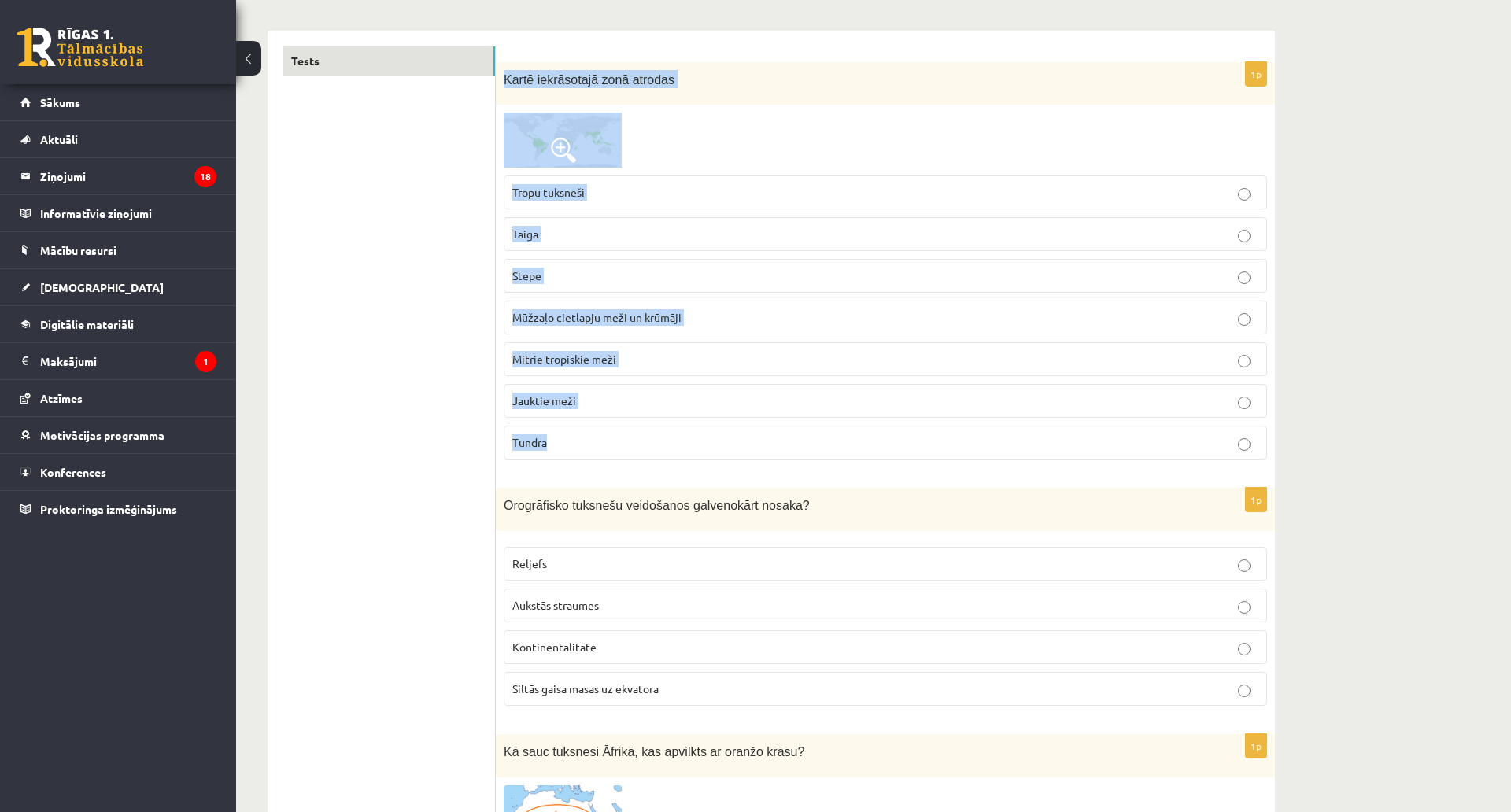
drag, startPoint x: 499, startPoint y: 68, endPoint x: 727, endPoint y: 432, distance: 429.5
click at [727, 432] on div "1p Kartē iekrāsotajā zonā atrodas Tropu tuksneši Taiga Stepe Mūžzaļo cietlapju …" at bounding box center [885, 267] width 779 height 411
copy div "Kartē iekrāsotajā zonā atrodas Tropu tuksneši Taiga Stepe Mūžzaļo cietlapju mež…"
click at [545, 361] on span "Mitrie tropiskie meži" at bounding box center [564, 359] width 104 height 14
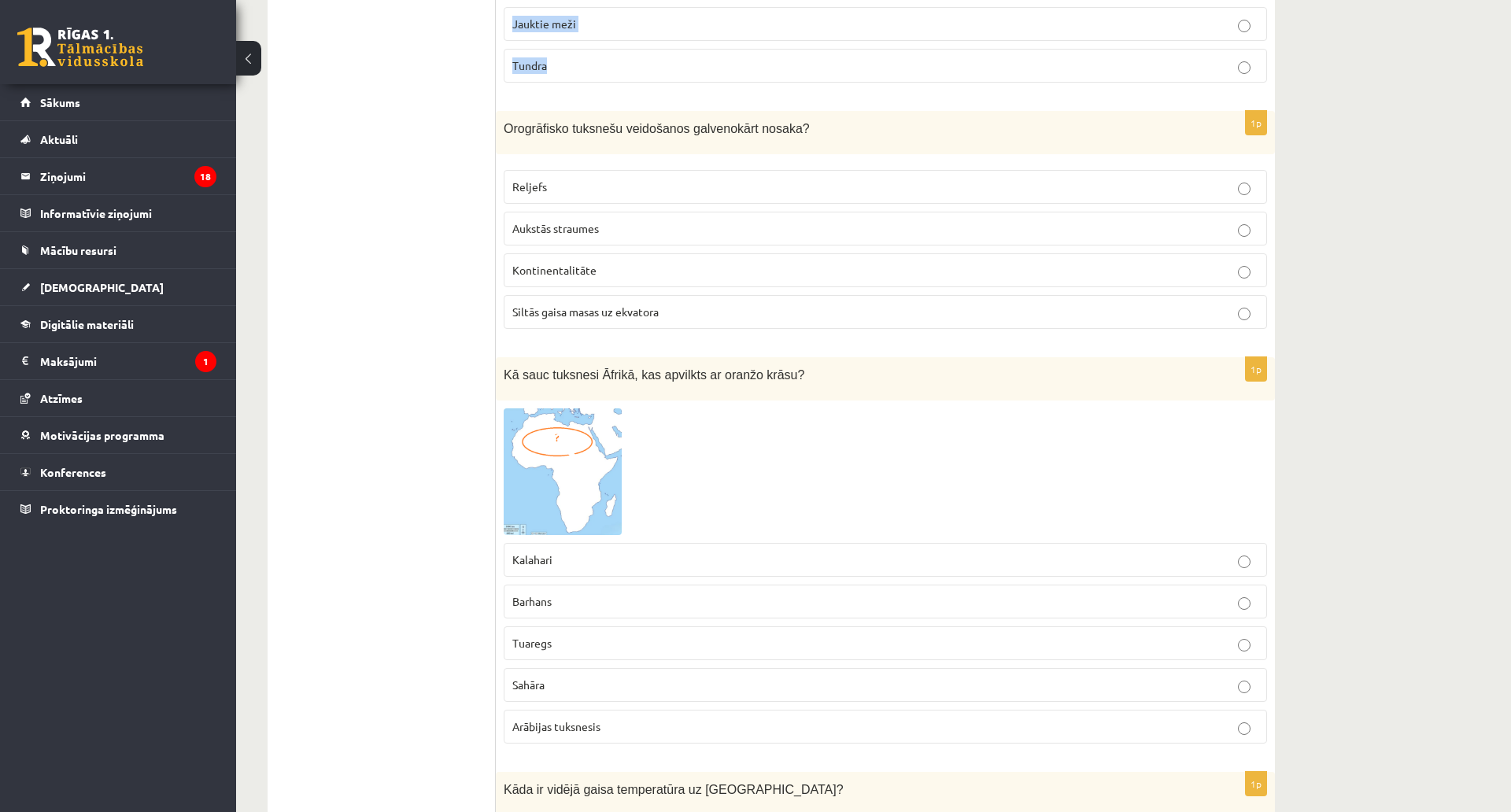
scroll to position [629, 0]
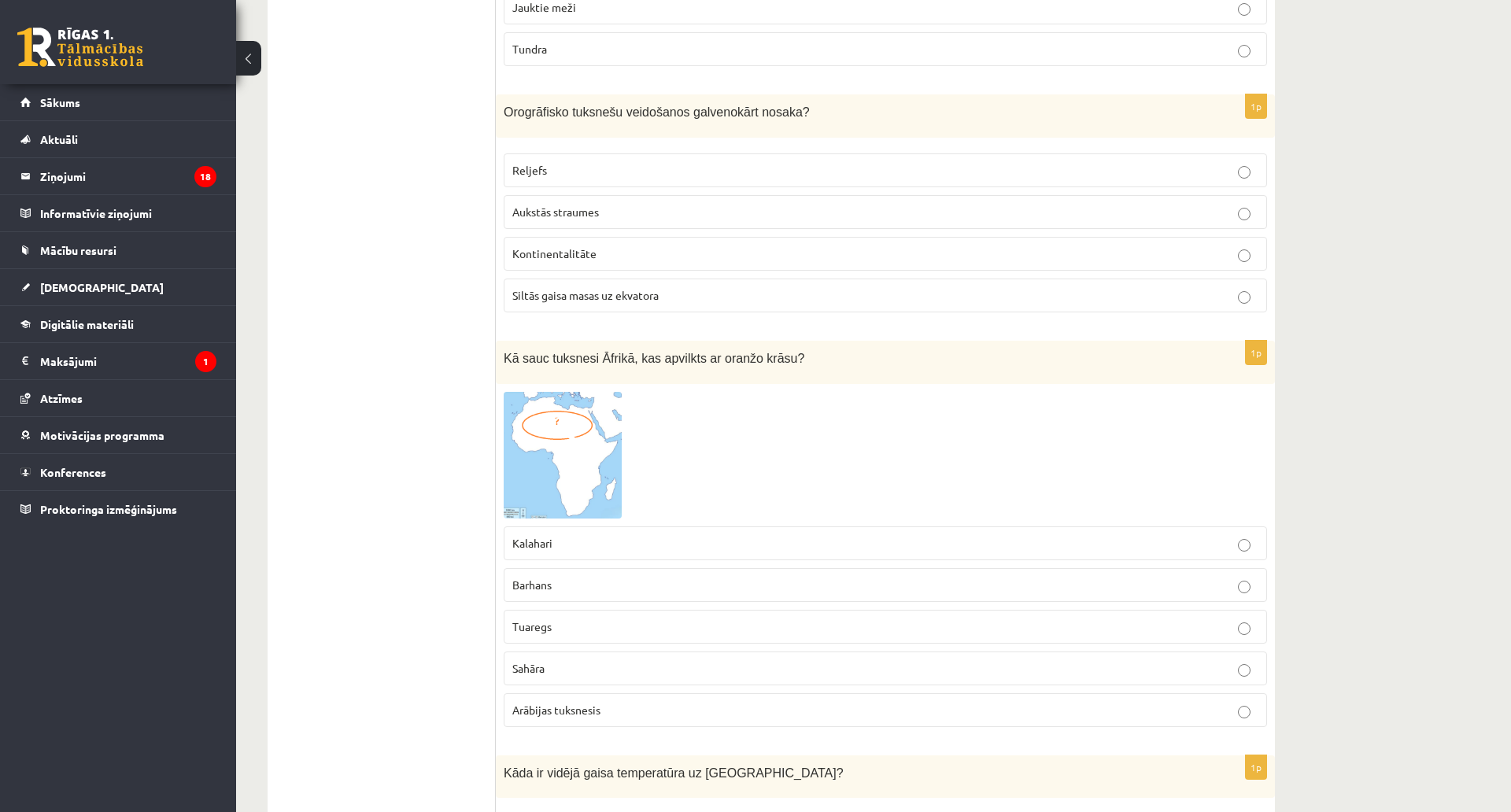
drag, startPoint x: 490, startPoint y: 111, endPoint x: 668, endPoint y: 229, distance: 213.6
click at [590, 133] on div "Orogrāfisko tuksnešu veidošanos galvenokārt nosaka?" at bounding box center [885, 116] width 779 height 43
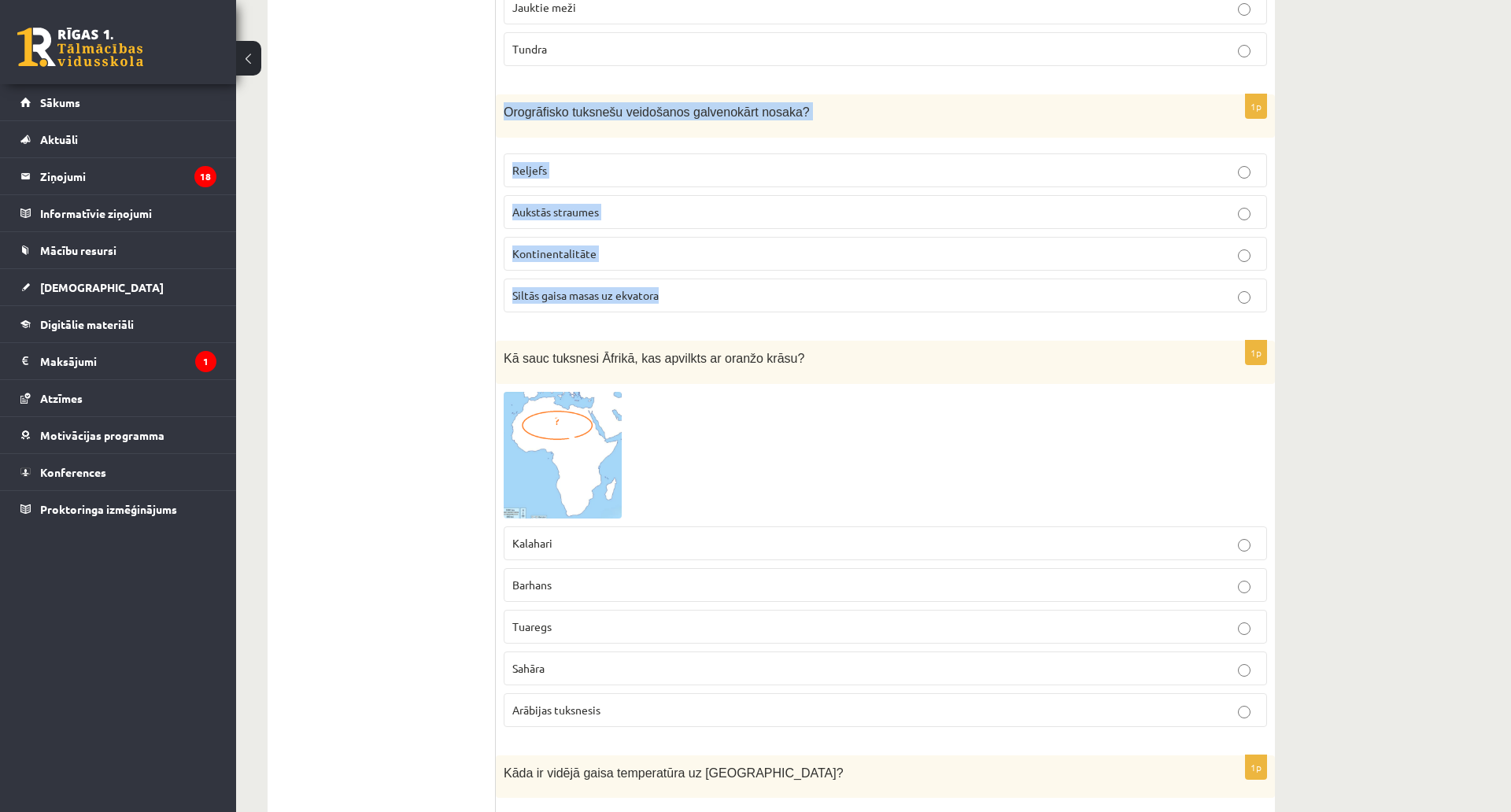
drag, startPoint x: 501, startPoint y: 108, endPoint x: 756, endPoint y: 292, distance: 314.5
click at [756, 292] on div "1p Orogrāfisko tuksnešu veidošanos galvenokārt nosaka? Reljefs Aukstās straumes…" at bounding box center [885, 209] width 779 height 231
copy div "Orogrāfisko tuksnešu veidošanos galvenokārt nosaka? Reljefs Aukstās straumes Ko…"
click at [524, 163] on p "Reljefs" at bounding box center [885, 170] width 746 height 17
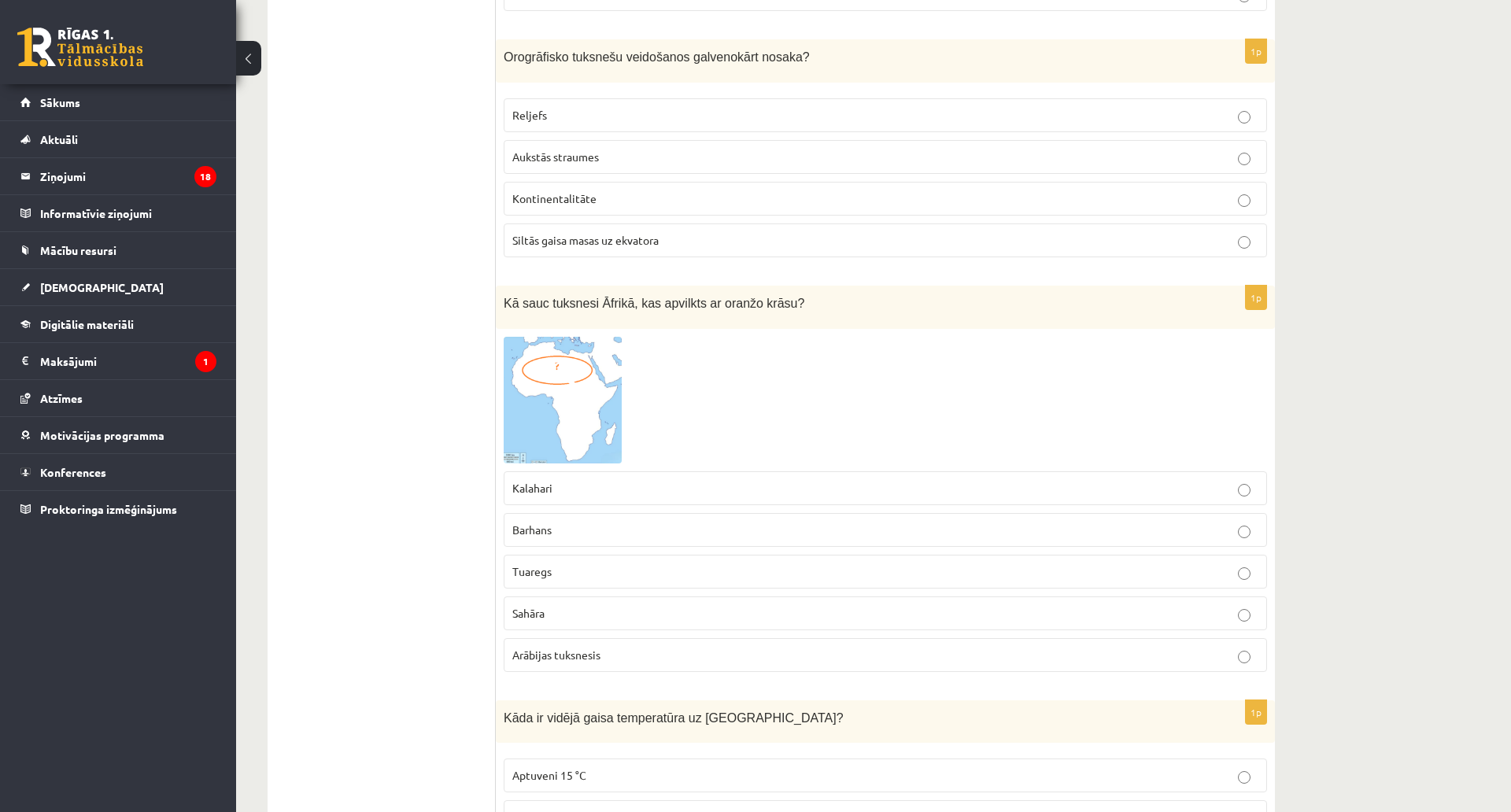
scroll to position [944, 0]
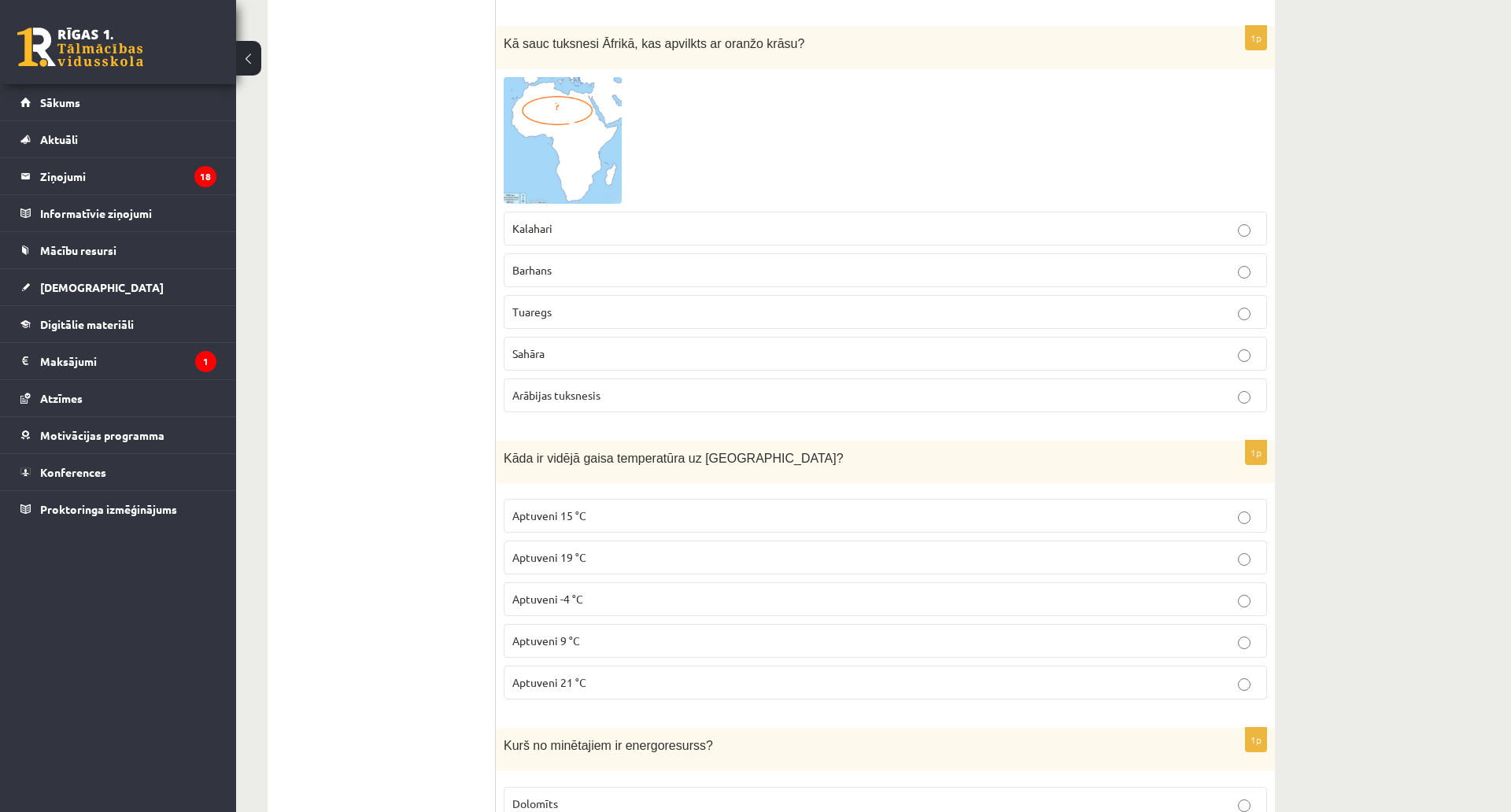
click at [531, 91] on img at bounding box center [562, 140] width 118 height 127
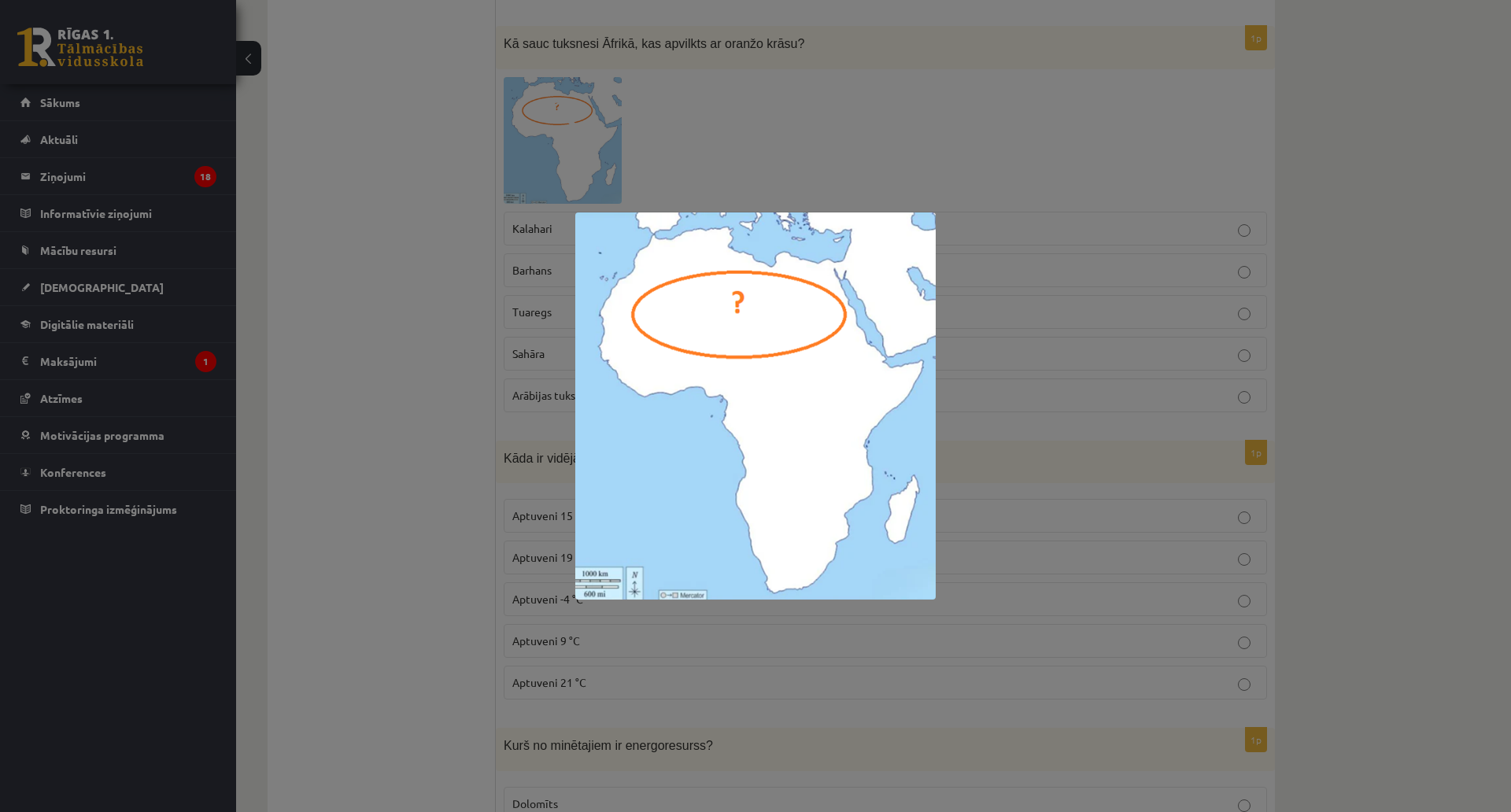
click at [486, 164] on div at bounding box center [756, 406] width 1511 height 812
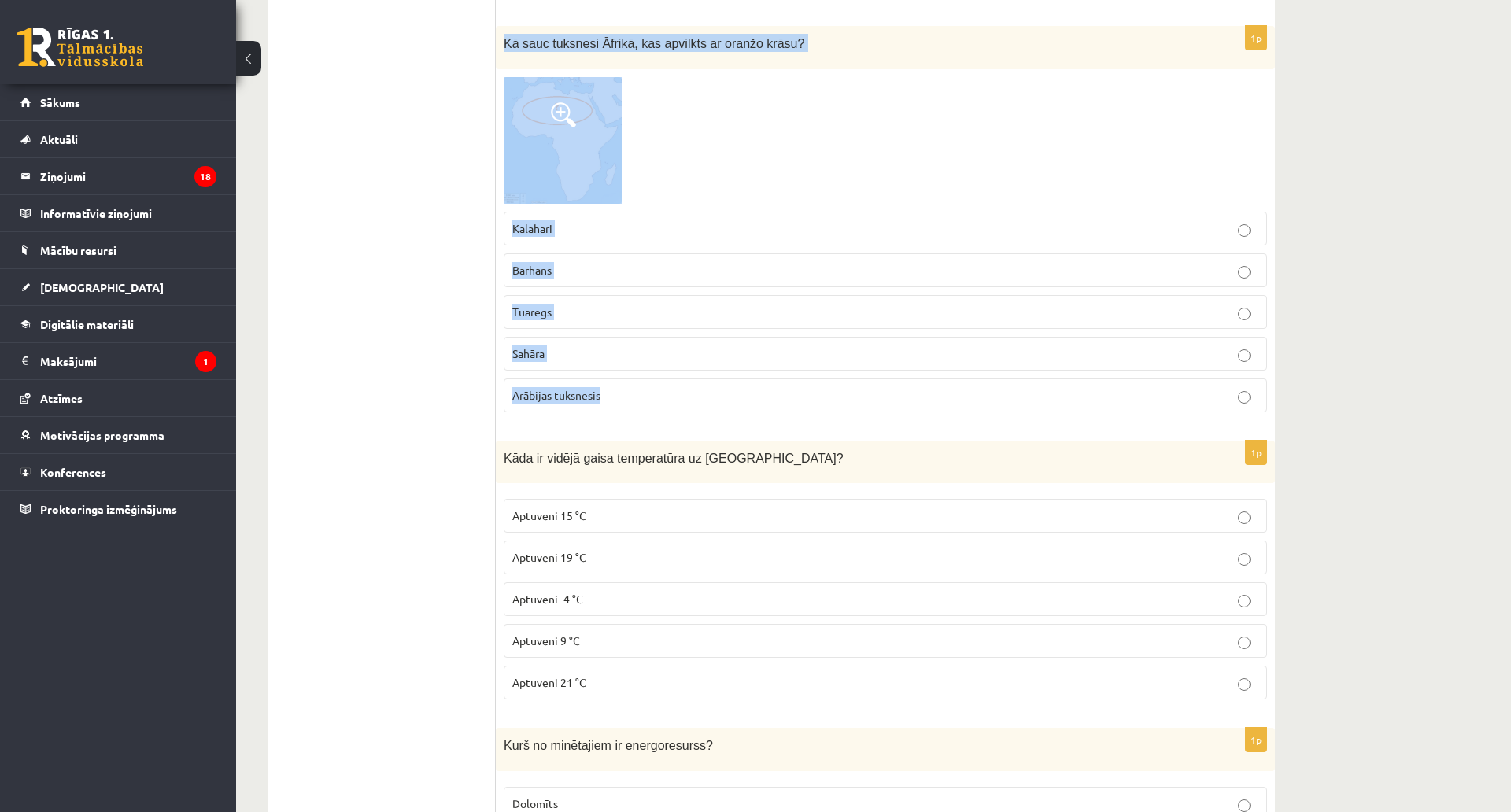
drag, startPoint x: 498, startPoint y: 43, endPoint x: 696, endPoint y: 380, distance: 390.9
click at [696, 380] on div "1p Kā sauc tuksnesi Āfrikā, kas apvilkts ar oranžo krāsu? Kalahari Barhans Tuar…" at bounding box center [885, 226] width 779 height 399
copy div "Kā sauc tuksnesi Āfrikā, kas apvilkts ar oranžo krāsu? Kalahari Barhans Tuaregs…"
click at [565, 351] on p "Sahāra" at bounding box center [885, 353] width 746 height 17
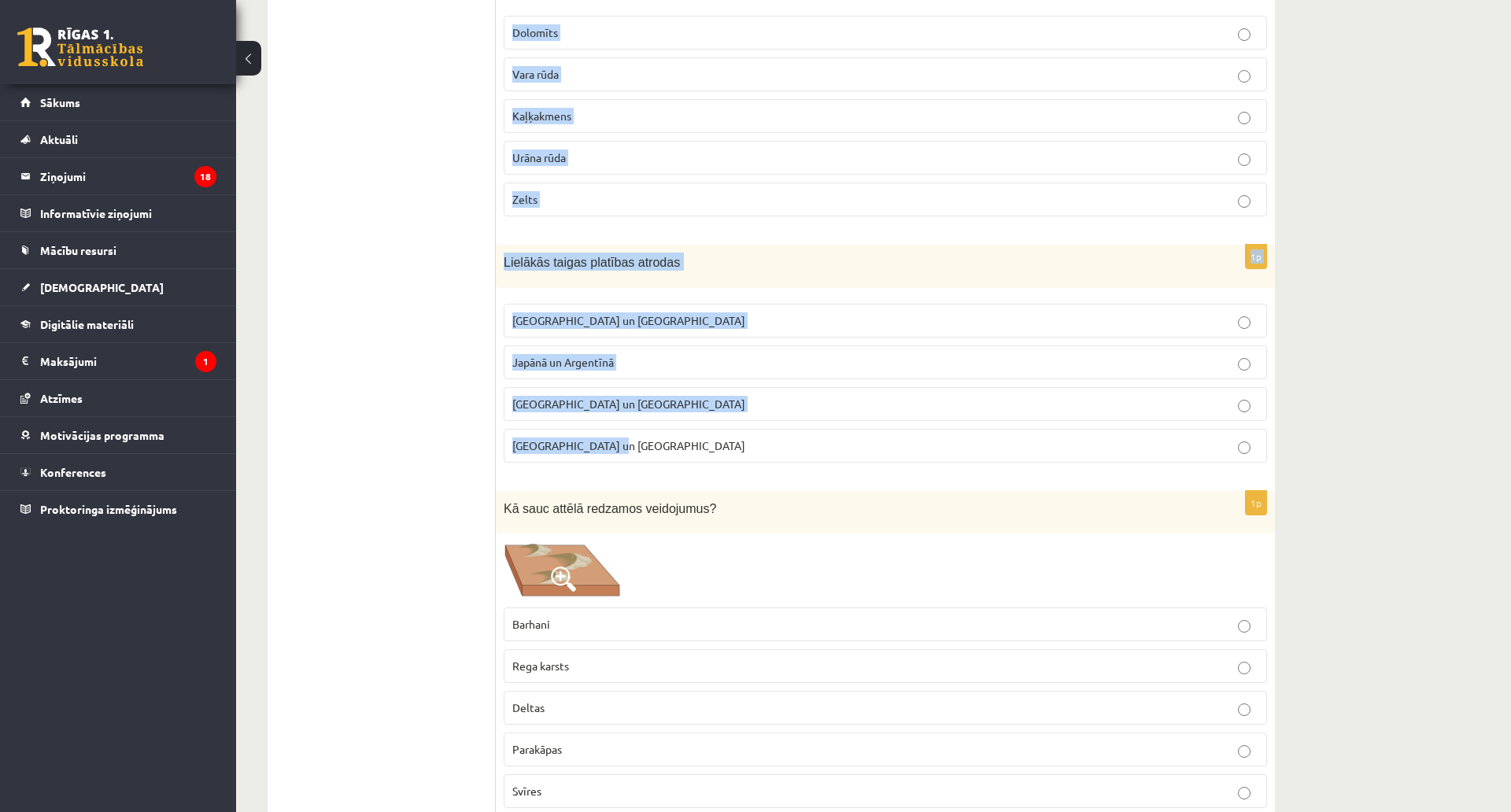
scroll to position [1731, 0]
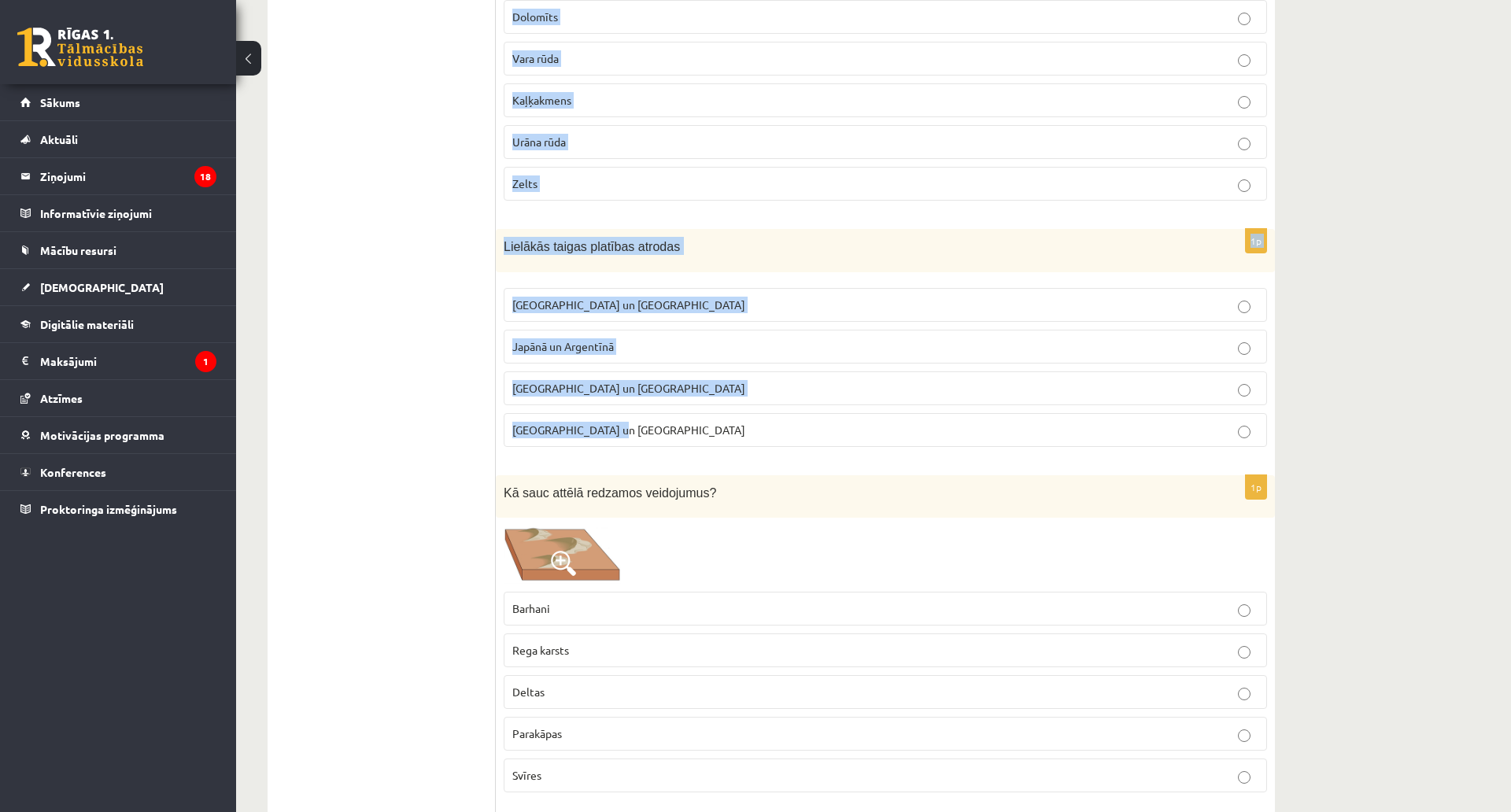
drag, startPoint x: 503, startPoint y: 140, endPoint x: 783, endPoint y: 428, distance: 401.7
copy form "Kāda ir vidējā gaisa temperatūra uz Zemes? Aptuveni 15 °C Aptuveni 19 °C Aptuve…"
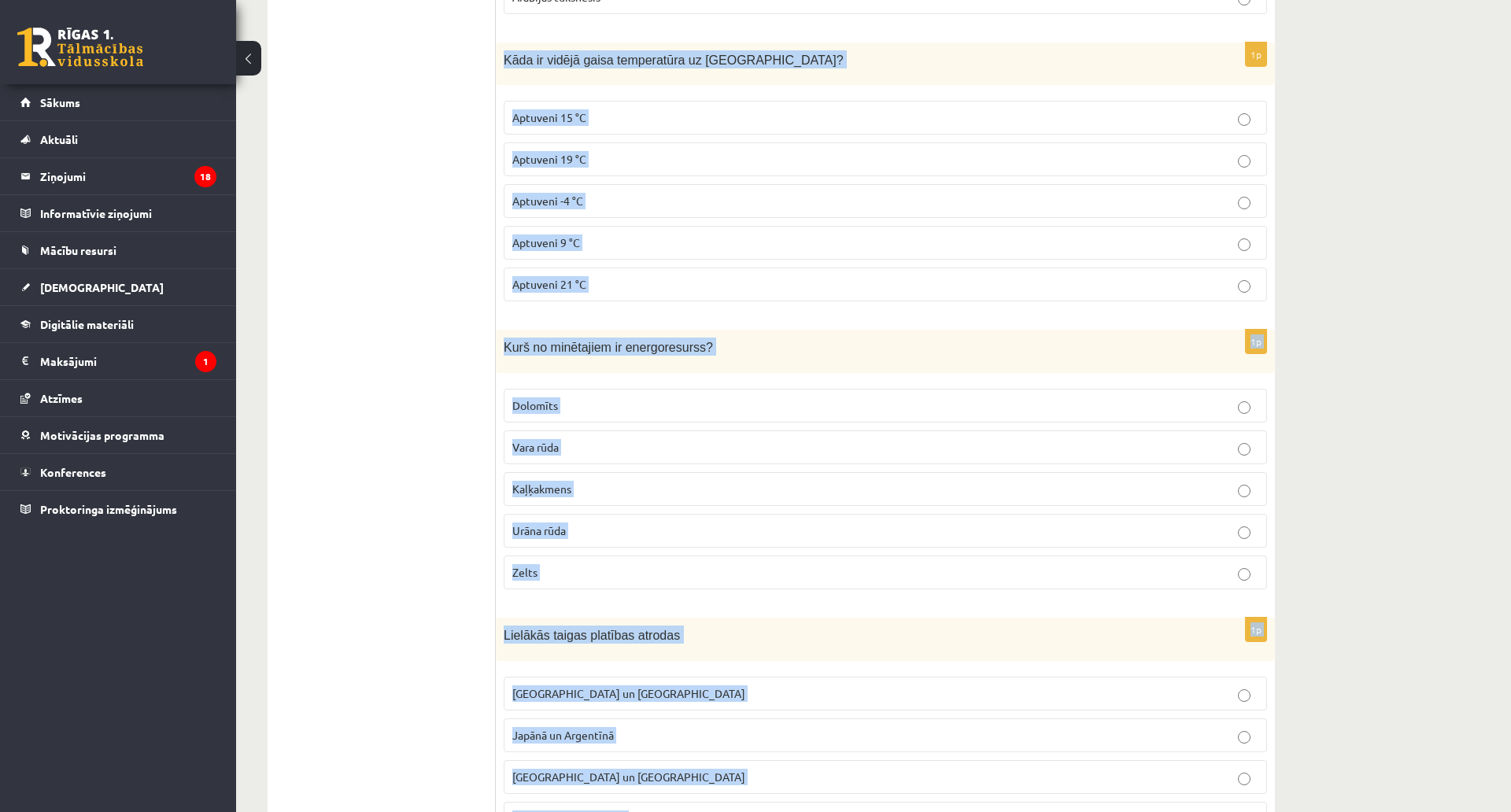
scroll to position [1338, 0]
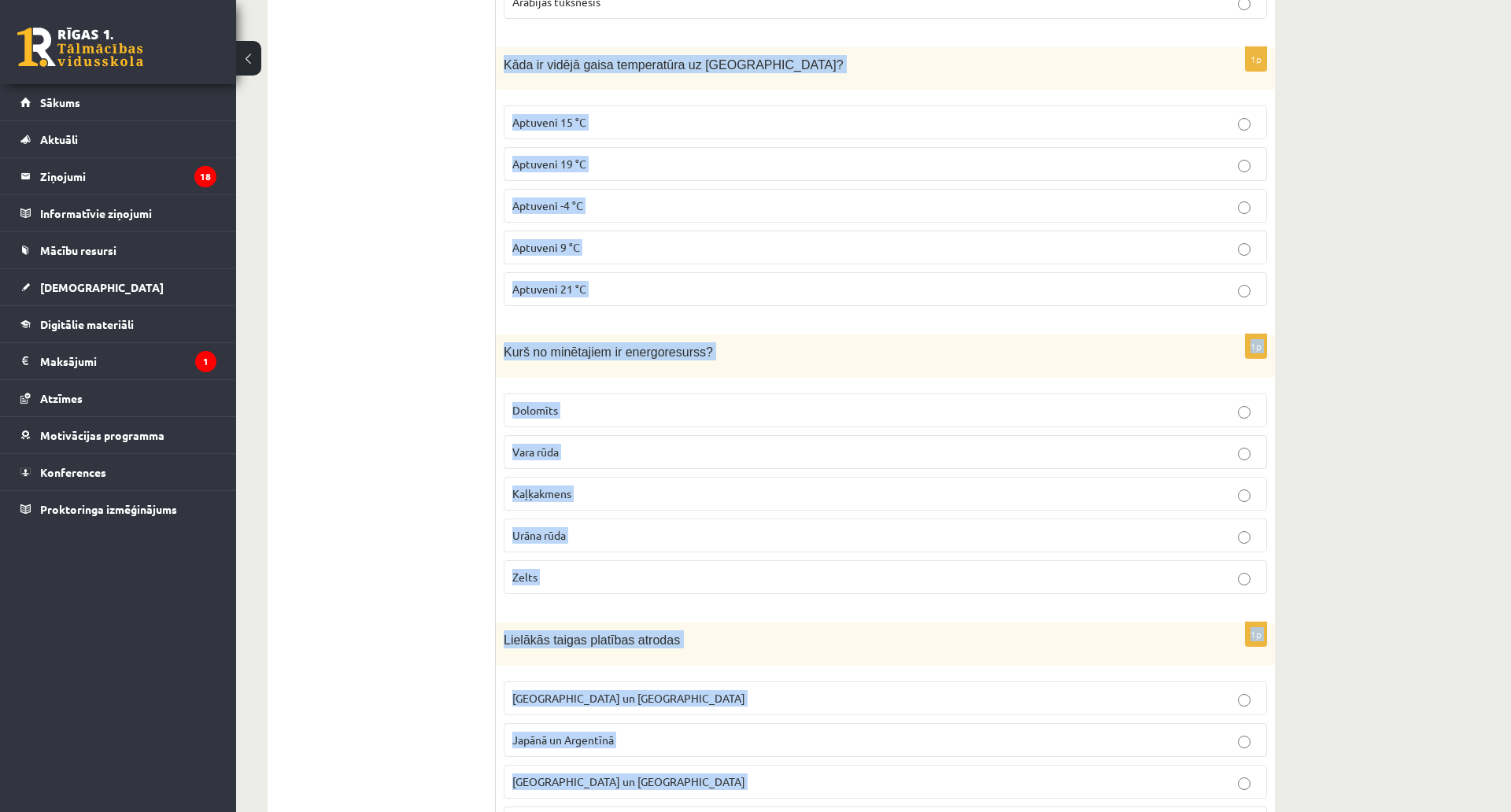
click at [563, 120] on span "Aptuveni 15 °C" at bounding box center [549, 122] width 74 height 14
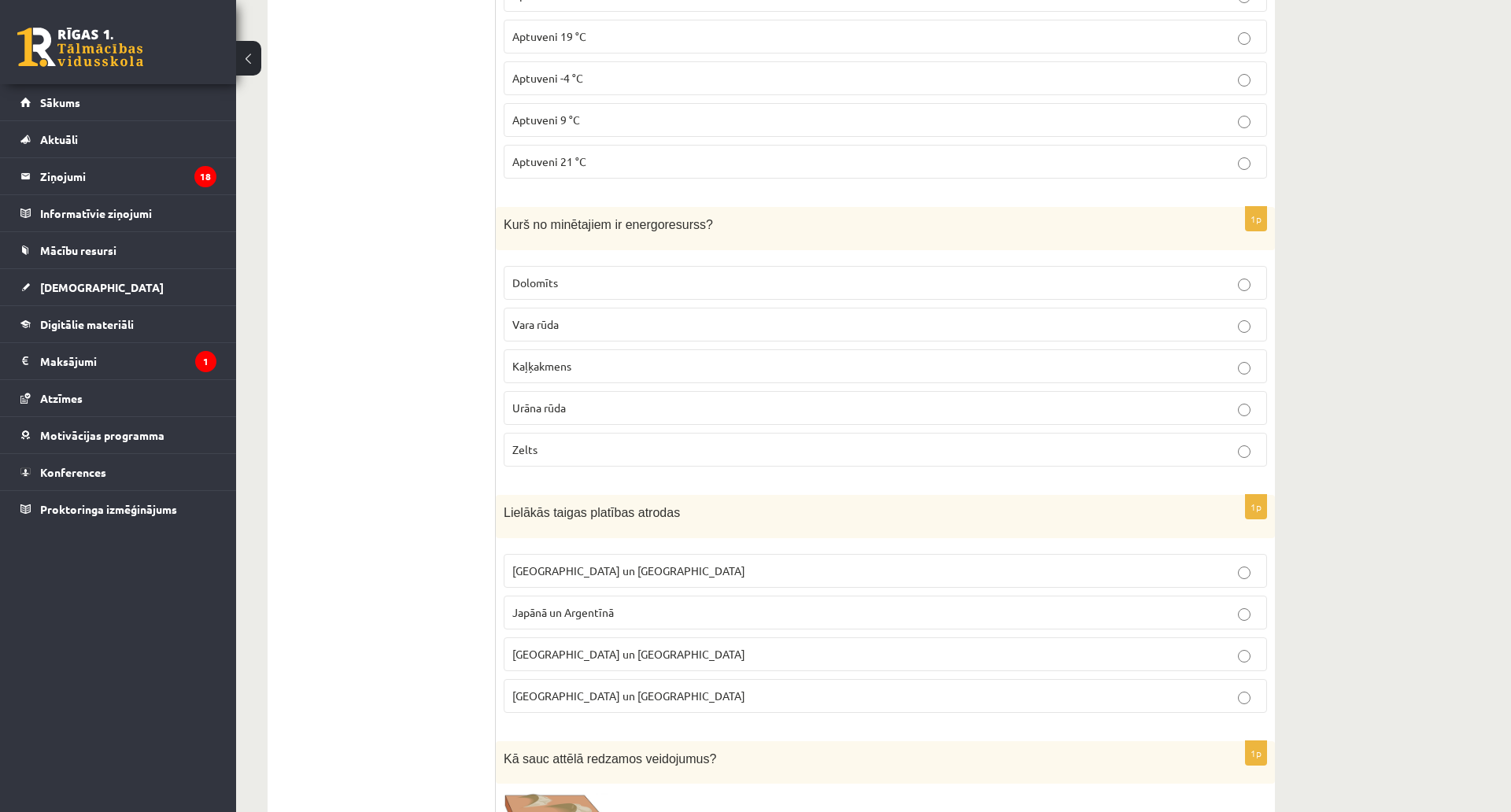
scroll to position [1495, 0]
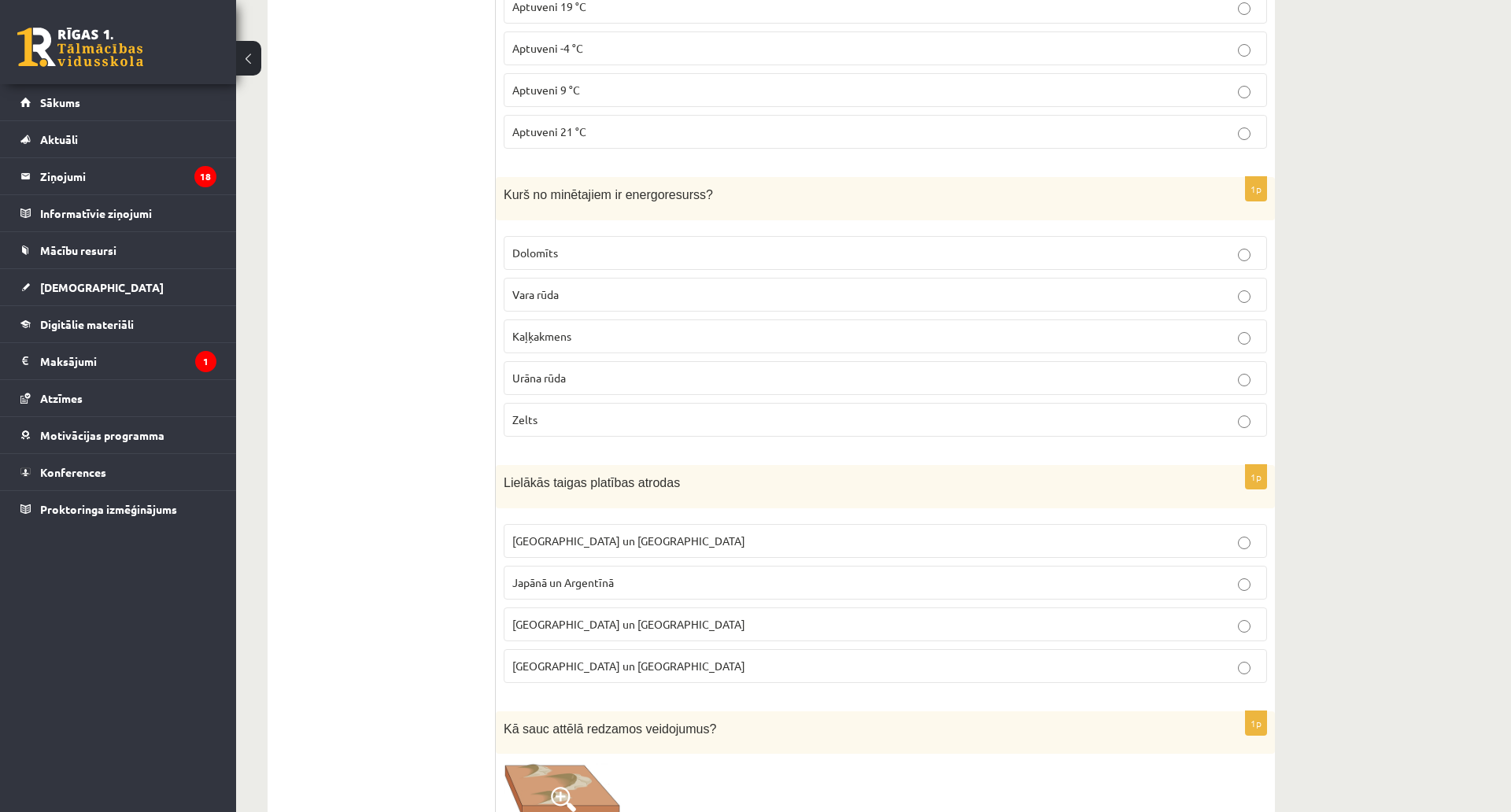
click at [567, 367] on label "Urāna rūda" at bounding box center [885, 378] width 763 height 34
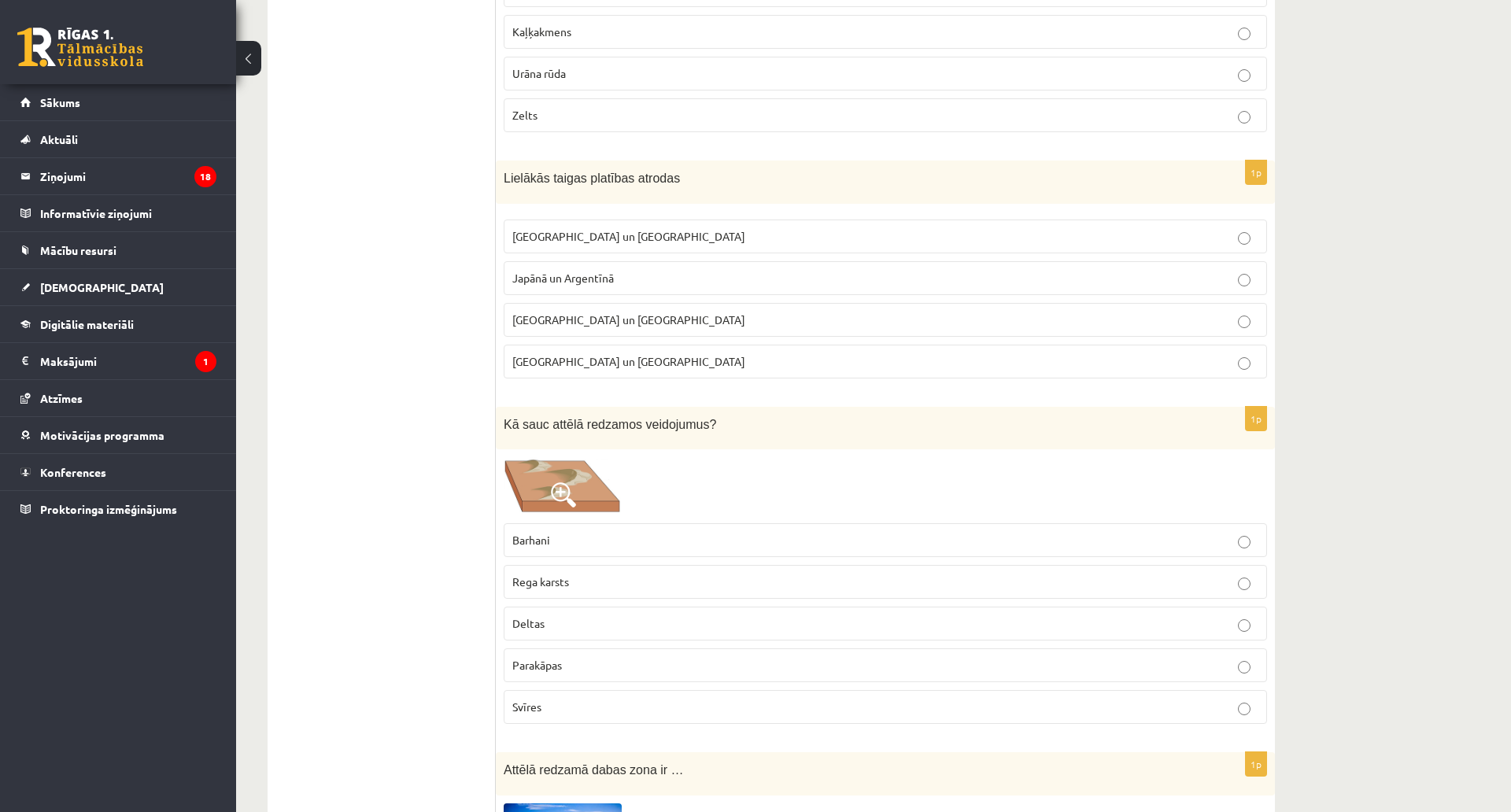
scroll to position [1810, 0]
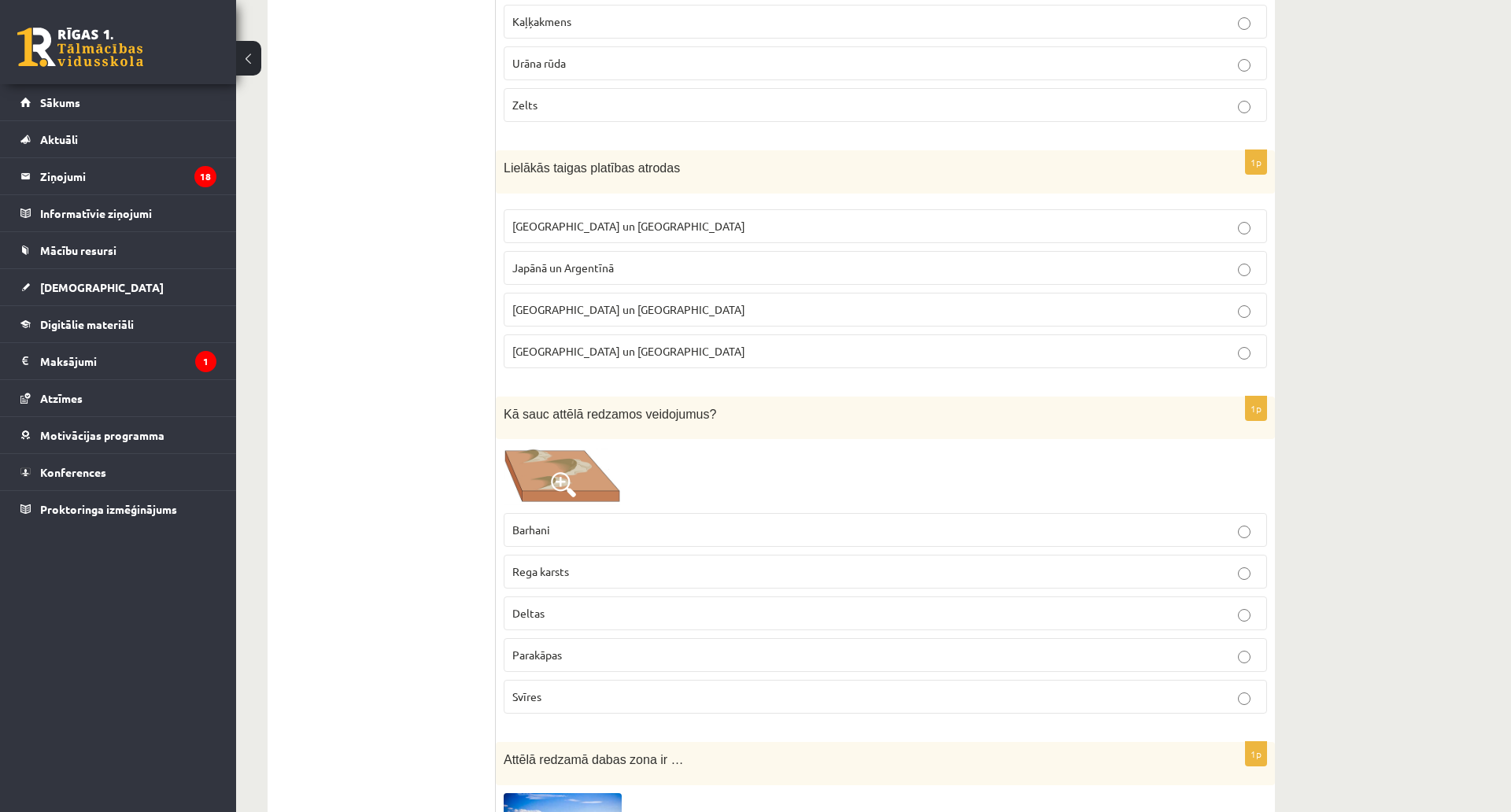
click at [631, 223] on p "Krievijā un Kanādā" at bounding box center [885, 226] width 746 height 17
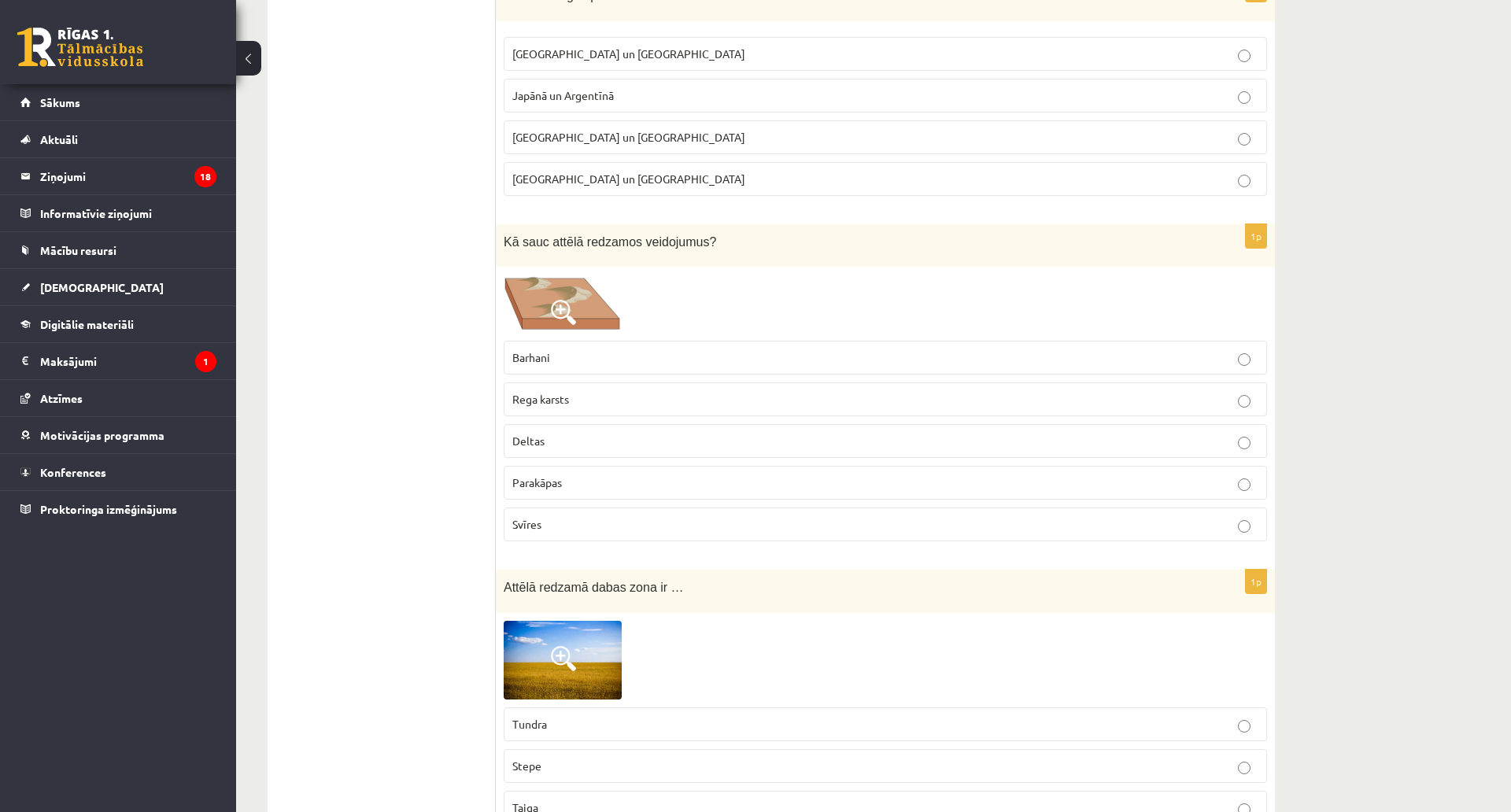
scroll to position [2046, 0]
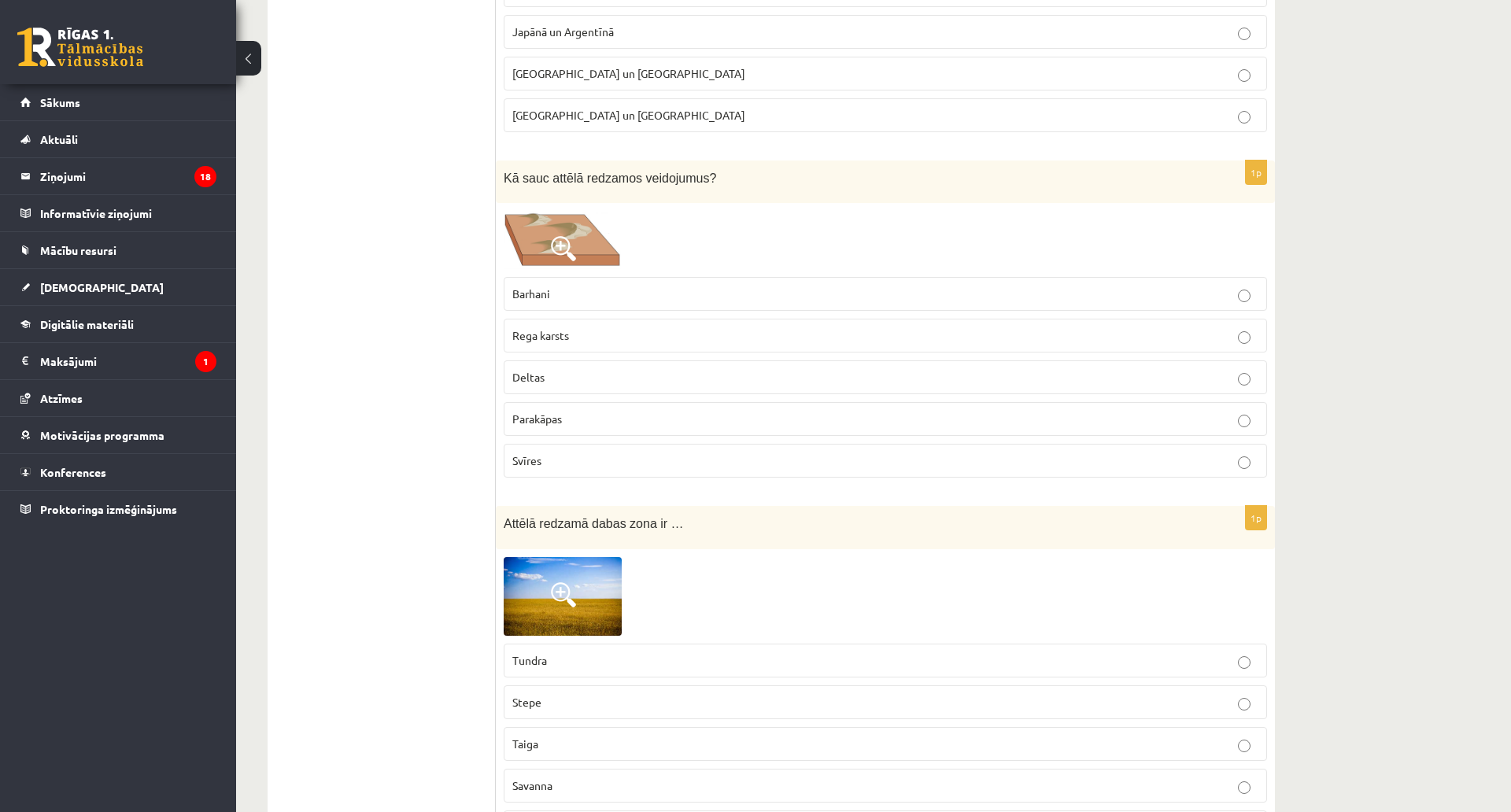
click at [540, 231] on img at bounding box center [562, 239] width 118 height 58
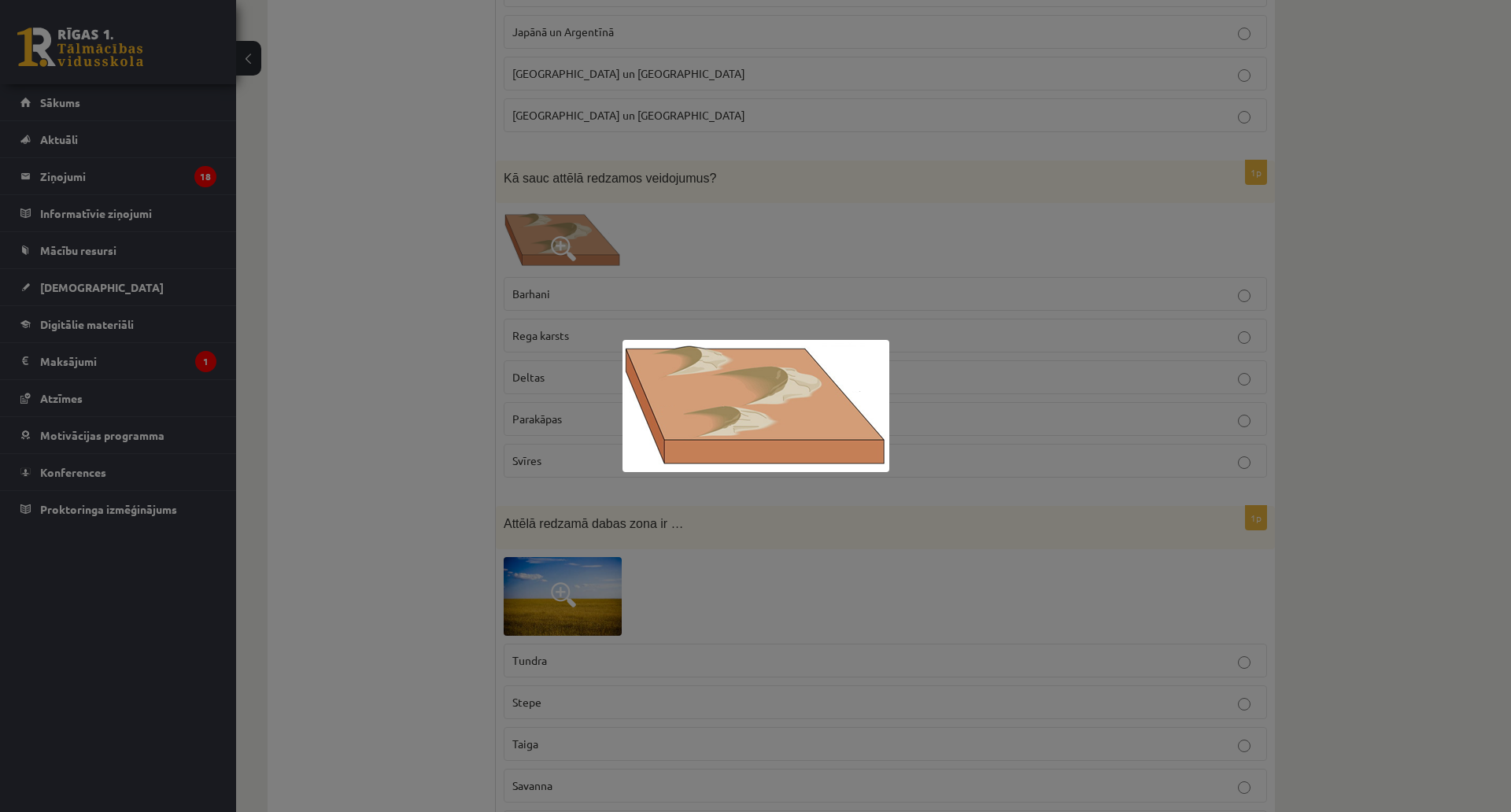
drag, startPoint x: 625, startPoint y: 365, endPoint x: 611, endPoint y: 329, distance: 38.6
click at [625, 365] on img at bounding box center [756, 406] width 266 height 132
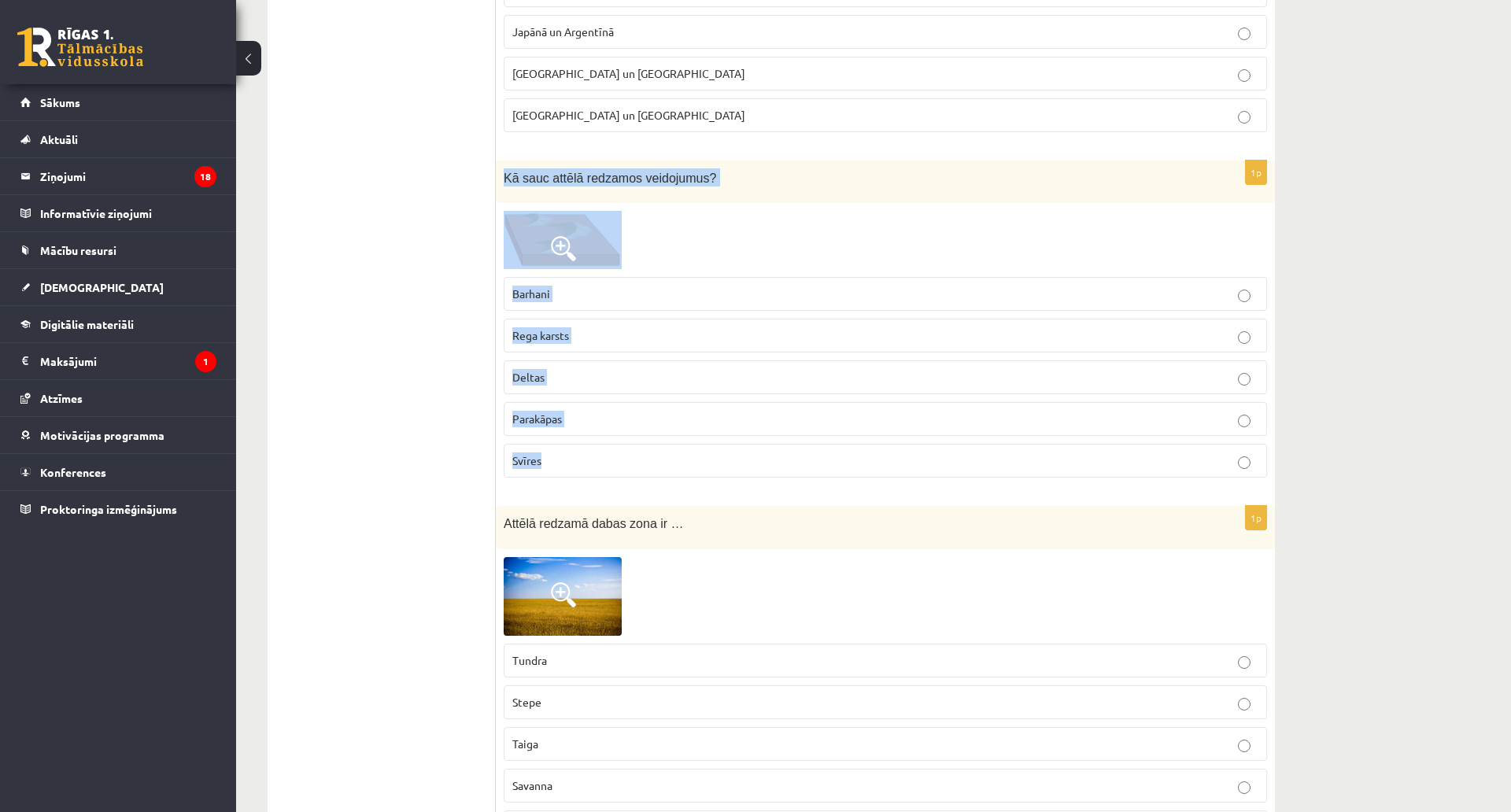
drag, startPoint x: 504, startPoint y: 175, endPoint x: 683, endPoint y: 445, distance: 323.9
click at [683, 445] on div "1p Kā sauc attēlā redzamos veidojumus? Barhani Rega karsts Deltas Parakāpas Svī…" at bounding box center [885, 325] width 779 height 330
copy div "Kā sauc attēlā redzamos veidojumus? Barhani Rega karsts Deltas Parakāpas Svīres"
click at [567, 295] on p "Barhani" at bounding box center [885, 294] width 746 height 17
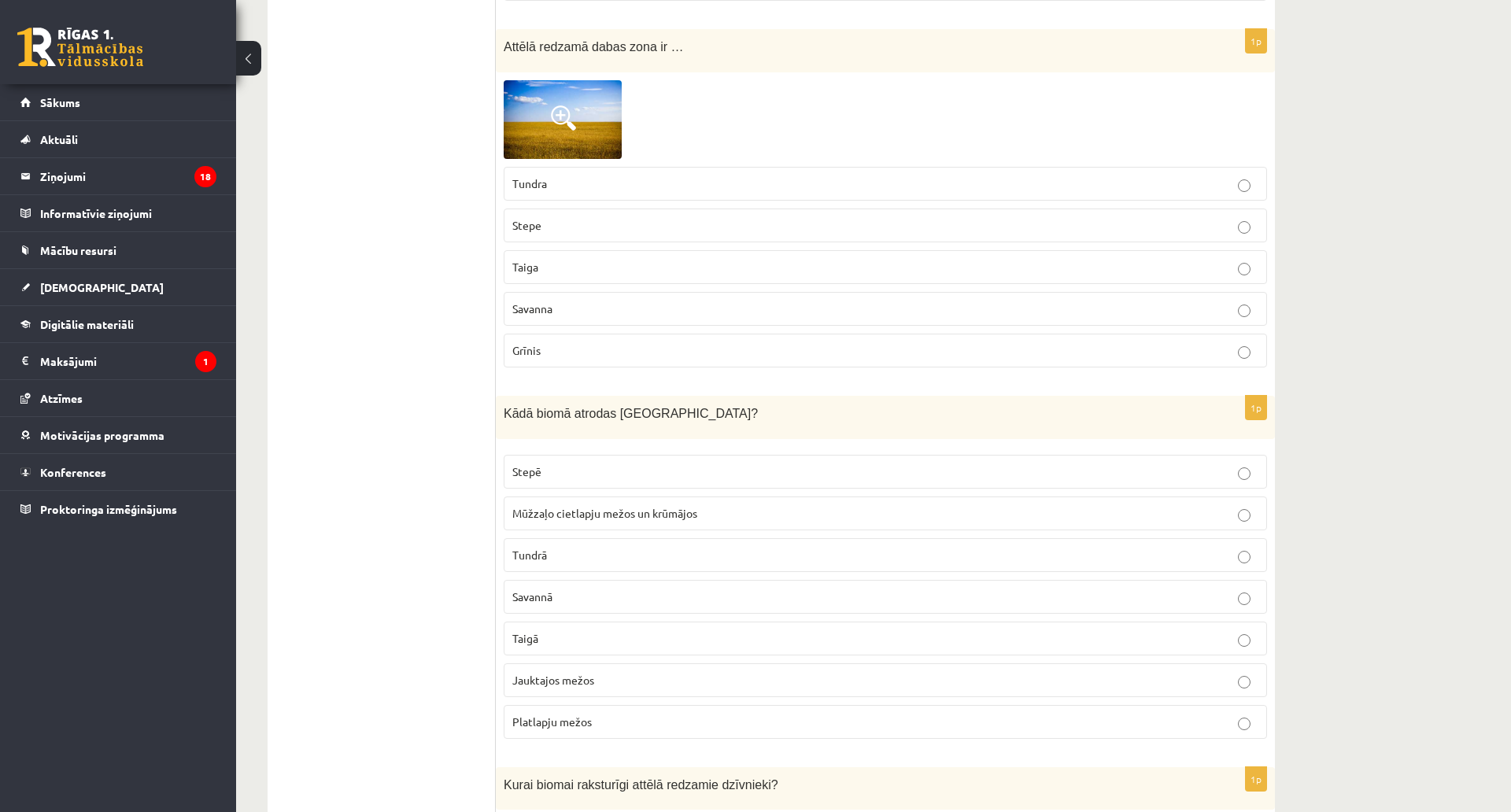
scroll to position [2518, 0]
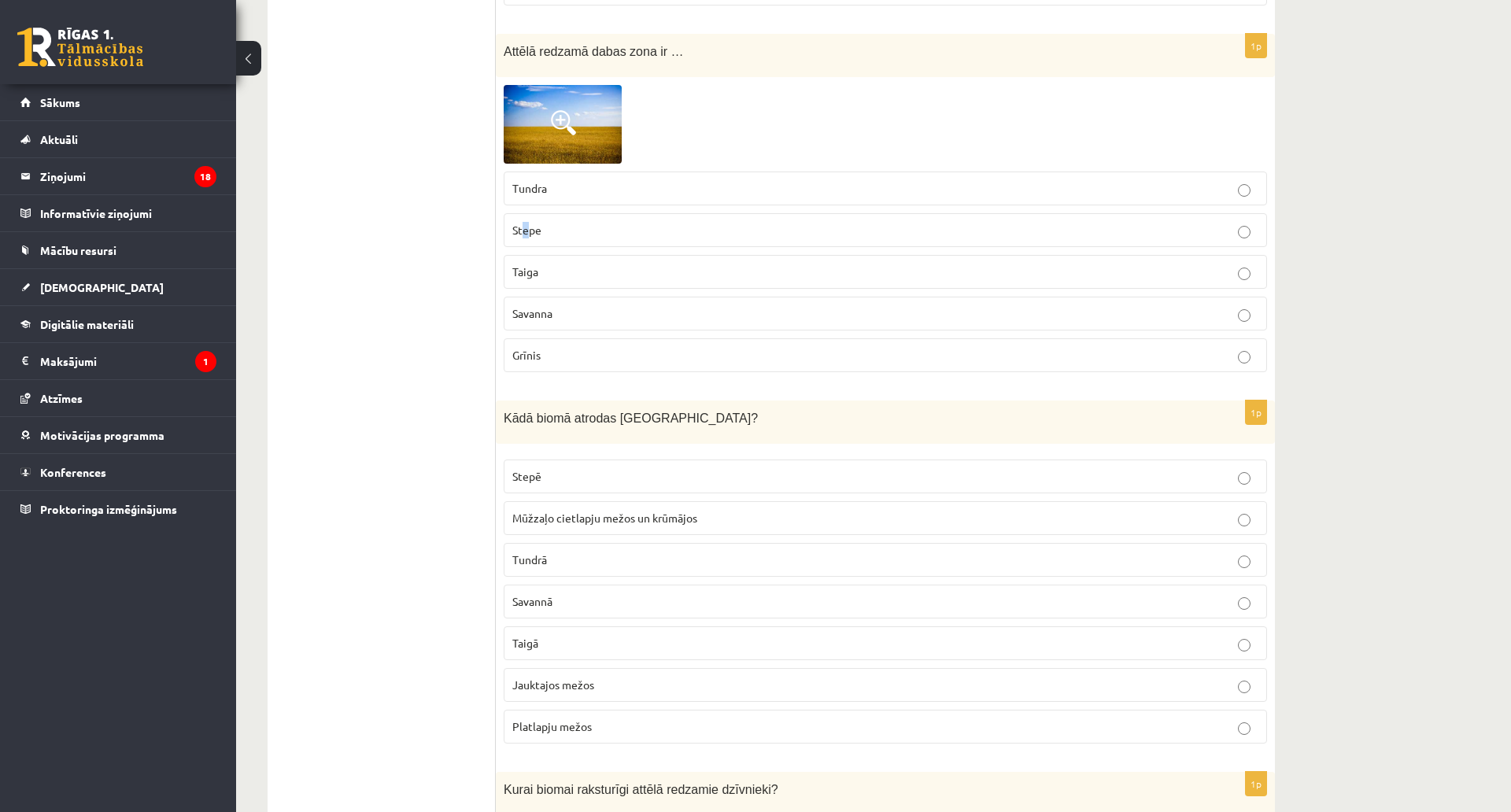
click at [525, 232] on span "Stepe" at bounding box center [527, 230] width 29 height 14
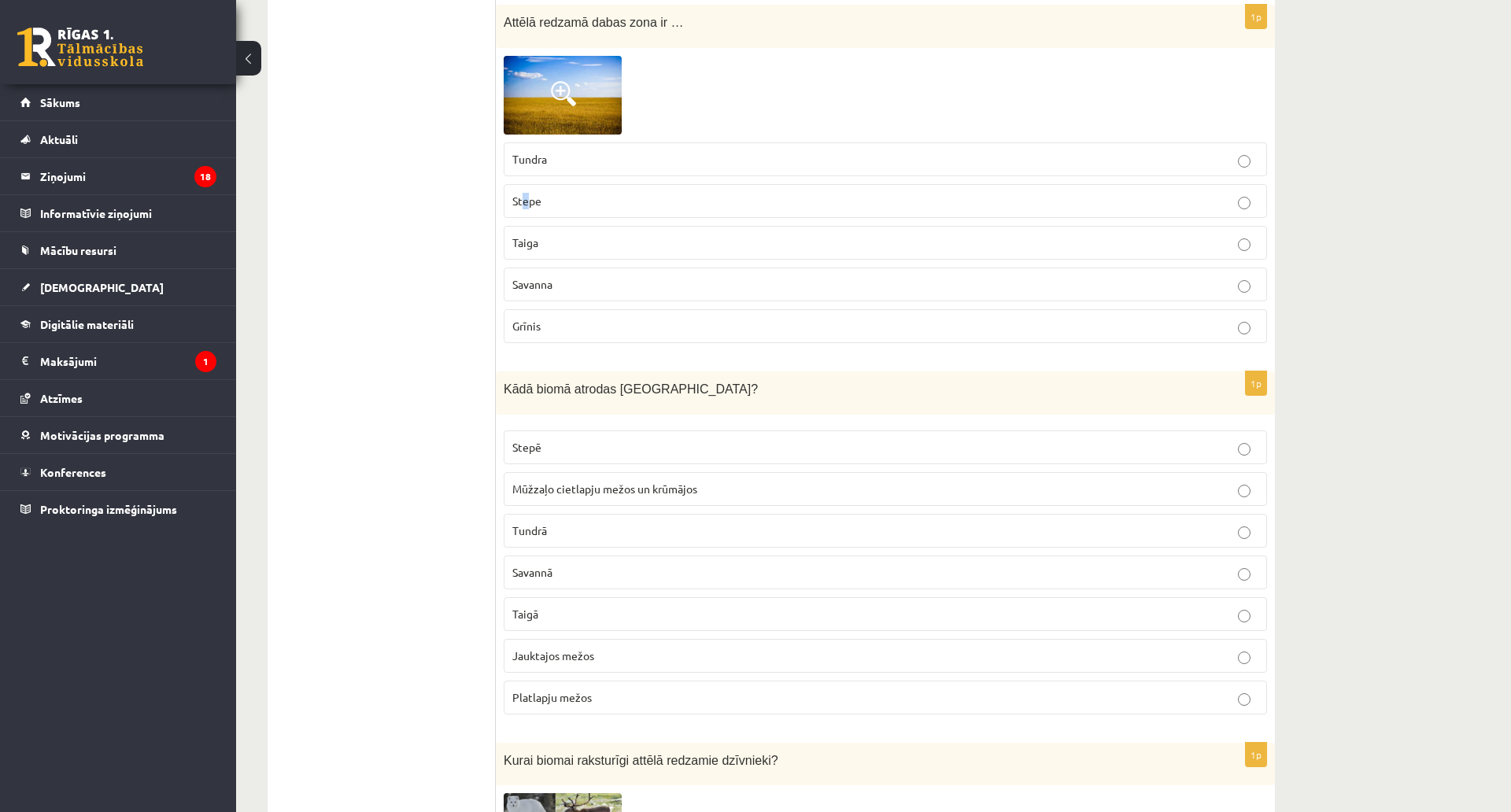
scroll to position [2596, 0]
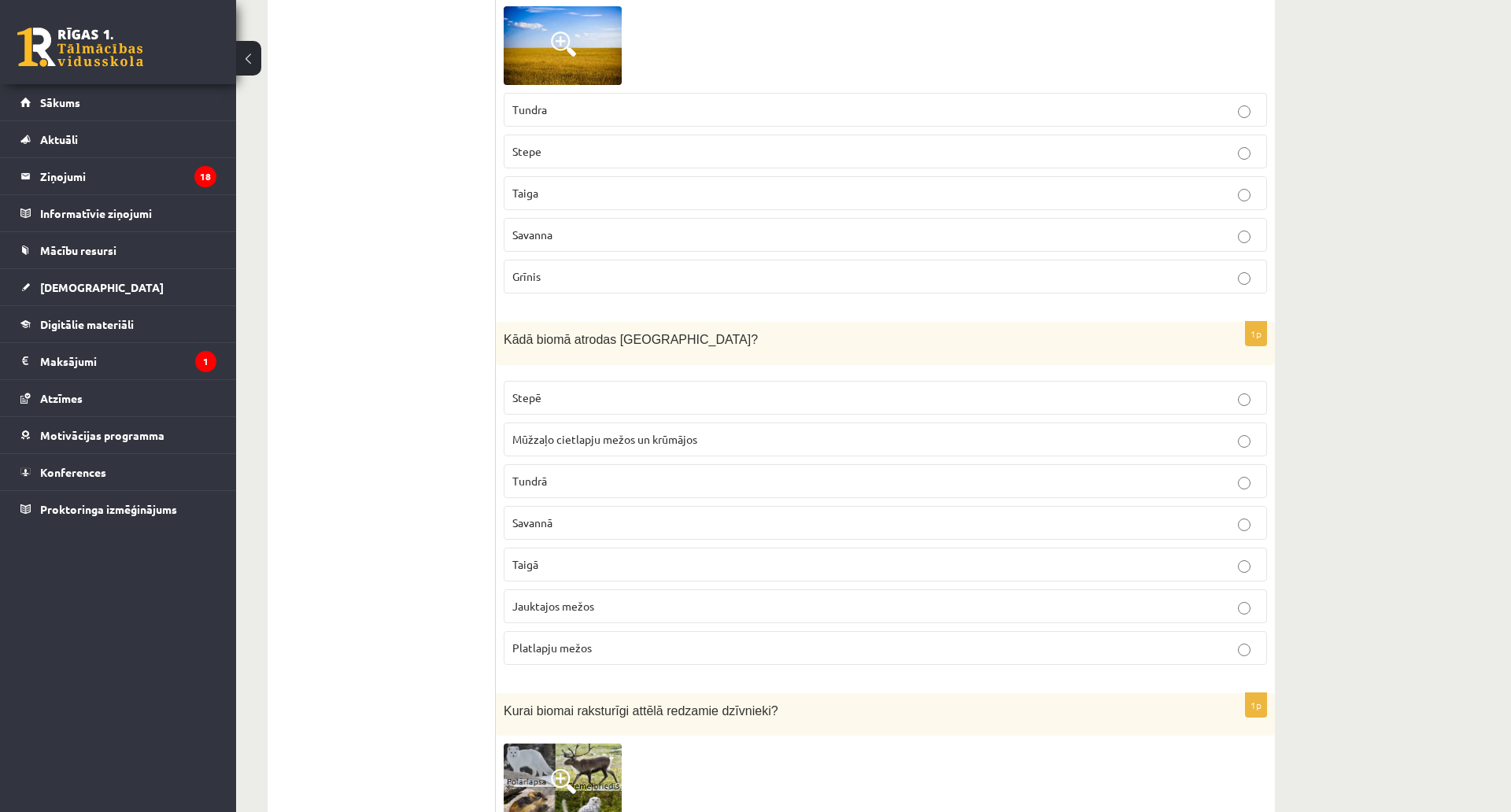
click at [627, 155] on p "Stepe" at bounding box center [885, 152] width 746 height 17
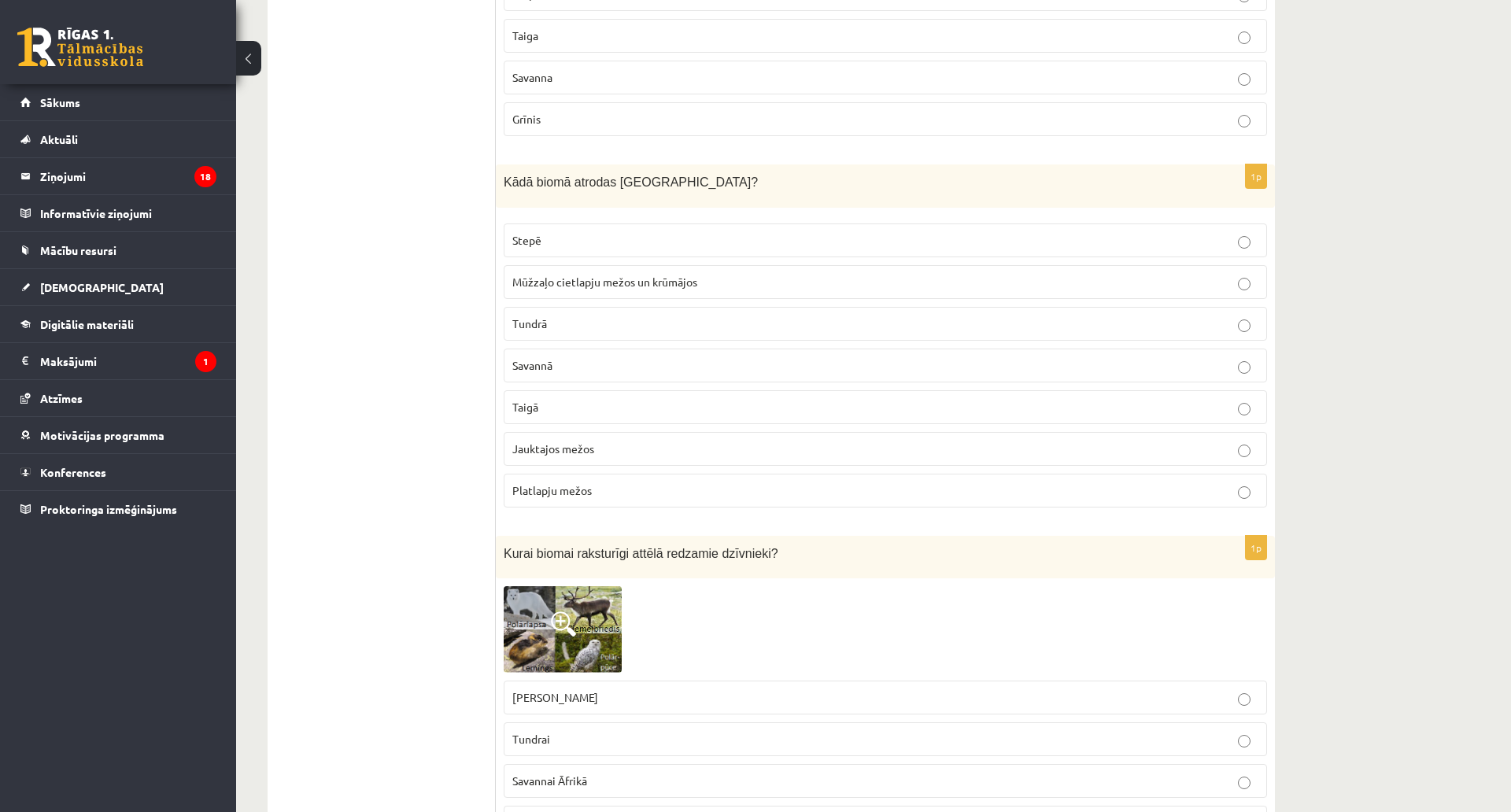
scroll to position [2832, 0]
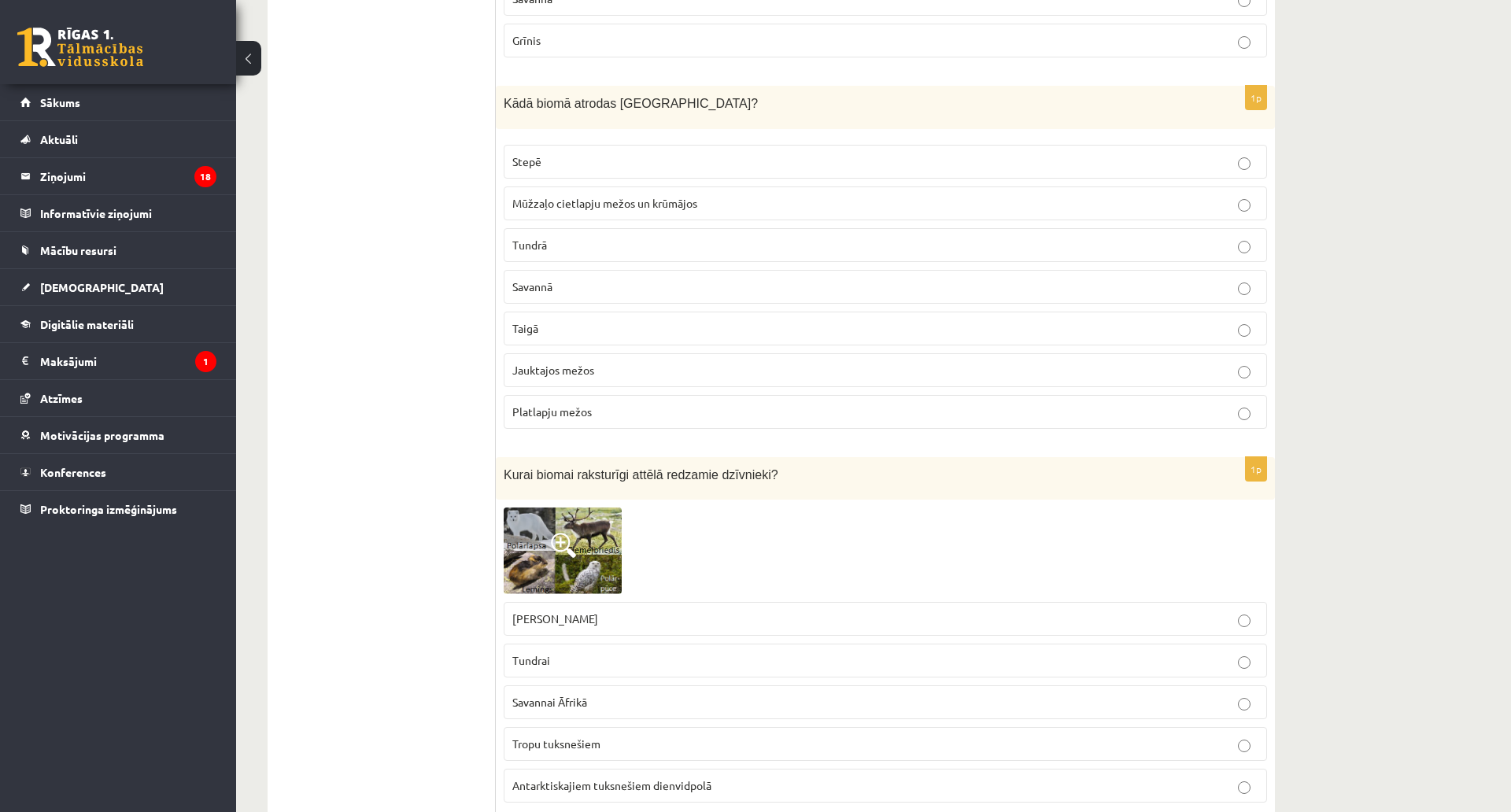
drag, startPoint x: 504, startPoint y: 101, endPoint x: 682, endPoint y: 313, distance: 276.8
click at [600, 110] on span "Kādā biomā atrodas Latvija?" at bounding box center [630, 103] width 254 height 14
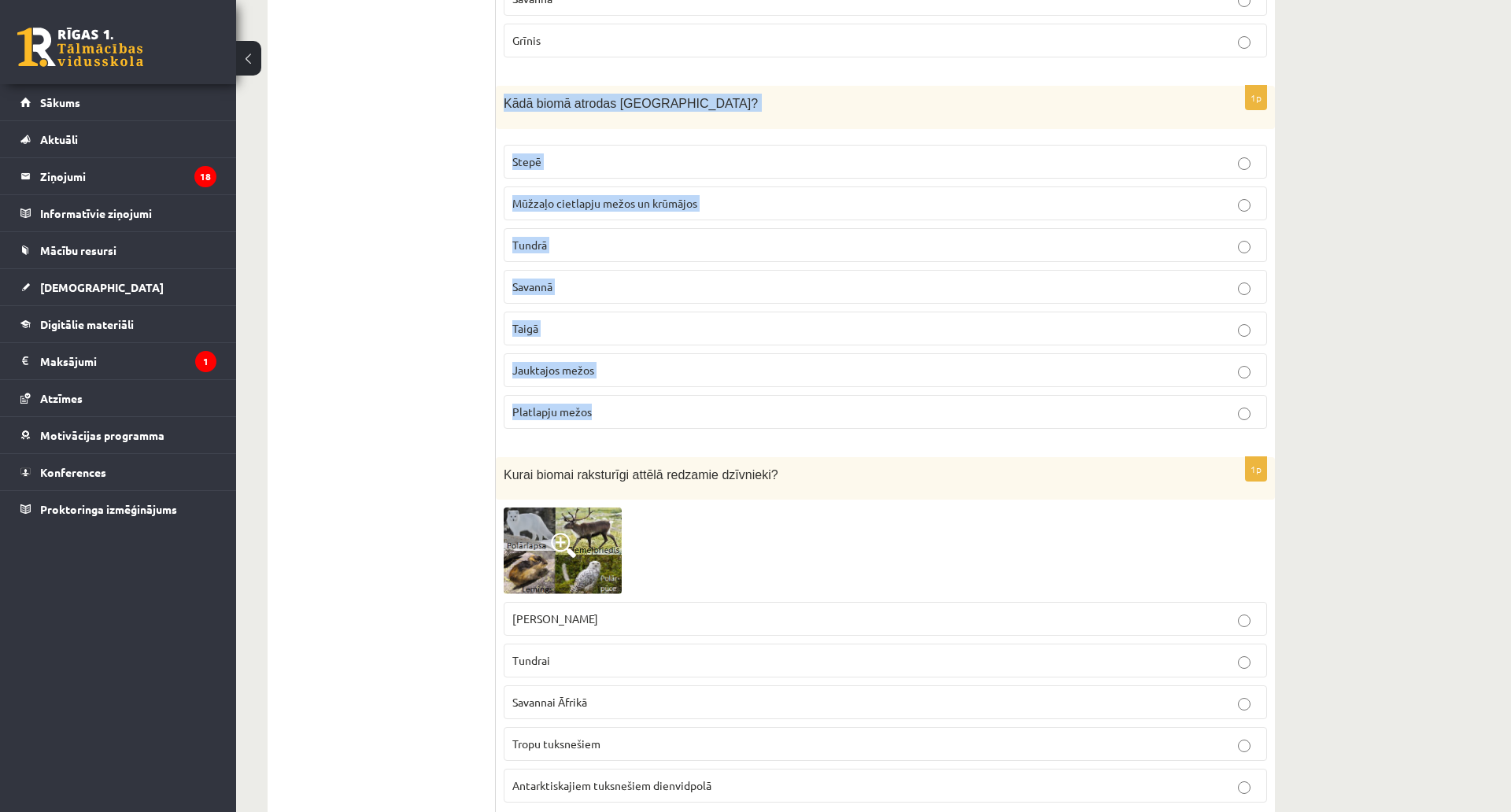
drag, startPoint x: 500, startPoint y: 101, endPoint x: 676, endPoint y: 395, distance: 342.7
click at [676, 395] on div "1p Kādā biomā atrodas Latvija? Stepē Mūžzaļo cietlapju mežos un krūmājos Tundrā…" at bounding box center [885, 264] width 779 height 356
copy div "Kādā biomā atrodas Latvija? Stepē Mūžzaļo cietlapju mežos un krūmājos Tundrā Sa…"
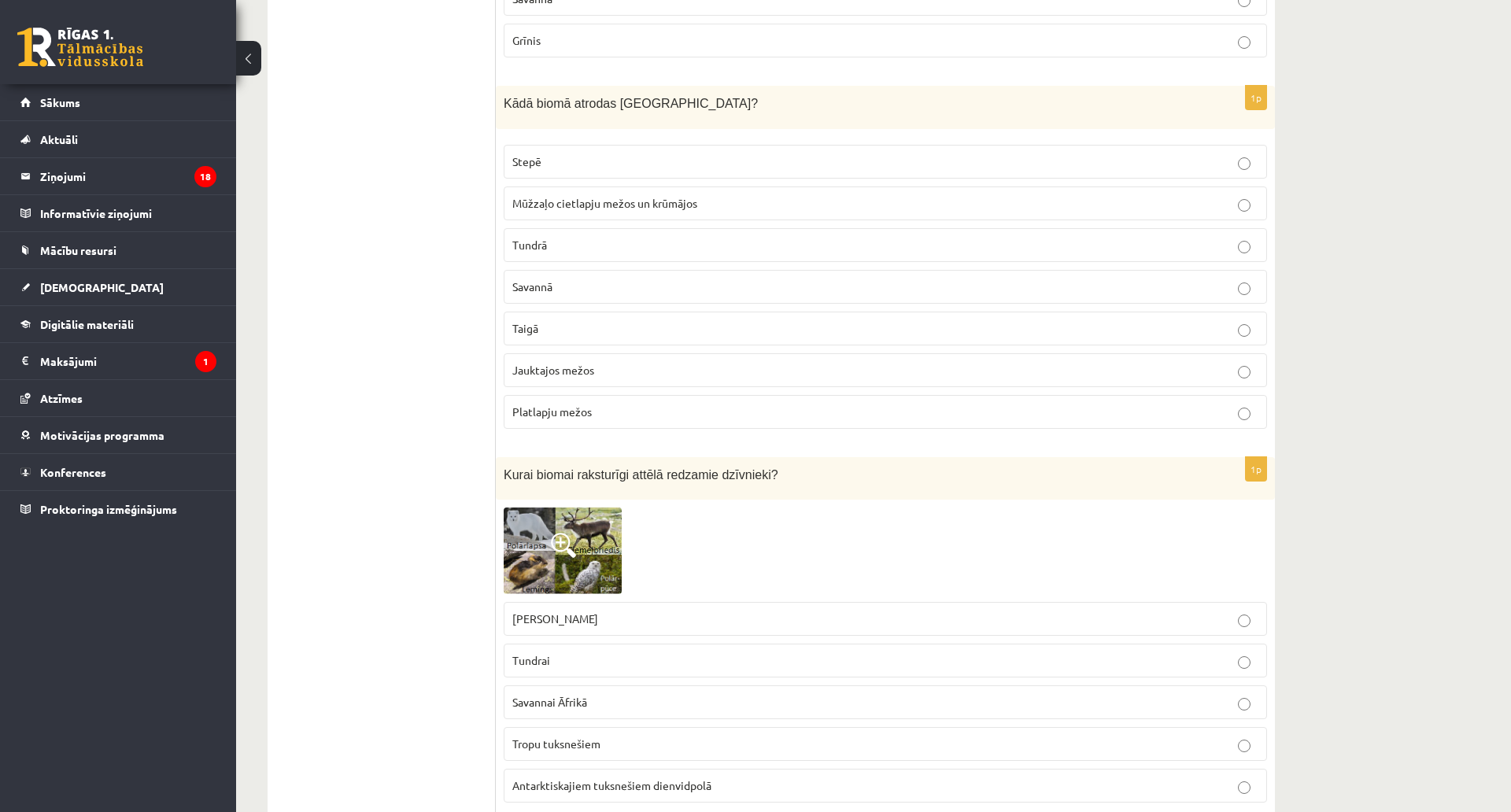
click at [525, 364] on span "Jauktajos mežos" at bounding box center [553, 370] width 82 height 14
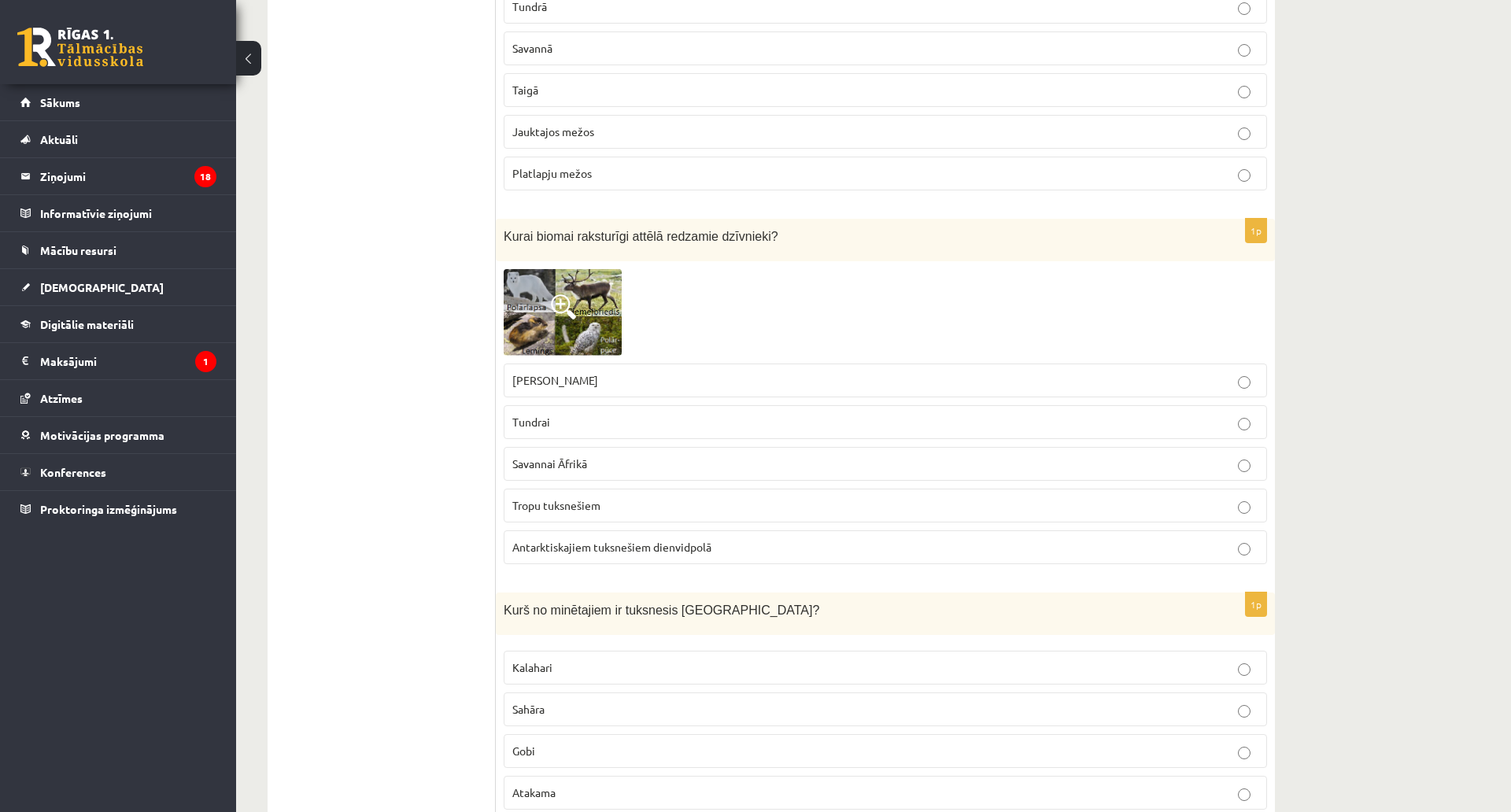
scroll to position [3226, 0]
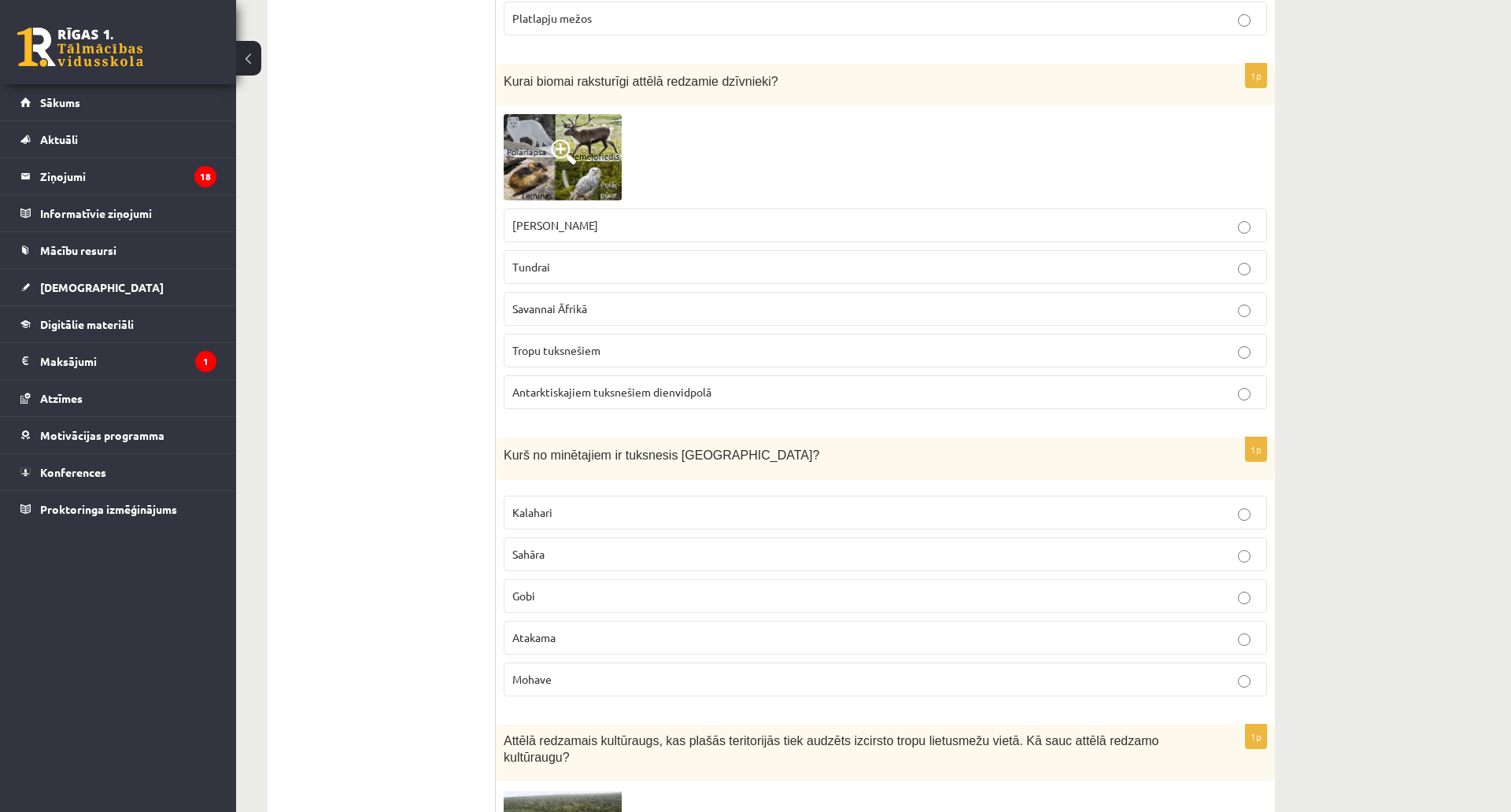
click at [599, 269] on p "Tundrai" at bounding box center [885, 267] width 746 height 17
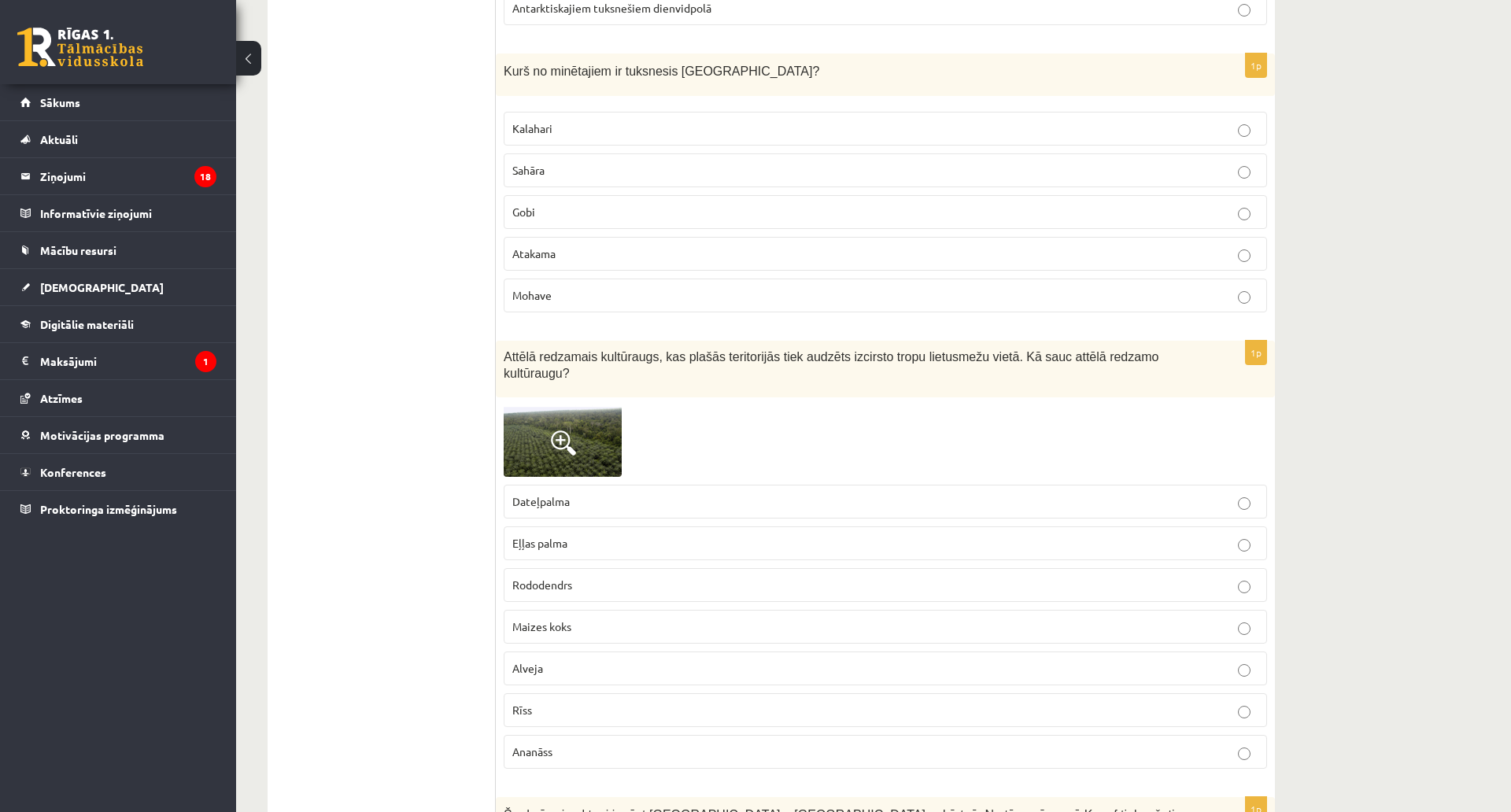
scroll to position [3620, 0]
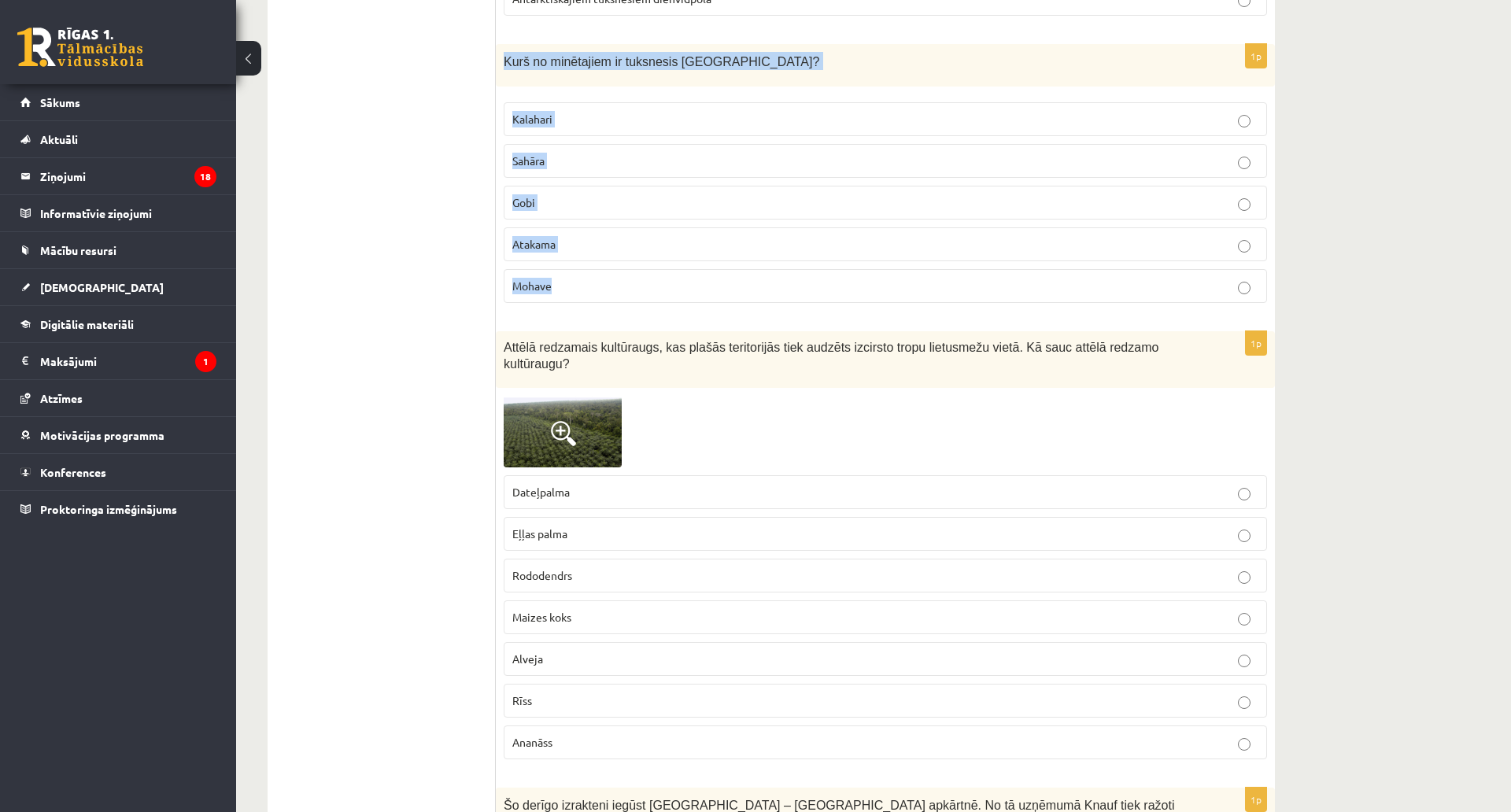
drag, startPoint x: 495, startPoint y: 52, endPoint x: 656, endPoint y: 282, distance: 280.8
click at [656, 282] on div "1p Kurš no minētajiem ir tuksnesis Āzijā? Kalahari Sahāra Gobi Atakama Mohave" at bounding box center [885, 179] width 779 height 272
copy div "Kurš no minētajiem ir tuksnesis Āzijā? Kalahari Sahāra Gobi Atakama Mohave"
click at [600, 195] on p "Gobi" at bounding box center [885, 203] width 746 height 17
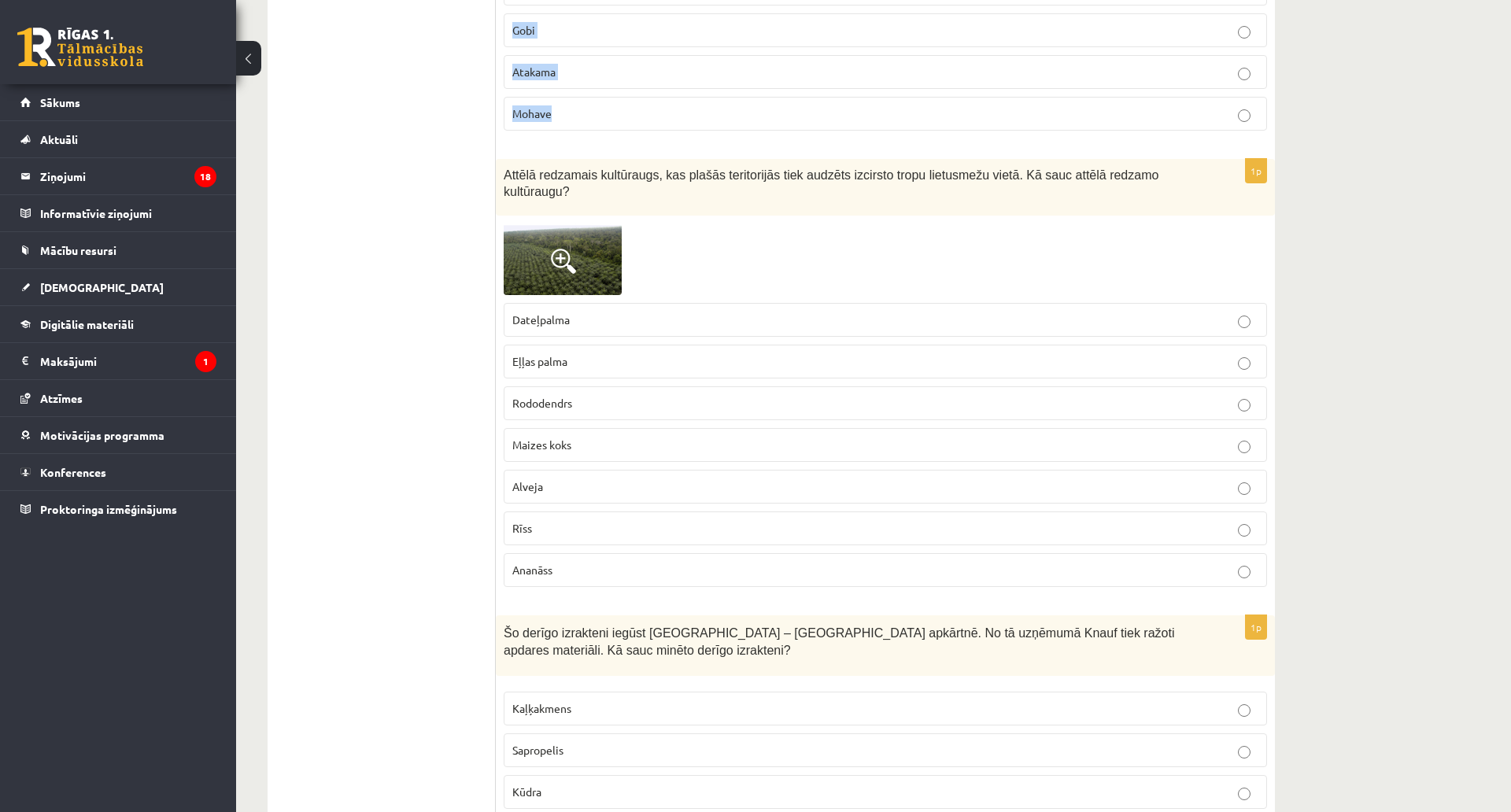
scroll to position [3856, 0]
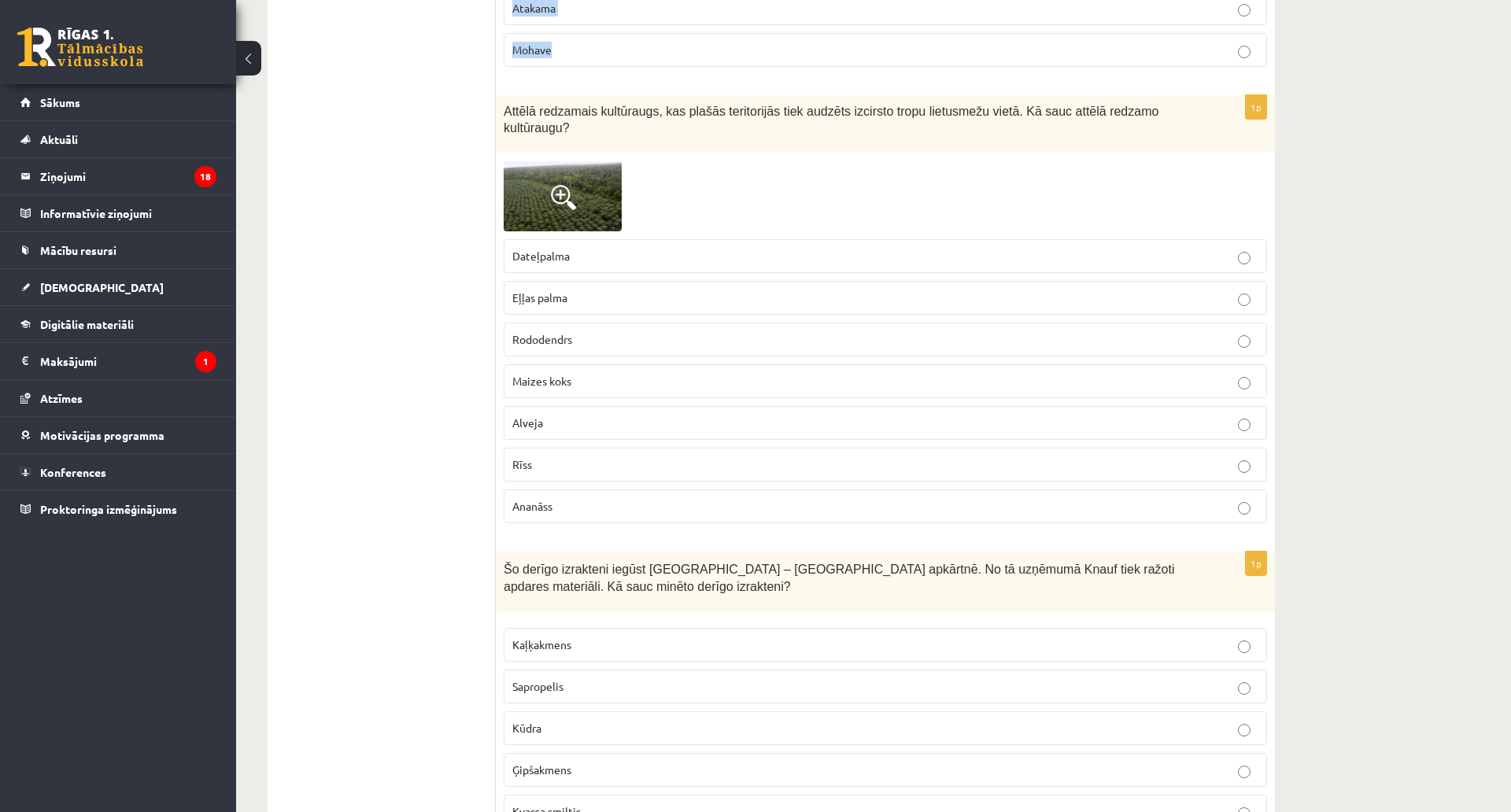
click at [535, 168] on img at bounding box center [562, 195] width 118 height 71
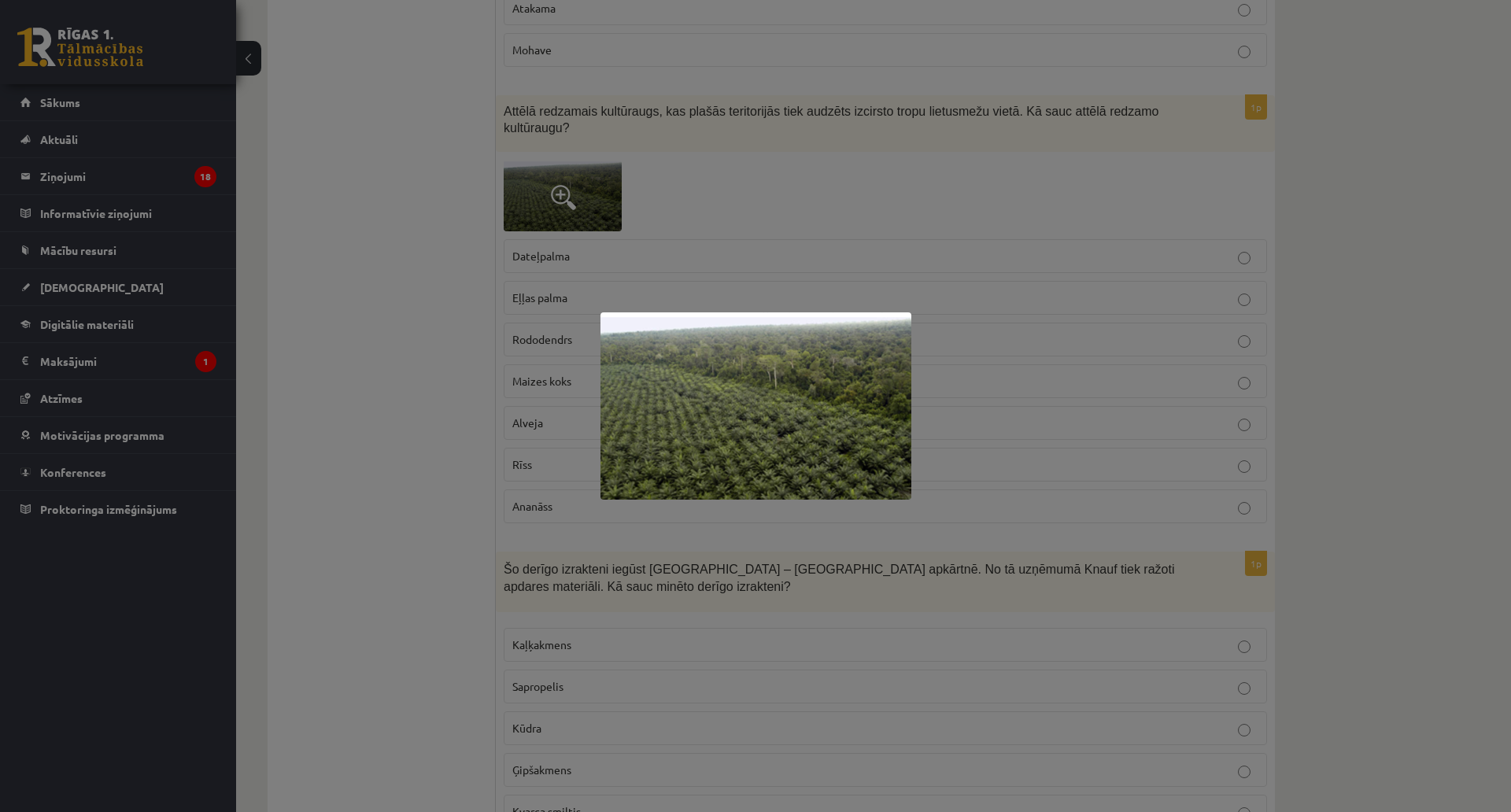
click at [535, 169] on div at bounding box center [756, 406] width 1511 height 812
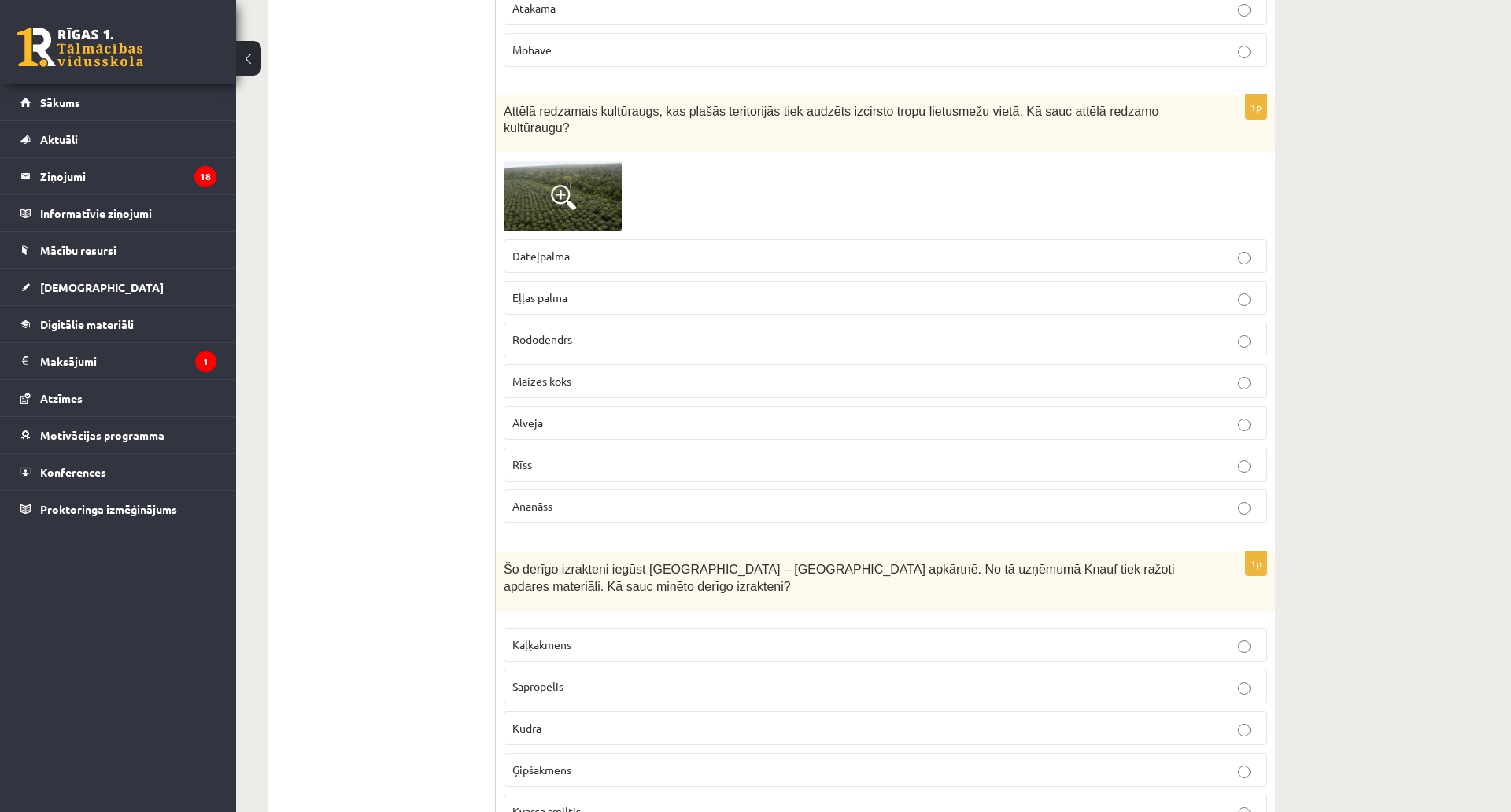
click at [594, 290] on p "Eļļas palma" at bounding box center [885, 298] width 746 height 17
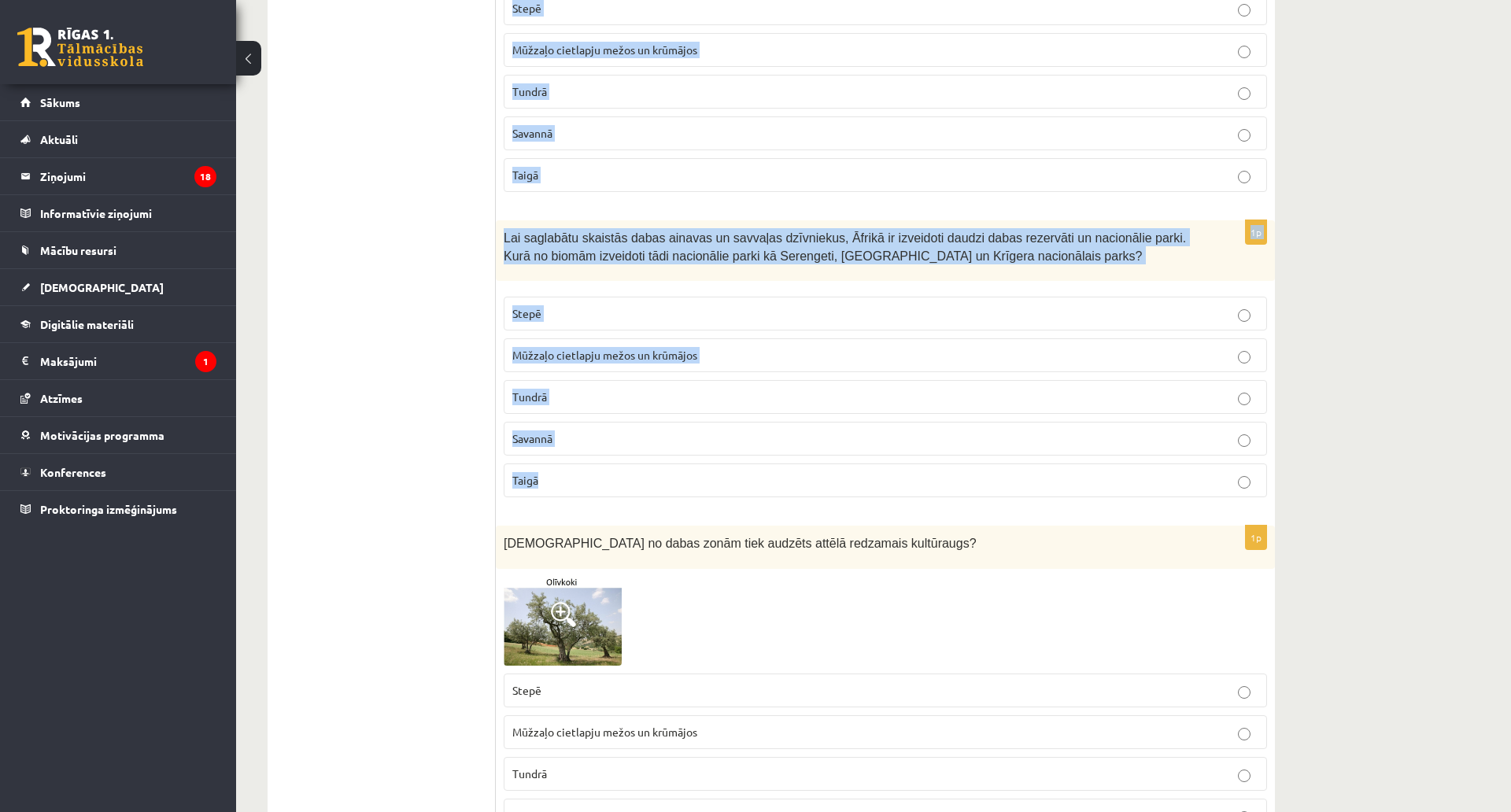
scroll to position [4799, 0]
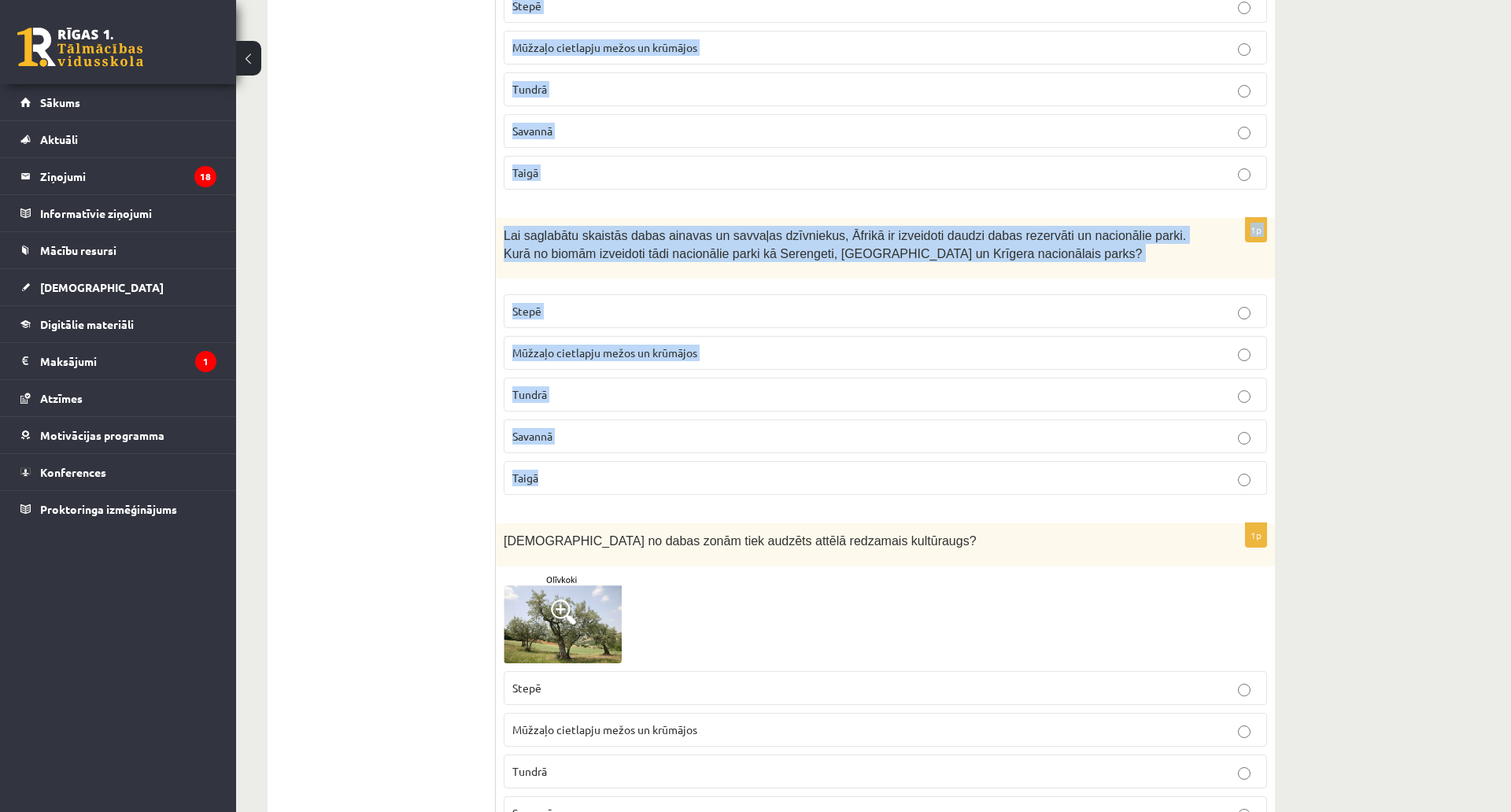
drag, startPoint x: 499, startPoint y: 227, endPoint x: 686, endPoint y: 445, distance: 287.2
click at [686, 445] on form "1p Kartē iekrāsotajā zonā atrodas Tropu tuksneši Taiga Stepe Mūžzaļo cietlapju …" at bounding box center [885, 432] width 748 height 9900
copy form "Šo derīgo izrakteni iegūst Latvijā – Salaspils apkārtnē. No tā uzņēmumā Knauf t…"
click at [1430, 295] on div "9.b klases diagnosticējošais darbs ģeogrāfijā par 8. klases mācību vielu , Kris…" at bounding box center [874, 345] width 1275 height 10169
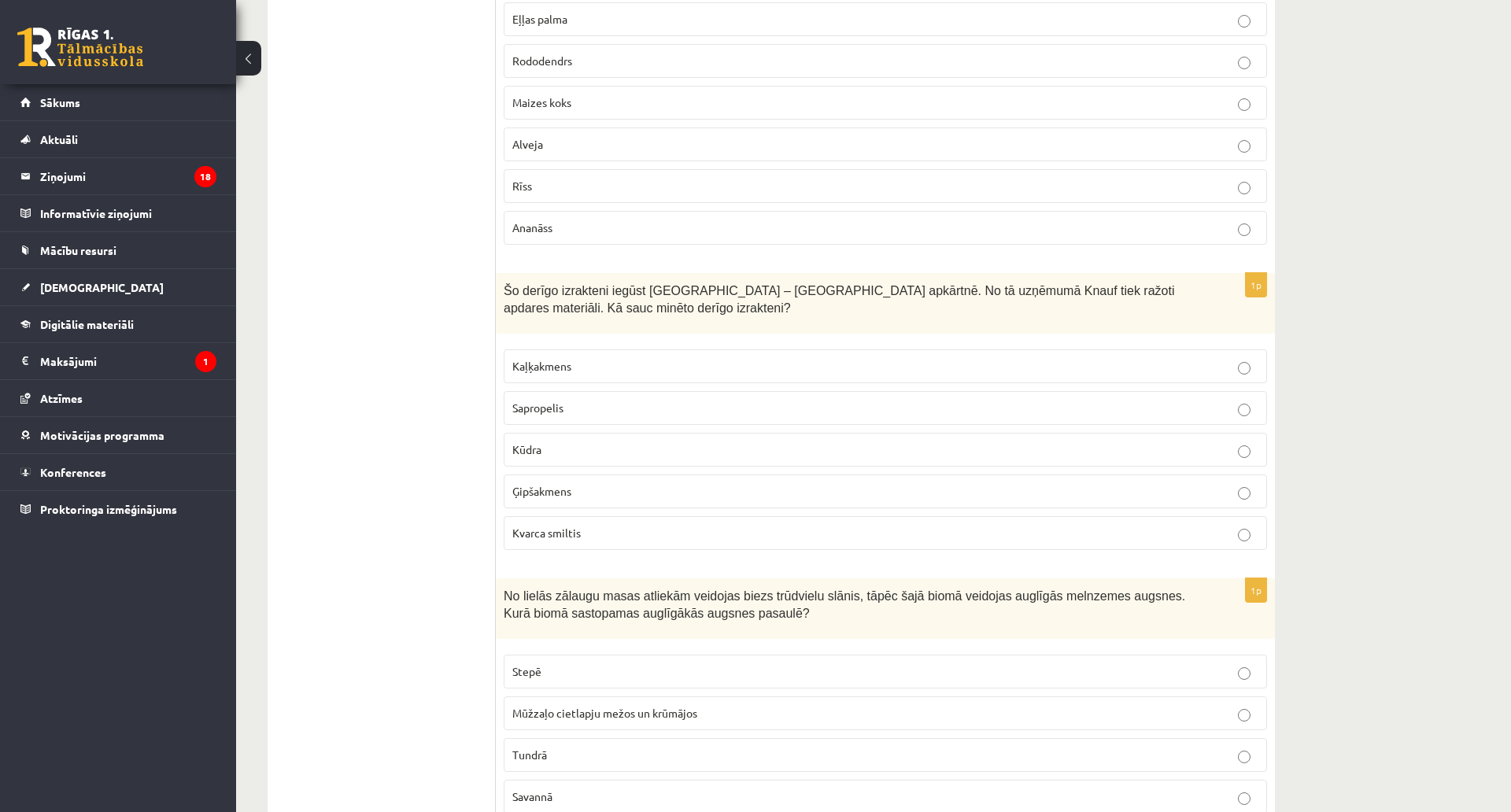
scroll to position [4170, 0]
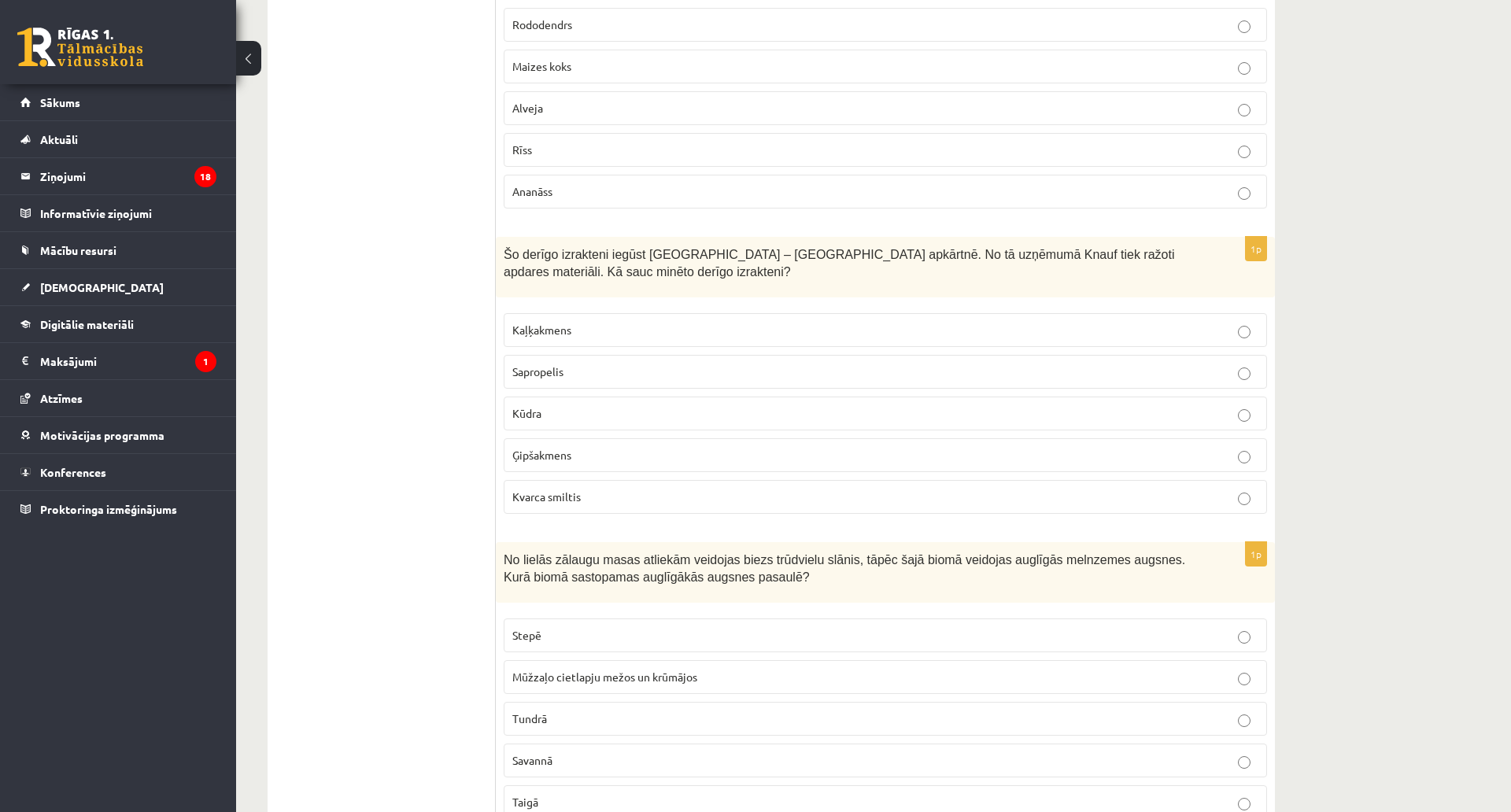
click at [532, 447] on span "Ģipšakmens" at bounding box center [542, 455] width 59 height 14
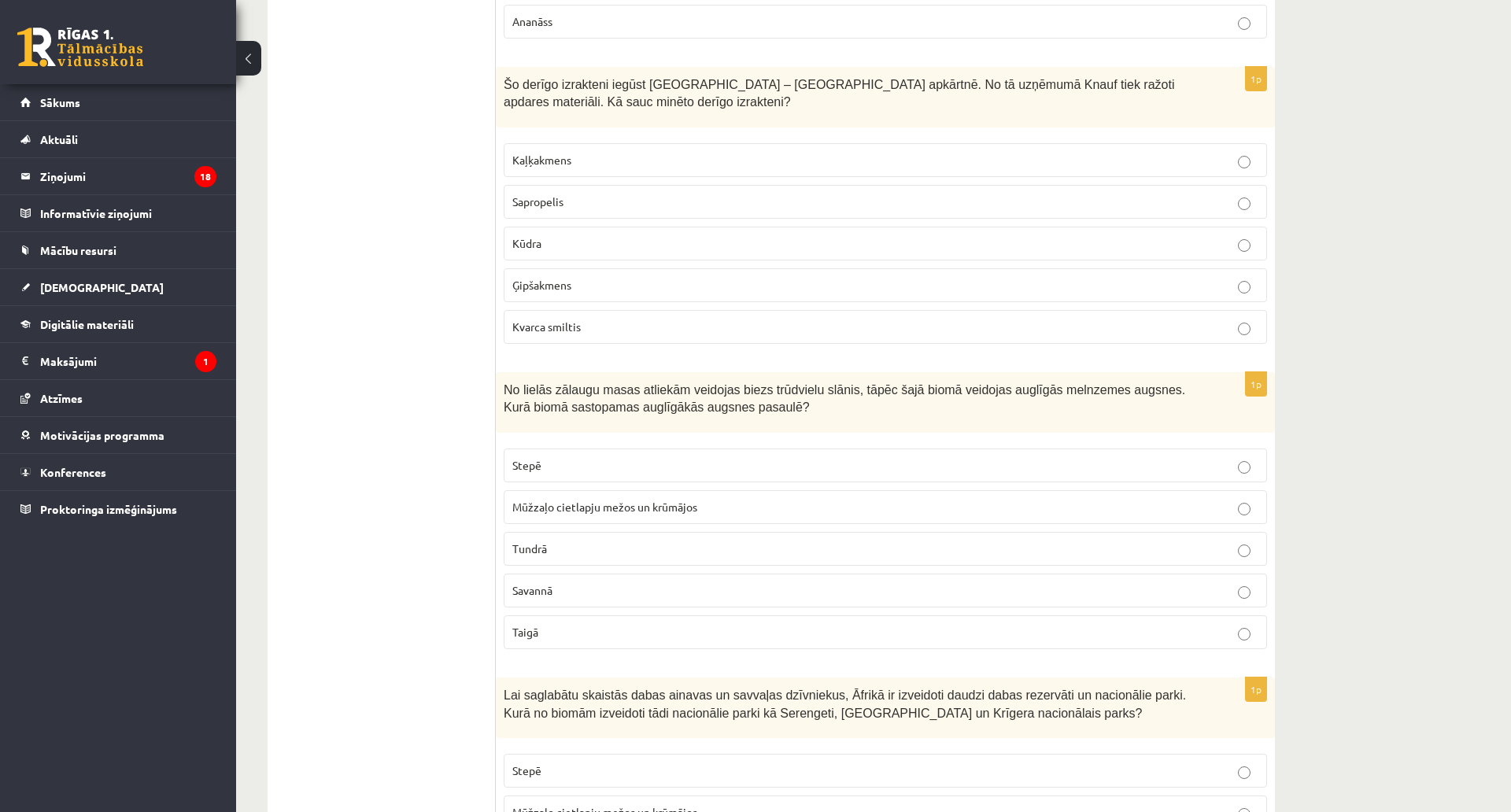
scroll to position [4563, 0]
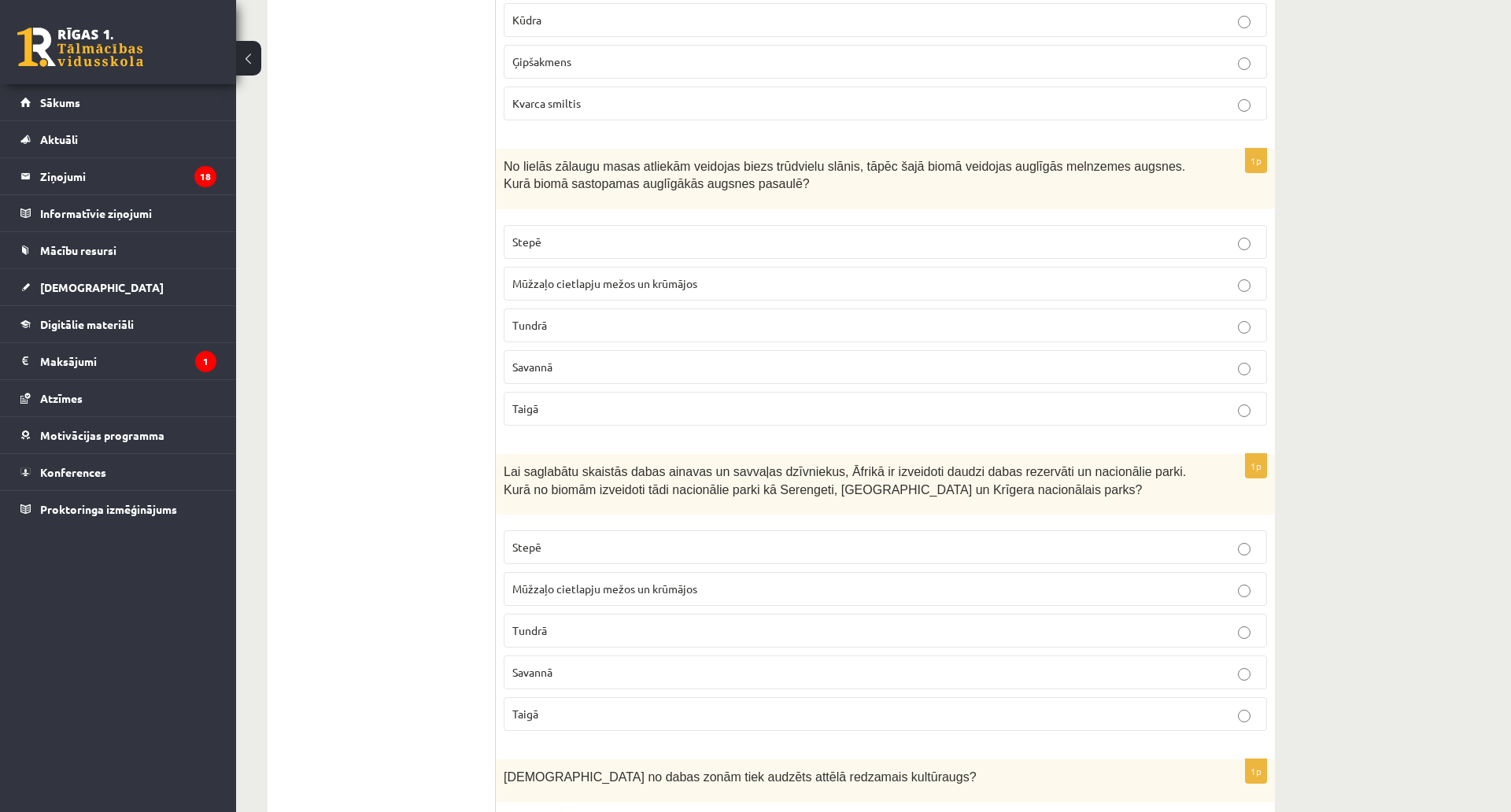
click at [574, 234] on p "Stepē" at bounding box center [885, 242] width 746 height 17
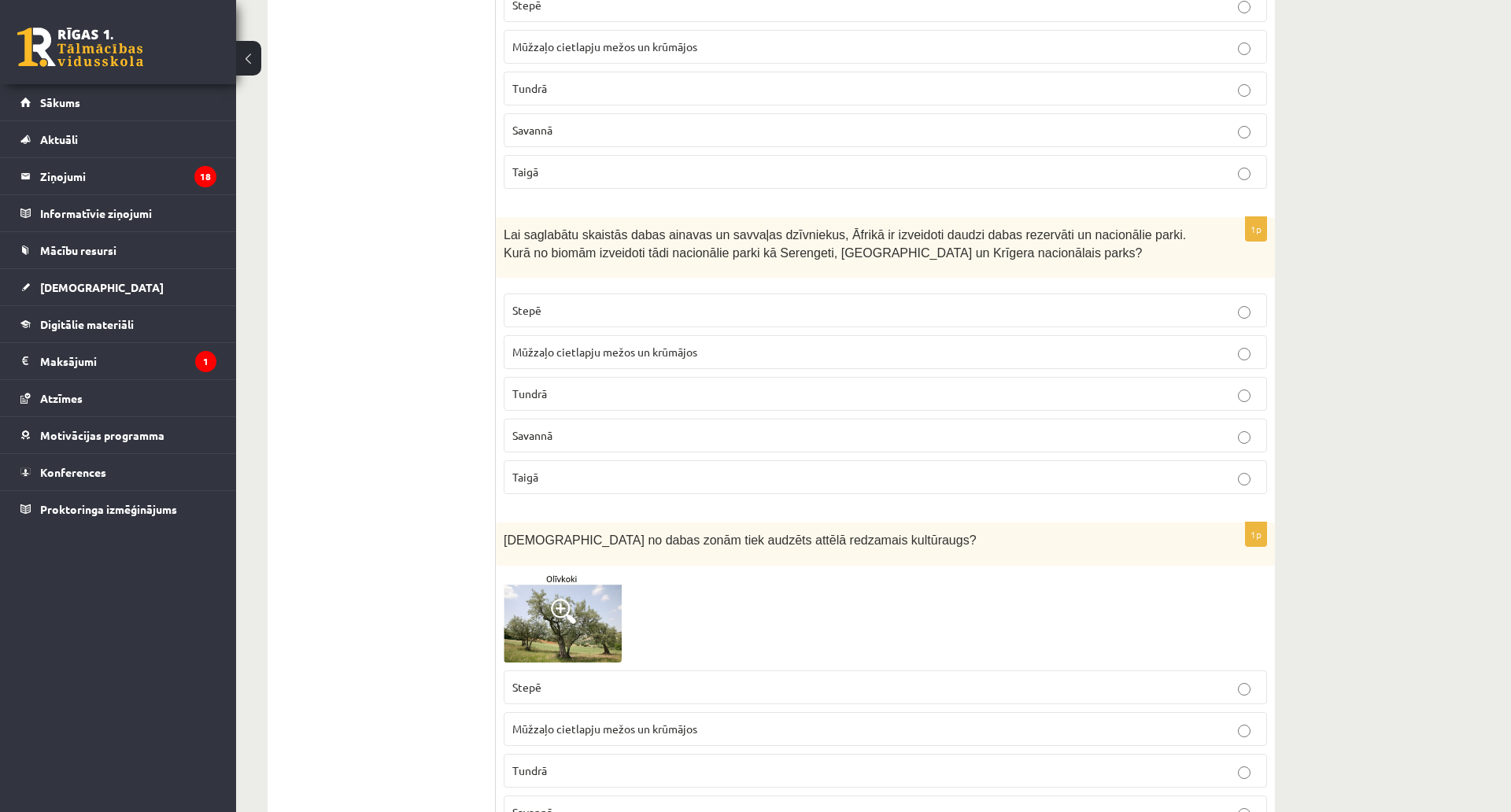
scroll to position [4878, 0]
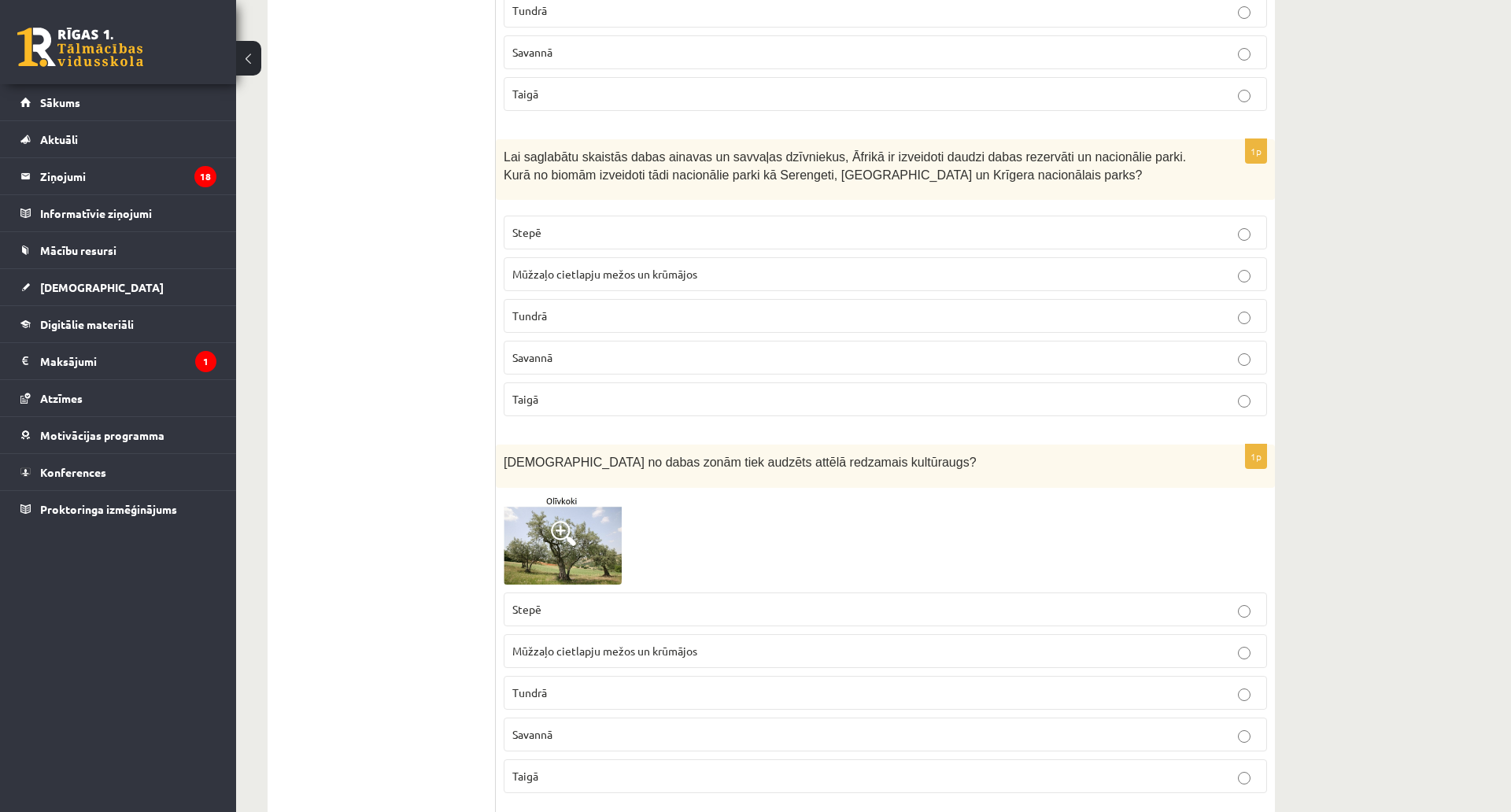
click at [539, 350] on span "Savannā" at bounding box center [532, 357] width 40 height 14
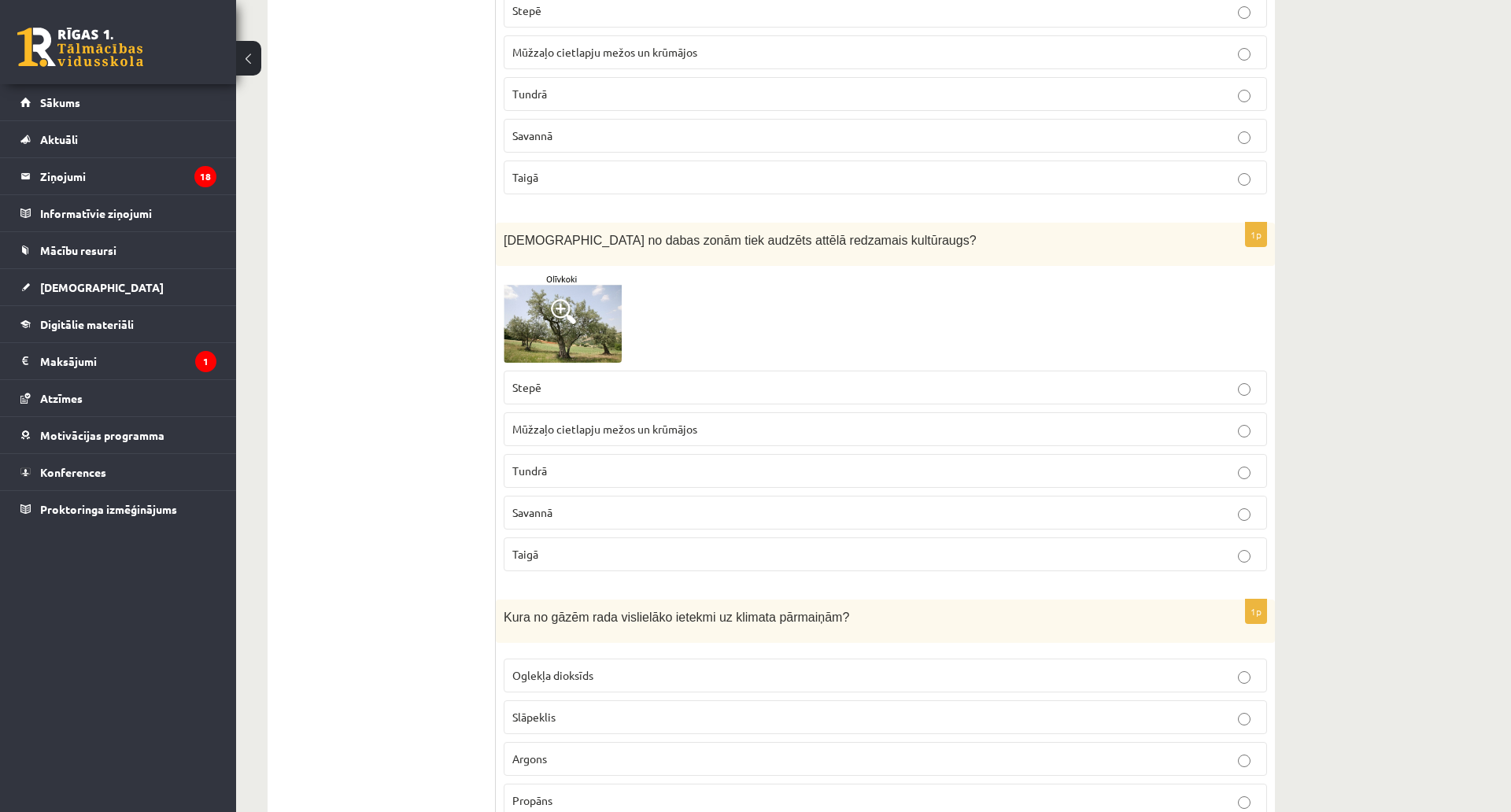
scroll to position [5170, 0]
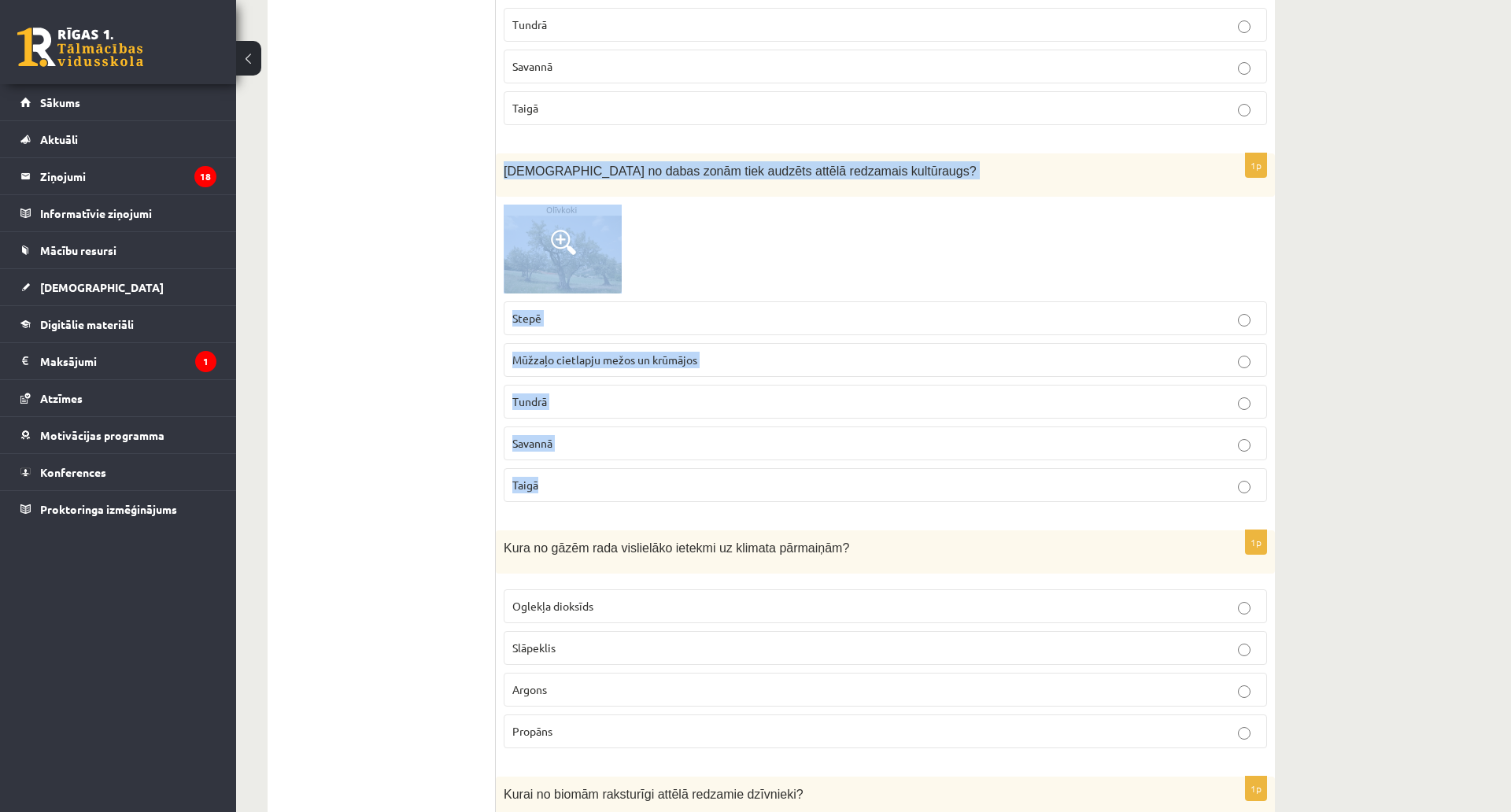
drag, startPoint x: 496, startPoint y: 150, endPoint x: 675, endPoint y: 474, distance: 370.2
click at [675, 474] on div "1p Kurā no dabas zonām tiek audzēts attēlā redzamais kultūraugs? Stepē Mūžzaļo …" at bounding box center [885, 333] width 779 height 361
copy div "Kurā no dabas zonām tiek audzēts attēlā redzamais kultūraugs? Stepē Mūžzaļo cie…"
click at [560, 310] on p "Stepē" at bounding box center [885, 318] width 746 height 17
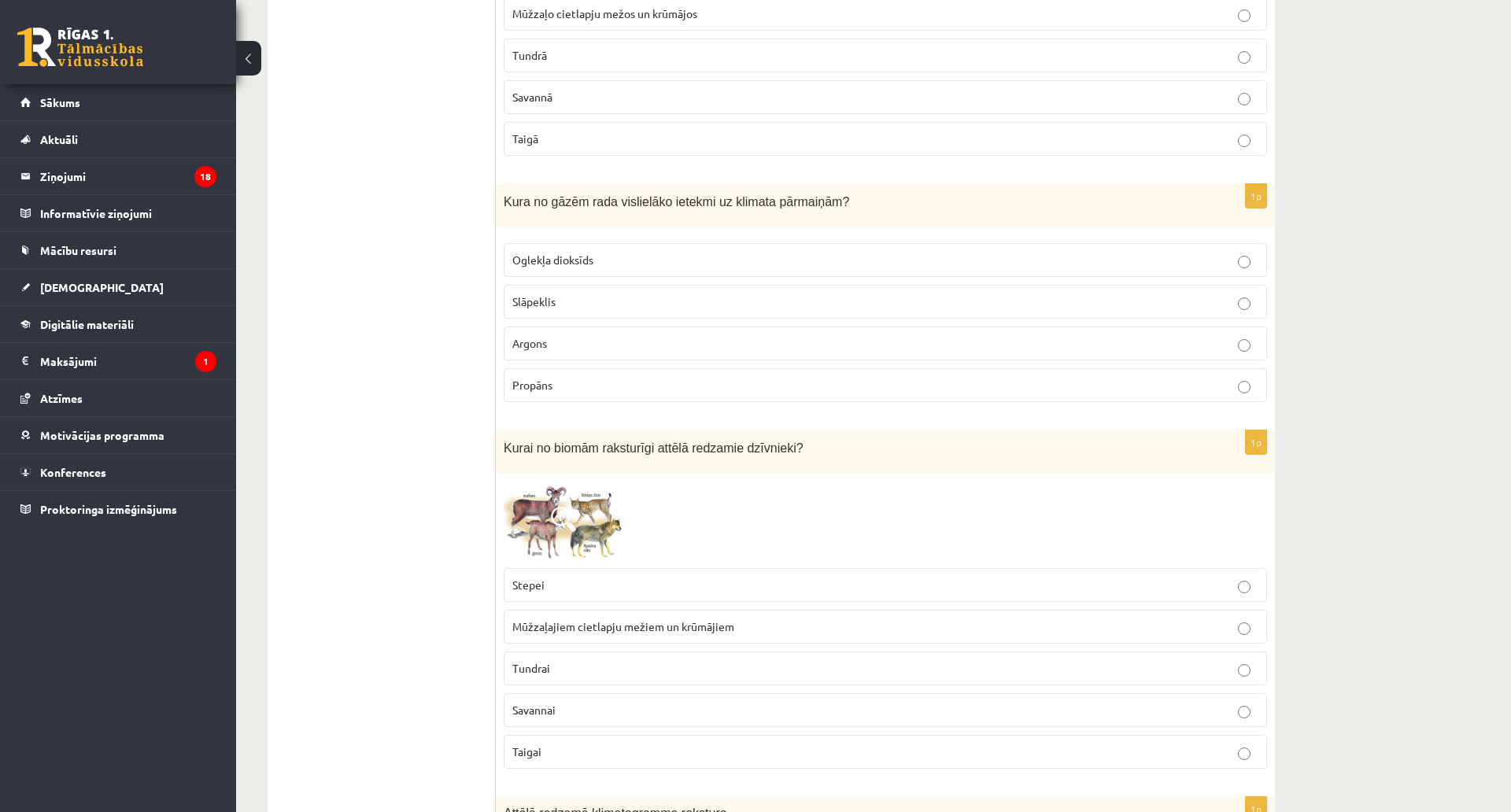
scroll to position [5563, 0]
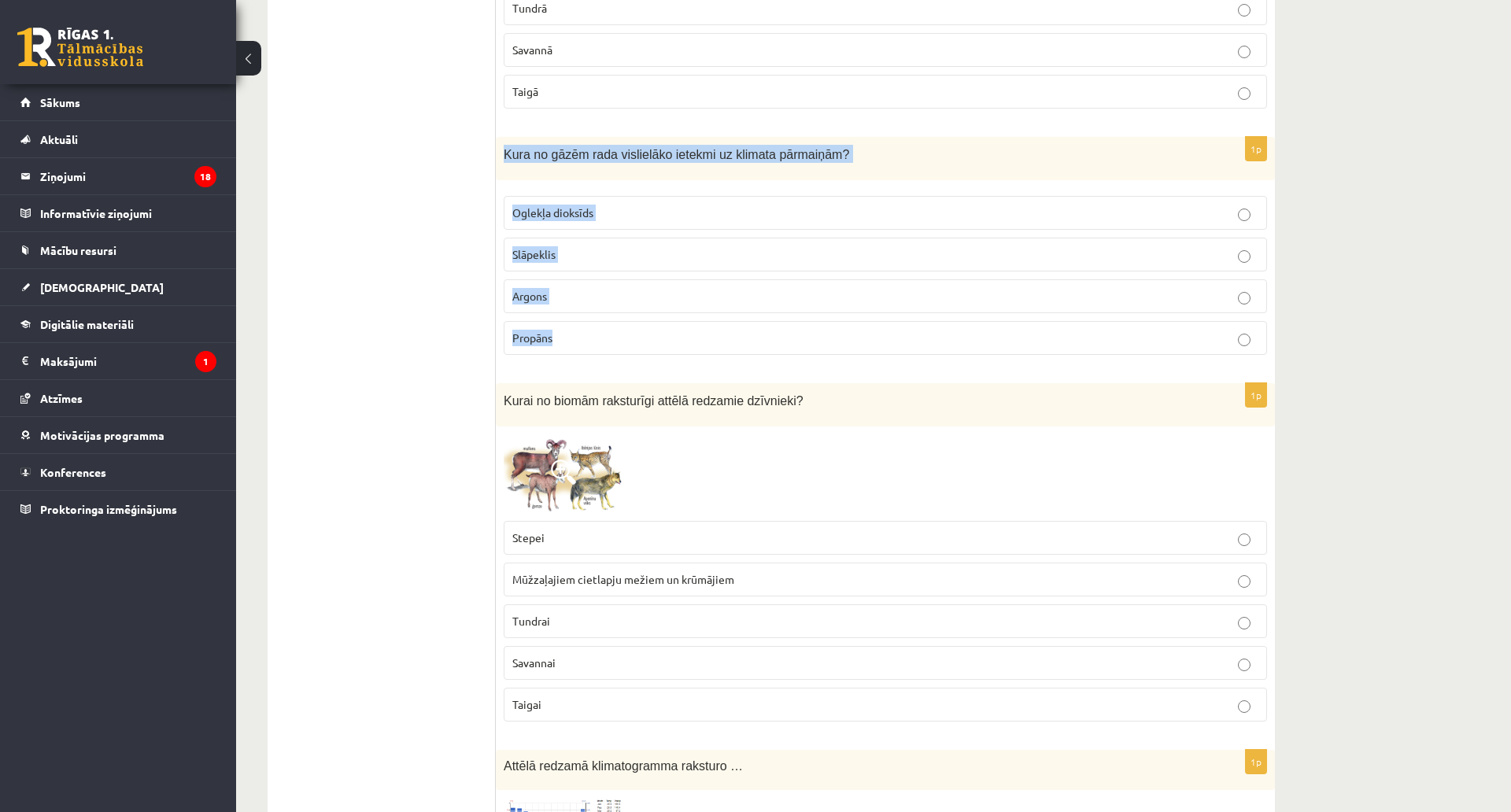
drag, startPoint x: 505, startPoint y: 141, endPoint x: 699, endPoint y: 321, distance: 264.6
click at [699, 321] on div "1p Kura no gāzēm rada vislielāko ietekmi uz klimata pārmaiņām? Oglekļa dioksīds…" at bounding box center [885, 252] width 779 height 231
copy div "Kura no gāzēm rada vislielāko ietekmi uz klimata pārmaiņām? Oglekļa dioksīds Sl…"
click at [625, 204] on p "Oglekļa dioksīds" at bounding box center [885, 212] width 746 height 17
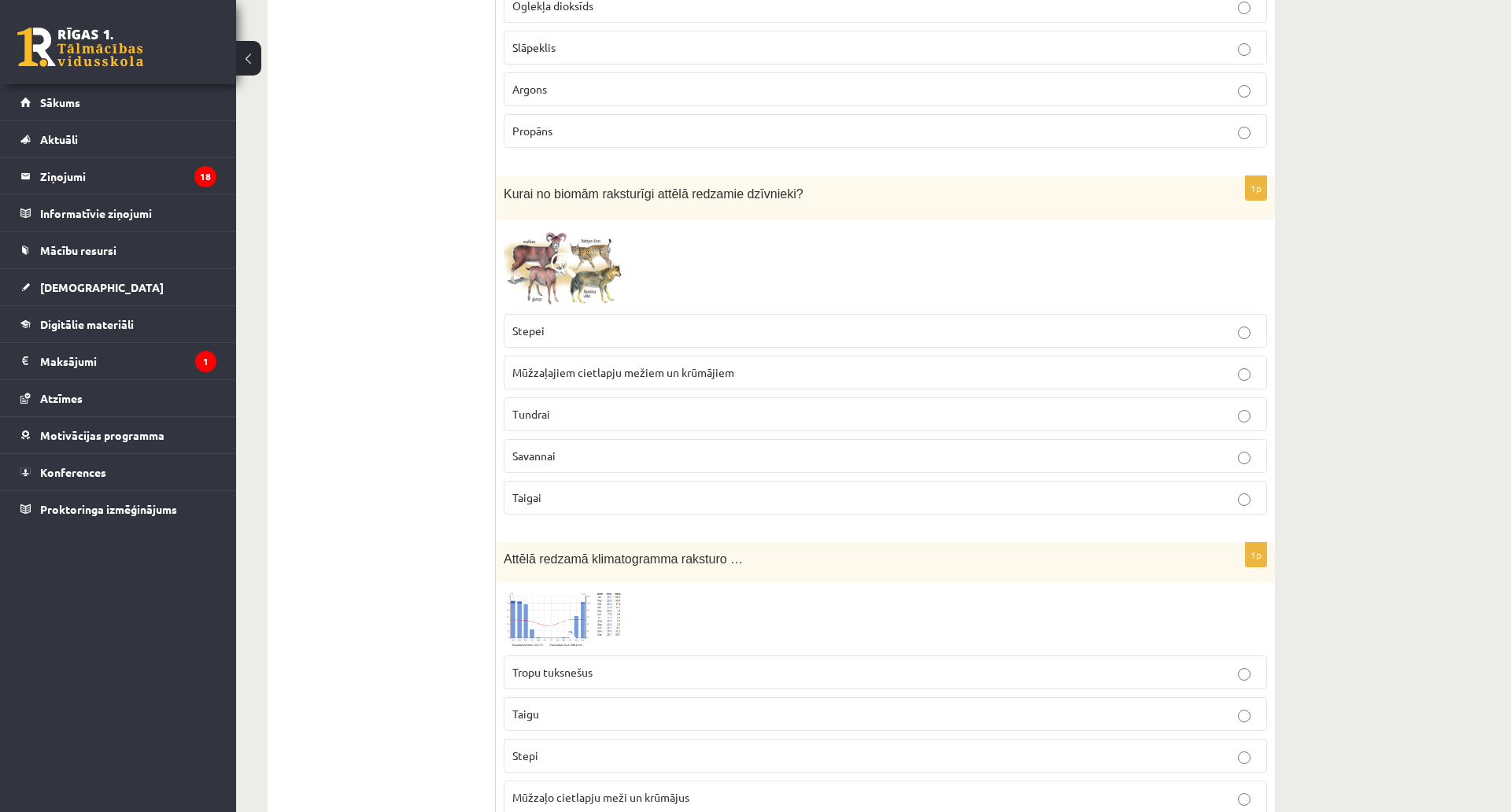
scroll to position [5878, 0]
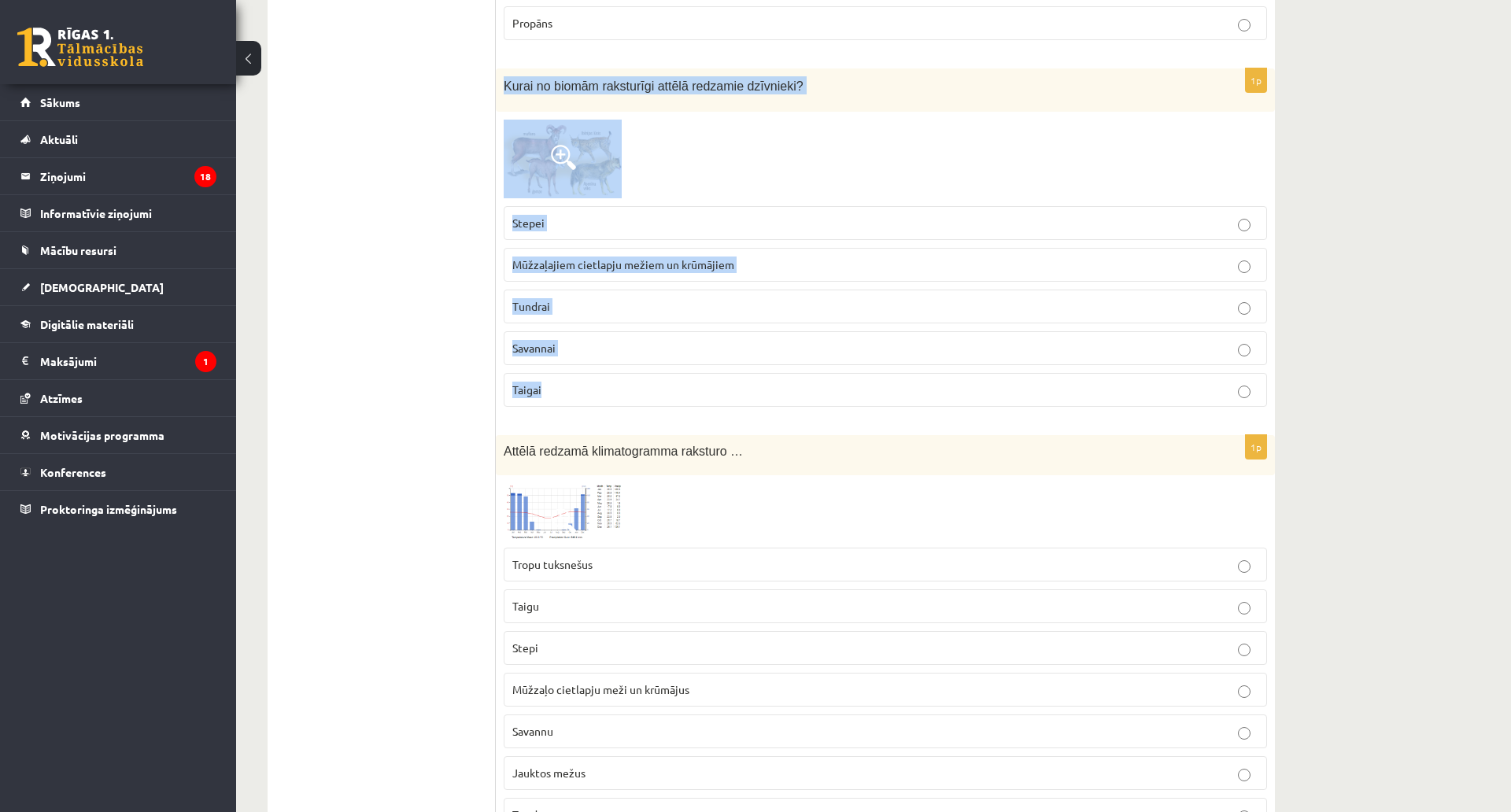
drag, startPoint x: 499, startPoint y: 65, endPoint x: 678, endPoint y: 375, distance: 358.0
click at [678, 375] on div "1p Kurai no biomām raksturīgi attēlā redzamie dzīvnieki? Stepei Mūžzaļajiem cie…" at bounding box center [885, 244] width 779 height 351
click at [600, 136] on img at bounding box center [562, 159] width 118 height 79
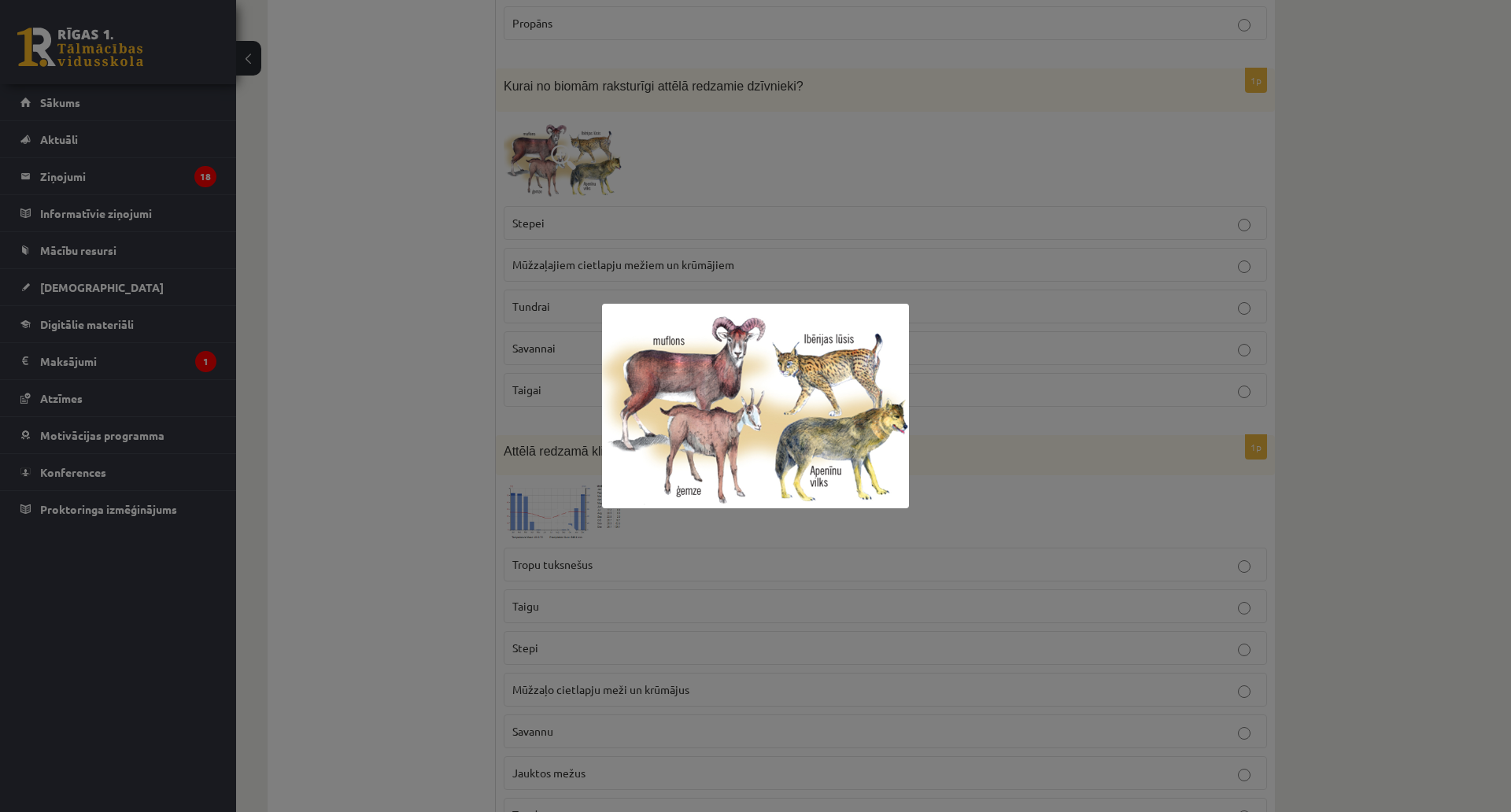
click at [462, 142] on div at bounding box center [756, 406] width 1511 height 812
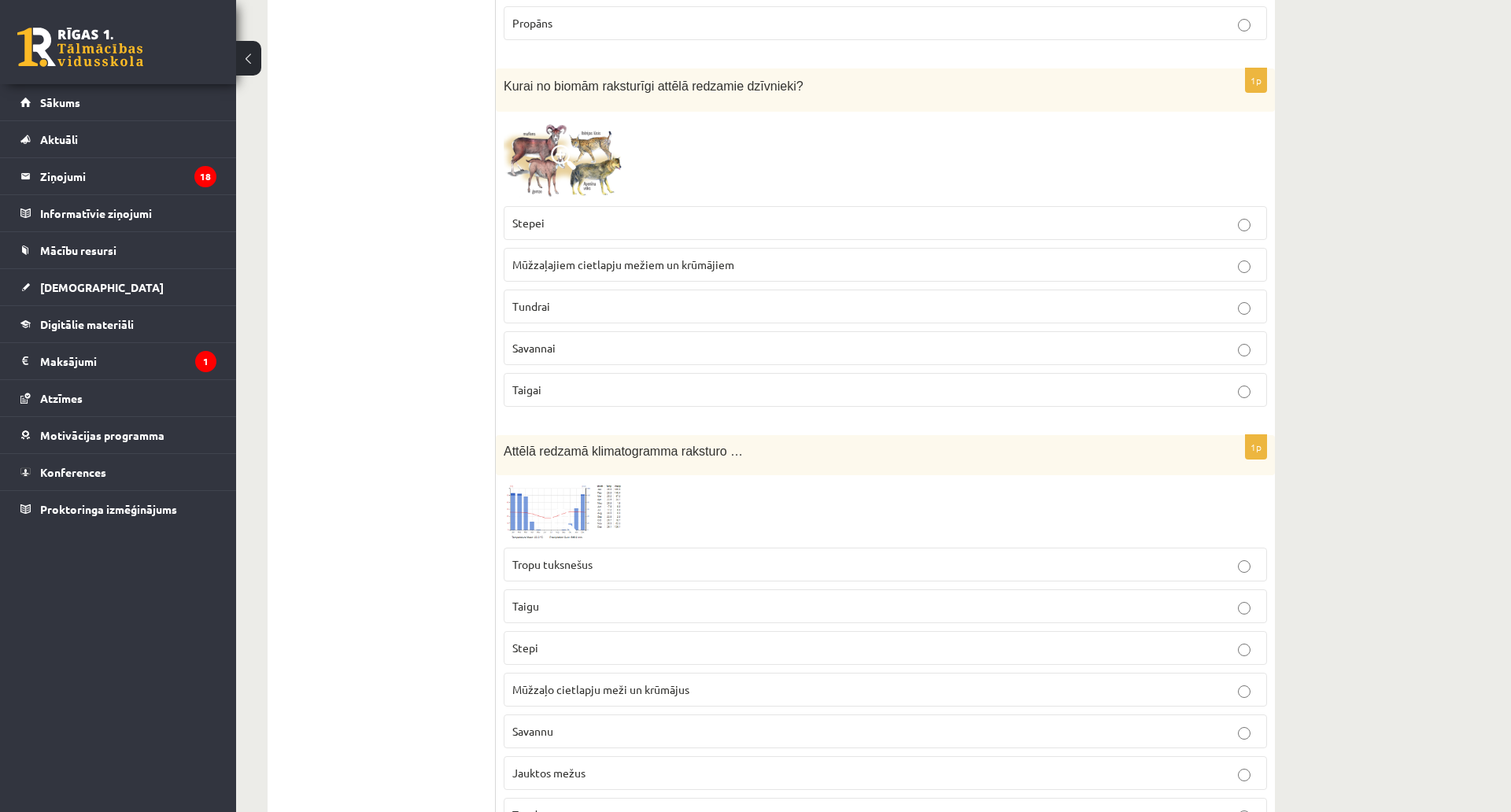
click at [535, 248] on label "Mūžzaļajiem cietlapju mežiem un krūmājiem" at bounding box center [885, 265] width 763 height 34
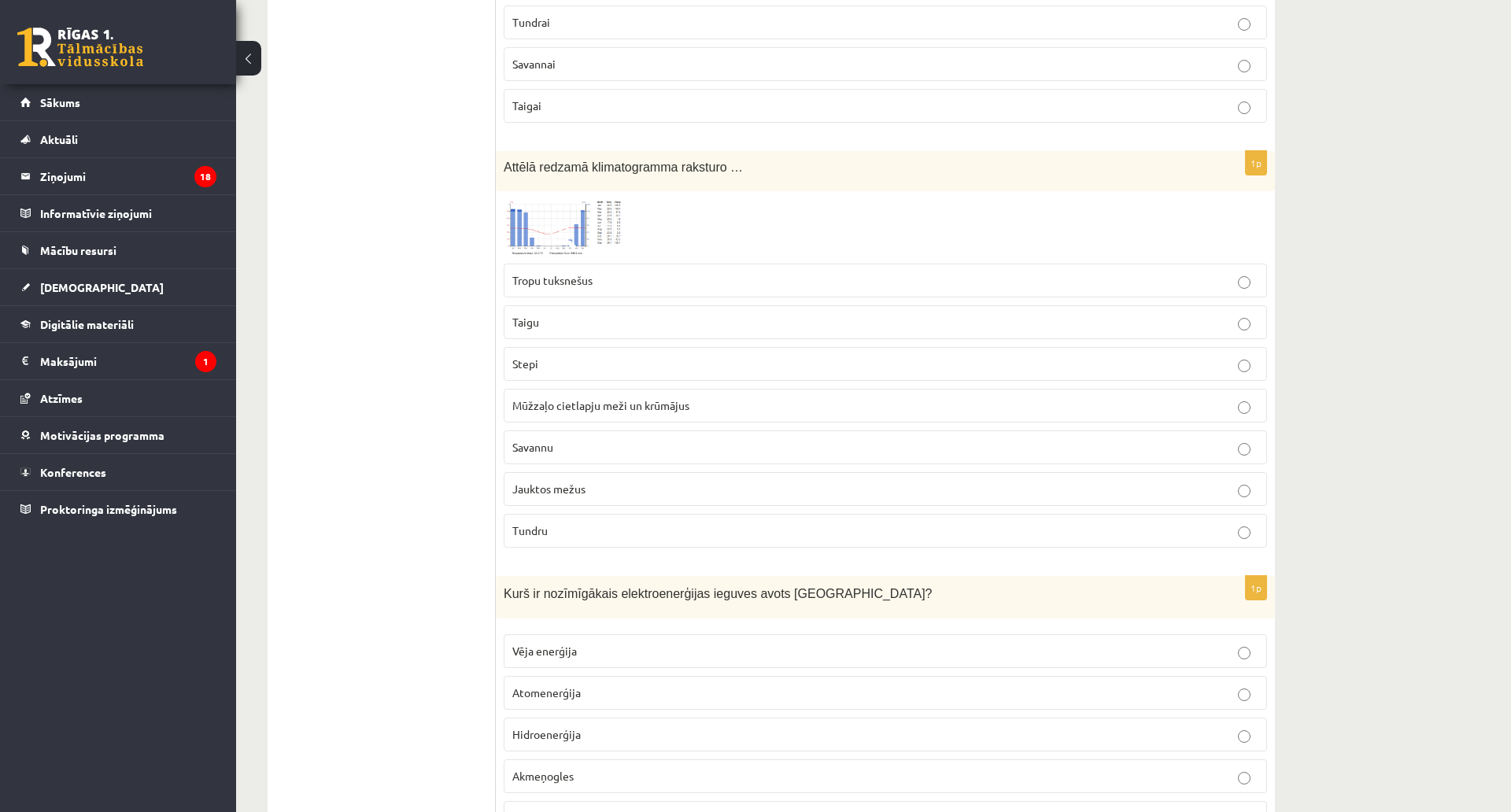
scroll to position [6271, 0]
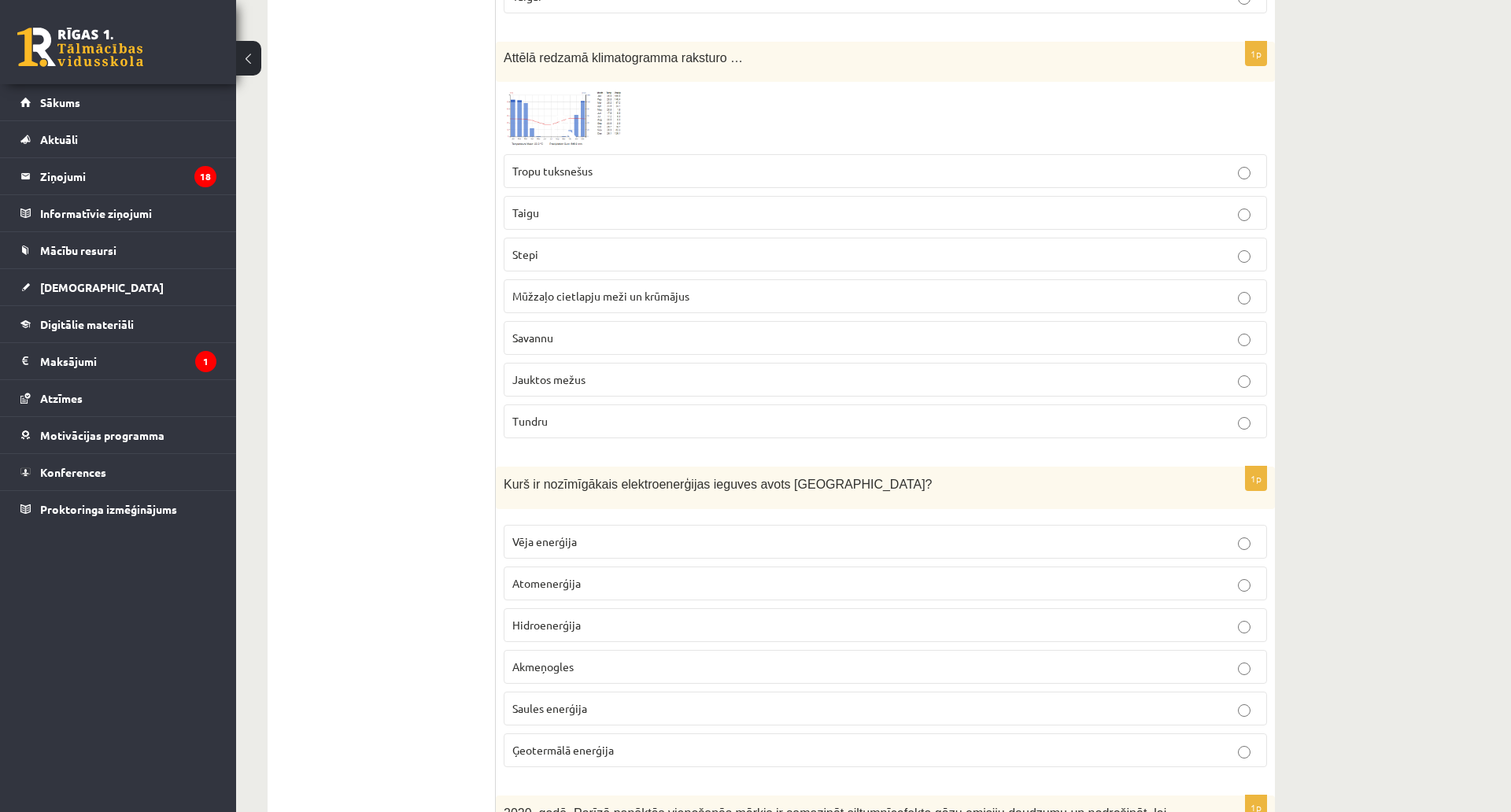
click at [568, 329] on p "Savannu" at bounding box center [885, 337] width 746 height 17
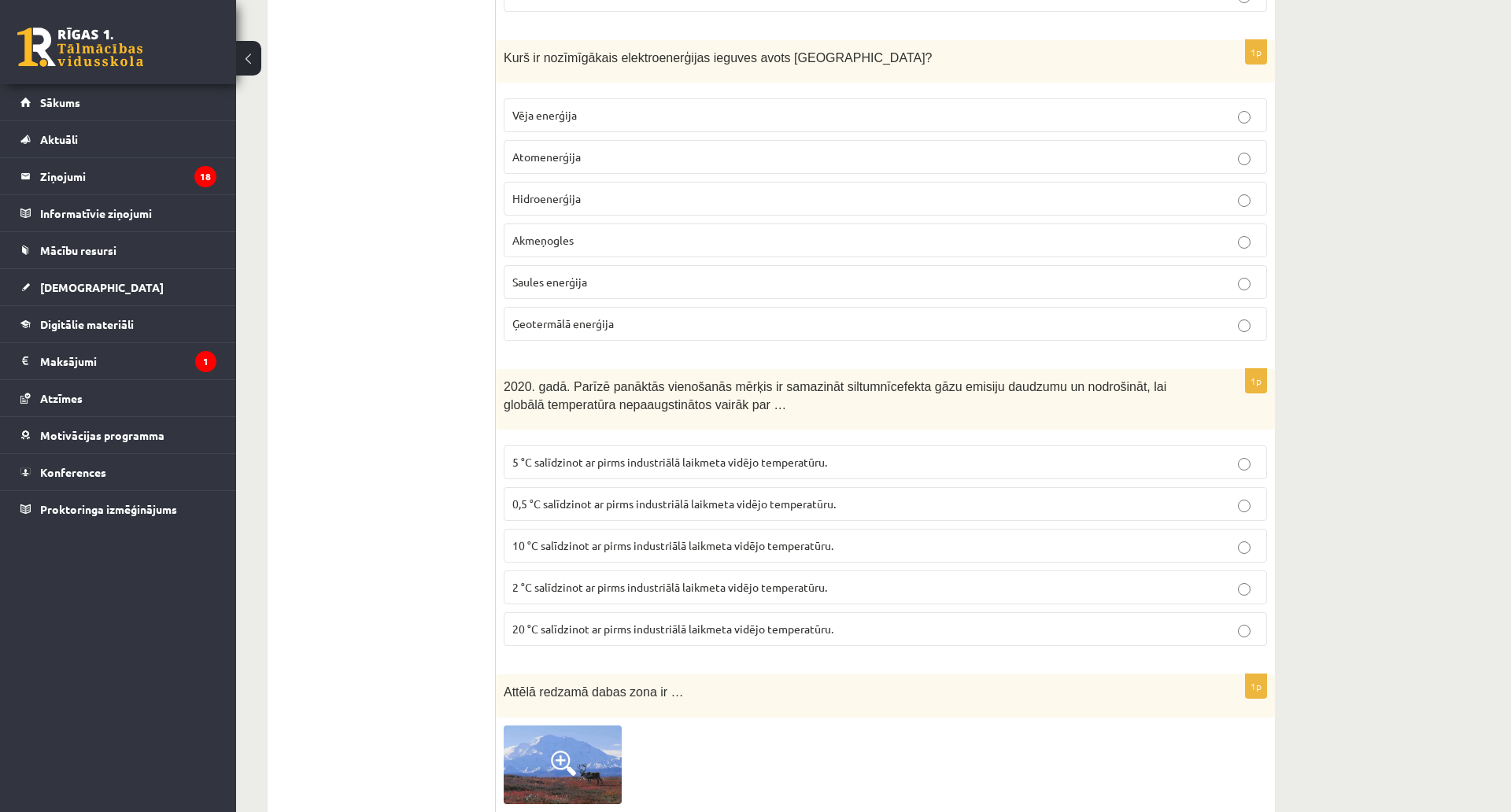
scroll to position [6664, 0]
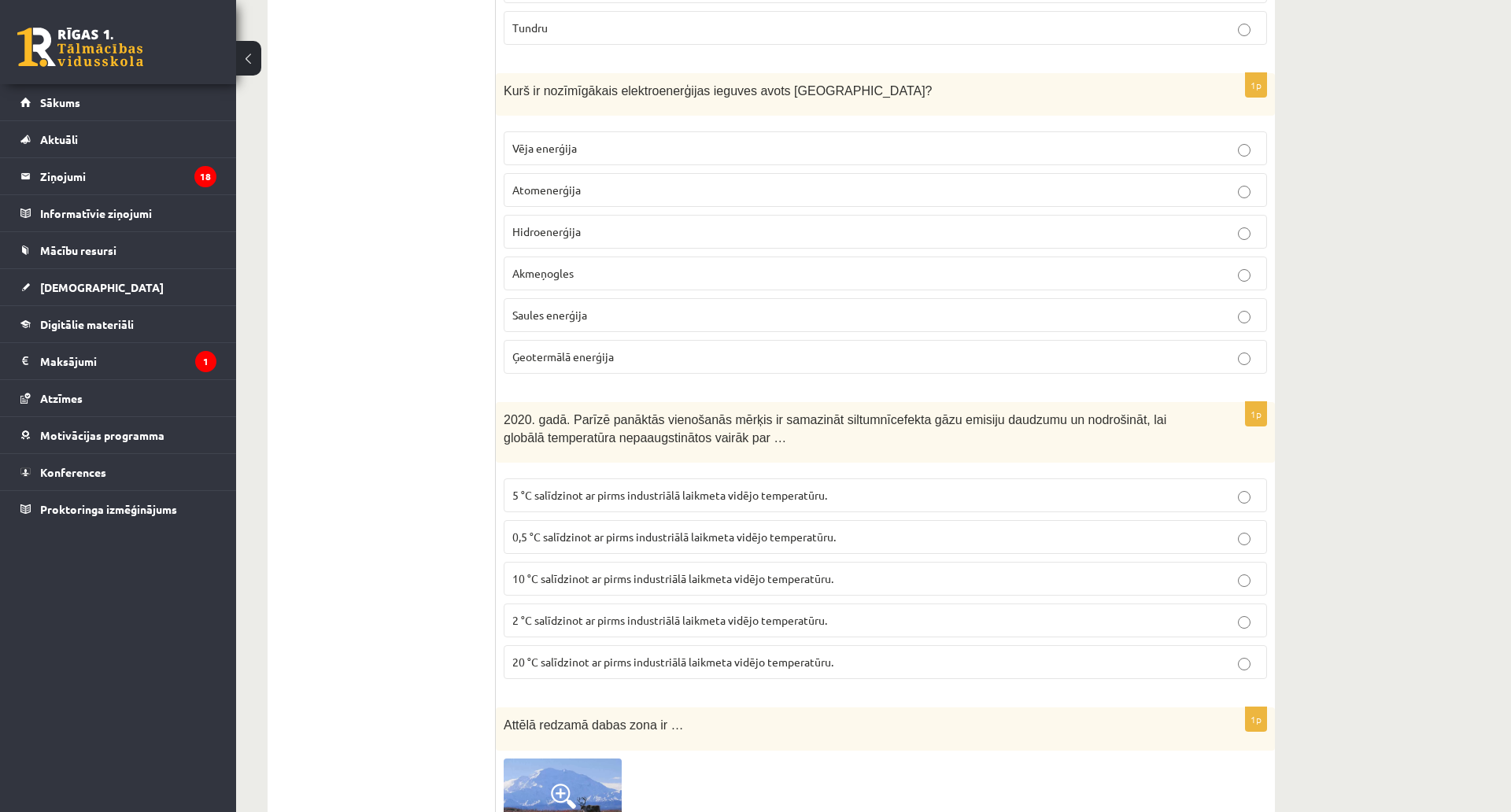
drag, startPoint x: 494, startPoint y: 72, endPoint x: 841, endPoint y: 454, distance: 516.1
click at [546, 97] on div "Kurš ir nozīmīgākais elektroenerģijas ieguves avots Latvijā?" at bounding box center [885, 95] width 779 height 43
click at [533, 85] on div "Kurš ir nozīmīgākais elektroenerģijas ieguves avots Latvijā?" at bounding box center [885, 95] width 779 height 43
click at [520, 85] on span "Kurš ir nozīmīgākais elektroenerģijas ieguves avots Latvijā?" at bounding box center [718, 91] width 429 height 14
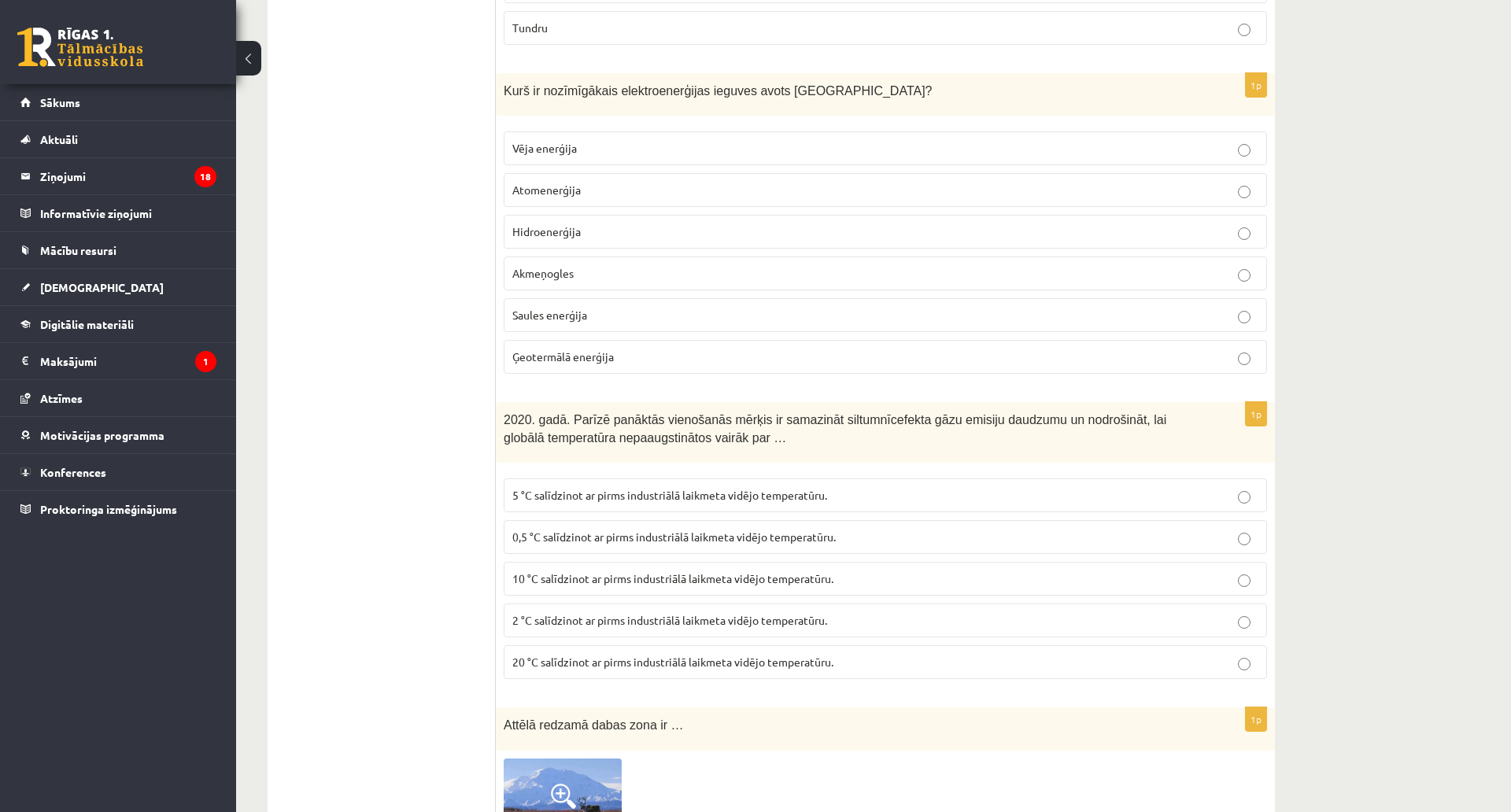
drag, startPoint x: 504, startPoint y: 82, endPoint x: 719, endPoint y: 304, distance: 309.0
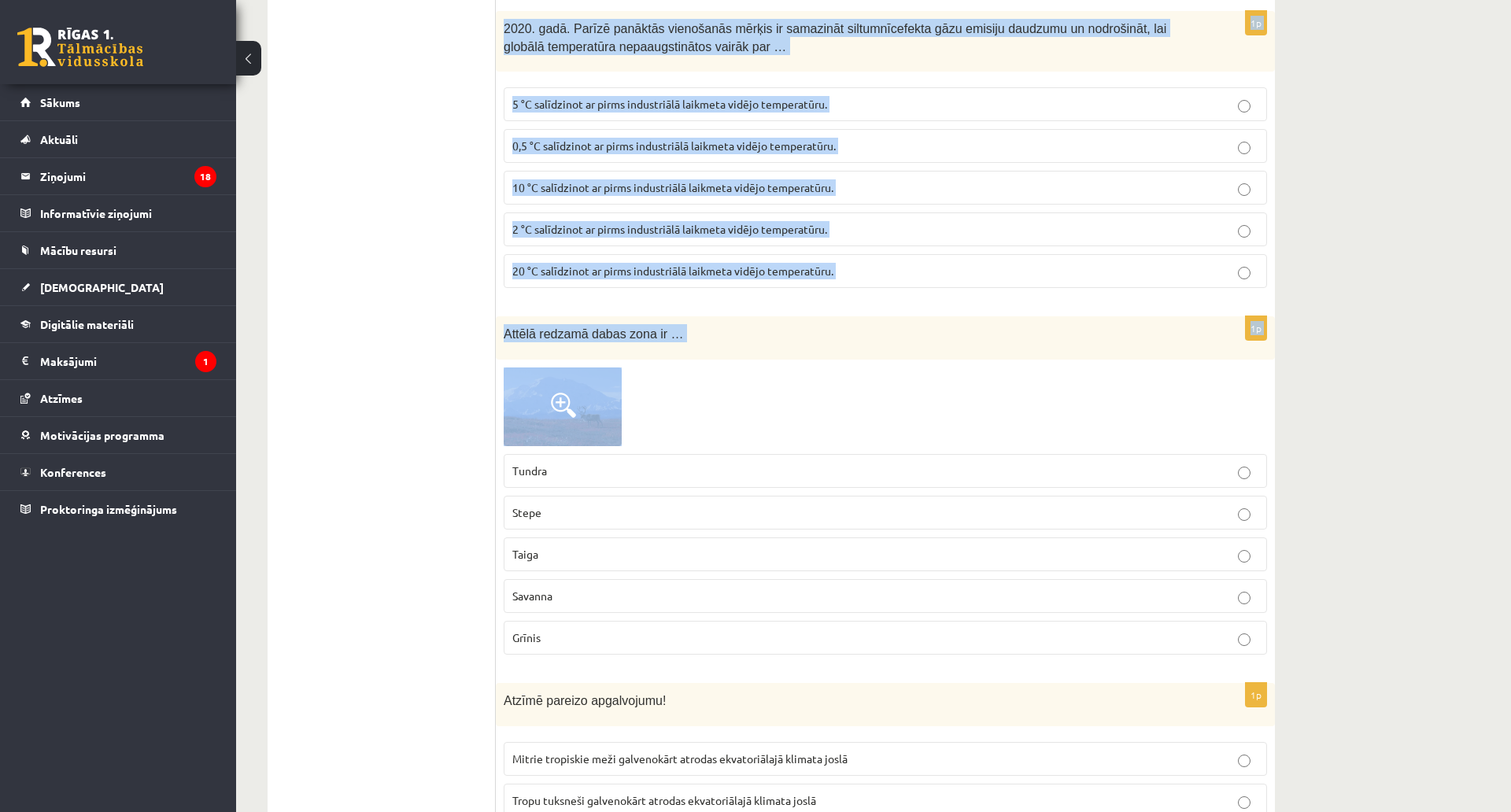
scroll to position [7058, 0]
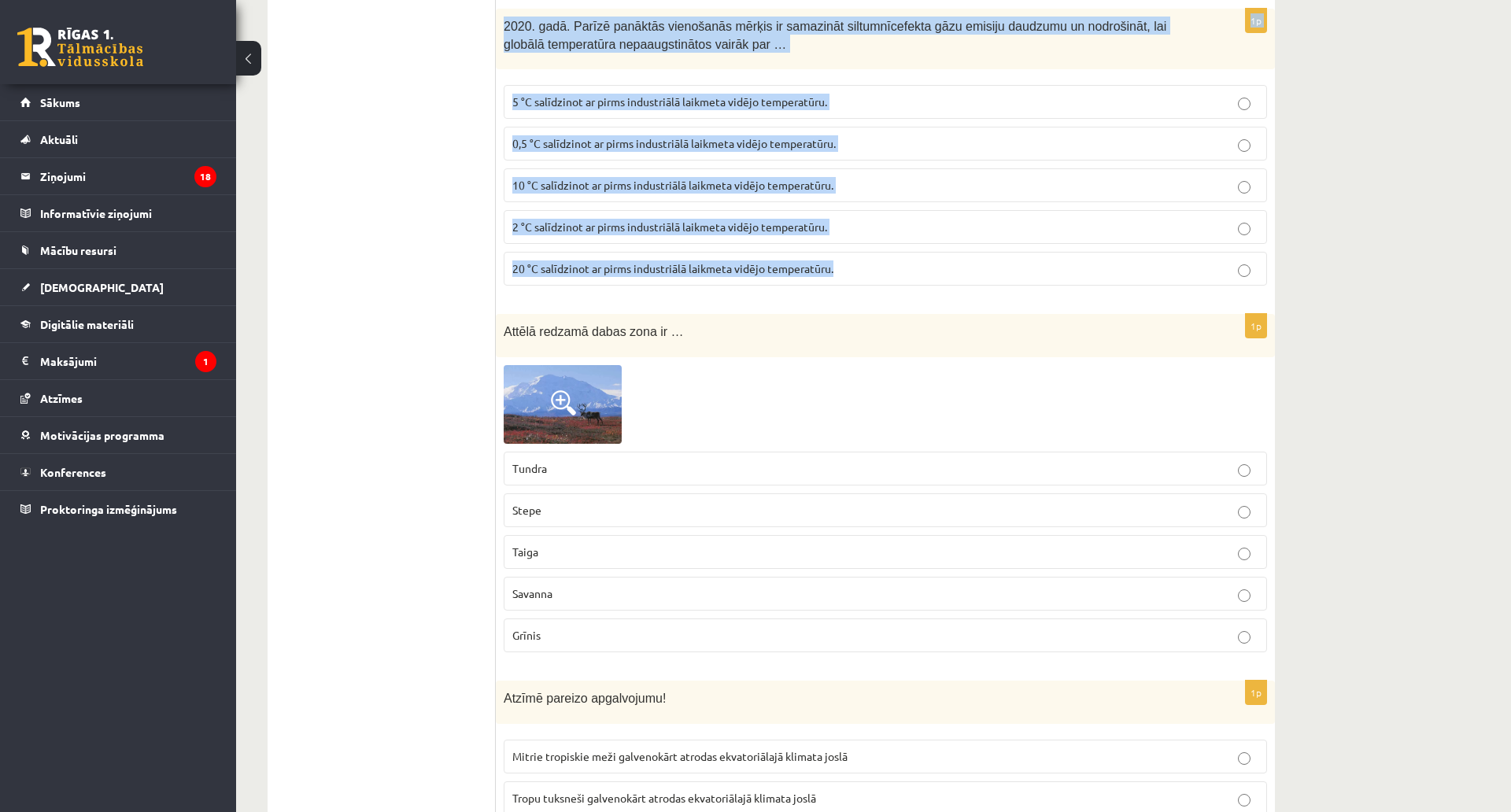
drag, startPoint x: 501, startPoint y: 69, endPoint x: 842, endPoint y: 254, distance: 388.0
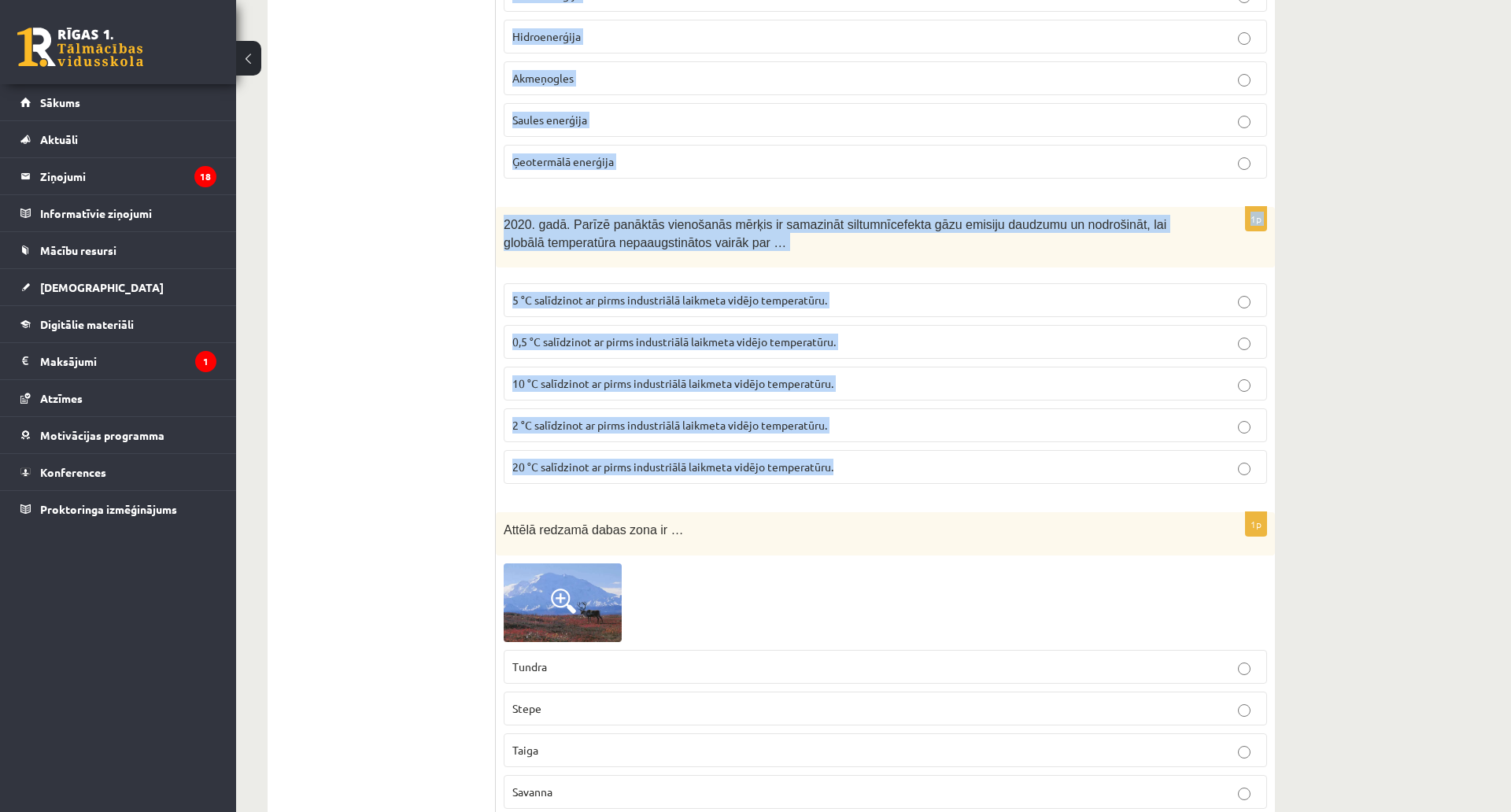
scroll to position [6664, 0]
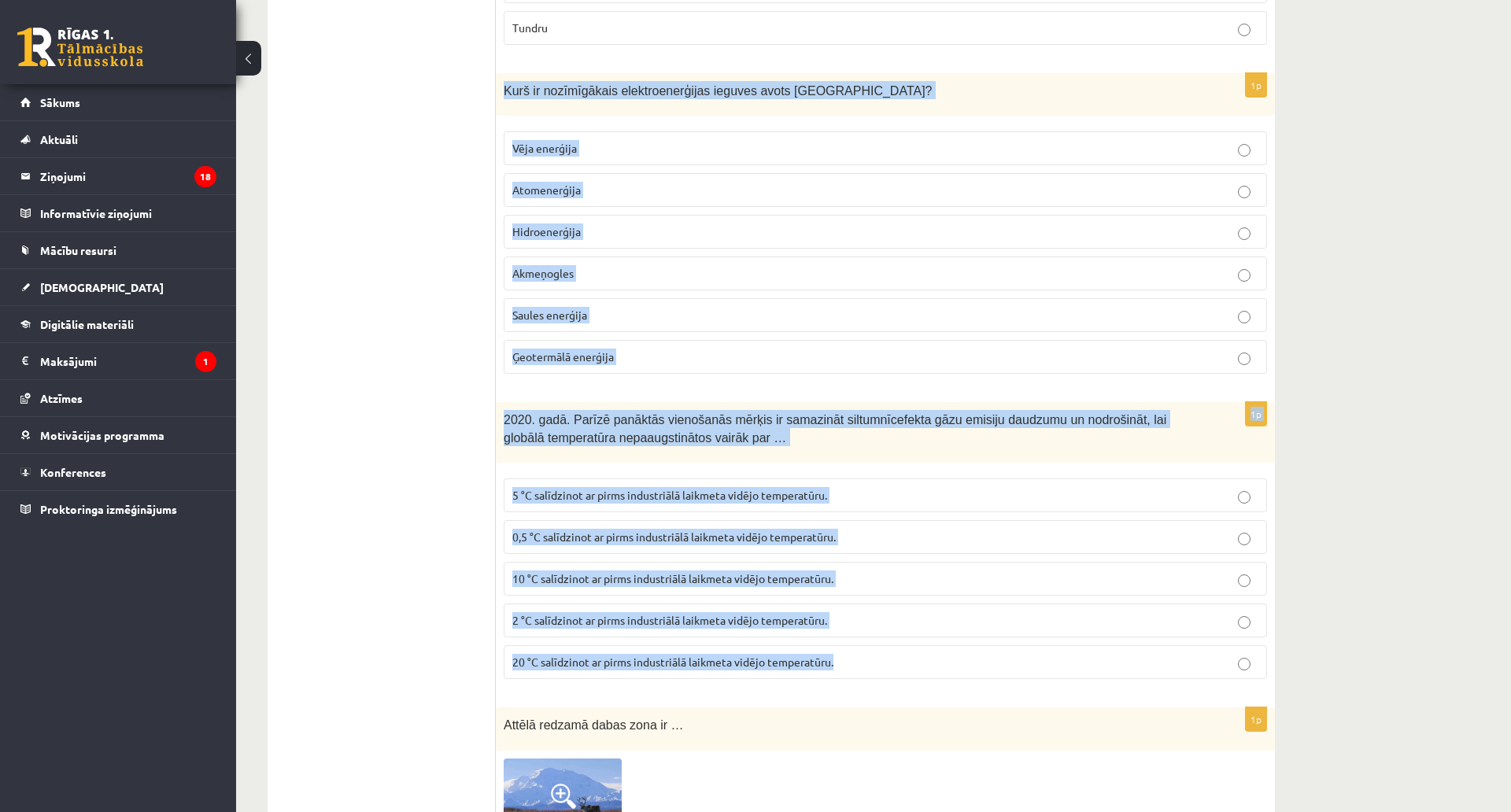
click at [575, 224] on span "Hidroenerģija" at bounding box center [546, 231] width 69 height 14
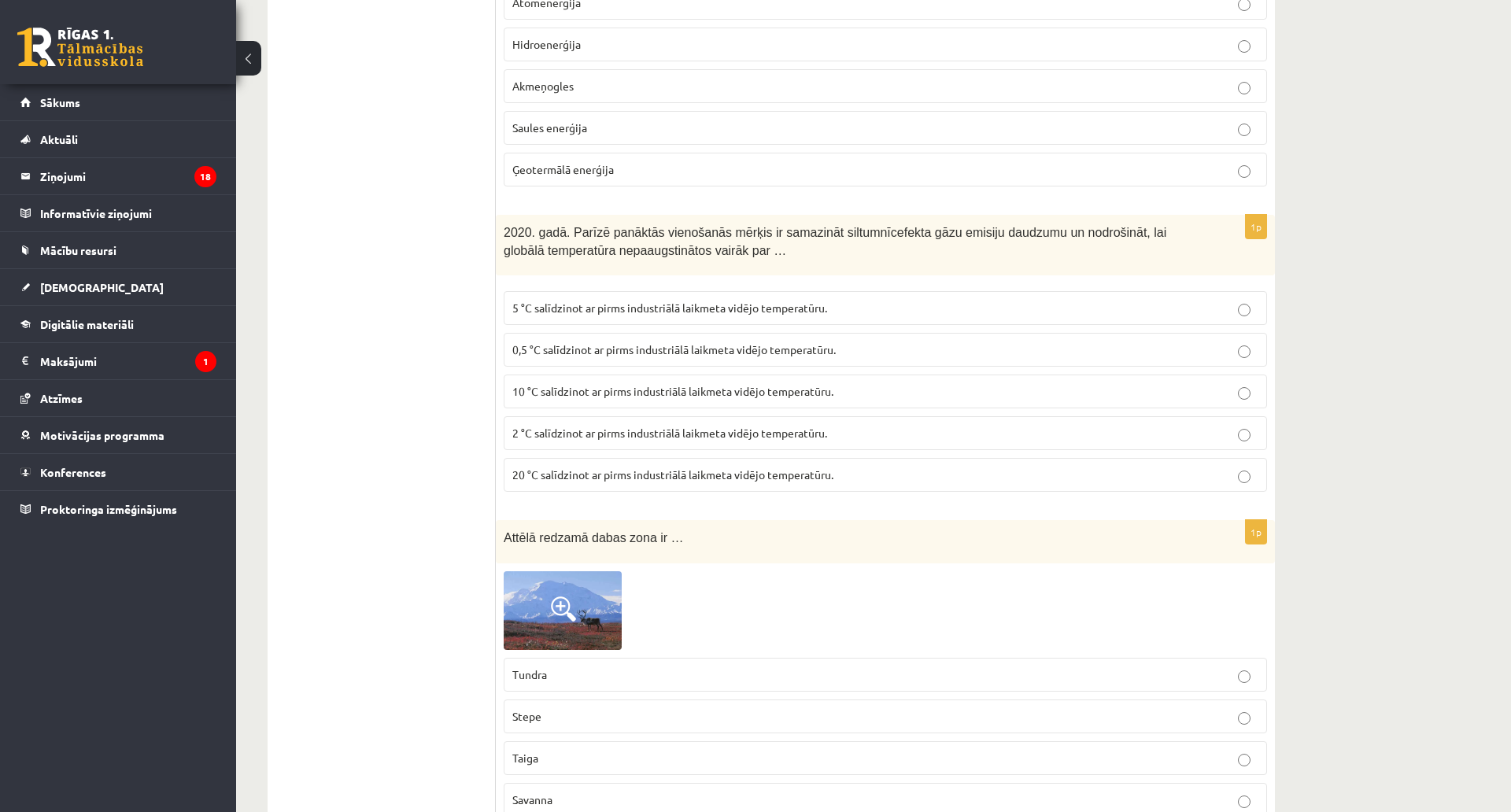
scroll to position [6900, 0]
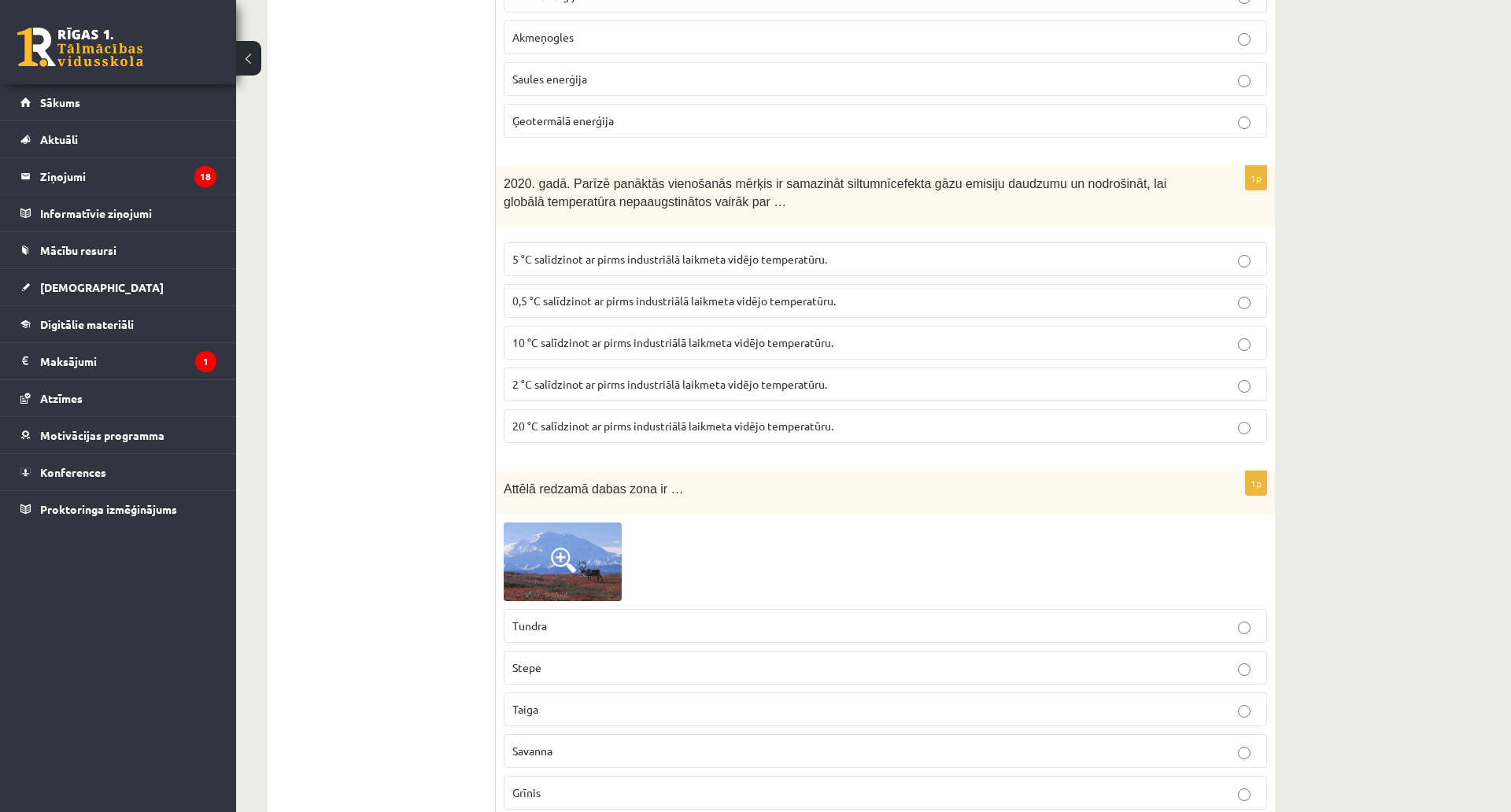
click at [584, 377] on span "2 °C salīdzinot ar pirms industriālā laikmeta vidējo temperatūru." at bounding box center [669, 384] width 315 height 14
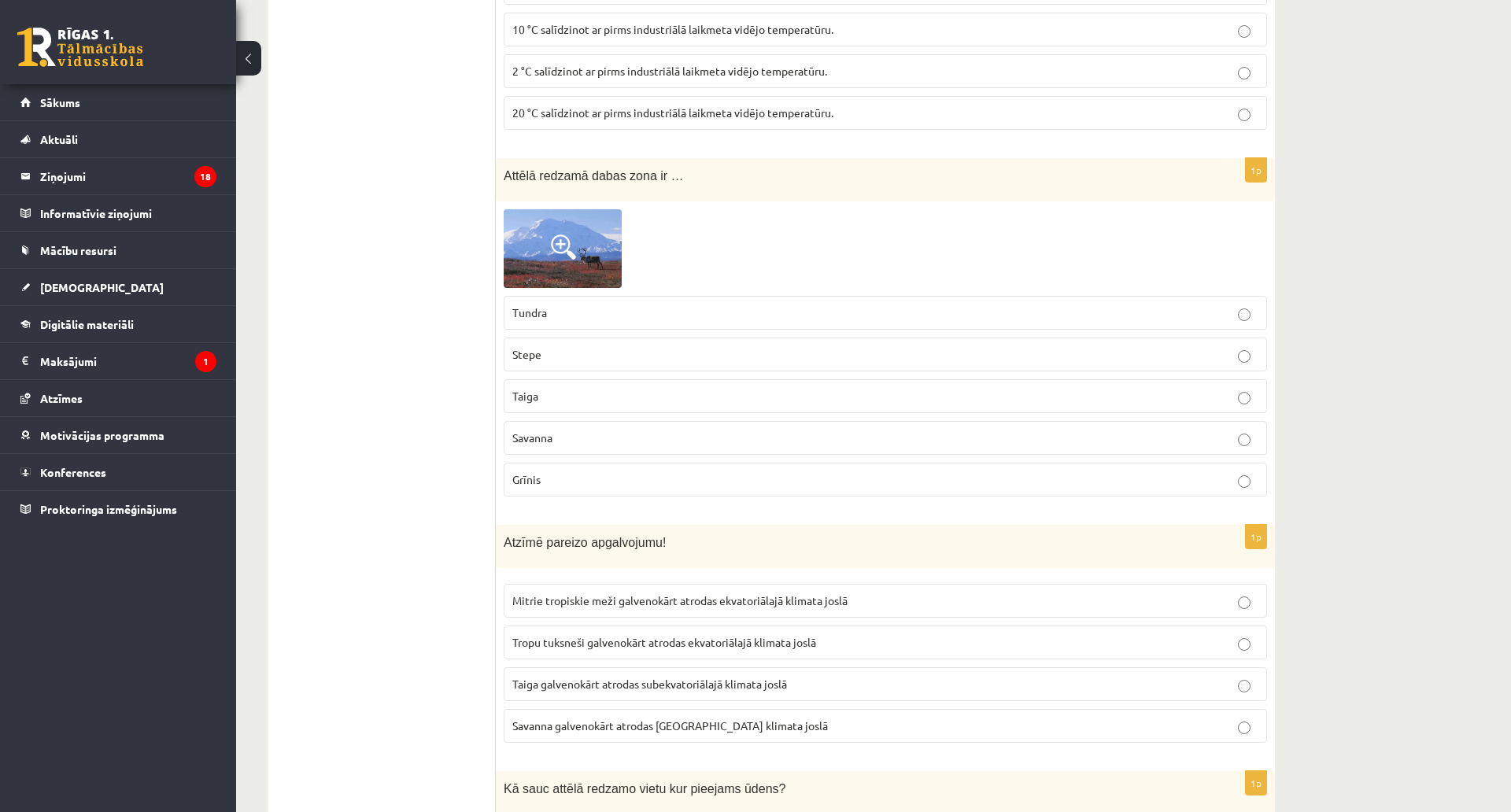
scroll to position [7294, 0]
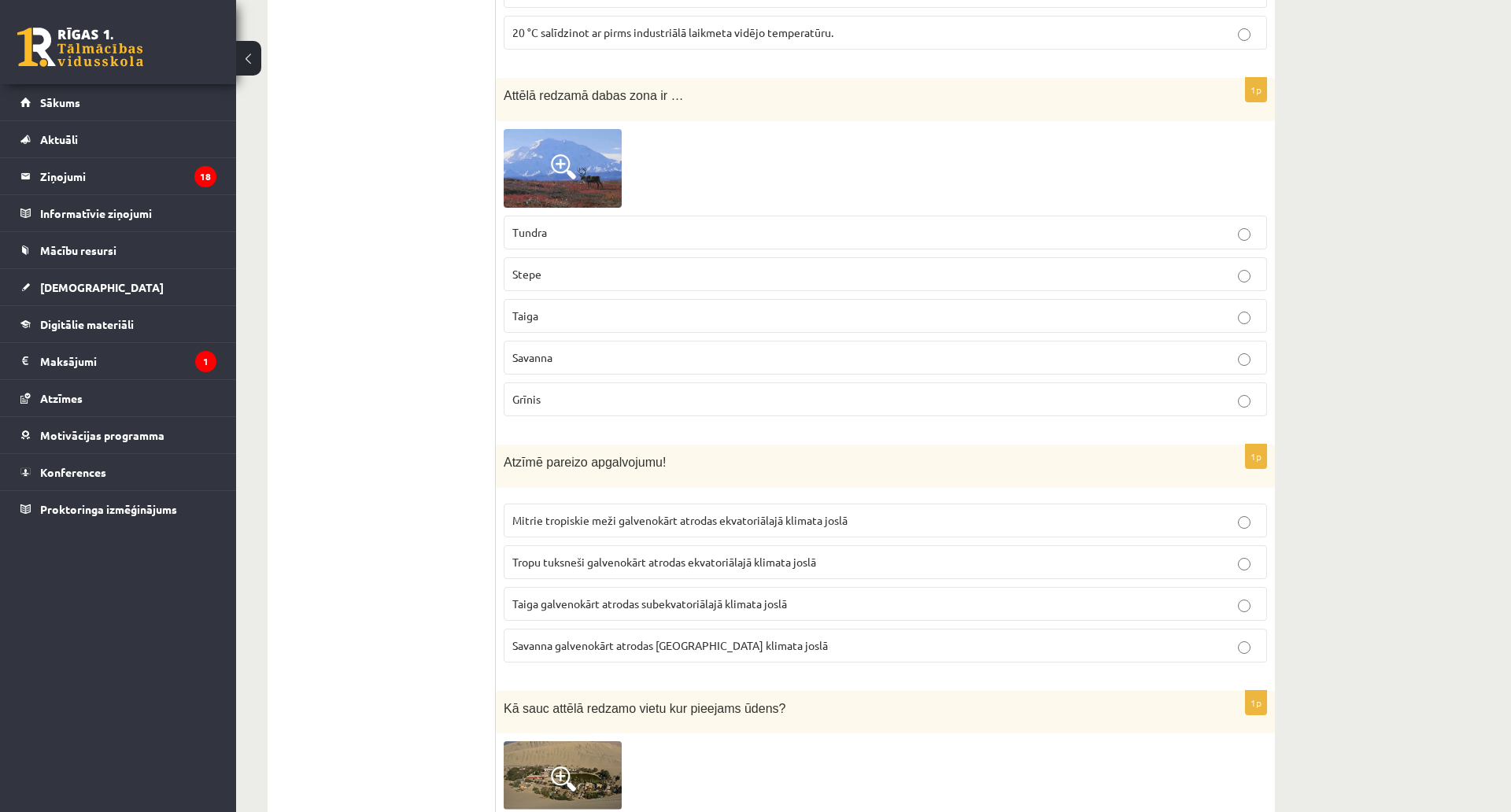
click at [563, 266] on p "Stepe" at bounding box center [885, 274] width 746 height 17
click at [549, 349] on p "Savanna" at bounding box center [885, 357] width 746 height 17
click at [541, 392] on span "Grīnis" at bounding box center [527, 399] width 29 height 14
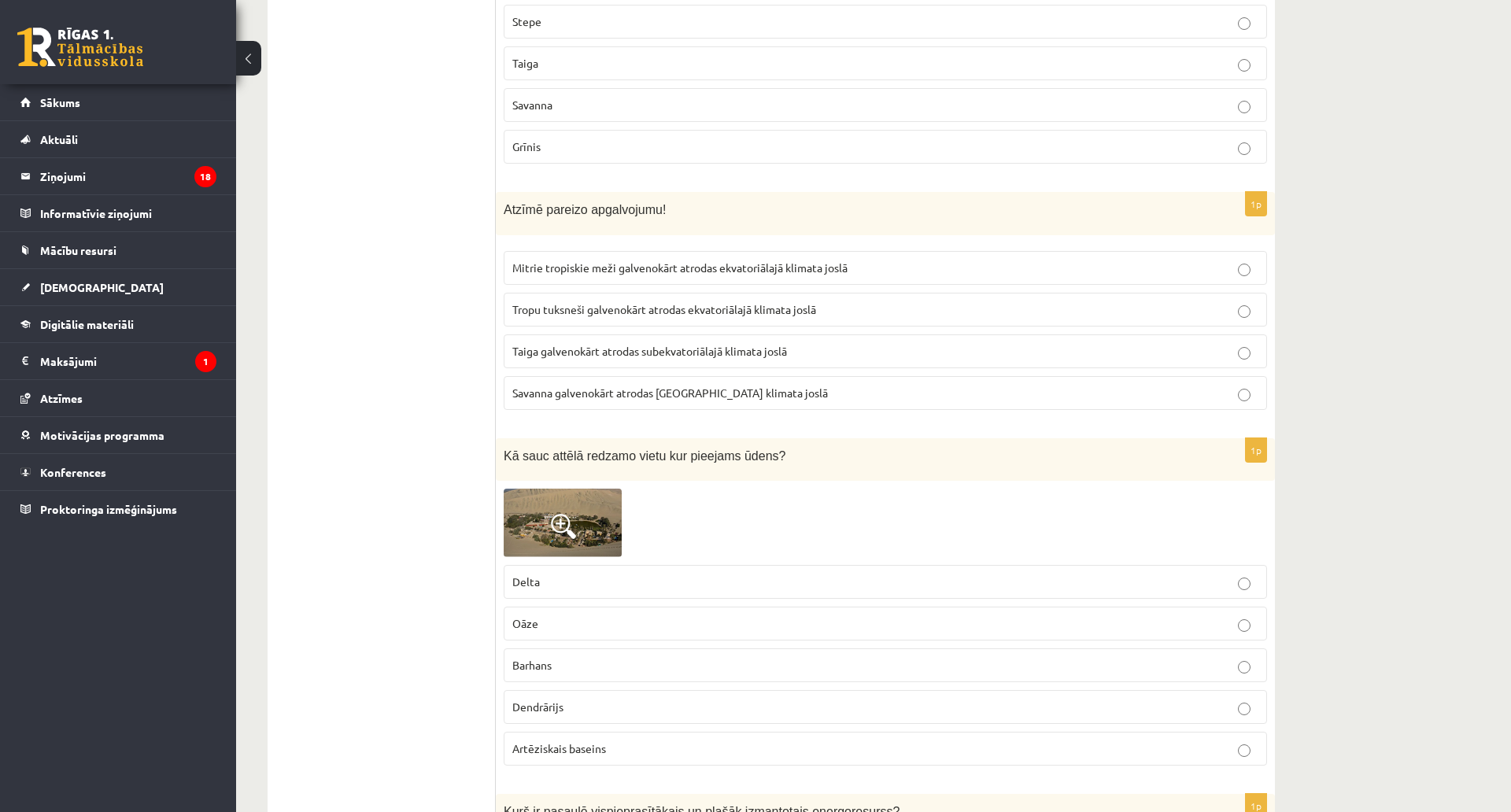
scroll to position [7688, 0]
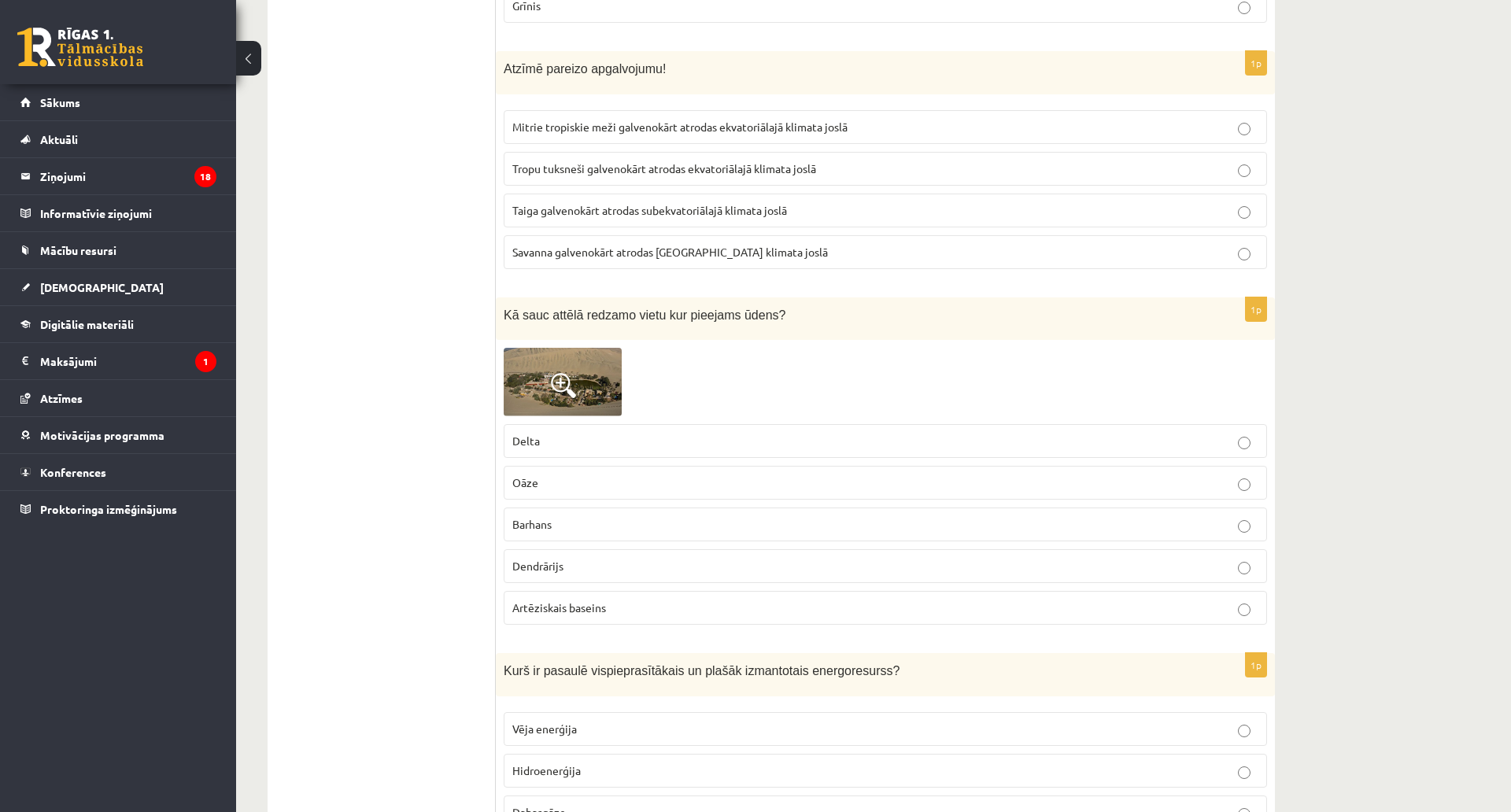
click at [541, 433] on p "Delta" at bounding box center [885, 441] width 746 height 17
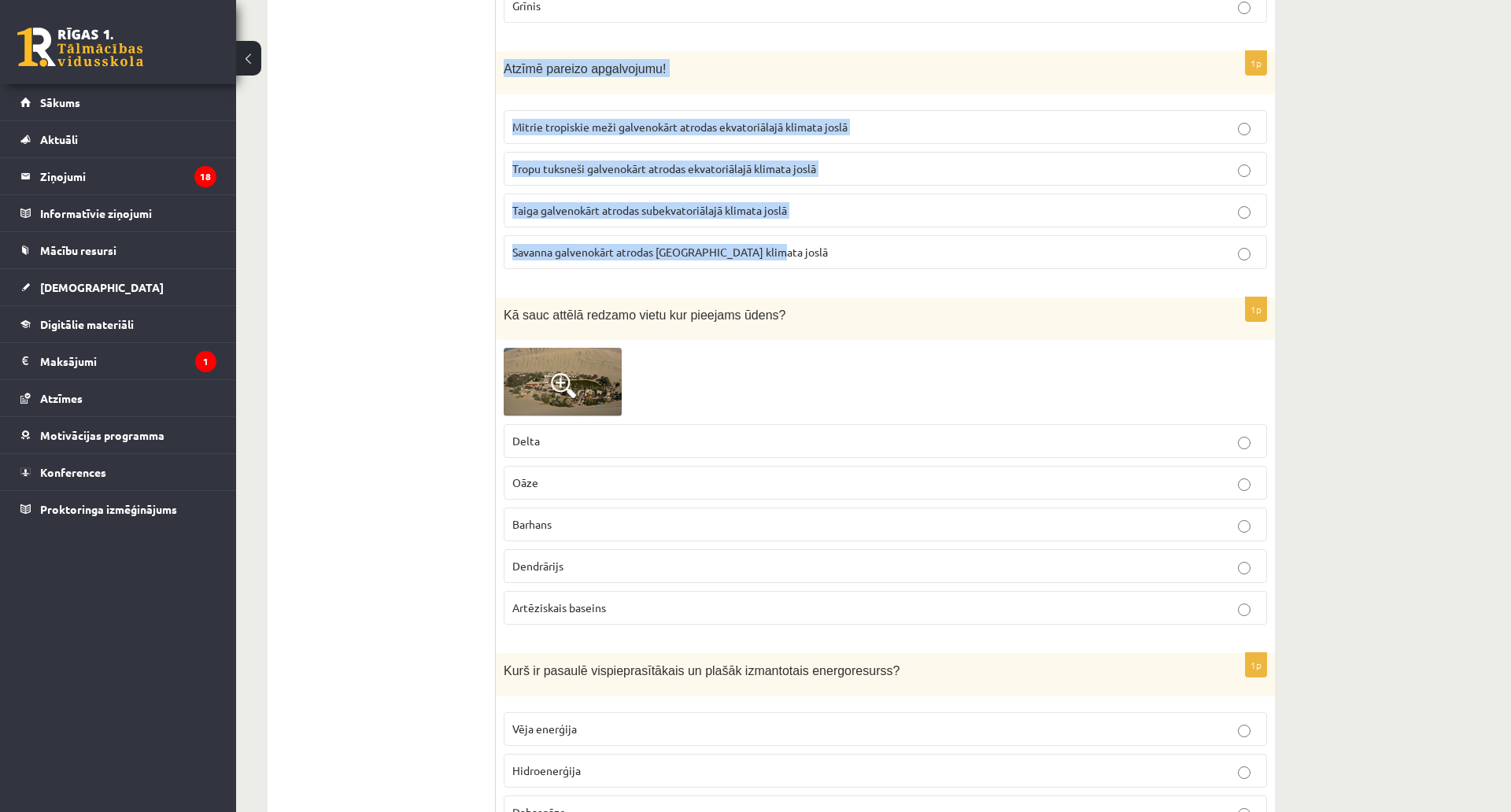
drag, startPoint x: 500, startPoint y: 47, endPoint x: 811, endPoint y: 233, distance: 362.4
click at [811, 233] on div "1p Atzīmē pareizo apgalvojumu! Mitrie tropiskie meži galvenokārt atrodas ekvato…" at bounding box center [885, 166] width 779 height 231
click at [587, 110] on label "Mitrie tropiskie meži galvenokārt atrodas ekvatoriālajā klimata joslā" at bounding box center [885, 127] width 763 height 34
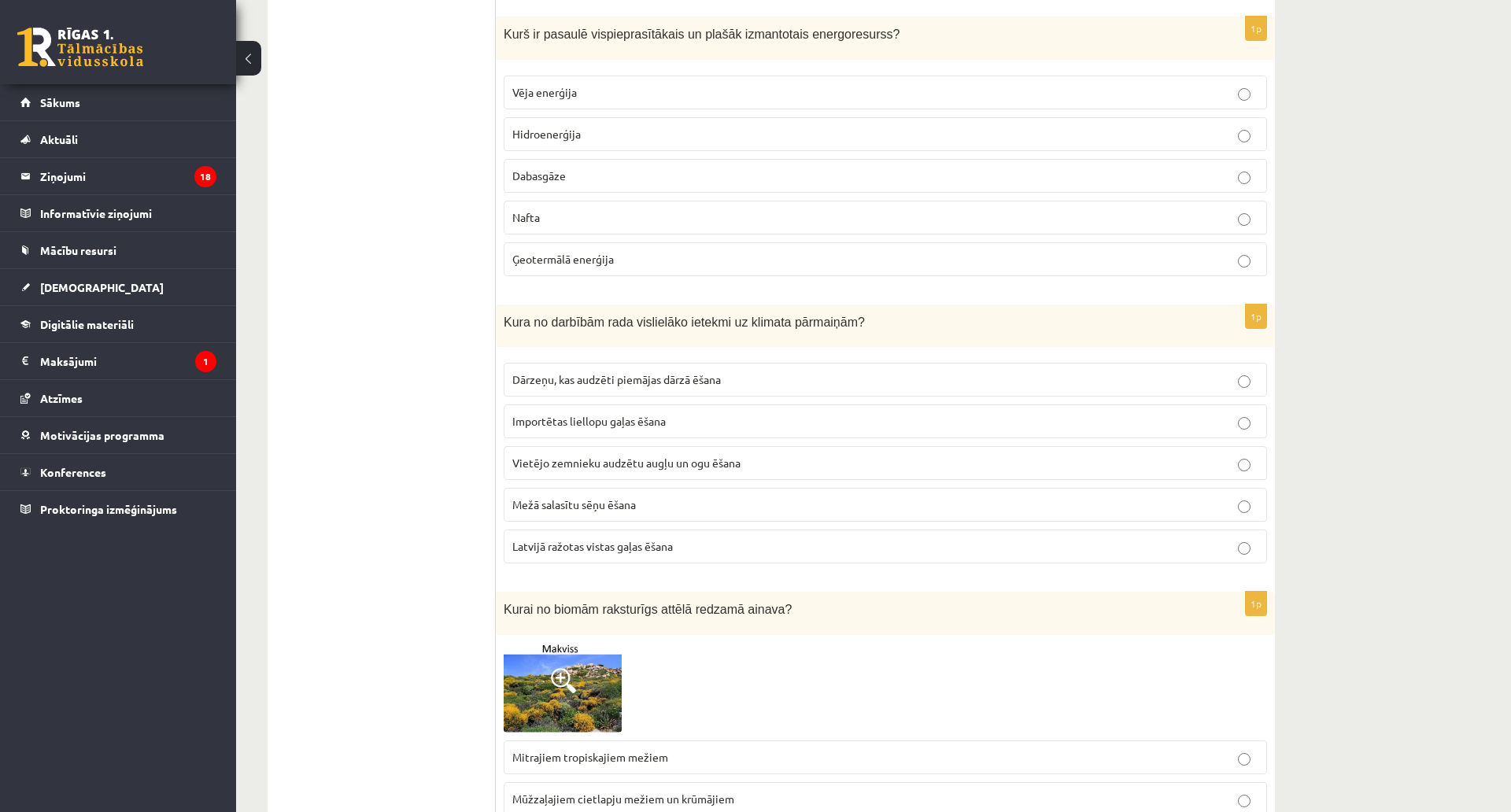
scroll to position [8317, 0]
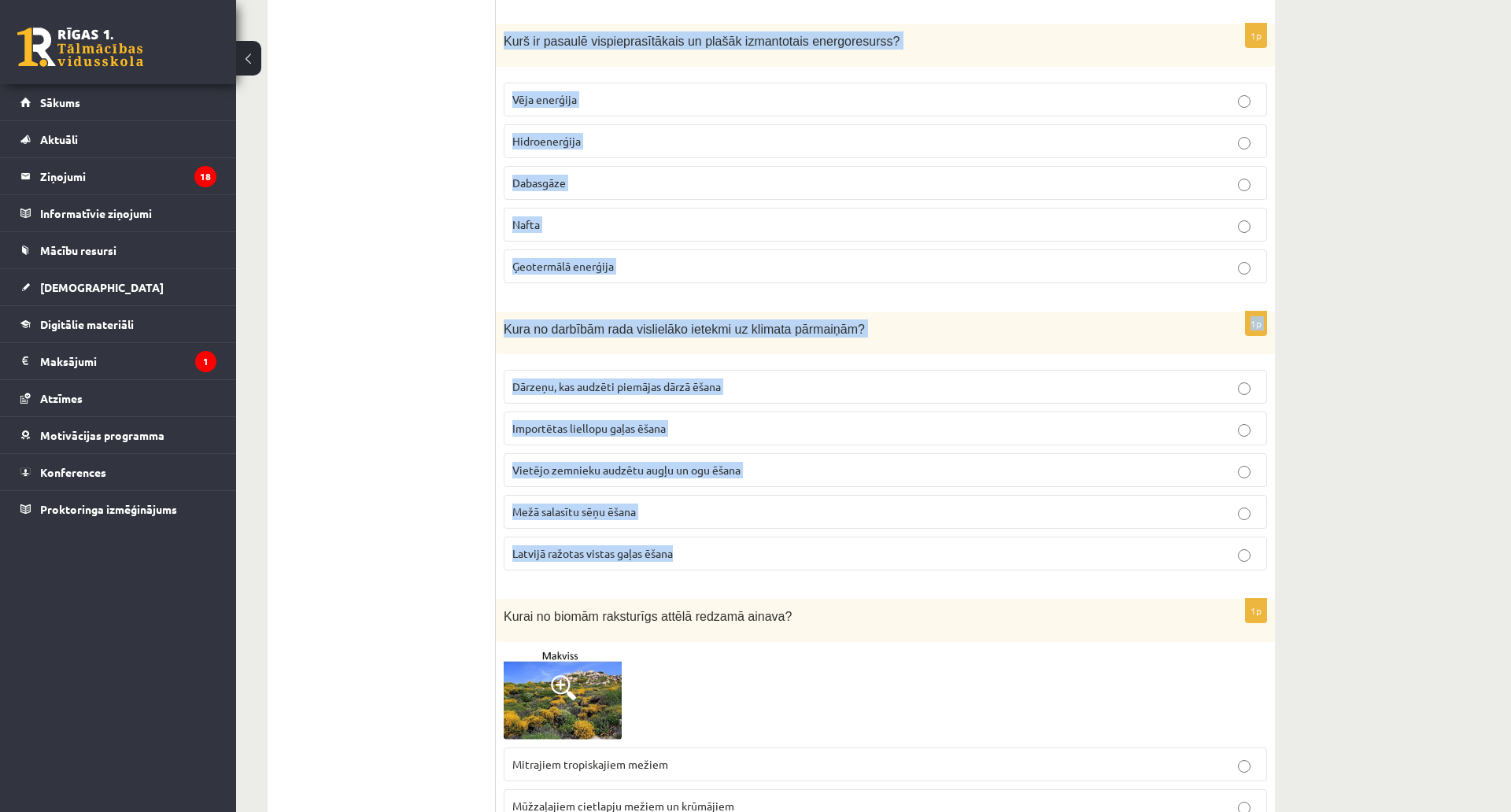
drag, startPoint x: 497, startPoint y: 22, endPoint x: 796, endPoint y: 520, distance: 580.9
click at [539, 217] on span "Nafta" at bounding box center [526, 224] width 28 height 14
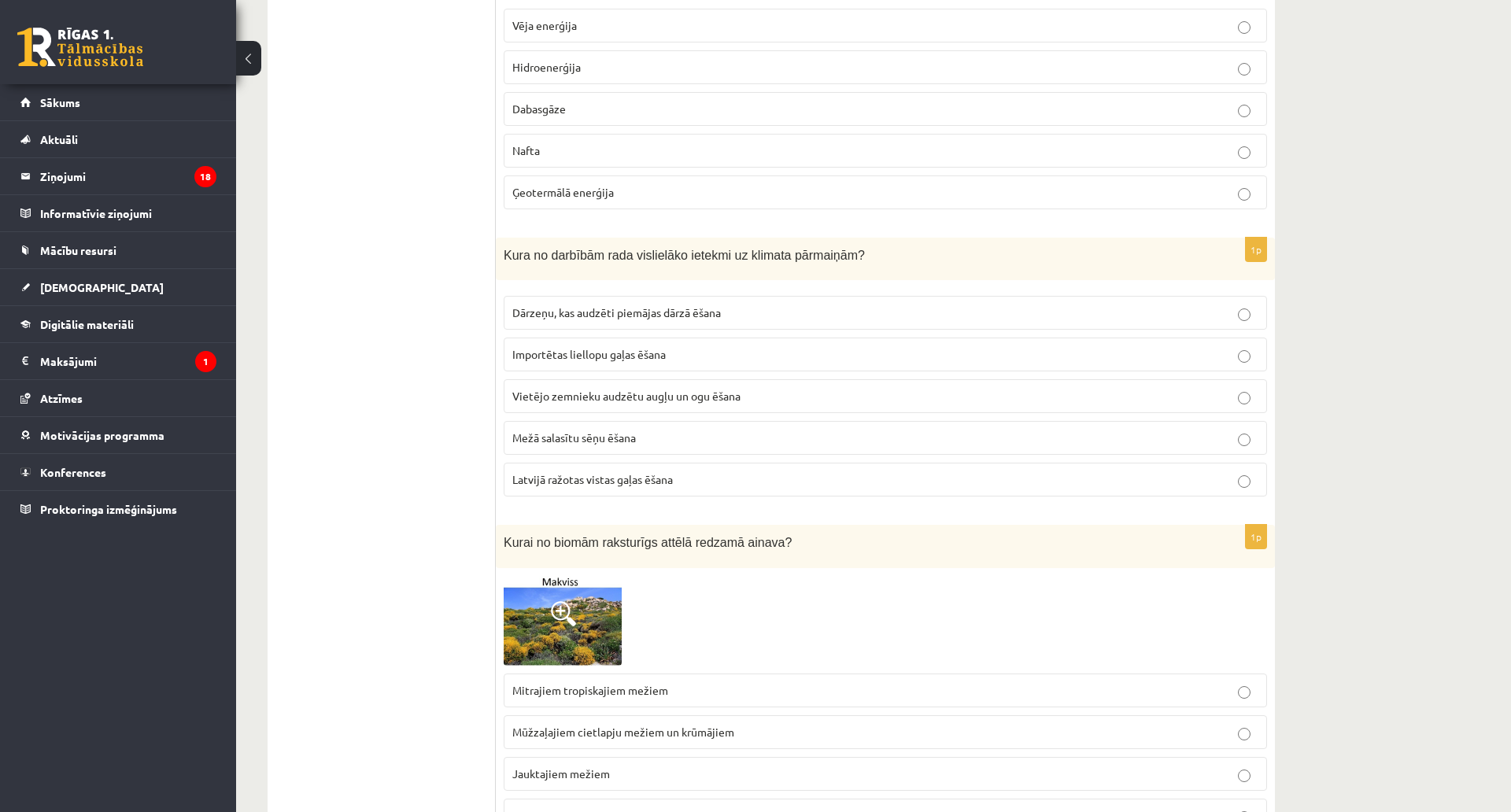
scroll to position [8395, 0]
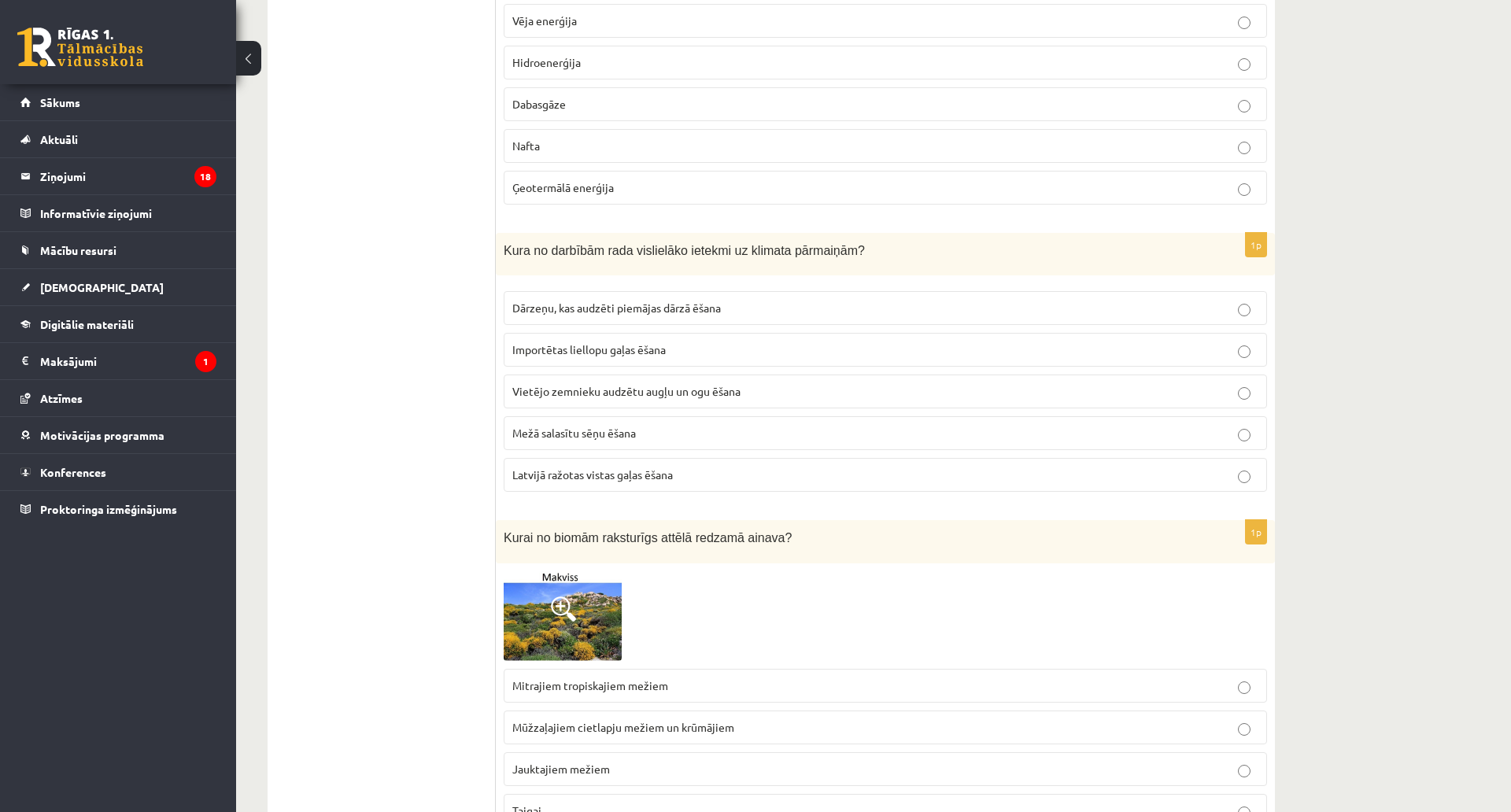
click at [725, 300] on p "Dārzeņu, kas audzēti piemājas dārzā ēšana" at bounding box center [885, 308] width 746 height 17
click at [660, 342] on span "Importētas liellopu gaļas ēšana" at bounding box center [589, 349] width 153 height 14
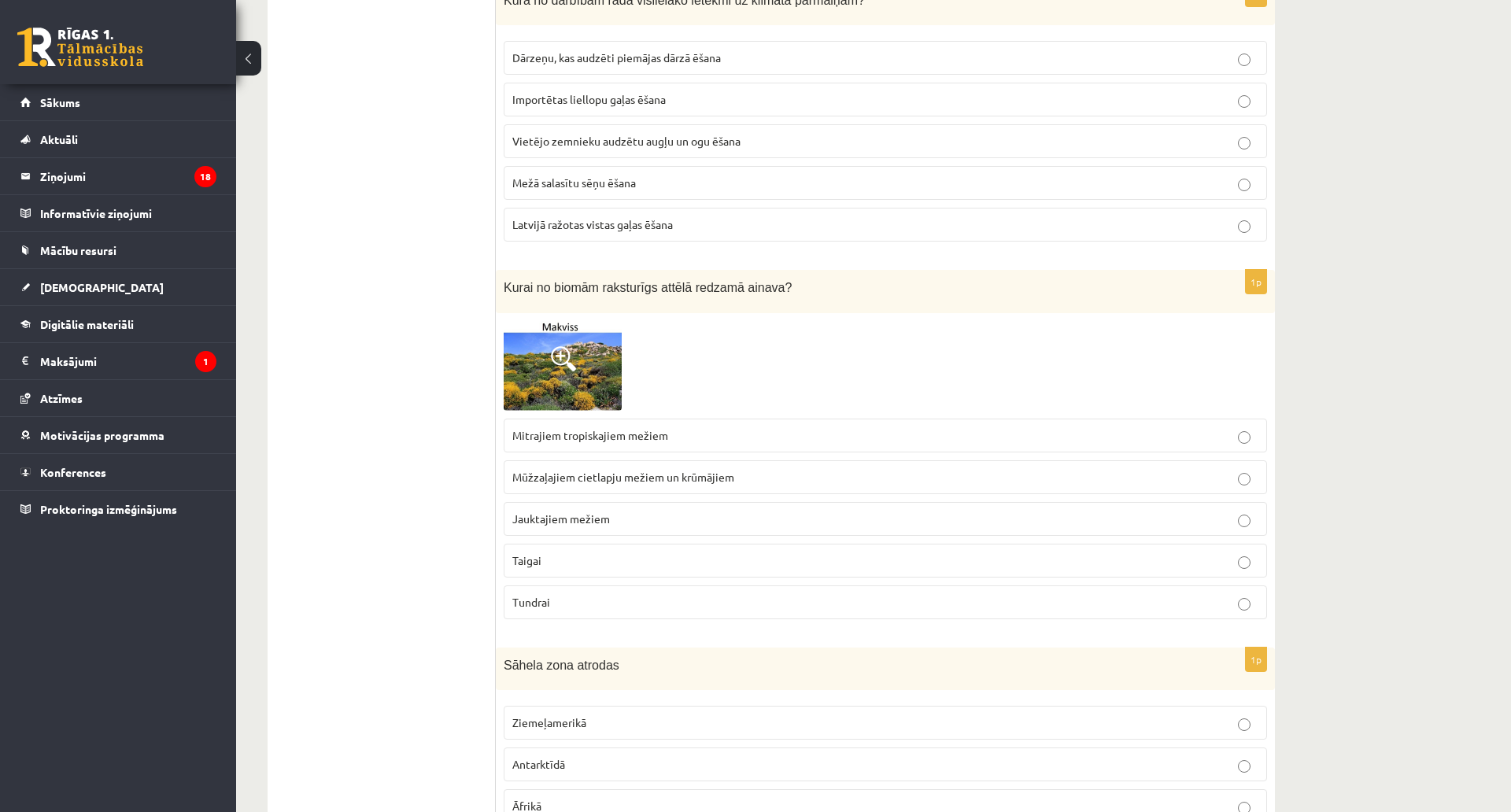
scroll to position [8789, 0]
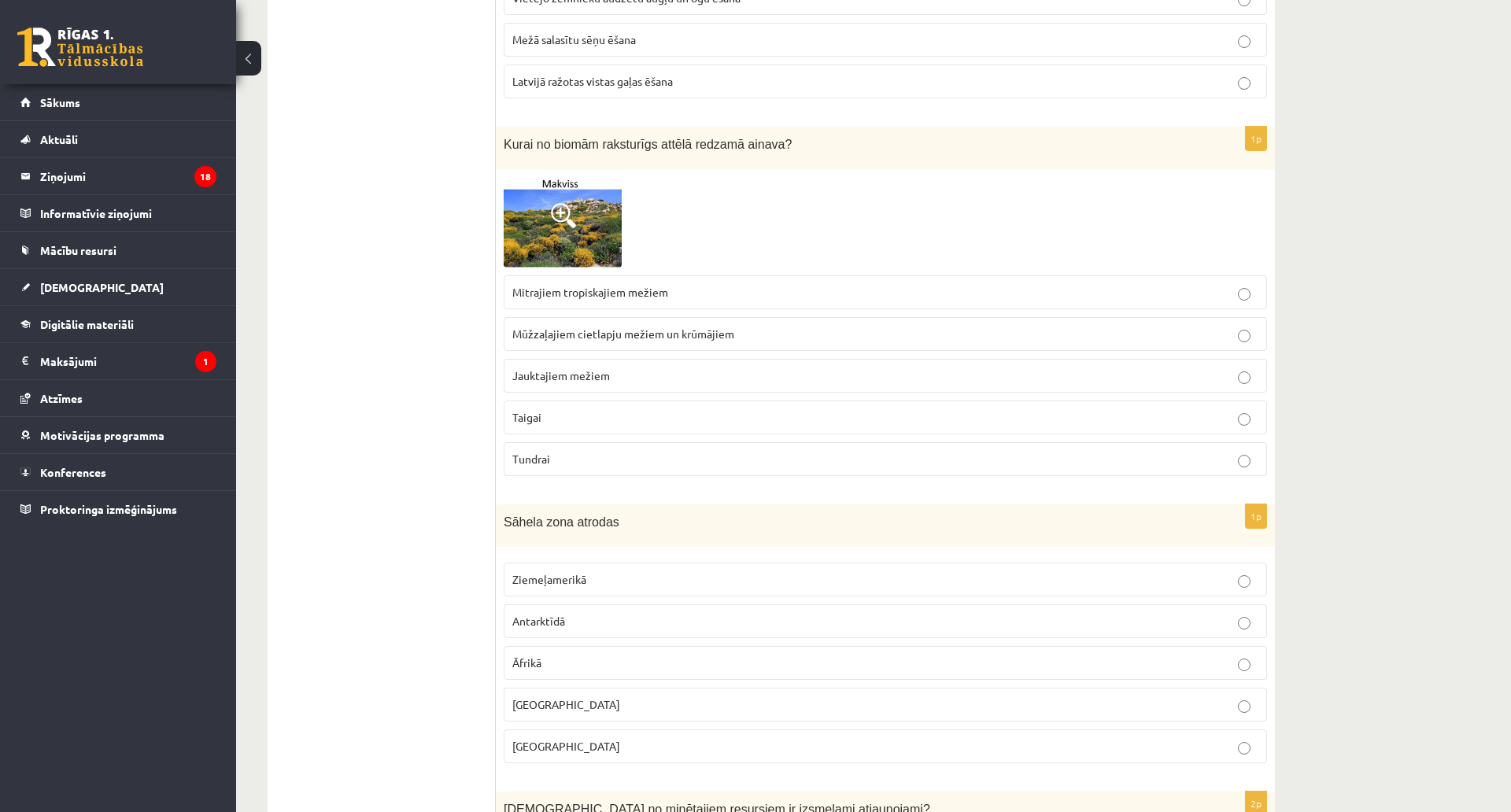
click at [551, 326] on span "Mūžzaļajiem cietlapju mežiem un krūmājiem" at bounding box center [623, 333] width 222 height 14
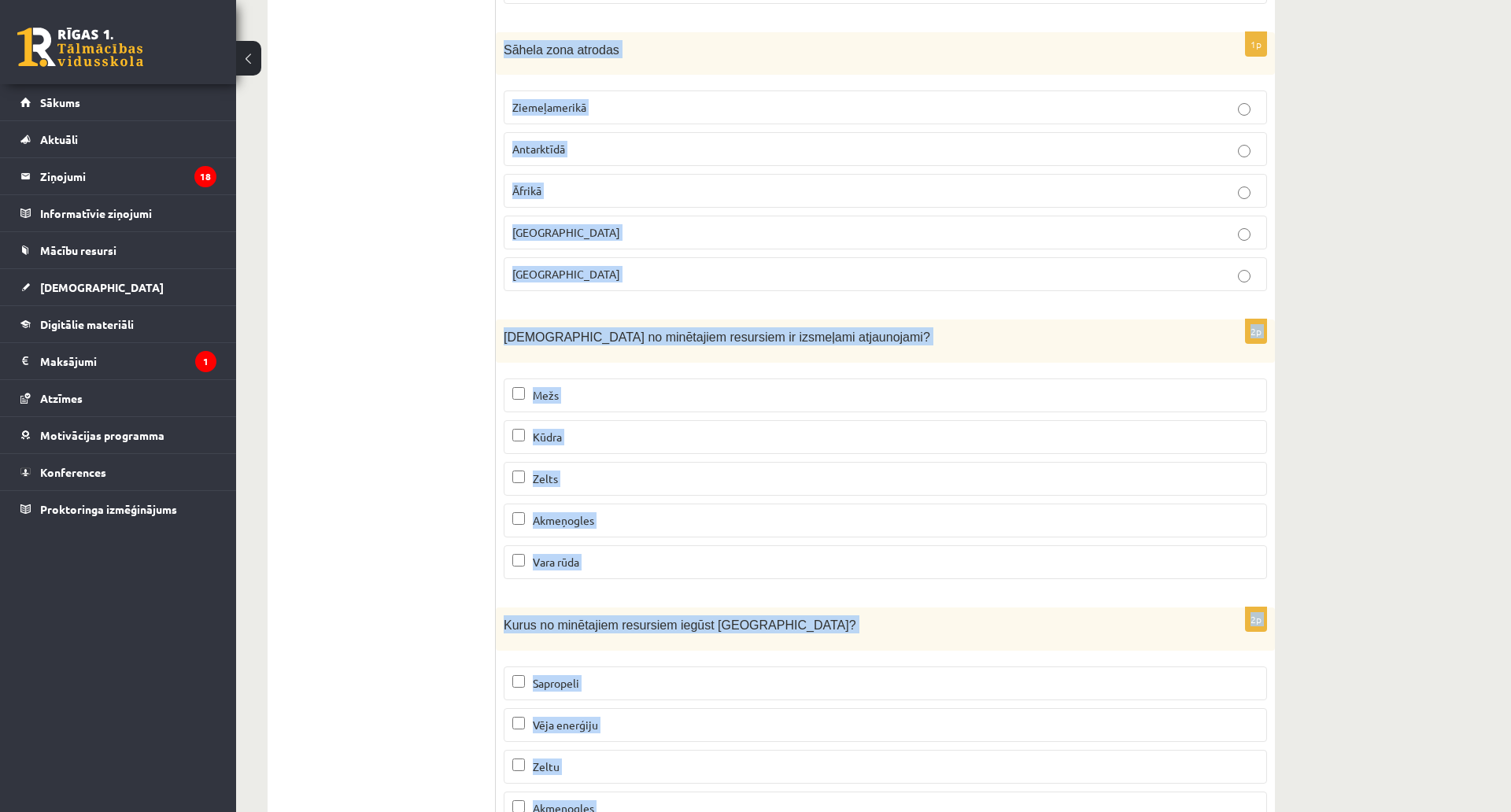
scroll to position [9497, 0]
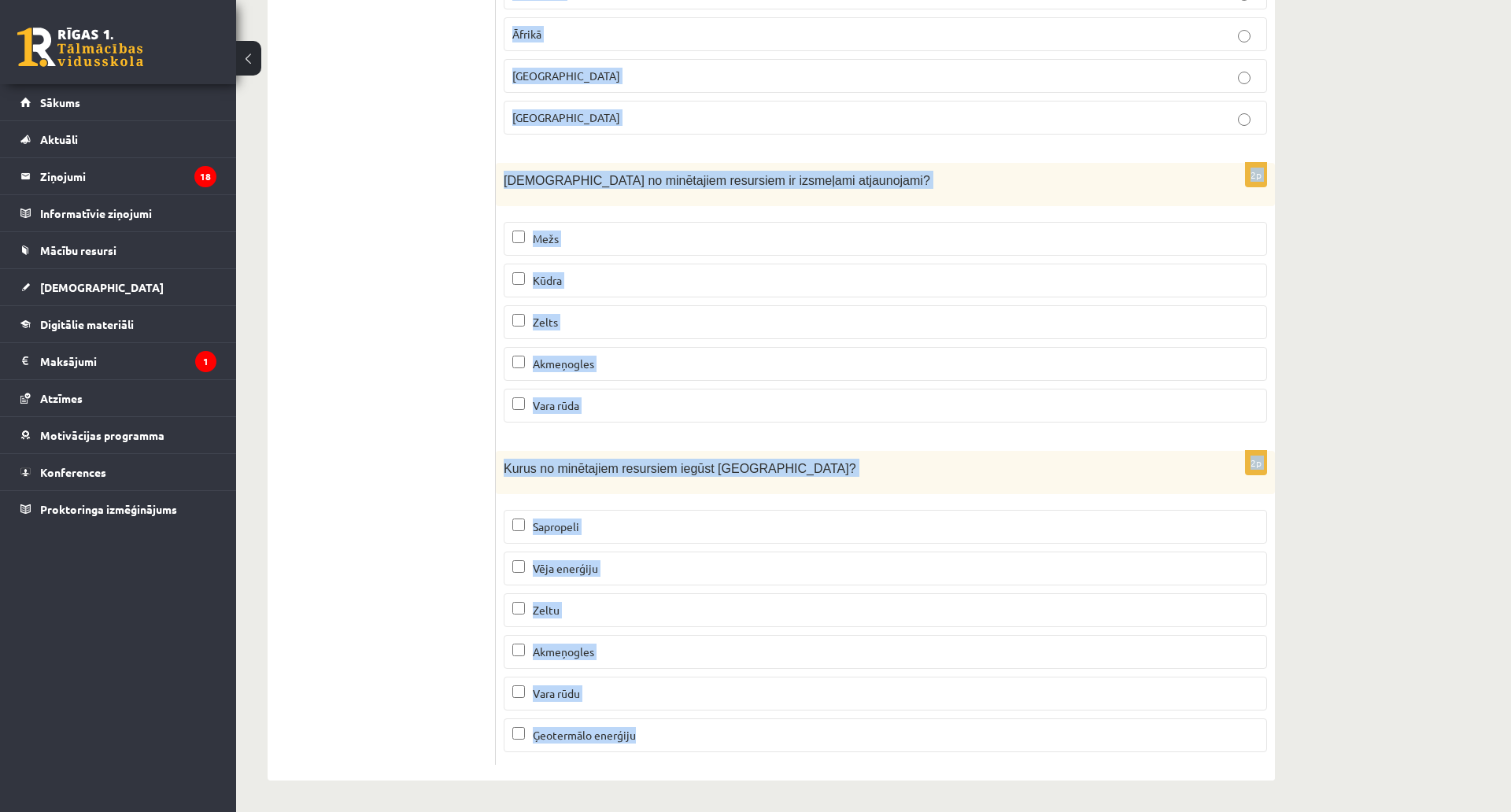
drag, startPoint x: 502, startPoint y: 30, endPoint x: 807, endPoint y: 656, distance: 696.3
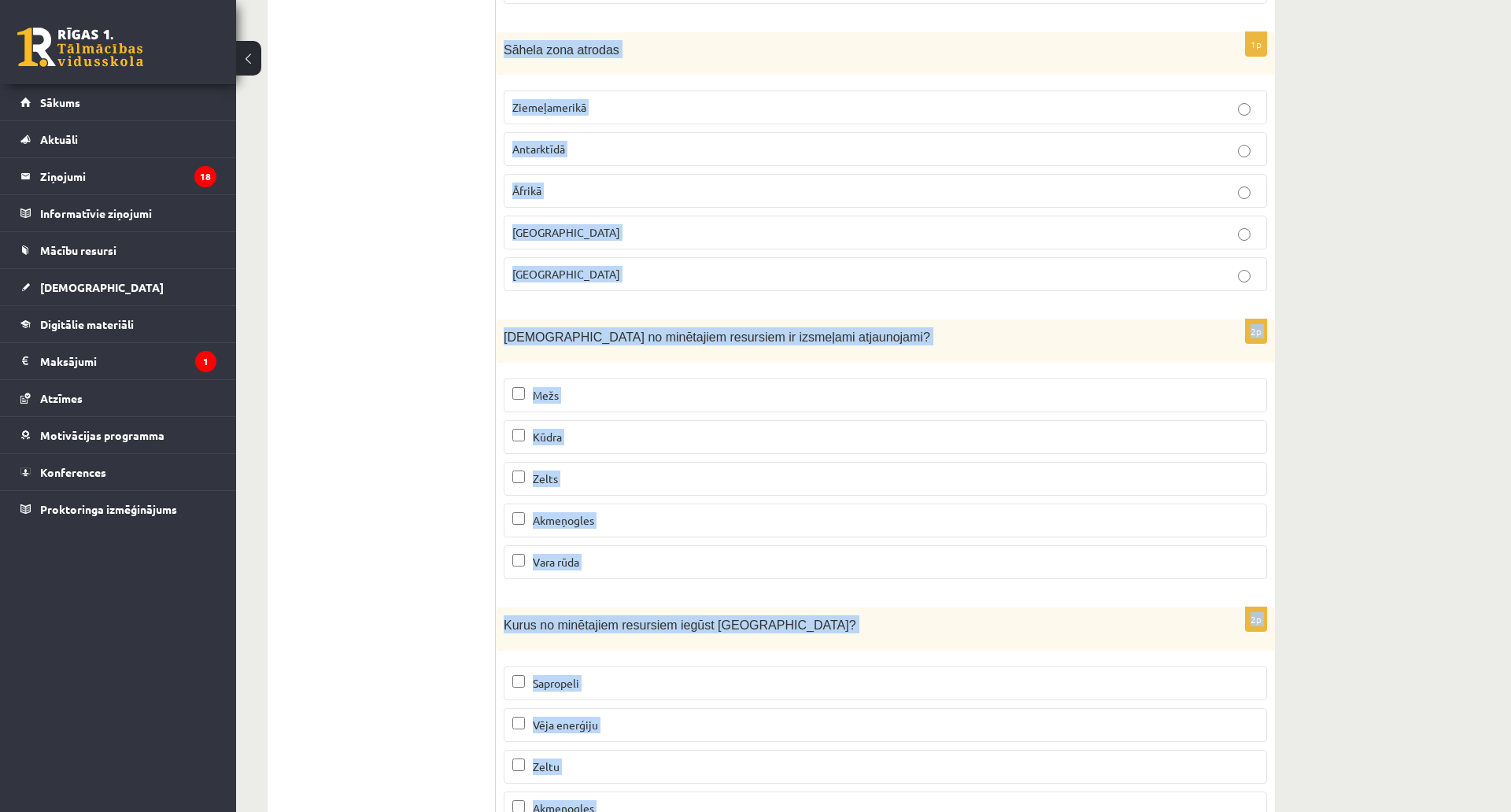
click at [562, 174] on label "Āfrikā" at bounding box center [885, 191] width 763 height 34
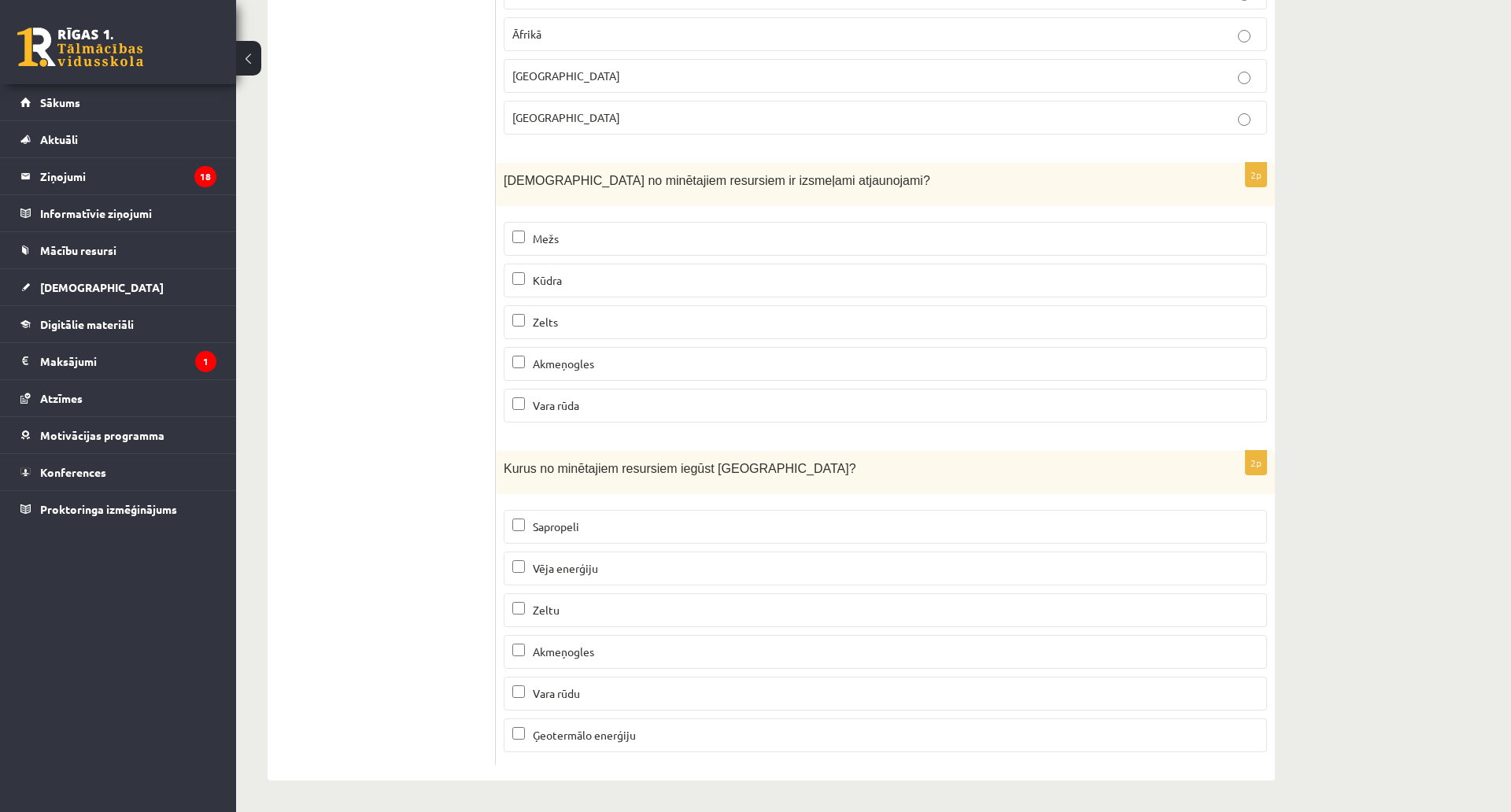
click at [577, 231] on p "Mežs" at bounding box center [885, 238] width 746 height 17
click at [583, 510] on label "Sapropeli" at bounding box center [885, 526] width 763 height 34
click at [580, 502] on fieldset "Sapropeli Vēja enerģiju Zeltu Akmeņogles Vara rūdu Ģeotermālo enerģiju" at bounding box center [885, 629] width 763 height 255
click at [578, 561] on span "Vēja enerģiju" at bounding box center [566, 568] width 65 height 14
click at [628, 727] on span "Ģeotermālo enerģiju" at bounding box center [584, 735] width 103 height 14
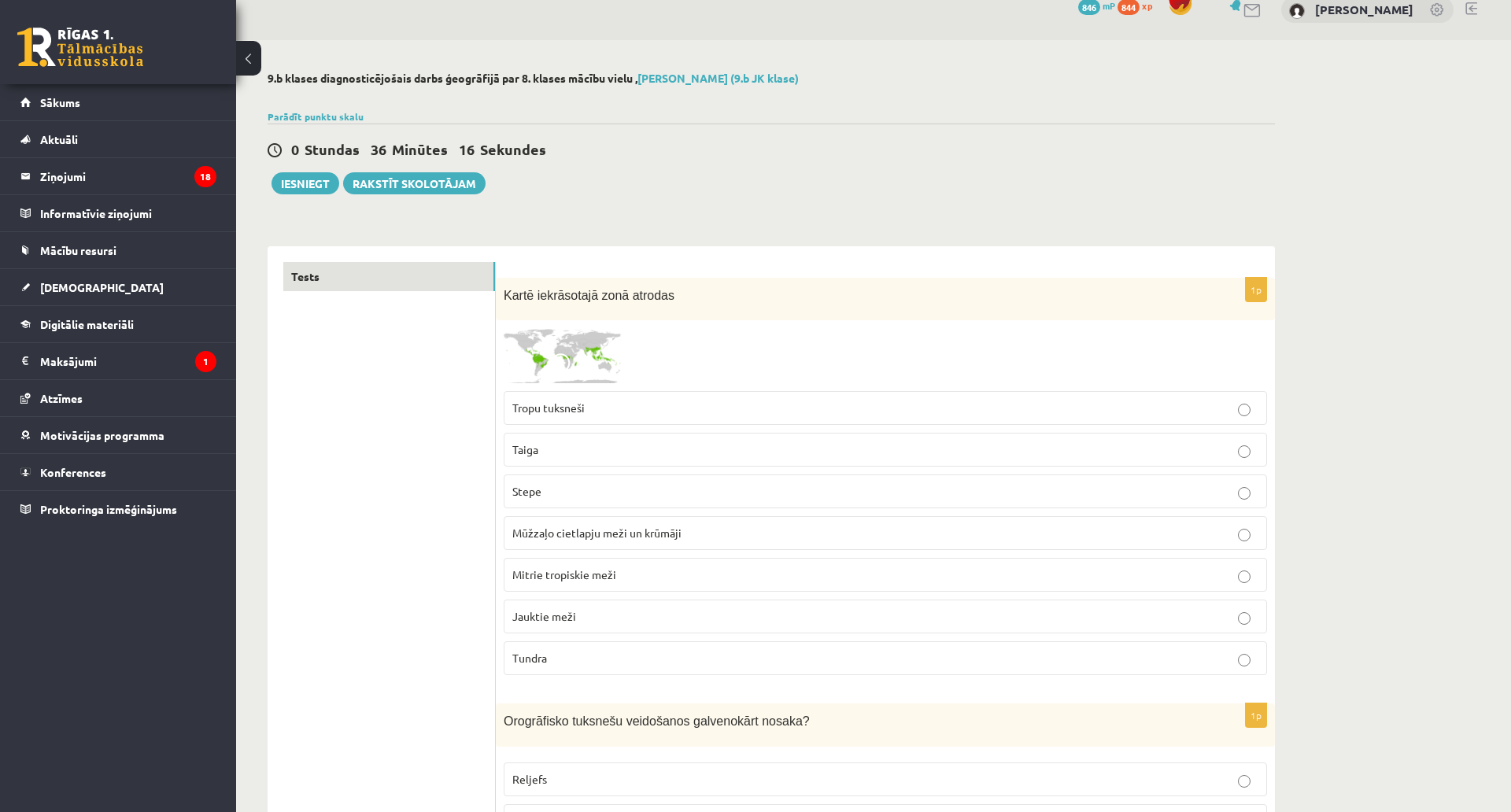
scroll to position [0, 0]
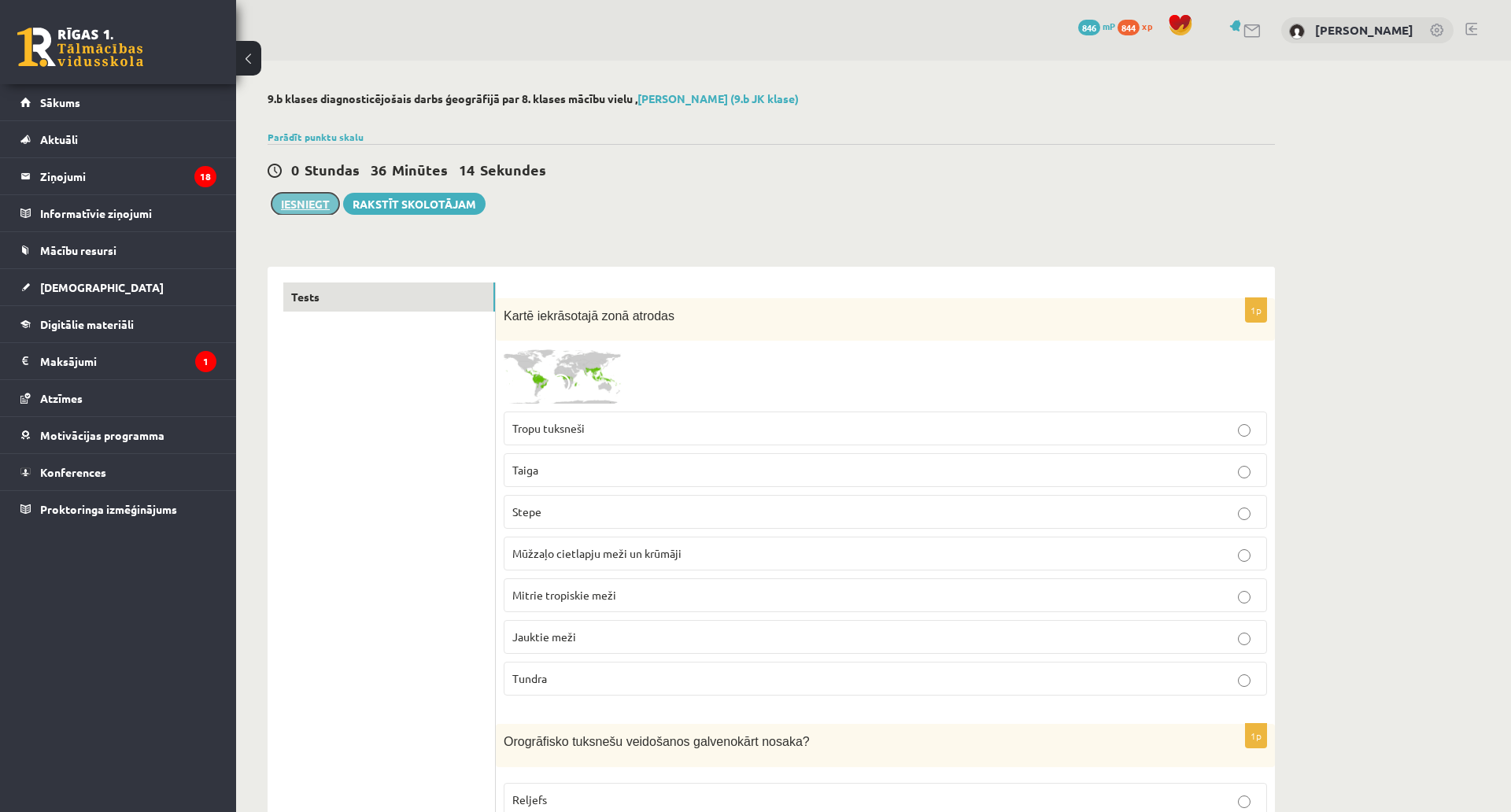
click at [310, 199] on button "Iesniegt" at bounding box center [305, 204] width 68 height 22
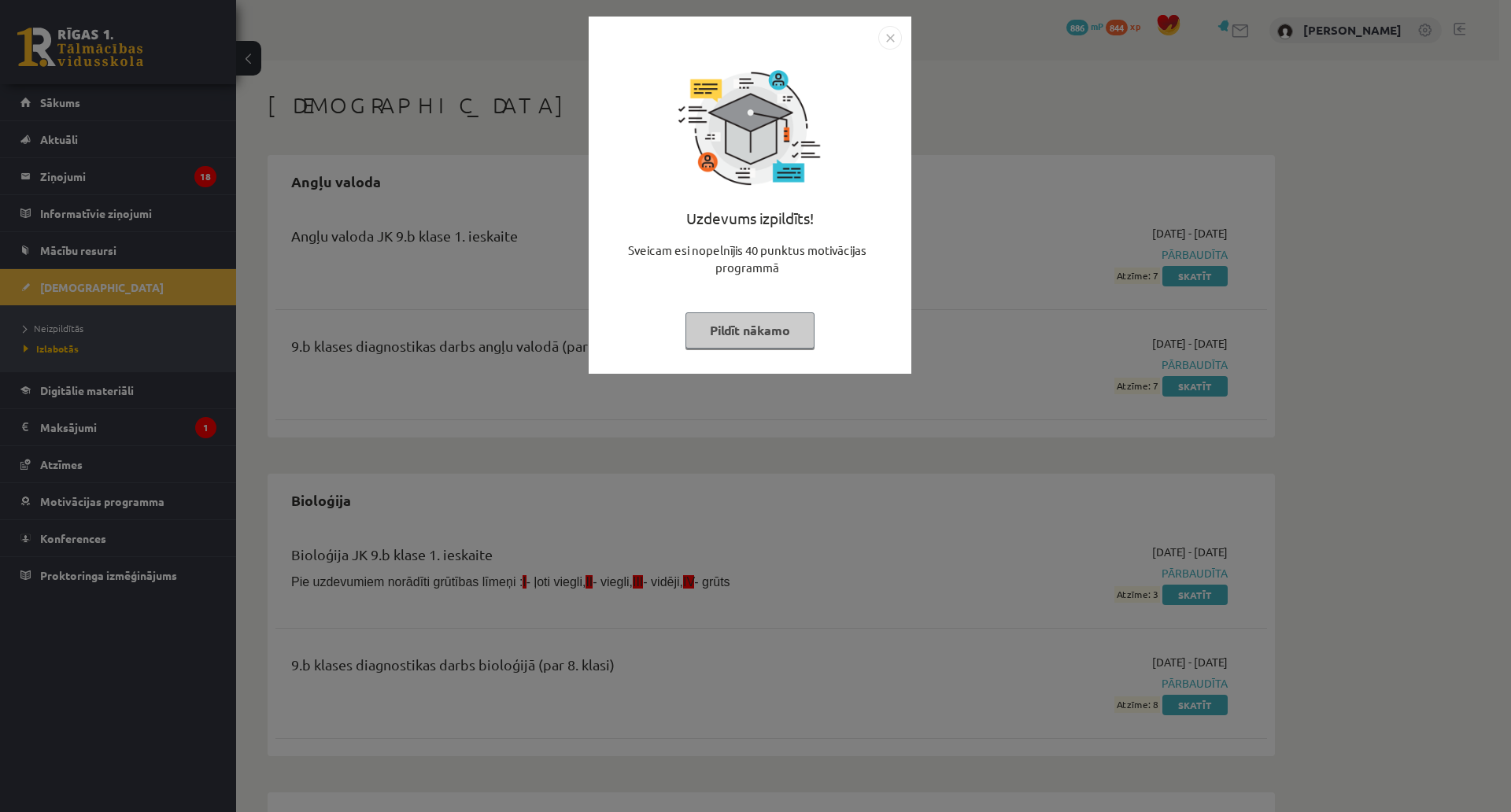
click at [760, 330] on button "Pildīt nākamo" at bounding box center [750, 330] width 129 height 36
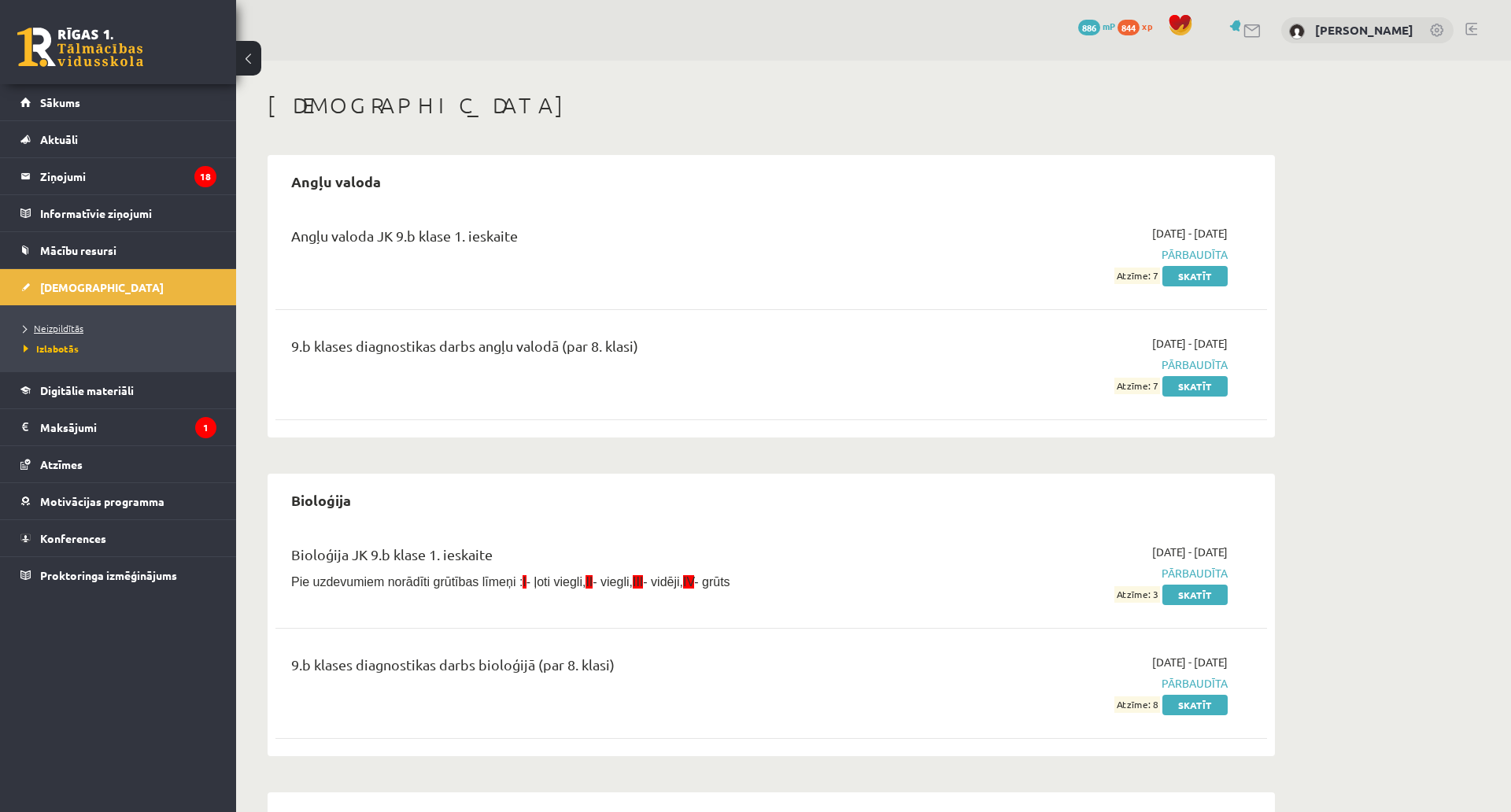
click at [52, 325] on span "Neizpildītās" at bounding box center [53, 328] width 60 height 13
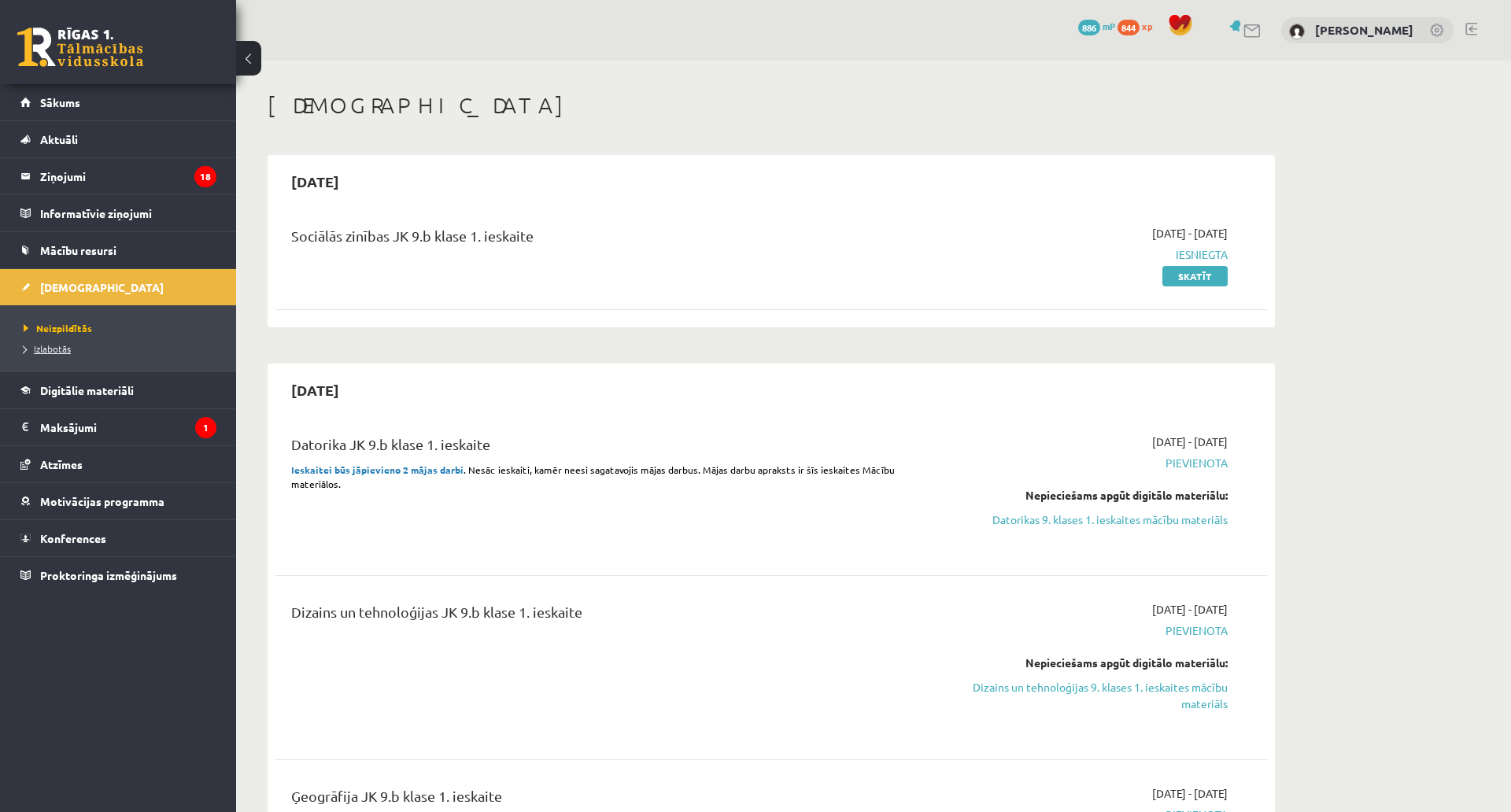
click at [49, 347] on span "Izlabotās" at bounding box center [47, 349] width 47 height 13
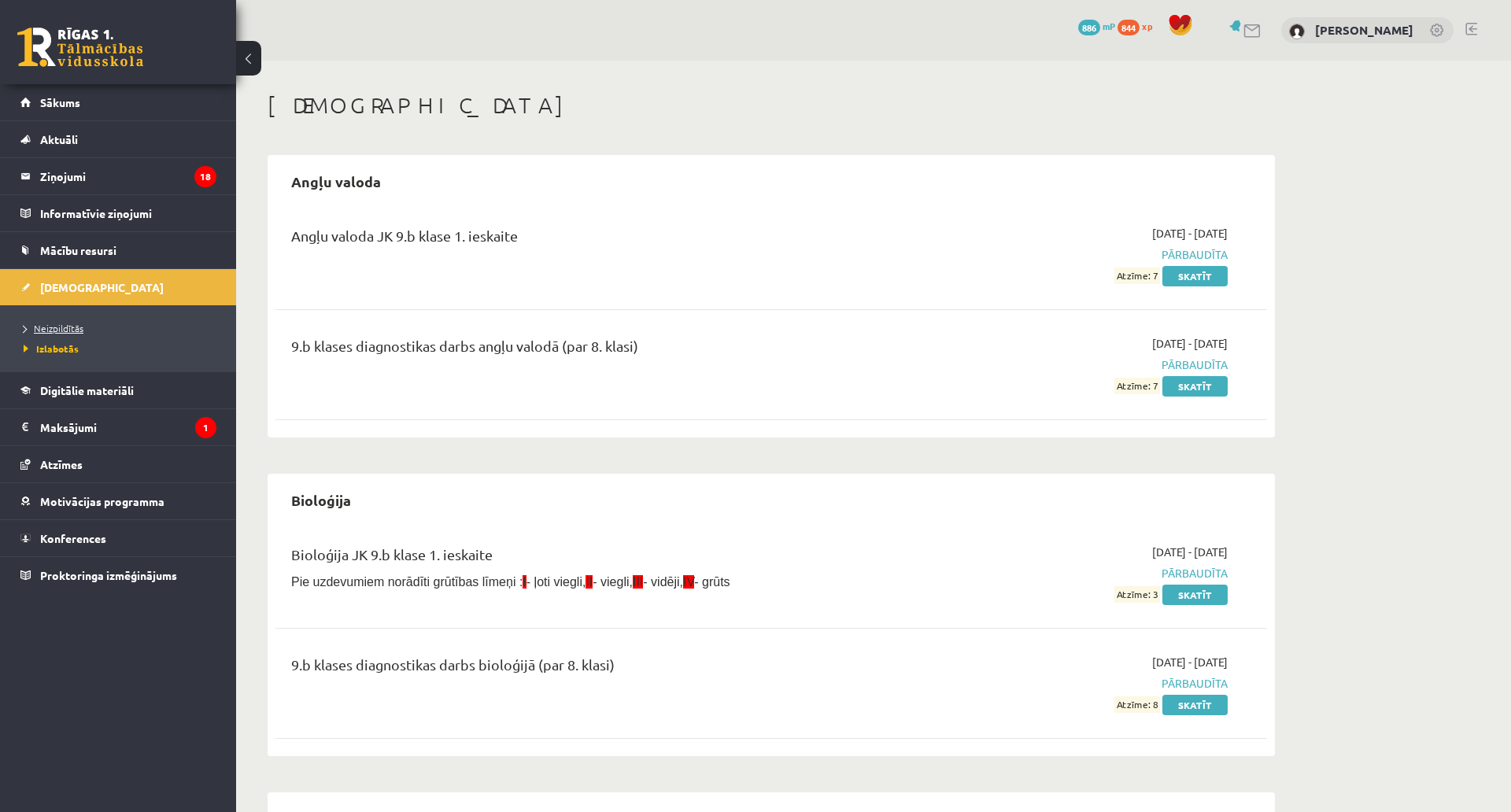
click at [93, 332] on link "Neizpildītās" at bounding box center [122, 328] width 197 height 14
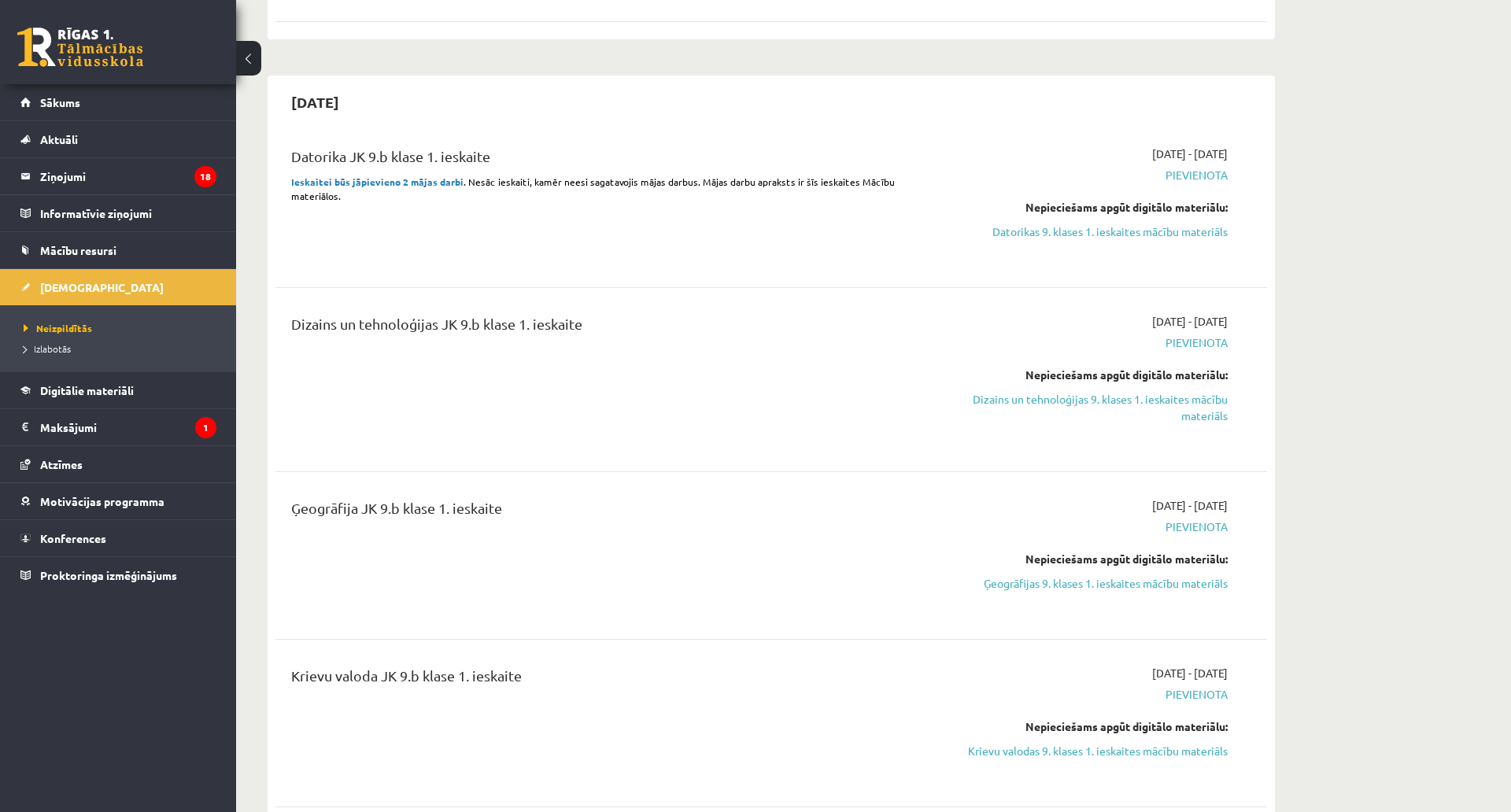
scroll to position [236, 0]
